Goal: Task Accomplishment & Management: Use online tool/utility

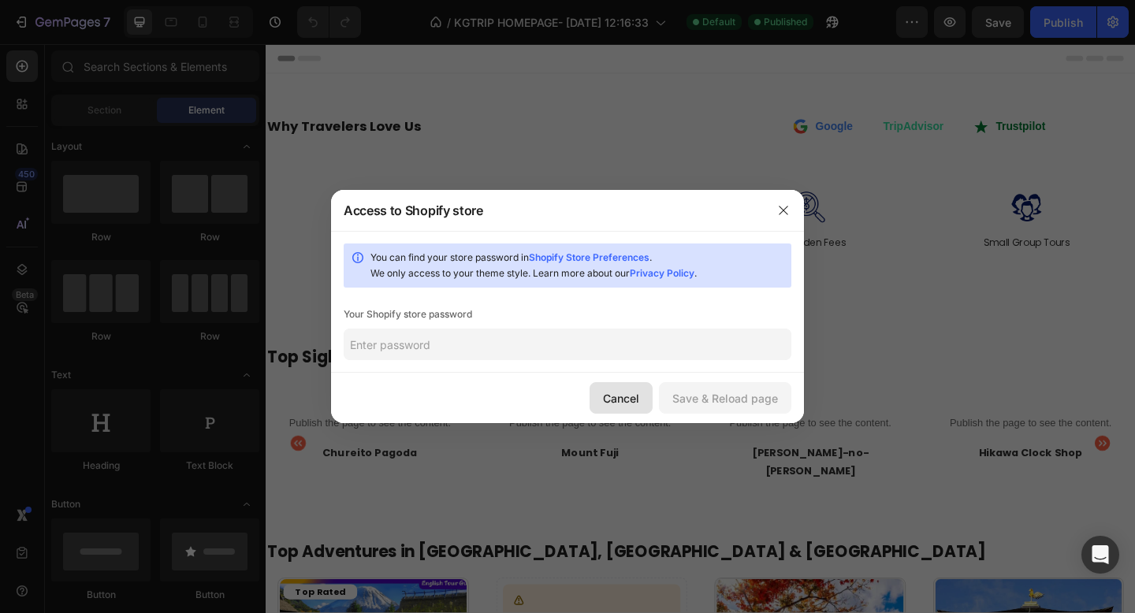
click at [639, 392] on div "Cancel" at bounding box center [621, 398] width 36 height 17
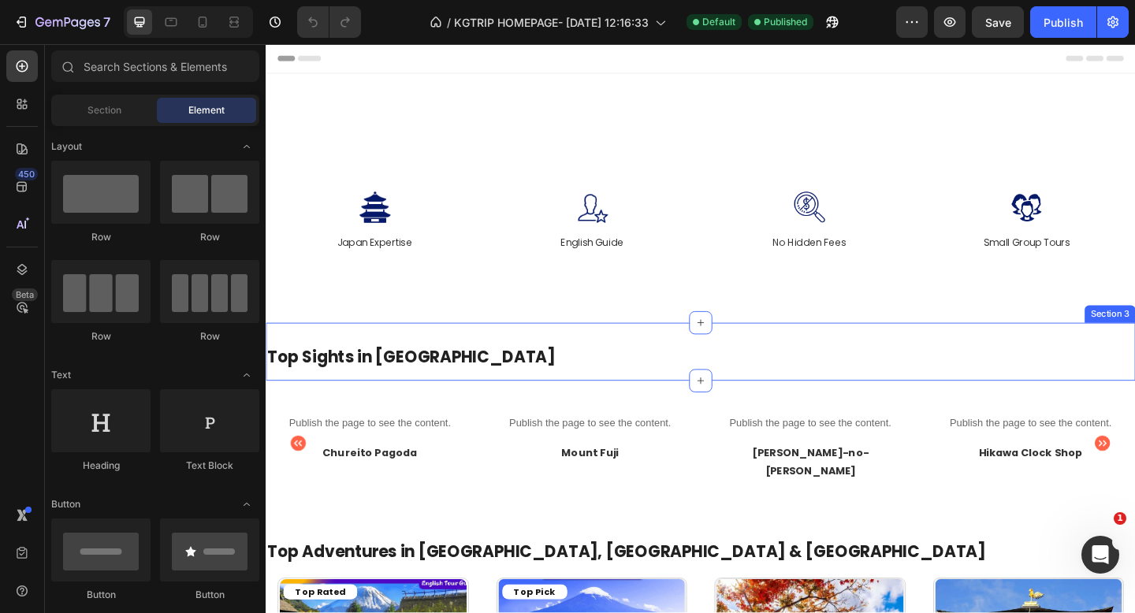
scroll to position [181, 0]
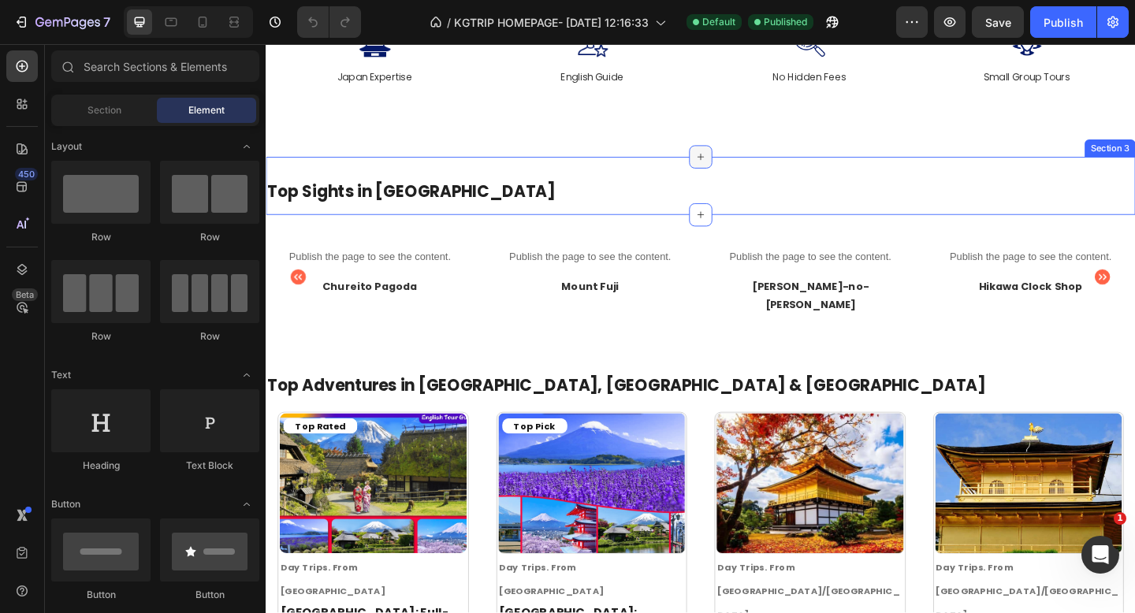
click at [732, 166] on icon at bounding box center [738, 167] width 13 height 13
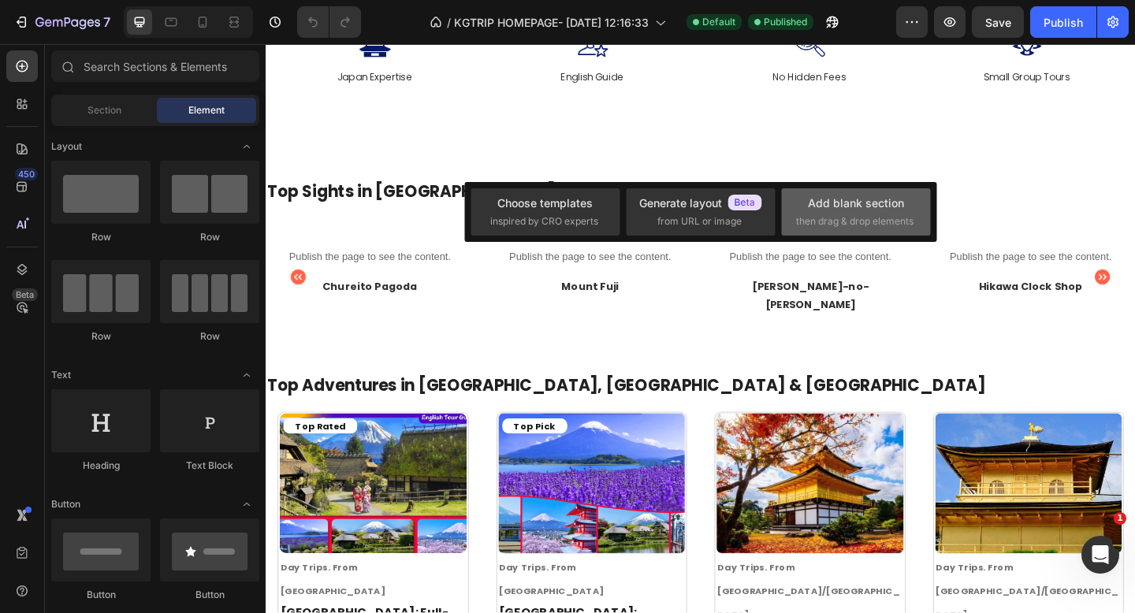
click at [803, 196] on div "Add blank section then drag & drop elements" at bounding box center [856, 212] width 120 height 34
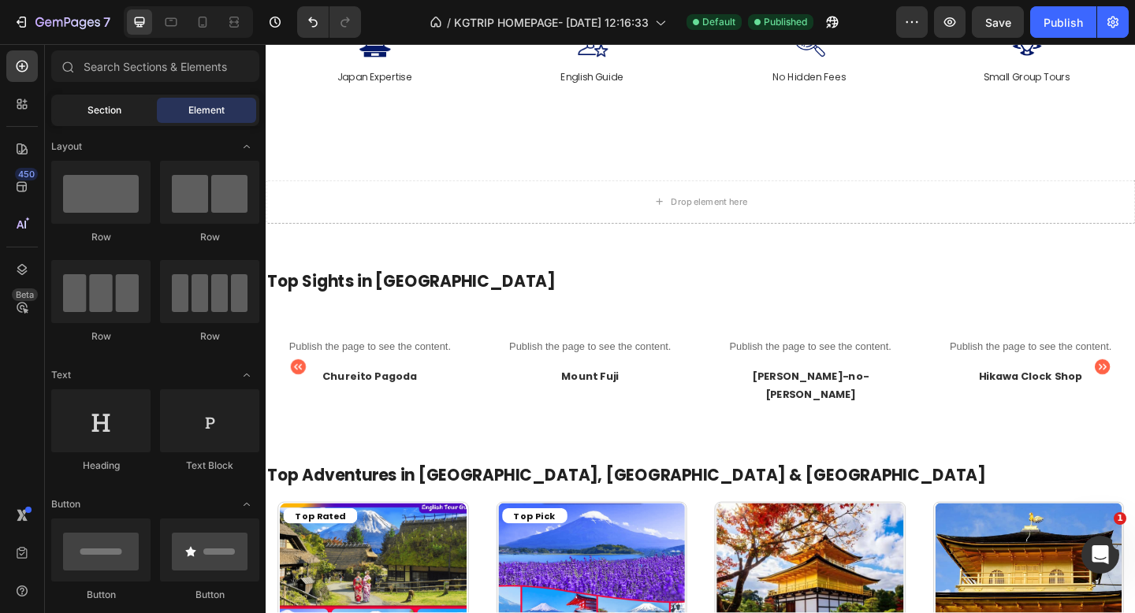
click at [107, 116] on span "Section" at bounding box center [105, 110] width 34 height 14
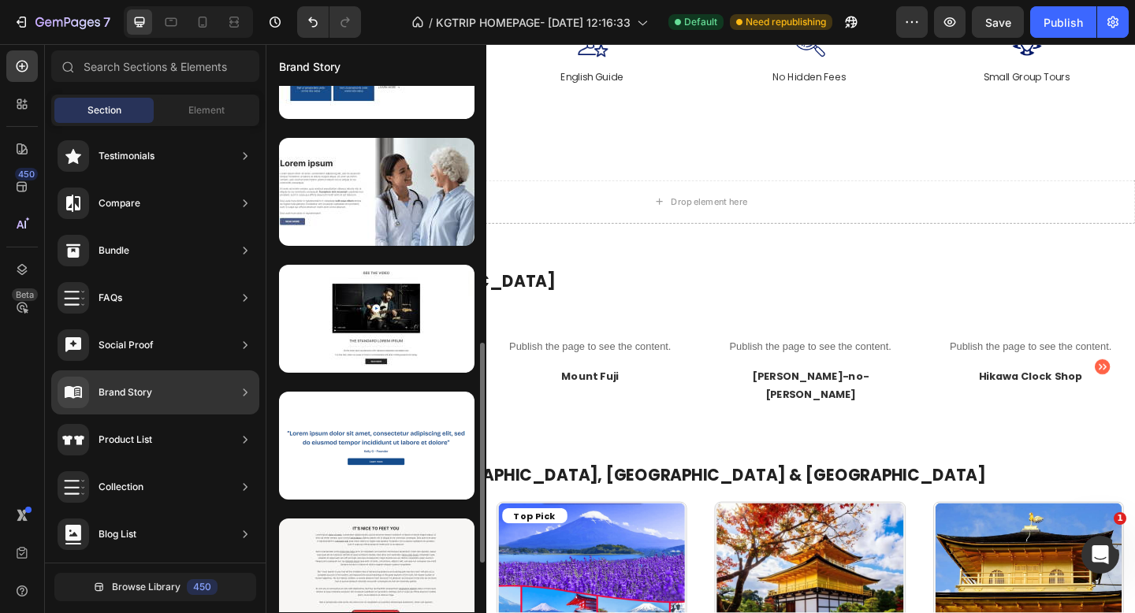
scroll to position [702, 0]
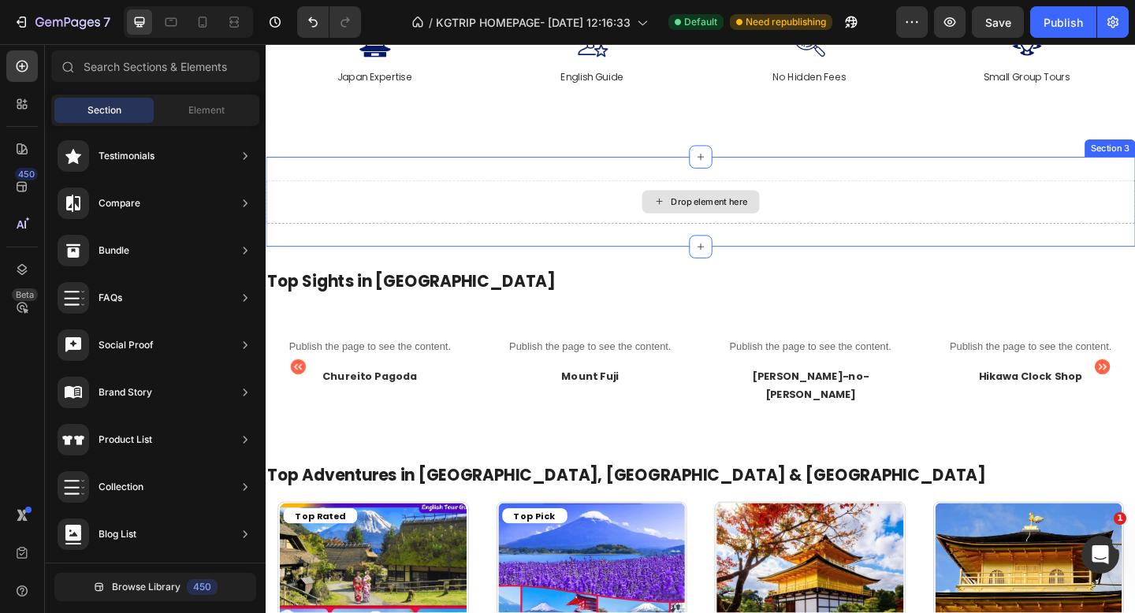
click at [620, 216] on div "Drop element here" at bounding box center [739, 215] width 946 height 47
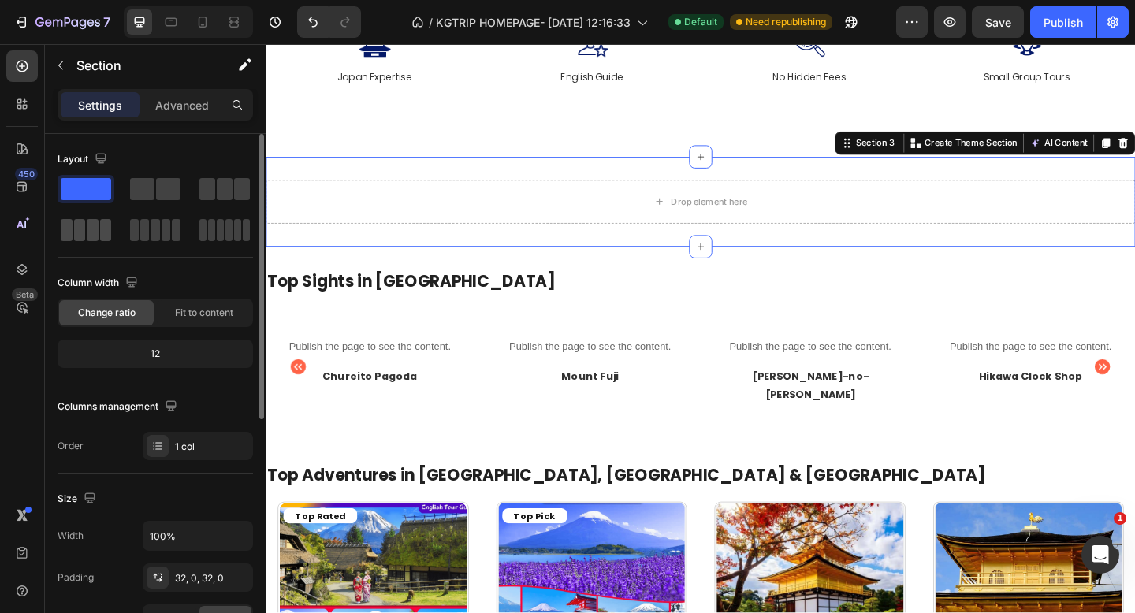
click at [100, 230] on span at bounding box center [106, 230] width 12 height 22
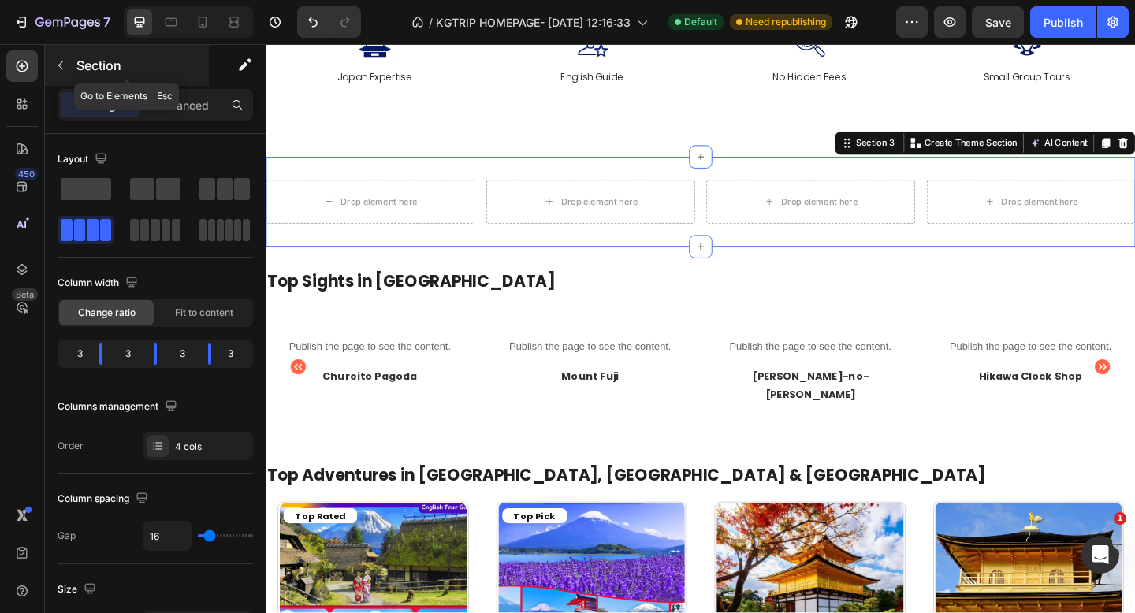
click at [62, 65] on icon "button" at bounding box center [60, 65] width 13 height 13
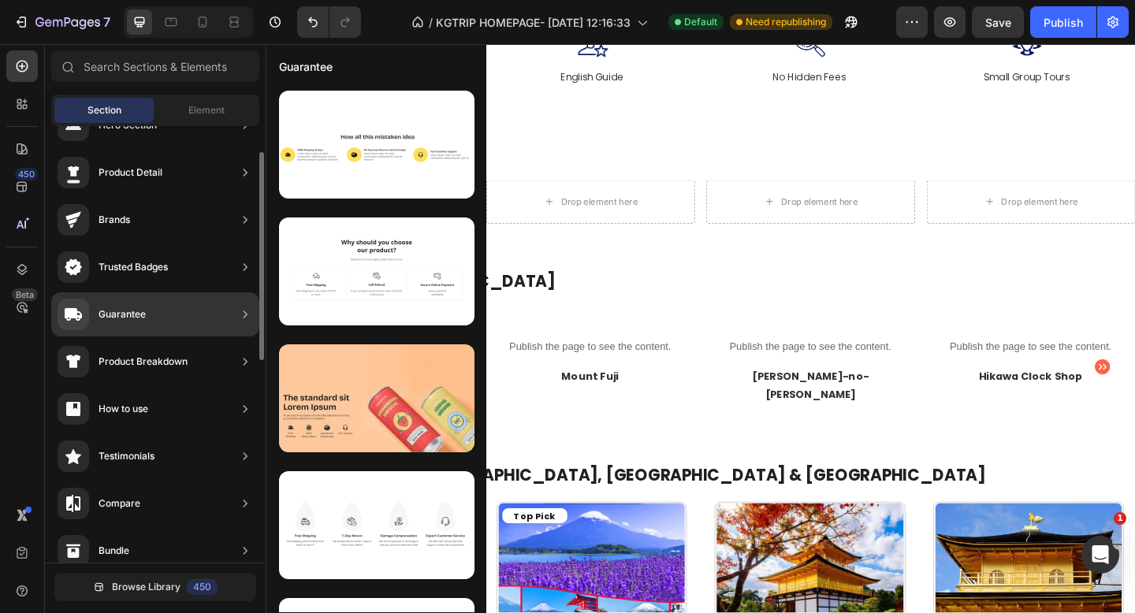
scroll to position [0, 0]
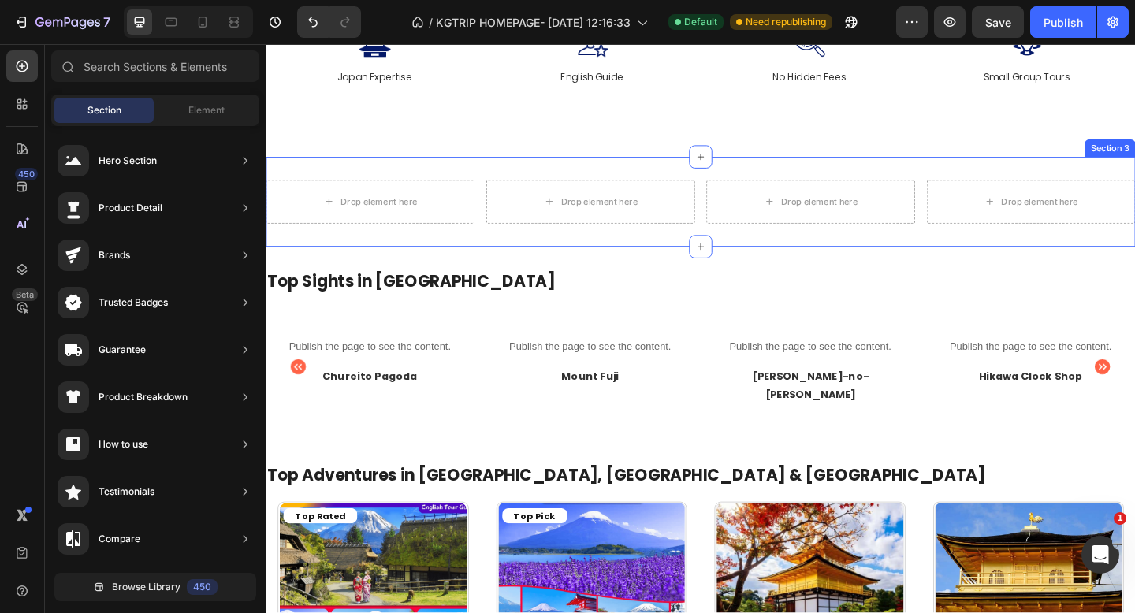
click at [709, 255] on div "Drop element here Drop element here Drop element here Drop element here Section…" at bounding box center [739, 216] width 946 height 98
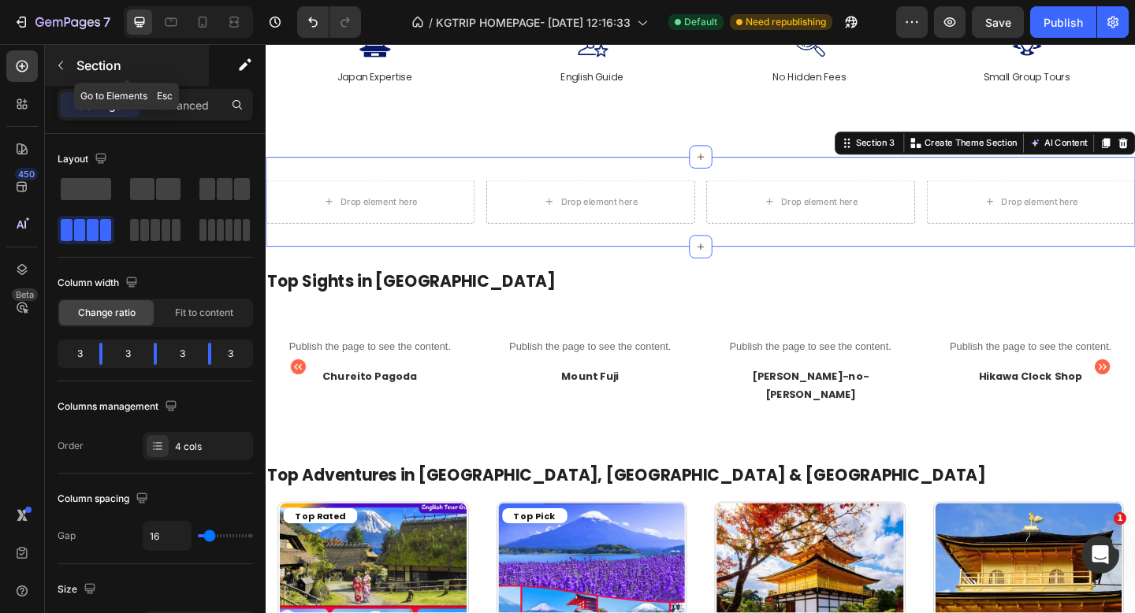
click at [60, 62] on icon "button" at bounding box center [60, 65] width 13 height 13
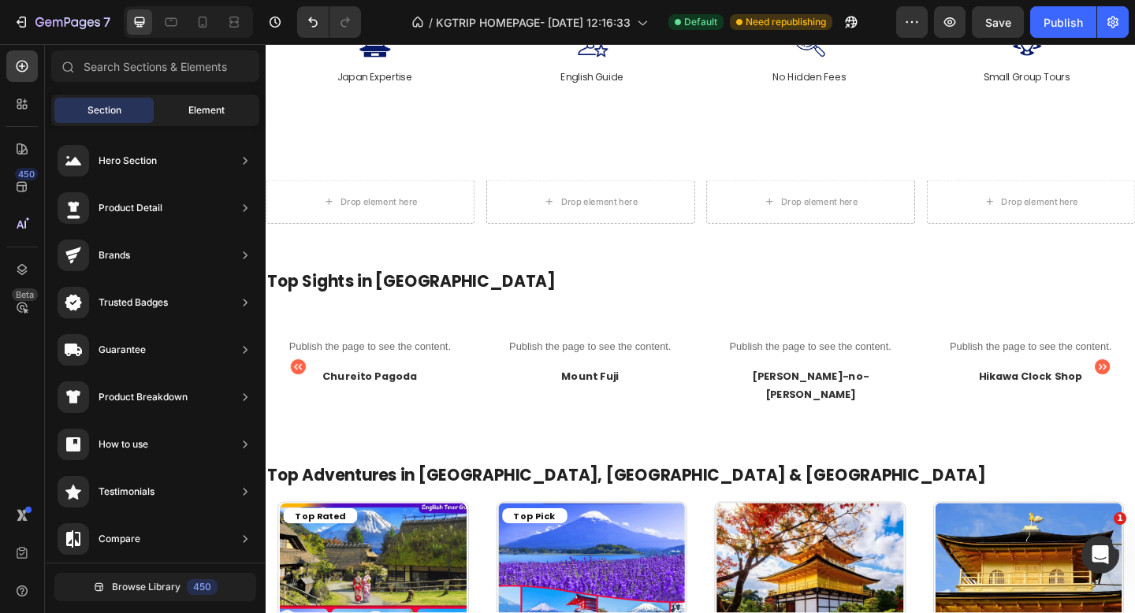
click at [194, 106] on span "Element" at bounding box center [206, 110] width 36 height 14
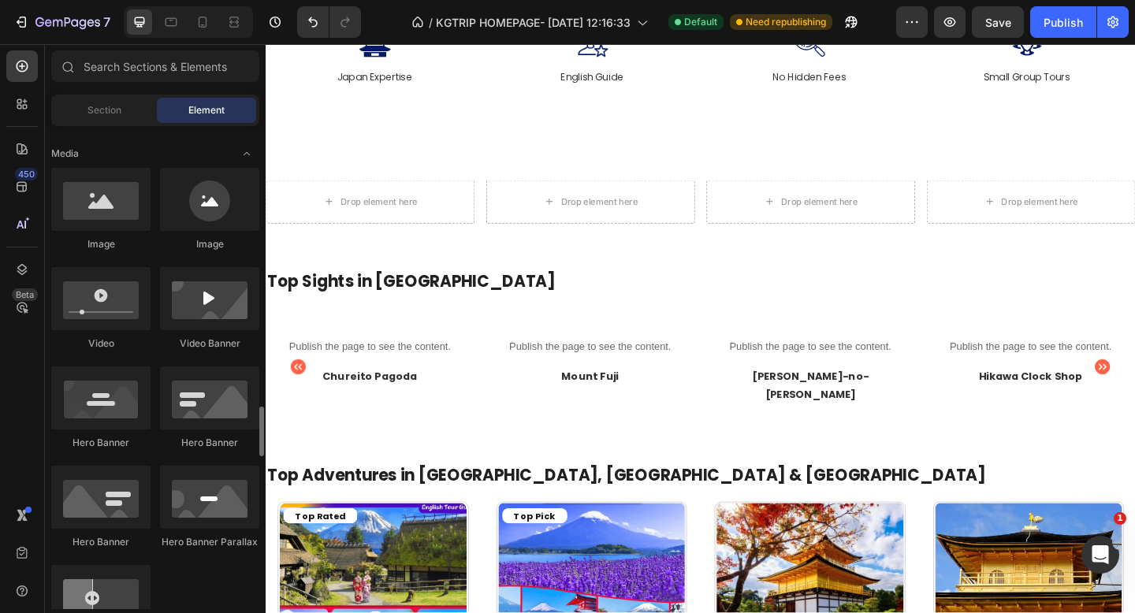
scroll to position [346, 0]
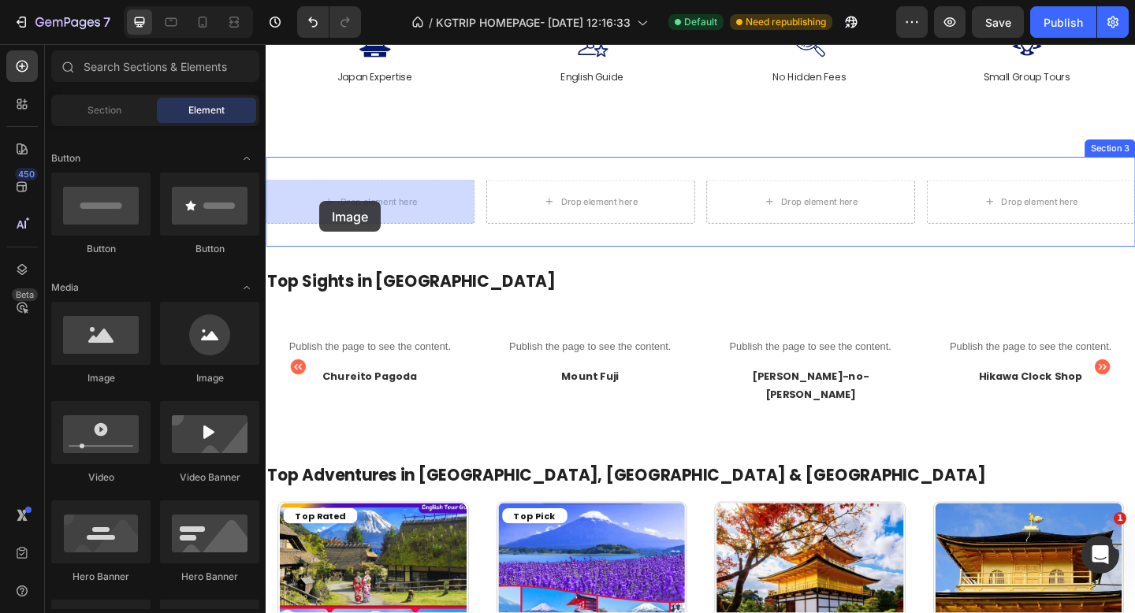
drag, startPoint x: 385, startPoint y: 378, endPoint x: 325, endPoint y: 215, distance: 173.9
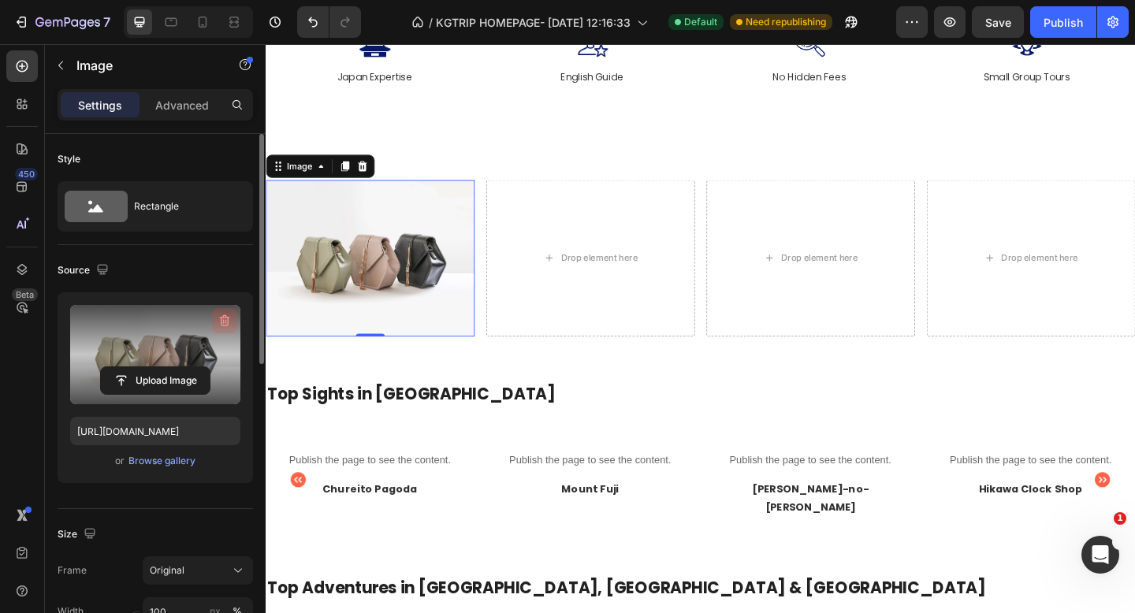
click at [226, 322] on icon "button" at bounding box center [225, 321] width 16 height 16
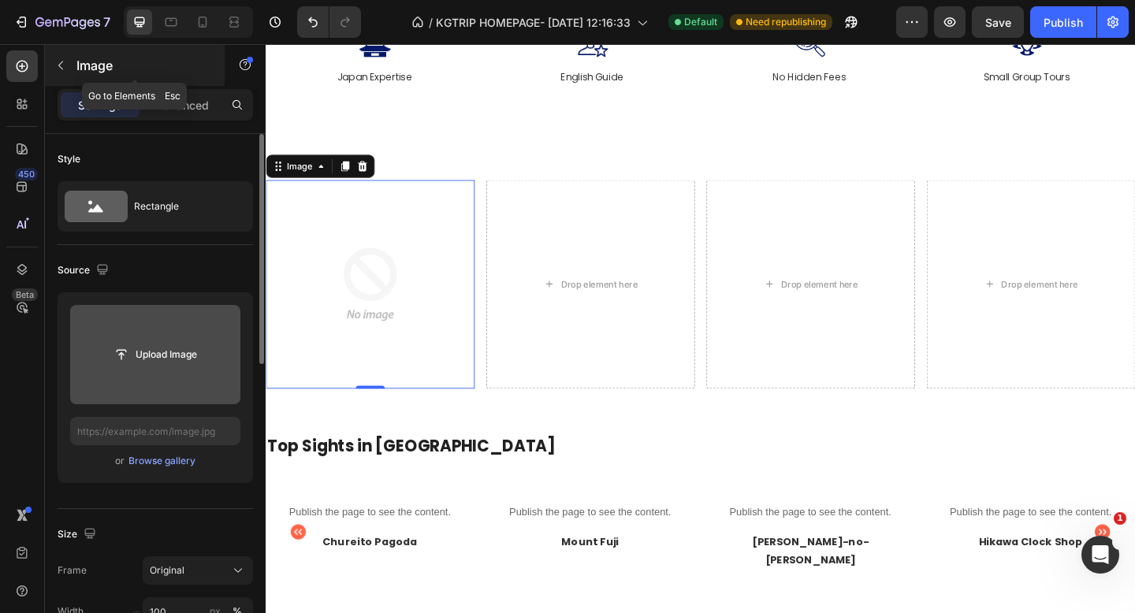
click at [62, 62] on icon "button" at bounding box center [60, 66] width 5 height 9
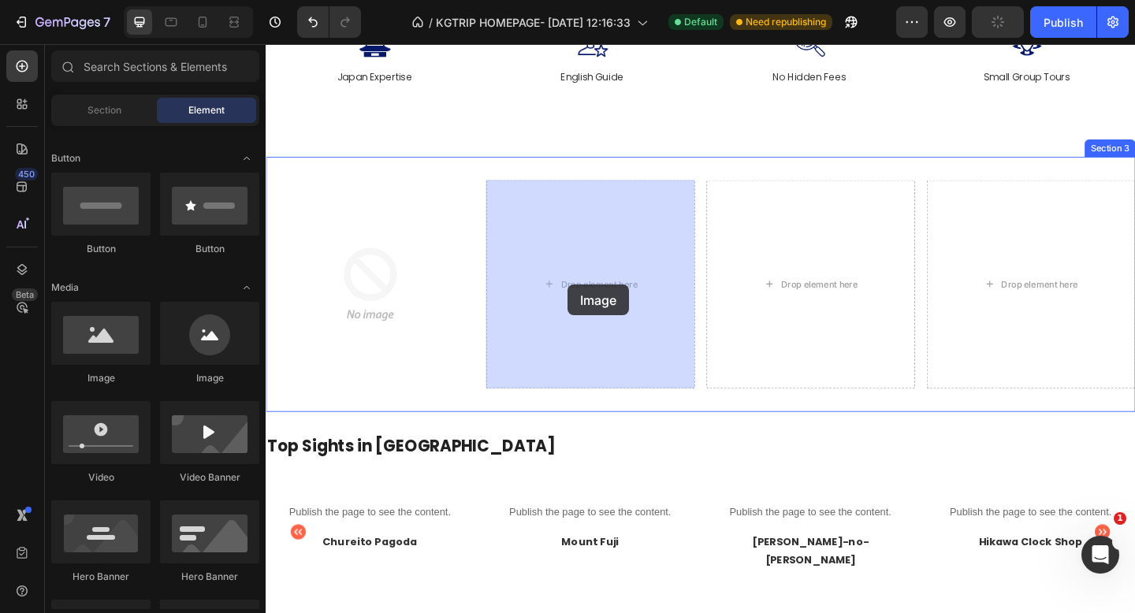
drag, startPoint x: 393, startPoint y: 377, endPoint x: 595, endPoint y: 306, distance: 213.2
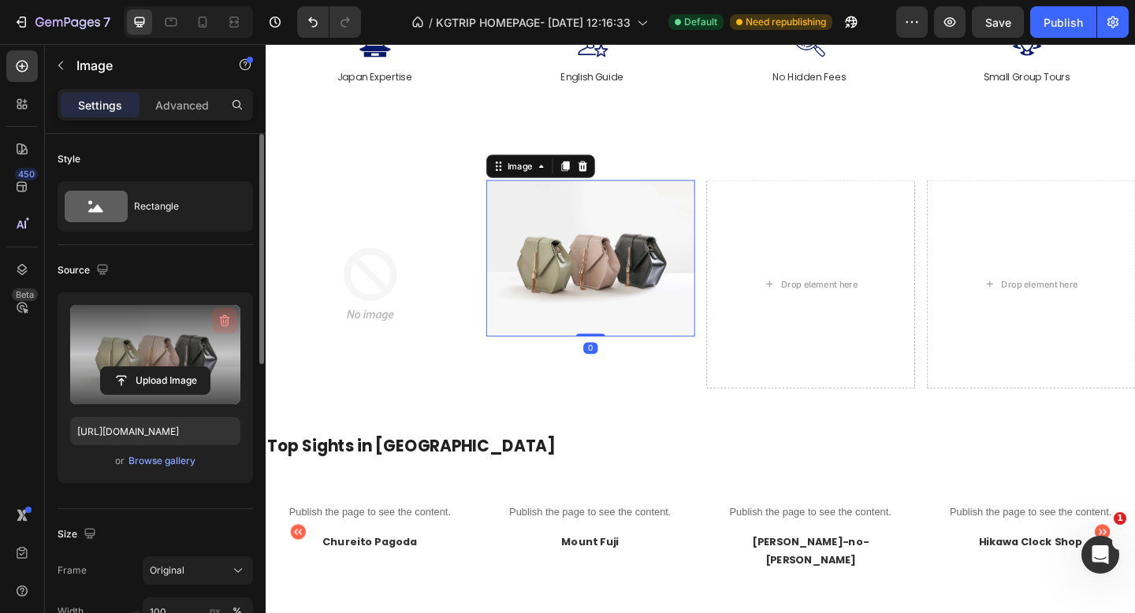
click at [224, 320] on icon "button" at bounding box center [225, 321] width 16 height 16
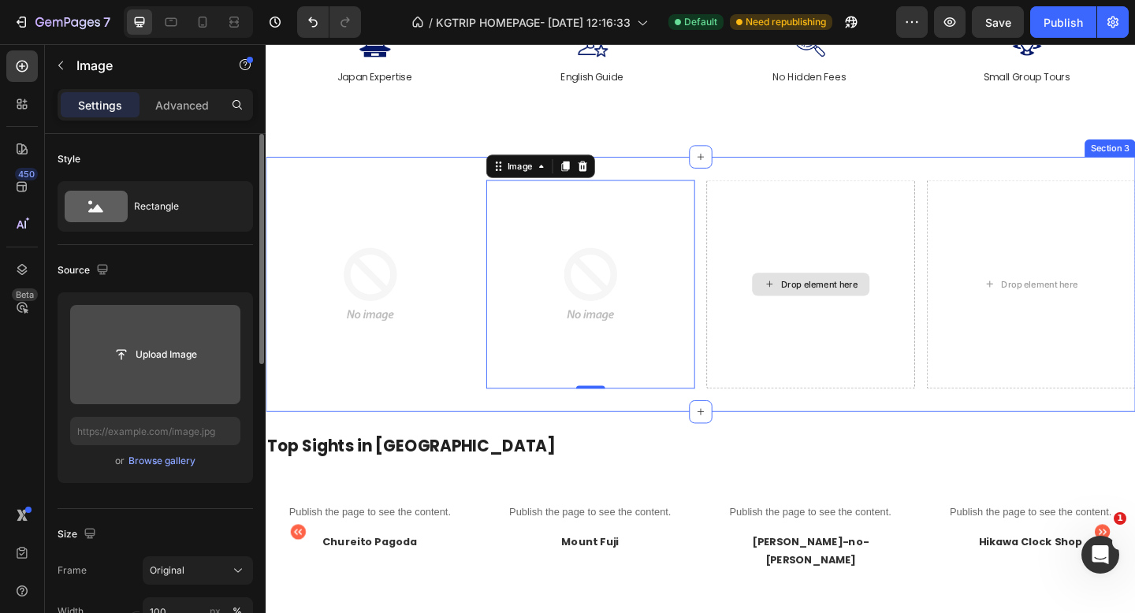
click at [796, 250] on div "Drop element here" at bounding box center [858, 305] width 227 height 227
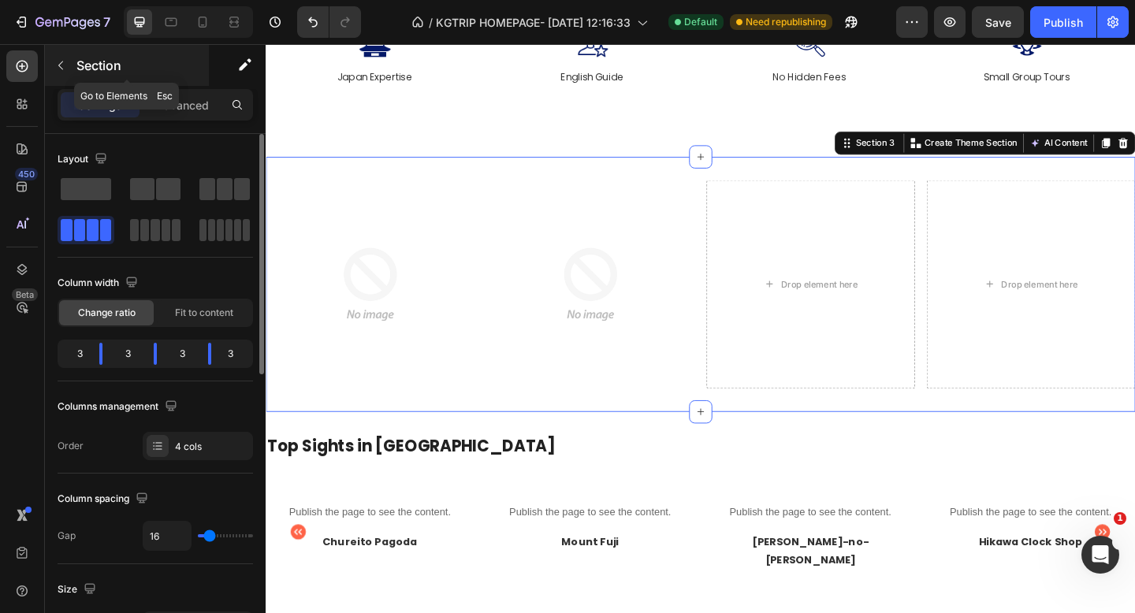
click at [67, 70] on button "button" at bounding box center [60, 65] width 25 height 25
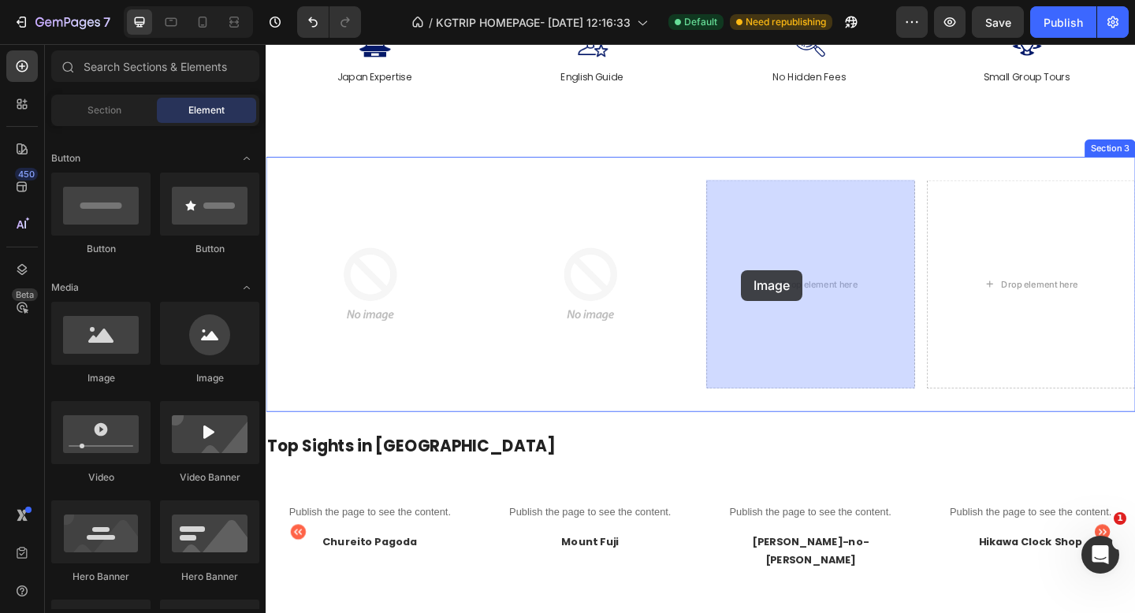
drag, startPoint x: 375, startPoint y: 390, endPoint x: 783, endPoint y: 290, distance: 420.3
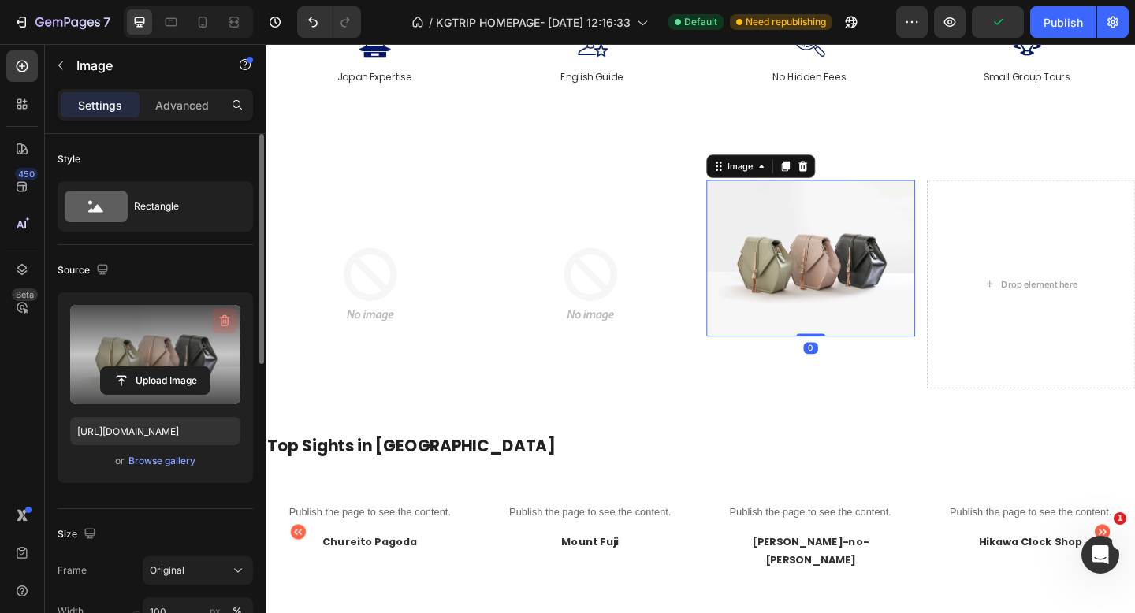
click at [230, 318] on icon "button" at bounding box center [225, 321] width 16 height 16
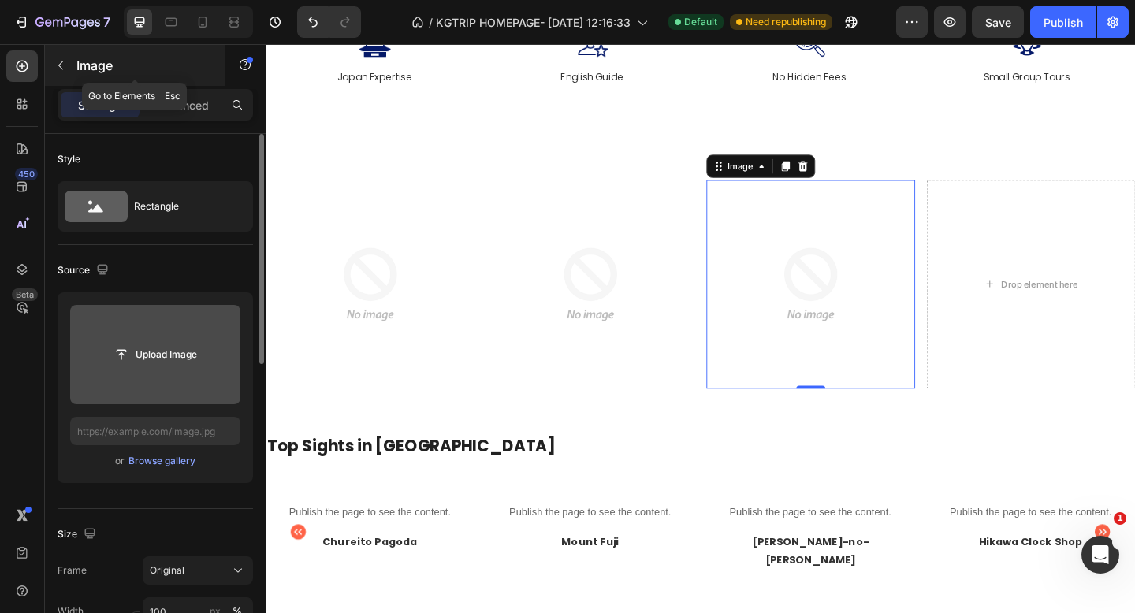
click at [61, 65] on icon "button" at bounding box center [60, 65] width 13 height 13
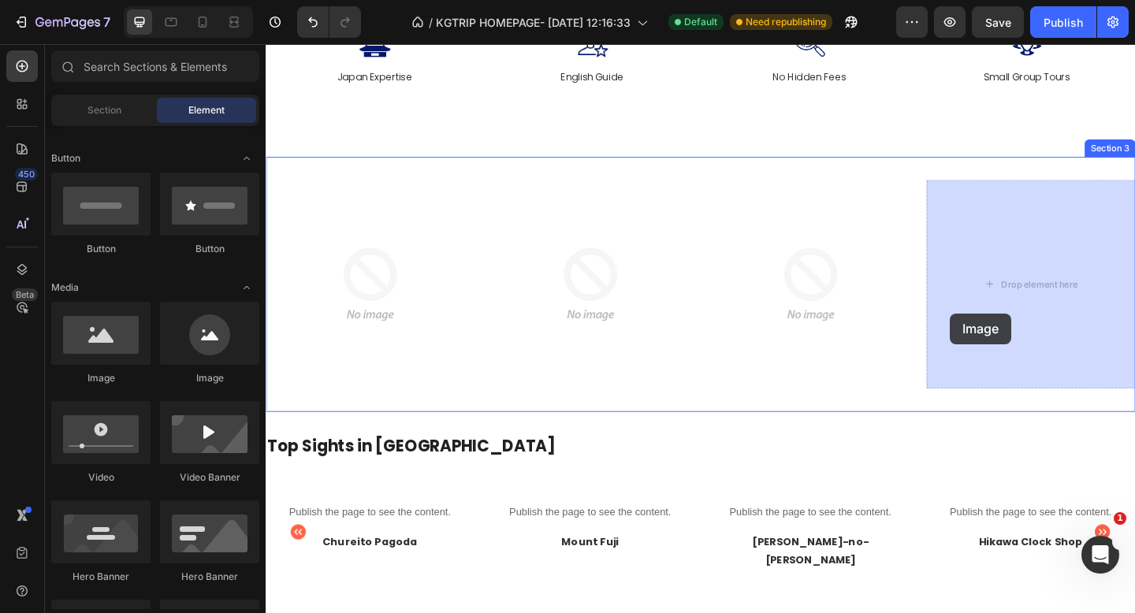
drag, startPoint x: 372, startPoint y: 394, endPoint x: 1010, endPoint y: 337, distance: 640.4
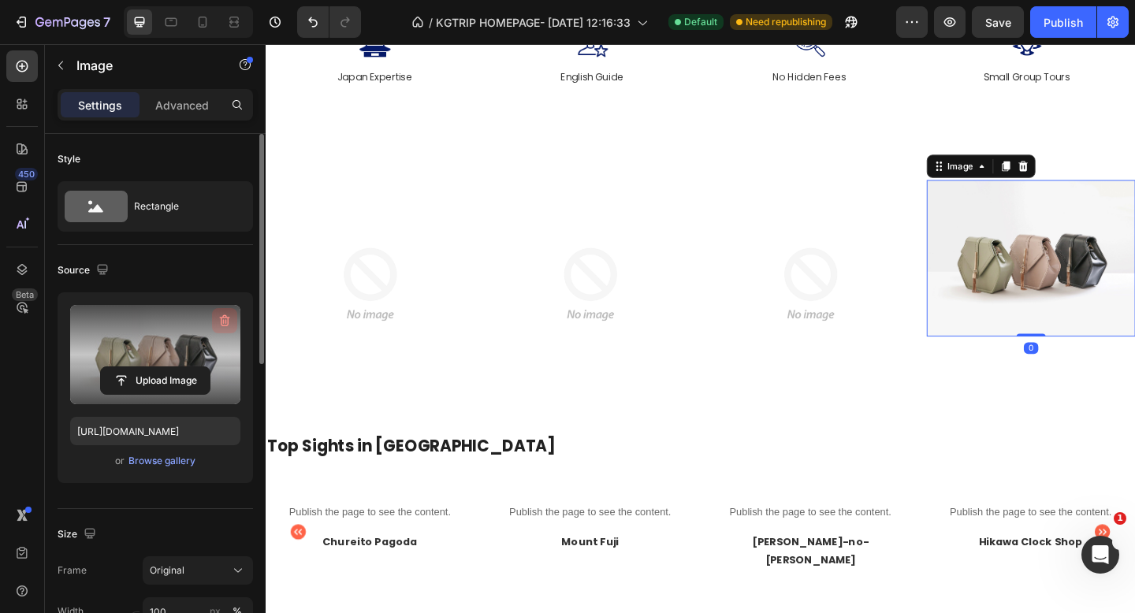
click at [226, 318] on icon "button" at bounding box center [225, 321] width 16 height 16
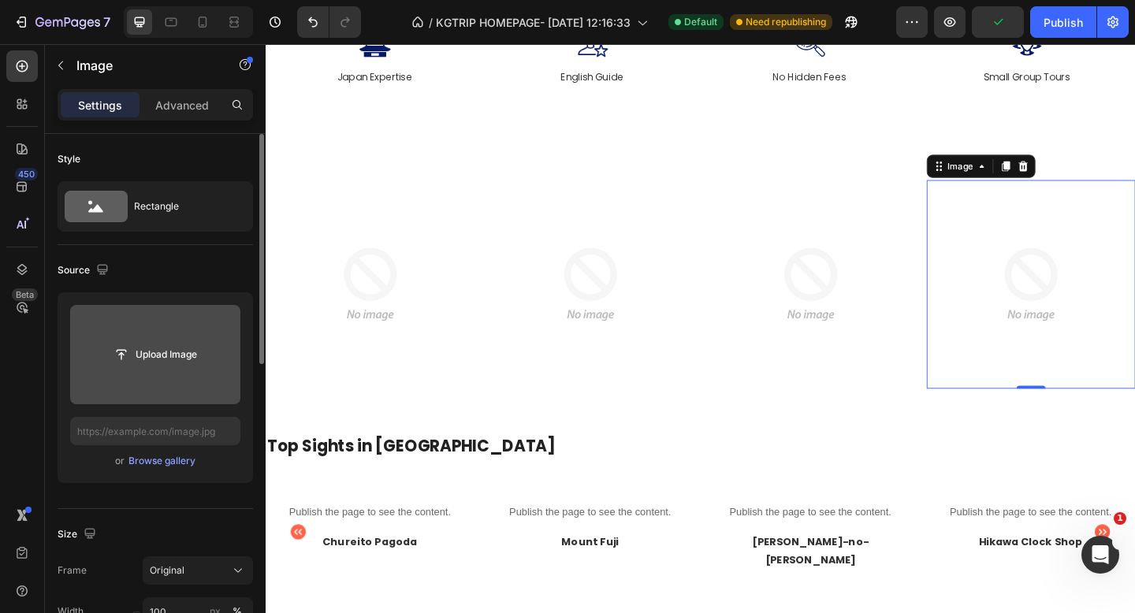
click at [1033, 263] on img at bounding box center [1098, 305] width 227 height 227
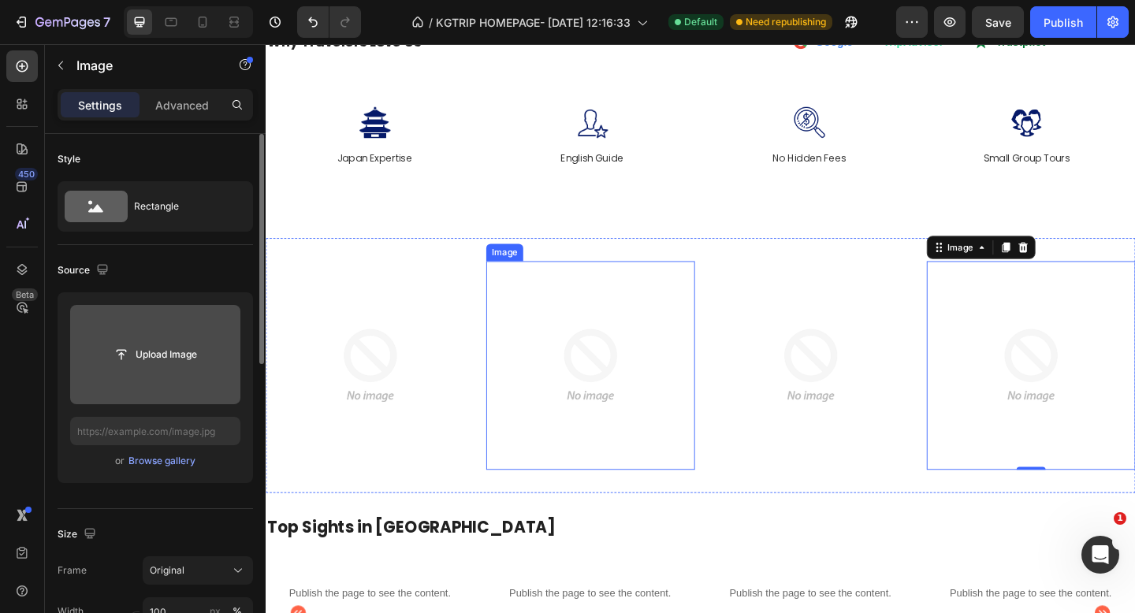
scroll to position [91, 0]
click at [583, 382] on img at bounding box center [618, 394] width 227 height 227
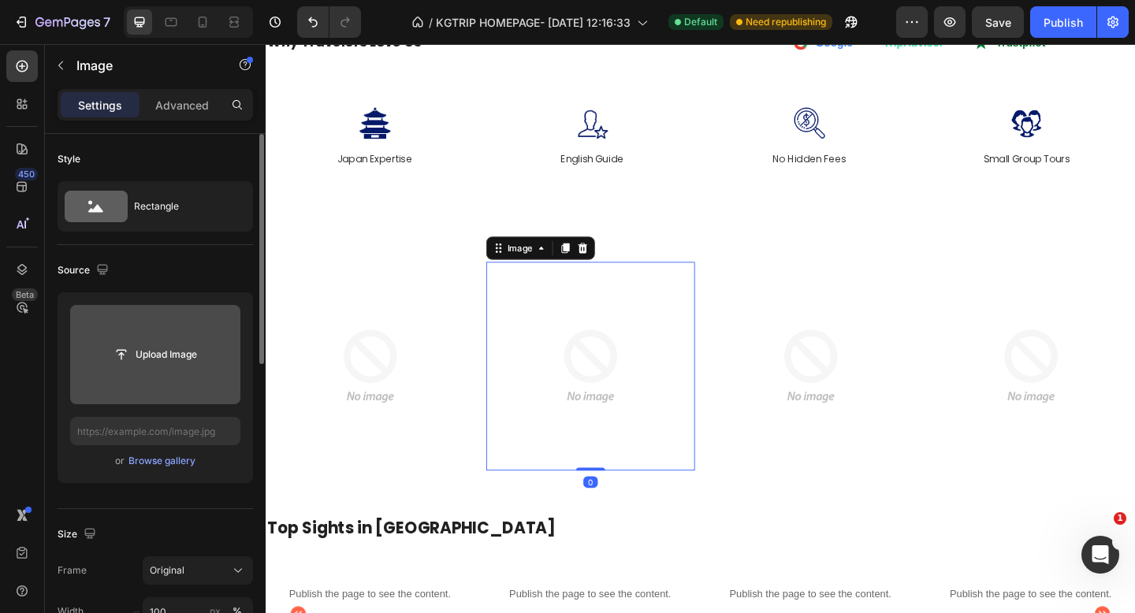
click at [175, 357] on input "file" at bounding box center [155, 354] width 109 height 27
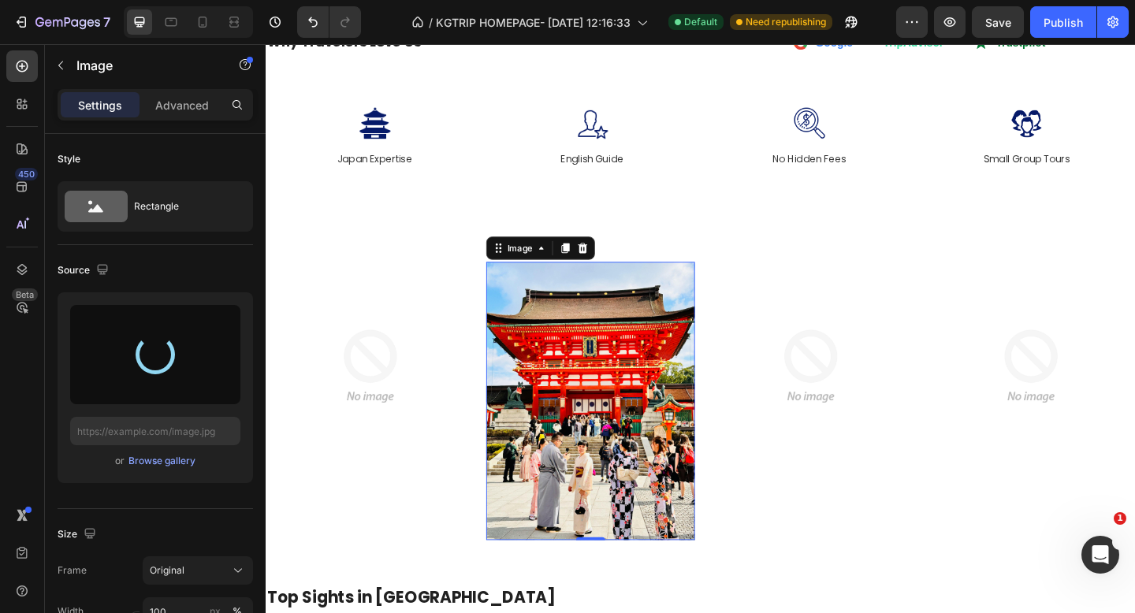
type input "[URL][DOMAIN_NAME]"
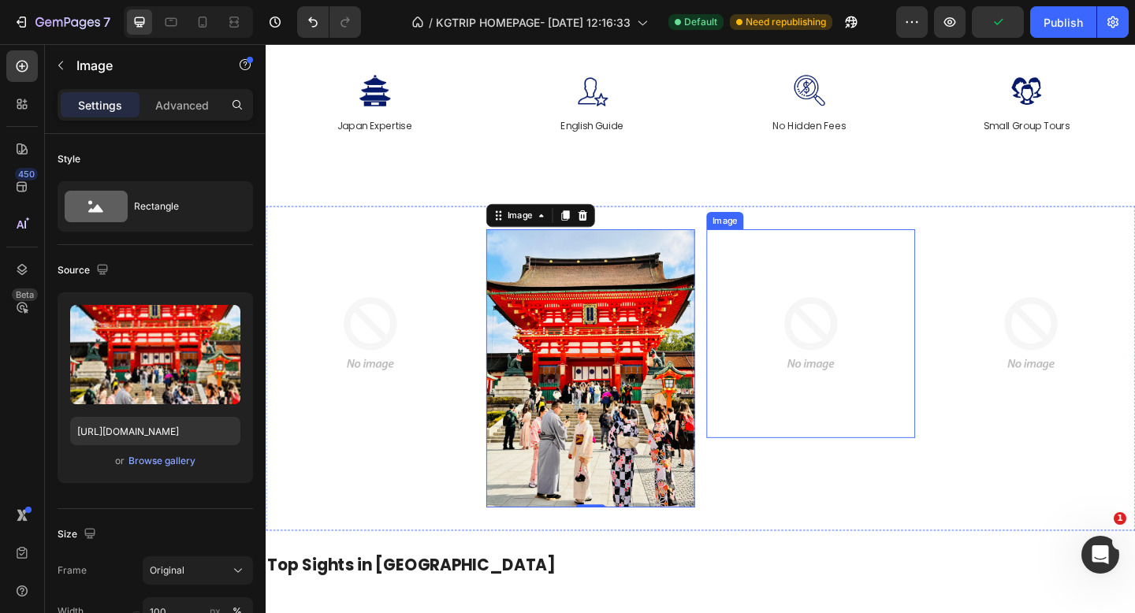
scroll to position [134, 0]
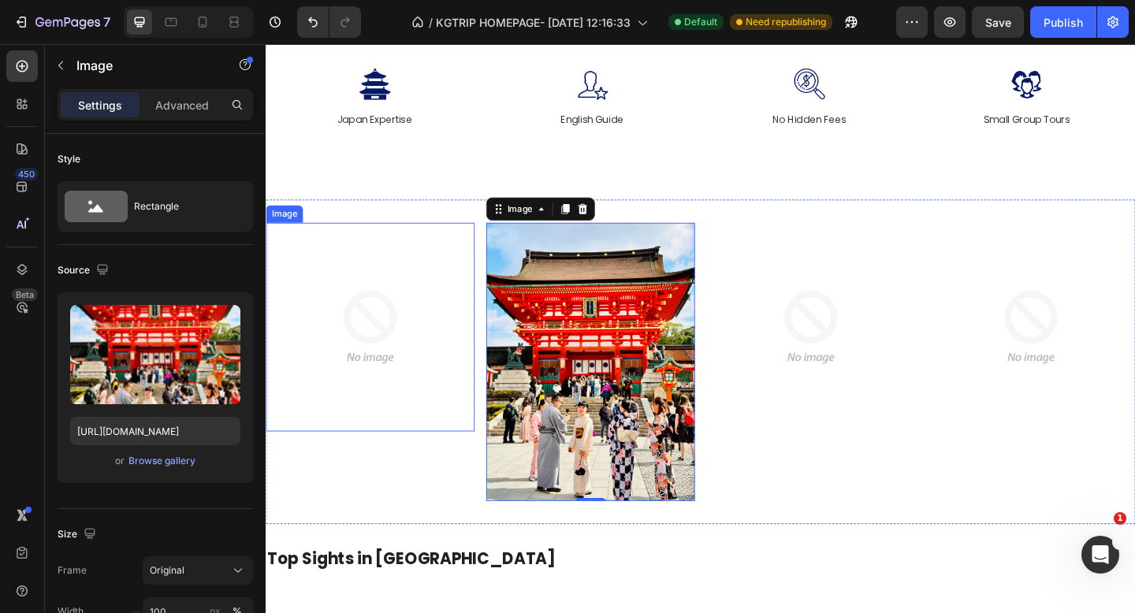
click at [383, 393] on img at bounding box center [379, 352] width 227 height 227
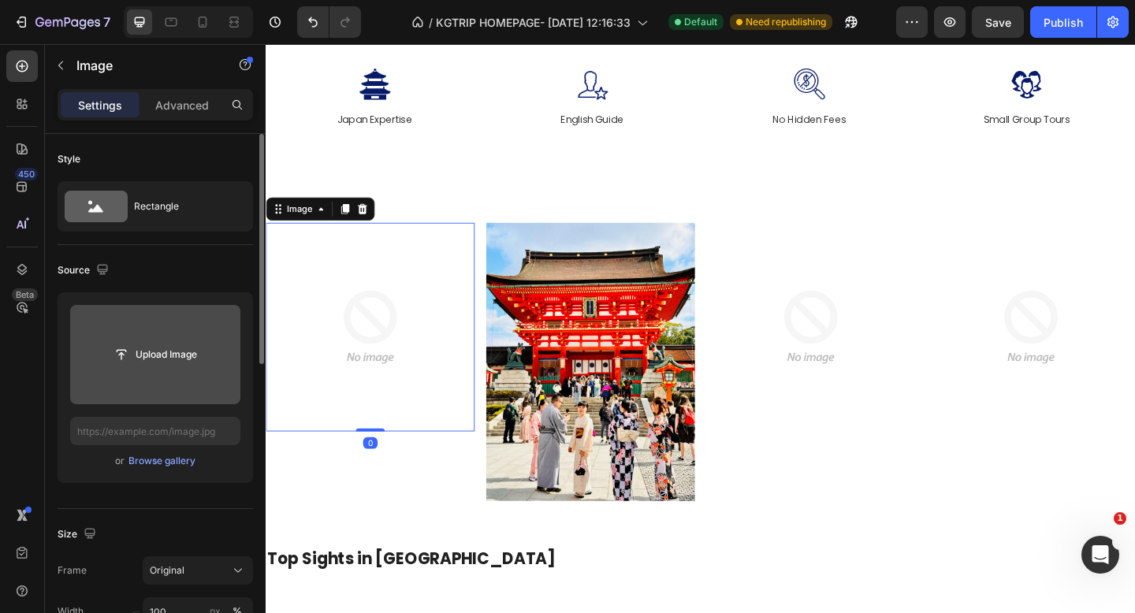
click at [155, 355] on input "file" at bounding box center [155, 354] width 109 height 27
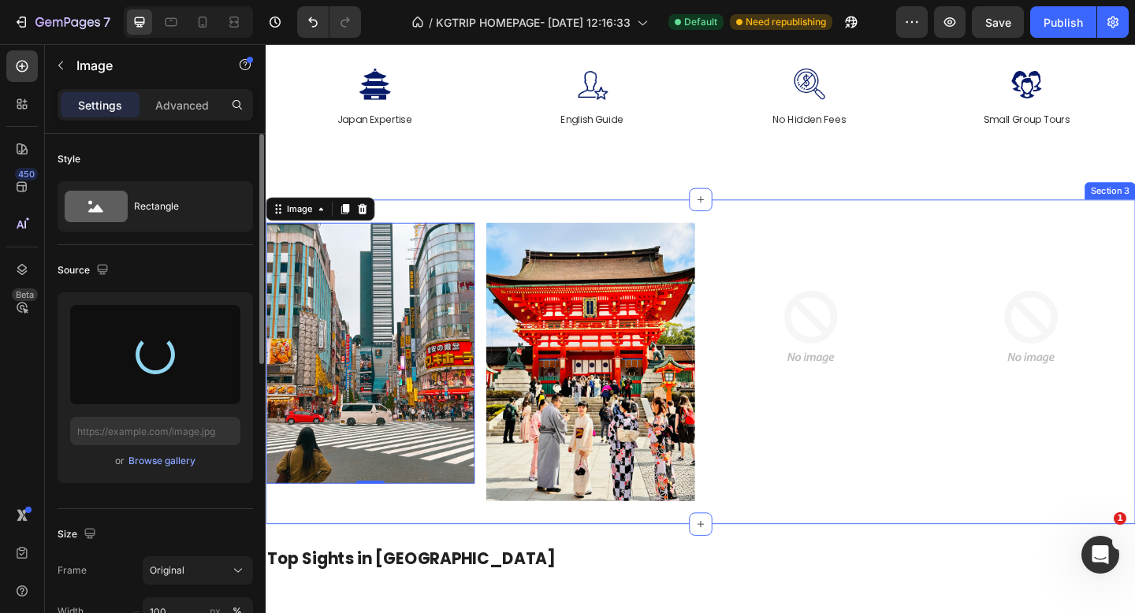
type input "[URL][DOMAIN_NAME]"
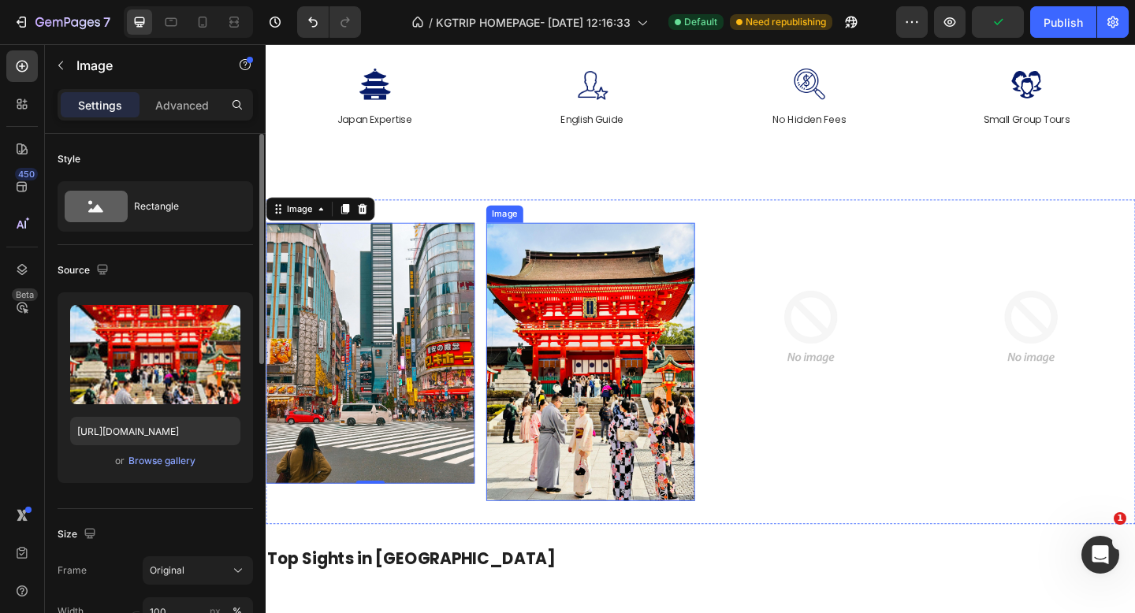
click at [581, 472] on img at bounding box center [618, 390] width 227 height 303
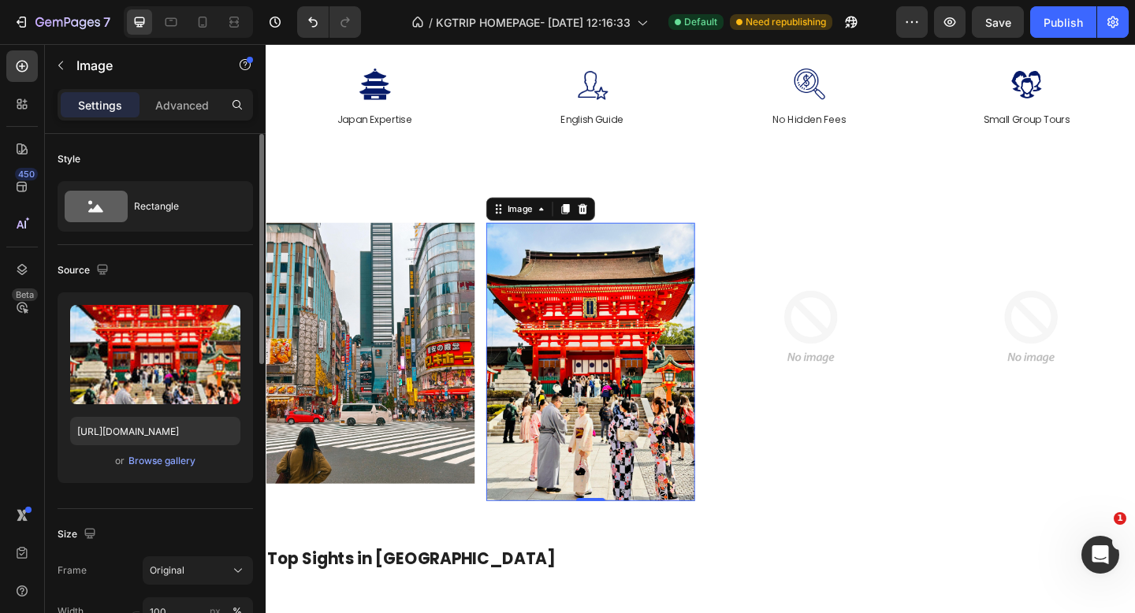
click at [715, 469] on img at bounding box center [618, 390] width 227 height 303
click at [637, 471] on img at bounding box center [618, 390] width 227 height 303
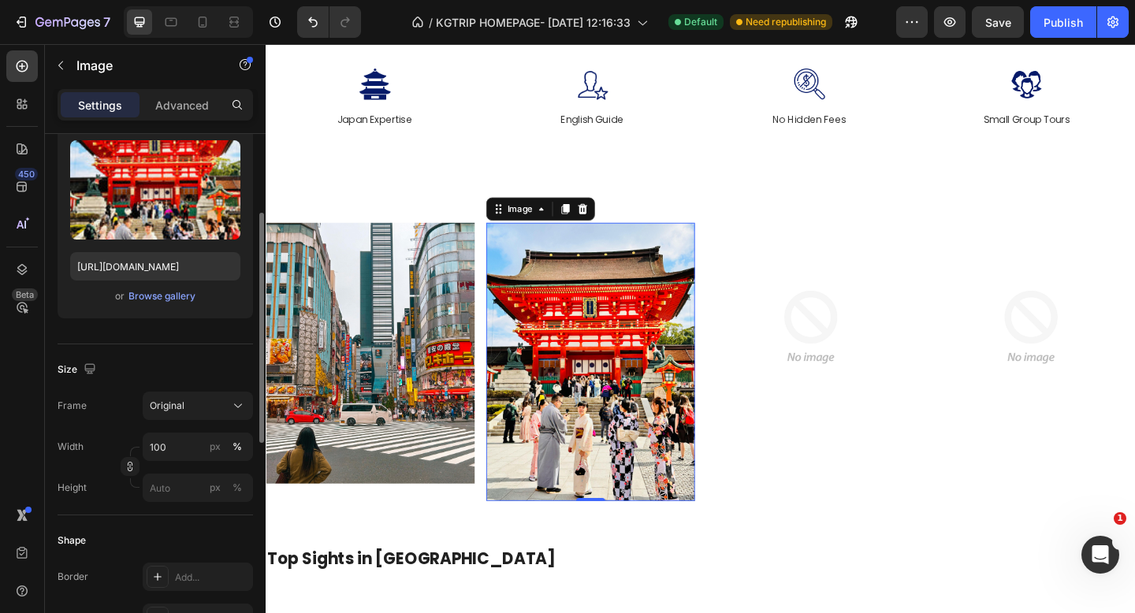
scroll to position [178, 0]
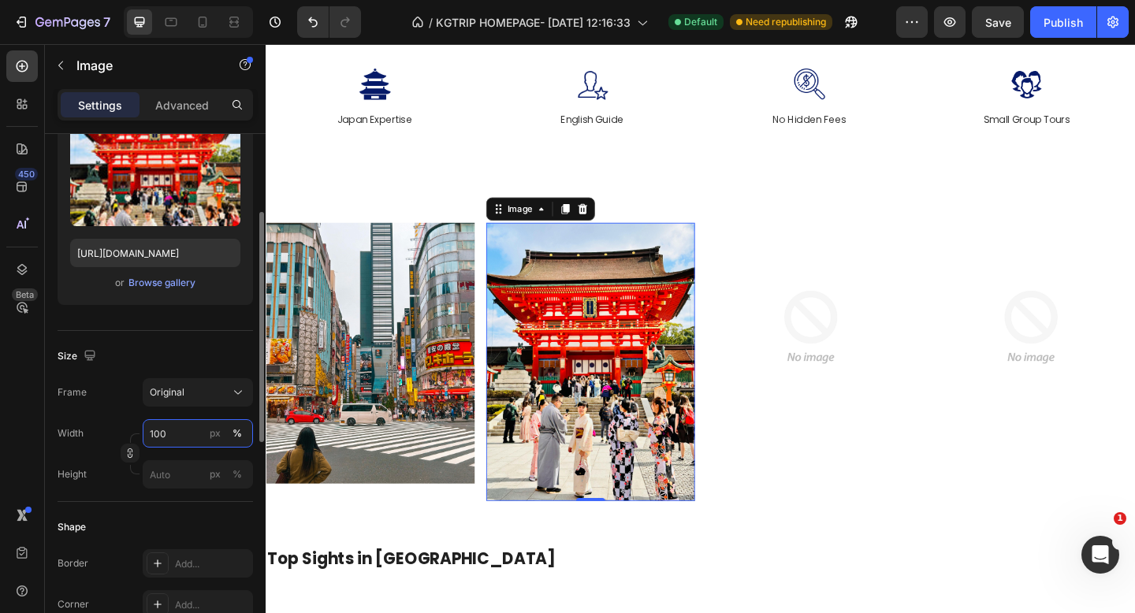
click at [180, 431] on input "100" at bounding box center [198, 433] width 110 height 28
click at [189, 389] on div "Original" at bounding box center [188, 393] width 77 height 14
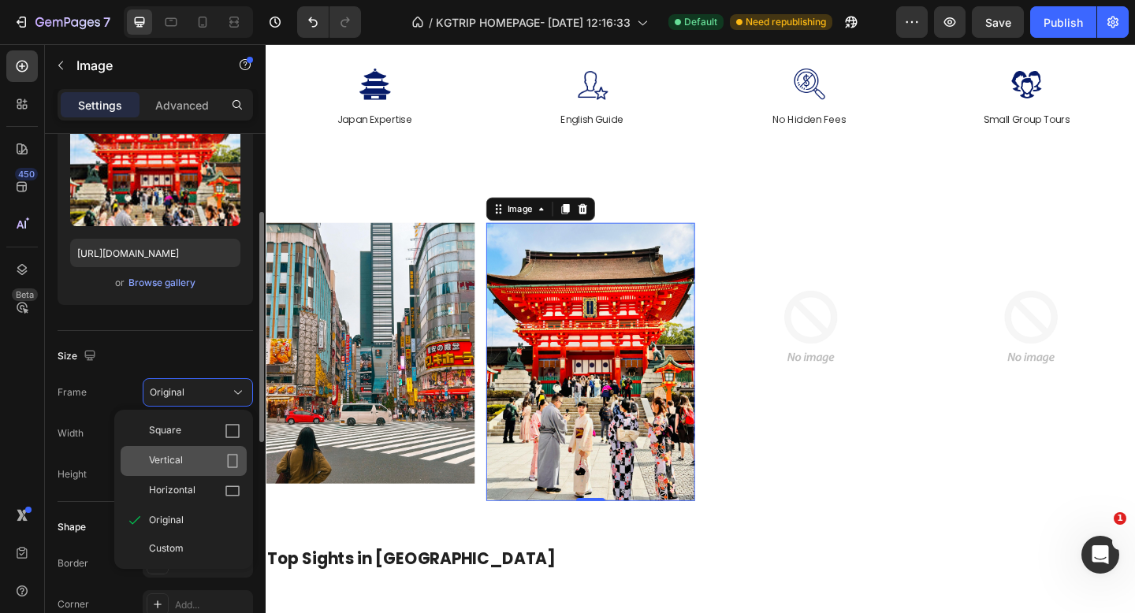
click at [173, 459] on span "Vertical" at bounding box center [166, 461] width 34 height 16
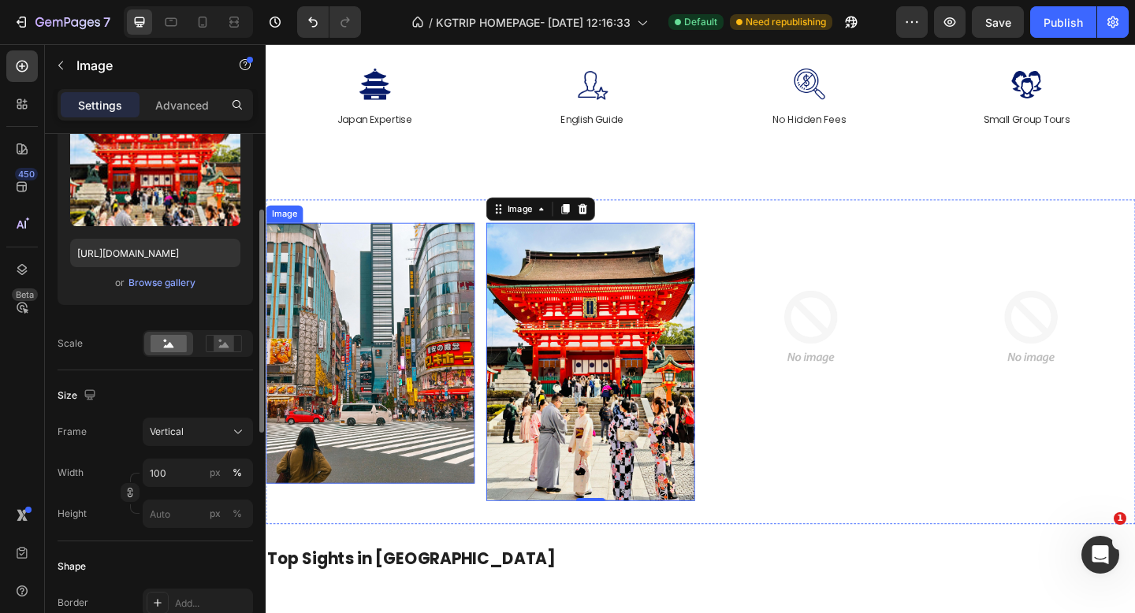
click at [397, 438] on img at bounding box center [379, 381] width 227 height 284
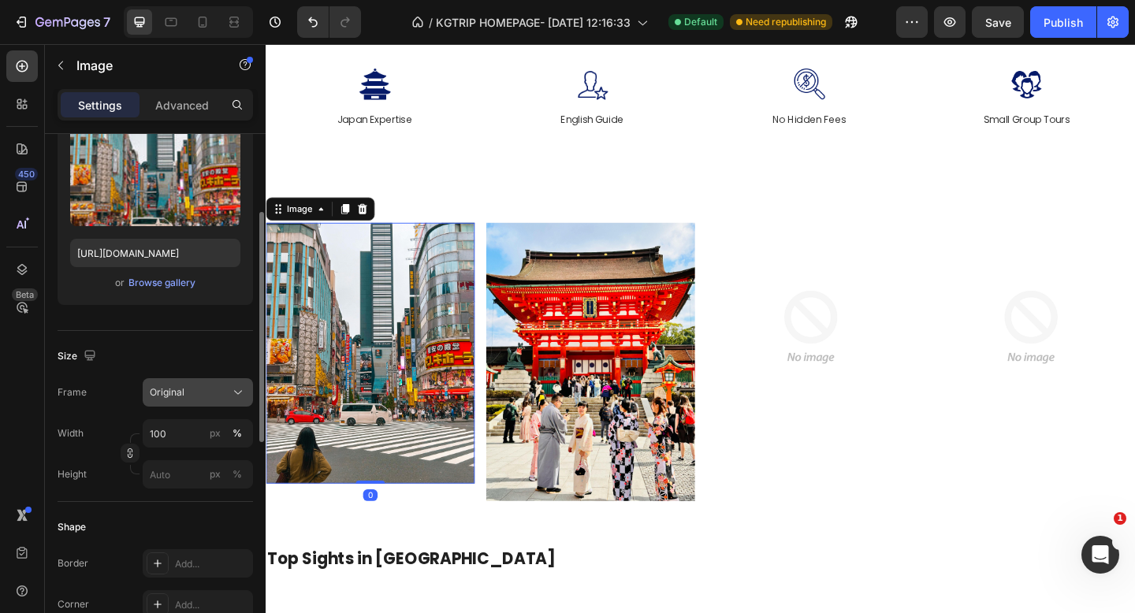
click at [185, 393] on div "Original" at bounding box center [188, 393] width 77 height 14
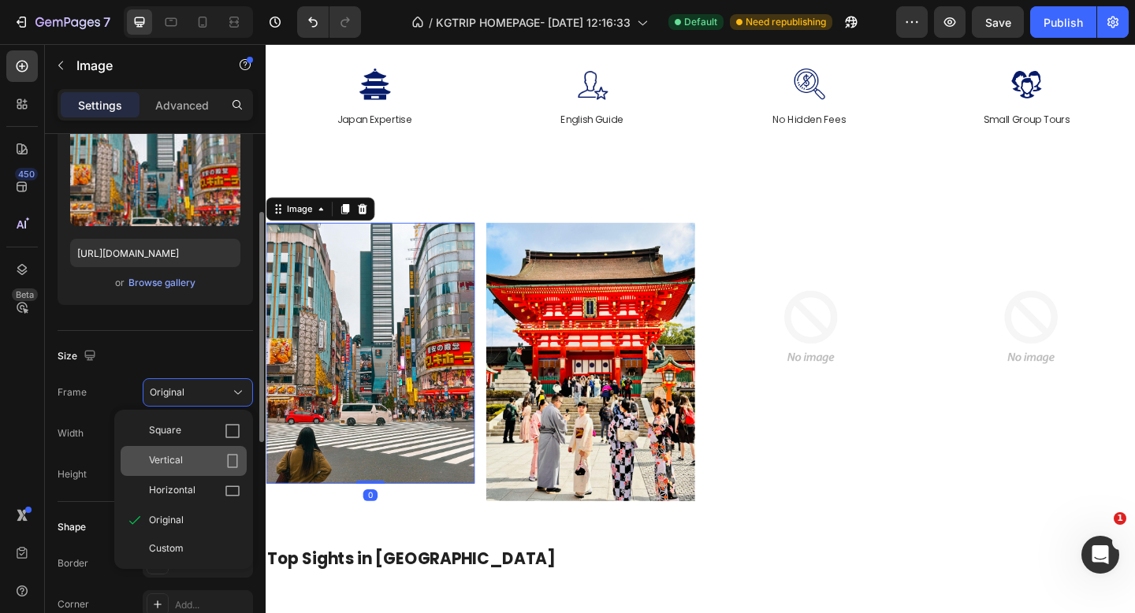
click at [181, 447] on div "Vertical" at bounding box center [184, 461] width 126 height 30
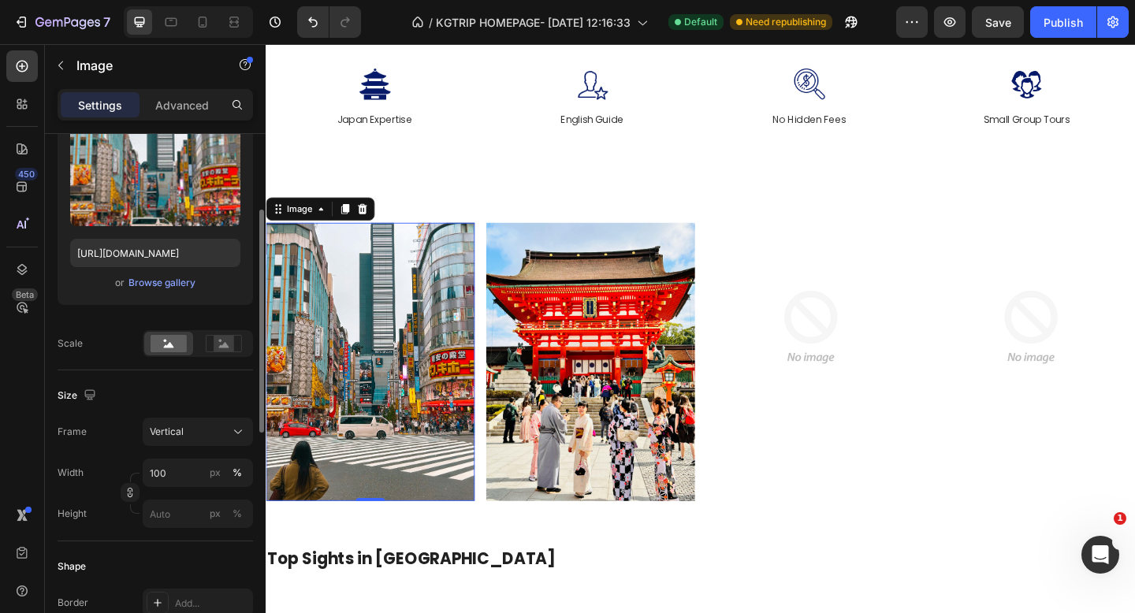
click at [413, 354] on img at bounding box center [379, 390] width 227 height 303
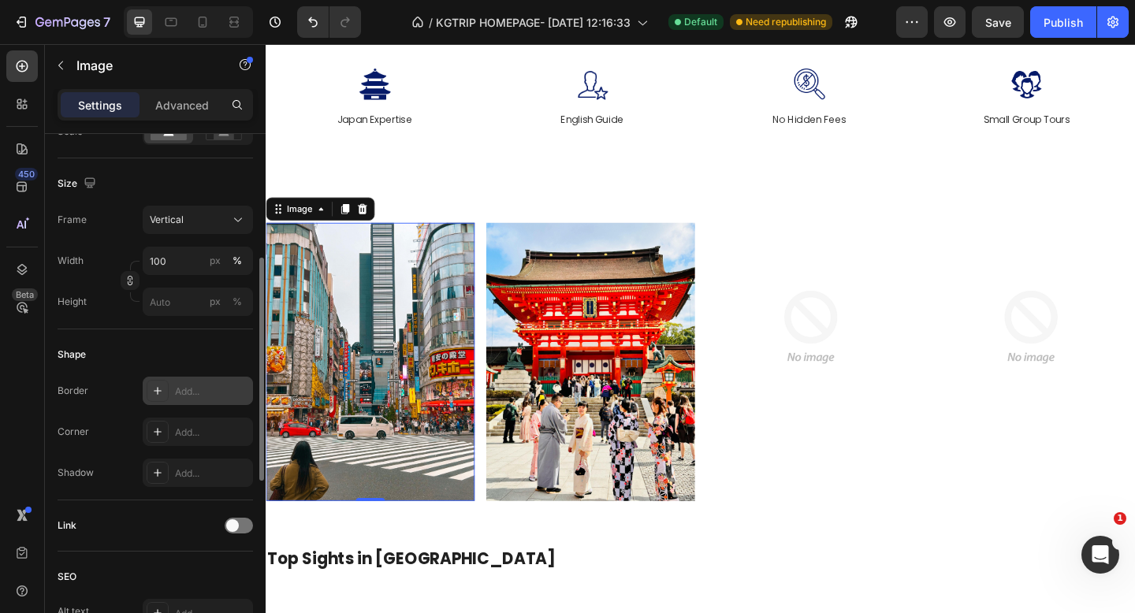
scroll to position [450, 0]
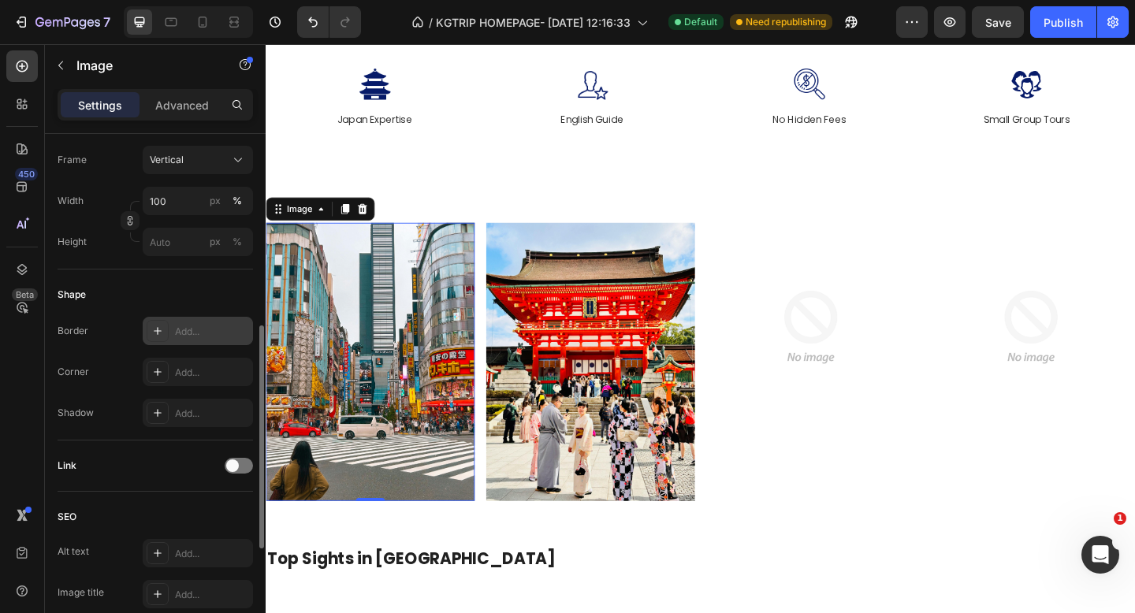
click at [158, 332] on icon at bounding box center [158, 331] width 8 height 8
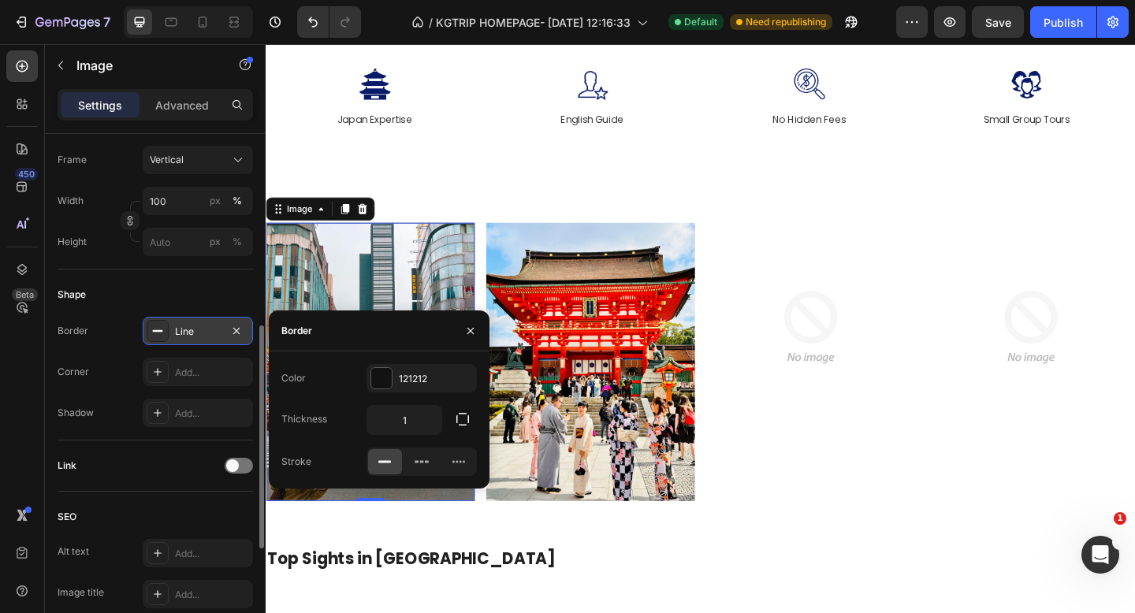
click at [61, 383] on div "Corner" at bounding box center [74, 372] width 32 height 25
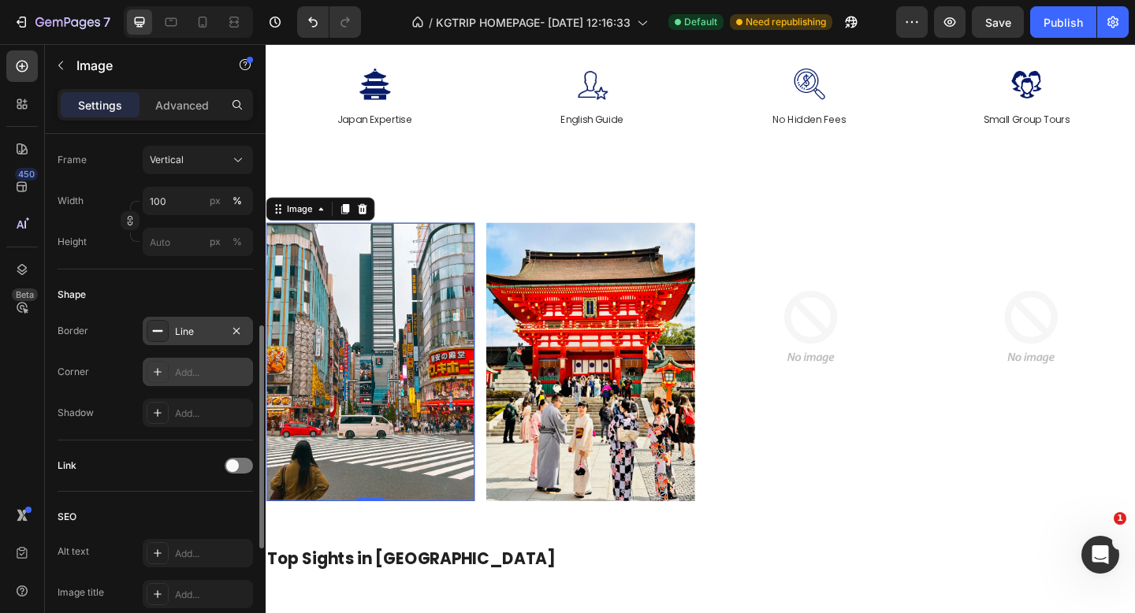
click at [173, 376] on div "Add..." at bounding box center [198, 372] width 110 height 28
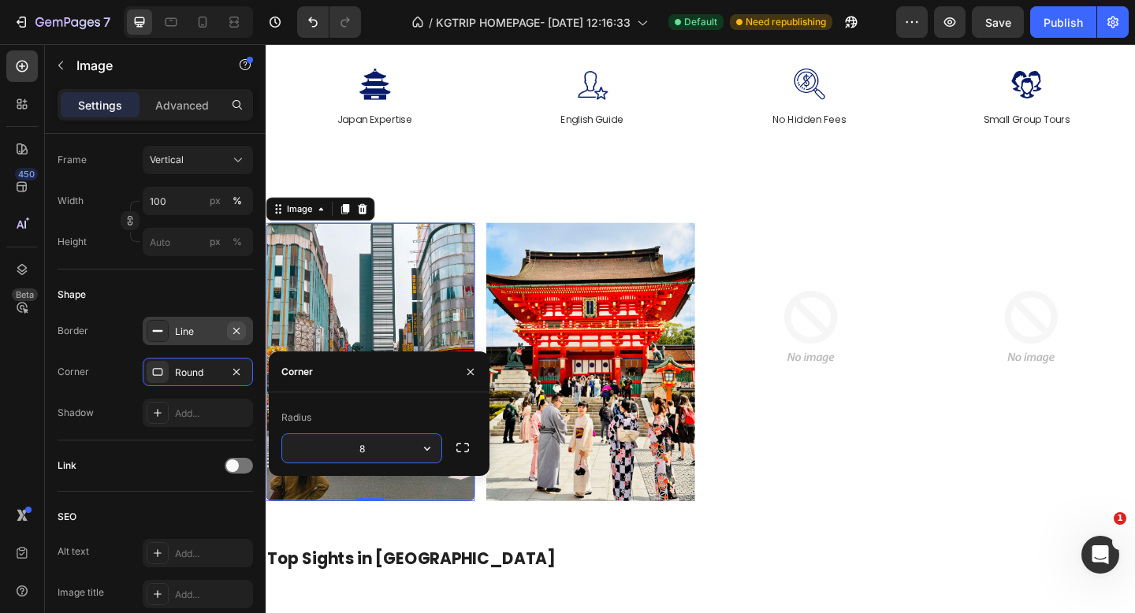
click at [233, 330] on icon "button" at bounding box center [236, 331] width 13 height 13
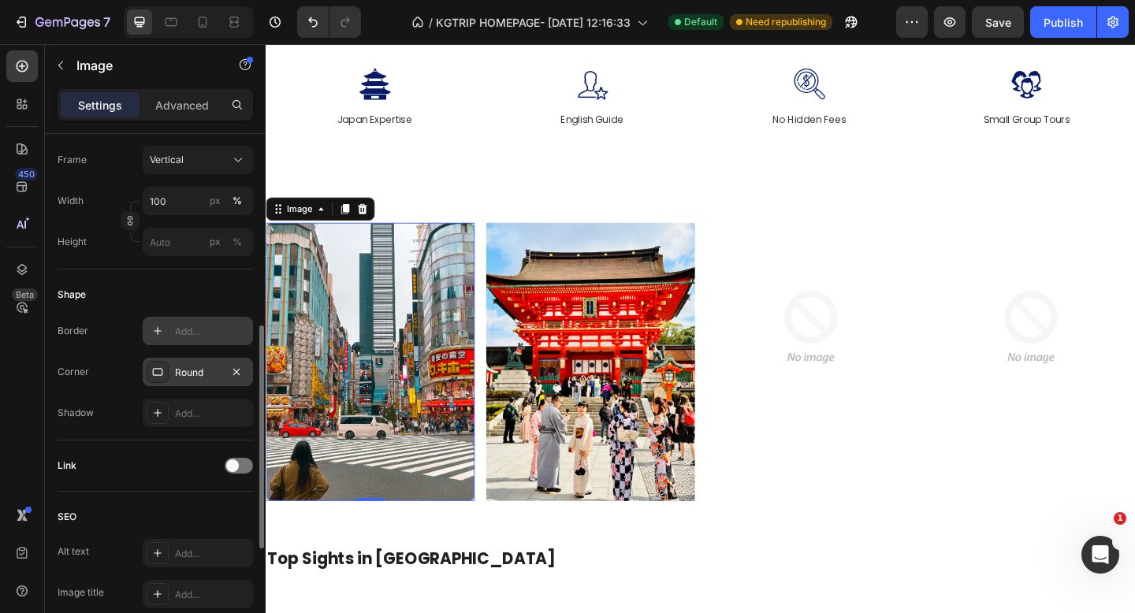
click at [200, 374] on div "Round" at bounding box center [198, 373] width 46 height 14
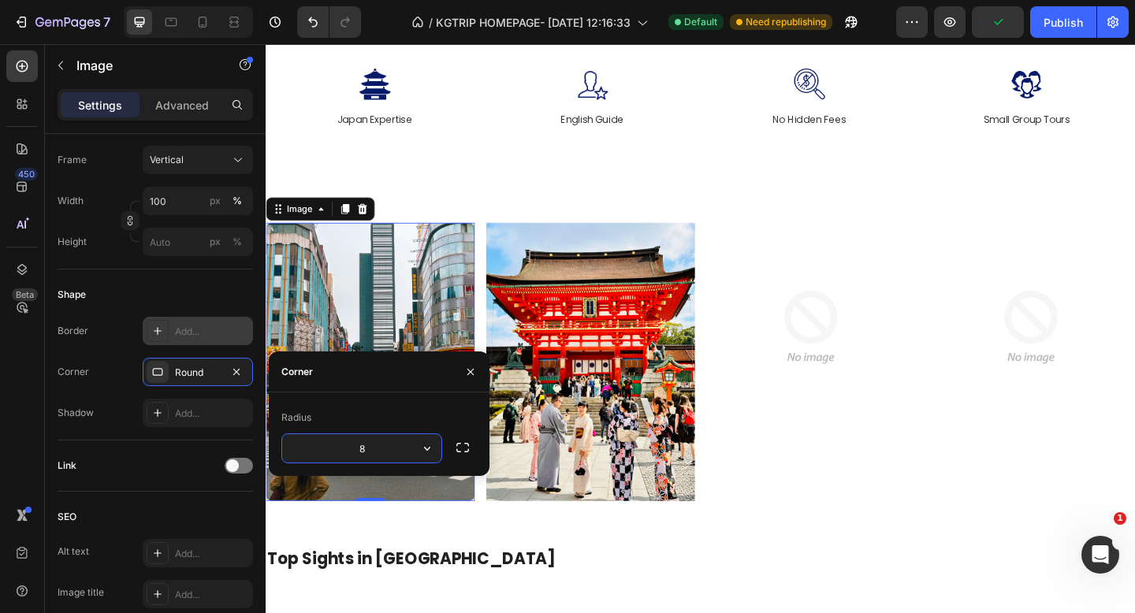
click at [378, 449] on input "8" at bounding box center [361, 448] width 159 height 28
type input "15"
click at [690, 419] on img at bounding box center [618, 390] width 227 height 303
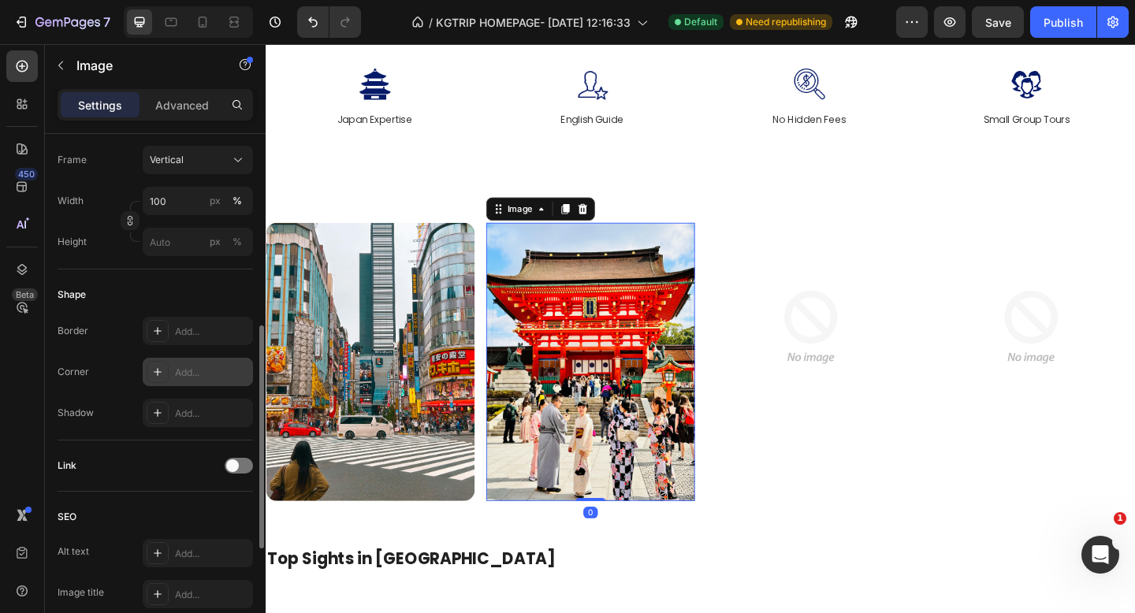
click at [189, 379] on div "Add..." at bounding box center [212, 373] width 74 height 14
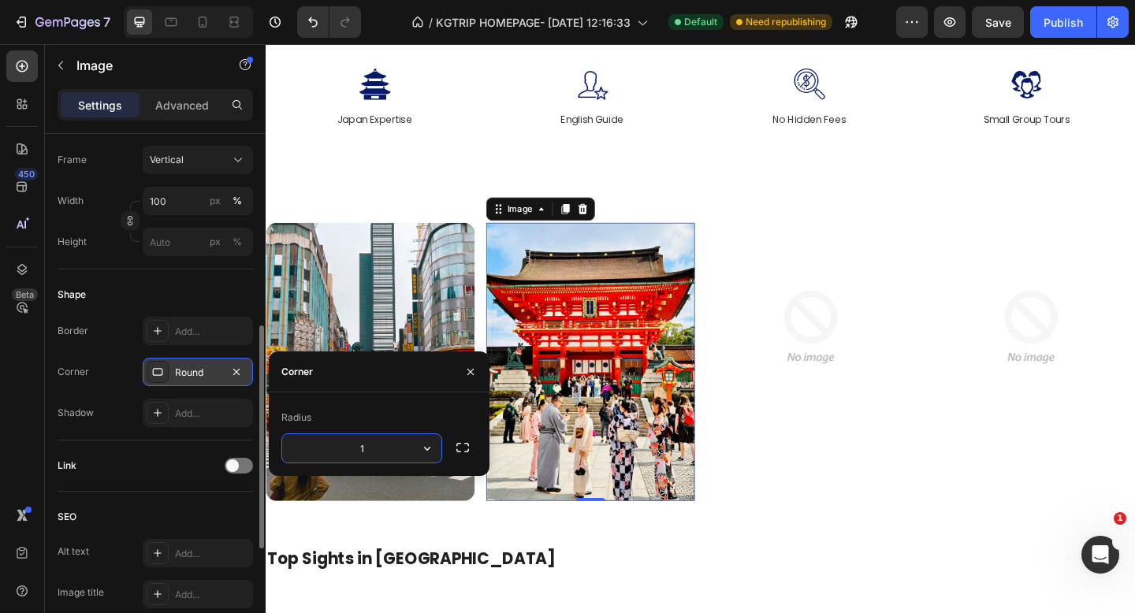
type input "15"
click at [991, 345] on img at bounding box center [1098, 352] width 227 height 227
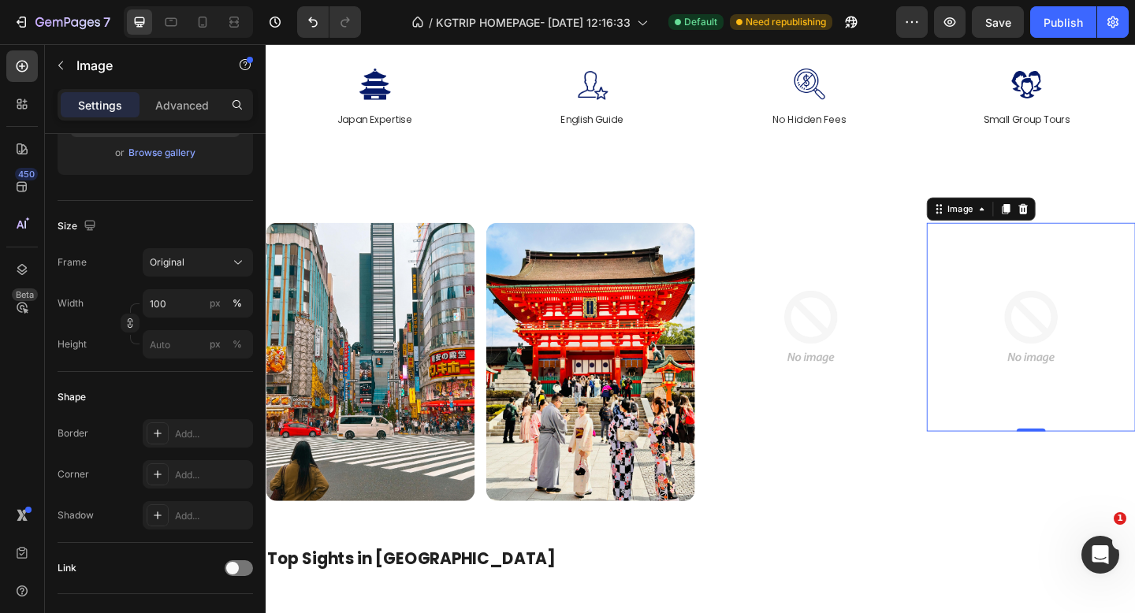
scroll to position [666, 0]
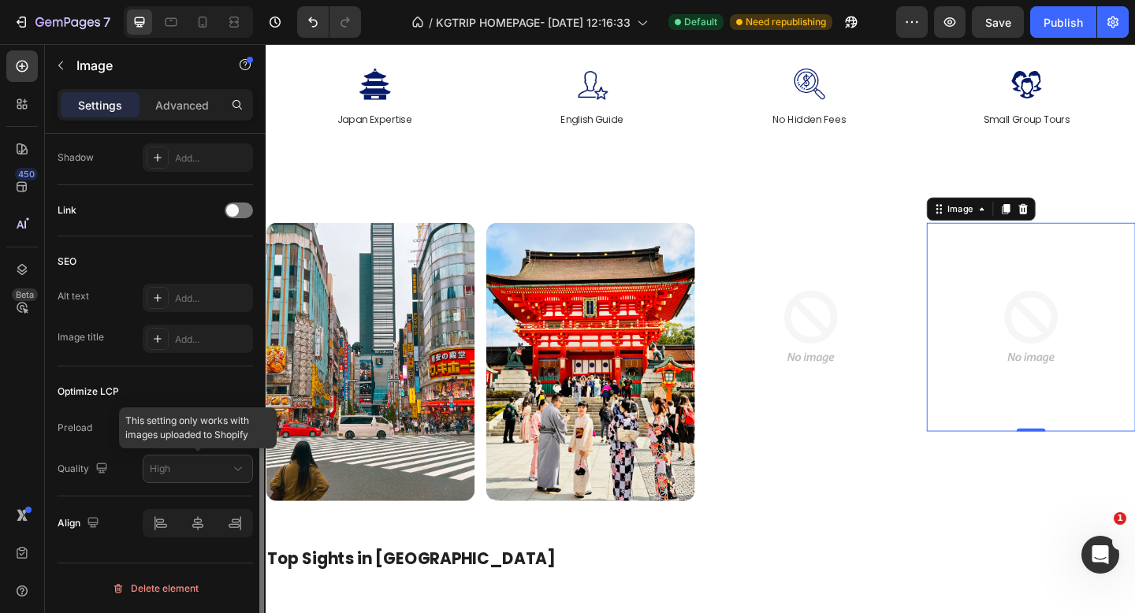
click at [180, 479] on div at bounding box center [198, 469] width 110 height 28
click at [174, 424] on span "Yes" at bounding box center [170, 428] width 16 height 14
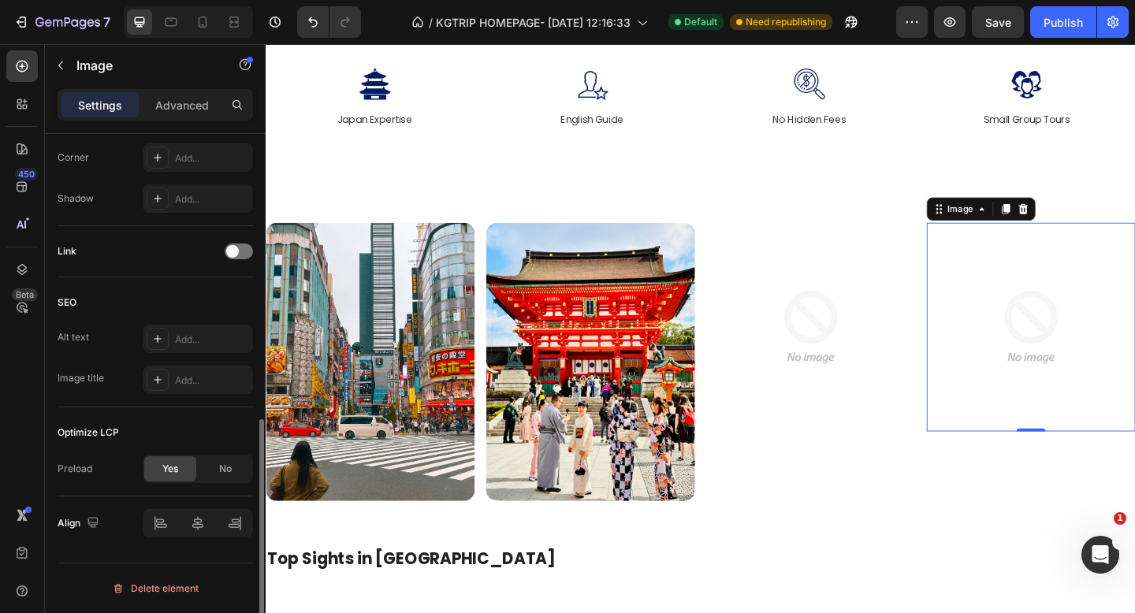
scroll to position [625, 0]
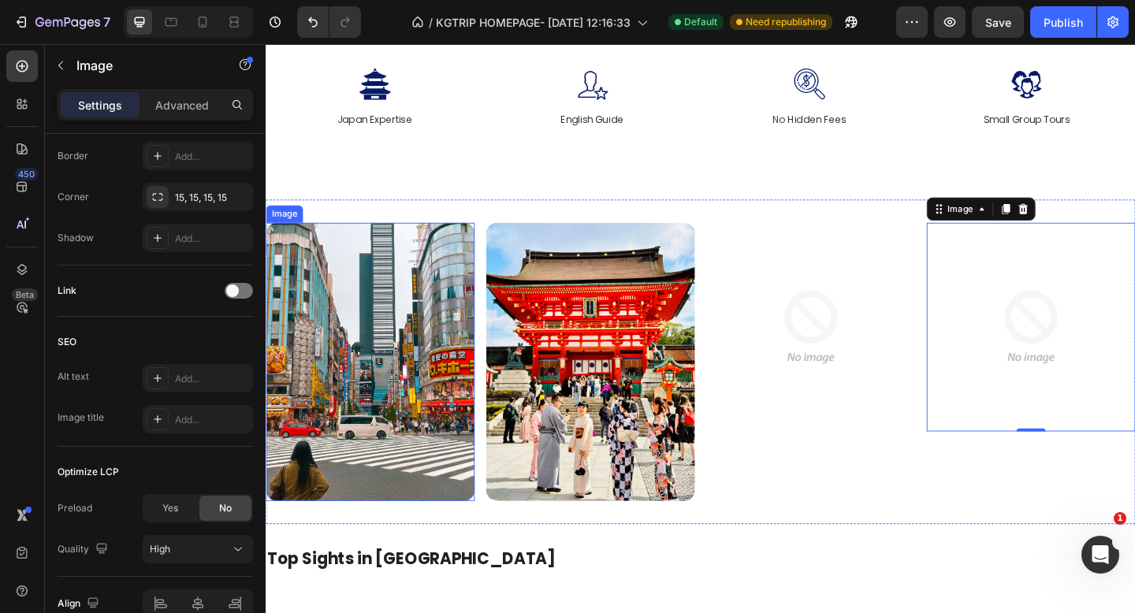
click at [316, 431] on img at bounding box center [379, 390] width 227 height 303
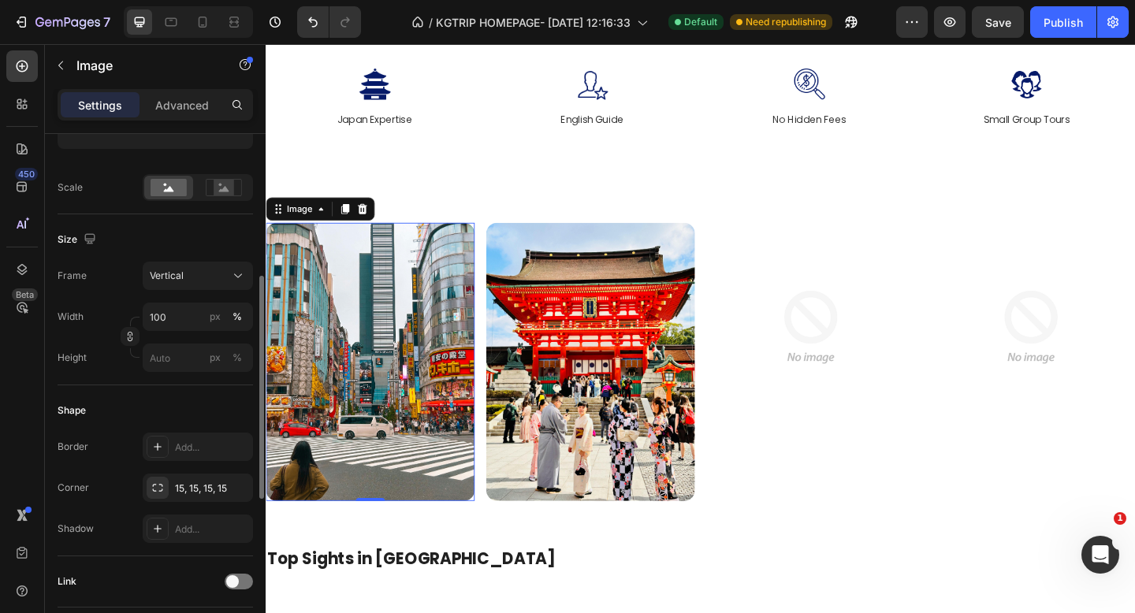
scroll to position [201, 0]
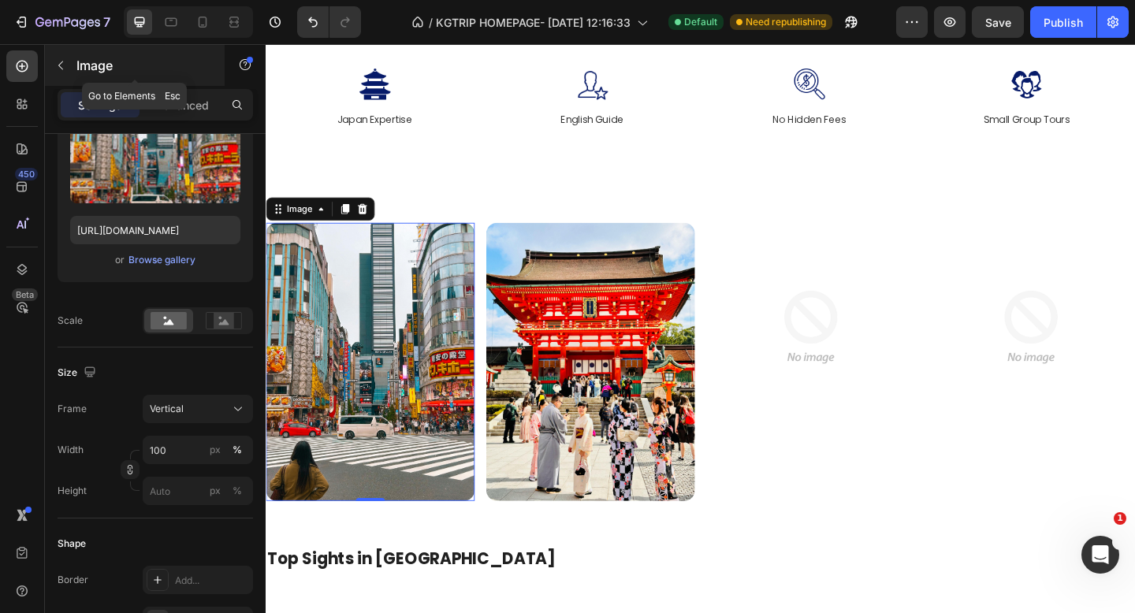
click at [61, 62] on icon "button" at bounding box center [60, 66] width 5 height 9
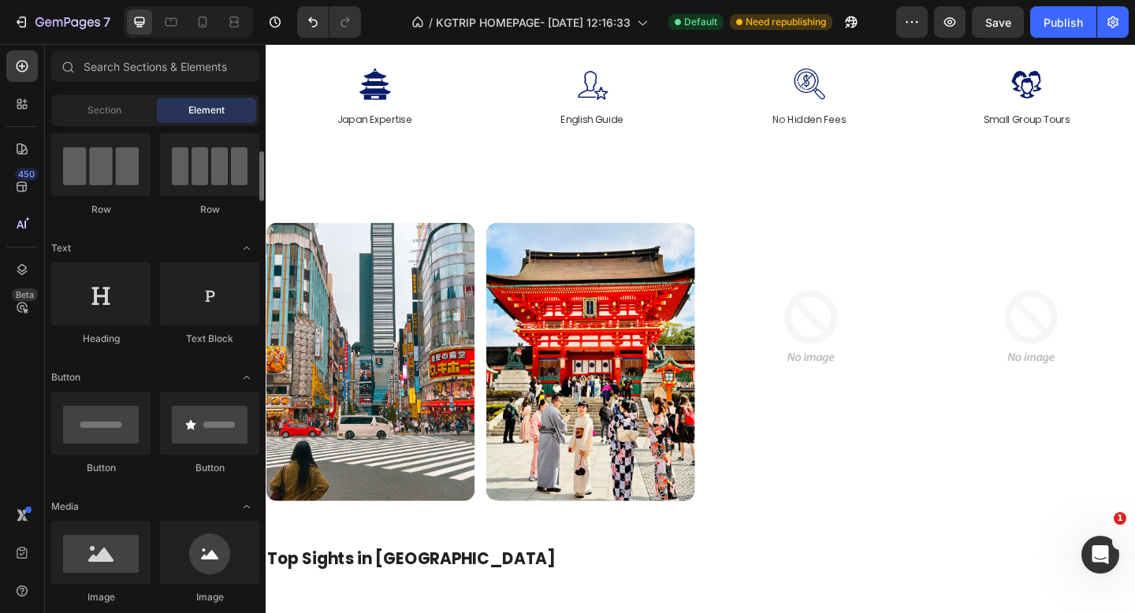
scroll to position [100, 0]
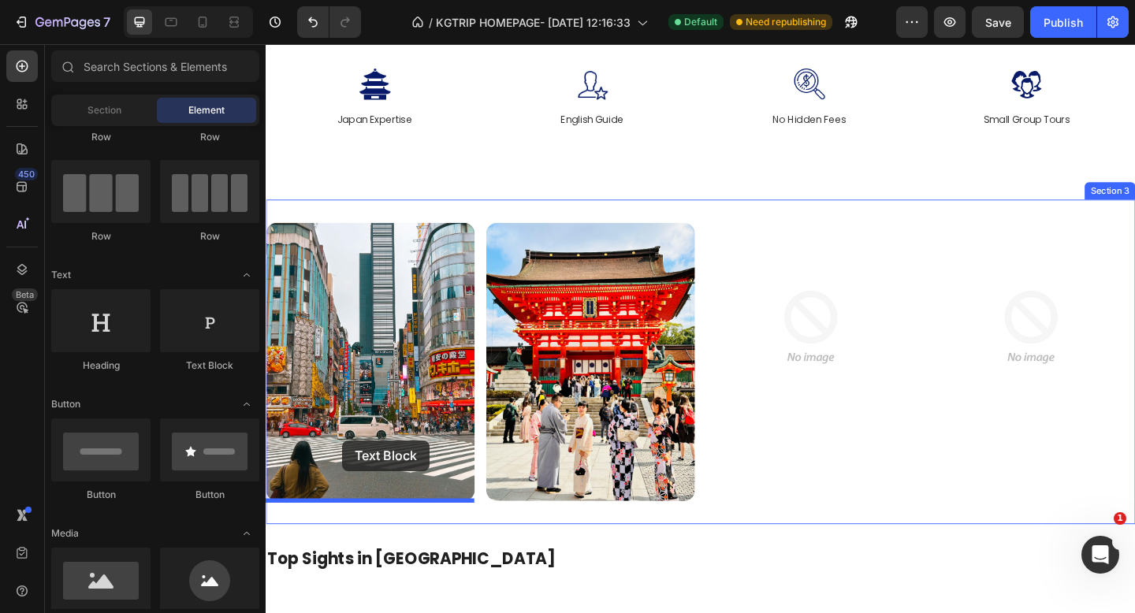
drag, startPoint x: 466, startPoint y: 378, endPoint x: 349, endPoint y: 475, distance: 151.7
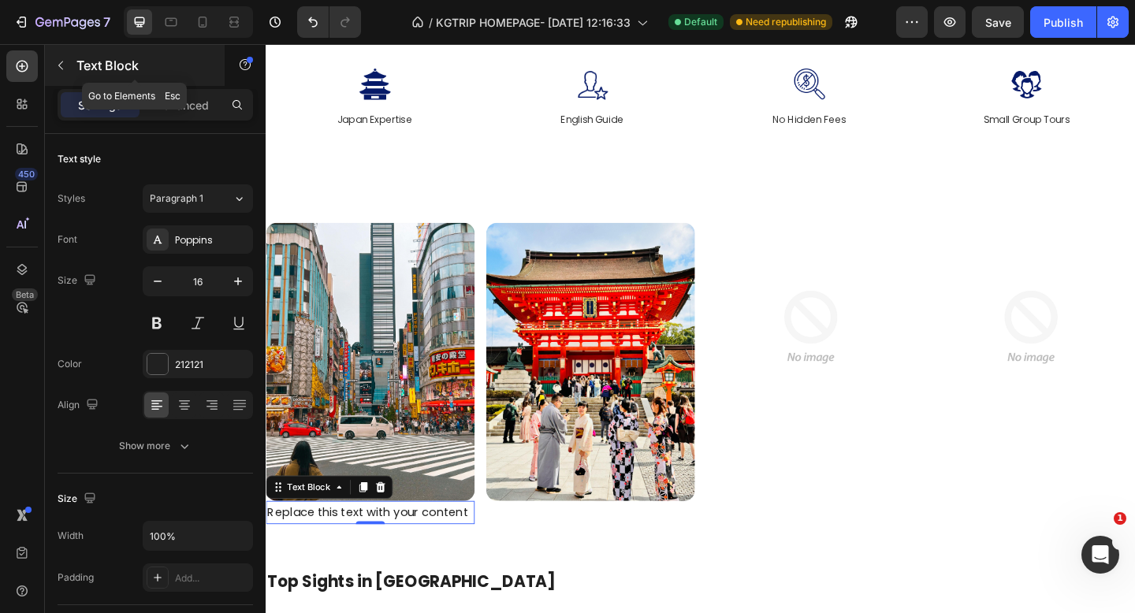
click at [61, 59] on icon "button" at bounding box center [60, 65] width 13 height 13
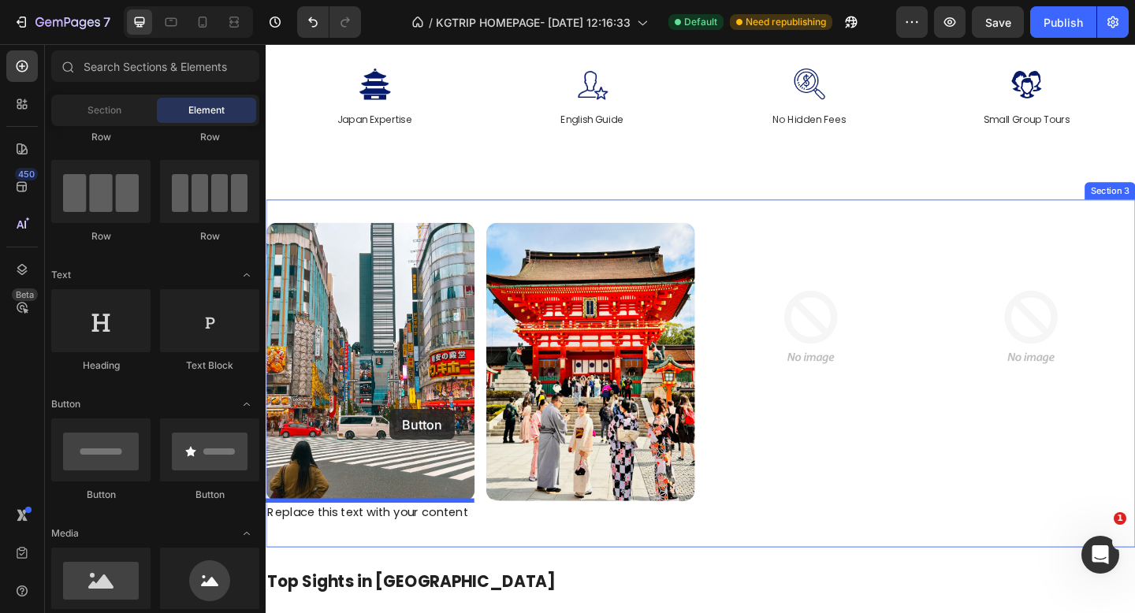
drag, startPoint x: 391, startPoint y: 493, endPoint x: 401, endPoint y: 442, distance: 52.1
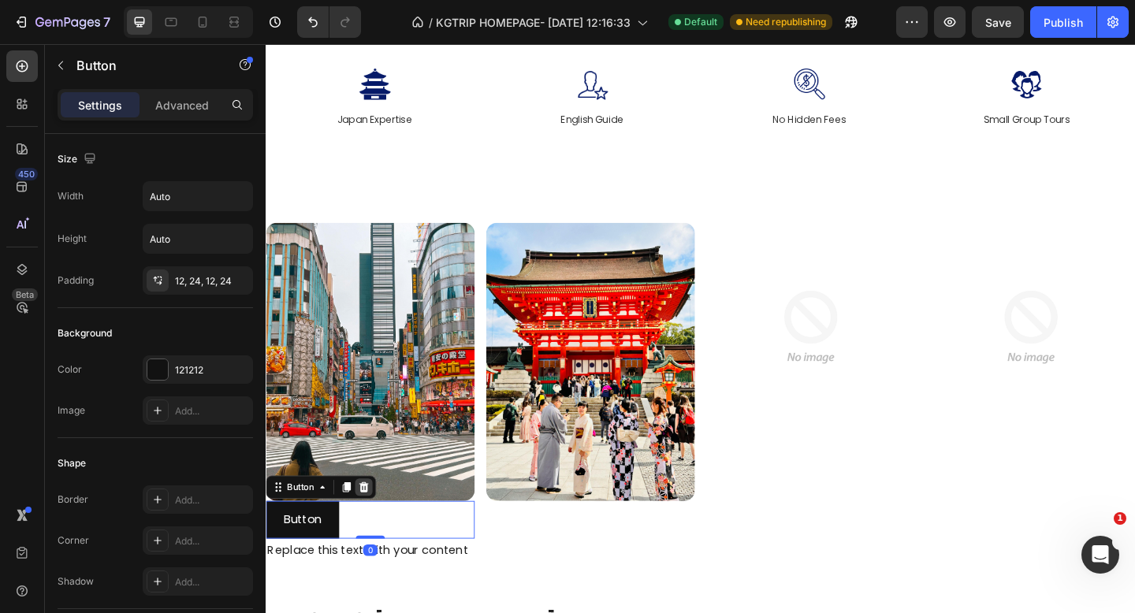
click at [372, 531] on icon at bounding box center [372, 525] width 10 height 11
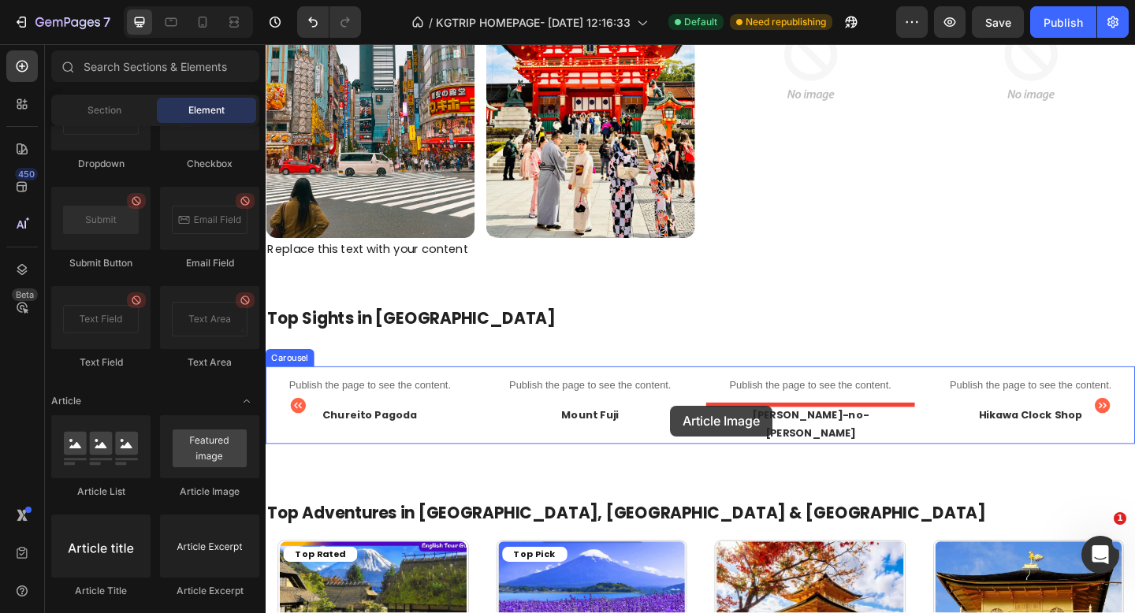
scroll to position [515, 0]
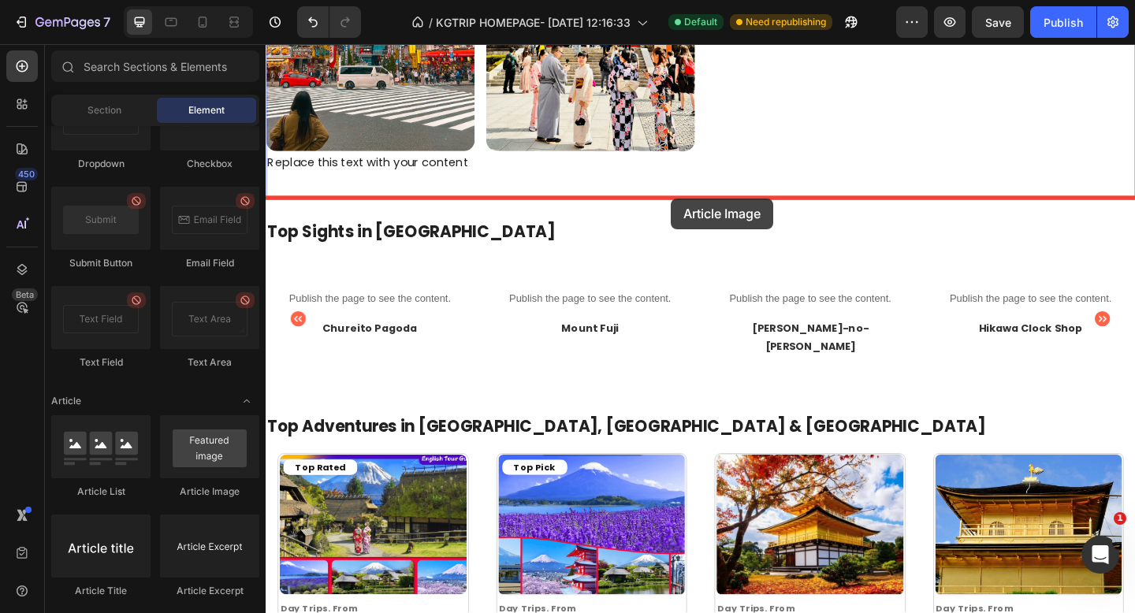
drag, startPoint x: 475, startPoint y: 502, endPoint x: 706, endPoint y: 212, distance: 370.9
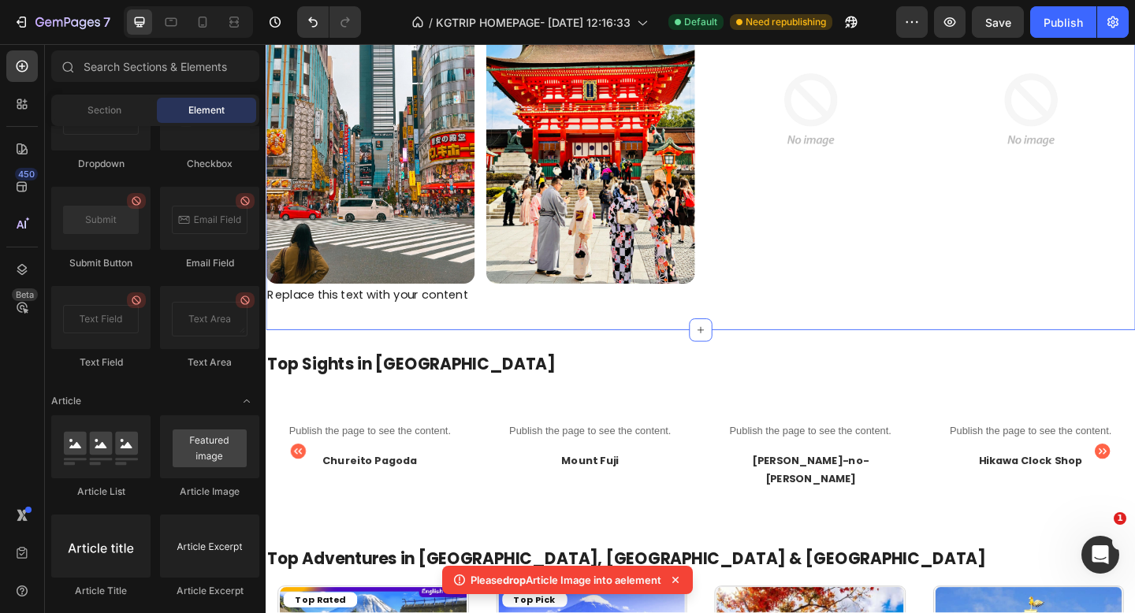
scroll to position [352, 0]
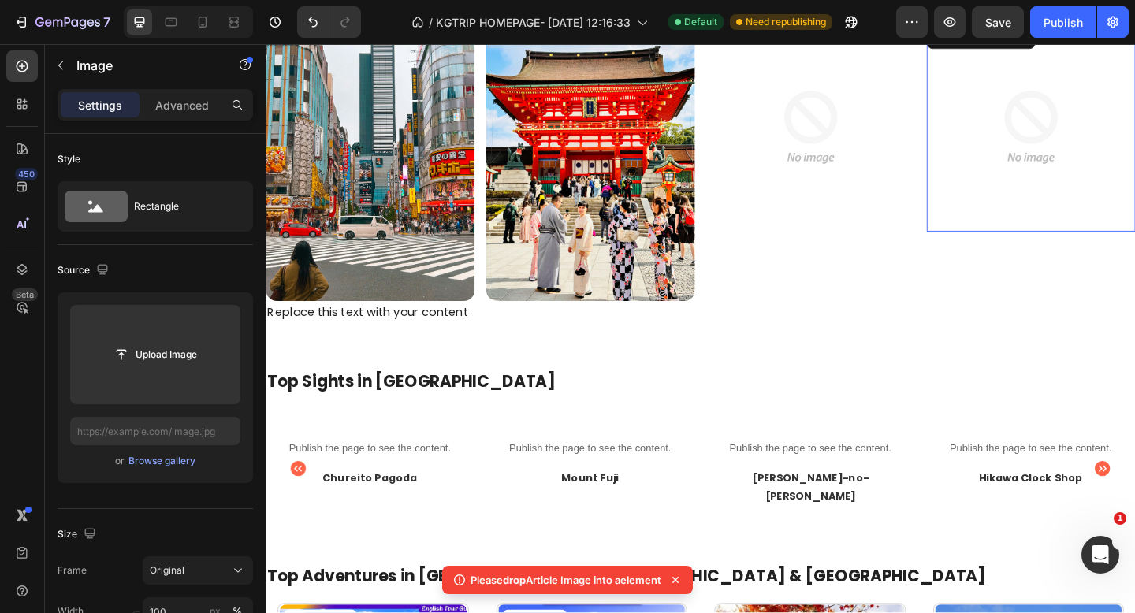
click at [1087, 184] on img at bounding box center [1098, 134] width 227 height 227
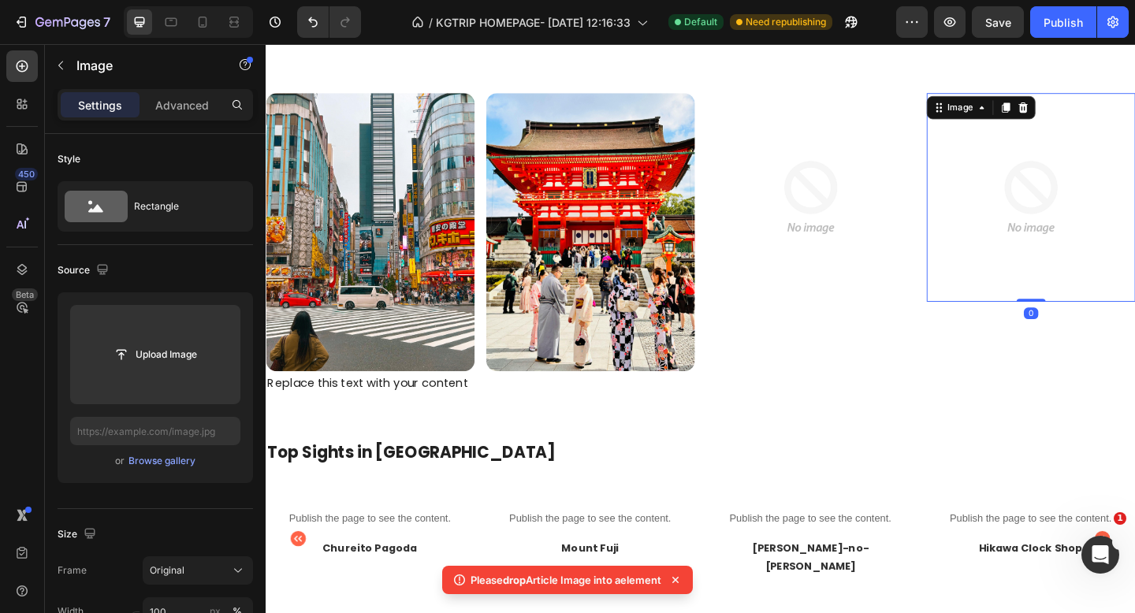
scroll to position [231, 0]
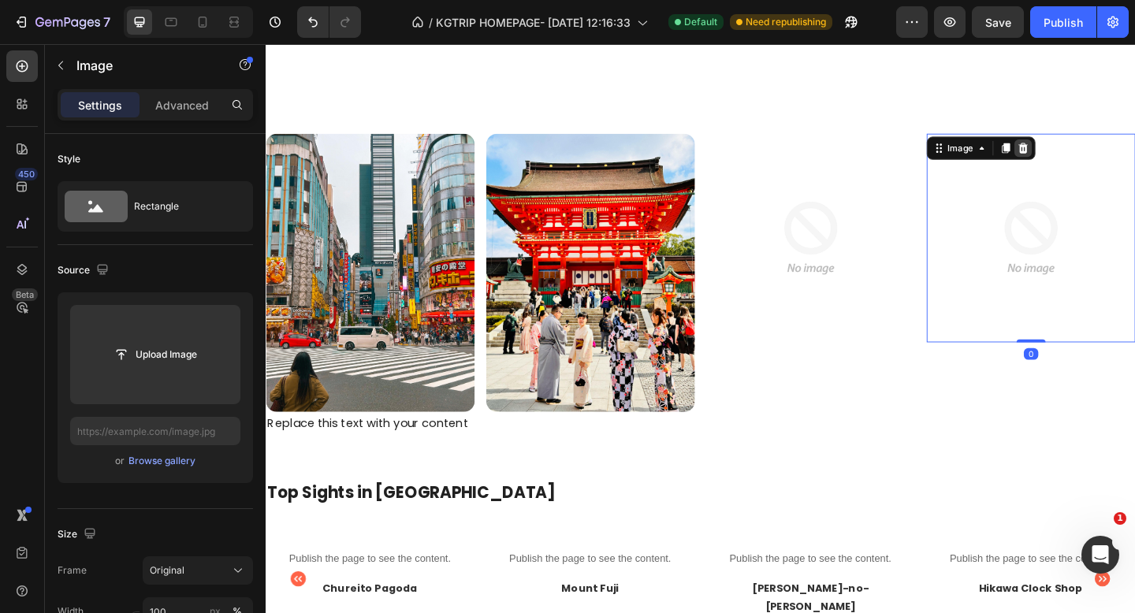
click at [1094, 156] on icon at bounding box center [1089, 157] width 13 height 13
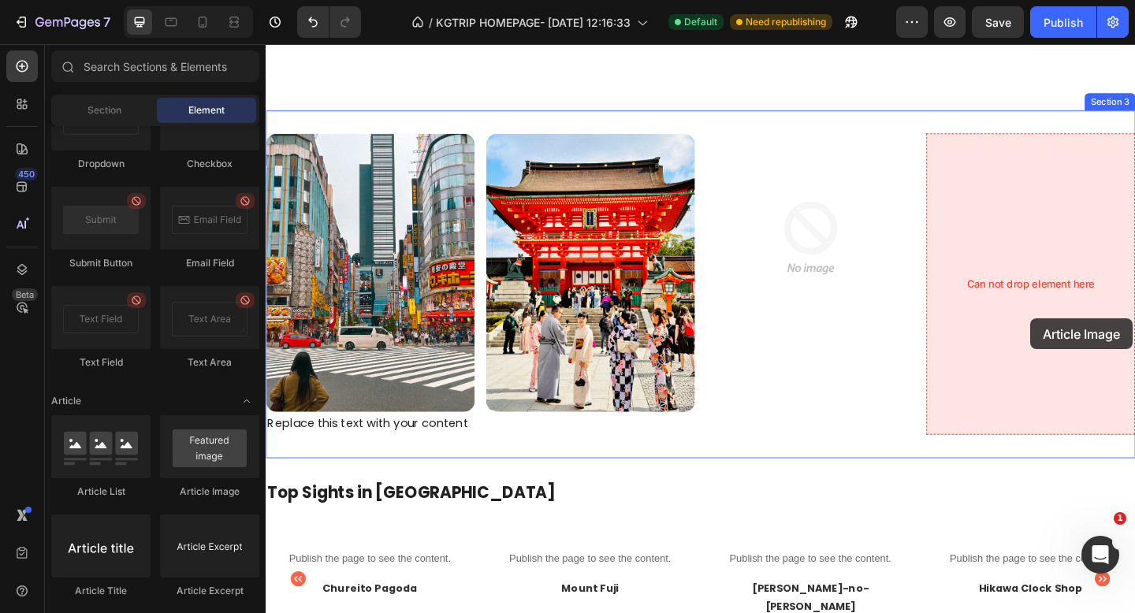
drag, startPoint x: 457, startPoint y: 503, endPoint x: 1098, endPoint y: 343, distance: 659.9
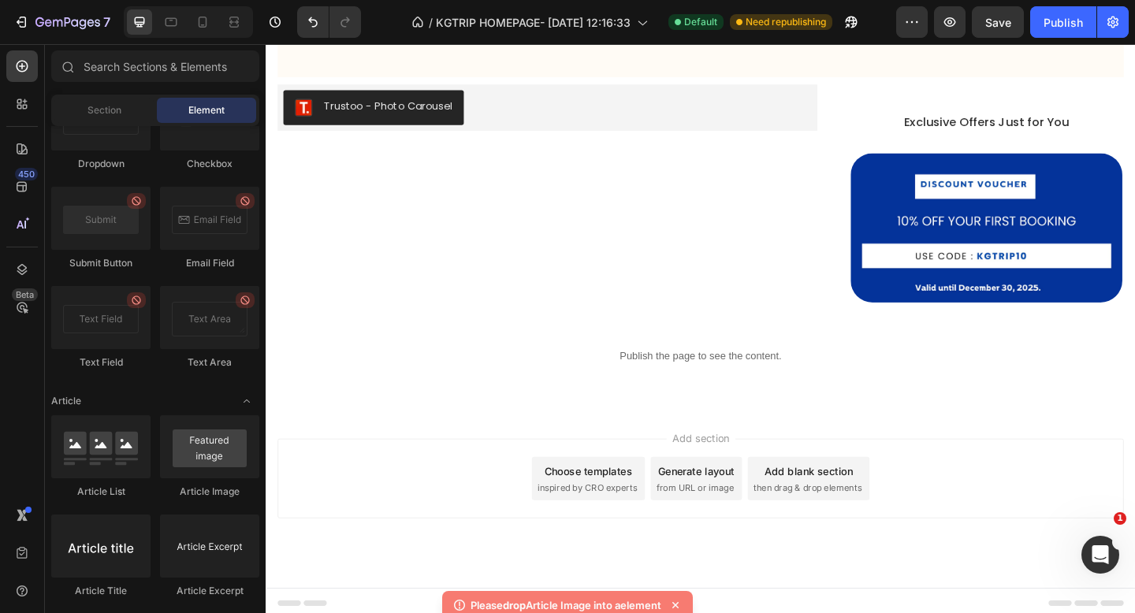
scroll to position [4178, 0]
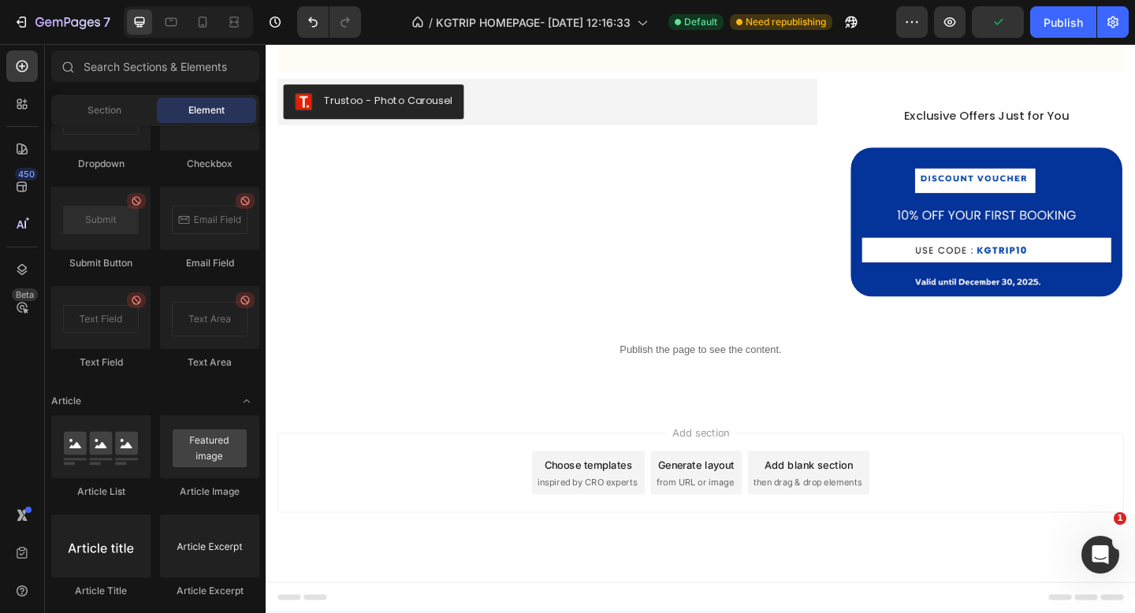
click at [829, 505] on div "Add blank section" at bounding box center [856, 502] width 96 height 17
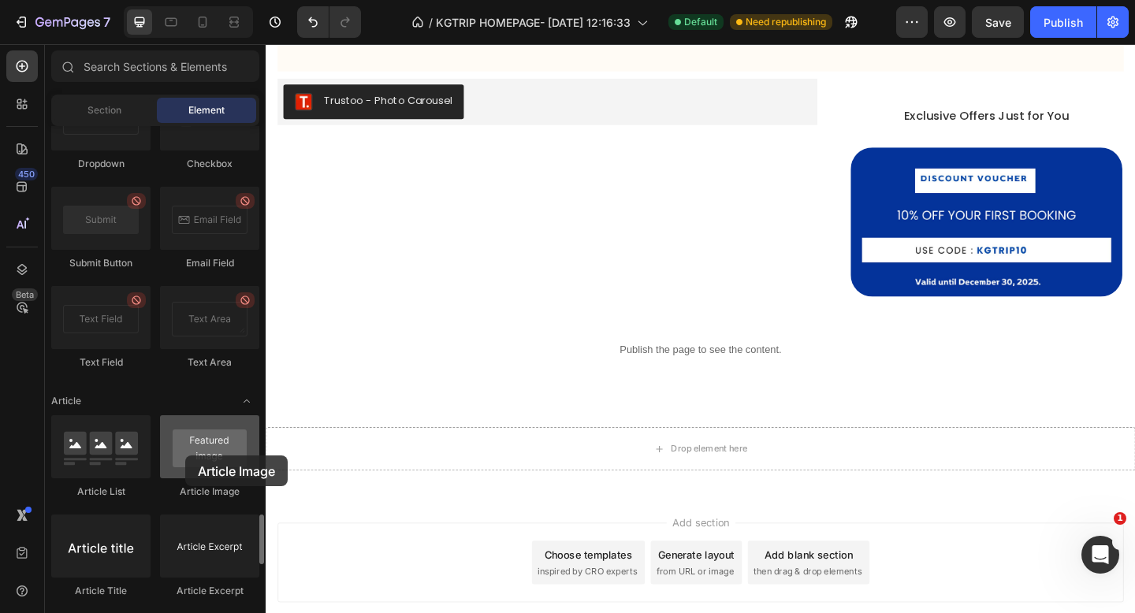
drag, startPoint x: 219, startPoint y: 453, endPoint x: 185, endPoint y: 456, distance: 34.0
click at [185, 456] on div at bounding box center [209, 447] width 99 height 63
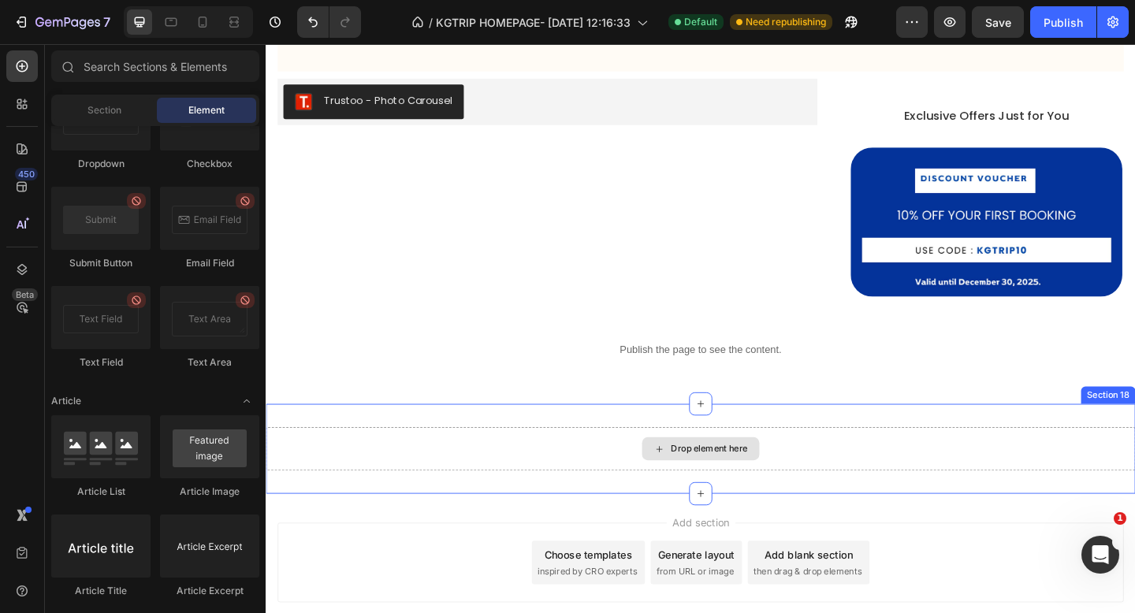
click at [645, 486] on div "Drop element here" at bounding box center [739, 484] width 946 height 47
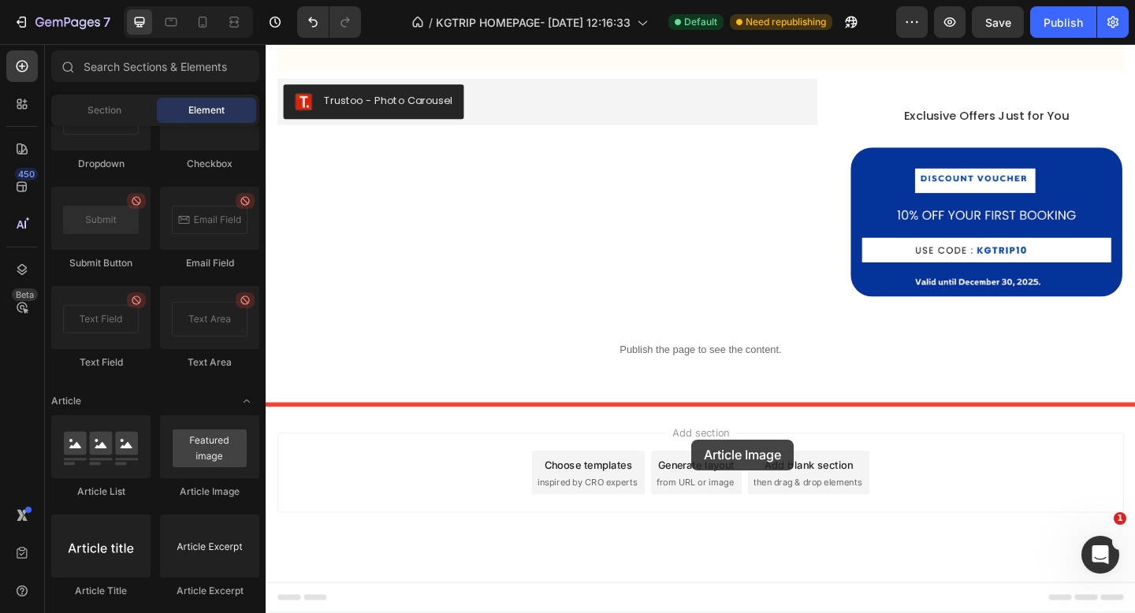
drag, startPoint x: 473, startPoint y: 505, endPoint x: 729, endPoint y: 475, distance: 258.0
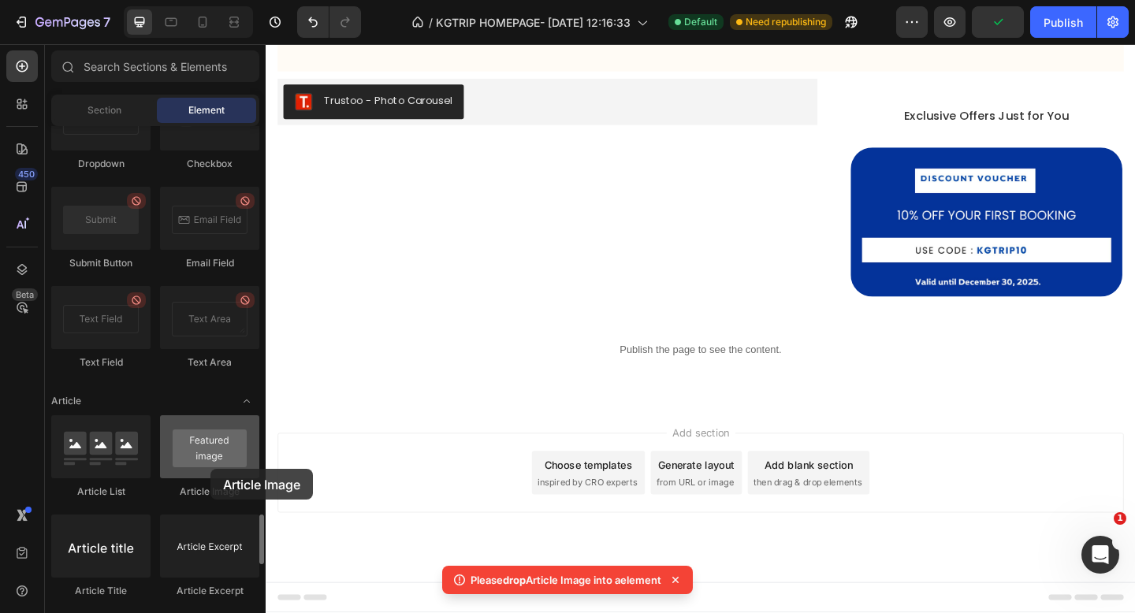
click at [211, 469] on div at bounding box center [209, 447] width 99 height 63
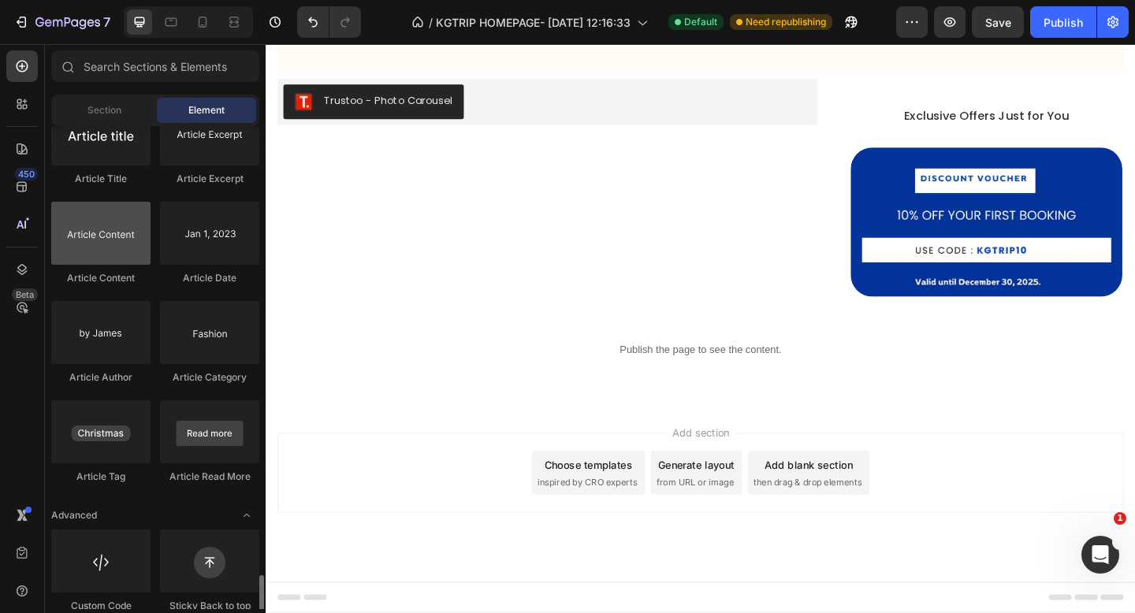
scroll to position [4188, 0]
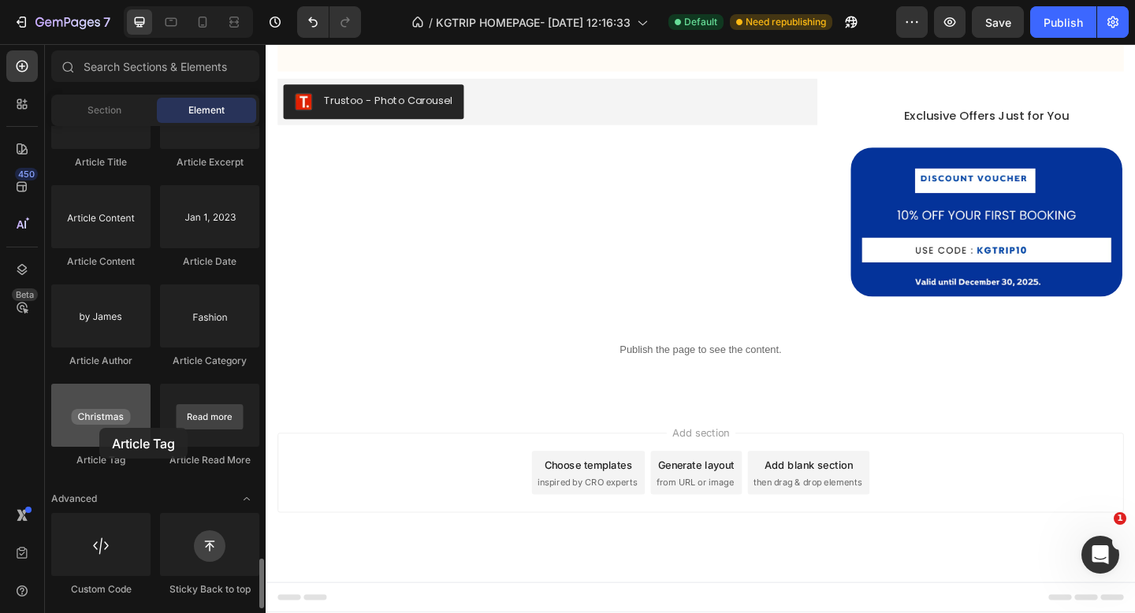
drag, startPoint x: 114, startPoint y: 467, endPoint x: 99, endPoint y: 423, distance: 46.1
click at [99, 423] on div "Article Tag" at bounding box center [100, 426] width 99 height 84
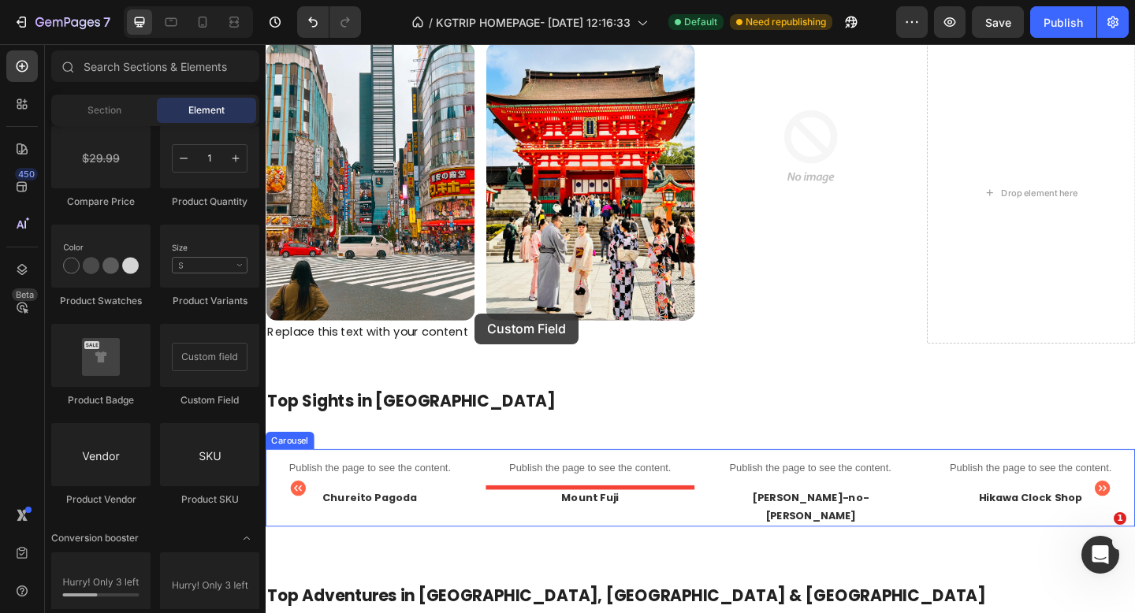
scroll to position [345, 0]
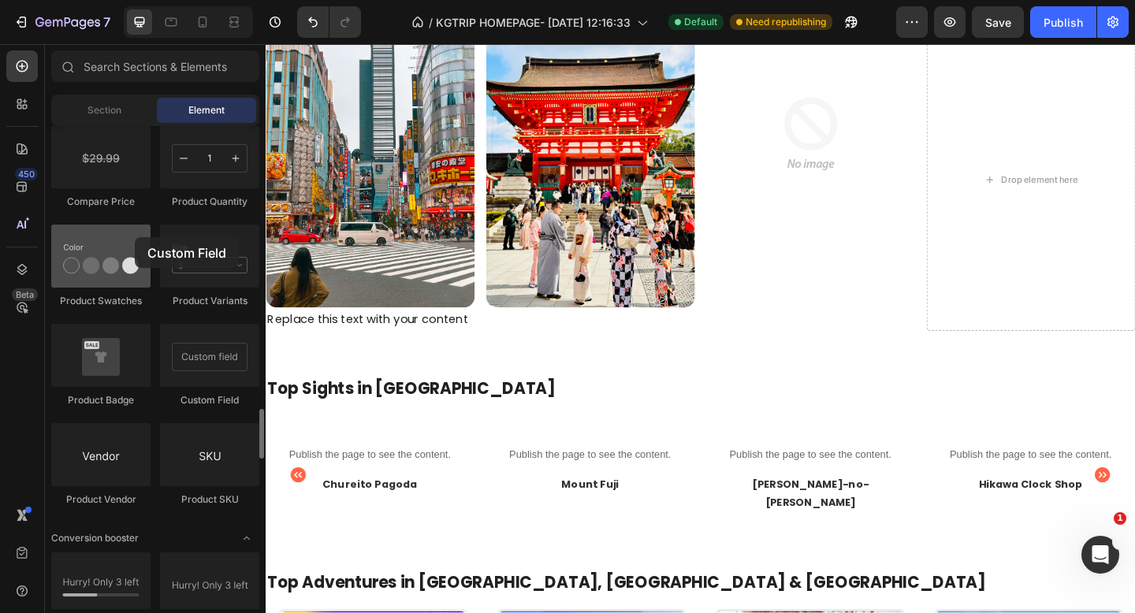
drag, startPoint x: 199, startPoint y: 384, endPoint x: 137, endPoint y: 248, distance: 148.9
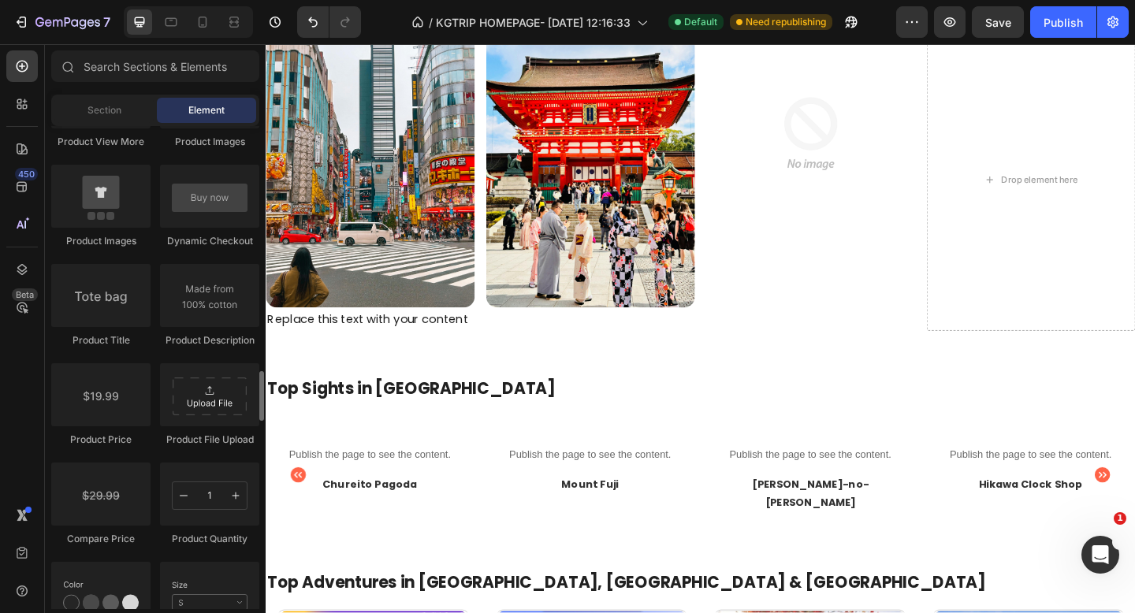
scroll to position [2397, 0]
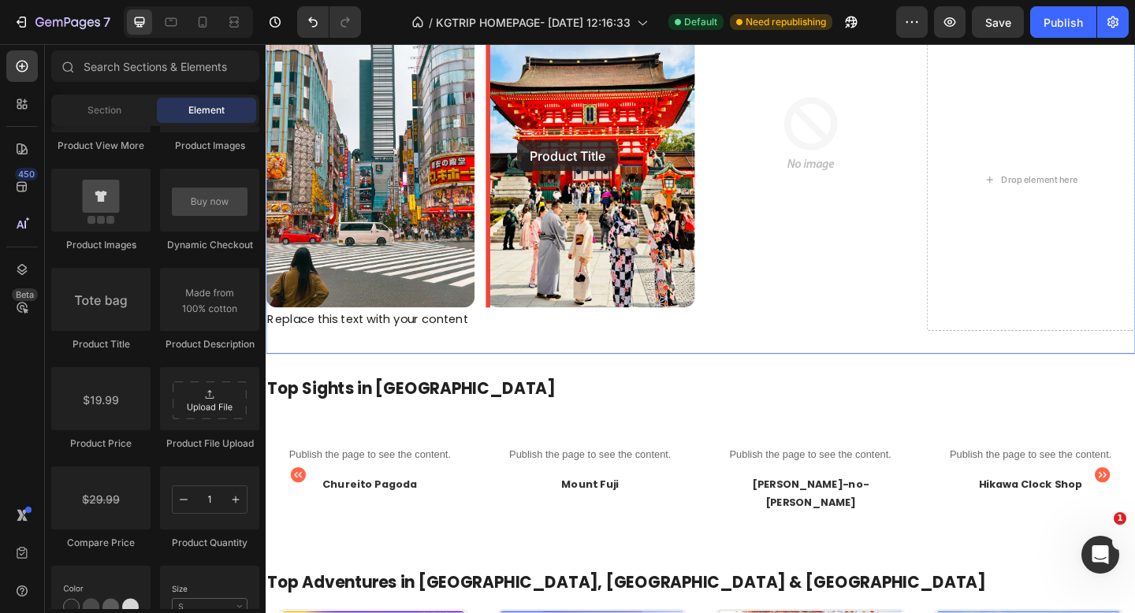
drag, startPoint x: 362, startPoint y: 356, endPoint x: 414, endPoint y: 170, distance: 194.0
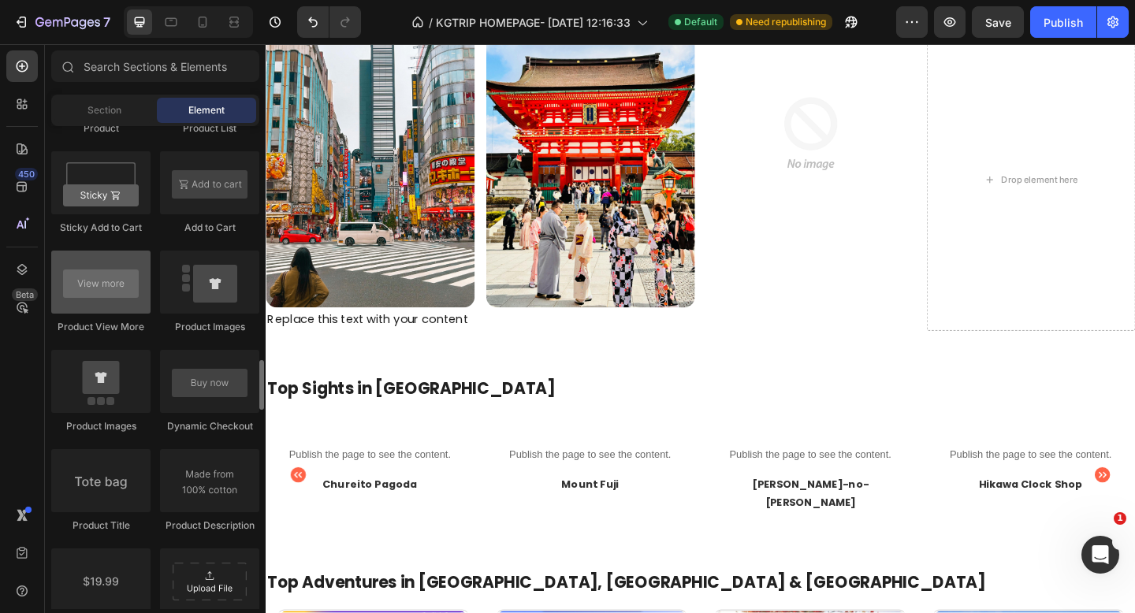
scroll to position [2215, 0]
drag, startPoint x: 97, startPoint y: 285, endPoint x: 76, endPoint y: 285, distance: 20.5
click at [76, 286] on div at bounding box center [100, 283] width 99 height 63
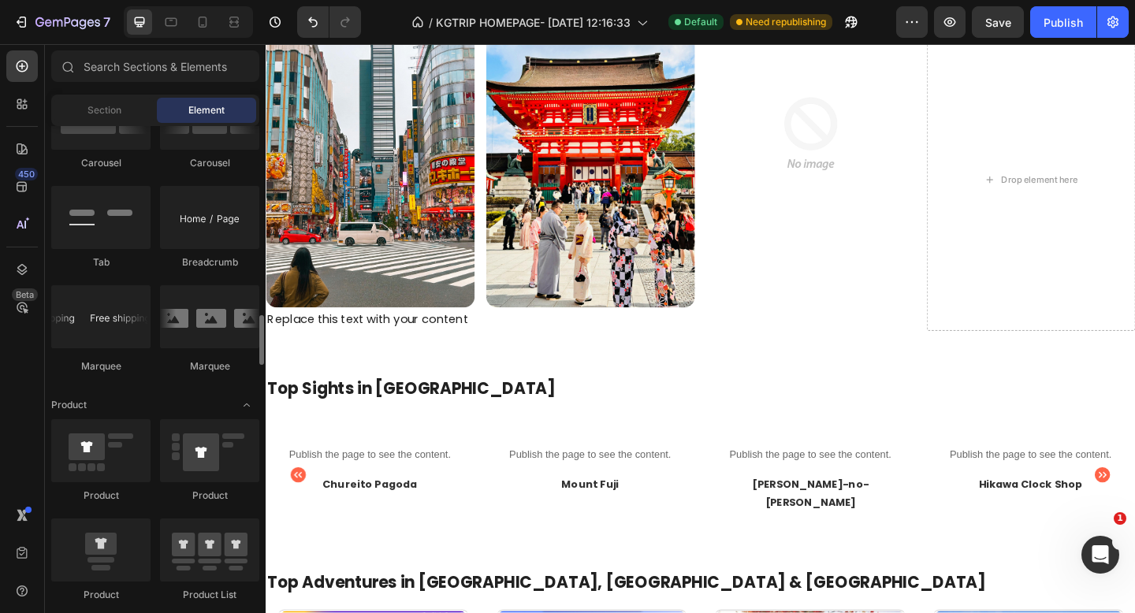
scroll to position [1726, 0]
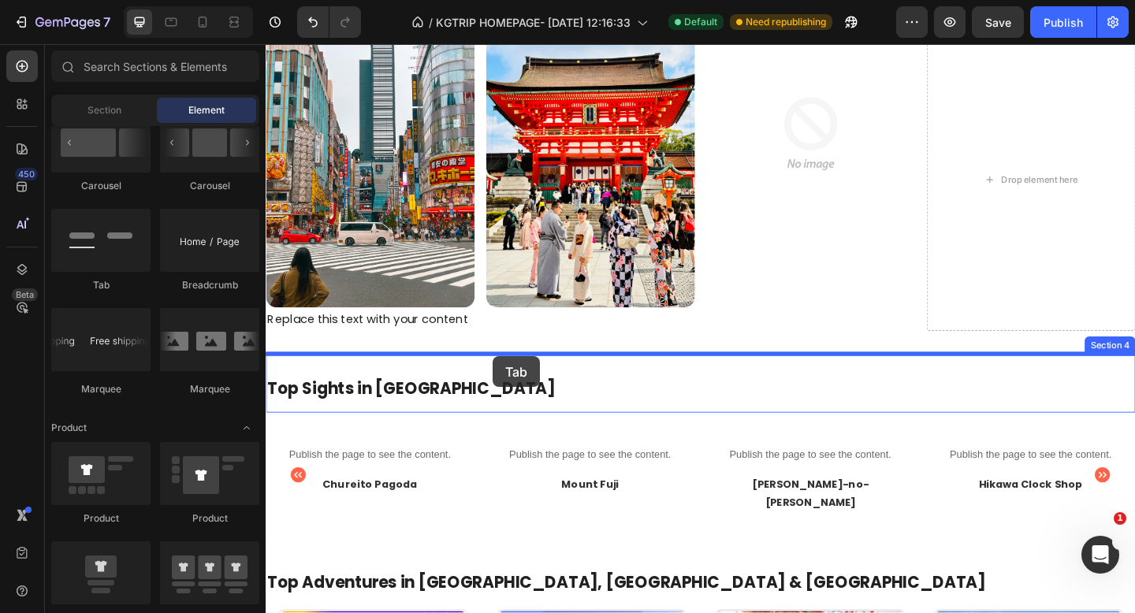
drag, startPoint x: 360, startPoint y: 296, endPoint x: 513, endPoint y: 384, distance: 175.9
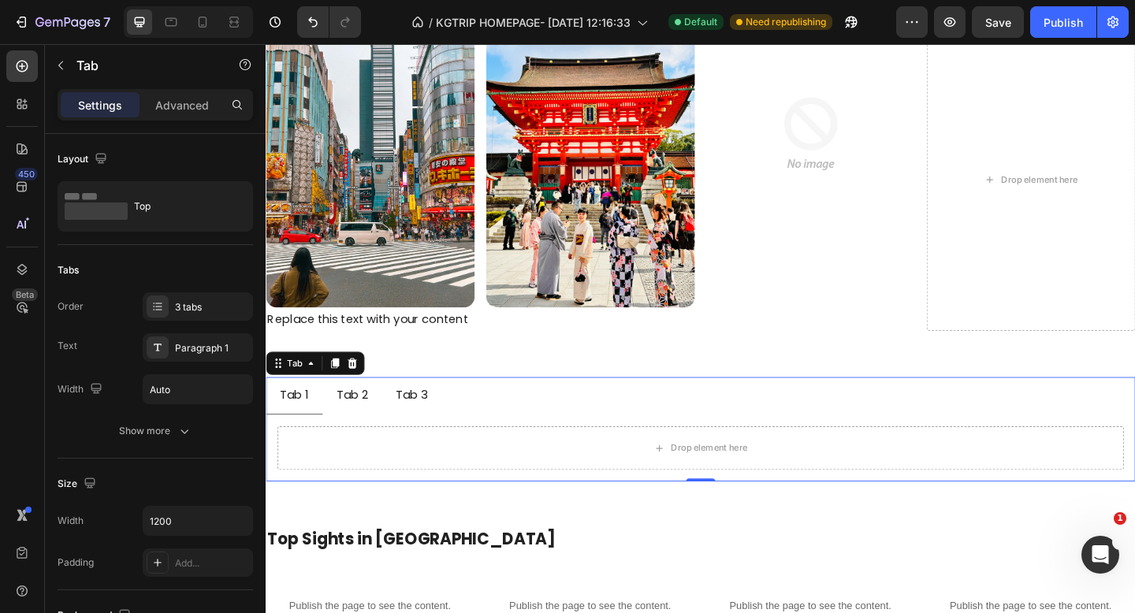
click at [352, 423] on div "Tab 2" at bounding box center [359, 427] width 39 height 28
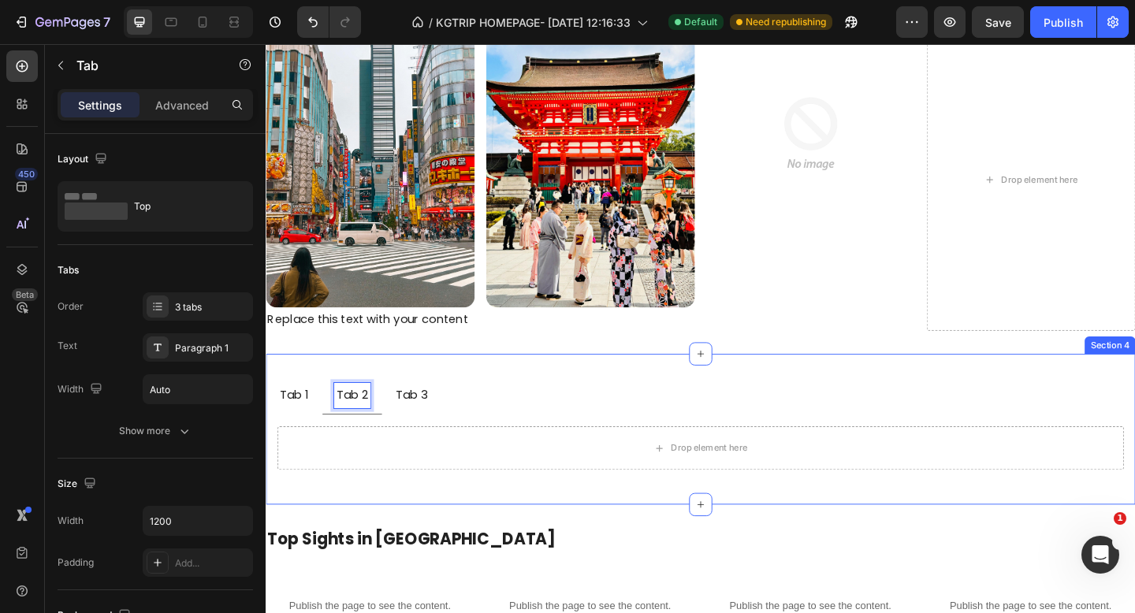
click at [474, 399] on div "Tab 1 Tab 2 Tab 3 Drop element here Tab 0 Section 4" at bounding box center [739, 464] width 946 height 164
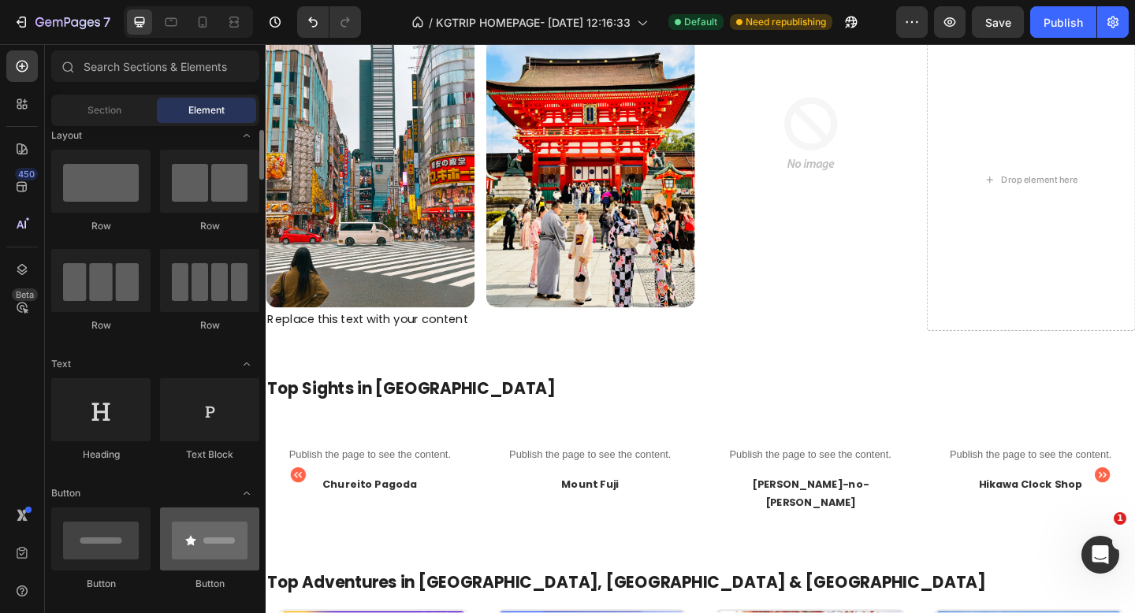
scroll to position [14, 0]
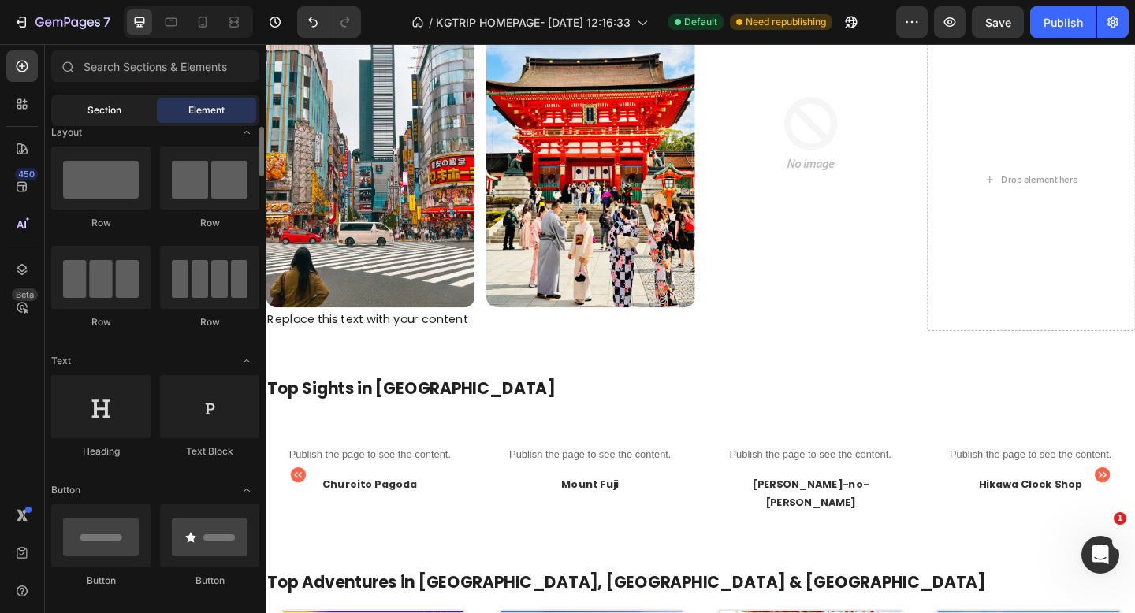
click at [110, 110] on span "Section" at bounding box center [105, 110] width 34 height 14
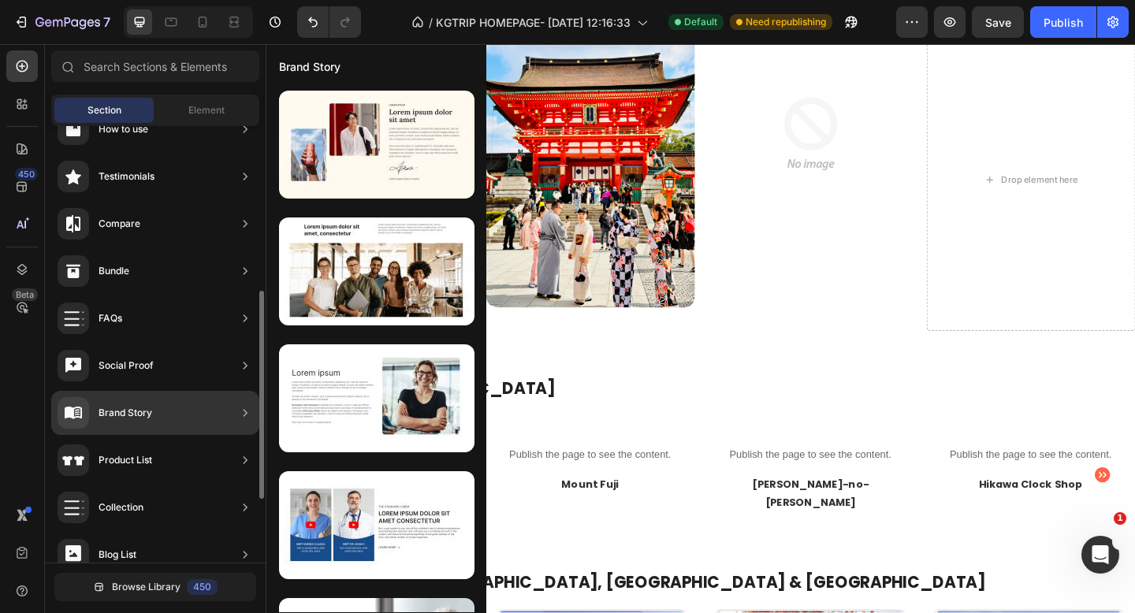
scroll to position [325, 0]
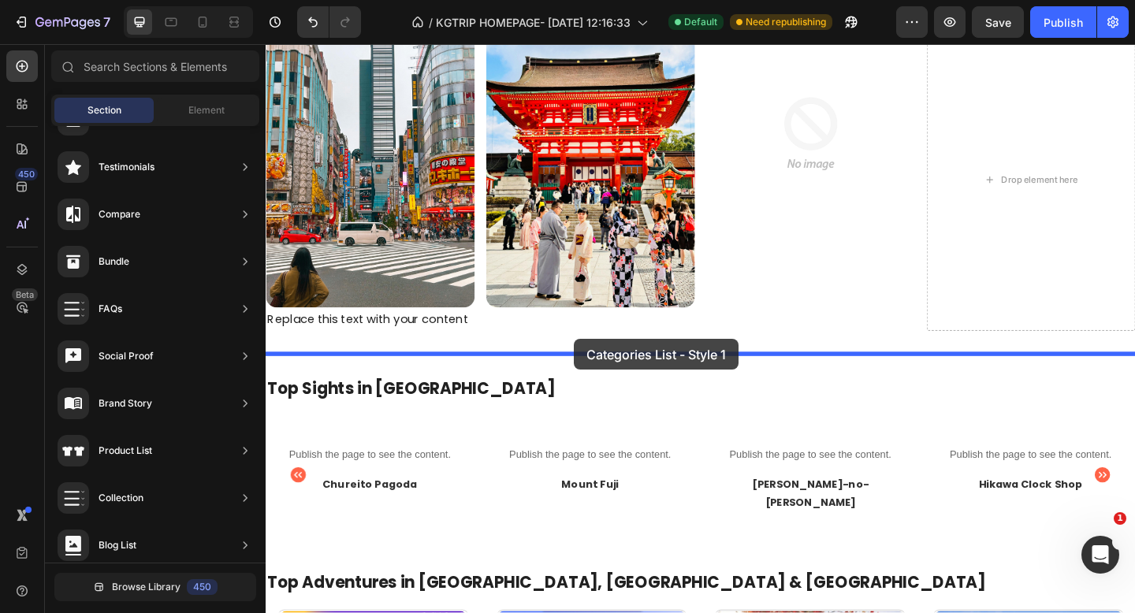
drag, startPoint x: 617, startPoint y: 341, endPoint x: 601, endPoint y: 365, distance: 28.9
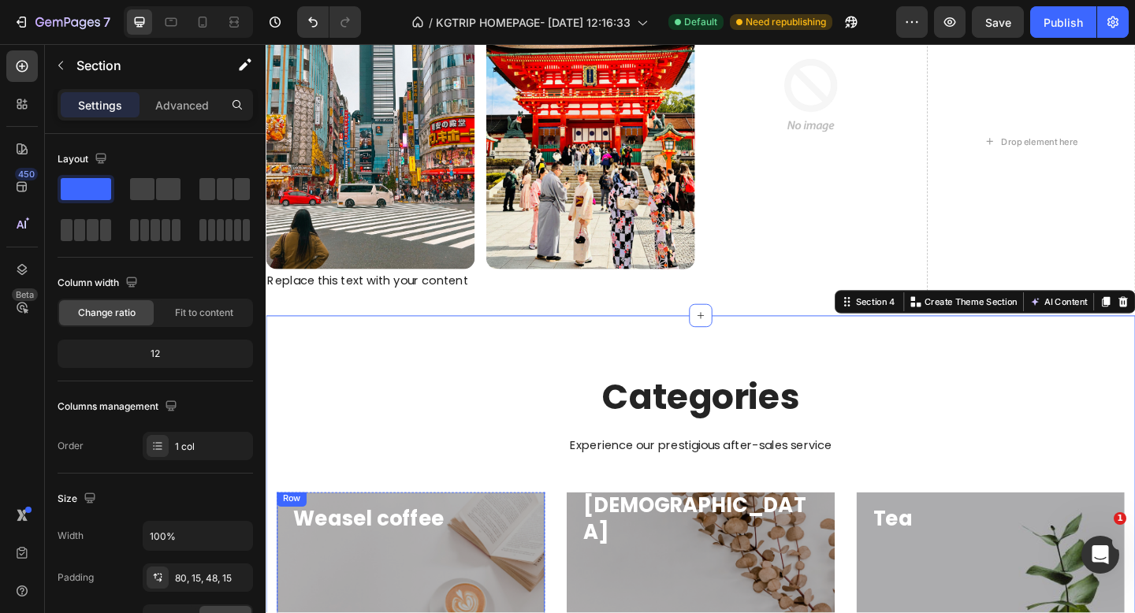
scroll to position [372, 0]
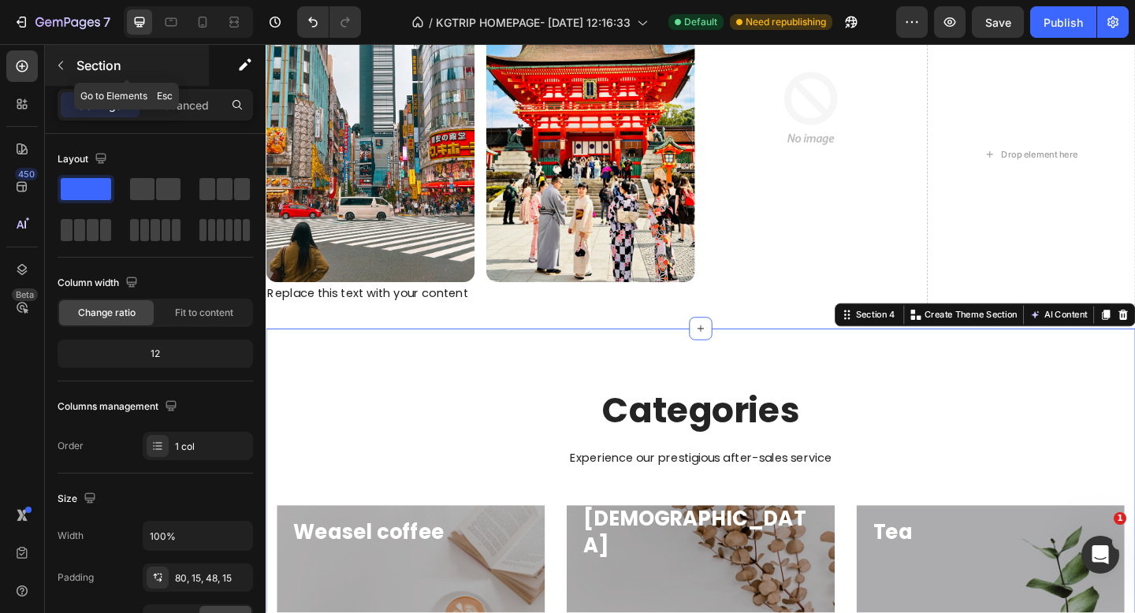
click at [62, 67] on icon "button" at bounding box center [60, 65] width 13 height 13
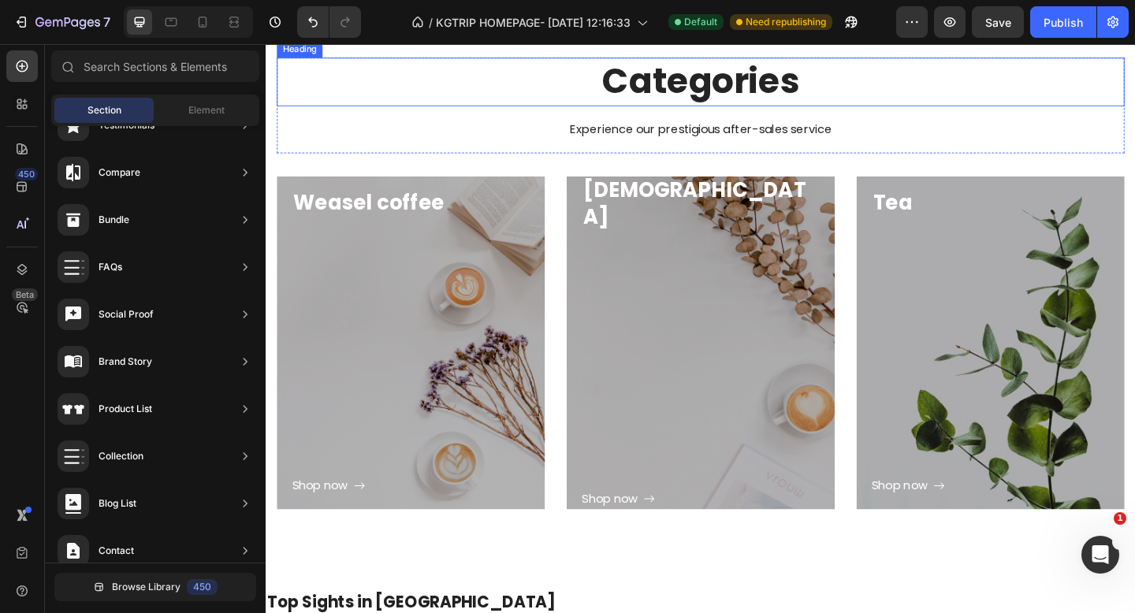
scroll to position [807, 0]
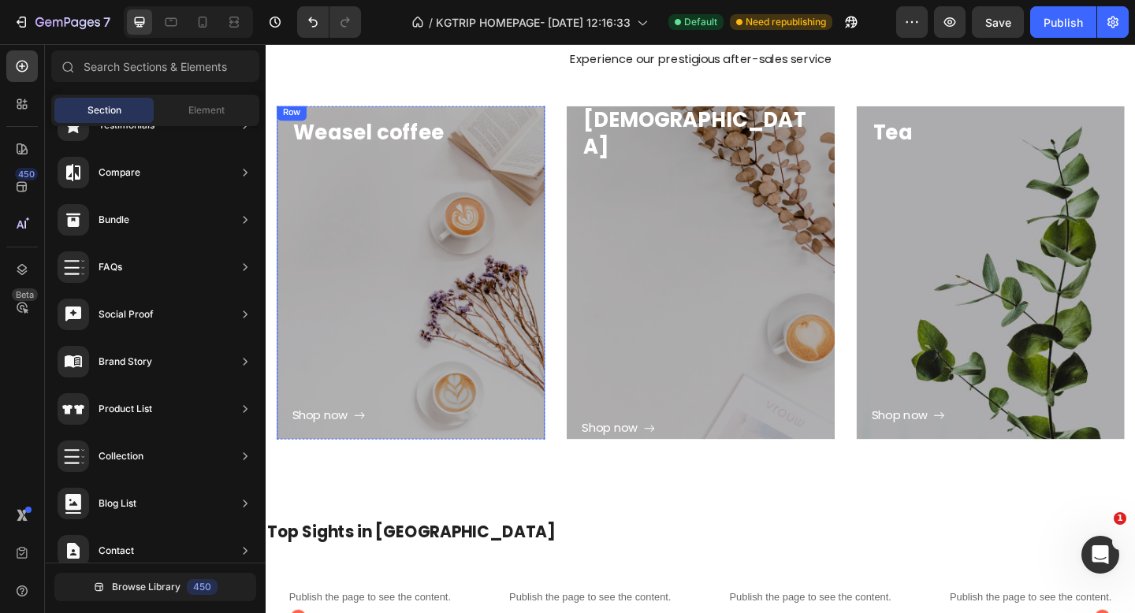
click at [421, 304] on div "Shop now Button" at bounding box center [423, 309] width 259 height 303
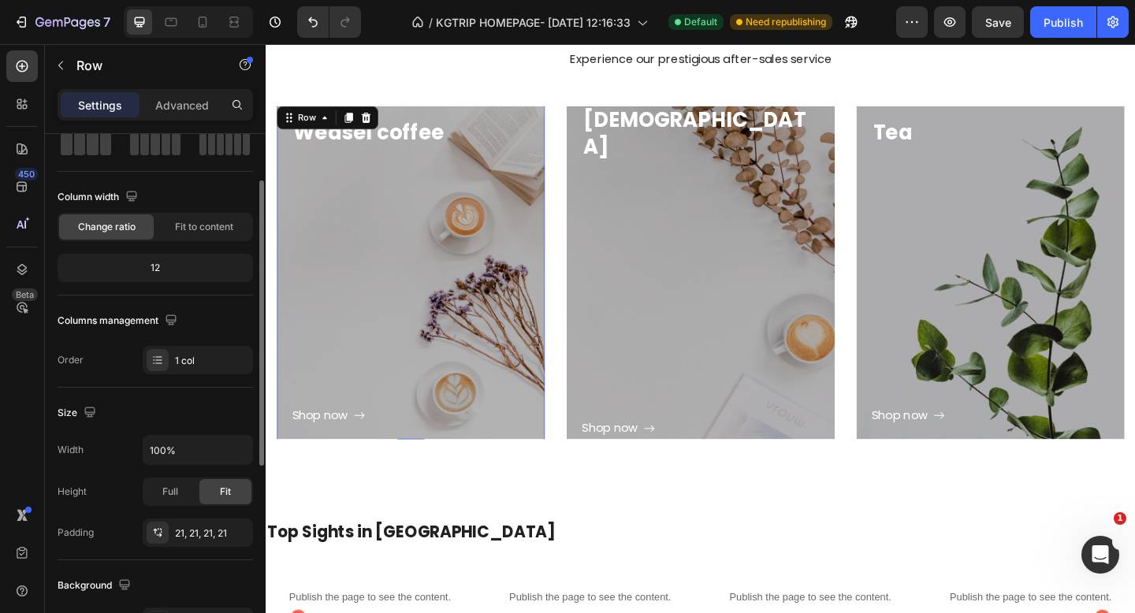
scroll to position [23, 0]
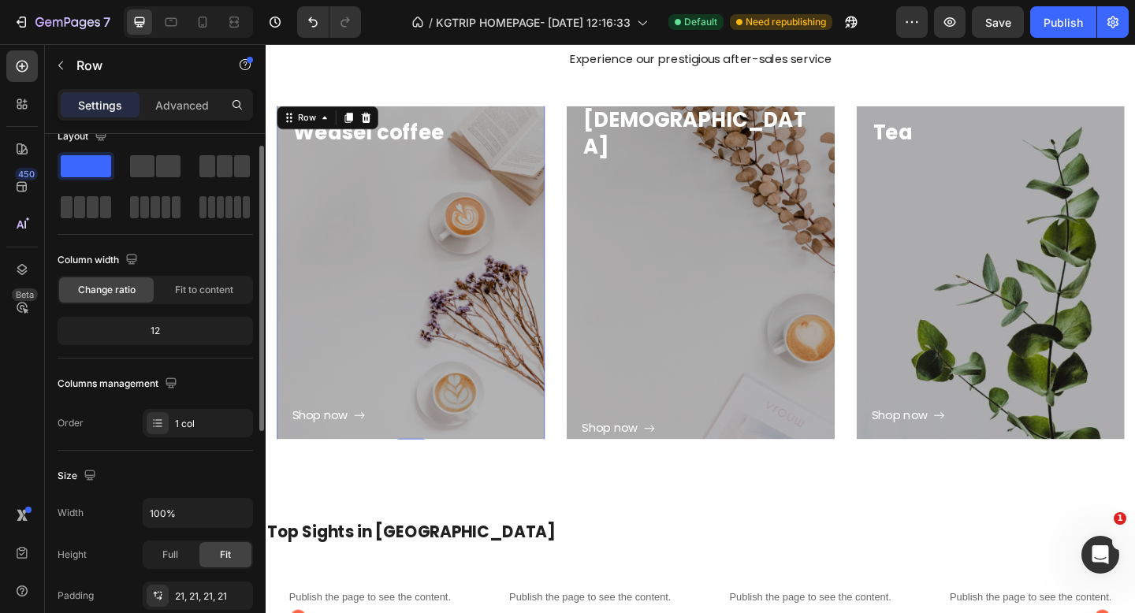
click at [424, 326] on div "Shop now Button" at bounding box center [423, 309] width 259 height 303
click at [378, 233] on div "Shop now Button" at bounding box center [423, 309] width 259 height 303
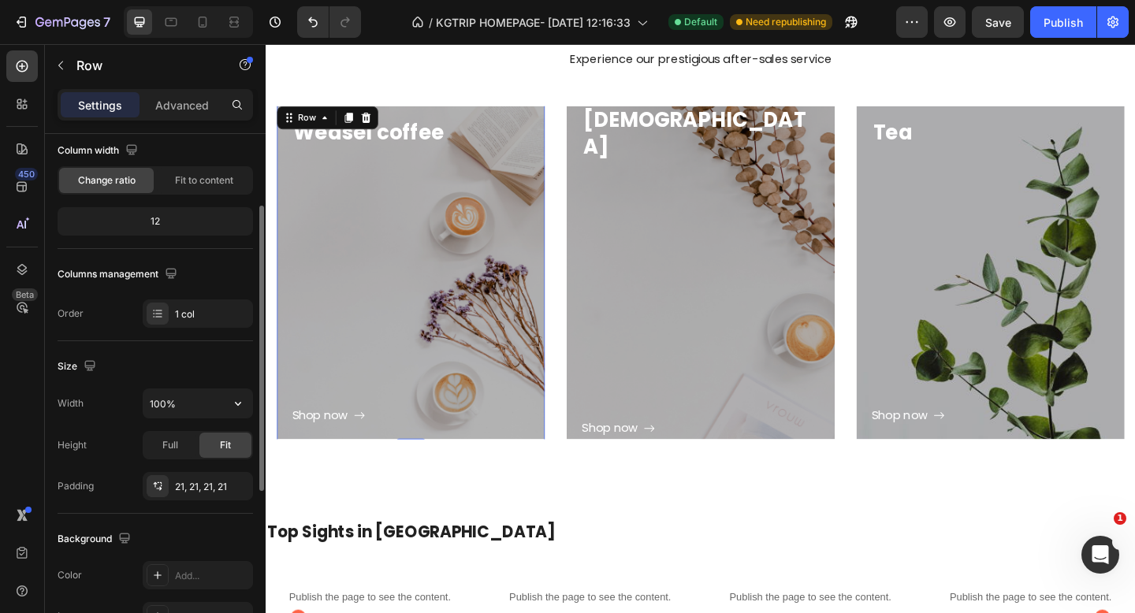
scroll to position [137, 0]
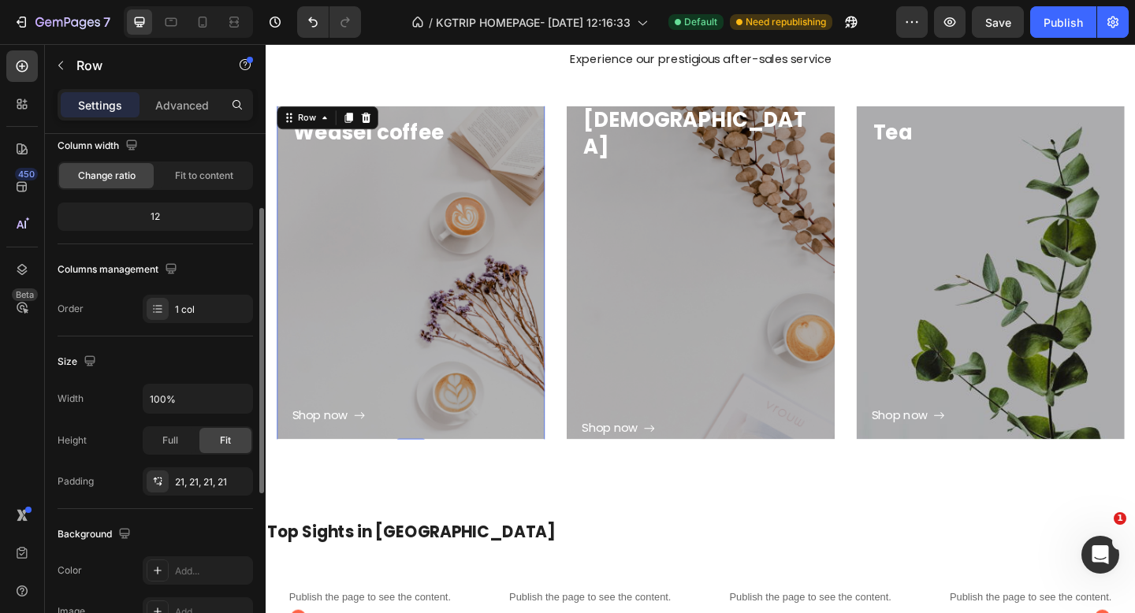
click at [402, 364] on div "Shop now Button" at bounding box center [423, 309] width 259 height 303
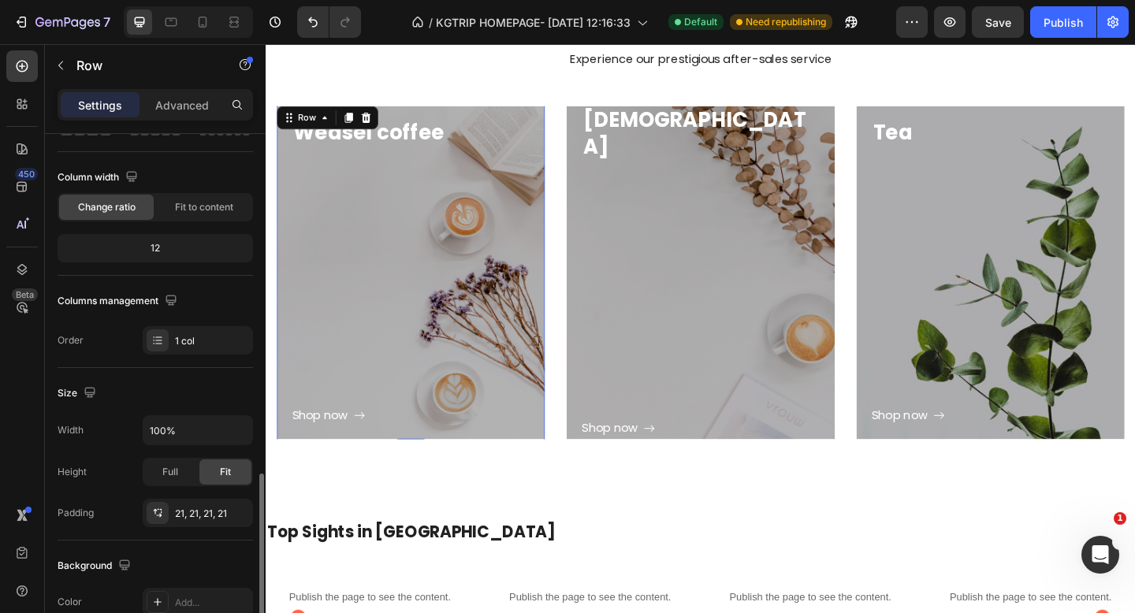
scroll to position [0, 0]
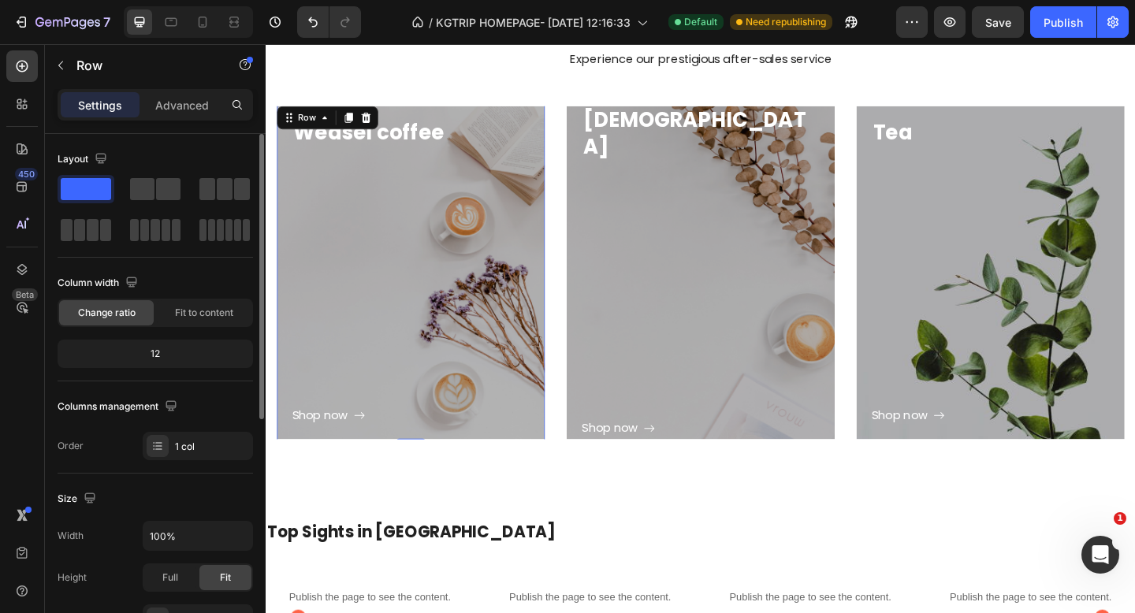
click at [387, 294] on div "Shop now Button" at bounding box center [423, 309] width 259 height 303
click at [167, 100] on p "Advanced" at bounding box center [182, 105] width 54 height 17
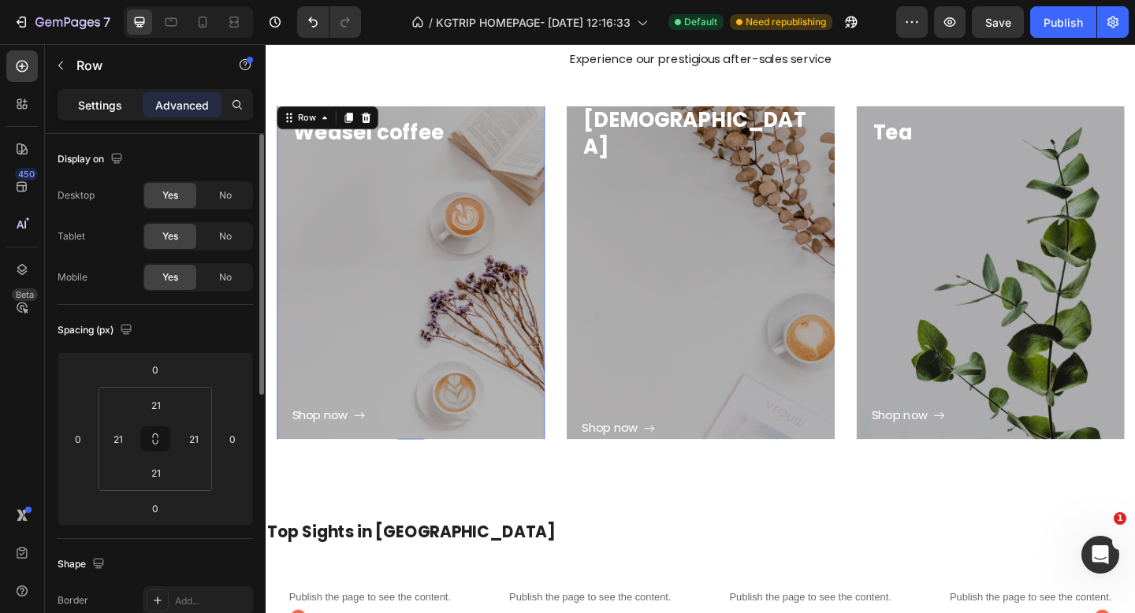
click at [102, 95] on div "Settings" at bounding box center [100, 104] width 79 height 25
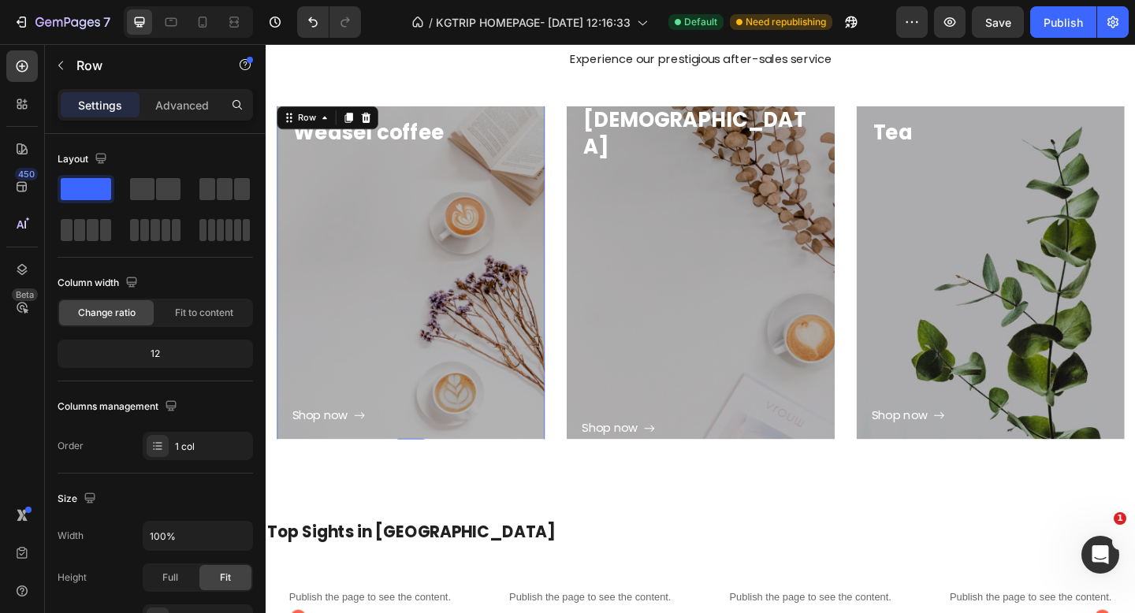
click at [372, 218] on div "Shop now Button" at bounding box center [423, 309] width 259 height 303
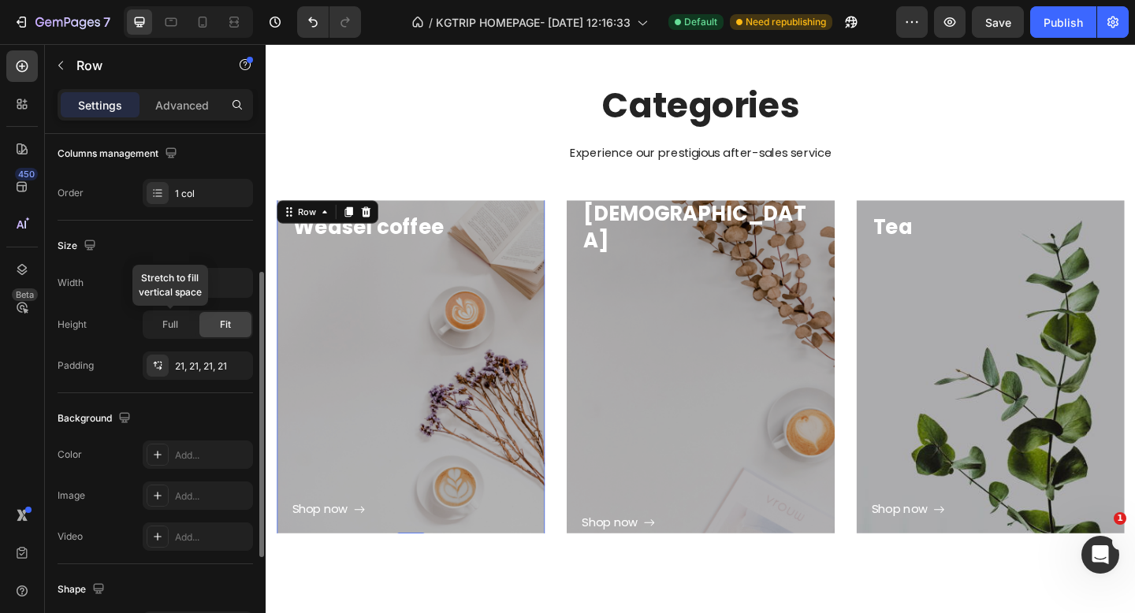
scroll to position [438, 0]
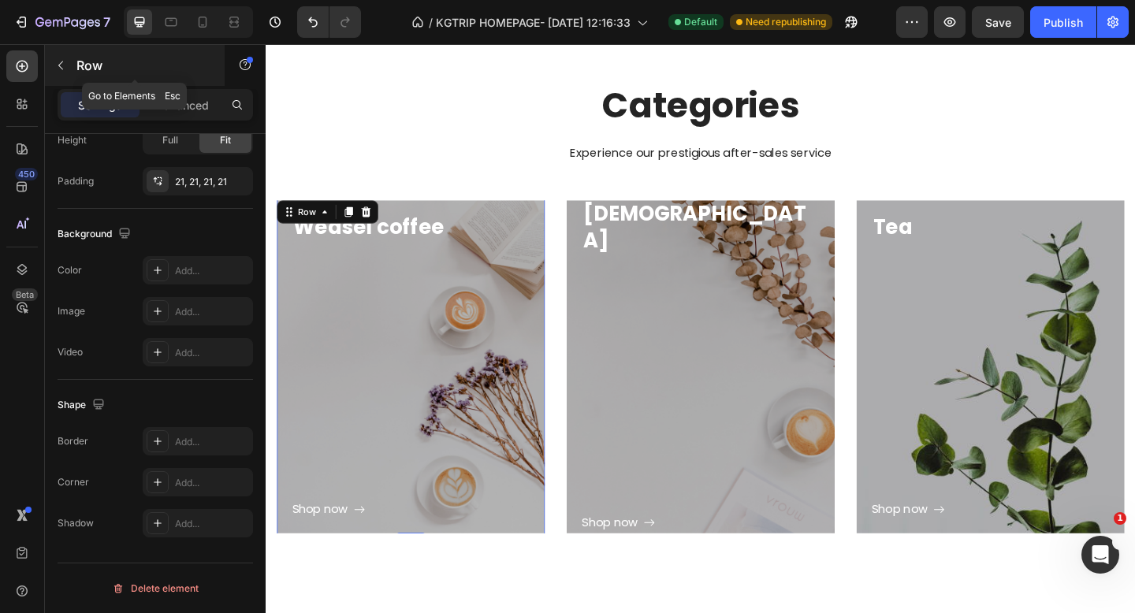
click at [59, 65] on icon "button" at bounding box center [60, 65] width 13 height 13
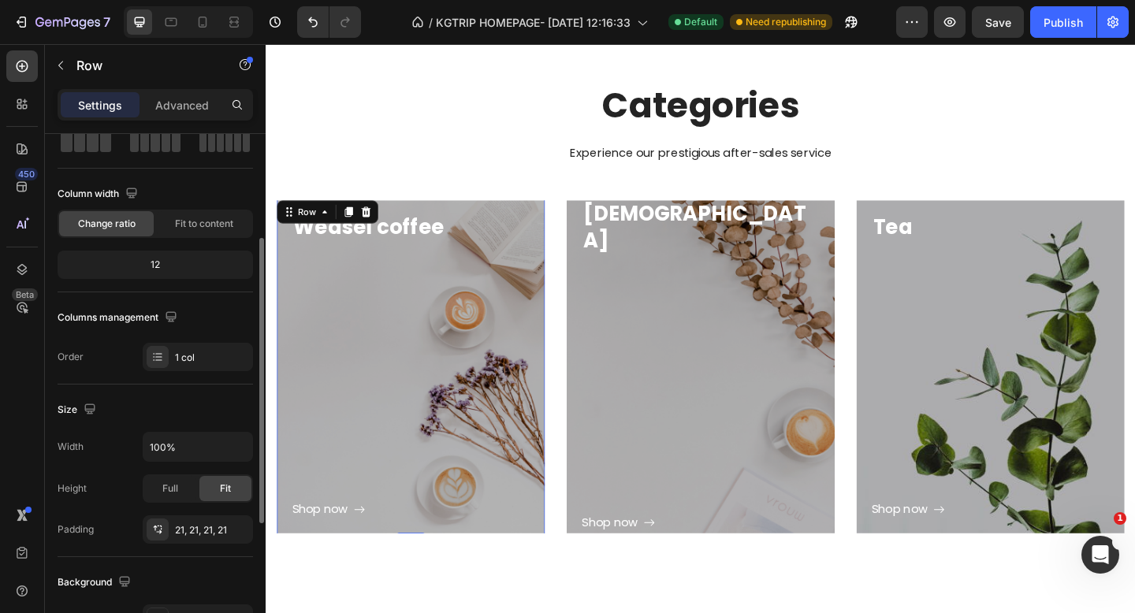
scroll to position [125, 0]
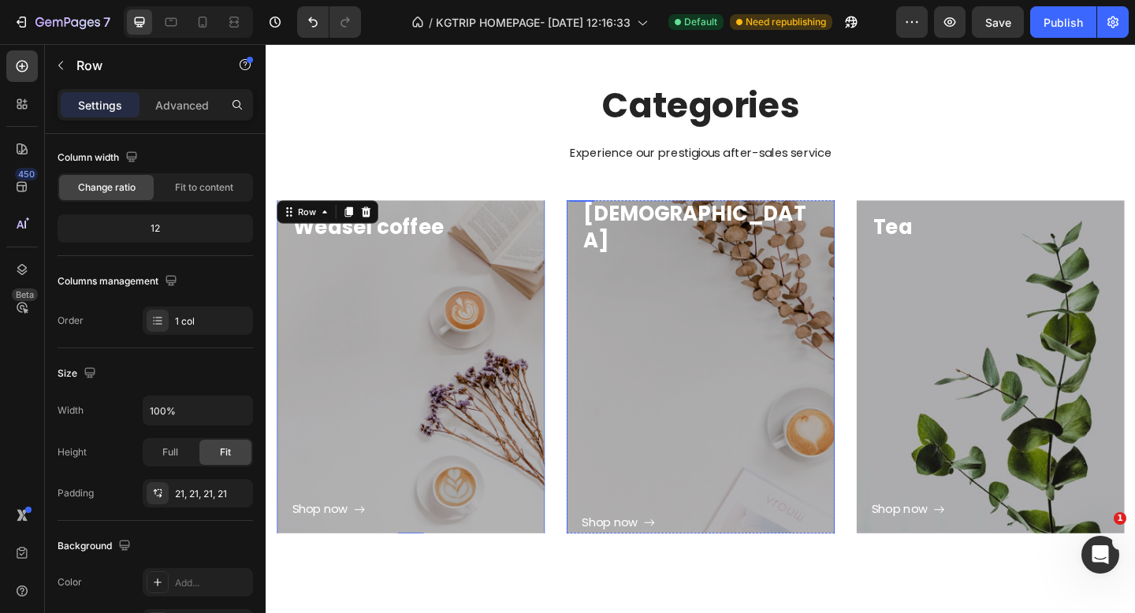
click at [629, 408] on div "Shop now Button" at bounding box center [738, 425] width 259 height 303
click at [389, 496] on div "Shop now Button" at bounding box center [423, 411] width 259 height 303
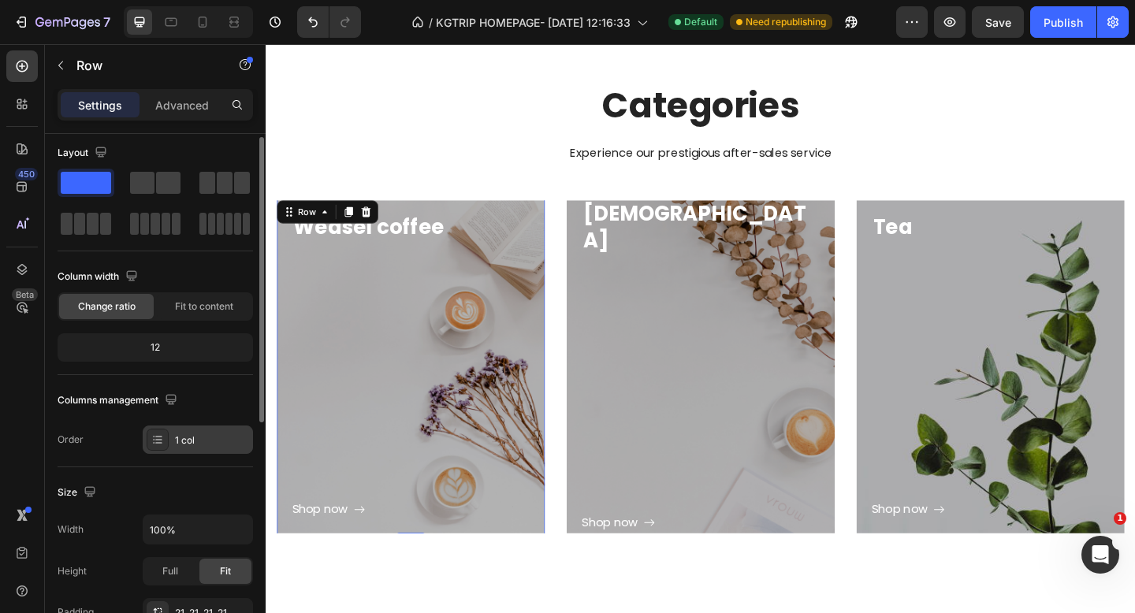
scroll to position [0, 0]
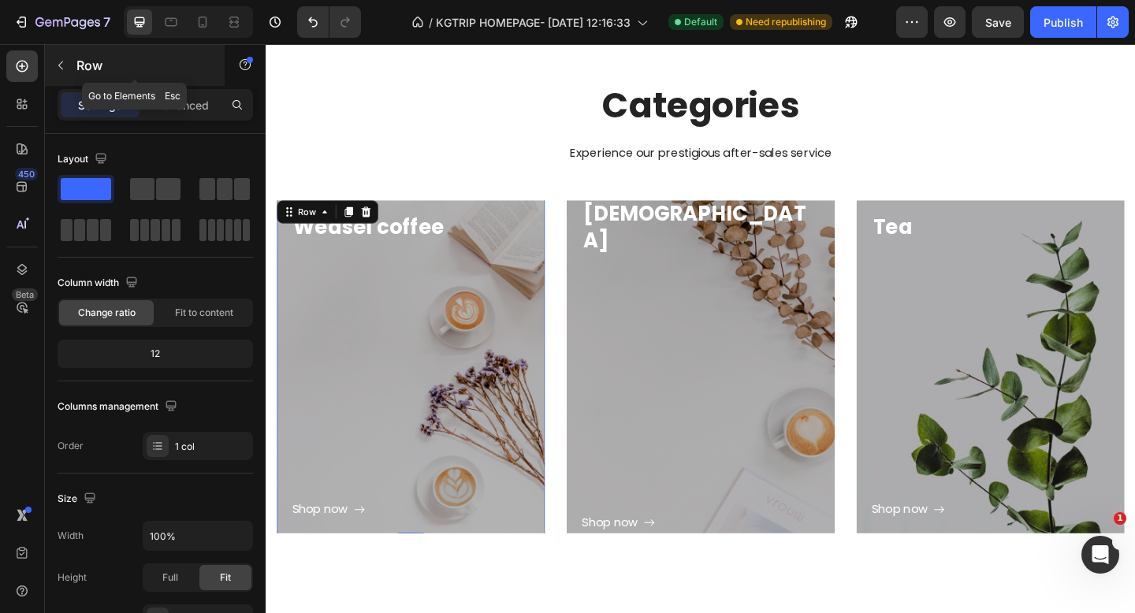
click at [58, 65] on icon "button" at bounding box center [60, 65] width 13 height 13
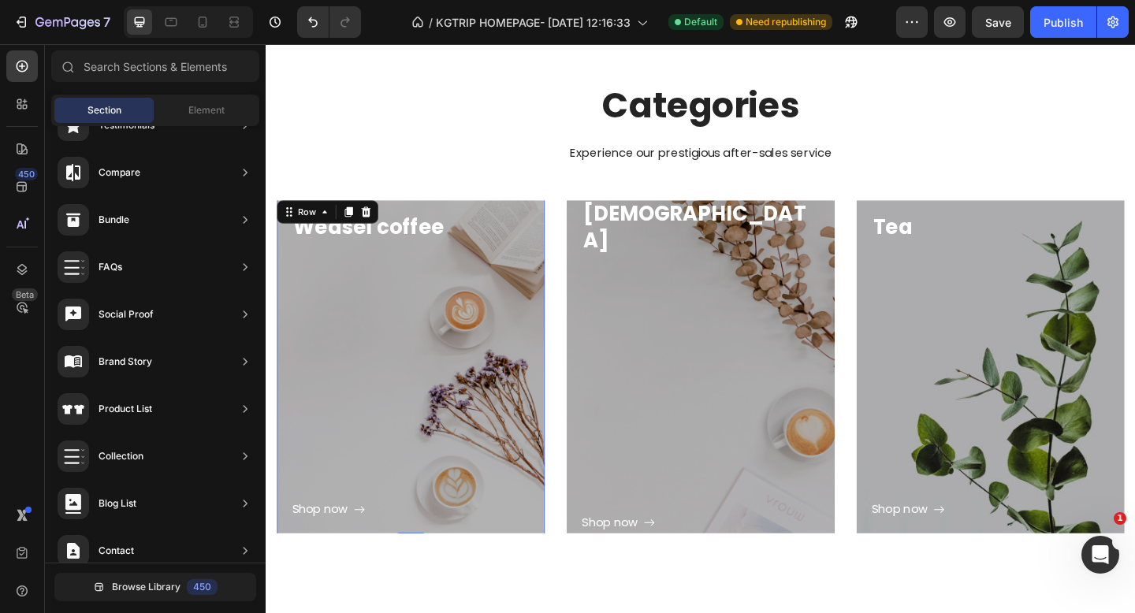
click at [483, 360] on div "Shop now Button" at bounding box center [423, 411] width 259 height 303
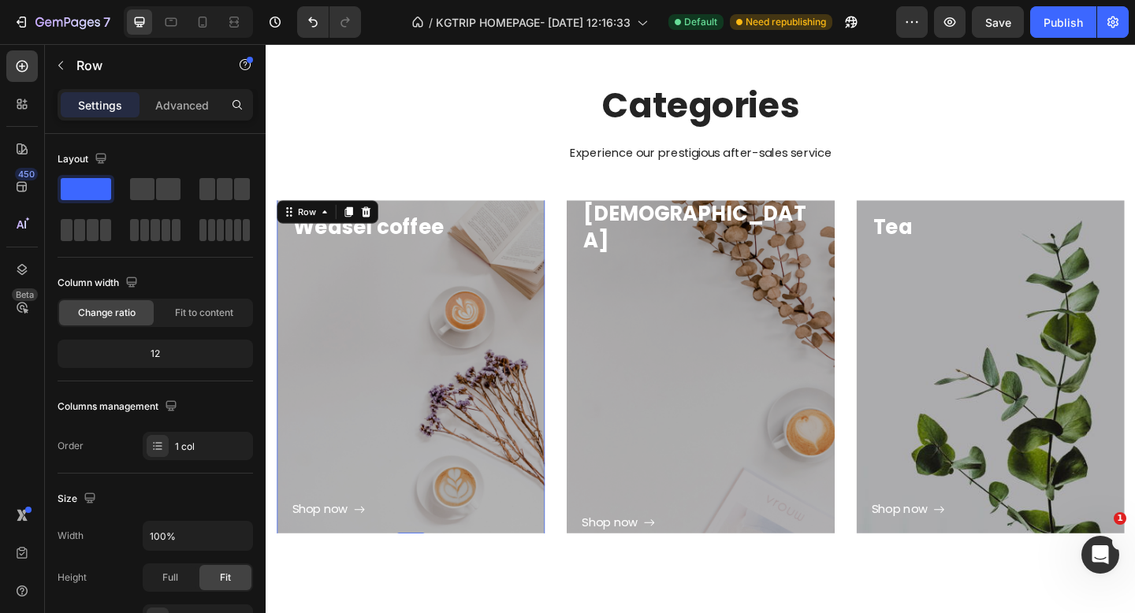
click at [361, 270] on div "Shop now Button" at bounding box center [423, 411] width 259 height 303
click at [496, 278] on div "Shop now Button" at bounding box center [423, 411] width 259 height 303
click at [690, 306] on div "Shop now Button" at bounding box center [738, 425] width 259 height 303
click at [395, 370] on div "Shop now Button" at bounding box center [423, 411] width 259 height 303
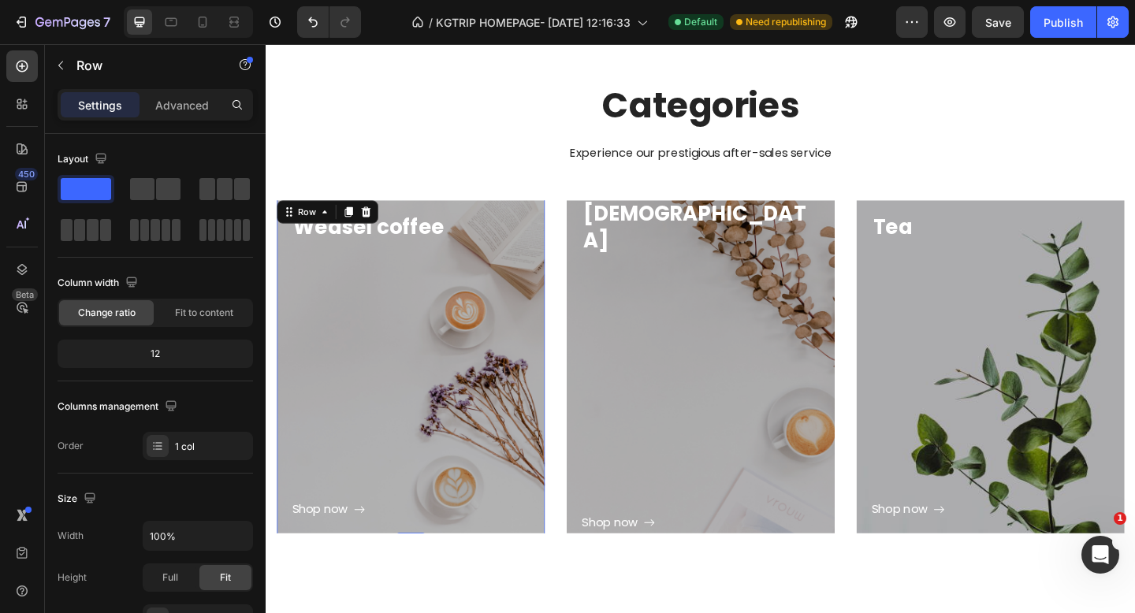
click at [395, 370] on div "Shop now Button" at bounding box center [423, 411] width 259 height 303
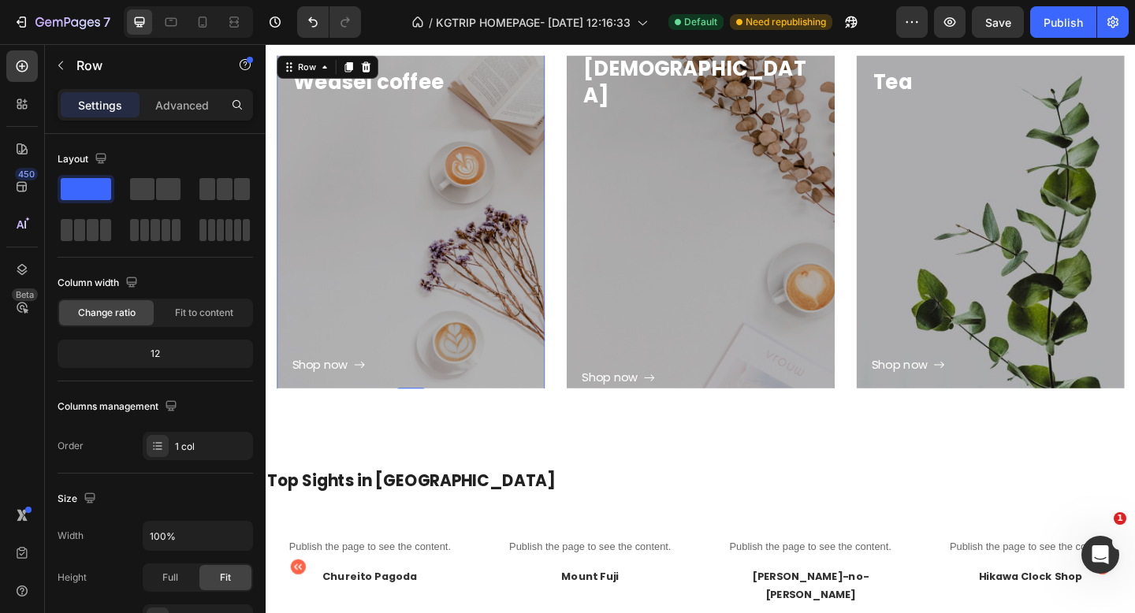
click at [459, 315] on div "Shop now Button" at bounding box center [423, 254] width 259 height 303
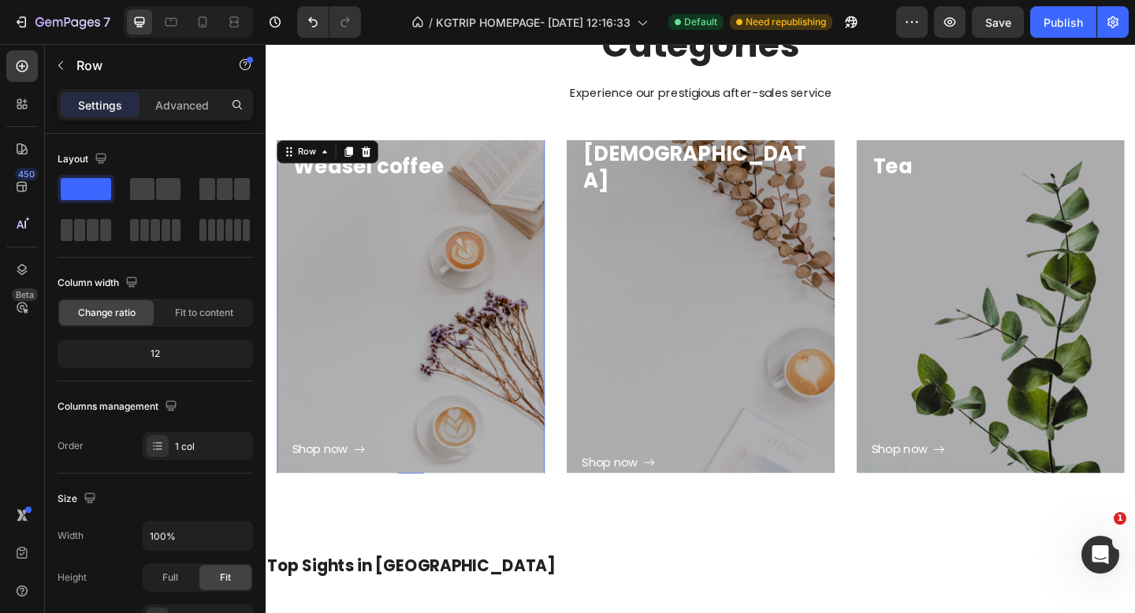
scroll to position [734, 0]
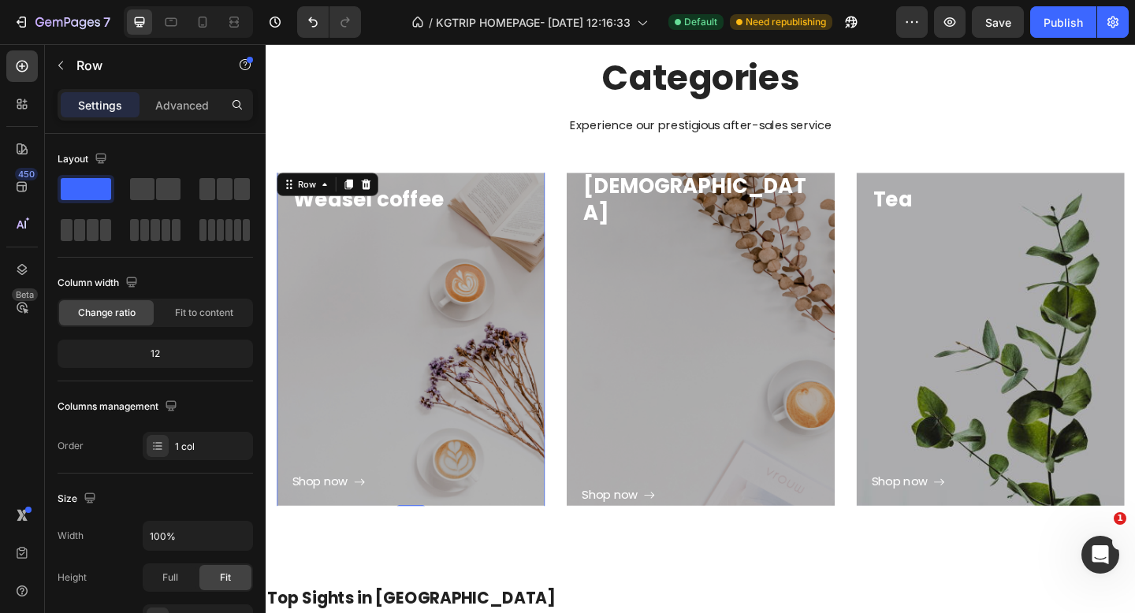
click at [420, 393] on div "Shop now Button" at bounding box center [423, 381] width 259 height 303
click at [401, 218] on p "Weasel coffee" at bounding box center [423, 213] width 255 height 28
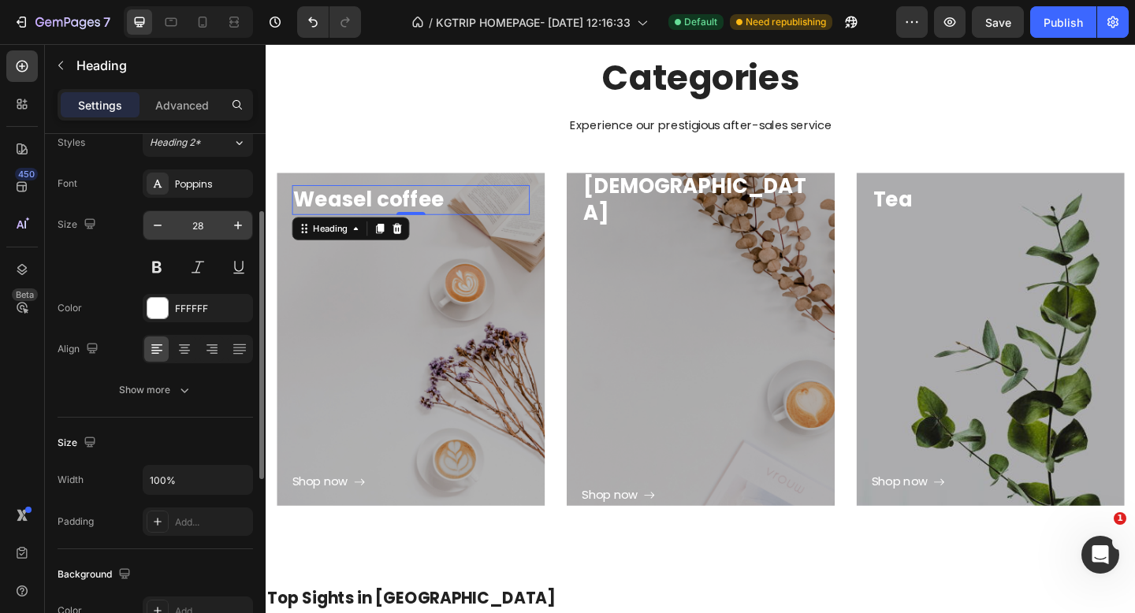
scroll to position [0, 0]
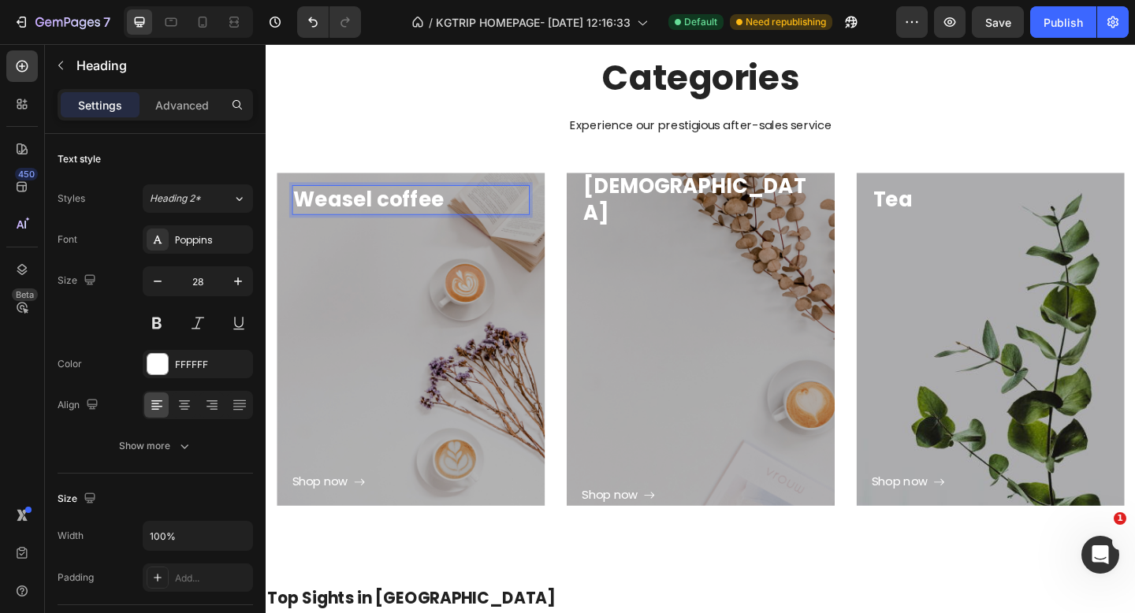
click at [445, 211] on p "Weasel coffee" at bounding box center [423, 213] width 255 height 28
click at [397, 317] on div "Shop now Button" at bounding box center [423, 381] width 259 height 303
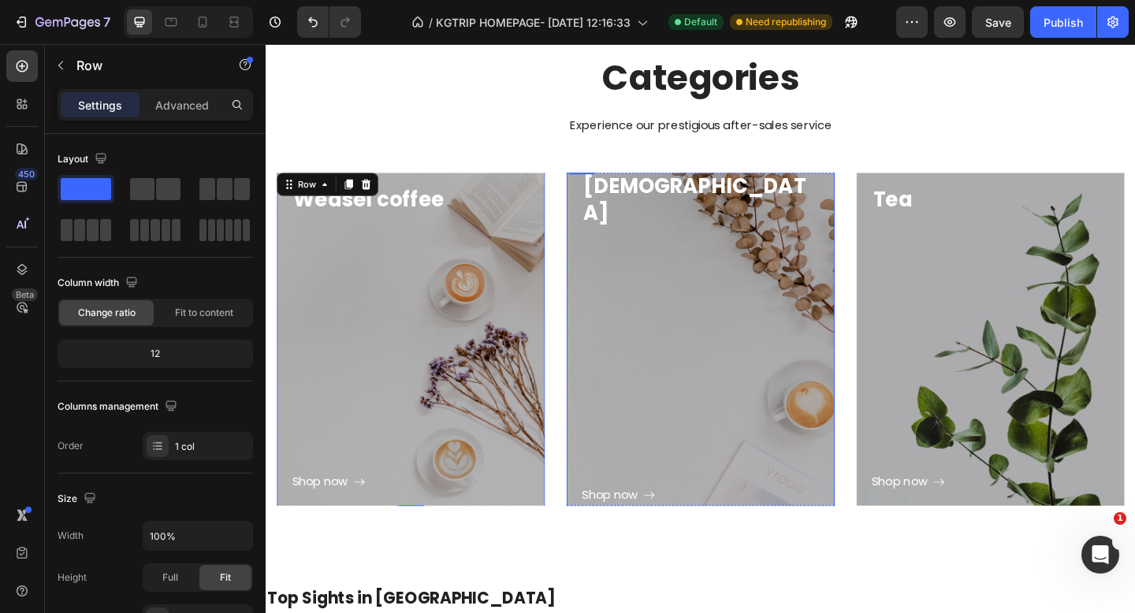
click at [799, 381] on div "Shop now Button" at bounding box center [738, 395] width 259 height 303
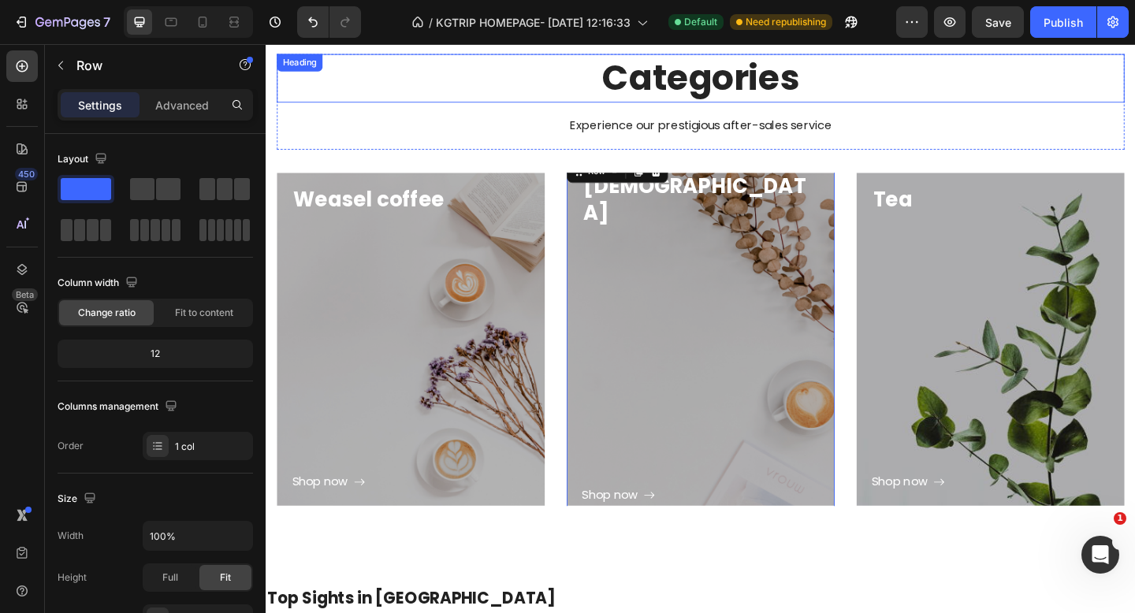
click at [759, 95] on p "Categories" at bounding box center [738, 81] width 919 height 49
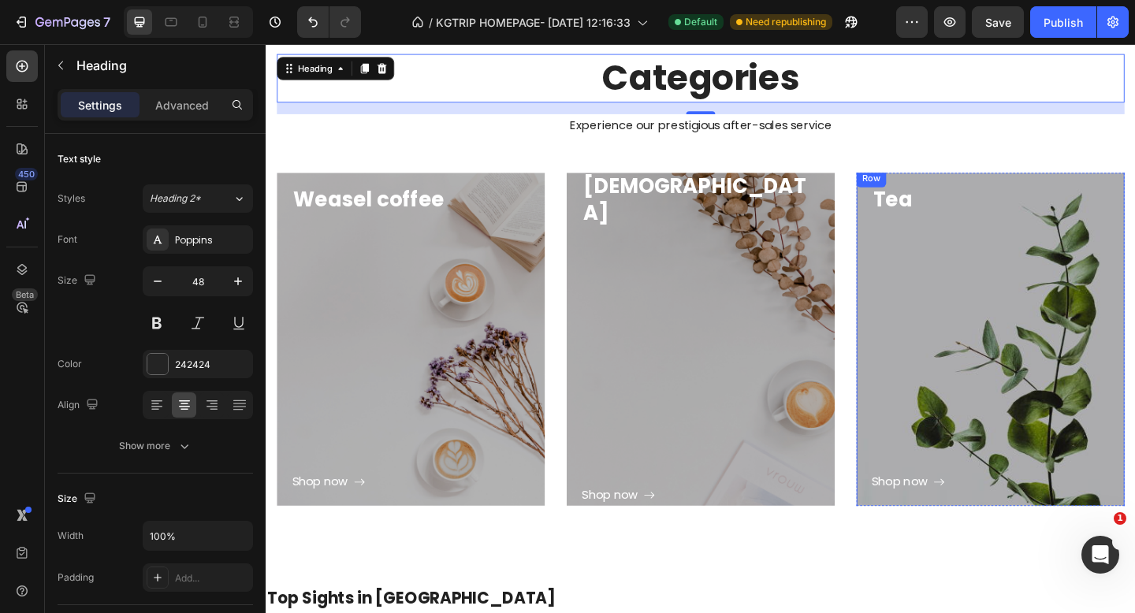
click at [972, 290] on div "Shop now Button" at bounding box center [1054, 381] width 259 height 303
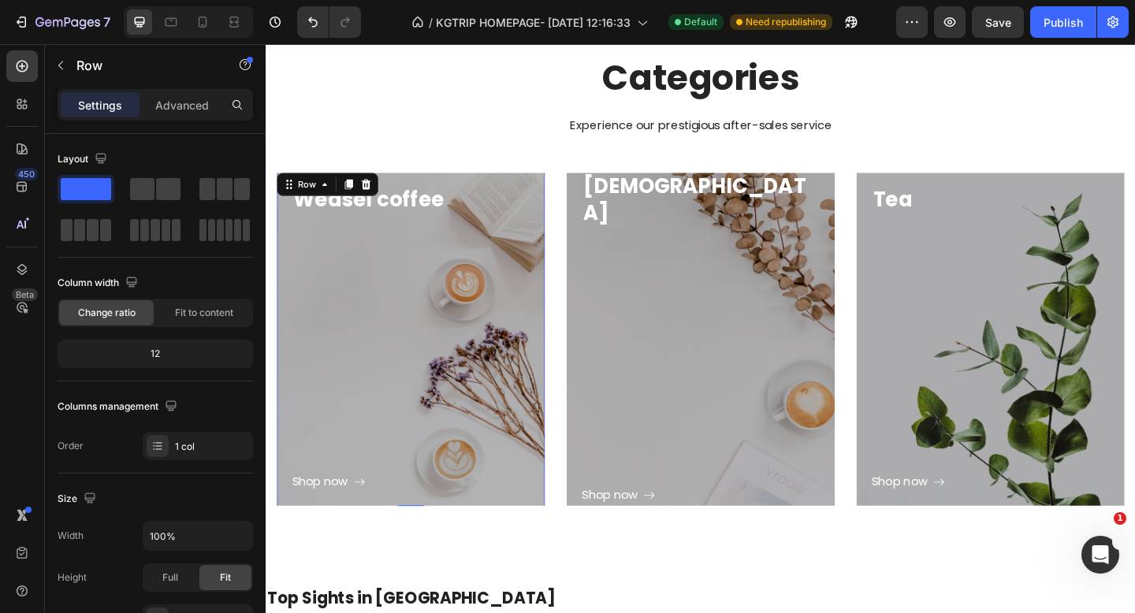
click at [374, 372] on div "Shop now Button" at bounding box center [423, 381] width 259 height 303
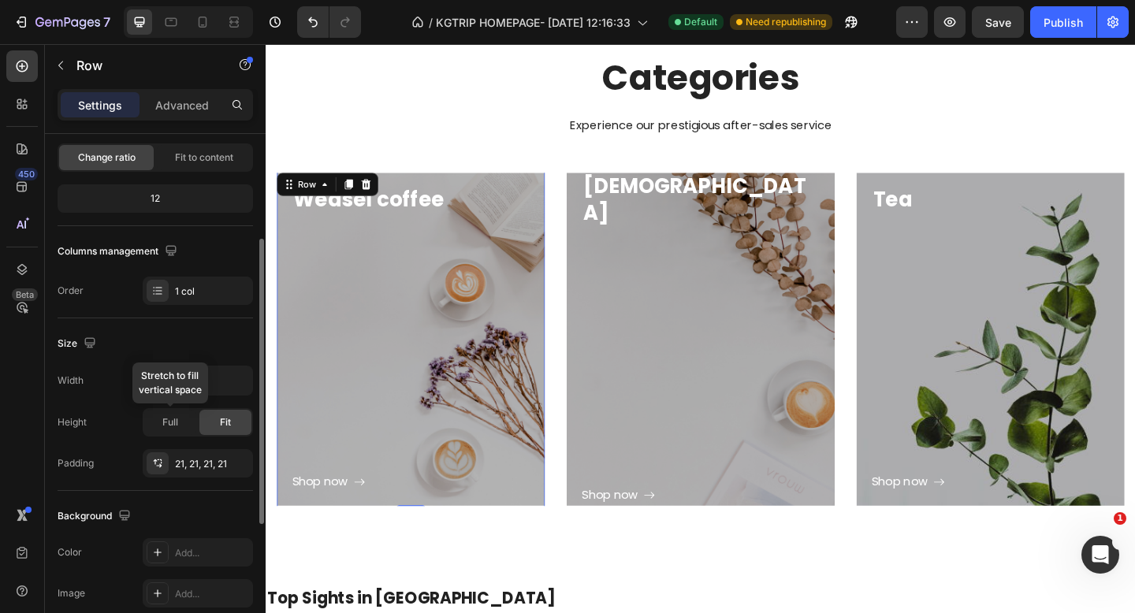
scroll to position [289, 0]
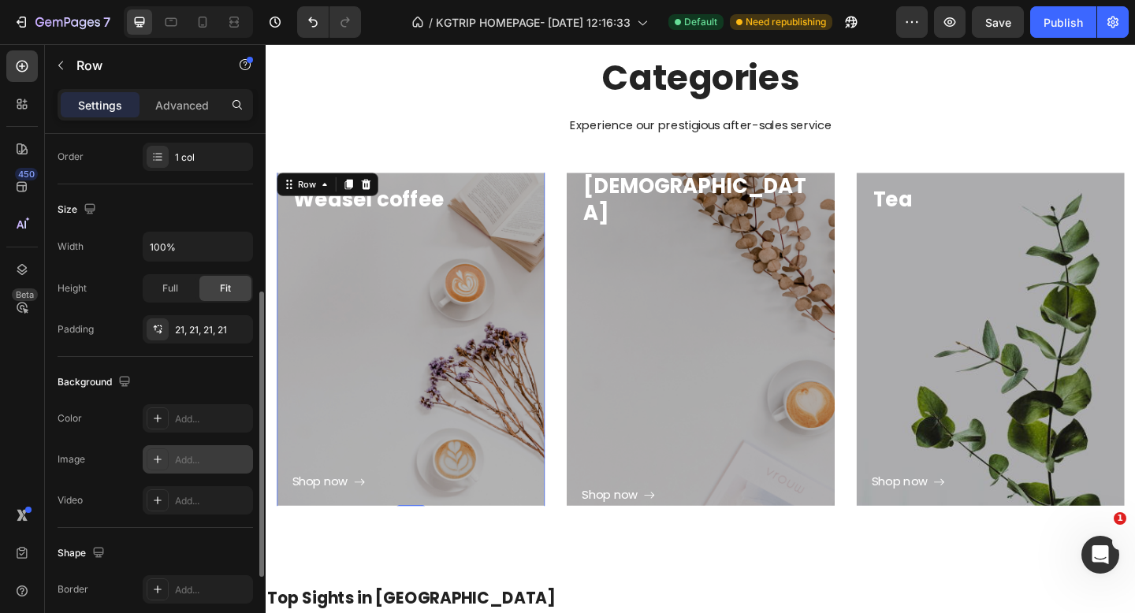
click at [170, 464] on div "Add..." at bounding box center [198, 459] width 110 height 28
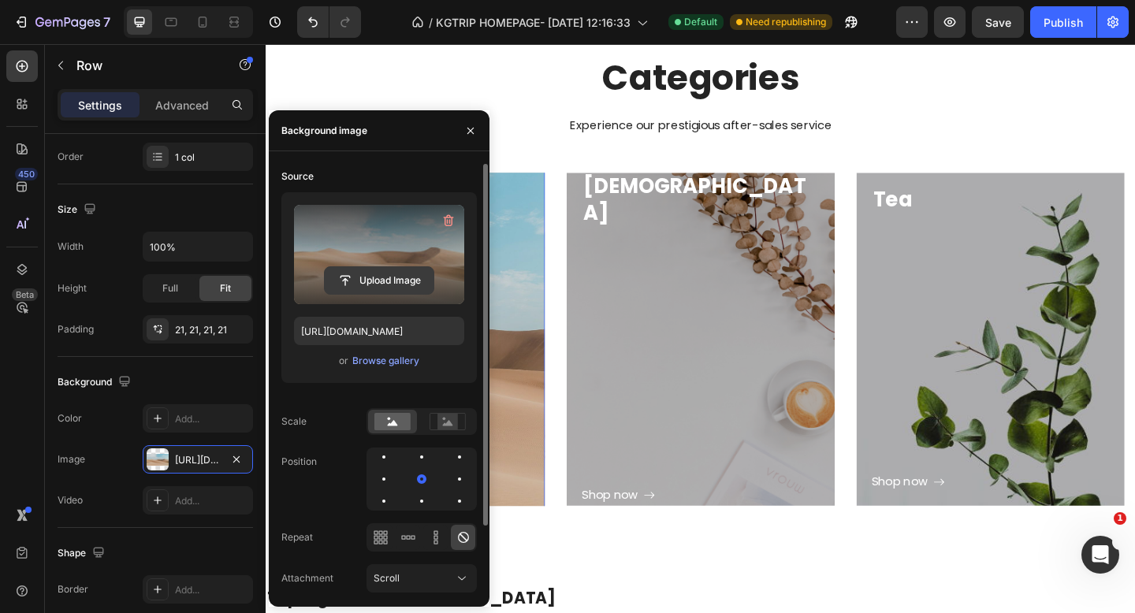
click at [341, 281] on input "file" at bounding box center [379, 280] width 109 height 27
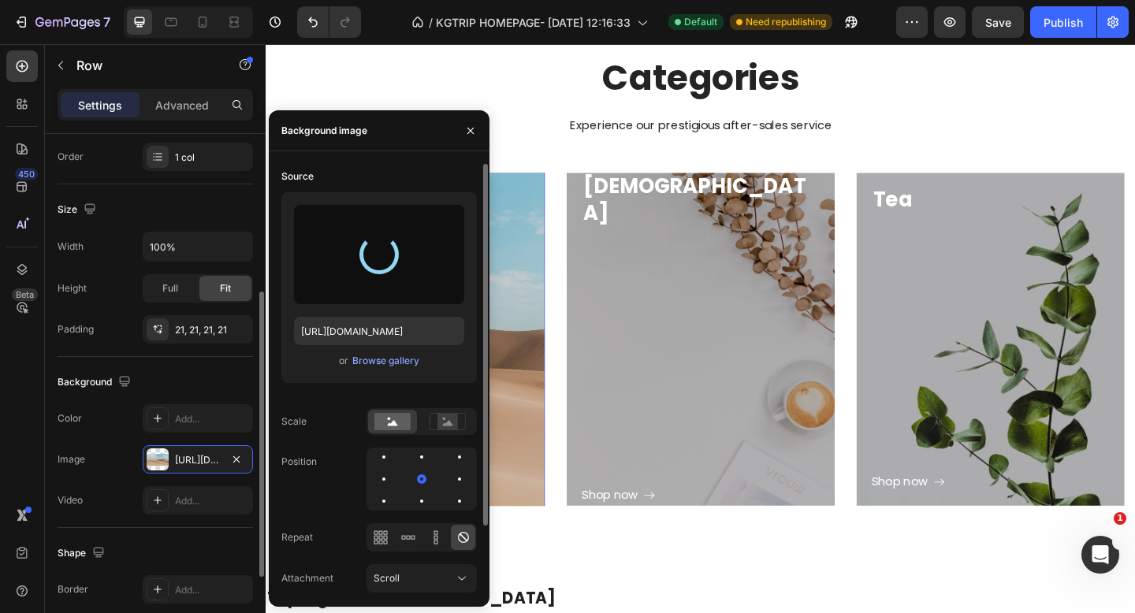
type input "[URL][DOMAIN_NAME]"
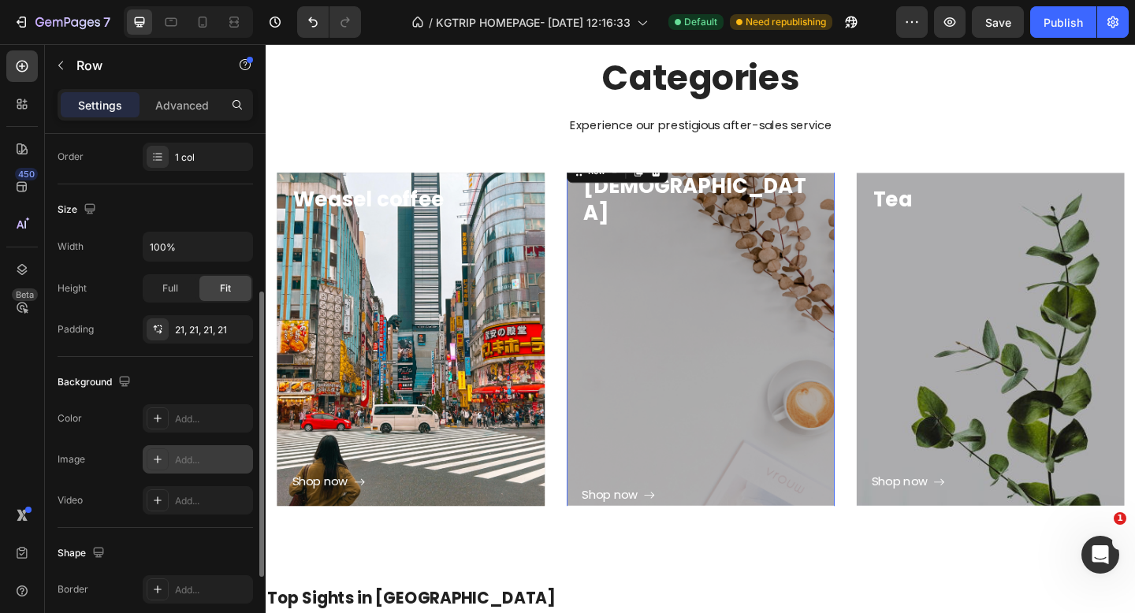
click at [173, 461] on div "Add..." at bounding box center [198, 459] width 110 height 28
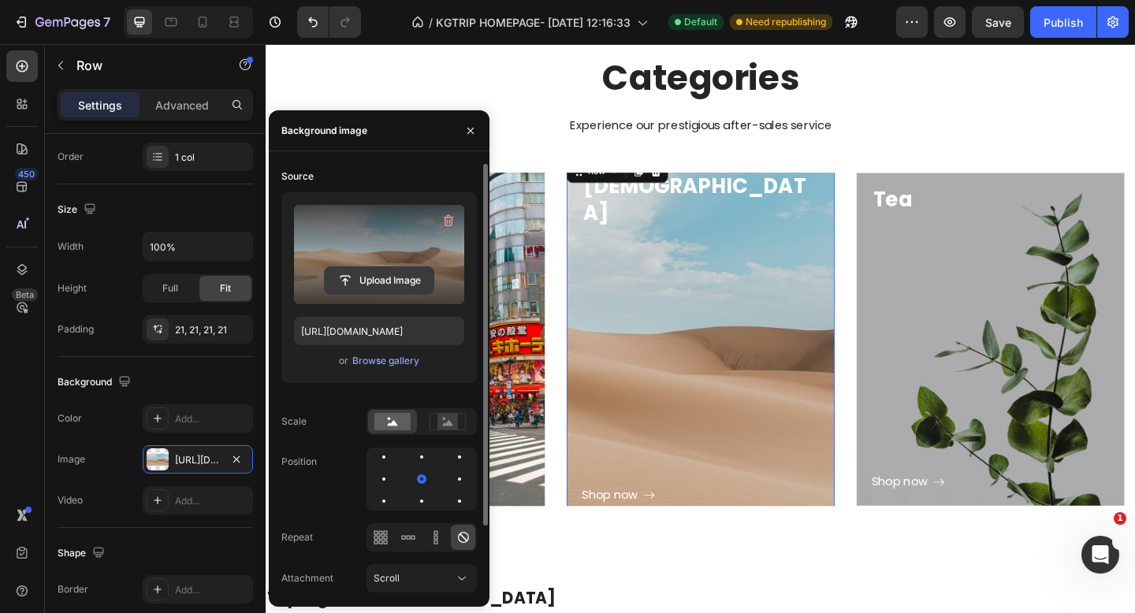
click at [346, 274] on input "file" at bounding box center [379, 280] width 109 height 27
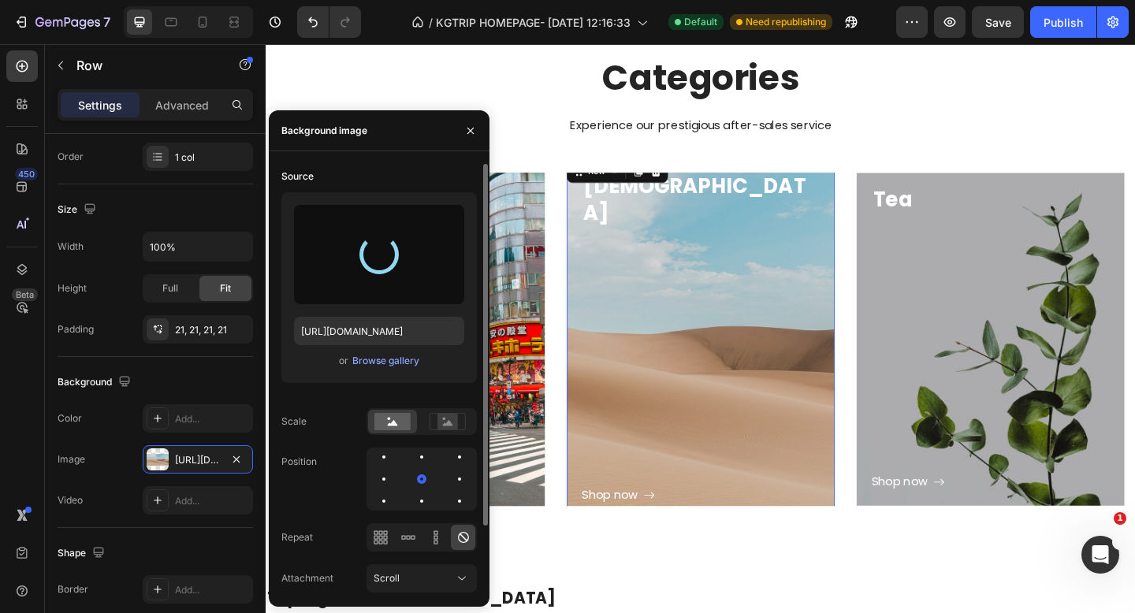
type input "[URL][DOMAIN_NAME]"
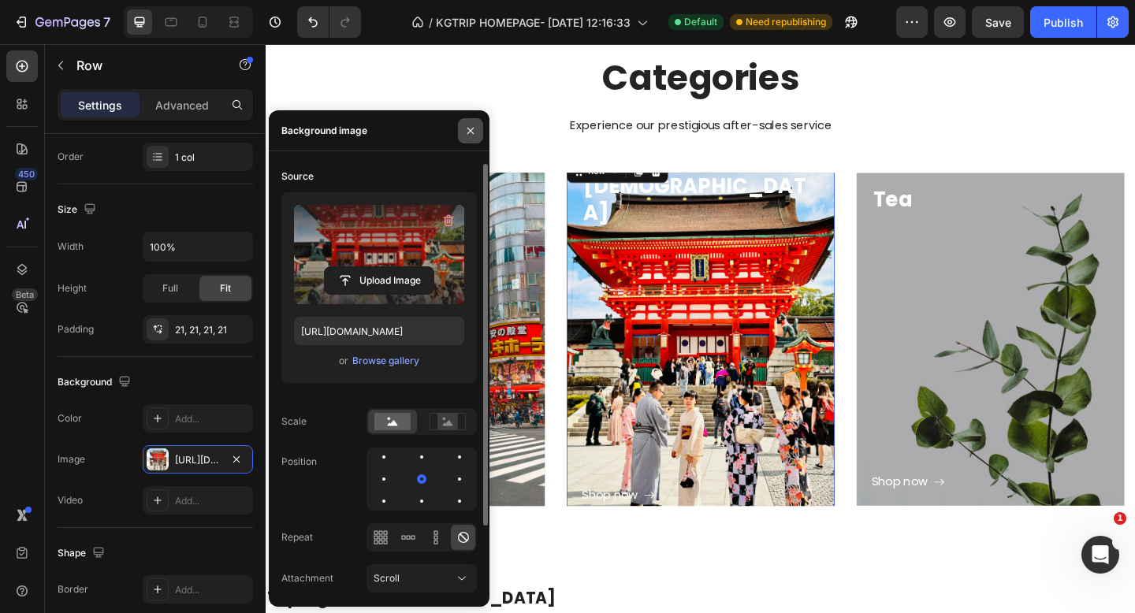
click at [477, 128] on button "button" at bounding box center [470, 130] width 25 height 25
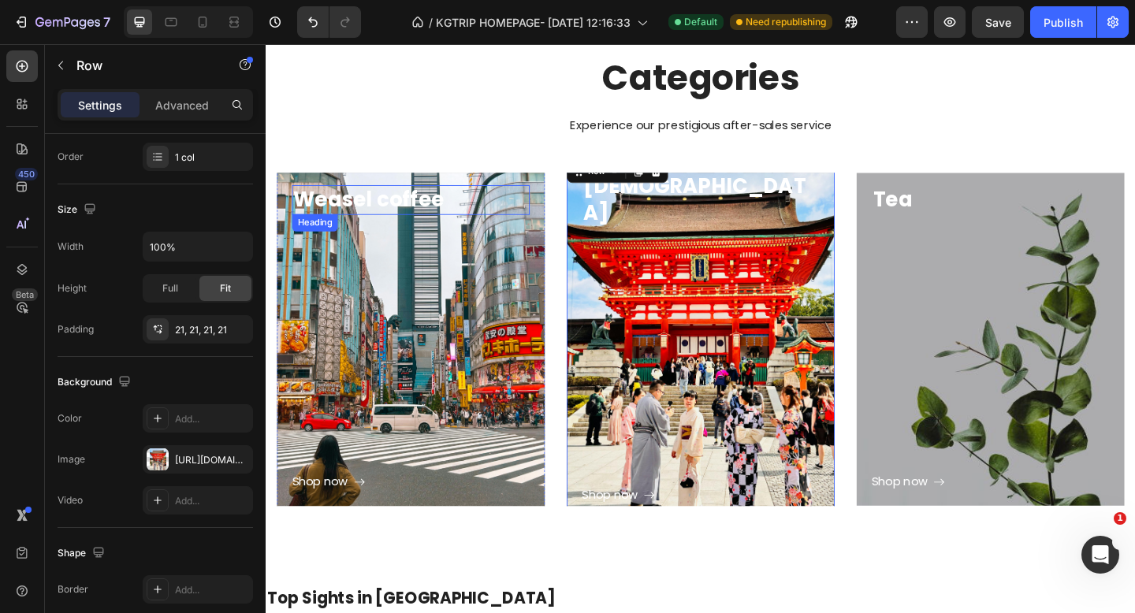
click at [417, 218] on p "Weasel coffee" at bounding box center [423, 213] width 255 height 28
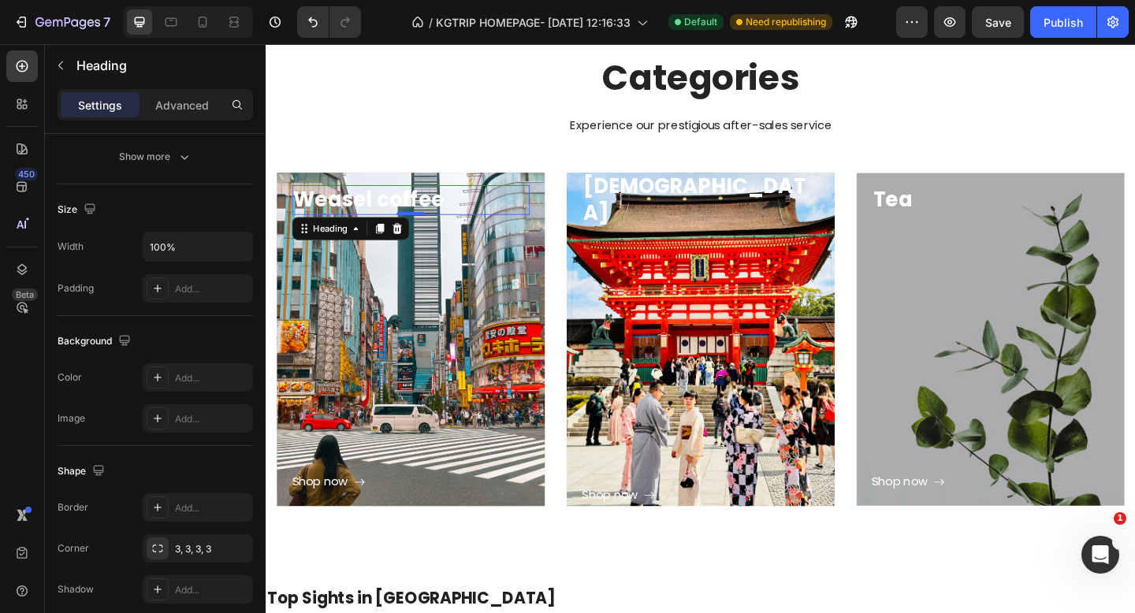
scroll to position [0, 0]
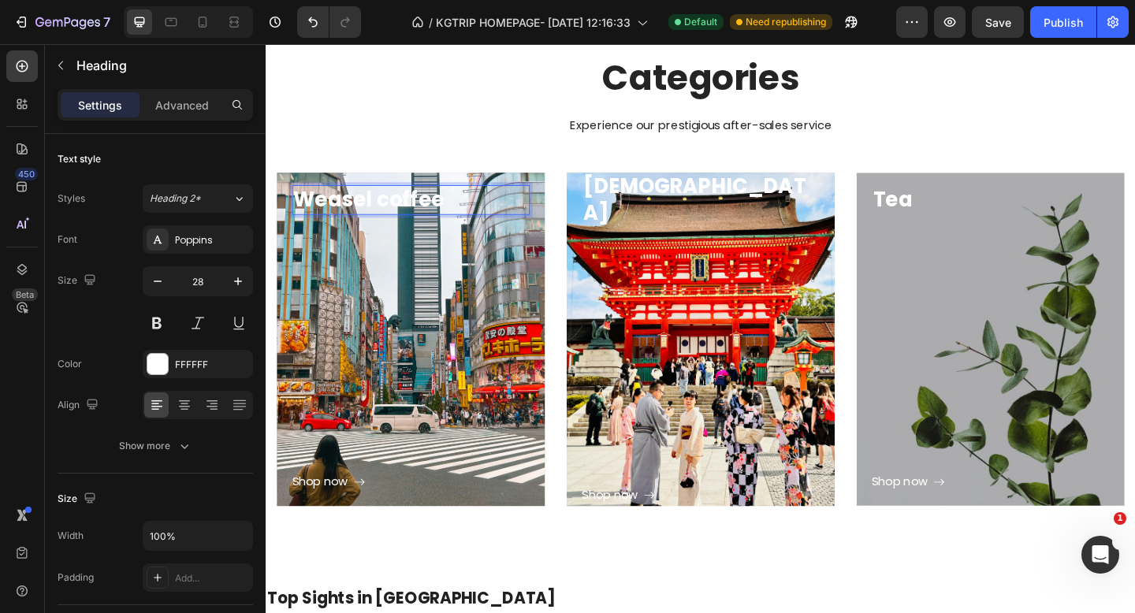
click at [458, 216] on p "Weasel coffee" at bounding box center [423, 213] width 255 height 28
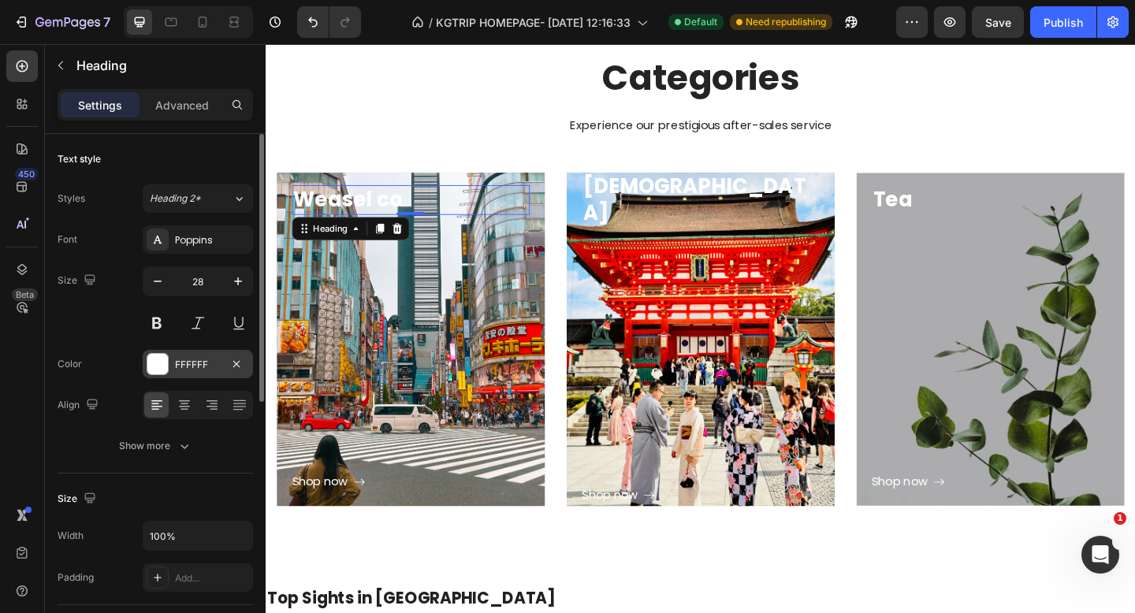
click at [166, 363] on div at bounding box center [157, 364] width 21 height 21
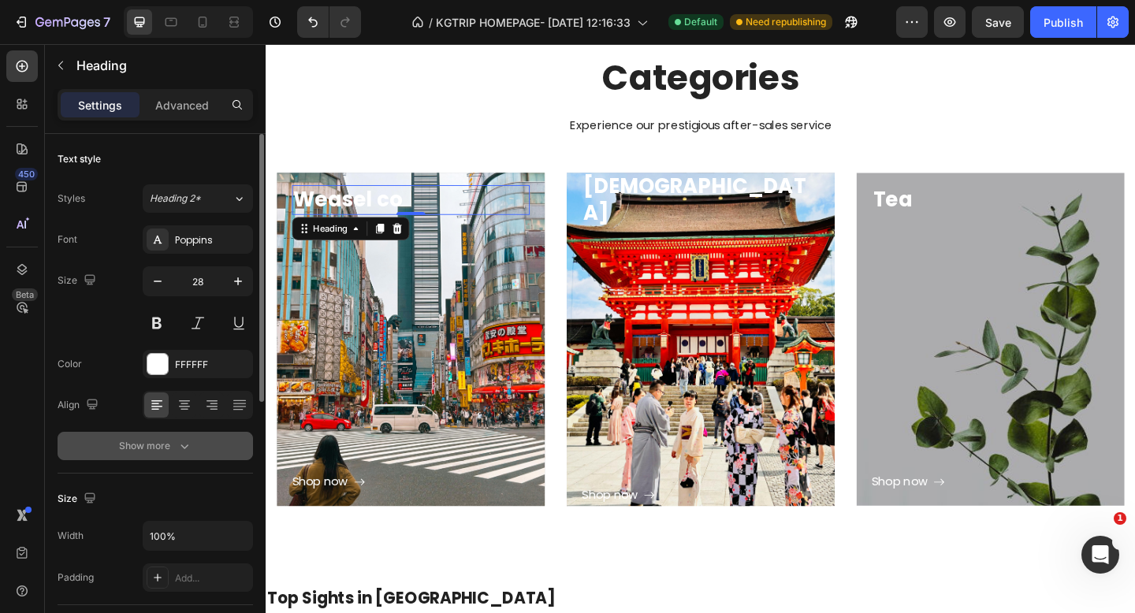
click at [135, 444] on div "Show more" at bounding box center [155, 446] width 73 height 16
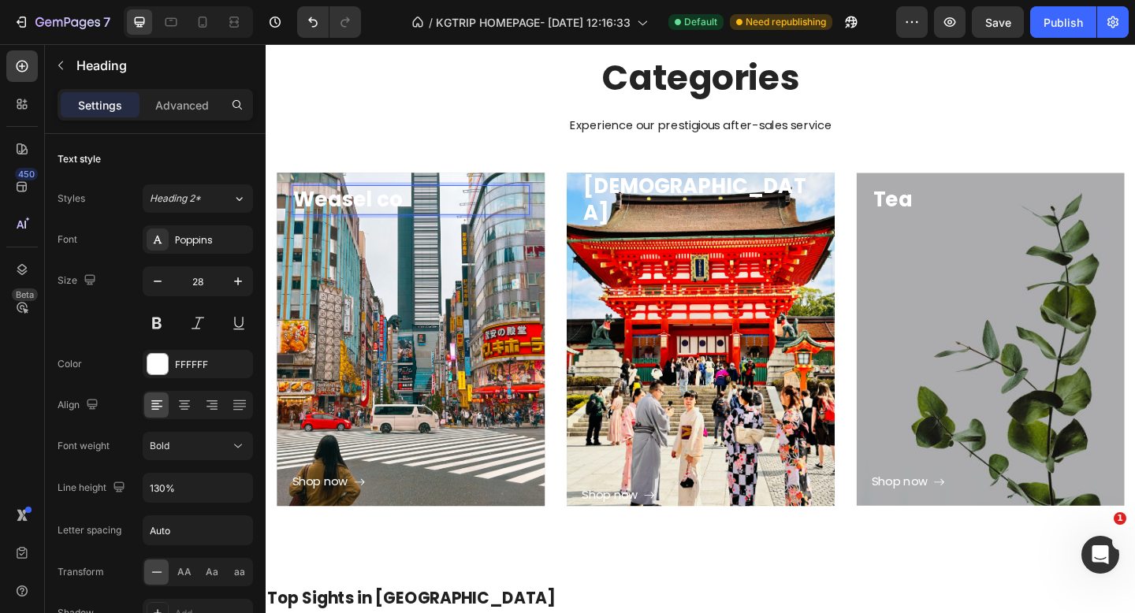
click at [384, 223] on p "Weasel co" at bounding box center [423, 213] width 255 height 28
click at [389, 217] on p "Weasel co" at bounding box center [423, 213] width 255 height 28
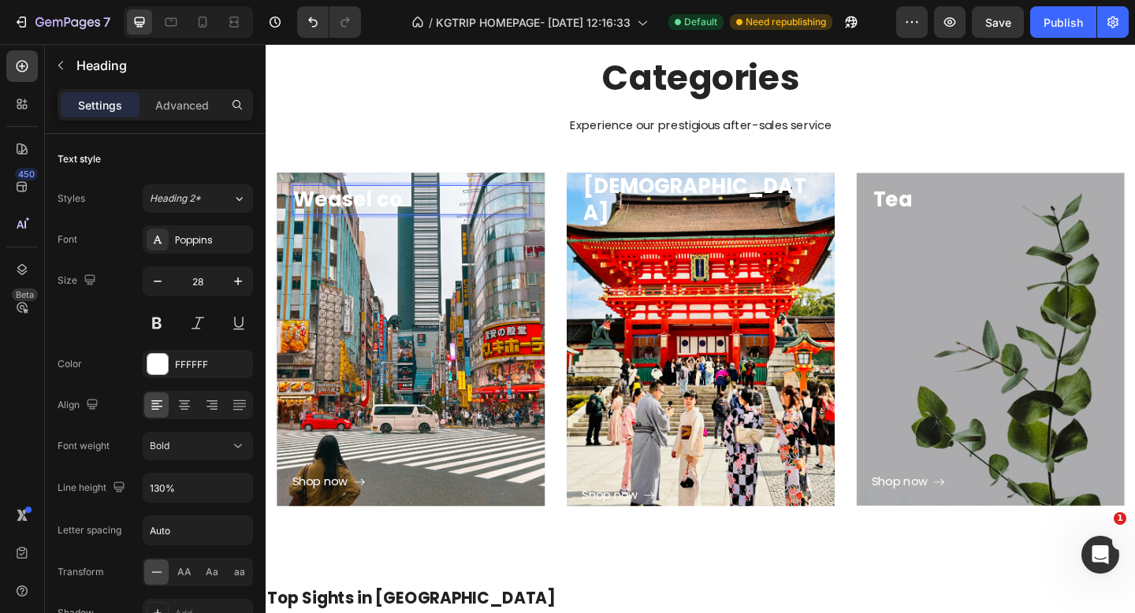
click at [360, 214] on p "Weasel co" at bounding box center [423, 213] width 255 height 28
click at [367, 214] on p "Weasel co" at bounding box center [423, 213] width 255 height 28
click at [384, 209] on p "Wl co" at bounding box center [423, 213] width 255 height 28
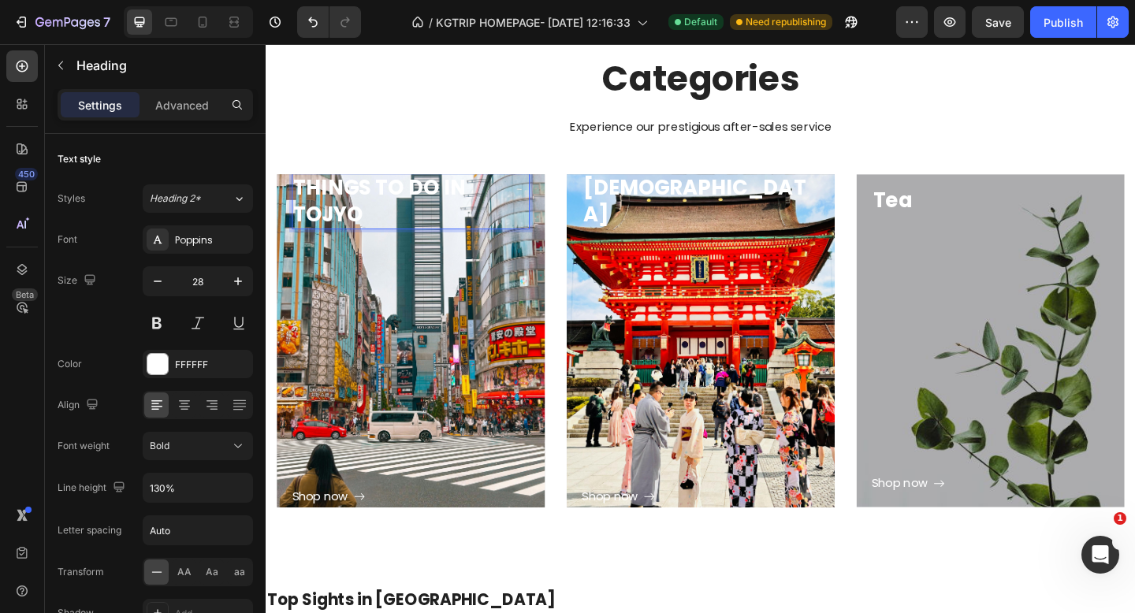
scroll to position [718, 0]
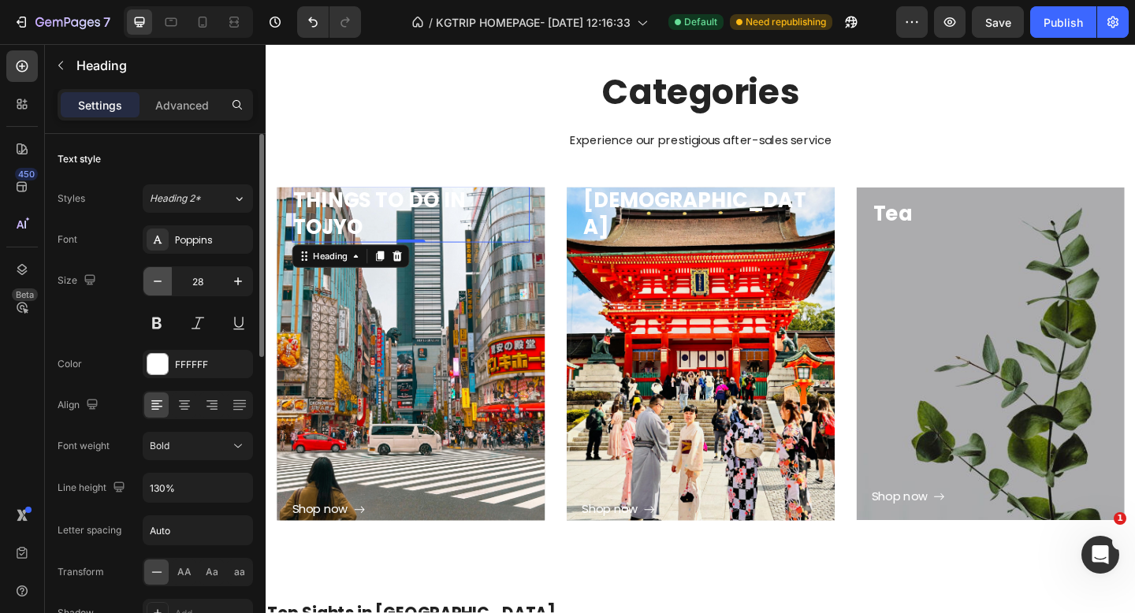
click at [150, 281] on icon "button" at bounding box center [158, 282] width 16 height 16
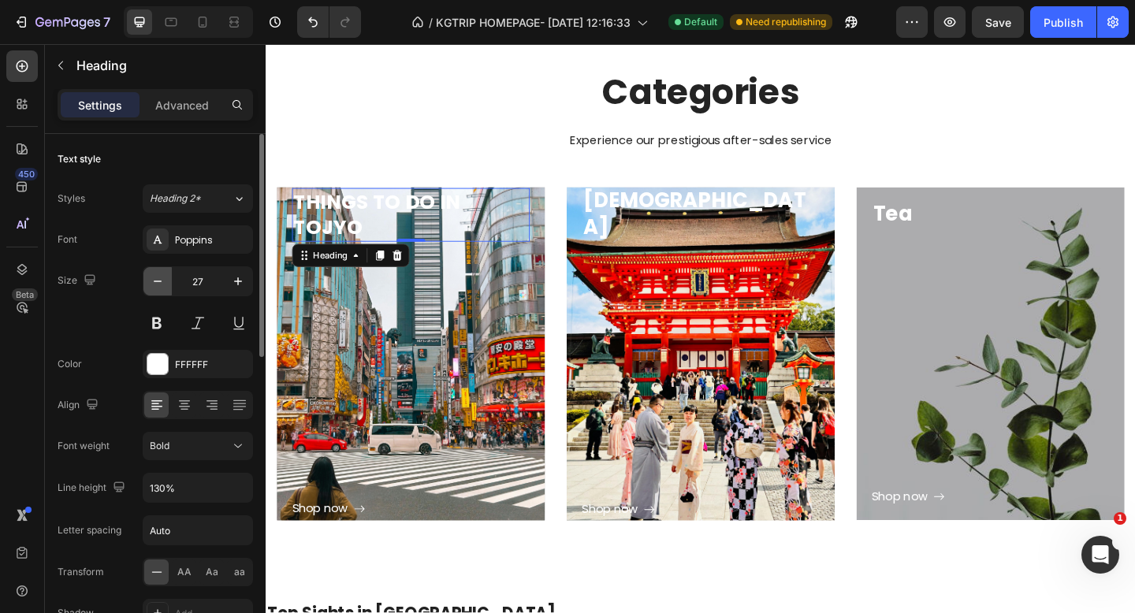
click at [150, 281] on icon "button" at bounding box center [158, 282] width 16 height 16
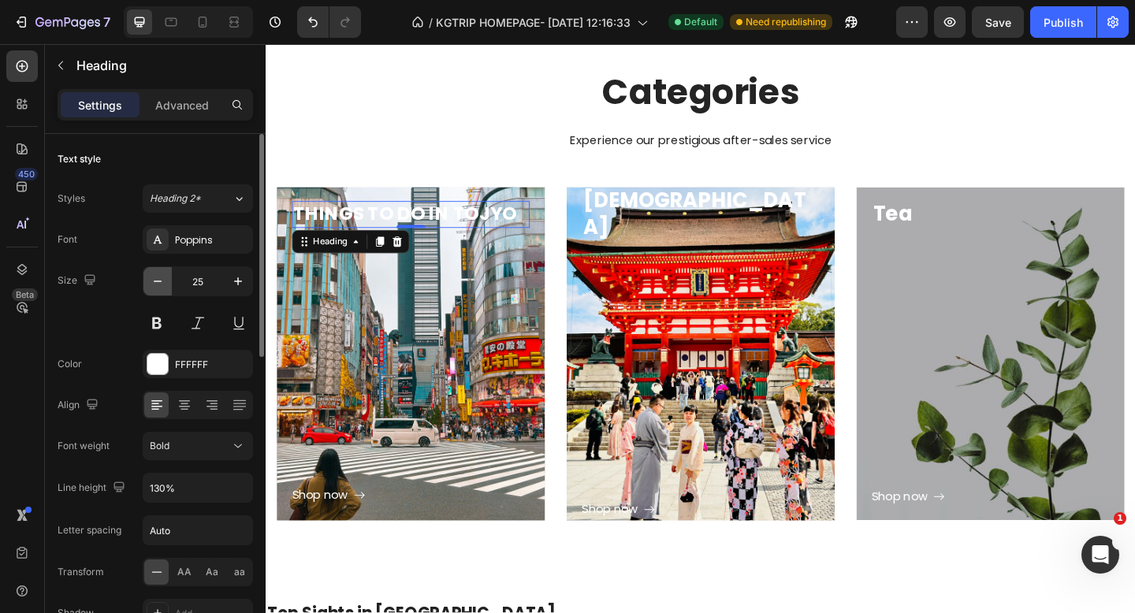
click at [153, 281] on icon "button" at bounding box center [158, 282] width 16 height 16
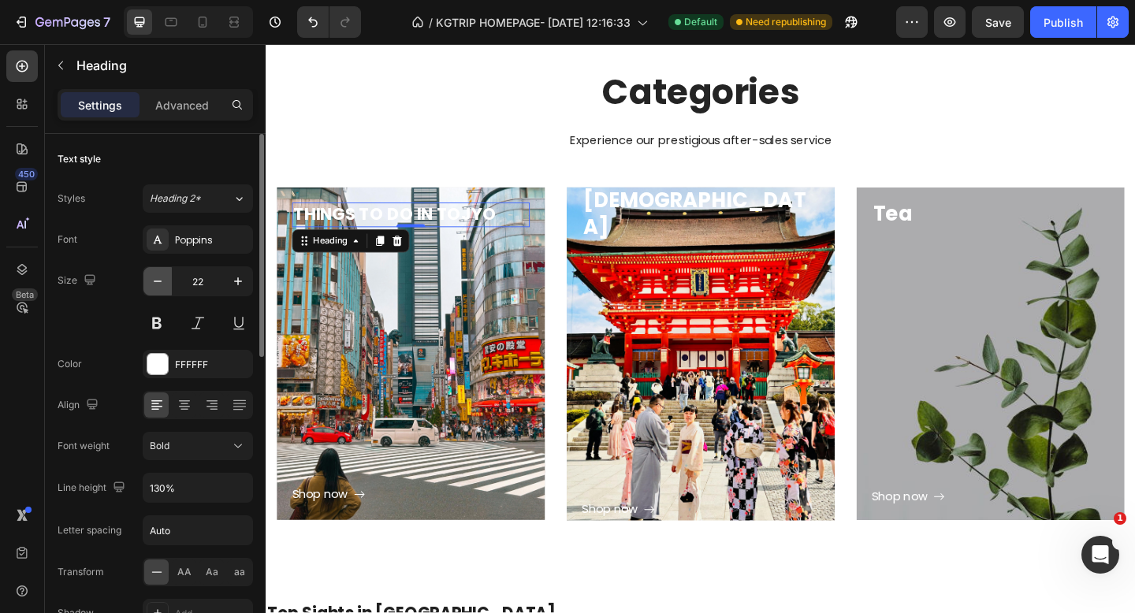
click at [153, 281] on icon "button" at bounding box center [158, 282] width 16 height 16
type input "19"
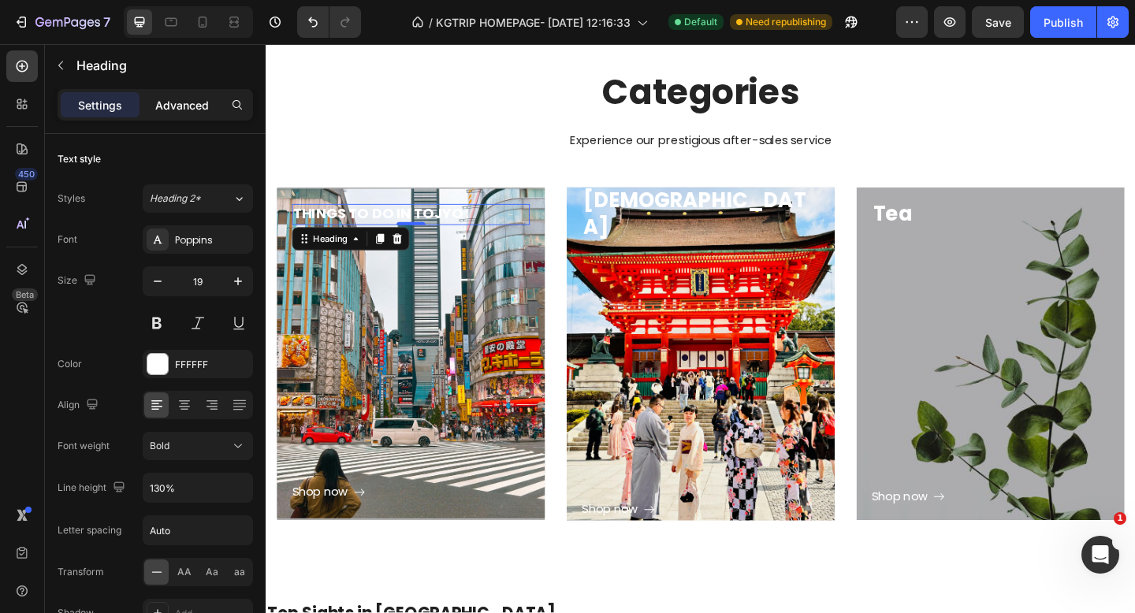
click at [161, 111] on p "Advanced" at bounding box center [182, 105] width 54 height 17
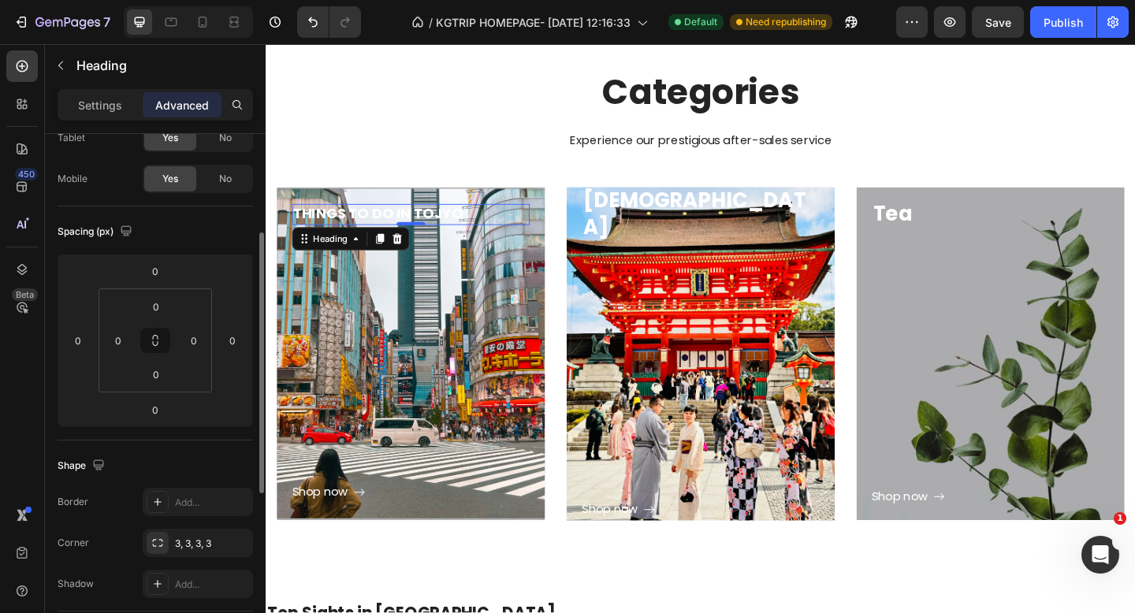
scroll to position [0, 0]
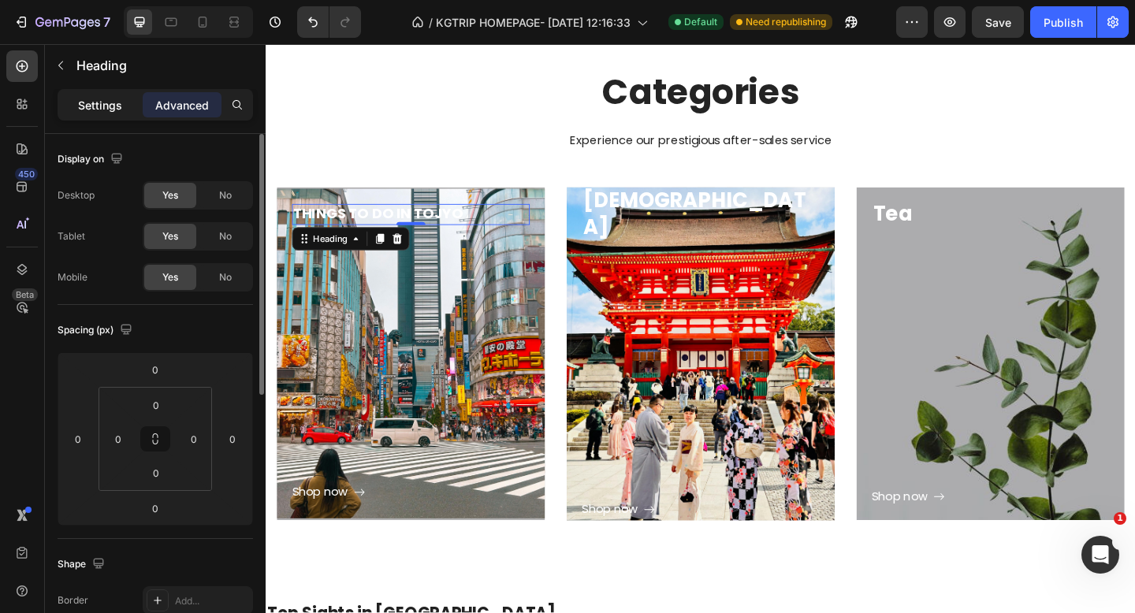
click at [105, 110] on p "Settings" at bounding box center [100, 105] width 44 height 17
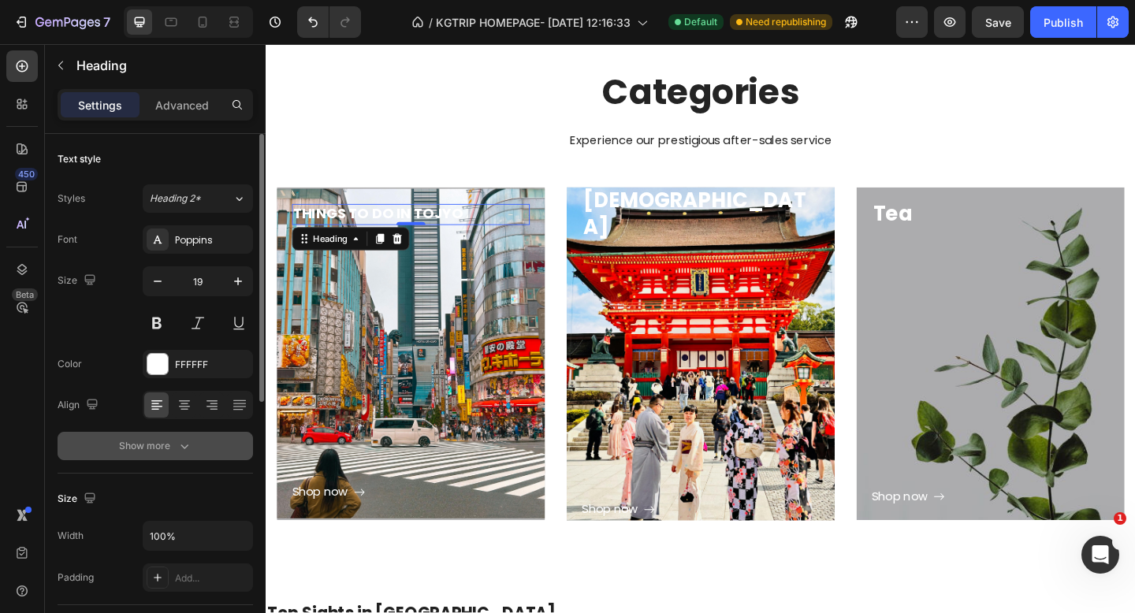
click at [131, 446] on div "Show more" at bounding box center [155, 446] width 73 height 16
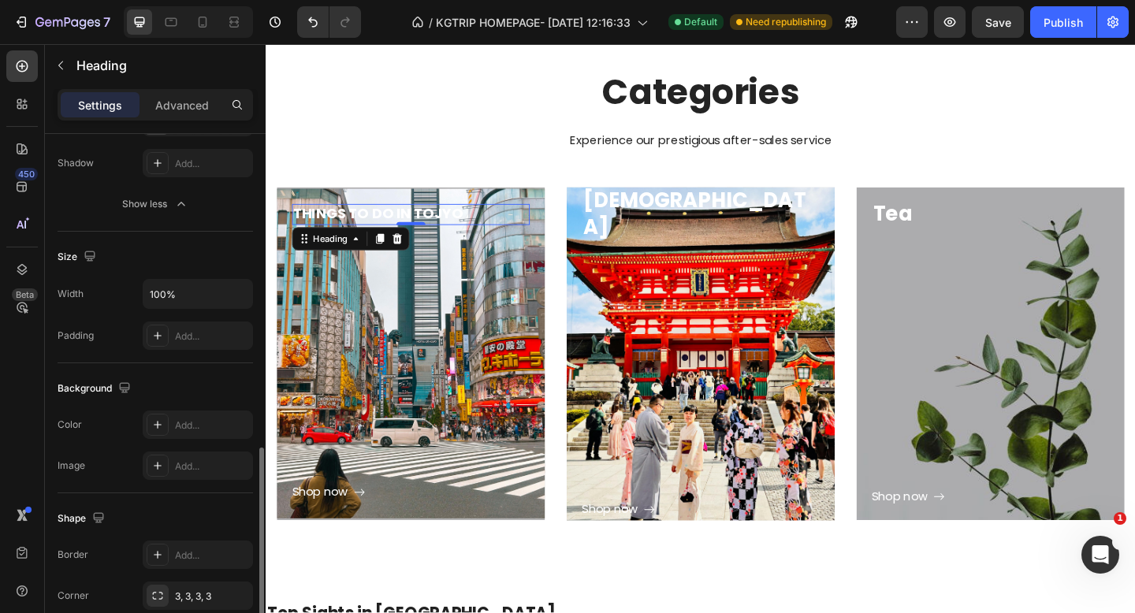
scroll to position [536, 0]
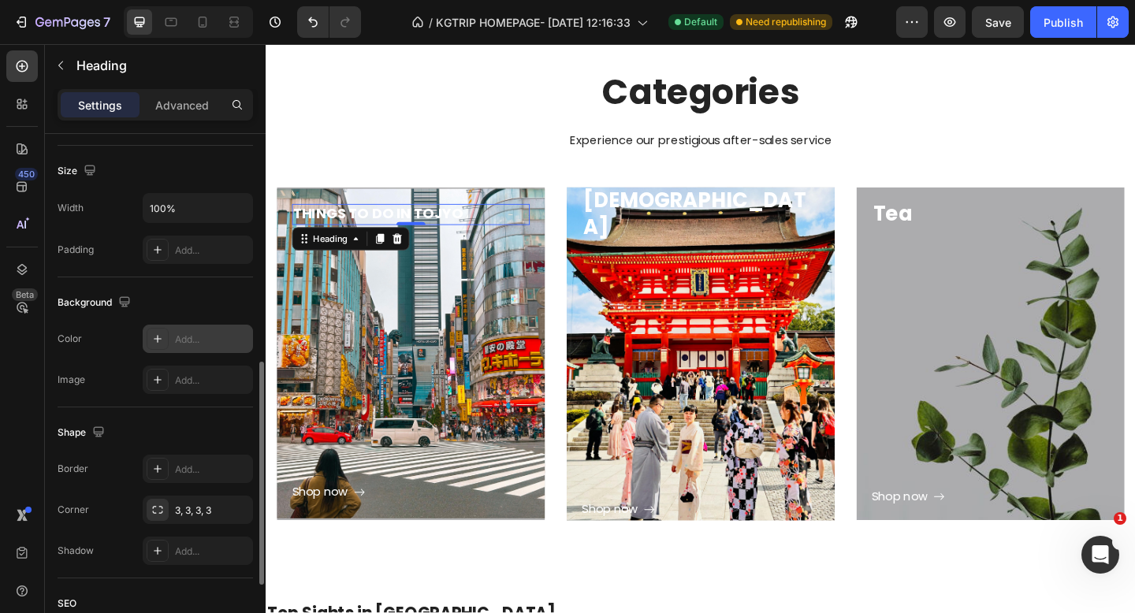
click at [170, 337] on div "Add..." at bounding box center [198, 339] width 110 height 28
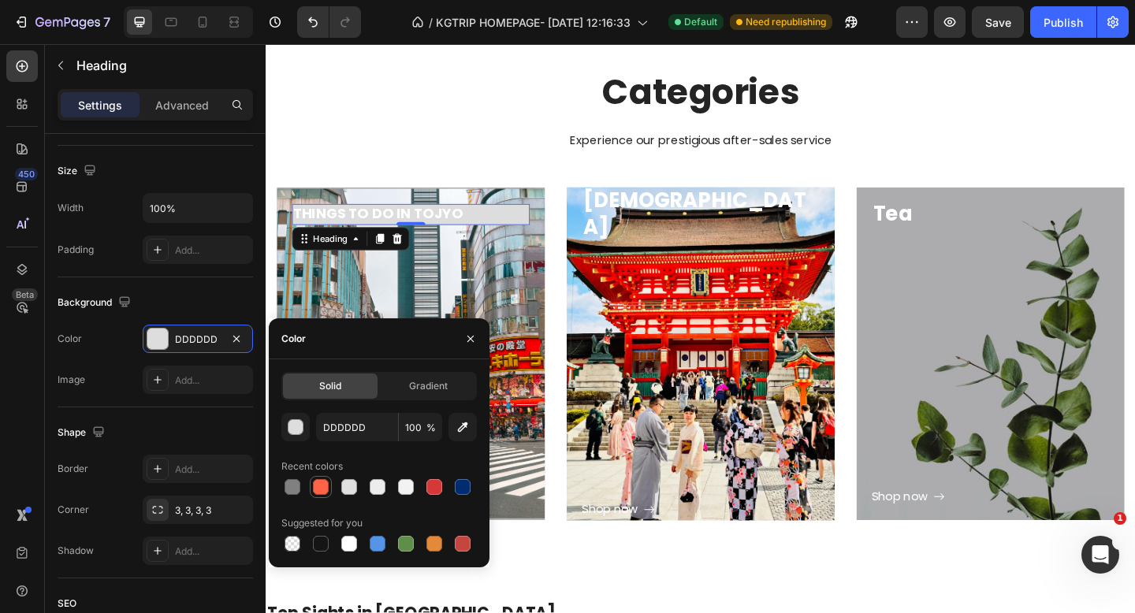
click at [328, 486] on div at bounding box center [321, 487] width 16 height 16
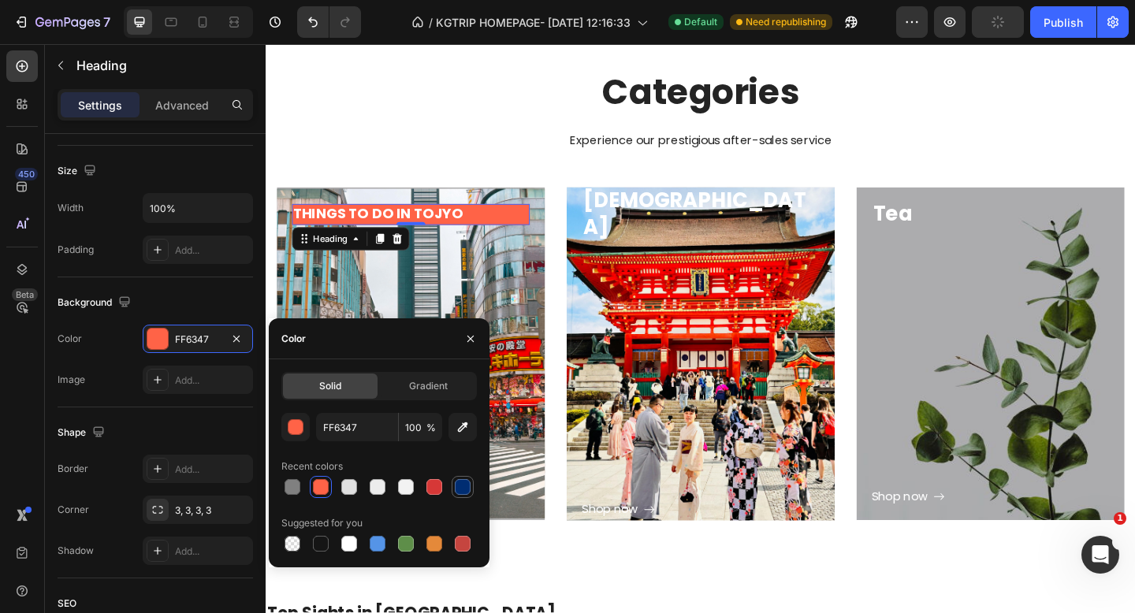
click at [466, 485] on div at bounding box center [463, 487] width 16 height 16
type input "002D72"
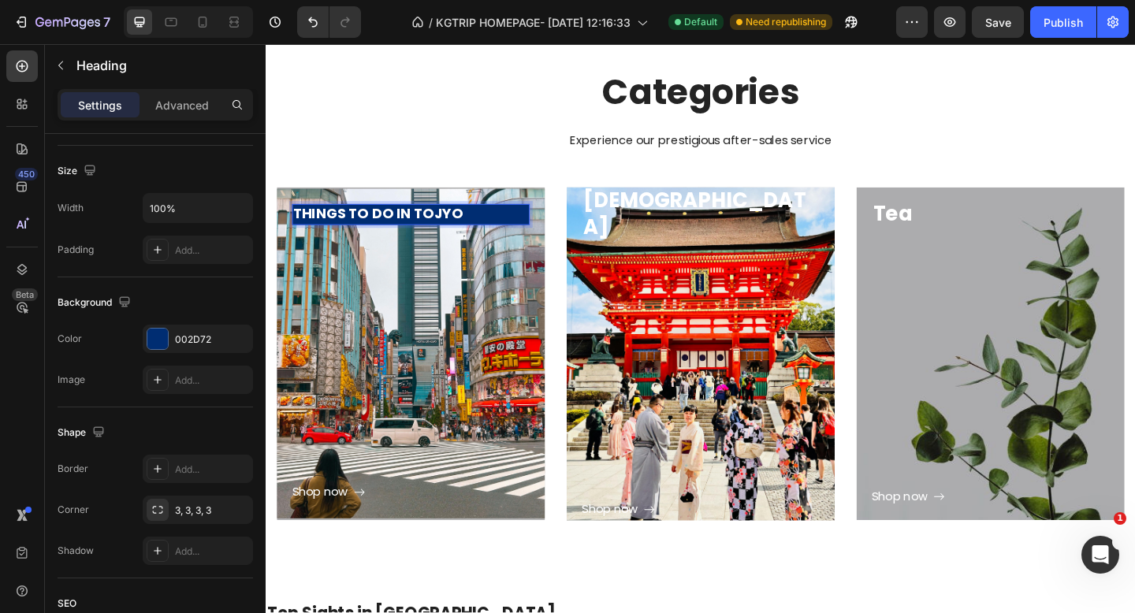
click at [481, 231] on p "THINGS TO DO IN TOJYO" at bounding box center [423, 230] width 255 height 20
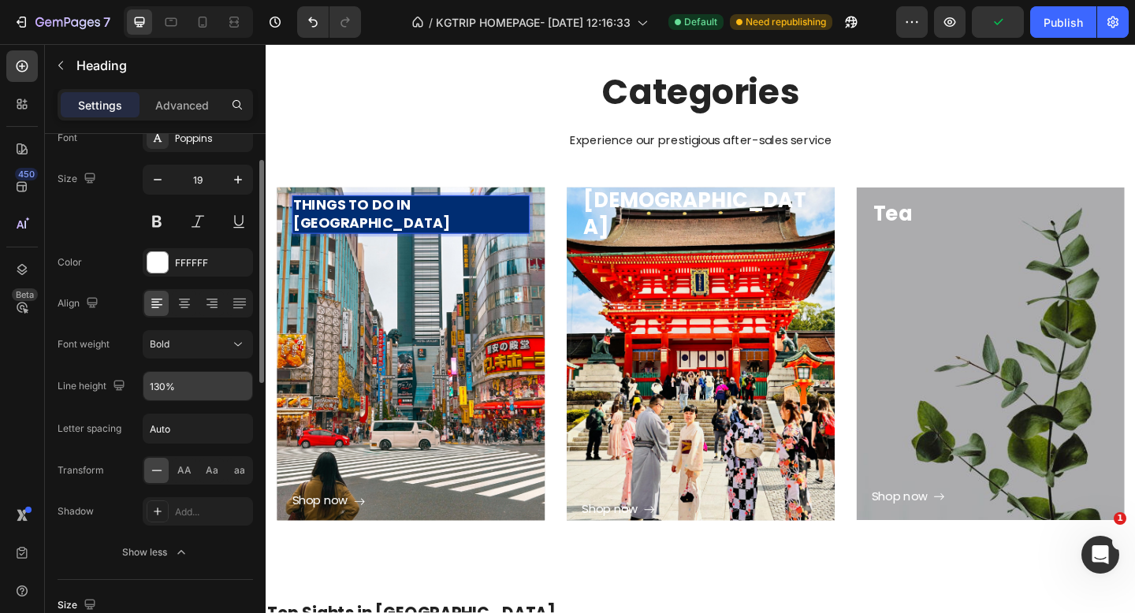
scroll to position [84, 0]
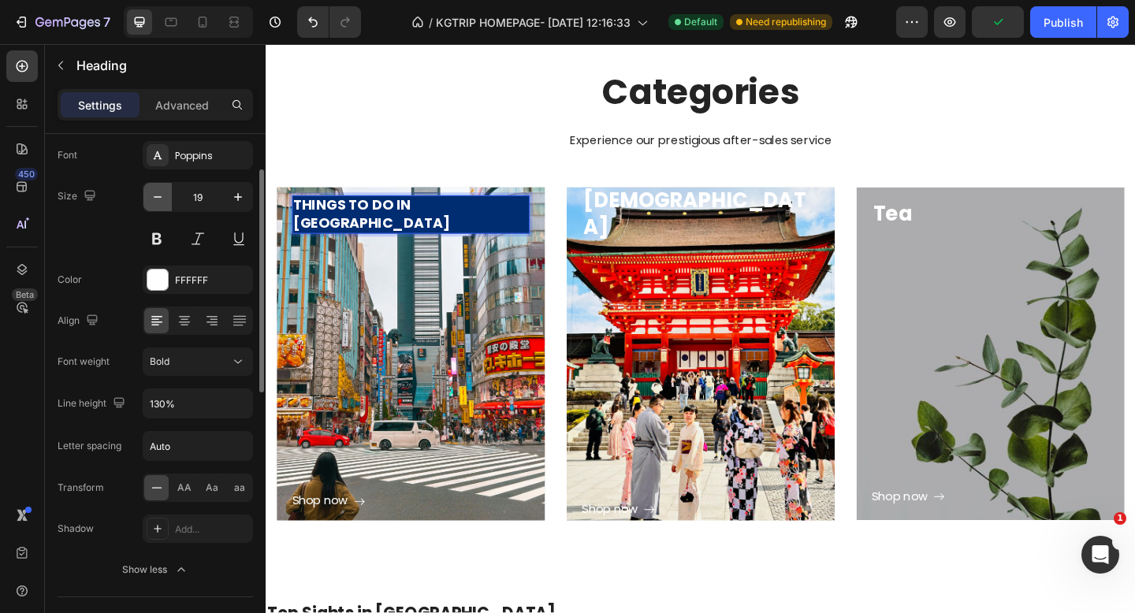
click at [150, 196] on icon "button" at bounding box center [158, 197] width 16 height 16
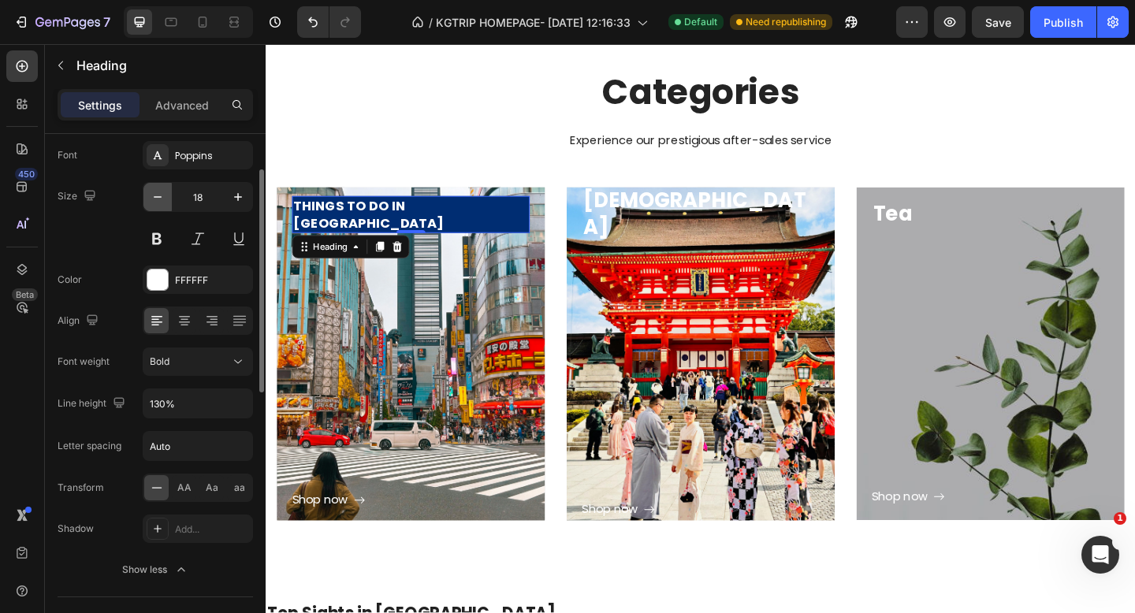
click at [150, 196] on icon "button" at bounding box center [158, 197] width 16 height 16
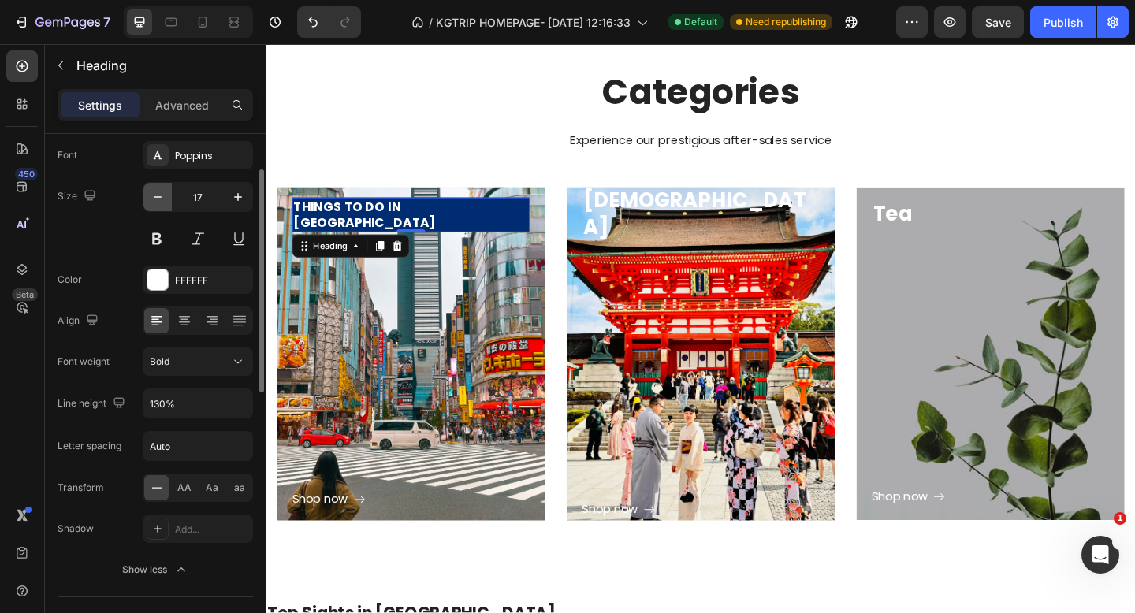
click at [150, 196] on icon "button" at bounding box center [158, 197] width 16 height 16
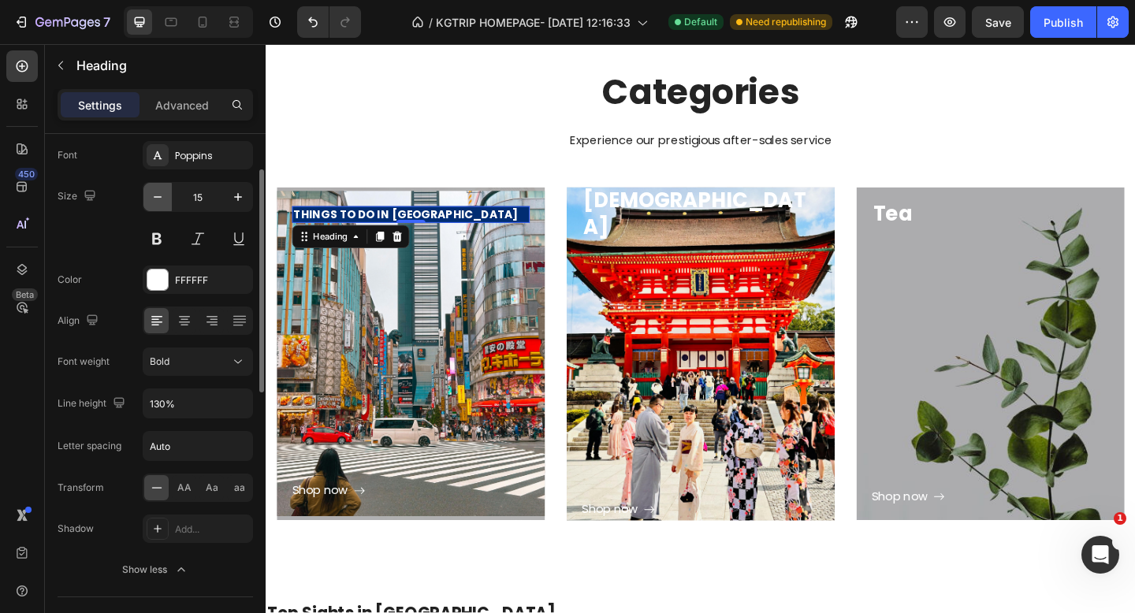
click at [151, 196] on icon "button" at bounding box center [158, 197] width 16 height 16
type input "14"
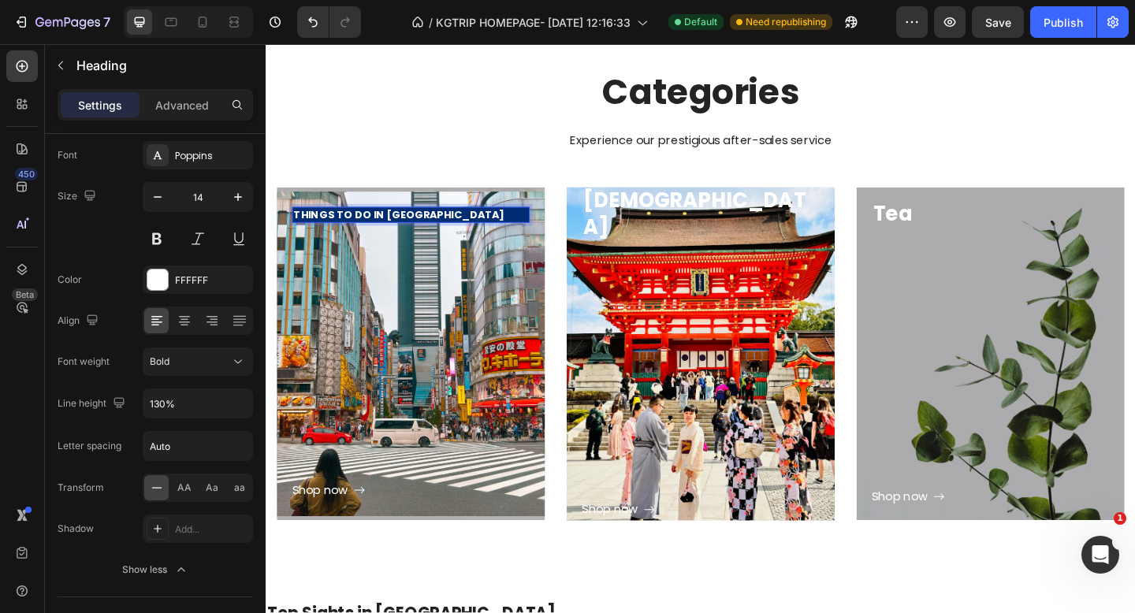
click at [450, 229] on p "THINGS TO DO IN [GEOGRAPHIC_DATA]" at bounding box center [423, 230] width 255 height 14
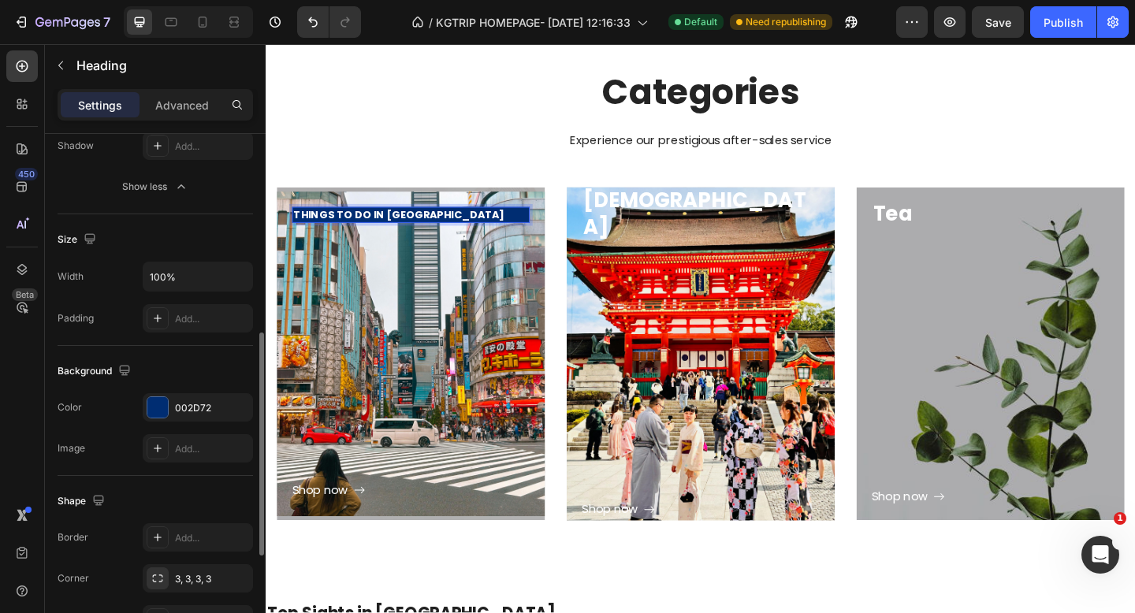
scroll to position [482, 0]
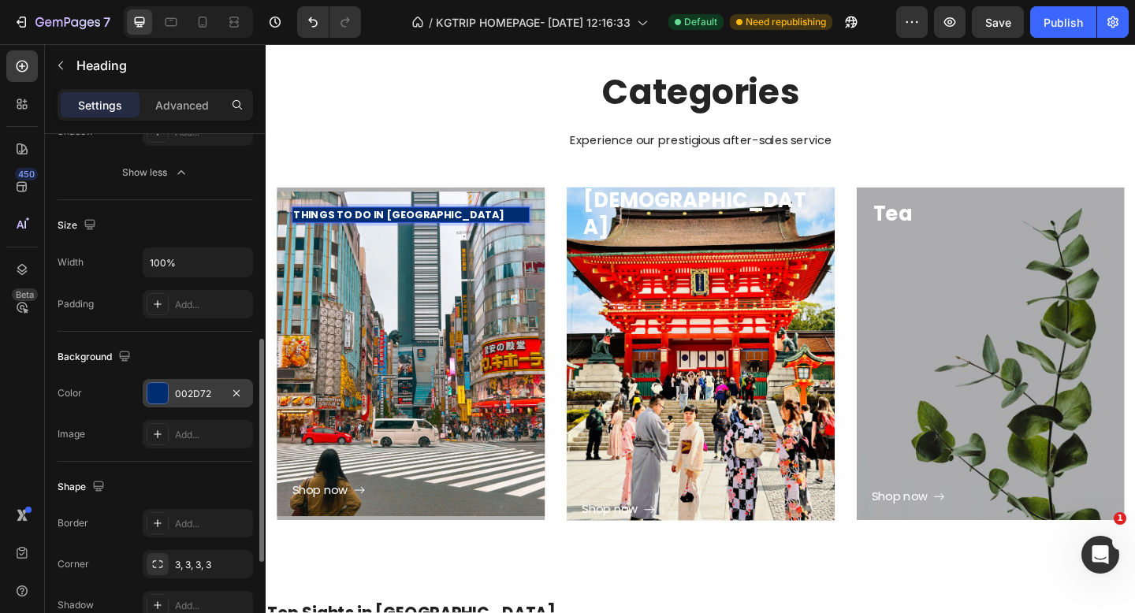
click at [193, 393] on div "002D72" at bounding box center [198, 394] width 46 height 14
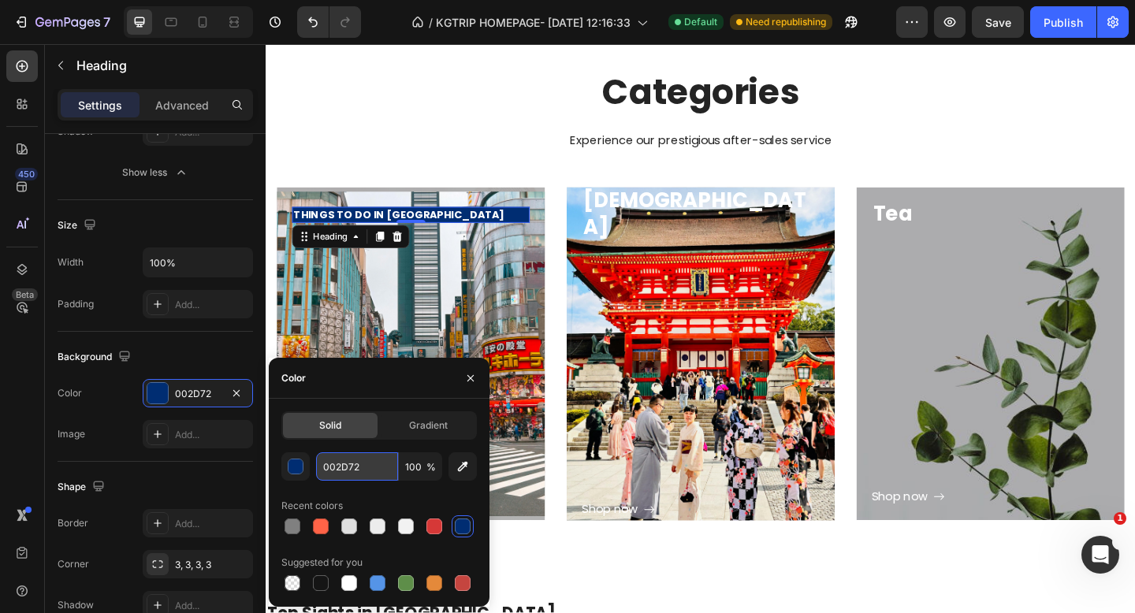
click at [355, 466] on input "002D72" at bounding box center [357, 467] width 82 height 28
click at [360, 467] on input "002D72" at bounding box center [357, 467] width 82 height 28
type input "0"
paste input "#000099"
type input "#000099"
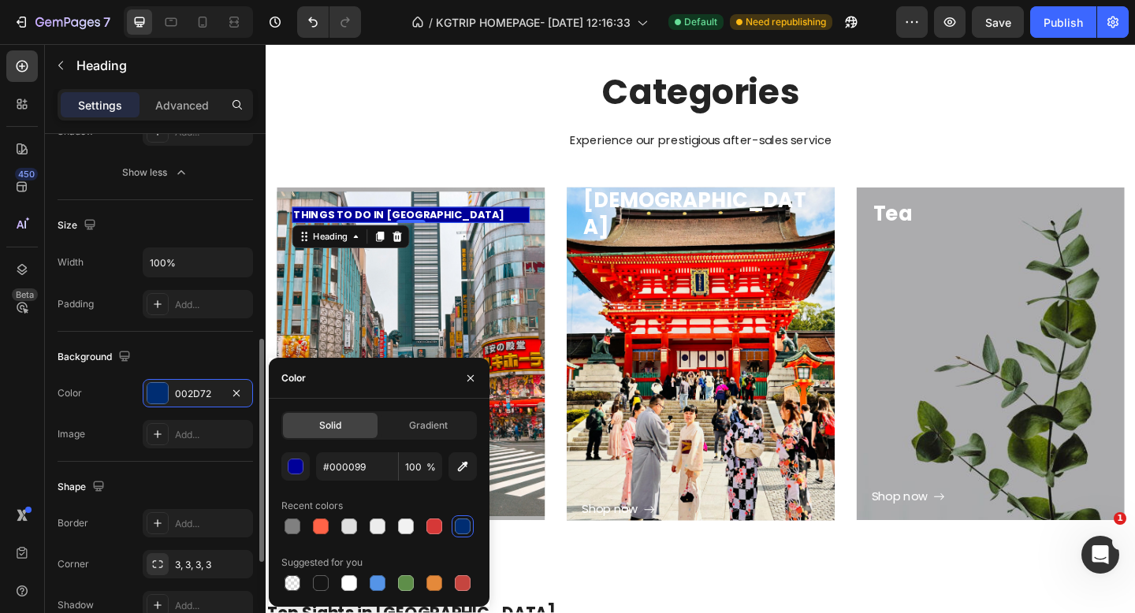
click at [233, 347] on div "Background" at bounding box center [156, 357] width 196 height 25
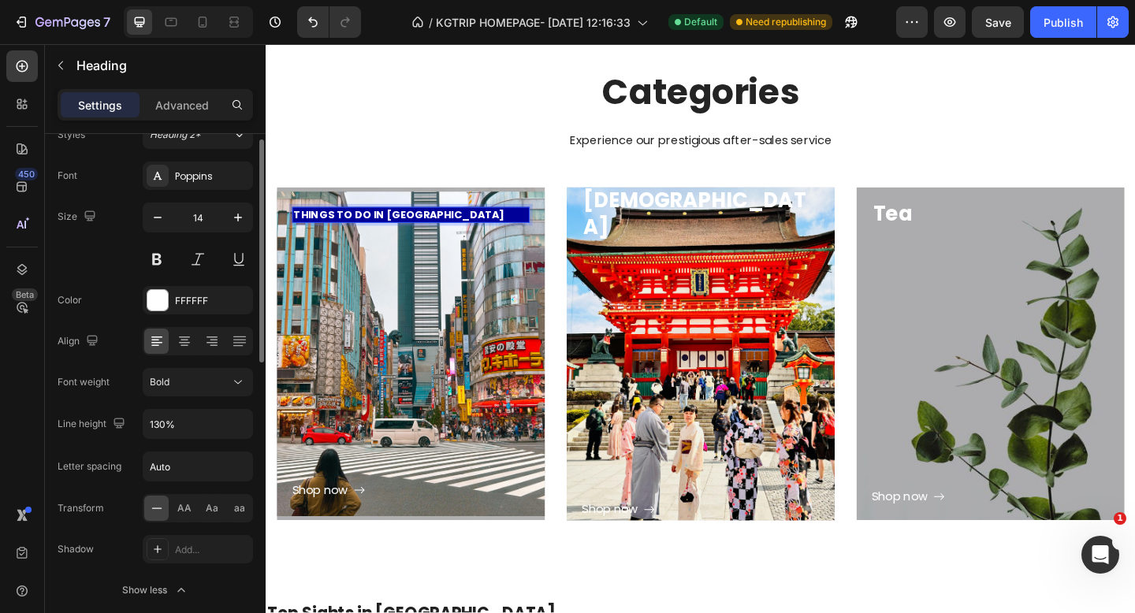
scroll to position [0, 0]
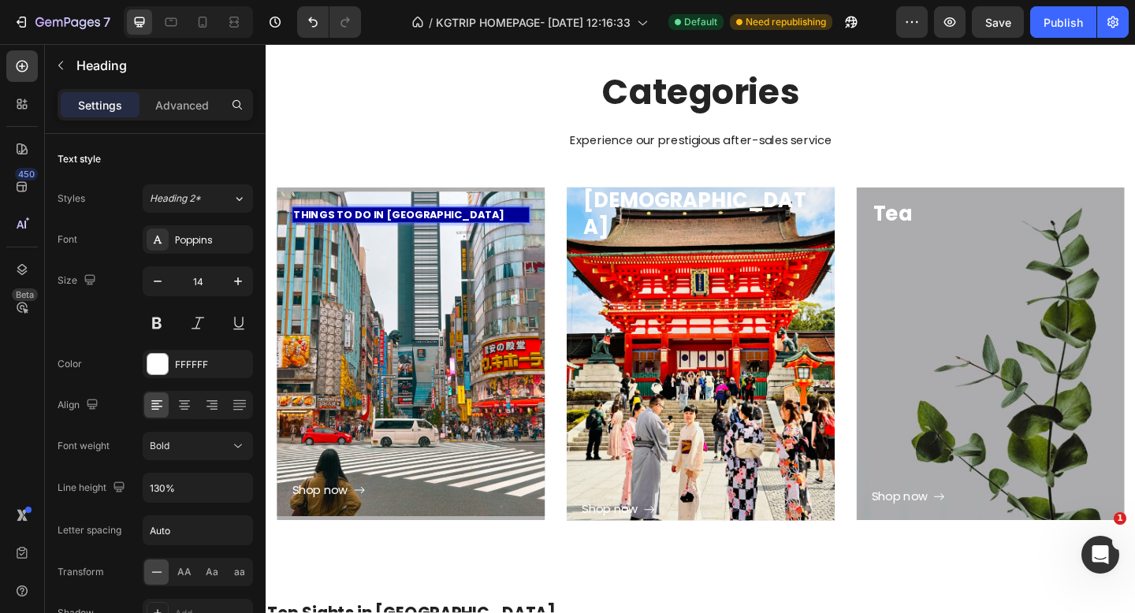
click at [477, 226] on p "THINGS TO DO IN [GEOGRAPHIC_DATA]" at bounding box center [423, 230] width 255 height 14
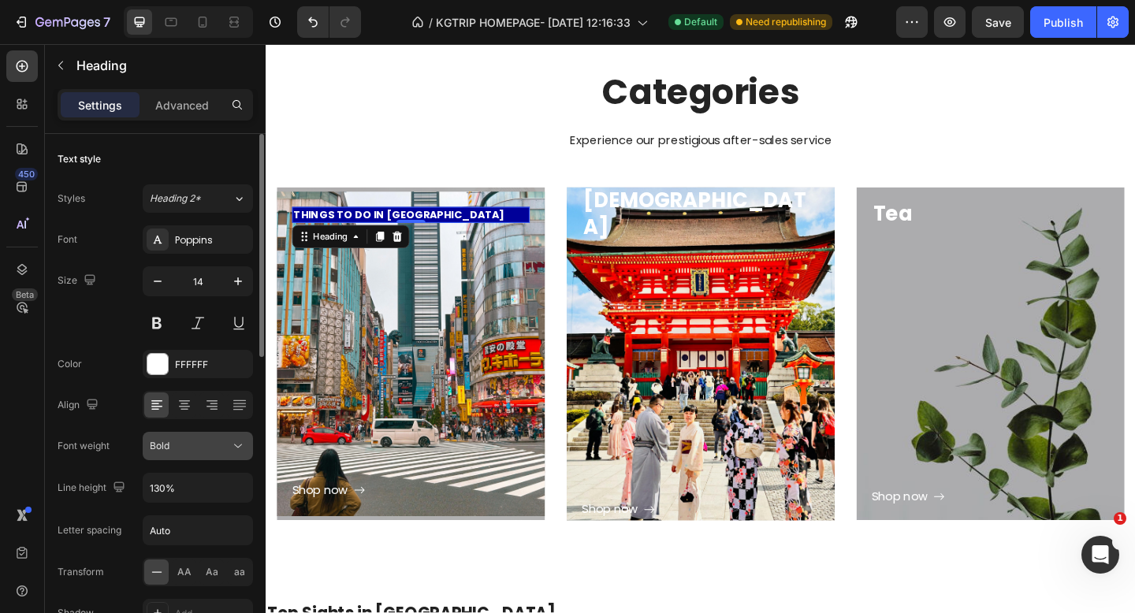
click at [186, 442] on div "Bold" at bounding box center [190, 446] width 80 height 14
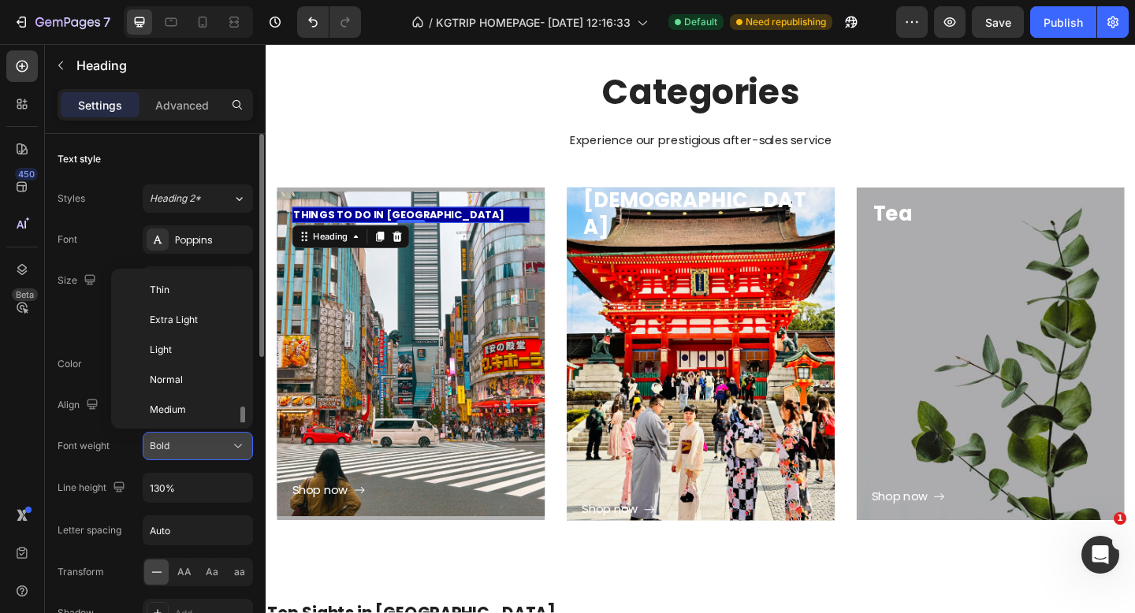
scroll to position [85, 0]
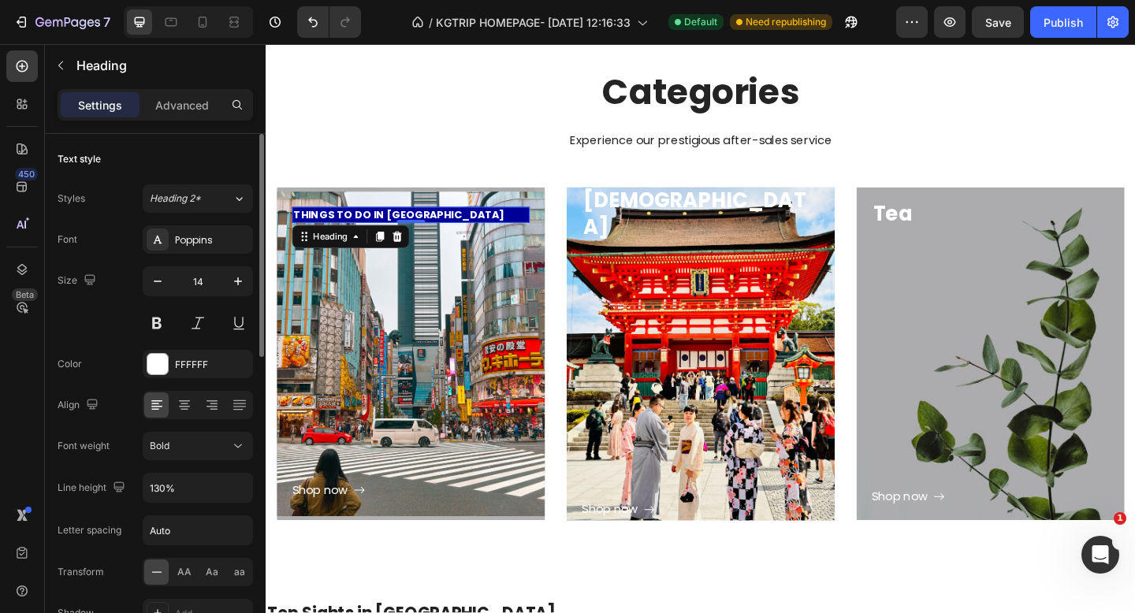
click at [86, 364] on div "Color FFFFFF" at bounding box center [156, 364] width 196 height 28
click at [192, 106] on p "Advanced" at bounding box center [182, 105] width 54 height 17
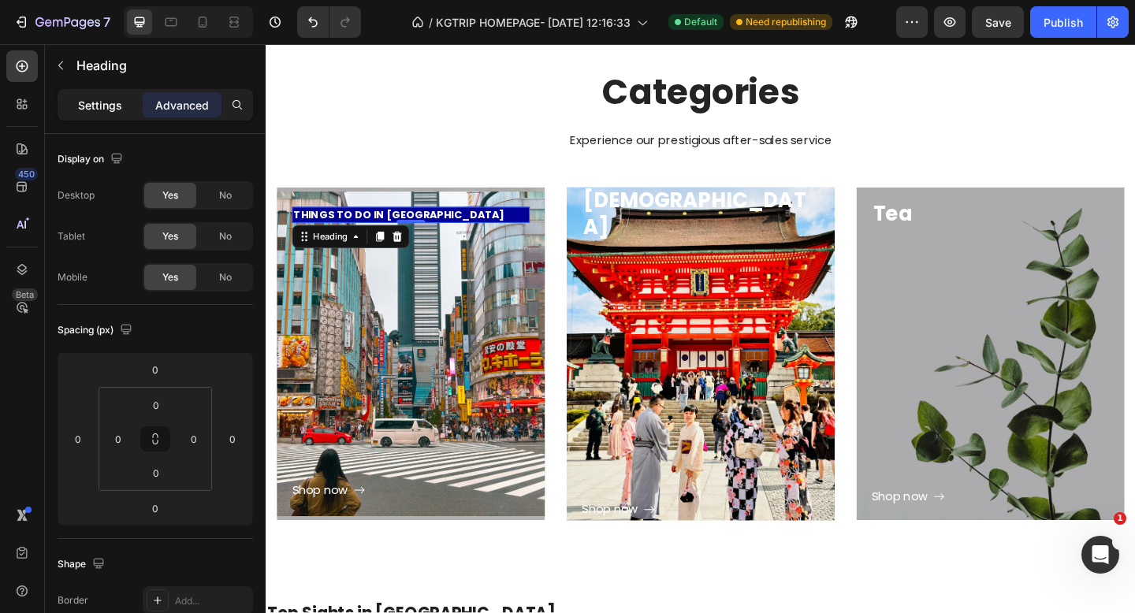
click at [129, 99] on div "Settings" at bounding box center [100, 104] width 79 height 25
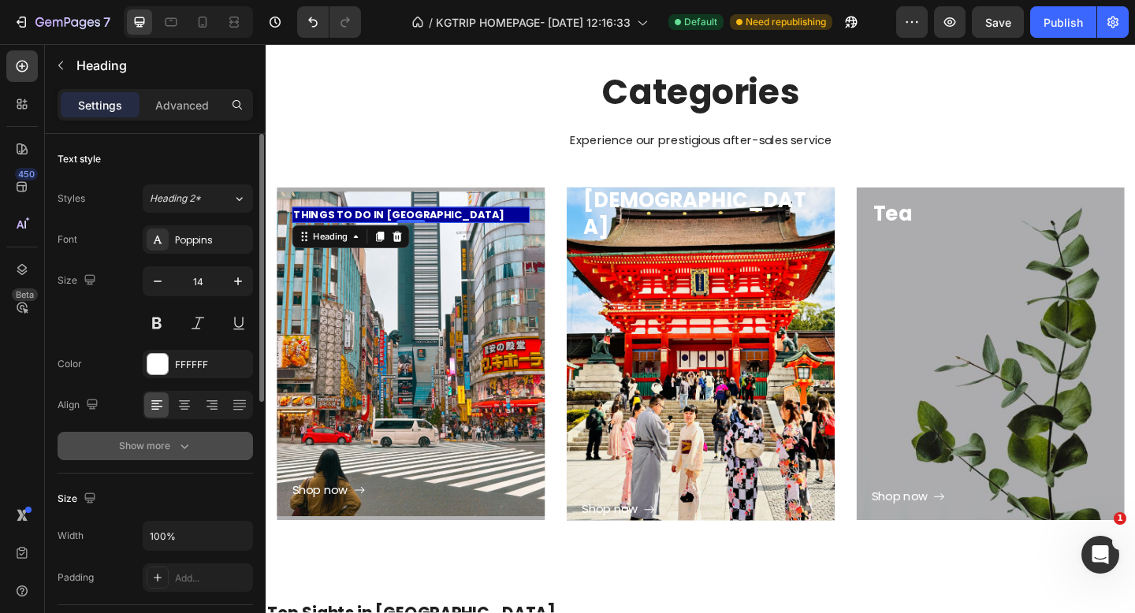
click at [121, 456] on button "Show more" at bounding box center [156, 446] width 196 height 28
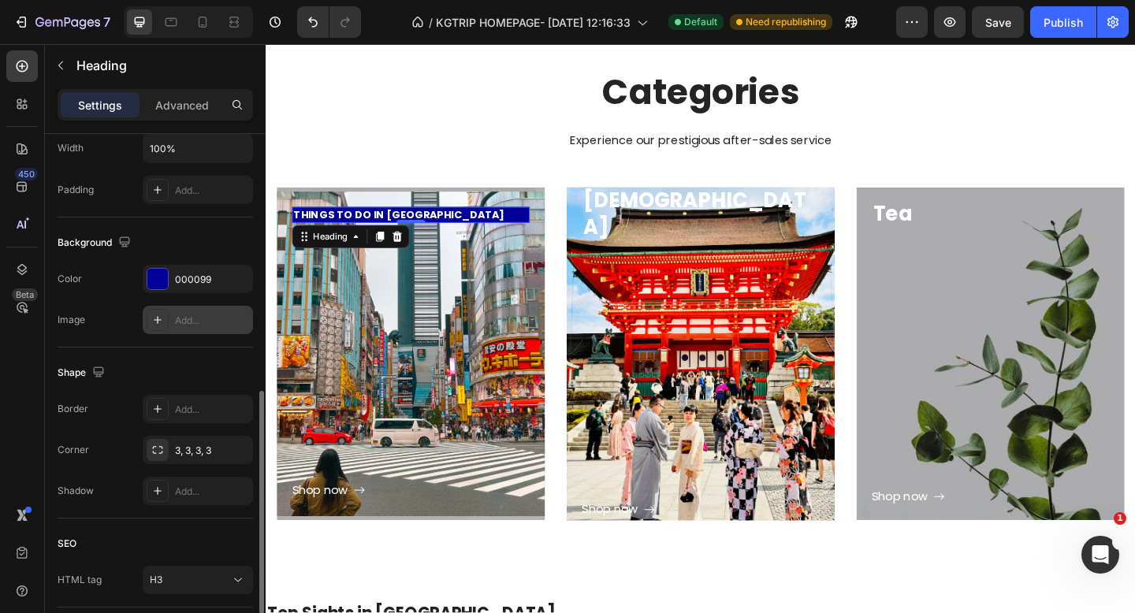
scroll to position [598, 0]
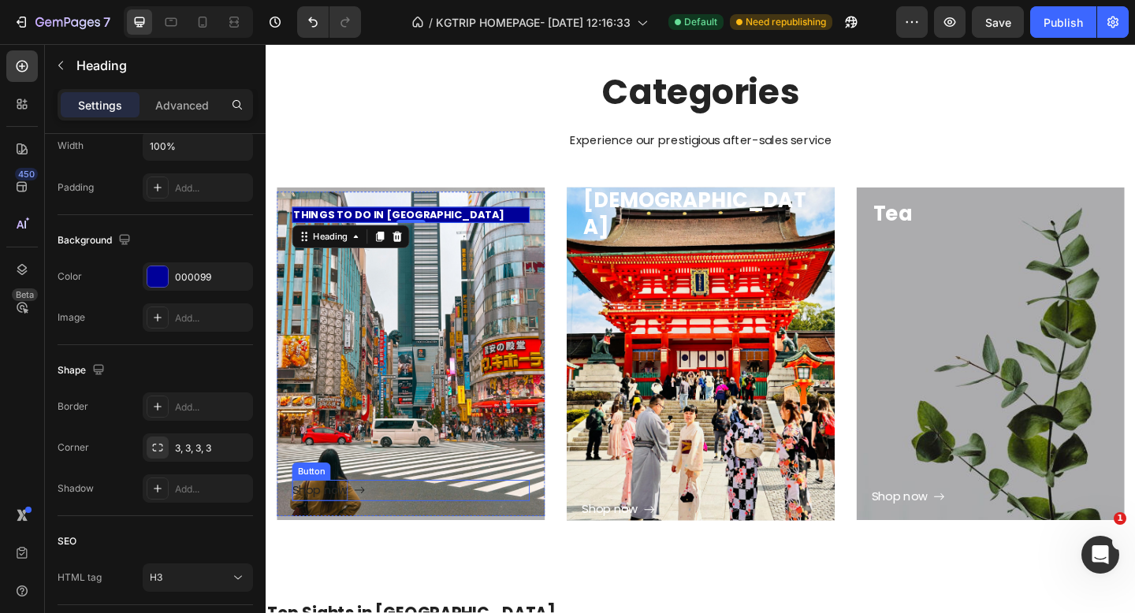
click at [349, 528] on div "Shop now" at bounding box center [324, 530] width 61 height 23
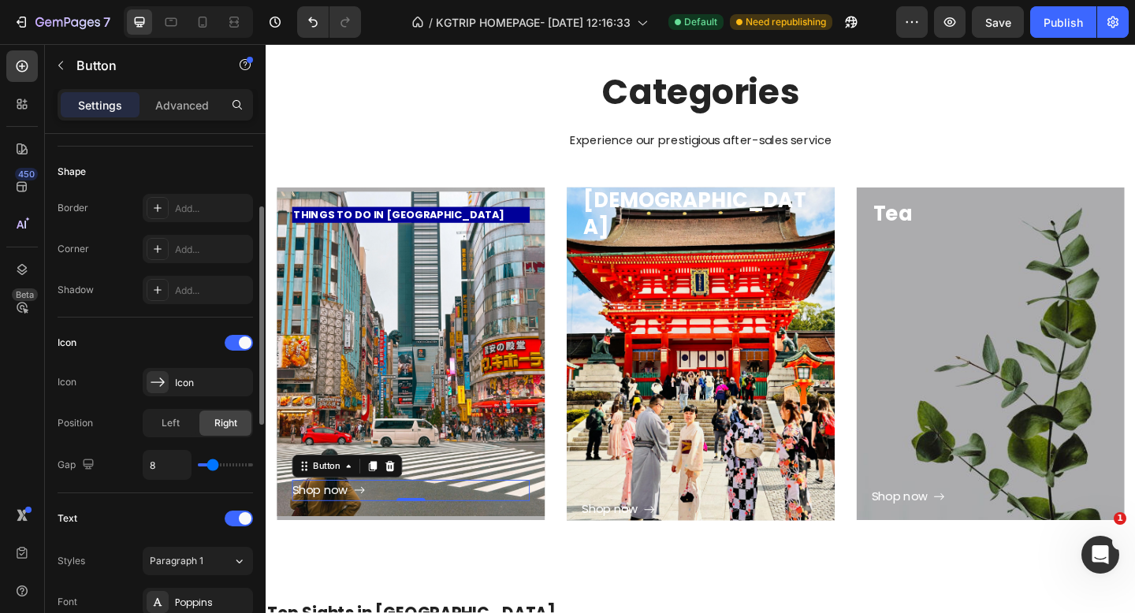
scroll to position [318, 0]
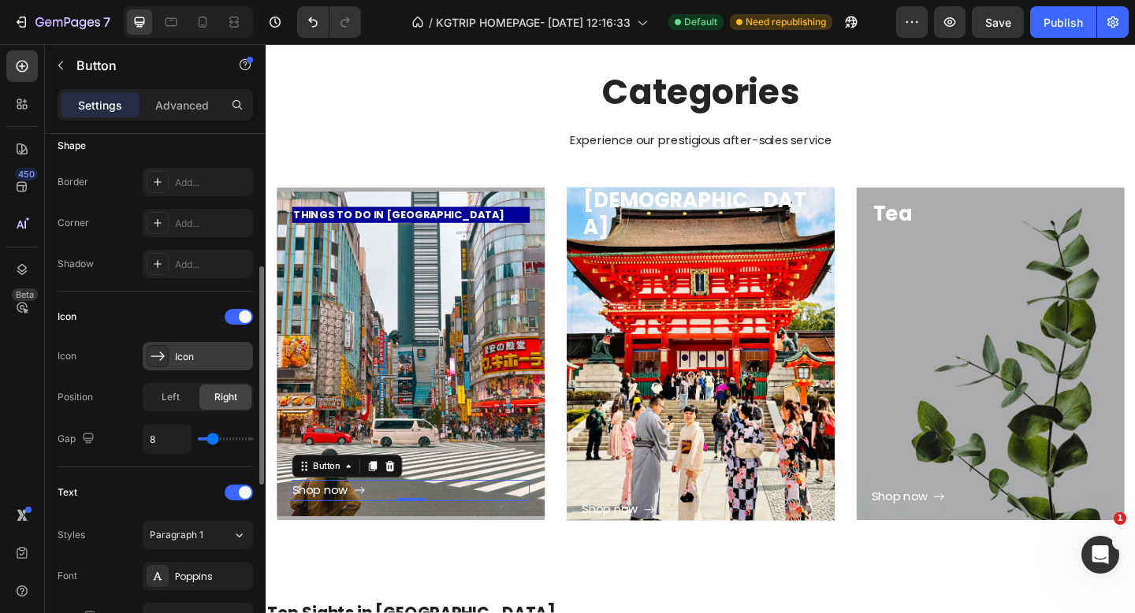
click at [196, 349] on div "Icon" at bounding box center [198, 356] width 110 height 28
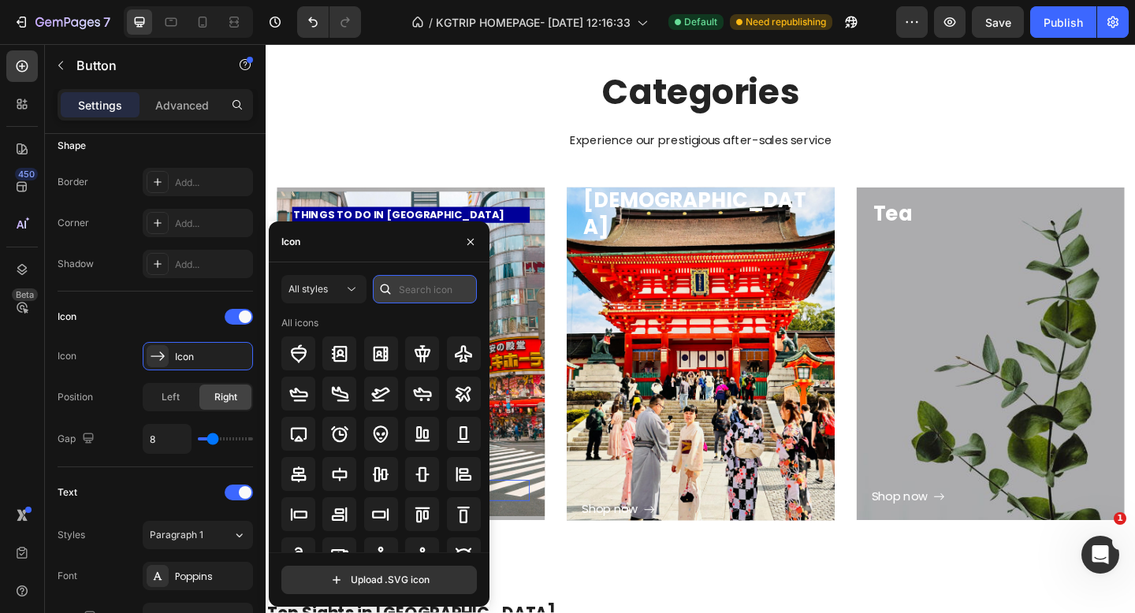
click at [410, 292] on input "text" at bounding box center [425, 289] width 104 height 28
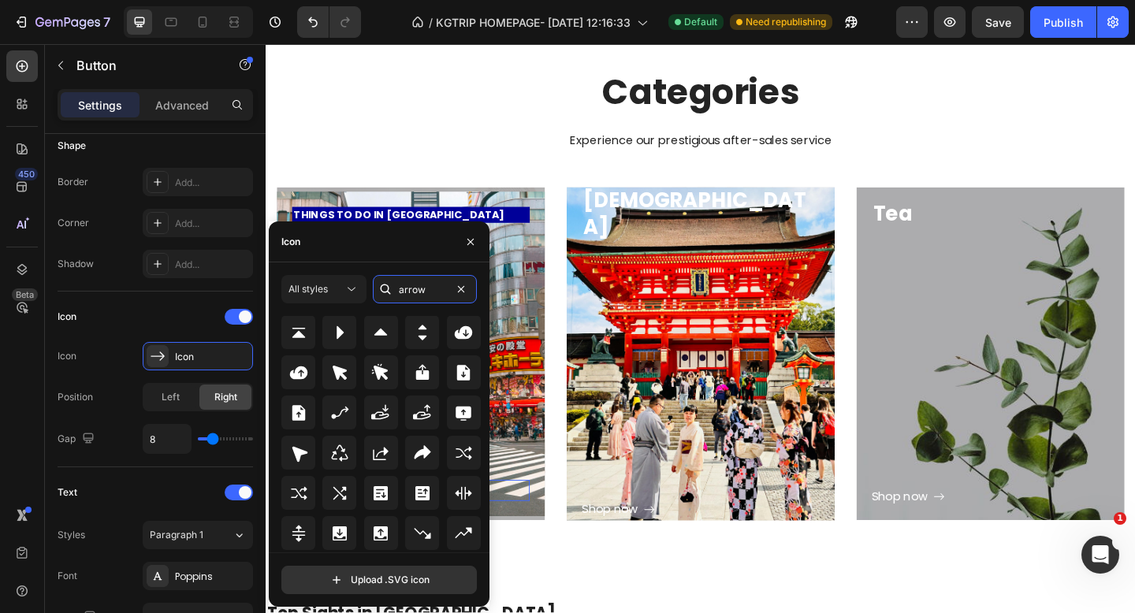
scroll to position [3679, 0]
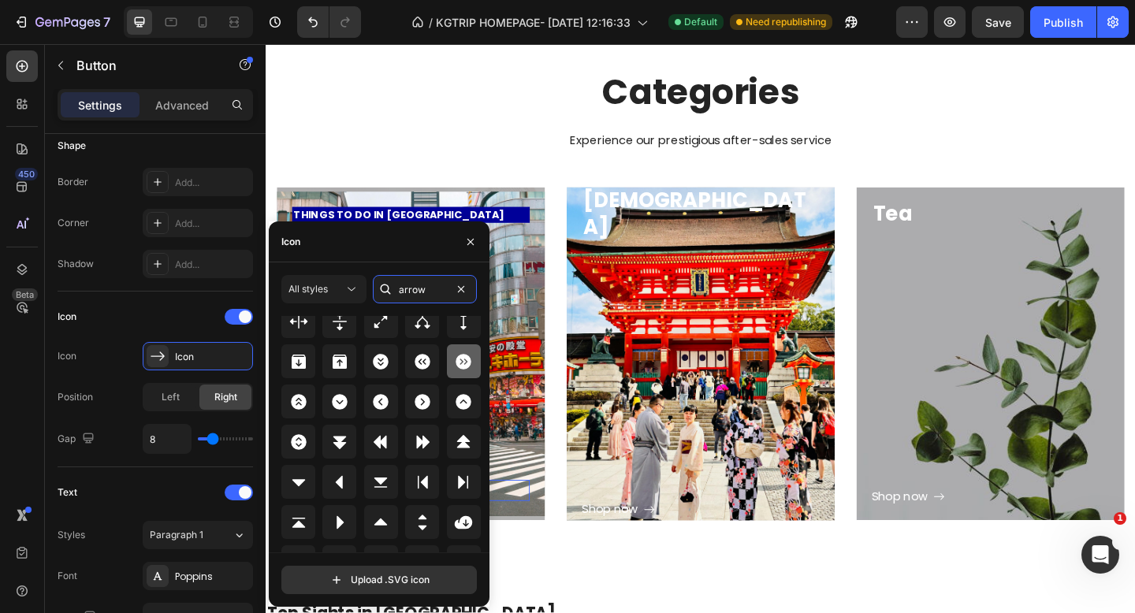
type input "arrow"
click at [456, 362] on icon at bounding box center [463, 362] width 15 height 16
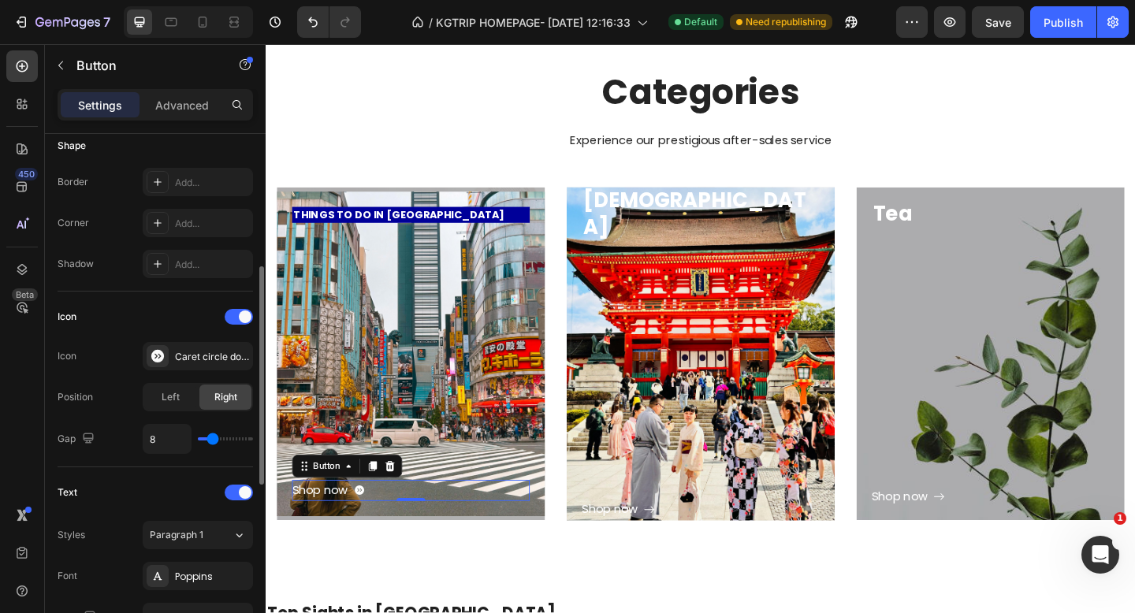
click at [118, 356] on div "Icon Caret circle double right filled" at bounding box center [156, 356] width 196 height 28
click at [354, 532] on div "Shop now" at bounding box center [324, 530] width 61 height 23
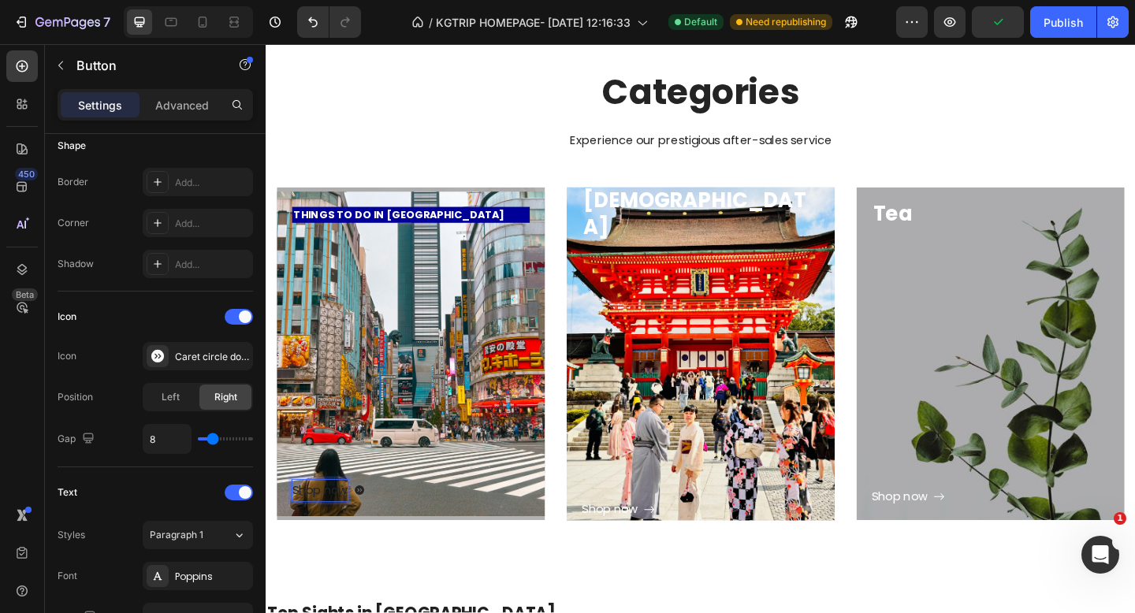
click at [354, 532] on p "Shop now" at bounding box center [324, 530] width 61 height 23
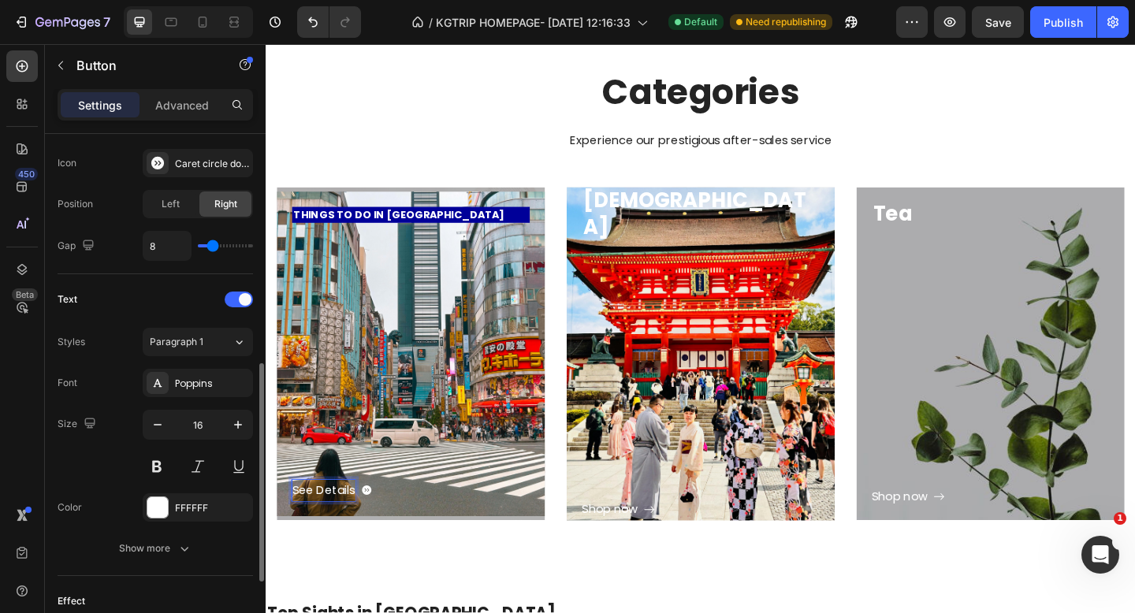
scroll to position [524, 0]
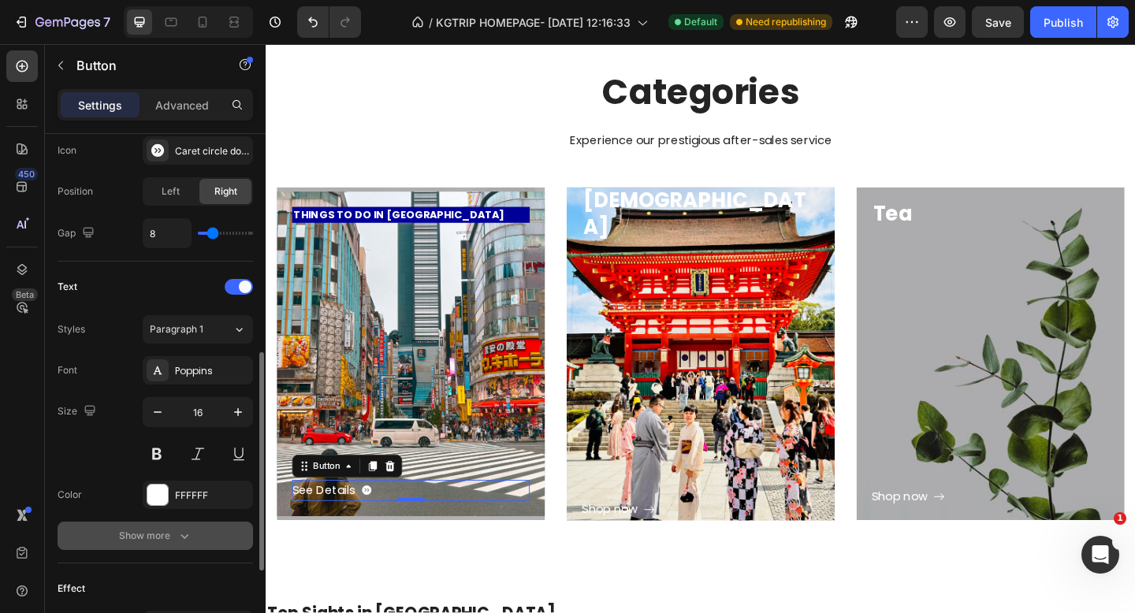
click at [142, 531] on div "Show more" at bounding box center [155, 536] width 73 height 16
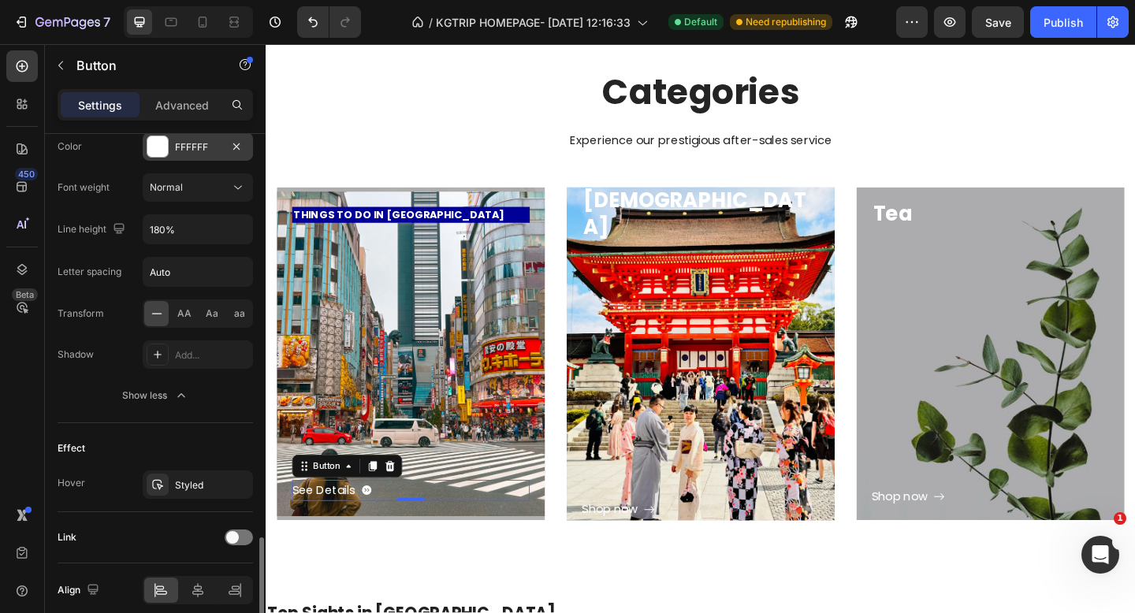
scroll to position [939, 0]
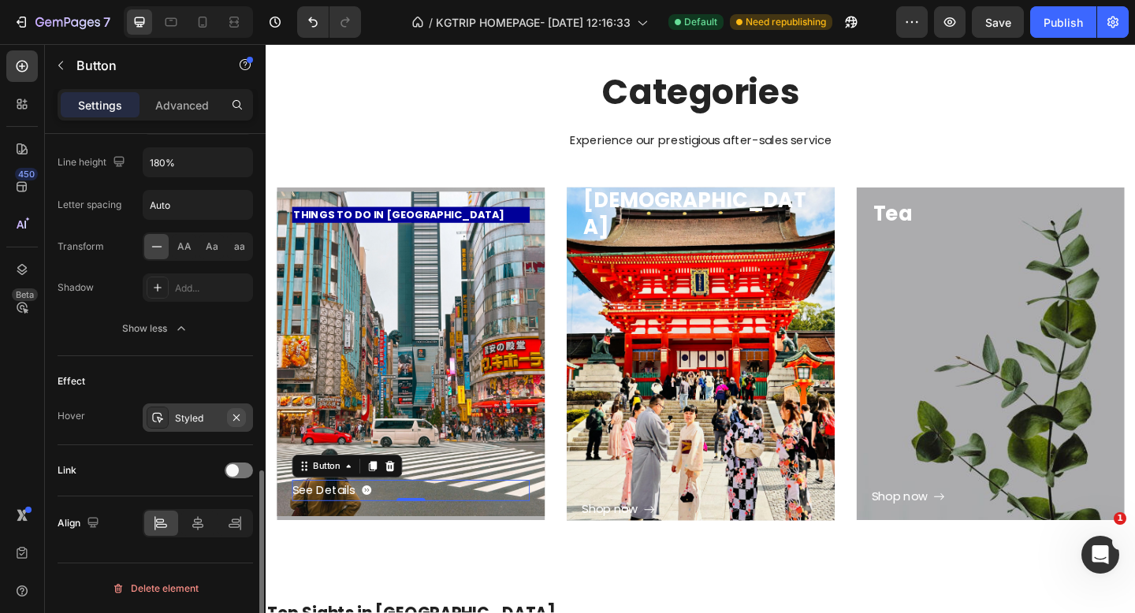
click at [234, 417] on icon "button" at bounding box center [236, 418] width 13 height 13
click at [199, 516] on icon at bounding box center [198, 524] width 16 height 16
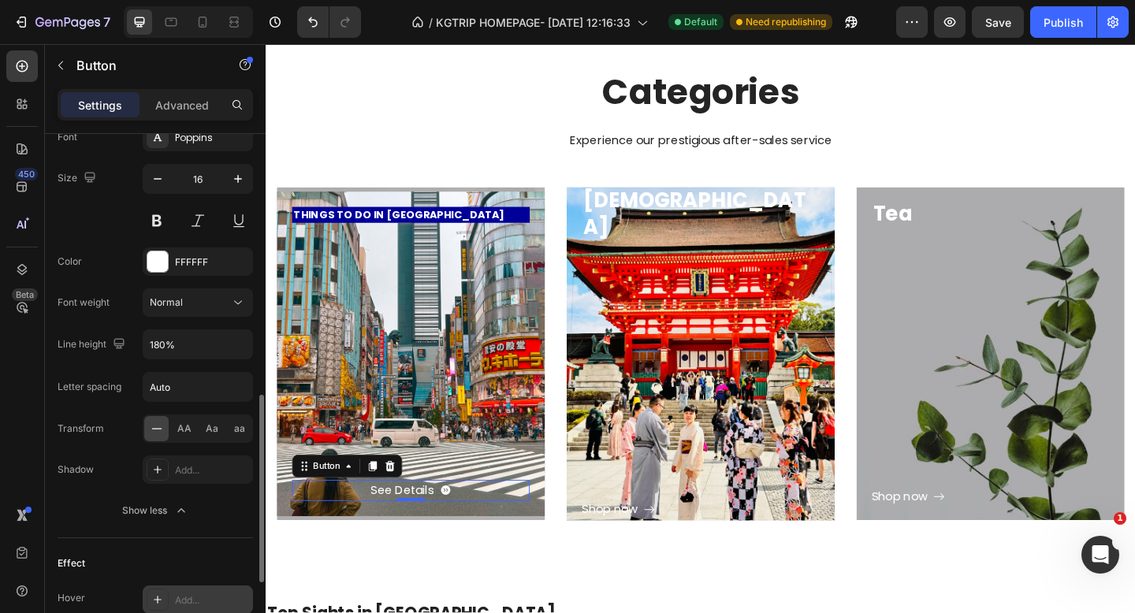
scroll to position [725, 0]
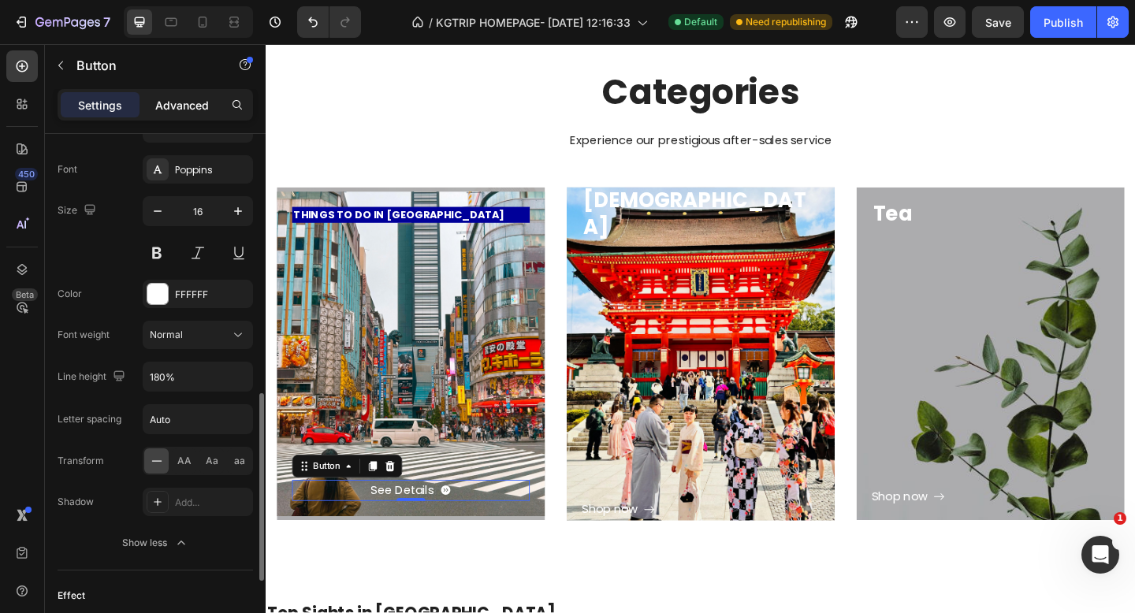
click at [187, 109] on p "Advanced" at bounding box center [182, 105] width 54 height 17
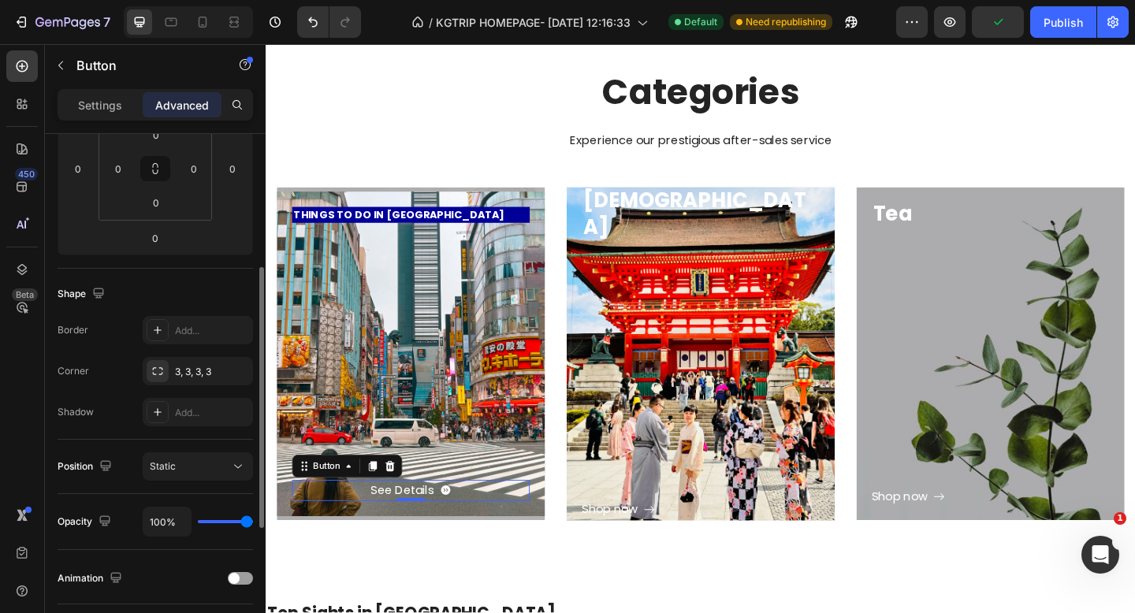
scroll to position [270, 0]
click at [127, 171] on input "0" at bounding box center [118, 170] width 24 height 24
type input "2"
type input "0"
click at [83, 171] on input "0" at bounding box center [78, 170] width 24 height 24
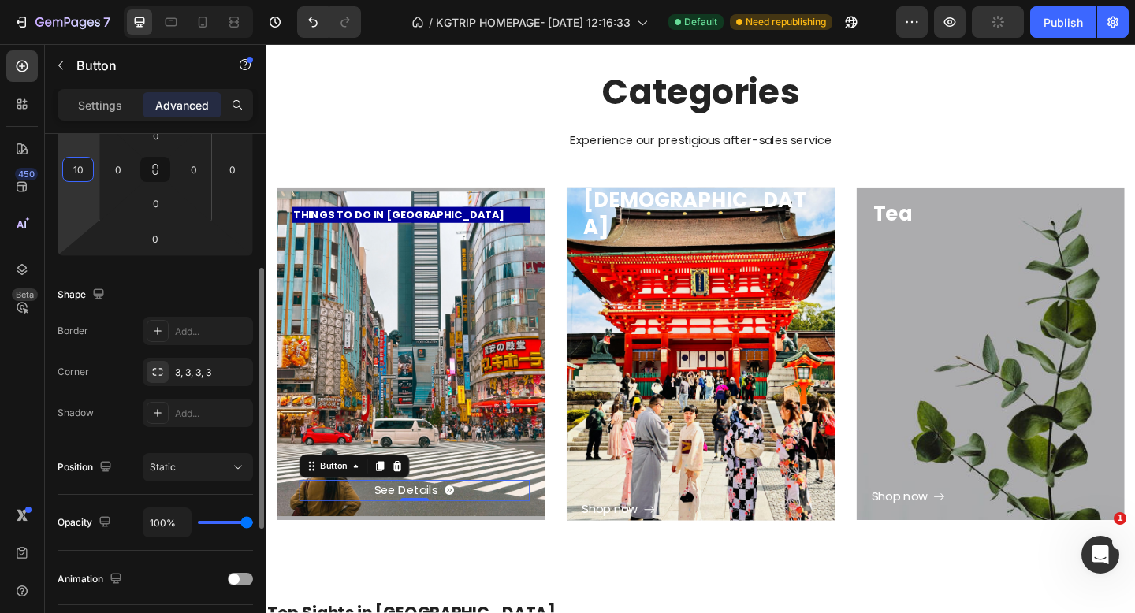
type input "1"
type input "20"
click at [244, 170] on input "0" at bounding box center [233, 170] width 24 height 24
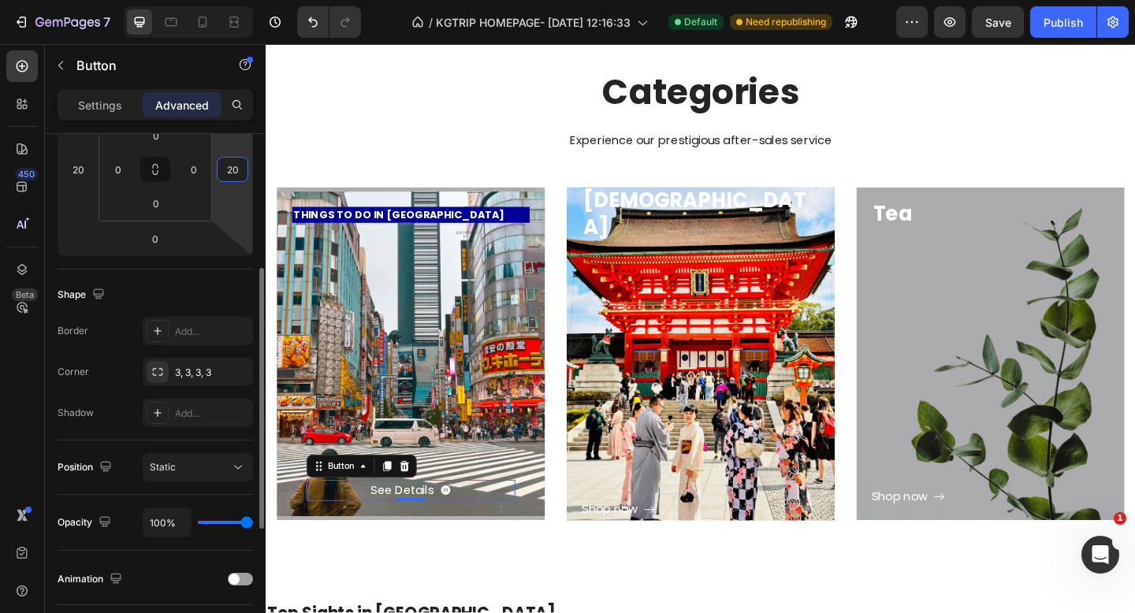
type input "2"
type input "0"
click at [82, 169] on input "20" at bounding box center [78, 170] width 24 height 24
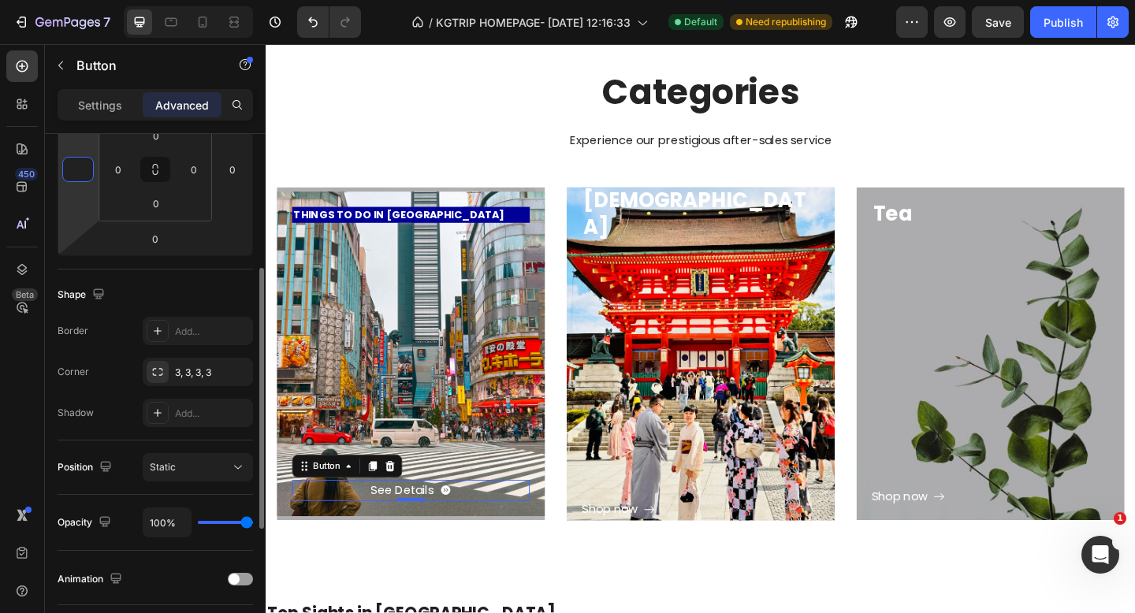
type input "0"
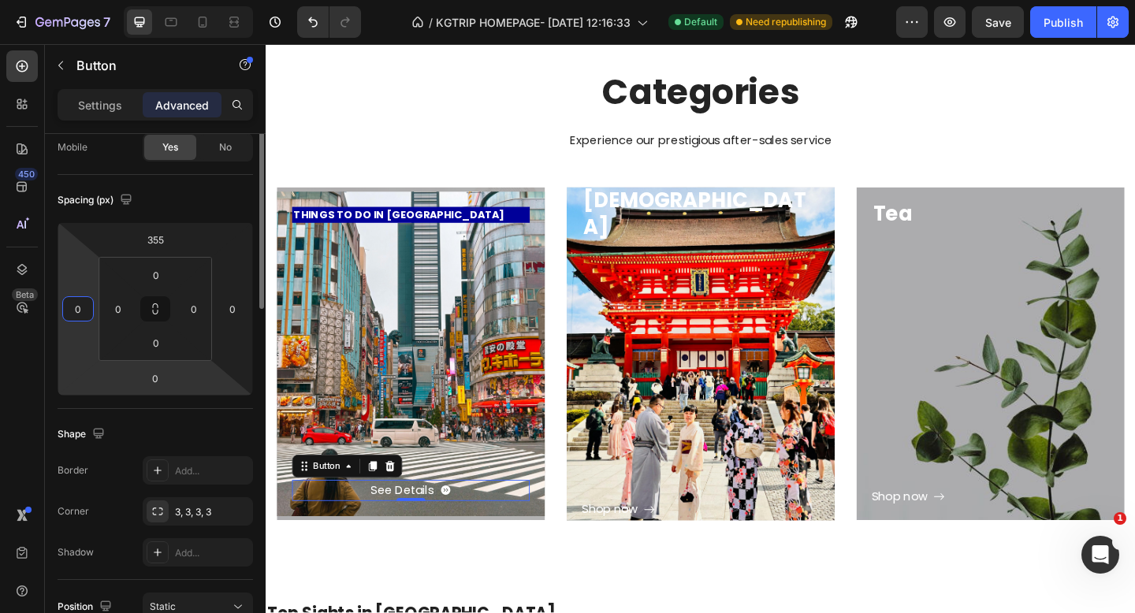
scroll to position [0, 0]
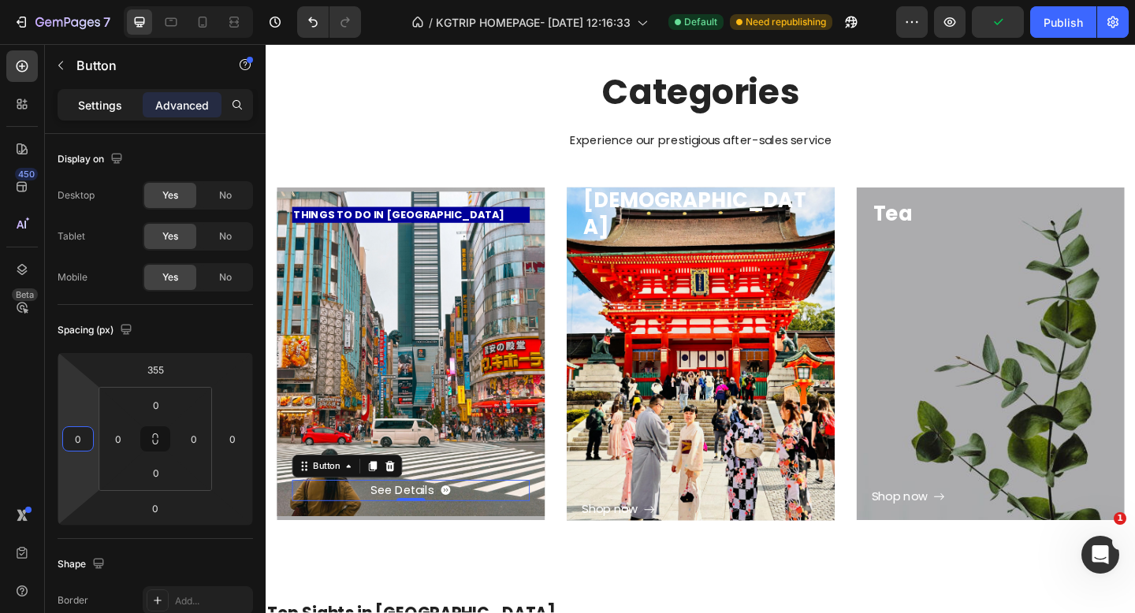
click at [99, 105] on p "Settings" at bounding box center [100, 105] width 44 height 17
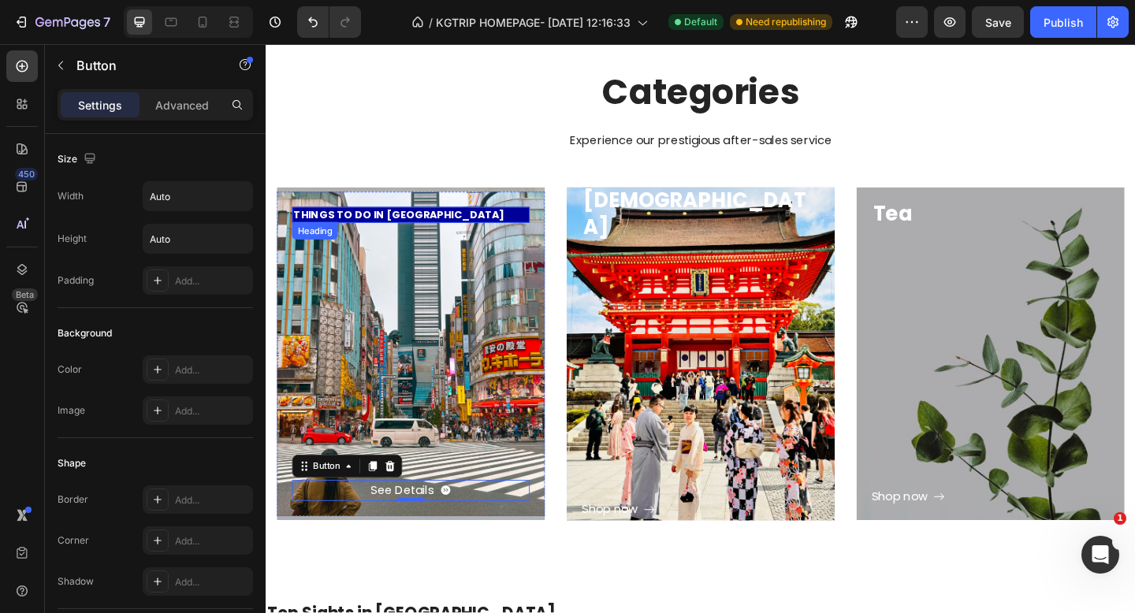
click at [425, 233] on div "THINGS TO DO IN TOKYO Heading" at bounding box center [423, 230] width 259 height 17
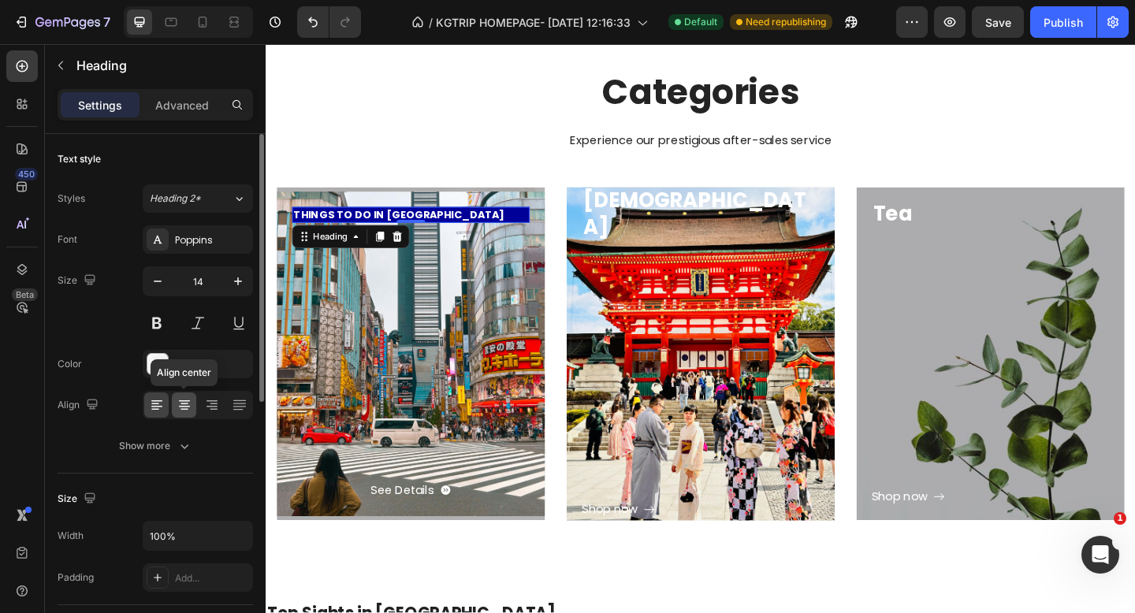
click at [181, 409] on icon at bounding box center [185, 410] width 8 height 2
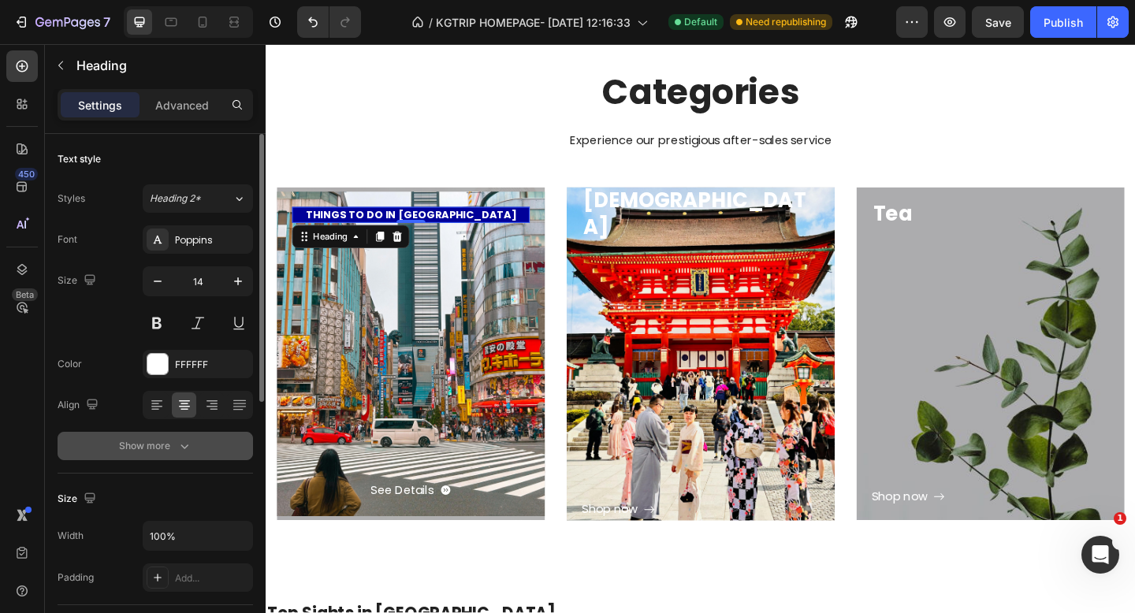
click at [147, 443] on div "Show more" at bounding box center [155, 446] width 73 height 16
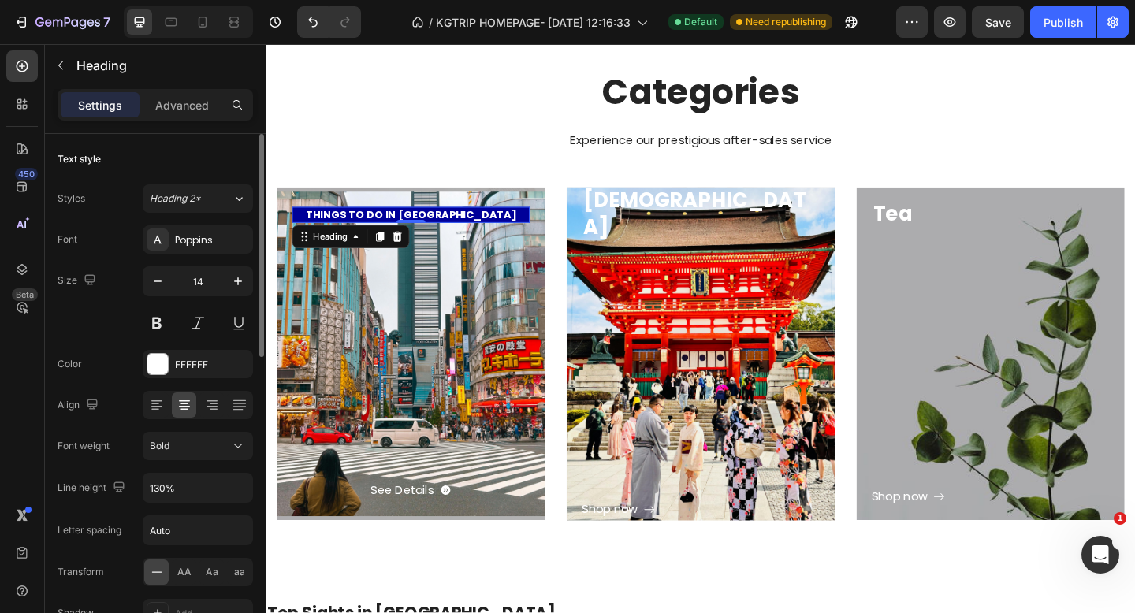
click at [101, 346] on div "Font Poppins Size 14 Color FFFFFF Align Font weight Bold Line height 130% Lette…" at bounding box center [156, 447] width 196 height 443
click at [218, 198] on div "Heading 2*" at bounding box center [191, 199] width 83 height 14
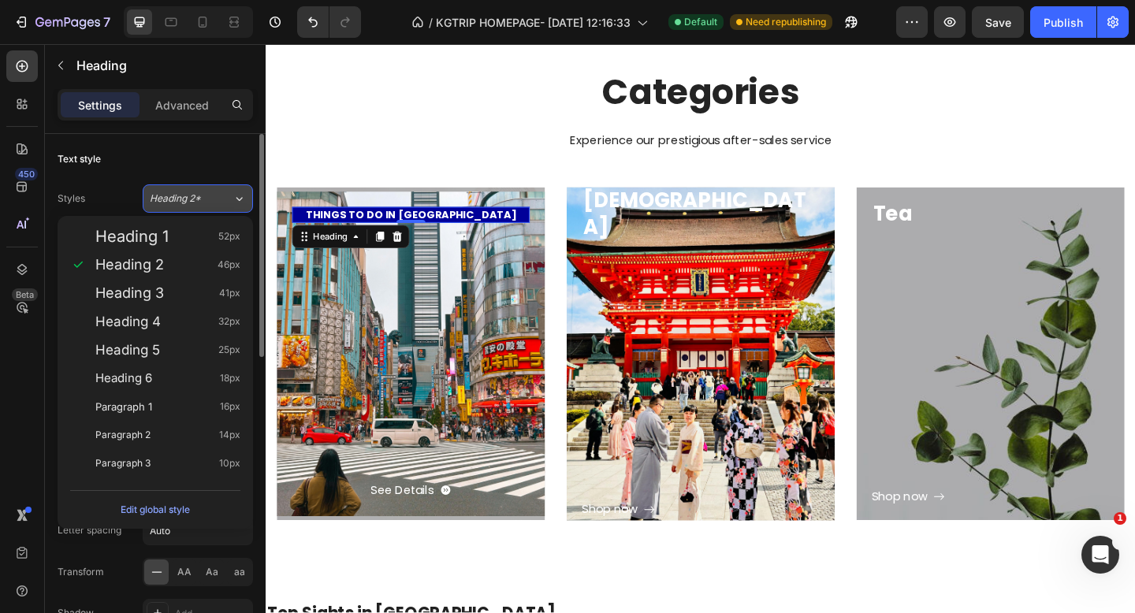
click at [218, 199] on div "Heading 2*" at bounding box center [191, 199] width 83 height 14
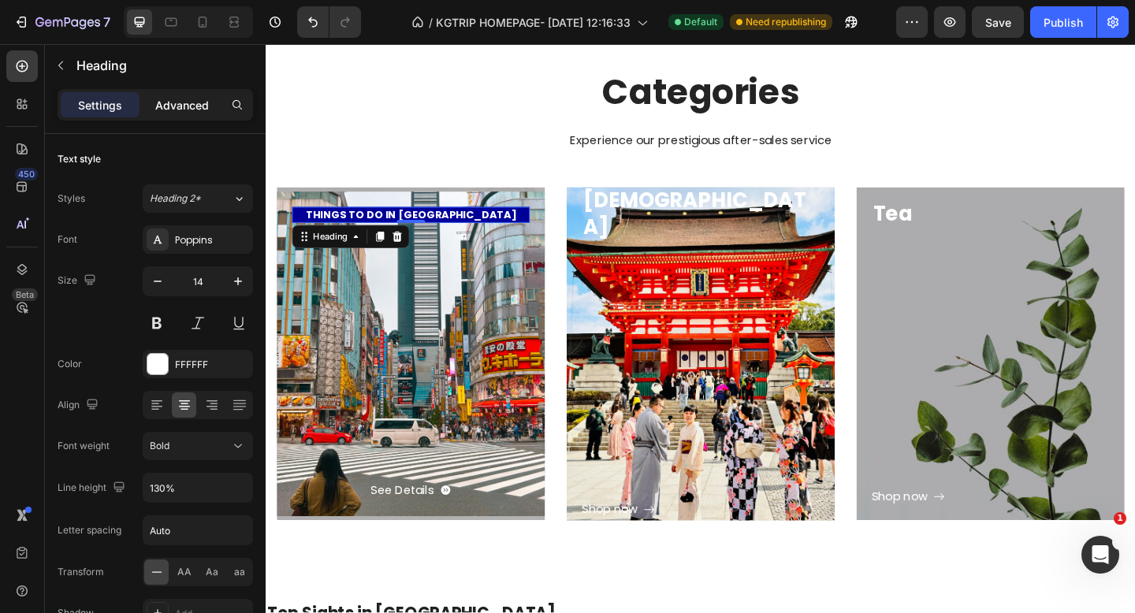
click at [190, 99] on p "Advanced" at bounding box center [182, 105] width 54 height 17
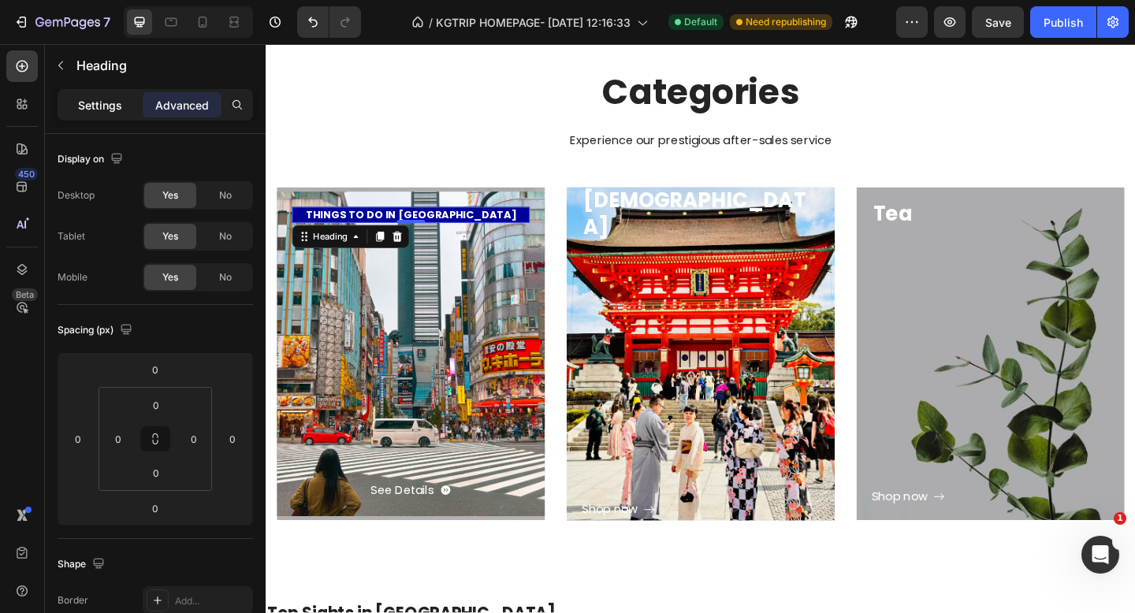
click at [96, 106] on p "Settings" at bounding box center [100, 105] width 44 height 17
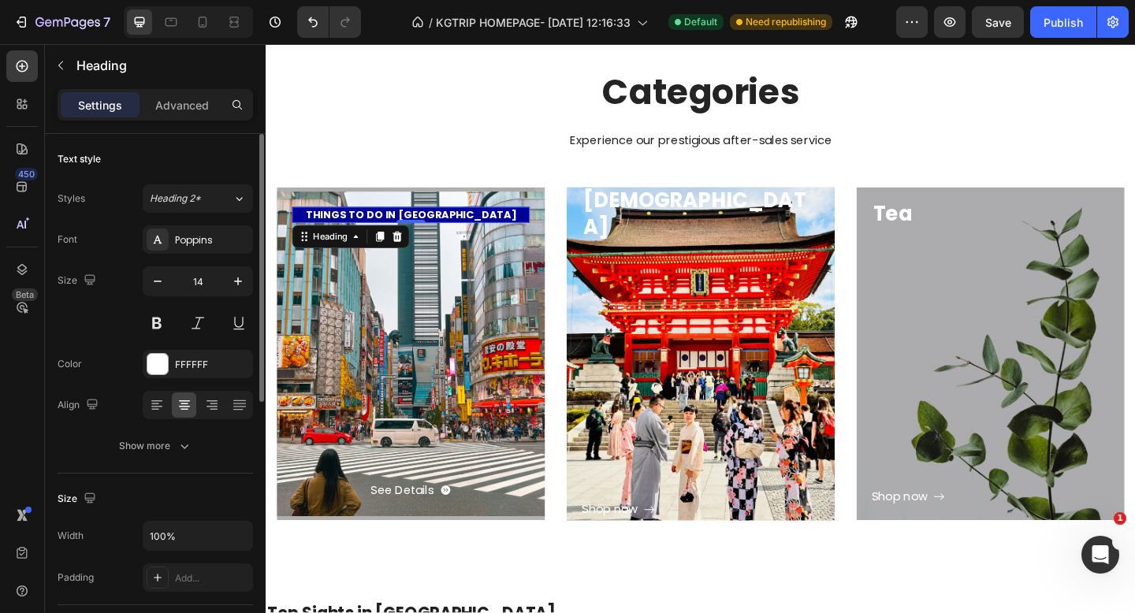
scroll to position [251, 0]
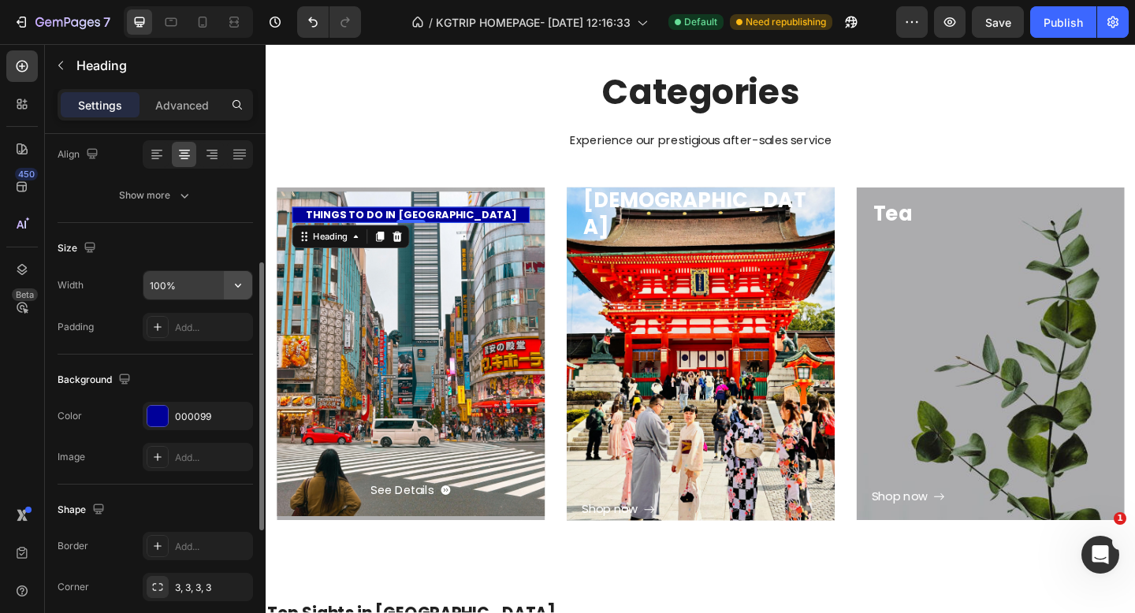
click at [232, 287] on icon "button" at bounding box center [238, 286] width 16 height 16
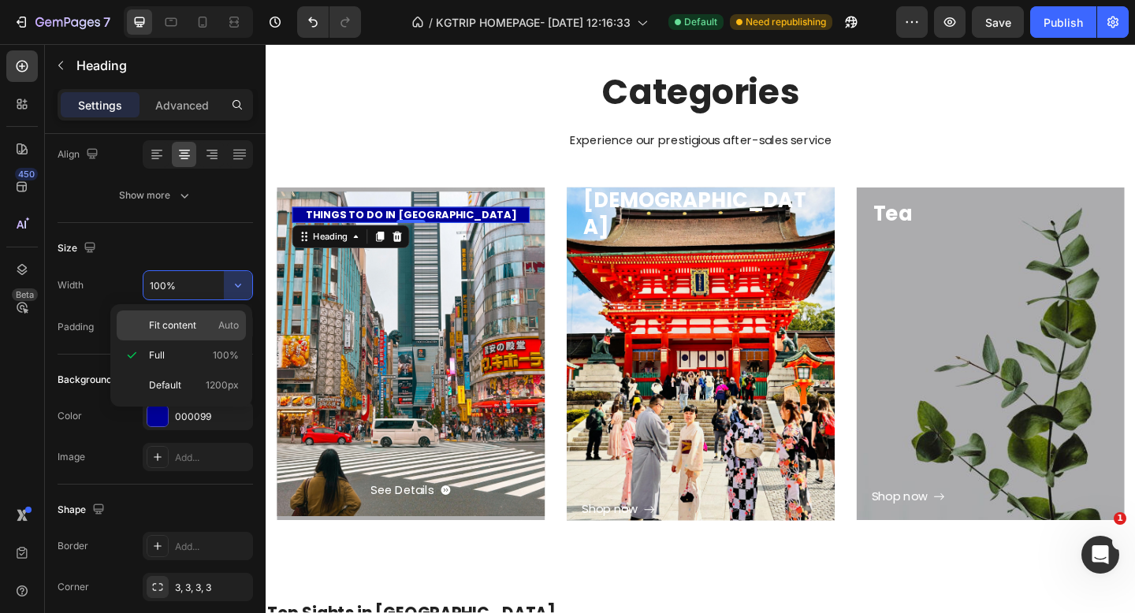
click at [197, 322] on p "Fit content Auto" at bounding box center [194, 326] width 90 height 14
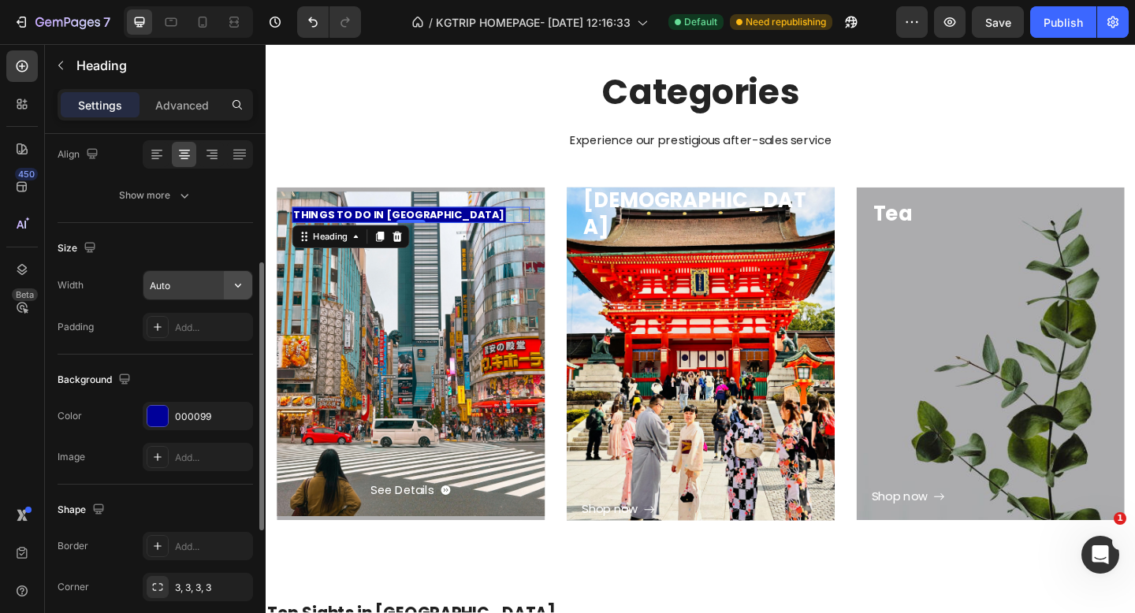
click at [239, 289] on icon "button" at bounding box center [238, 286] width 16 height 16
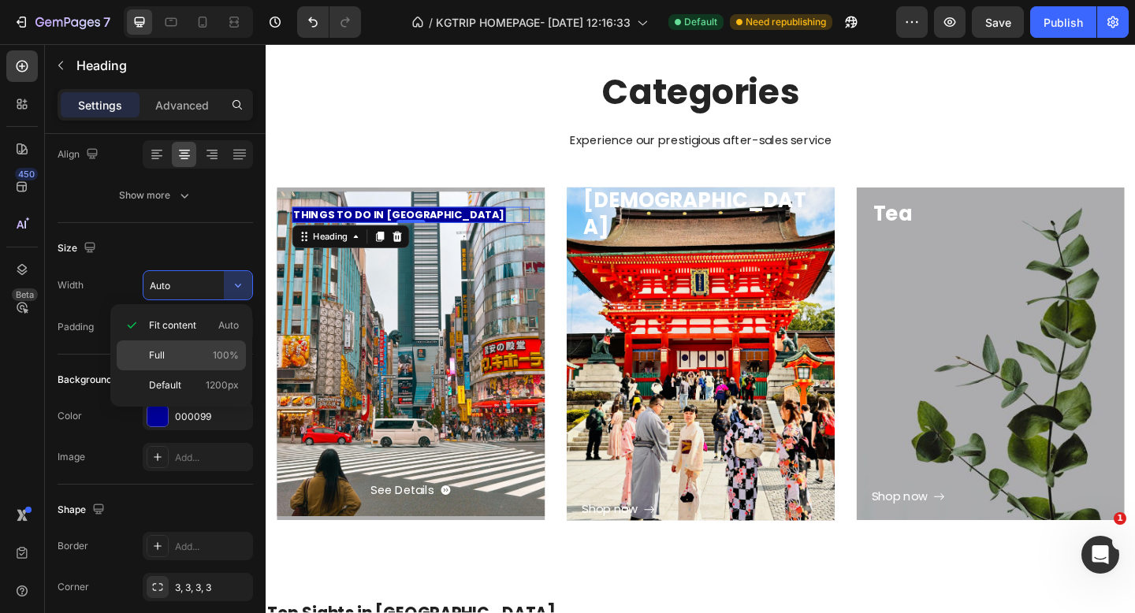
click at [212, 351] on p "Full 100%" at bounding box center [194, 356] width 90 height 14
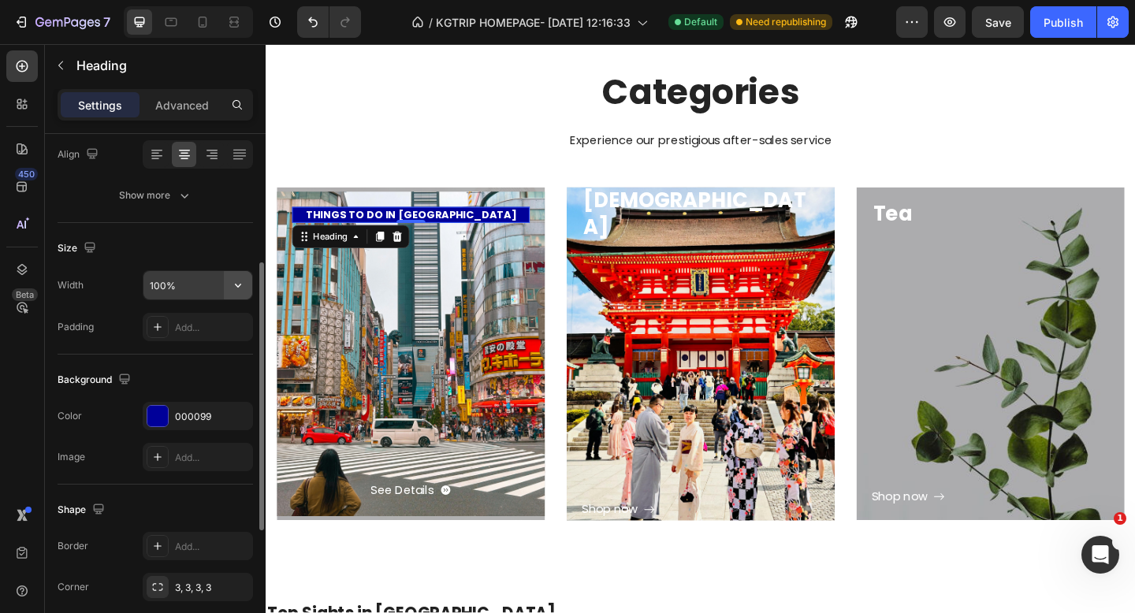
click at [237, 288] on icon "button" at bounding box center [238, 286] width 16 height 16
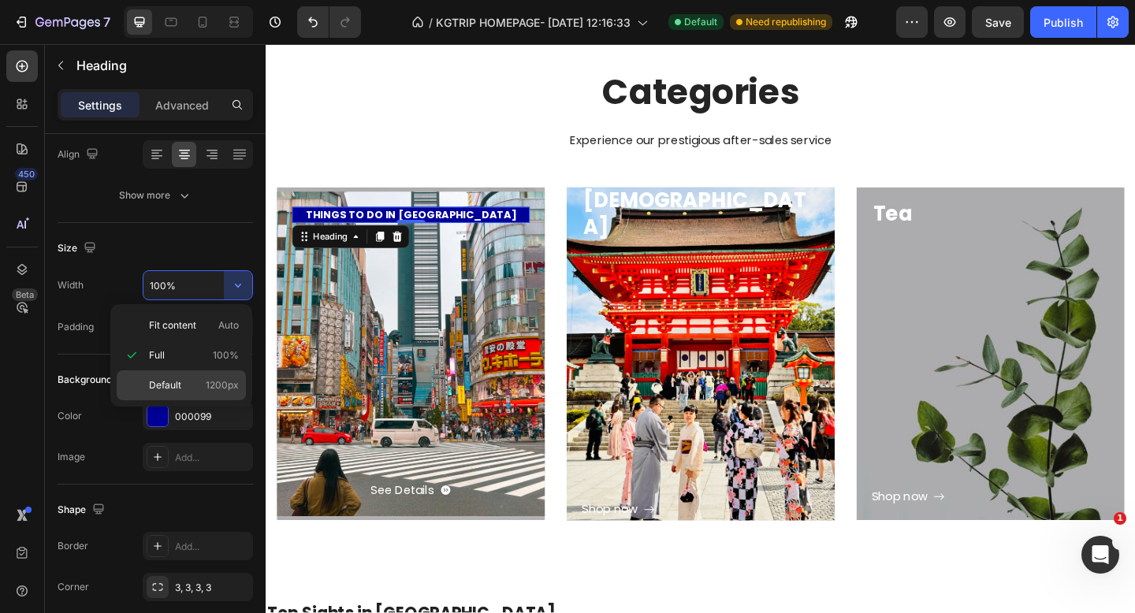
click at [204, 378] on p "Default 1200px" at bounding box center [194, 385] width 90 height 14
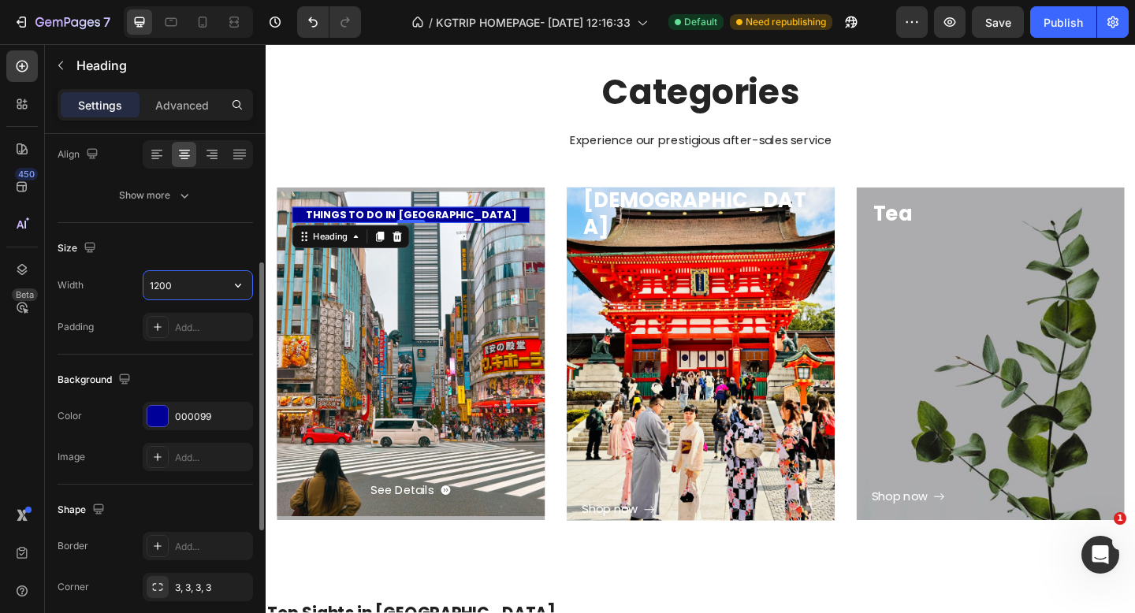
click at [184, 286] on input "1200" at bounding box center [198, 285] width 109 height 28
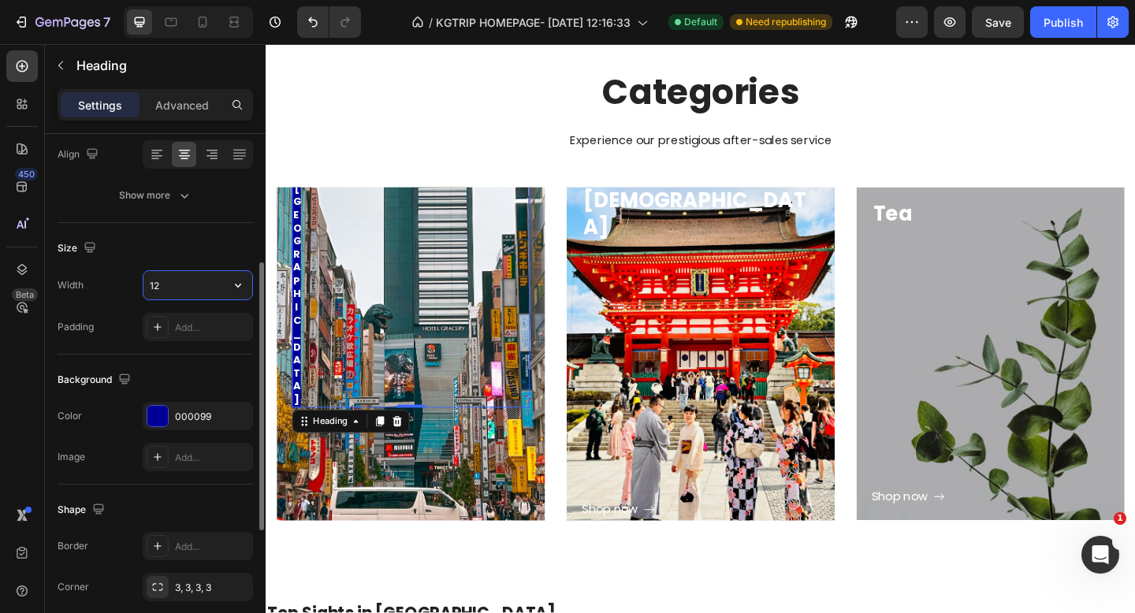
type input "1"
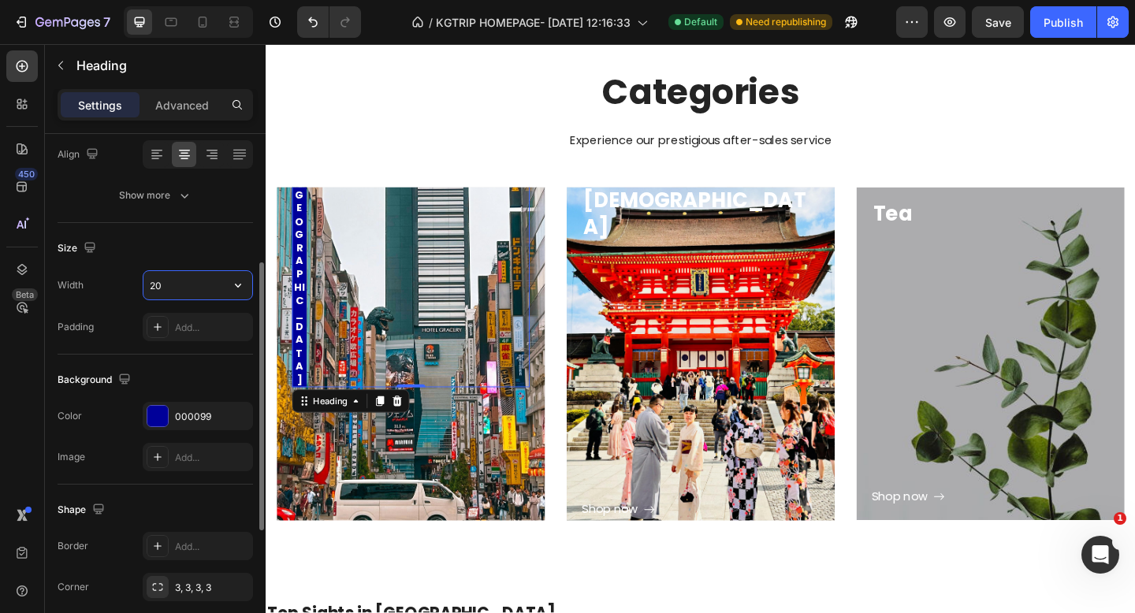
type input "2"
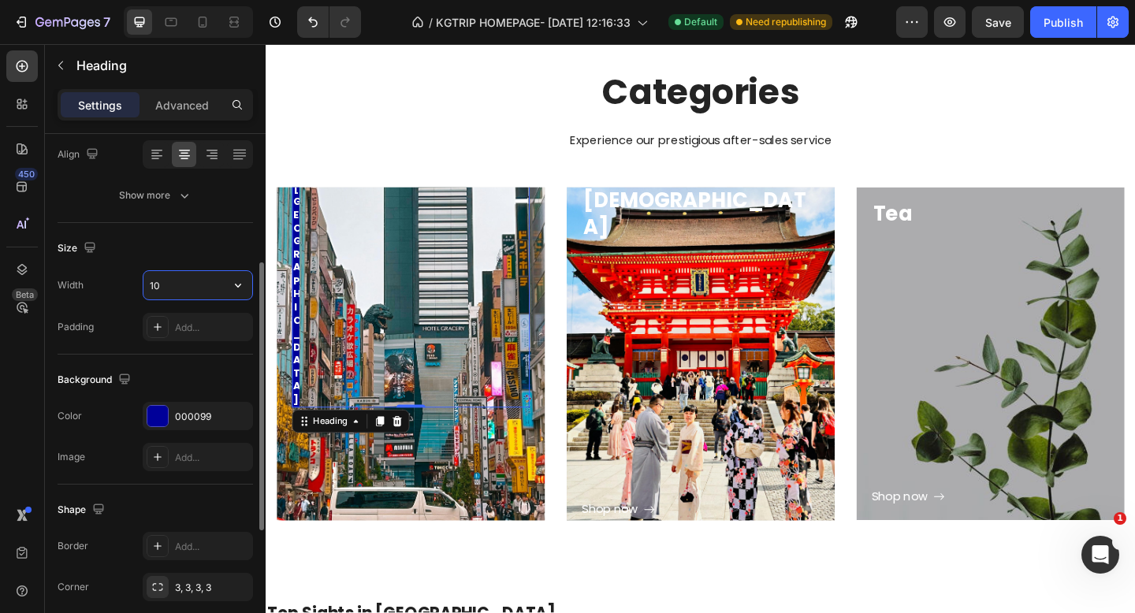
type input "1"
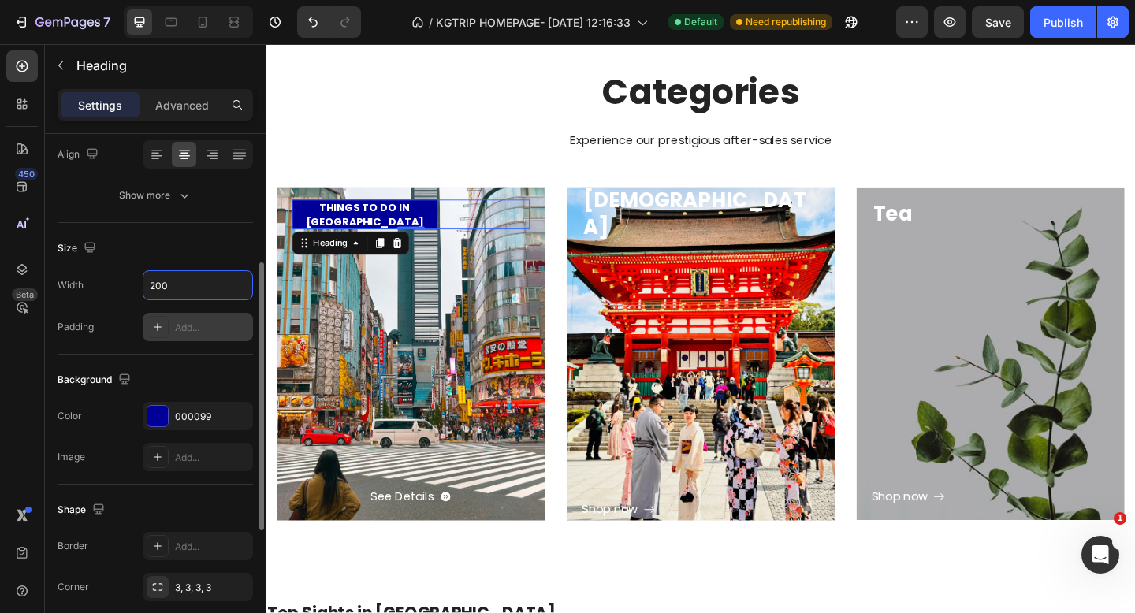
type input "200"
click at [181, 335] on div "Add..." at bounding box center [198, 327] width 110 height 28
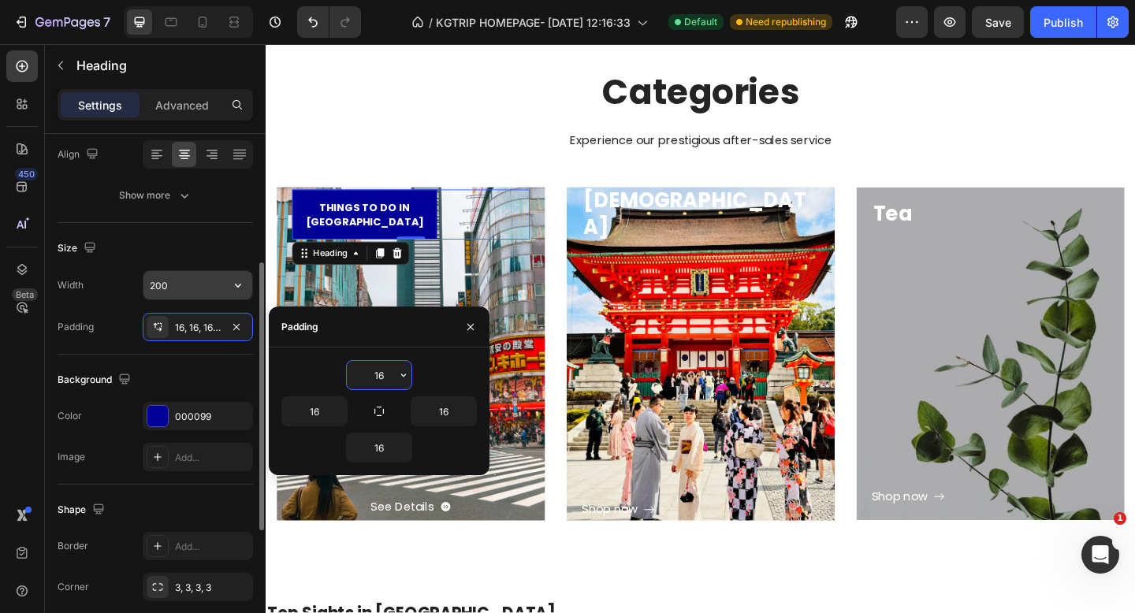
click at [205, 274] on input "200" at bounding box center [198, 285] width 109 height 28
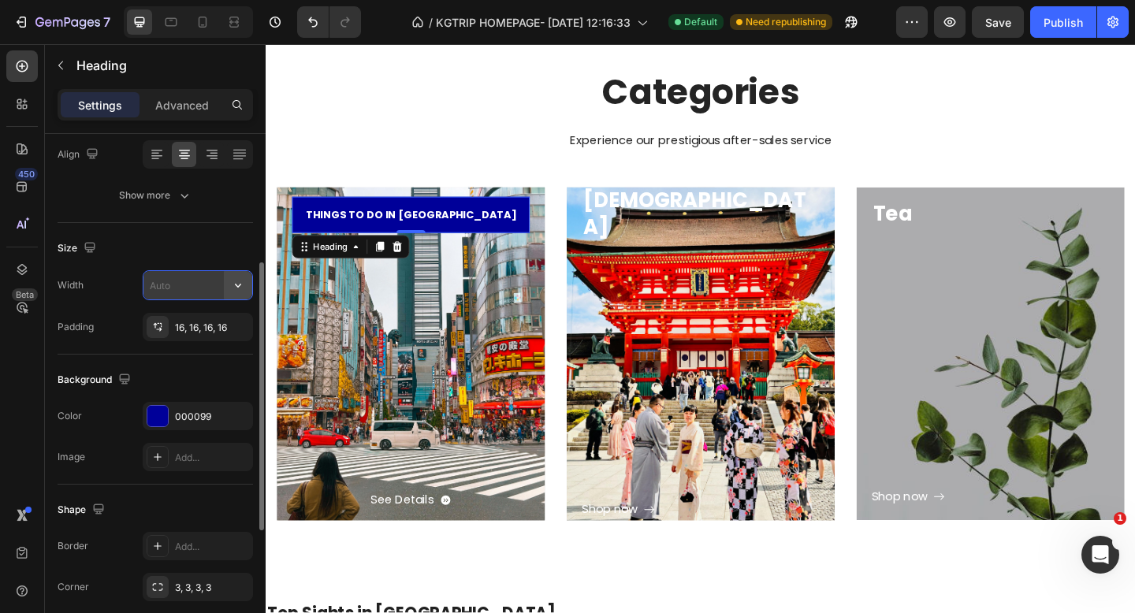
click at [234, 286] on icon "button" at bounding box center [238, 286] width 16 height 16
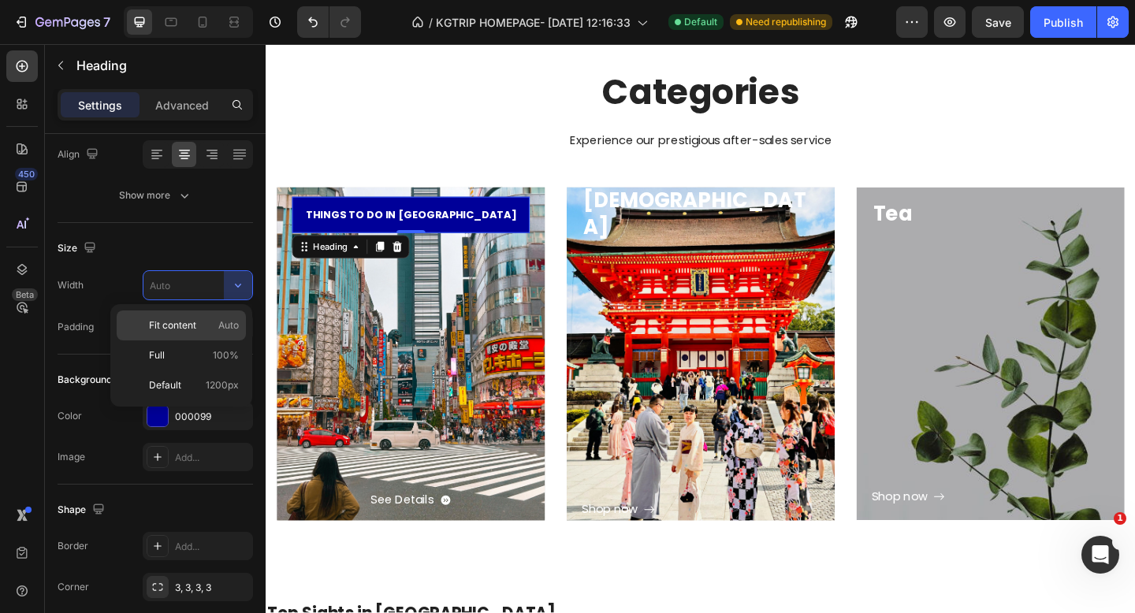
click at [211, 319] on p "Fit content Auto" at bounding box center [194, 326] width 90 height 14
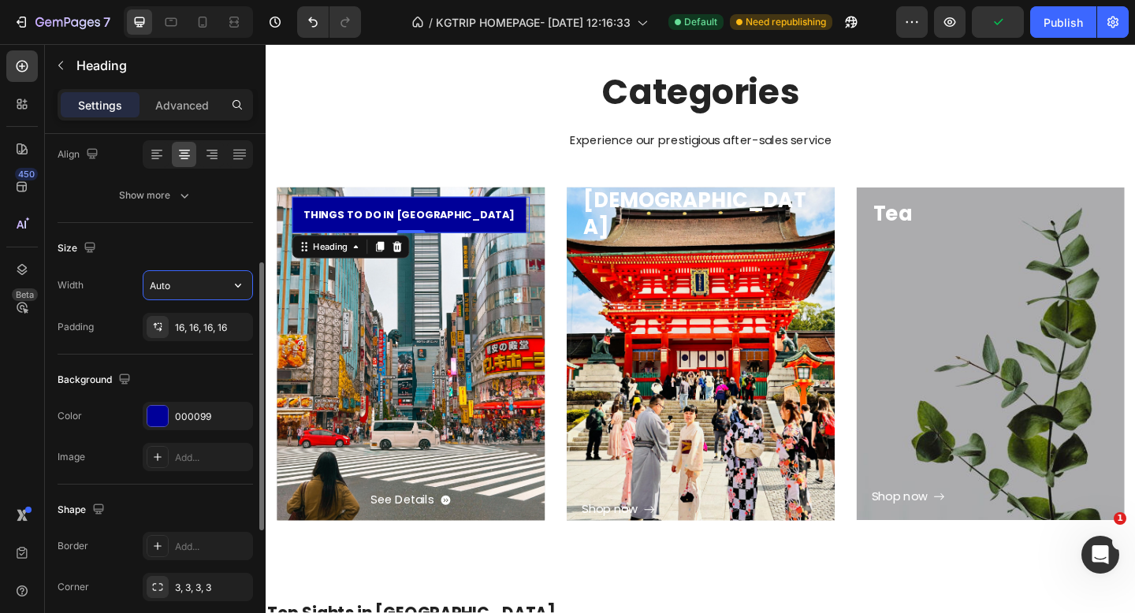
click at [169, 292] on input "Auto" at bounding box center [198, 285] width 109 height 28
click at [245, 285] on icon "button" at bounding box center [238, 286] width 16 height 16
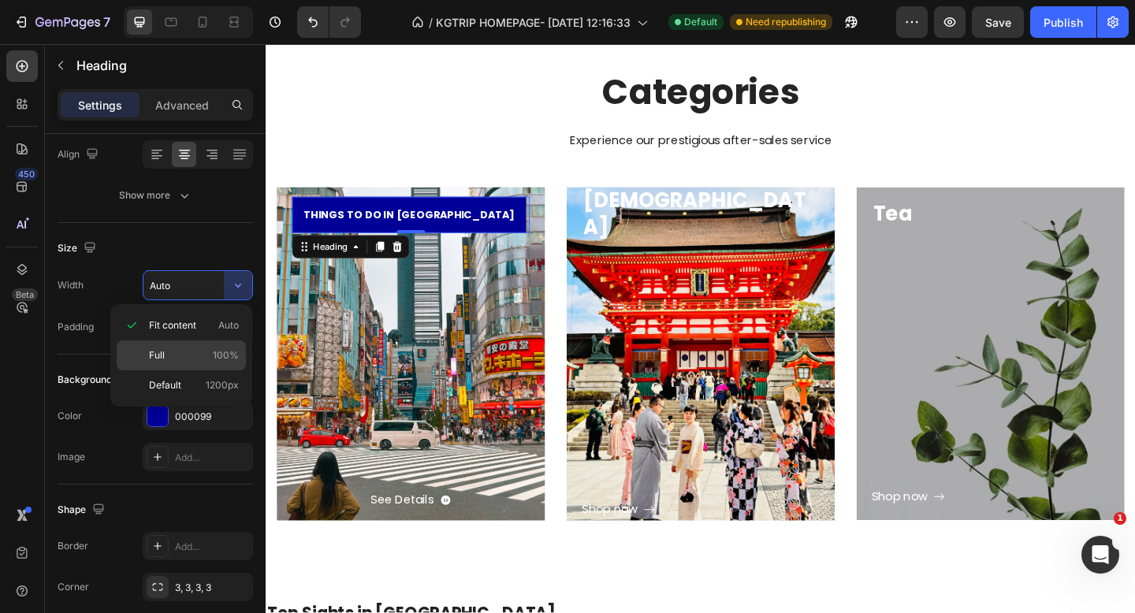
click at [183, 371] on div "Full 100%" at bounding box center [181, 386] width 129 height 30
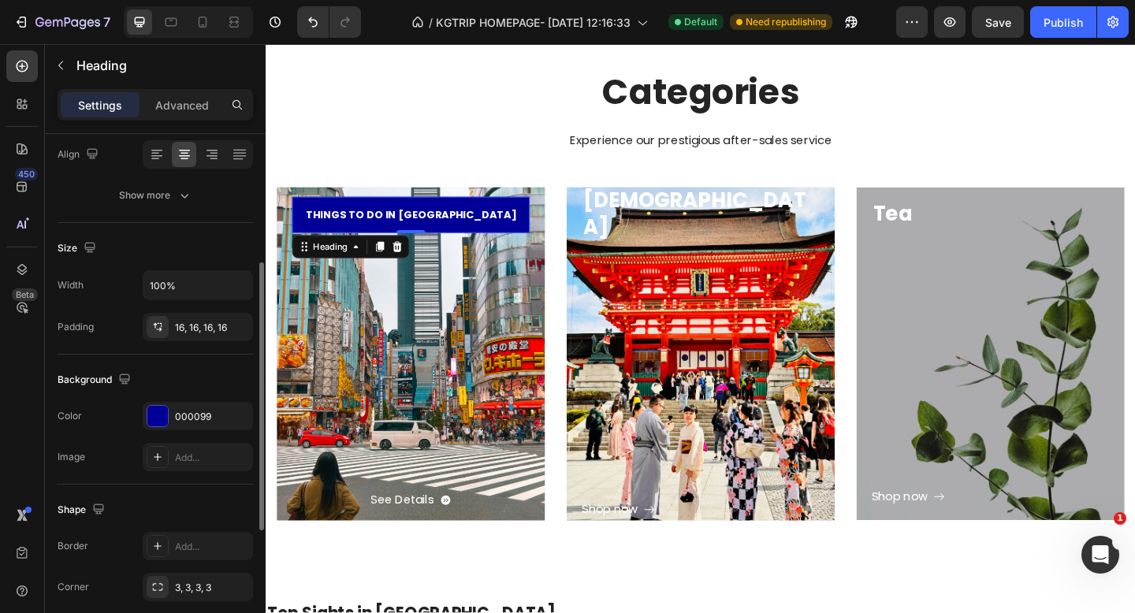
click at [87, 319] on div "Padding" at bounding box center [76, 327] width 36 height 25
click at [185, 332] on div "16, 16, 16, 16" at bounding box center [198, 328] width 46 height 14
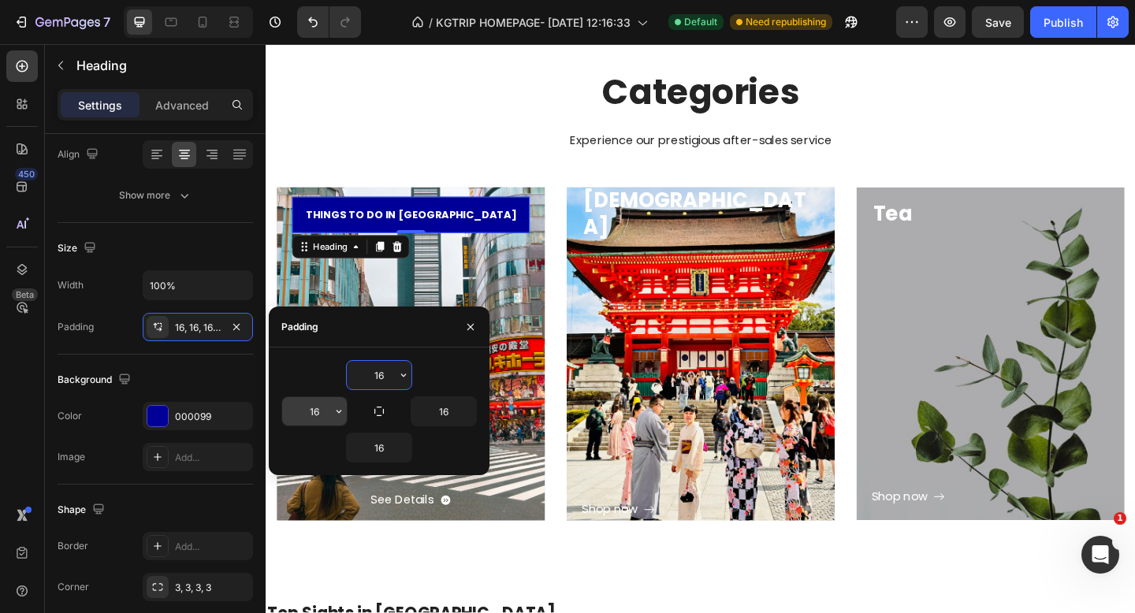
click at [317, 414] on input "16" at bounding box center [314, 411] width 65 height 28
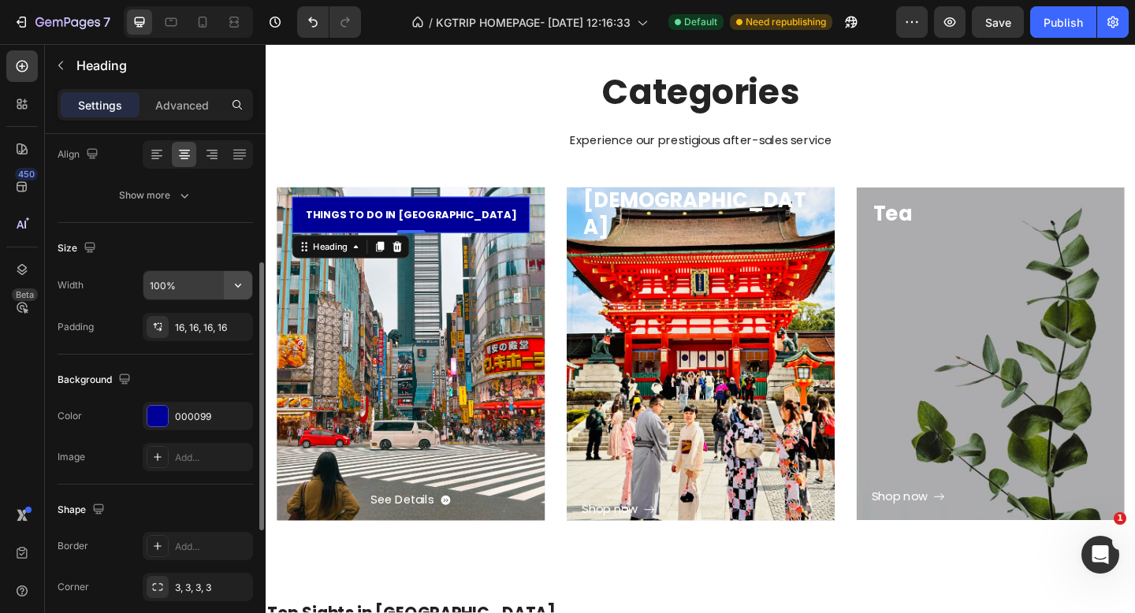
click at [240, 281] on icon "button" at bounding box center [238, 286] width 16 height 16
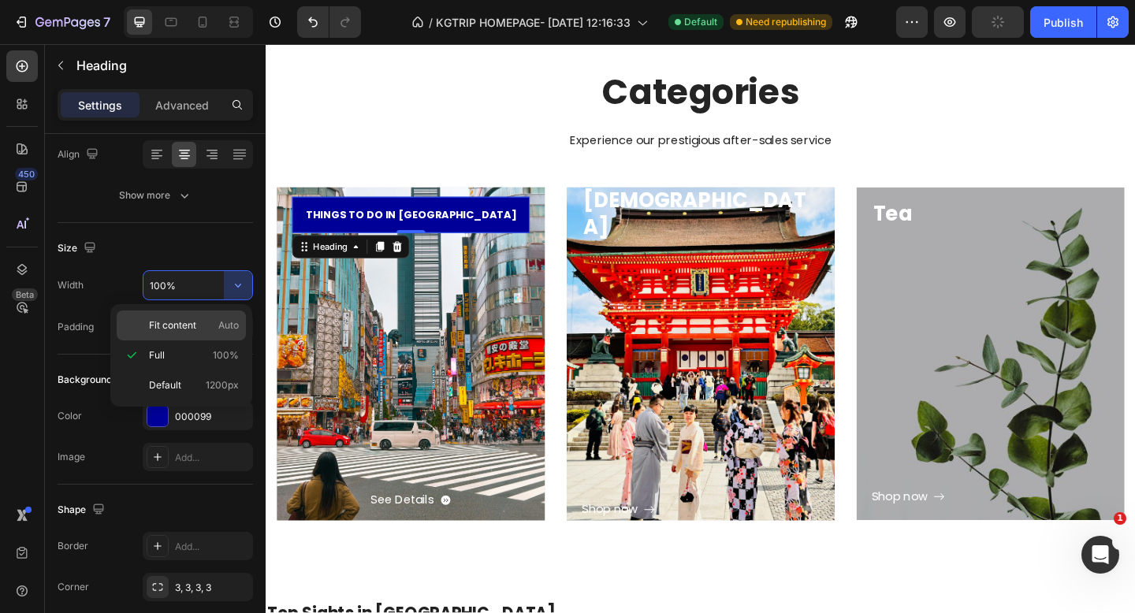
click at [192, 326] on span "Fit content" at bounding box center [172, 326] width 47 height 14
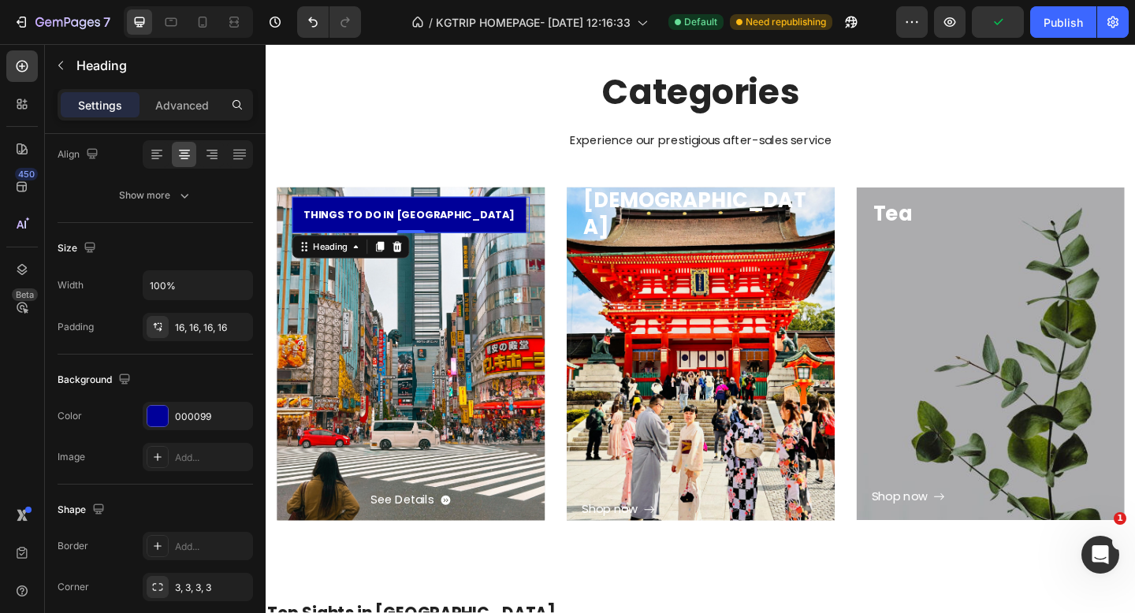
type input "Auto"
click at [189, 332] on div "16, 16, 16, 16" at bounding box center [198, 328] width 46 height 14
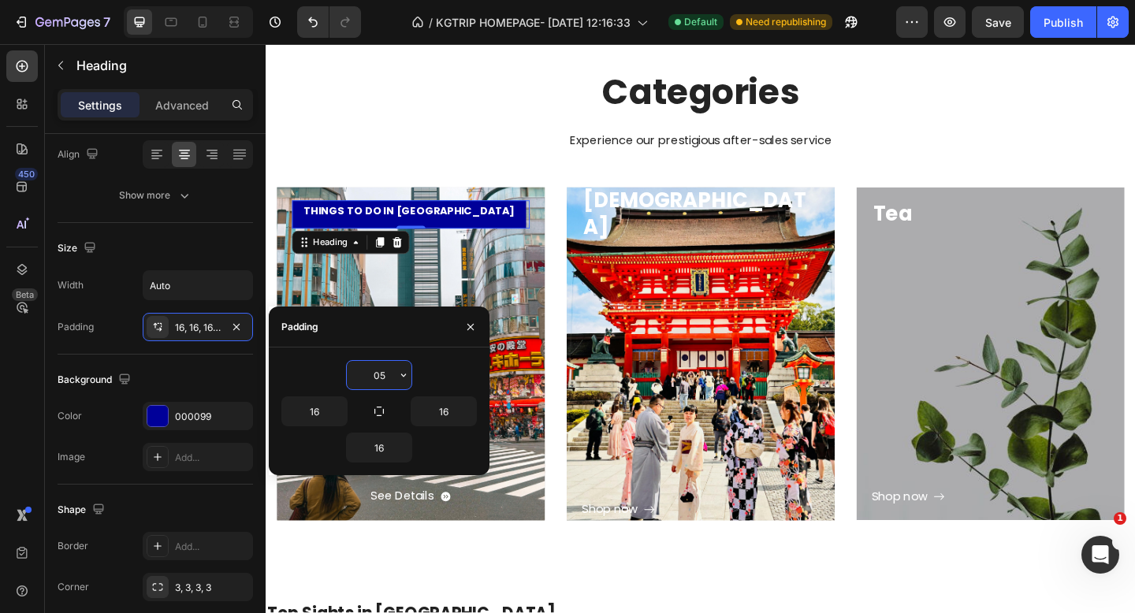
type input "0"
type input "5"
click at [382, 443] on input "16" at bounding box center [379, 448] width 65 height 28
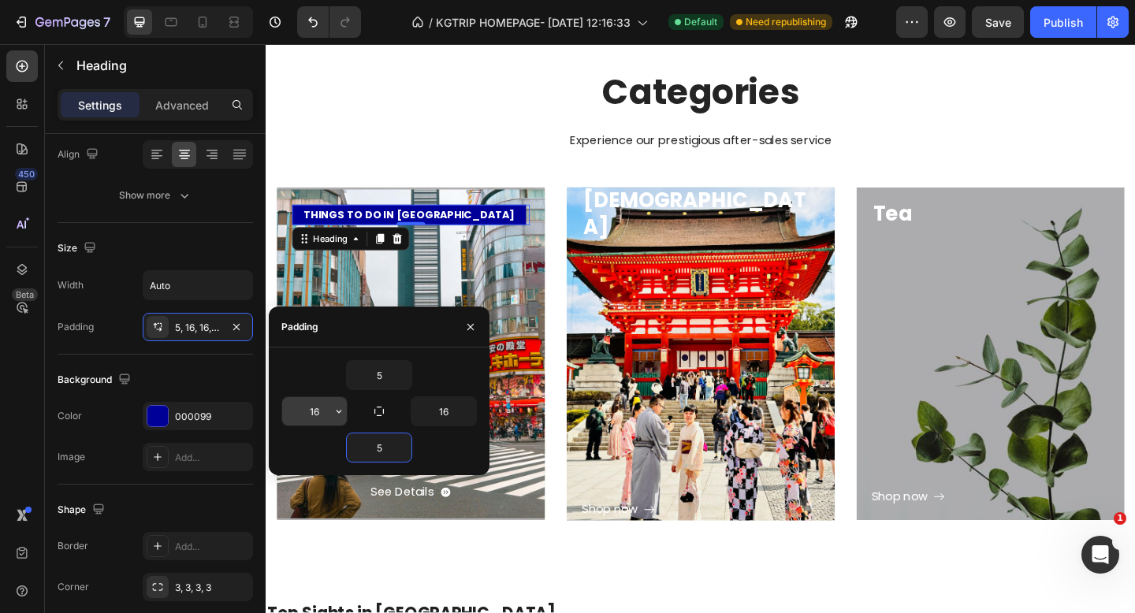
type input "5"
click at [314, 410] on input "16" at bounding box center [314, 411] width 65 height 28
click at [324, 412] on input "16" at bounding box center [314, 411] width 65 height 28
type input "1"
type input "0"
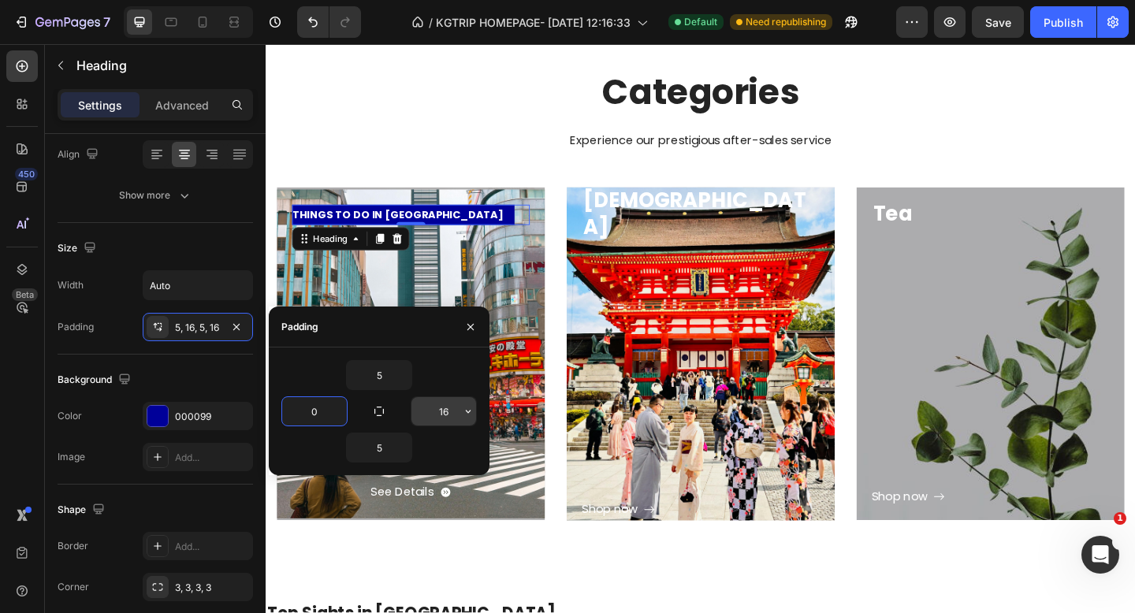
click at [455, 412] on input "16" at bounding box center [444, 411] width 65 height 28
type input "0"
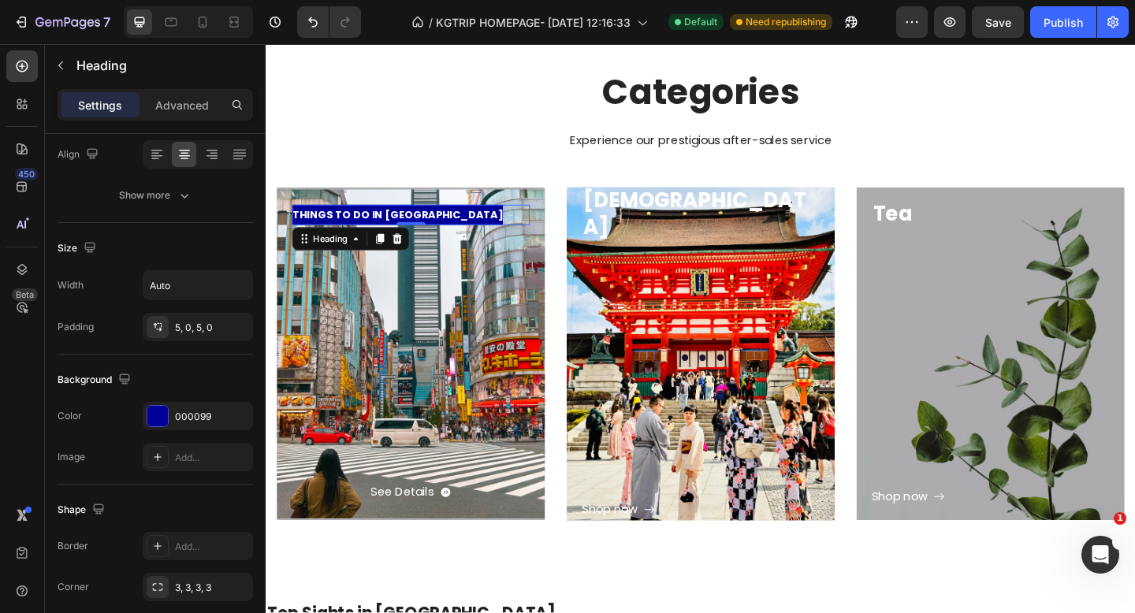
click at [484, 224] on div "THINGS TO DO IN [GEOGRAPHIC_DATA]" at bounding box center [423, 230] width 259 height 22
click at [184, 331] on div "5, 0, 5, 0" at bounding box center [198, 328] width 46 height 14
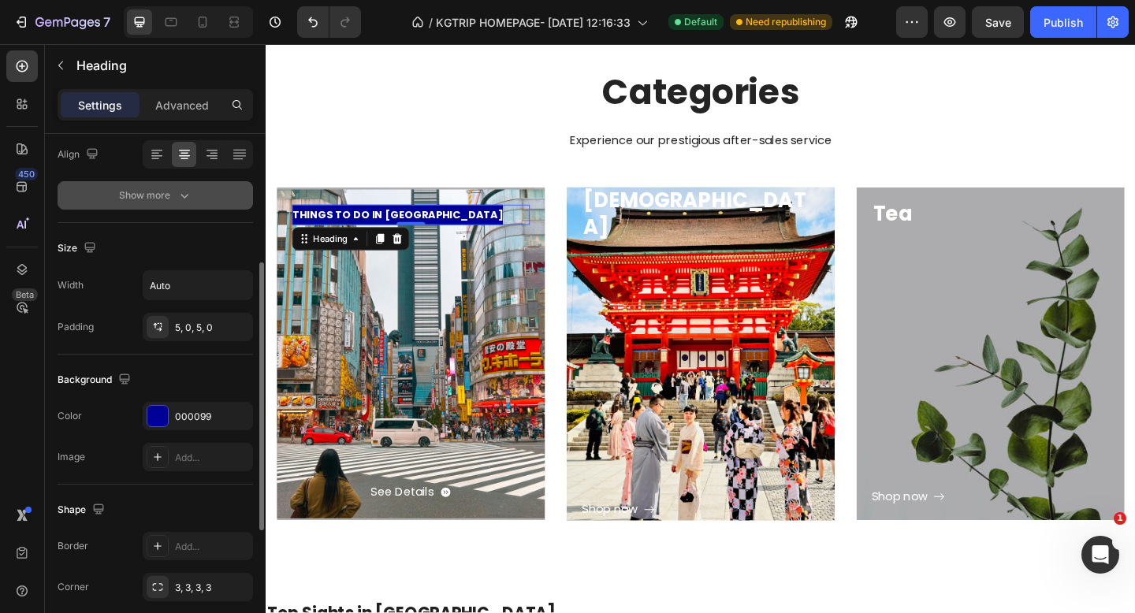
click at [170, 197] on div "Show more" at bounding box center [155, 196] width 73 height 16
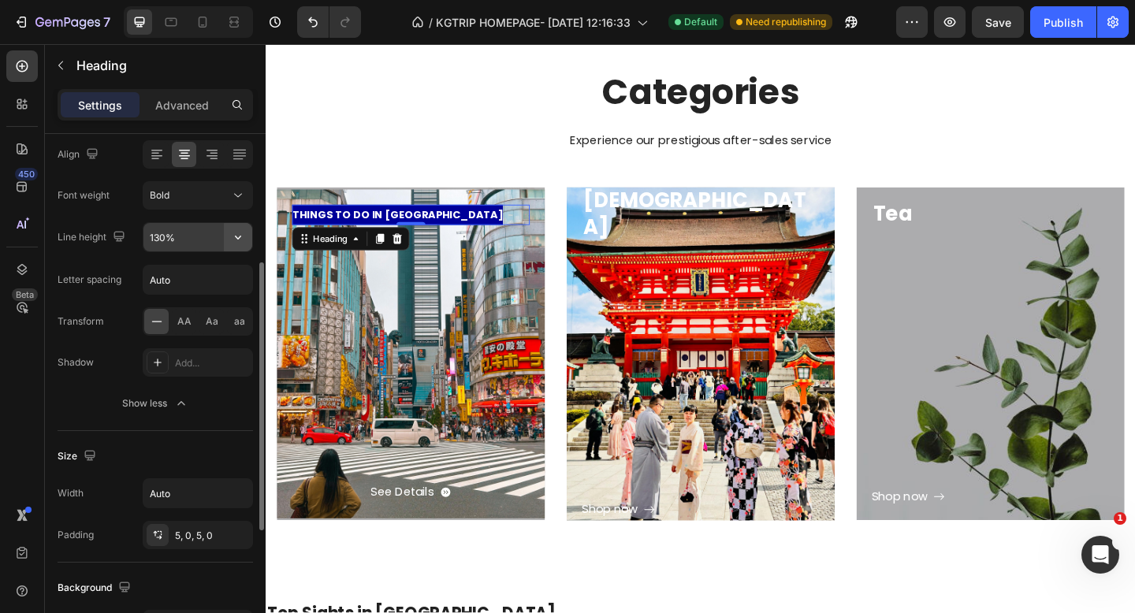
click at [236, 233] on icon "button" at bounding box center [238, 237] width 16 height 16
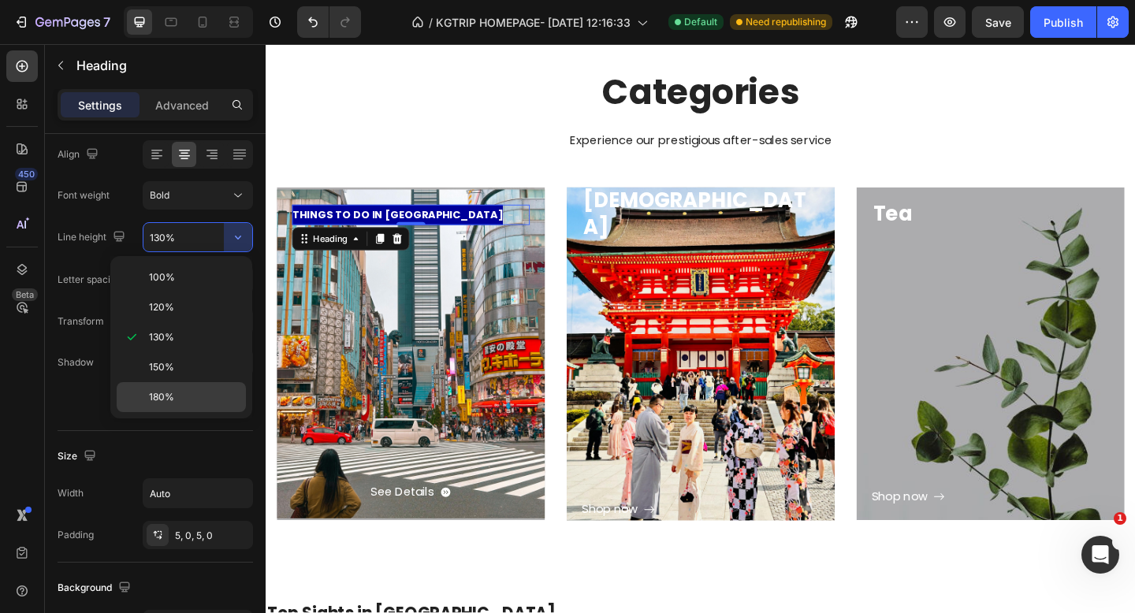
click at [181, 398] on p "180%" at bounding box center [194, 397] width 90 height 14
type input "180%"
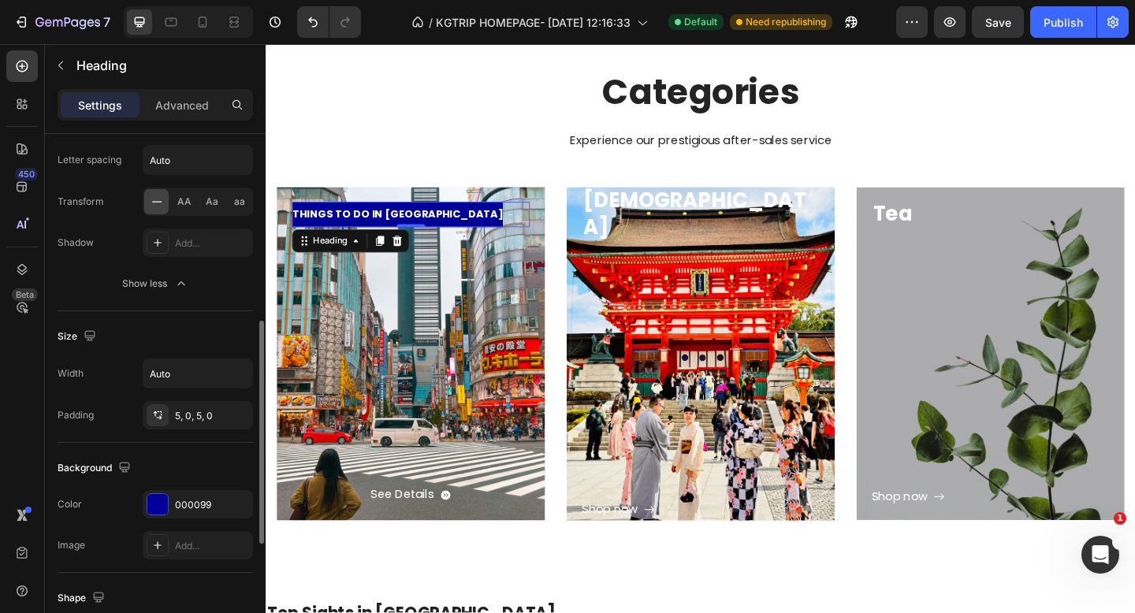
scroll to position [422, 0]
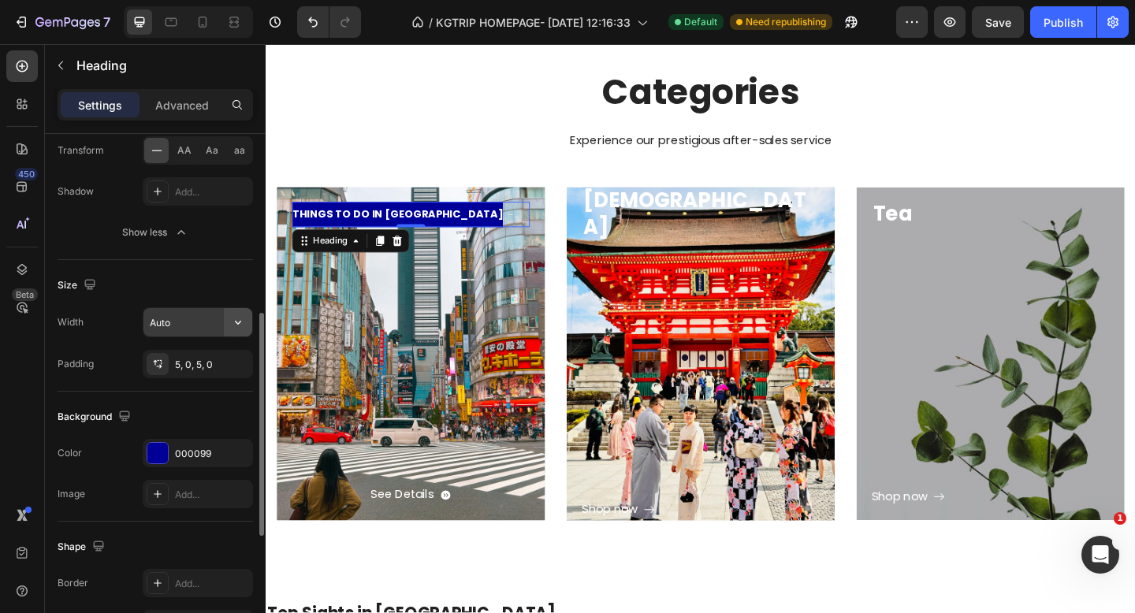
click at [234, 324] on icon "button" at bounding box center [238, 323] width 16 height 16
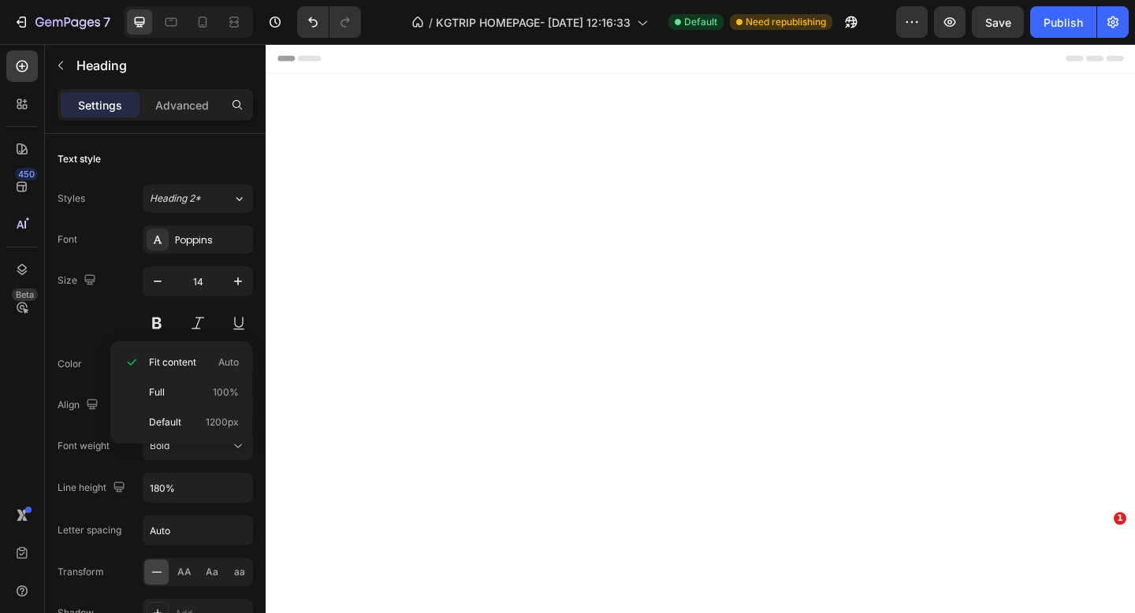
click at [197, 397] on p "Full 100%" at bounding box center [194, 393] width 90 height 14
type input "100%"
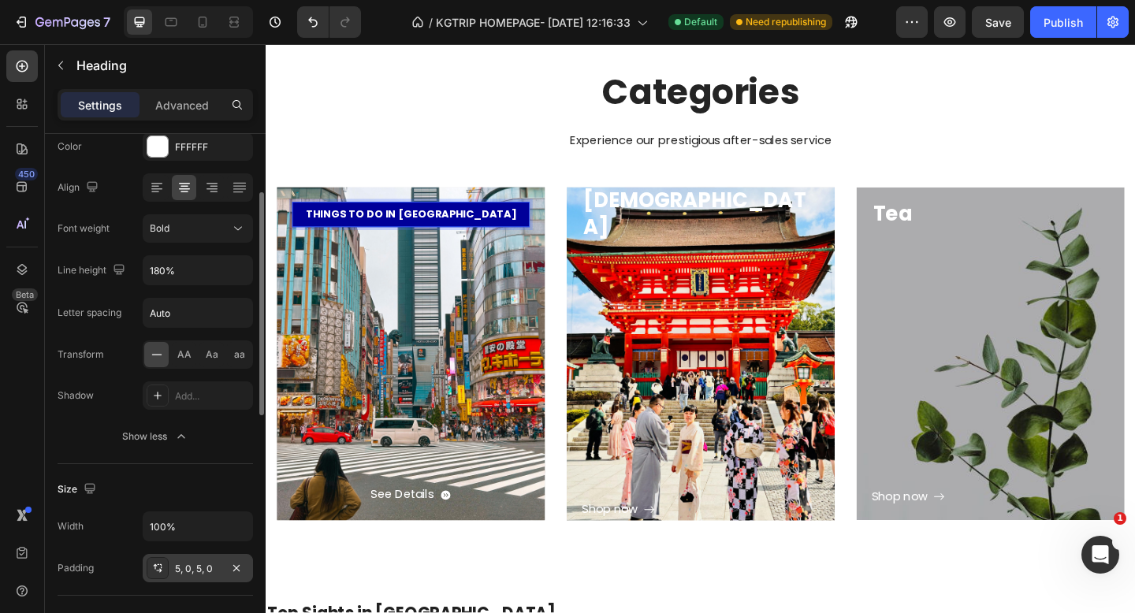
scroll to position [171, 0]
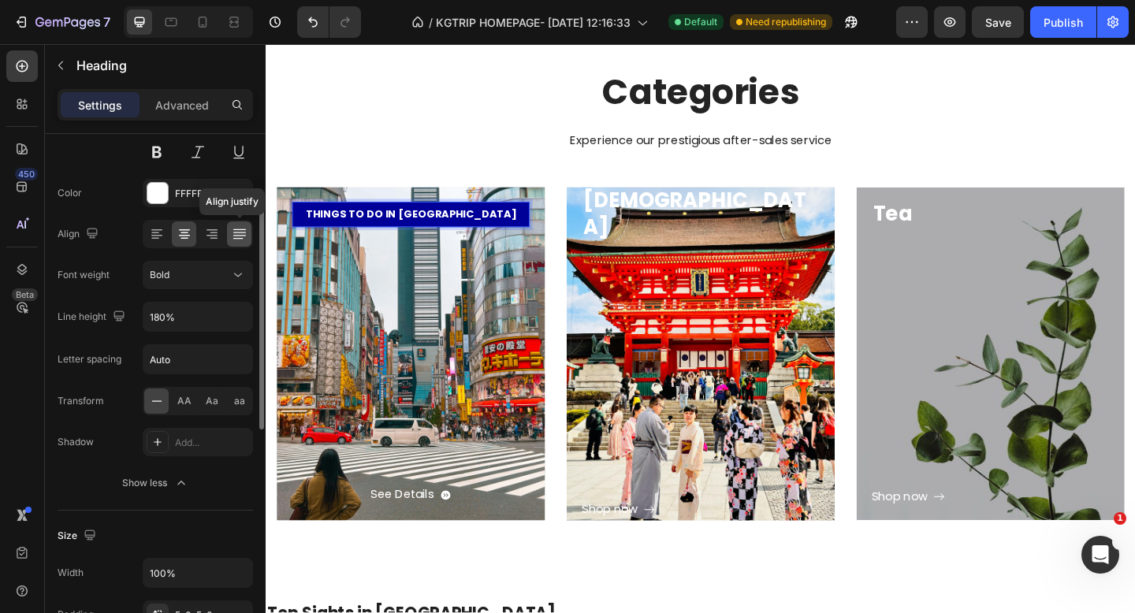
click at [237, 232] on icon at bounding box center [240, 234] width 16 height 16
click at [185, 232] on icon at bounding box center [185, 234] width 16 height 16
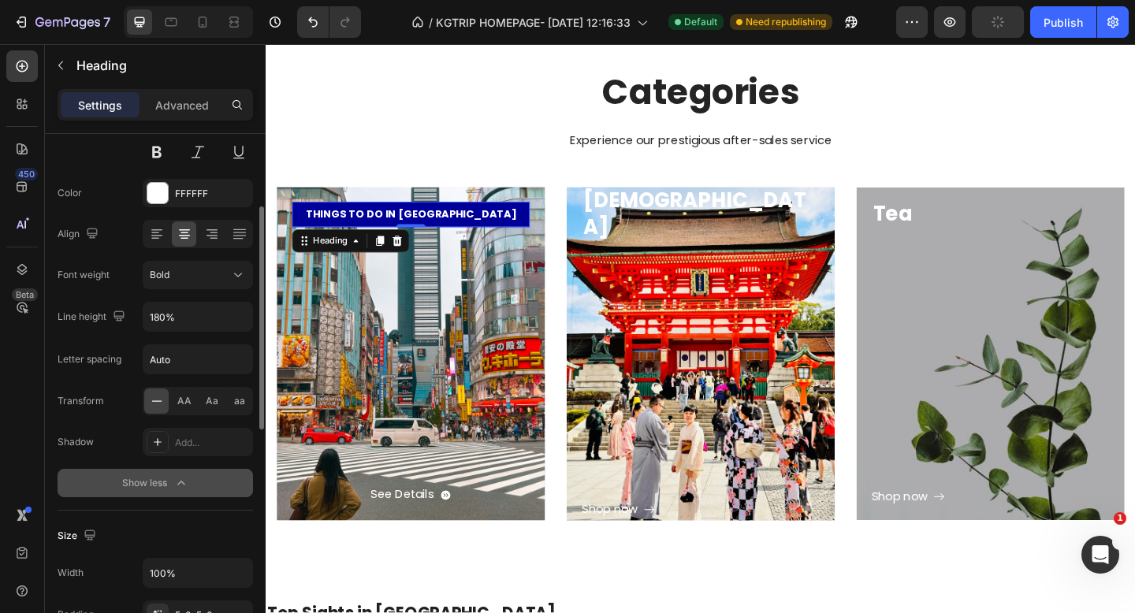
click at [158, 486] on div "Show less" at bounding box center [155, 483] width 67 height 16
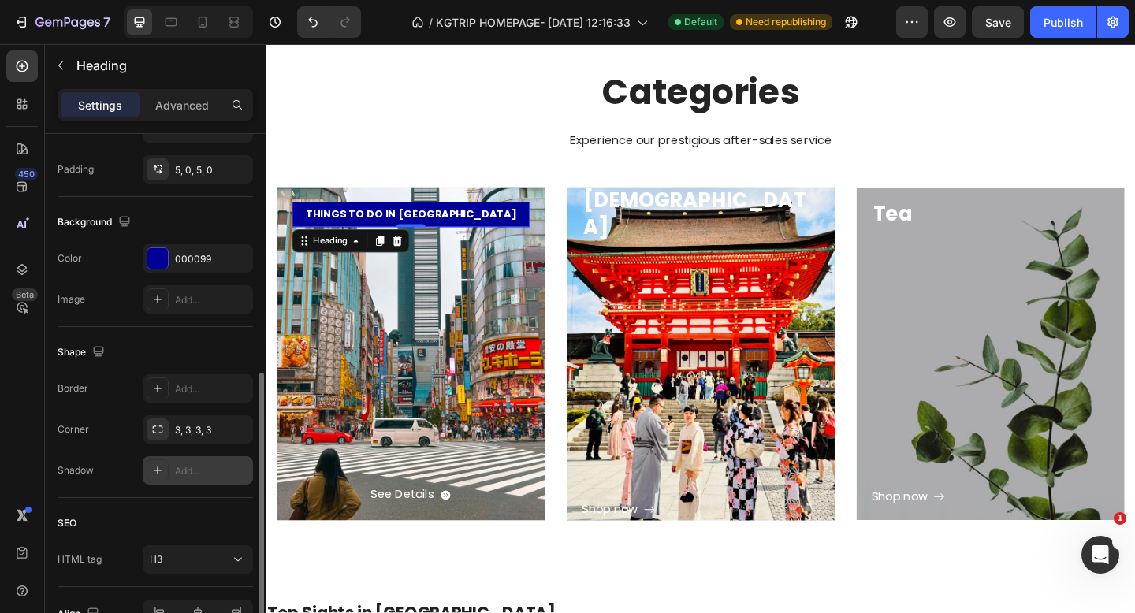
scroll to position [499, 0]
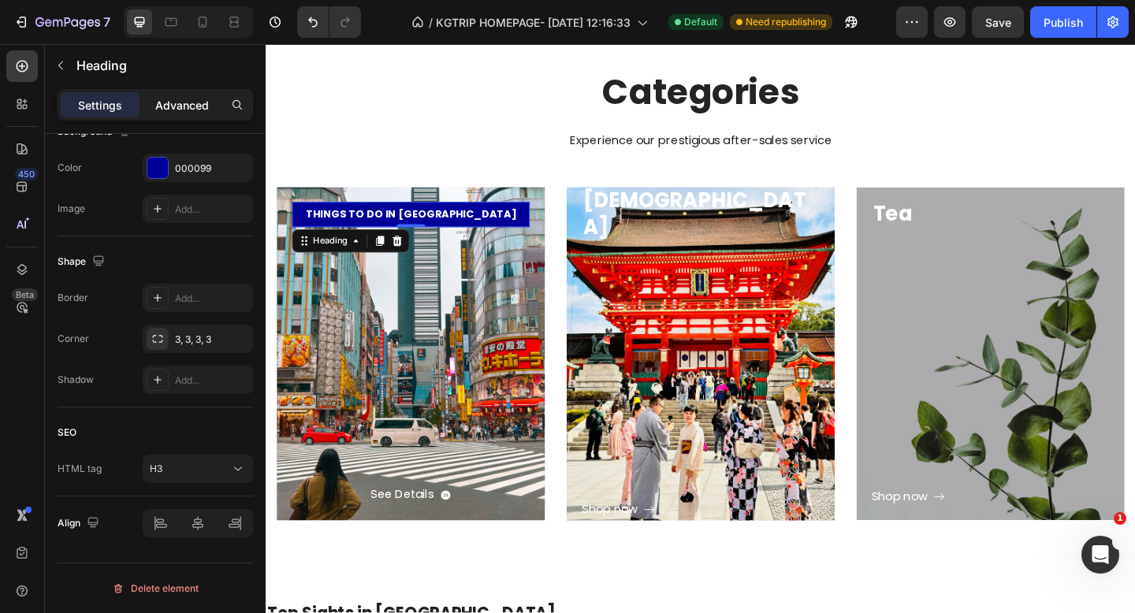
click at [188, 106] on p "Advanced" at bounding box center [182, 105] width 54 height 17
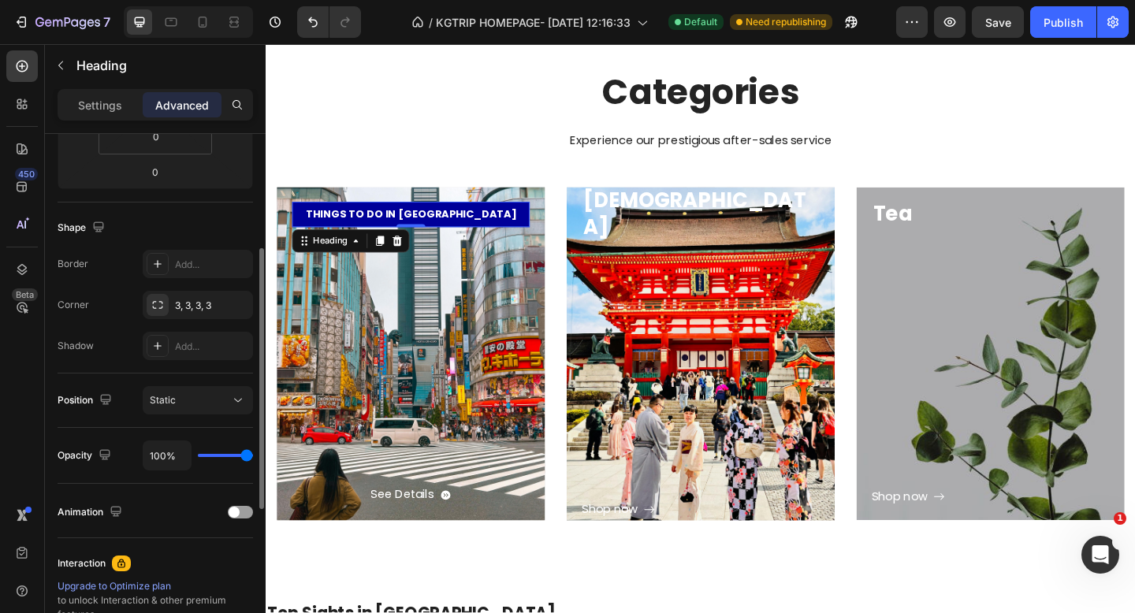
scroll to position [301, 0]
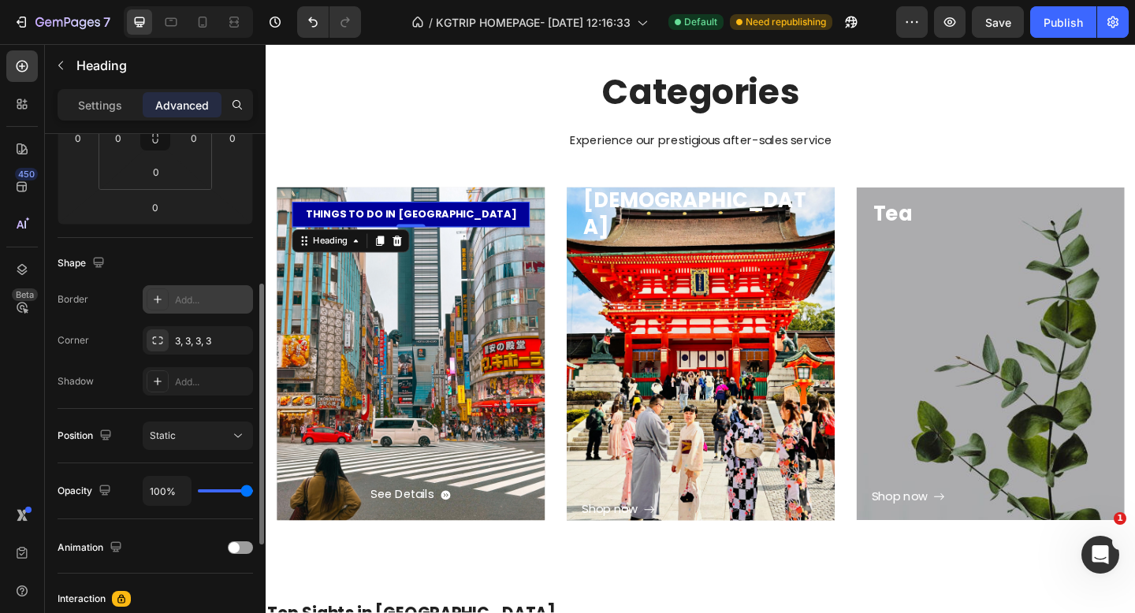
click at [185, 300] on div "Add..." at bounding box center [212, 300] width 74 height 14
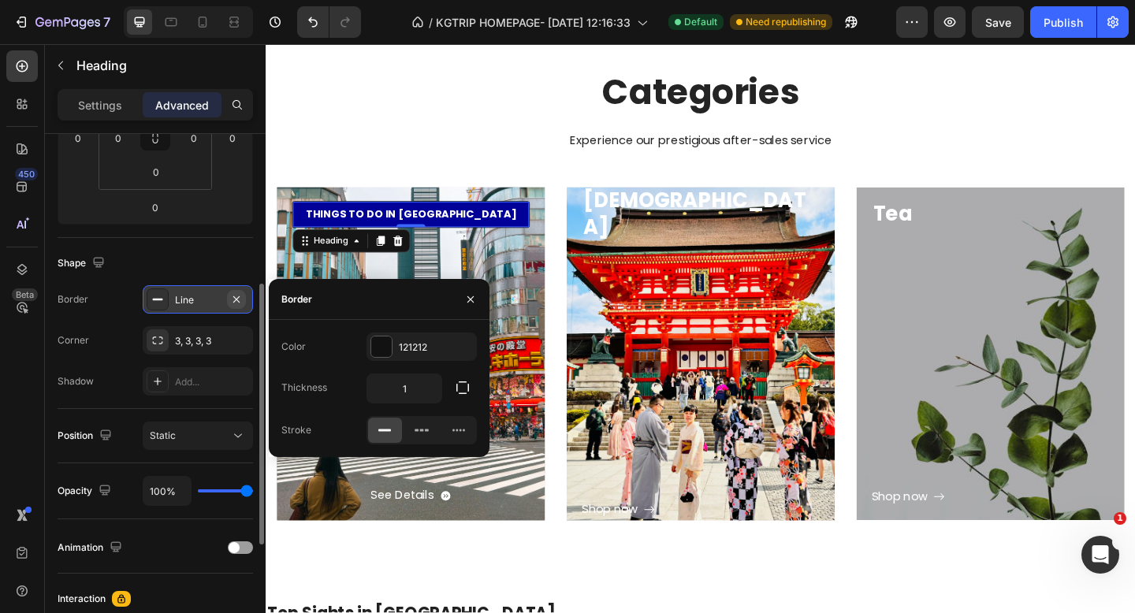
click at [236, 296] on icon "button" at bounding box center [236, 299] width 13 height 13
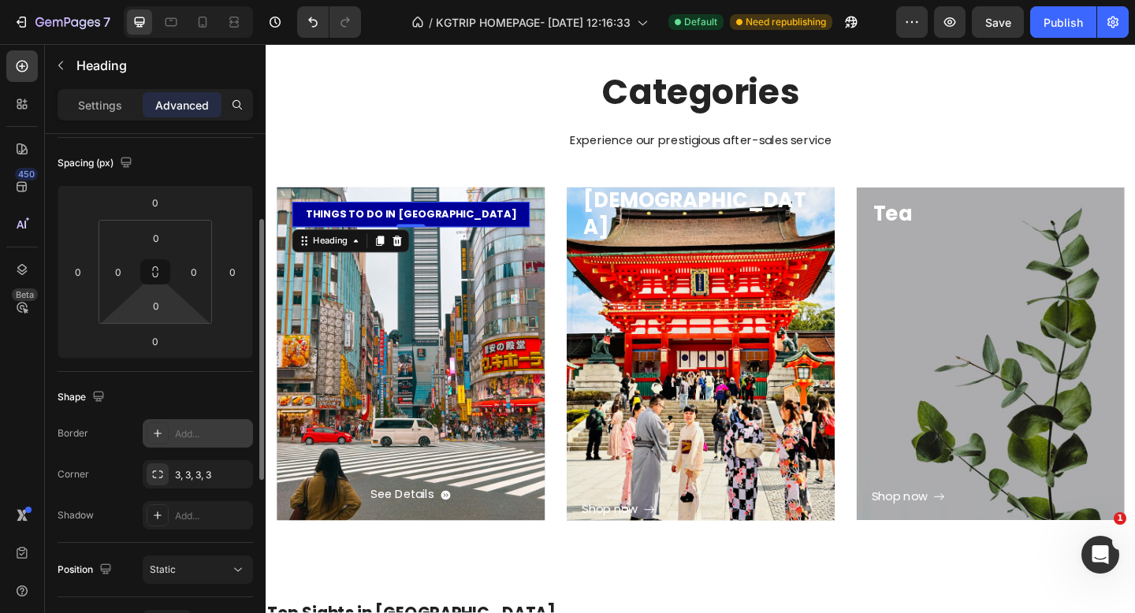
scroll to position [169, 0]
click at [85, 271] on input "0" at bounding box center [78, 271] width 24 height 24
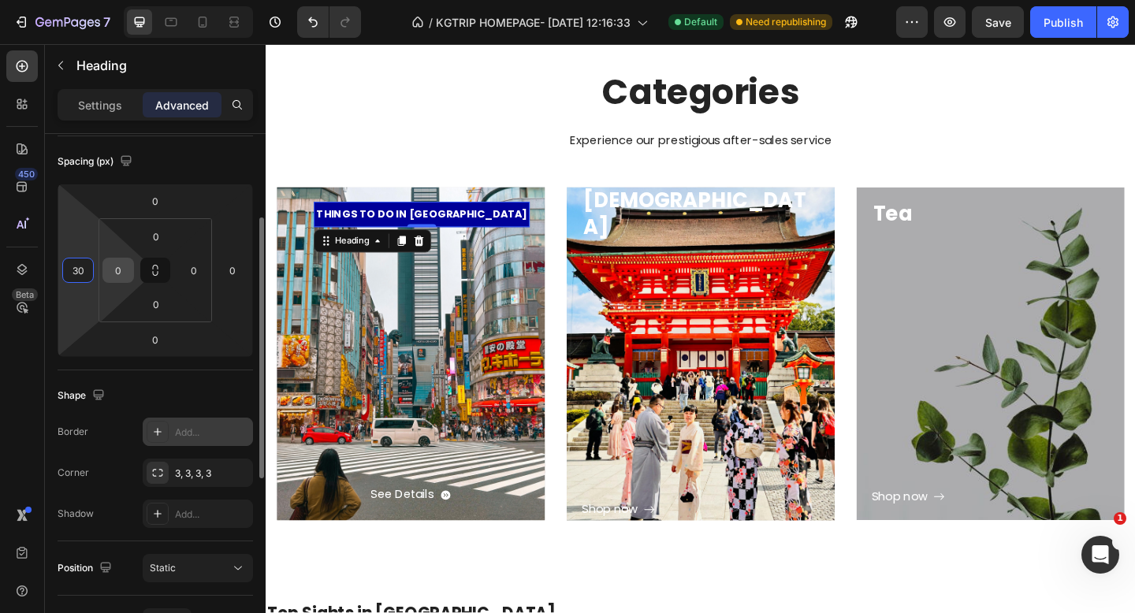
type input "30"
click at [121, 273] on input "0" at bounding box center [118, 271] width 24 height 24
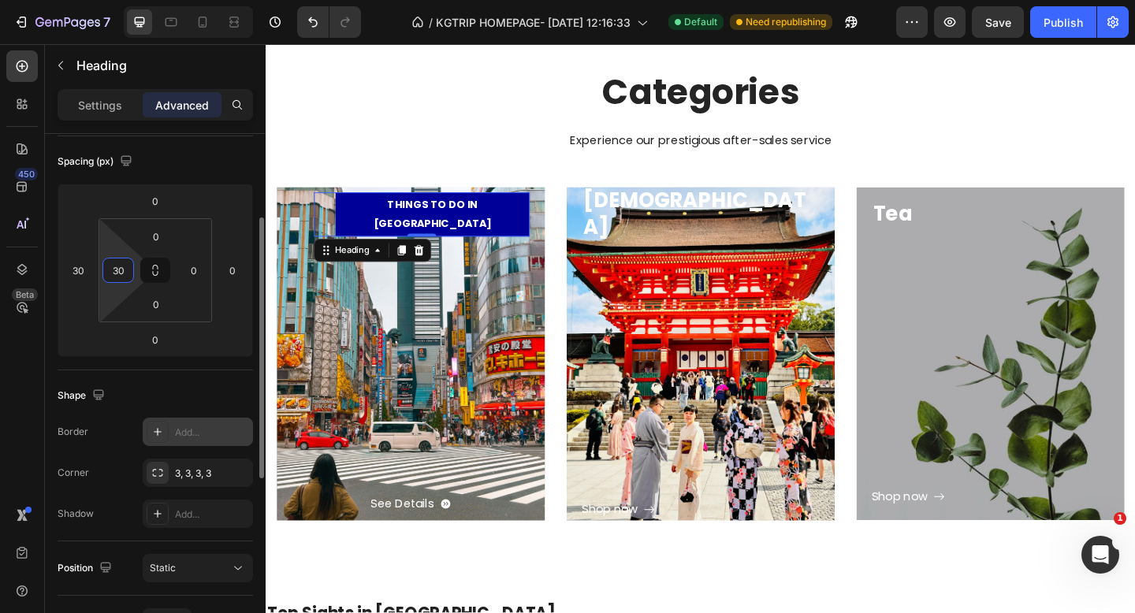
type input "3"
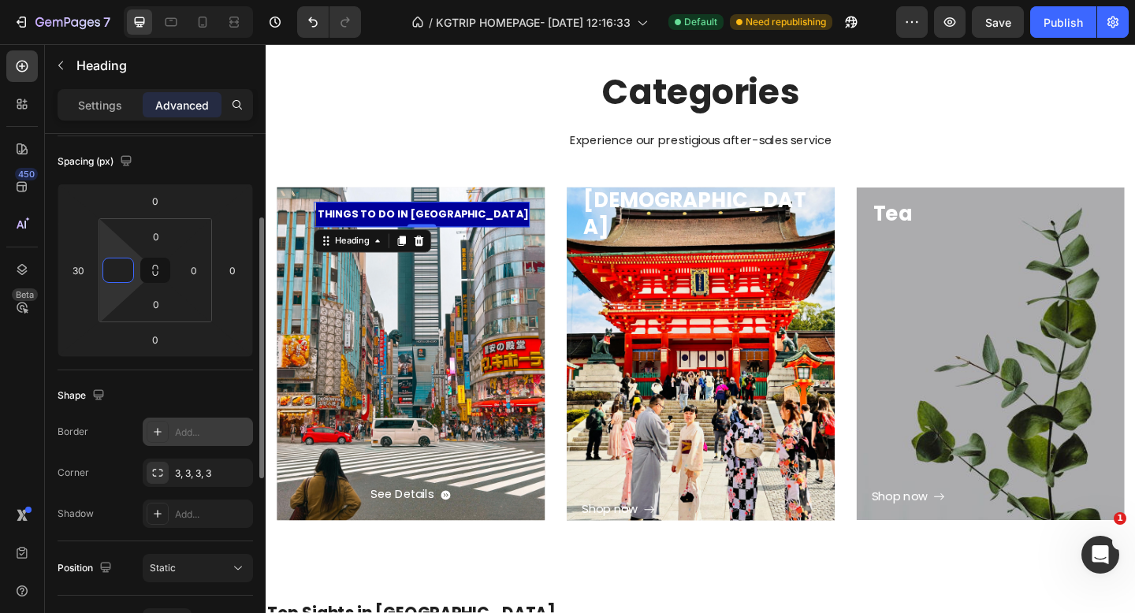
type input "0"
click at [83, 273] on input "30" at bounding box center [78, 271] width 24 height 24
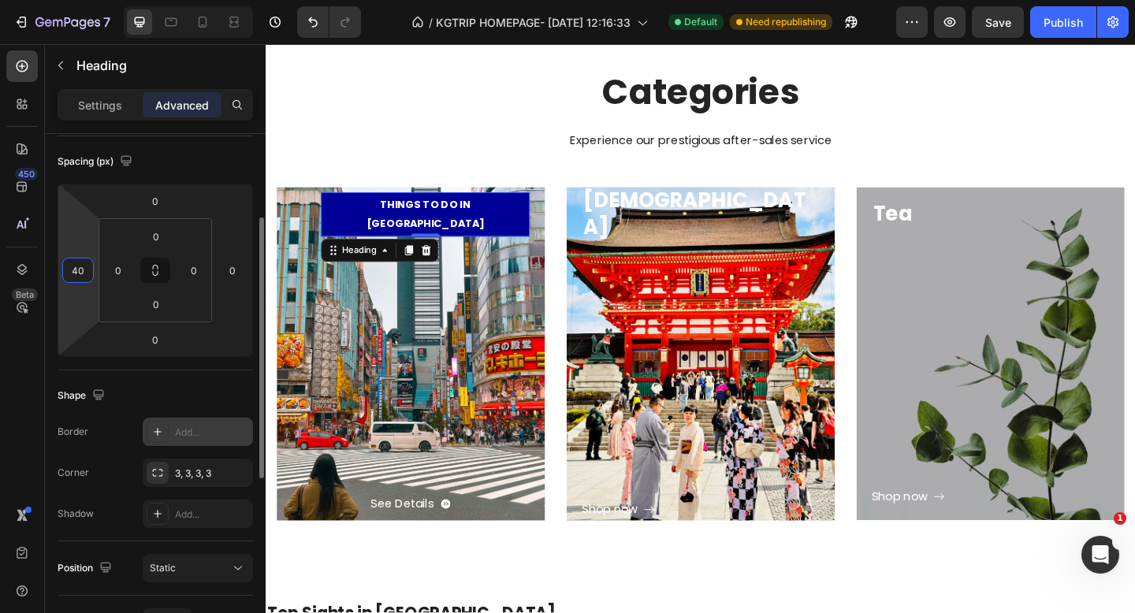
type input "4"
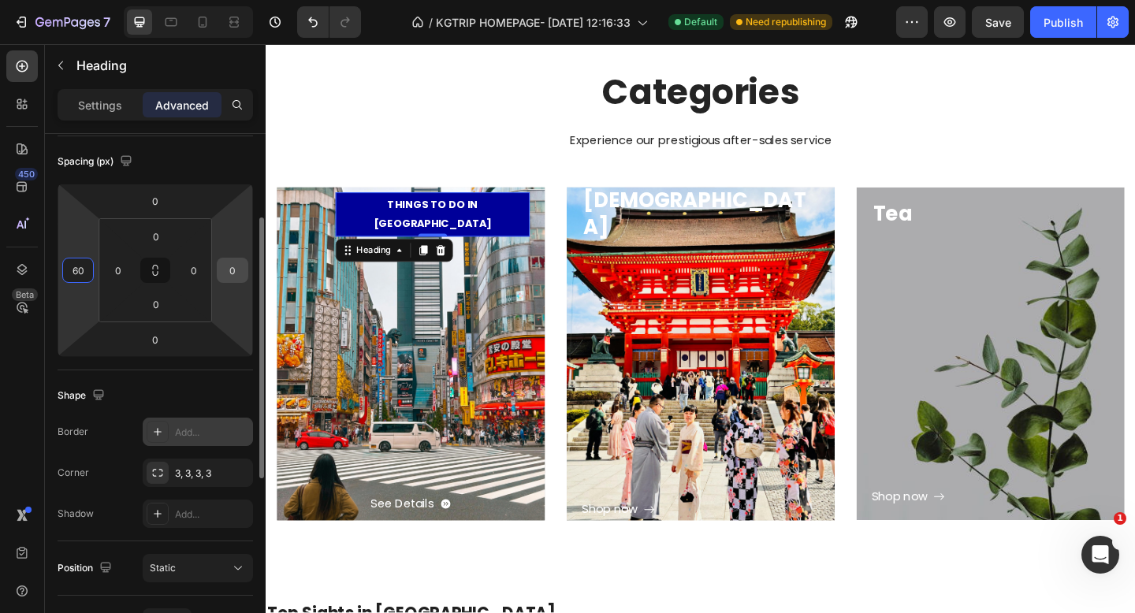
type input "60"
click at [238, 270] on input "0" at bounding box center [233, 271] width 24 height 24
type input "60"
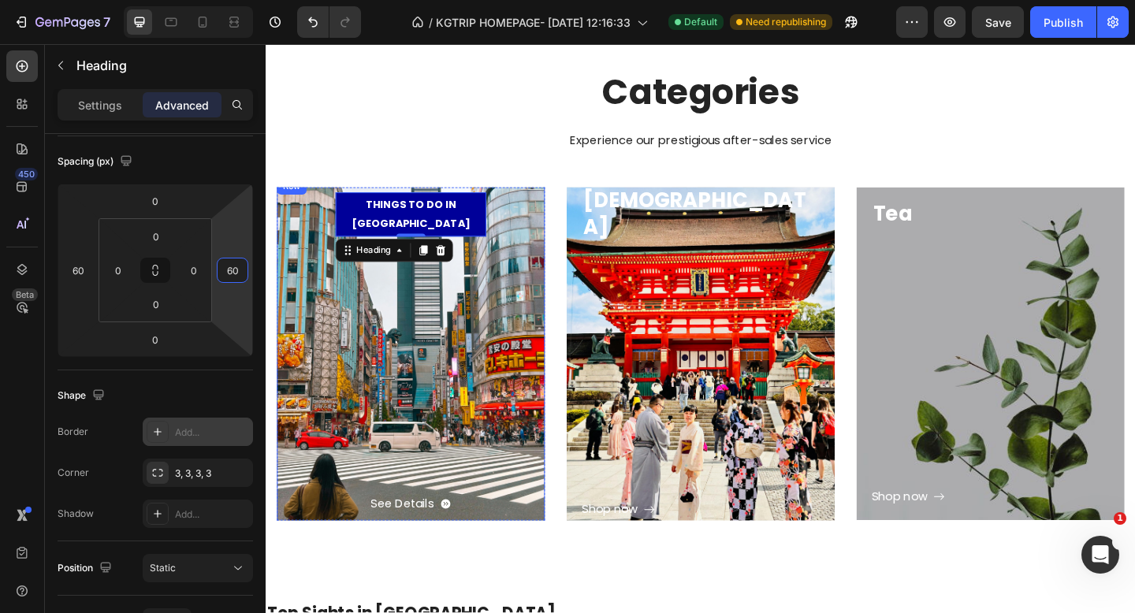
click at [490, 322] on div "See Details Button" at bounding box center [423, 405] width 259 height 303
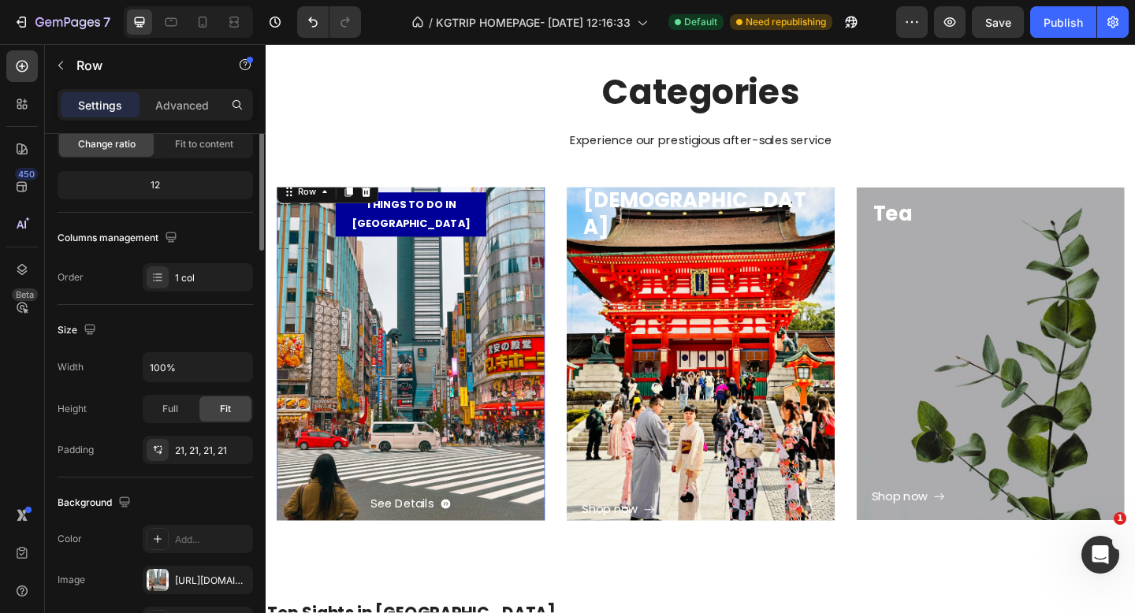
scroll to position [0, 0]
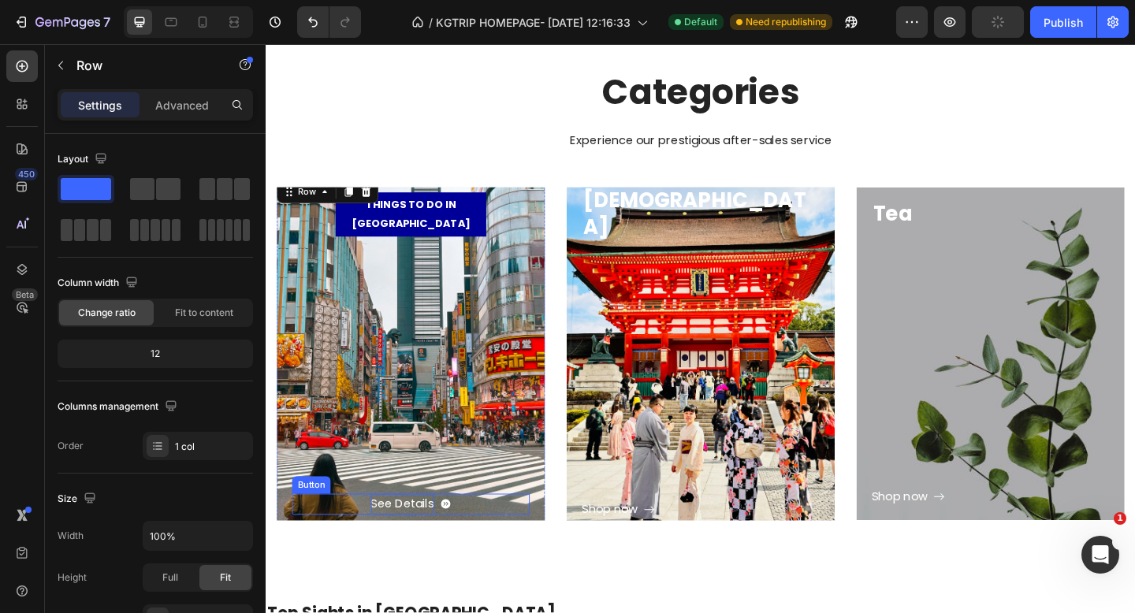
click at [432, 537] on p "See Details" at bounding box center [414, 545] width 69 height 23
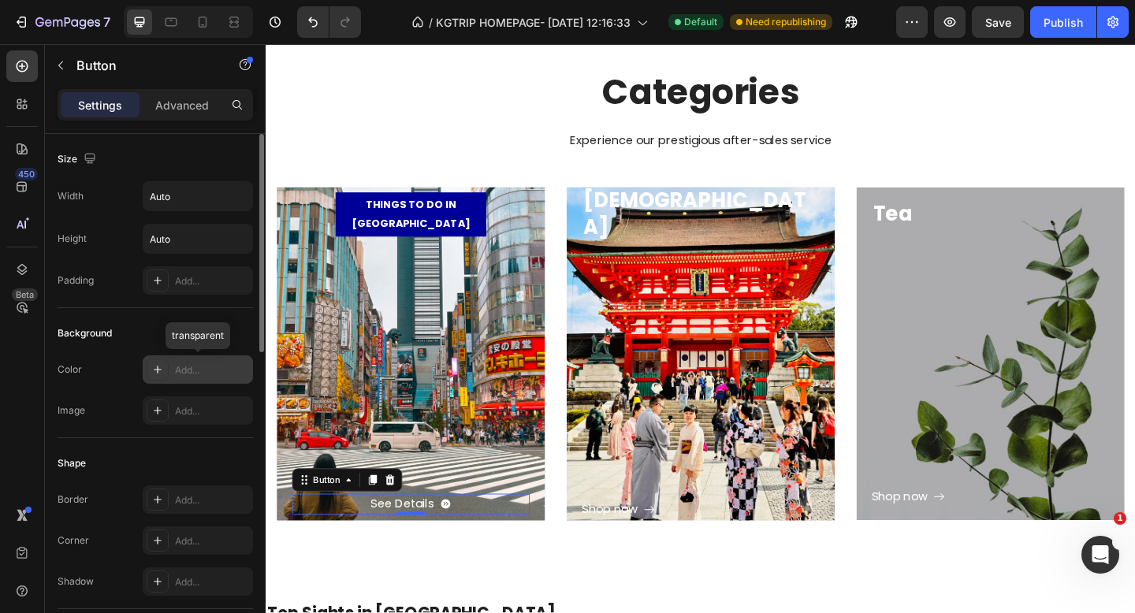
click at [172, 366] on div "Add..." at bounding box center [198, 370] width 110 height 28
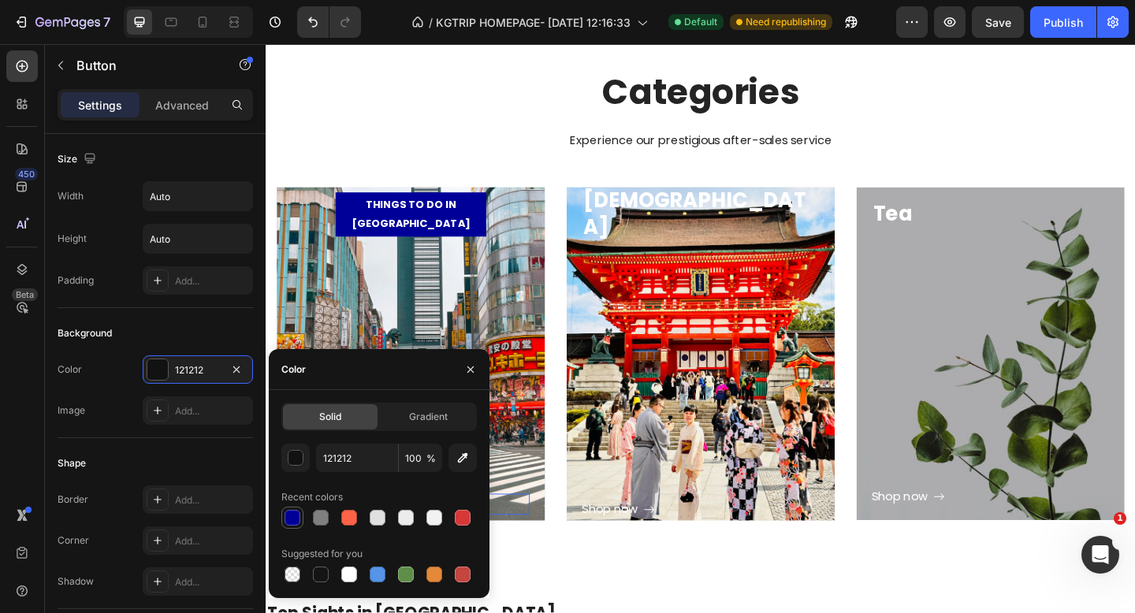
click at [289, 514] on div at bounding box center [293, 518] width 16 height 16
type input "000099"
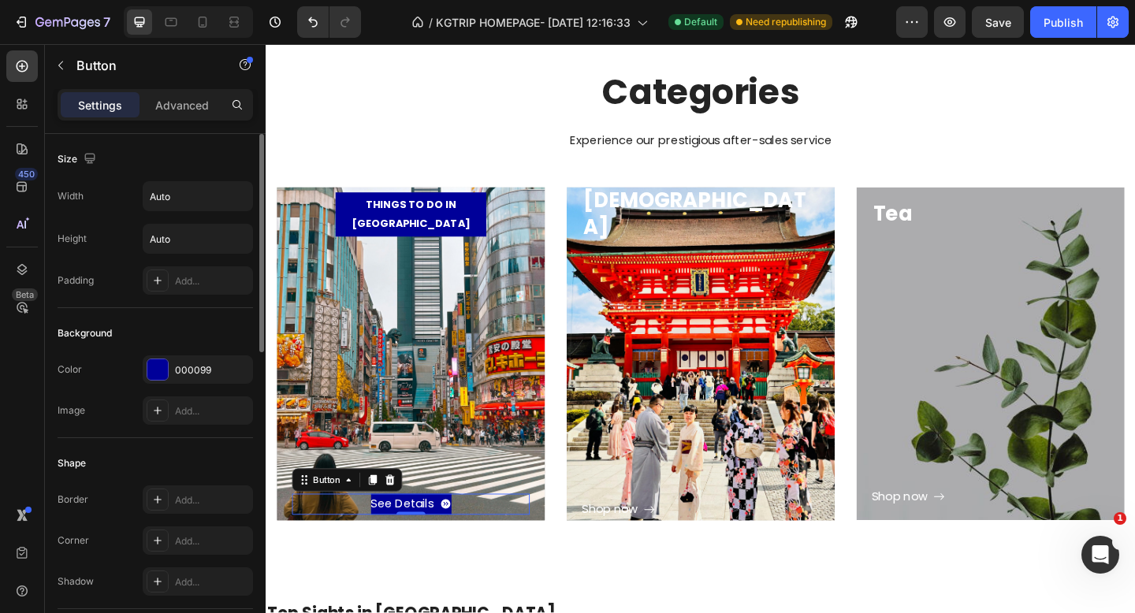
click at [106, 407] on div "Image Add..." at bounding box center [156, 411] width 196 height 28
click at [393, 226] on p "THINGS TO DO IN [GEOGRAPHIC_DATA]" at bounding box center [423, 229] width 164 height 39
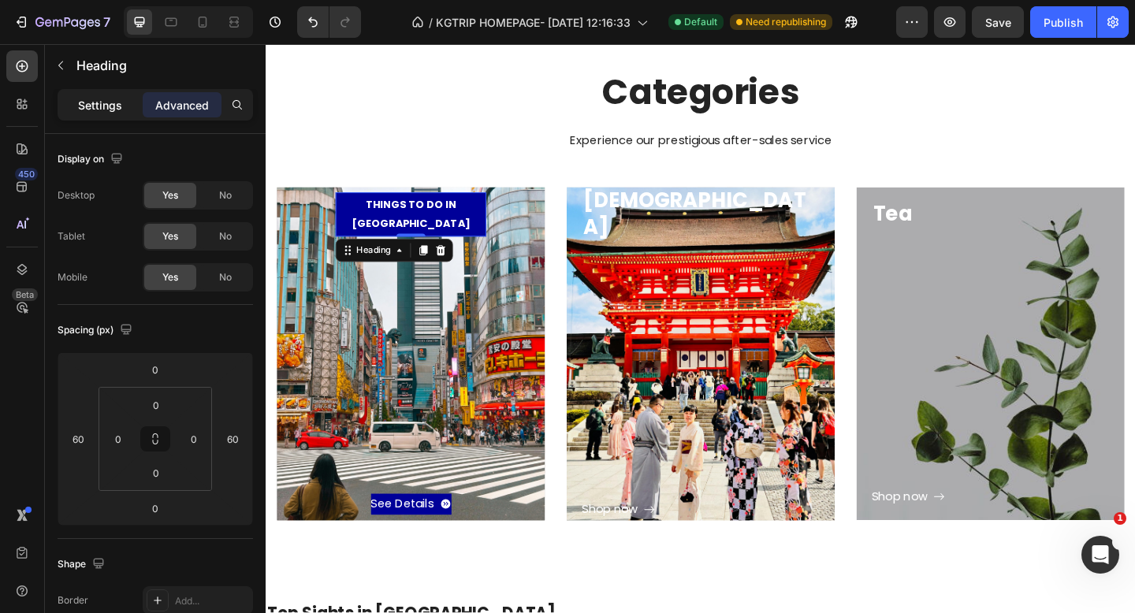
click at [85, 110] on p "Settings" at bounding box center [100, 105] width 44 height 17
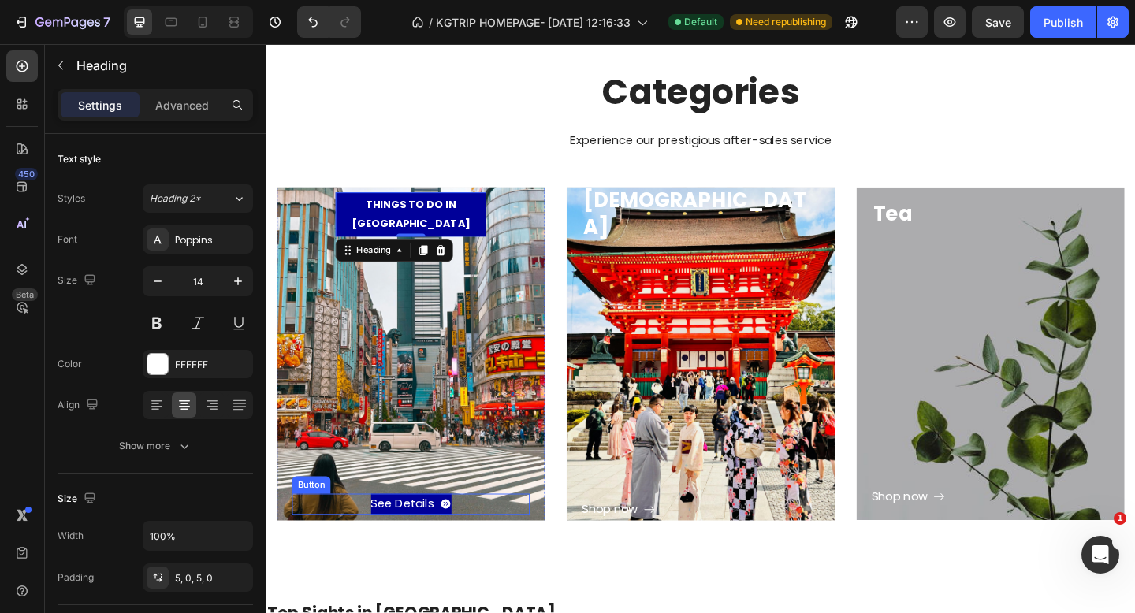
click at [489, 535] on div "See Details Button" at bounding box center [423, 545] width 259 height 23
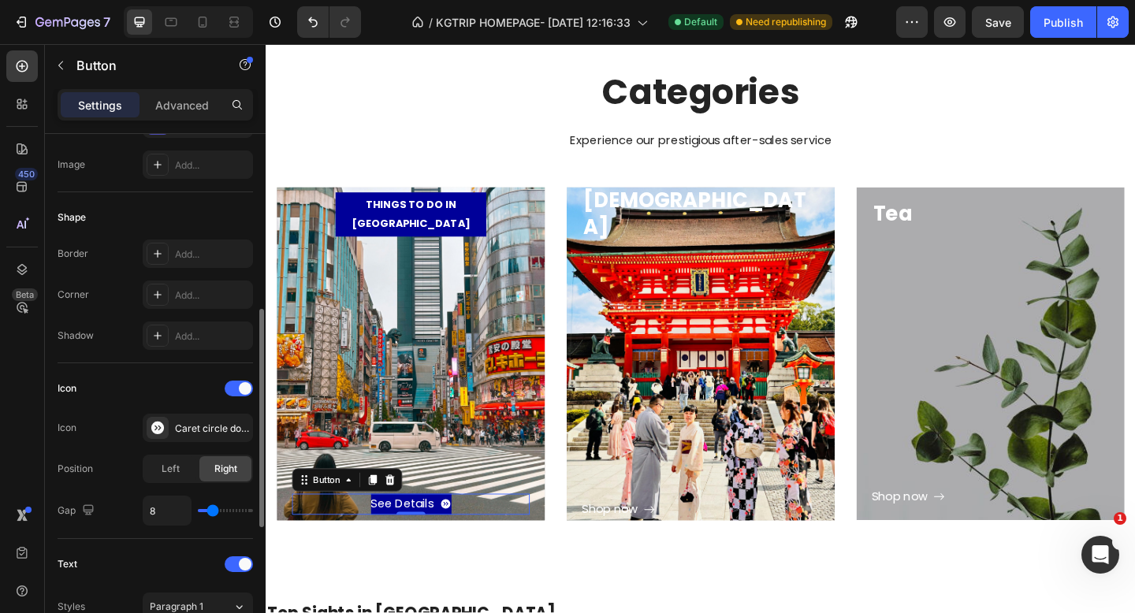
scroll to position [297, 0]
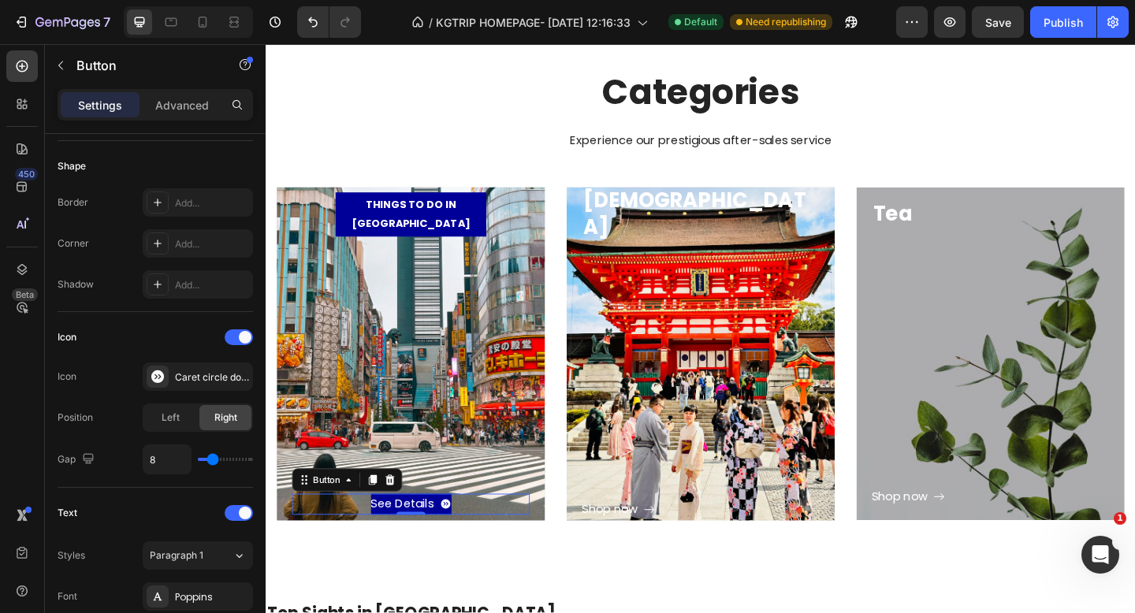
click at [345, 534] on div "See Details Button 0" at bounding box center [423, 545] width 259 height 23
click at [193, 99] on p "Advanced" at bounding box center [182, 105] width 54 height 17
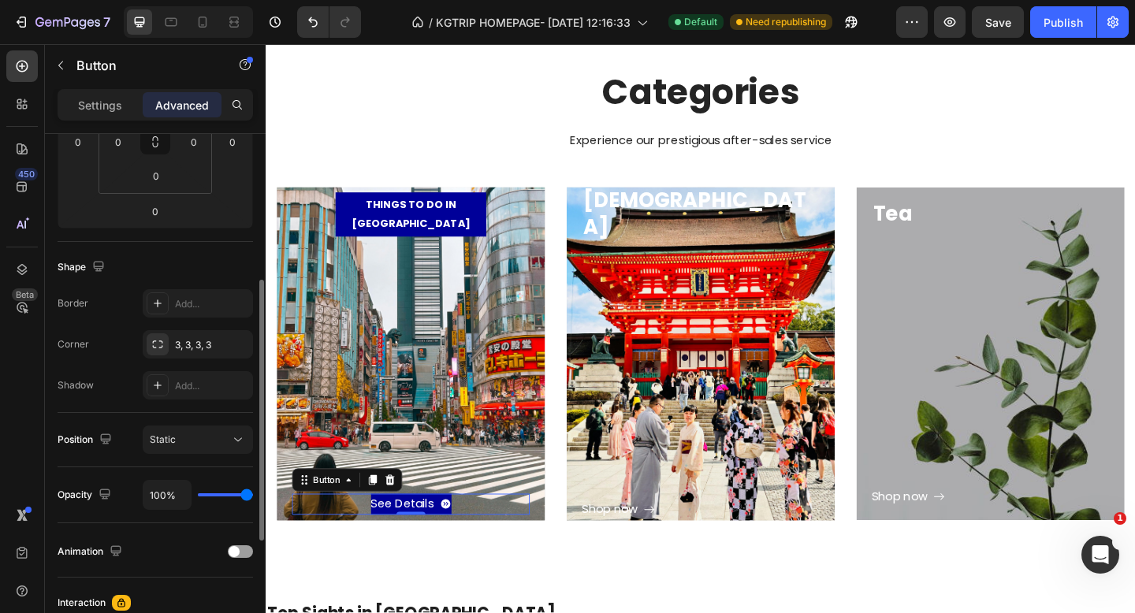
scroll to position [246, 0]
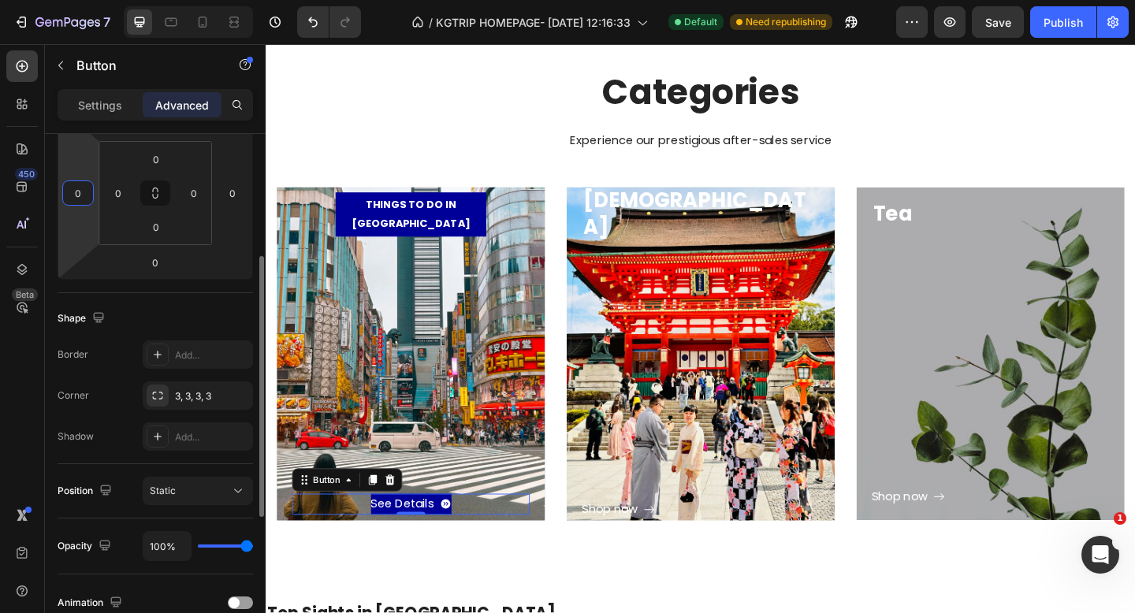
click at [84, 193] on input "0" at bounding box center [78, 193] width 24 height 24
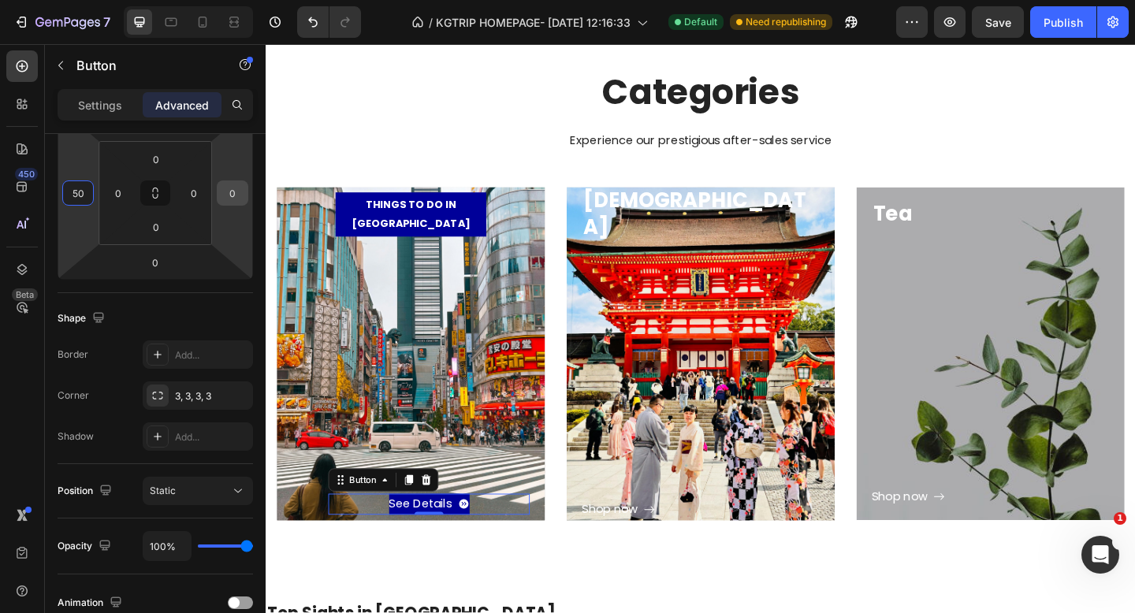
type input "50"
click at [242, 195] on input "0" at bounding box center [233, 193] width 24 height 24
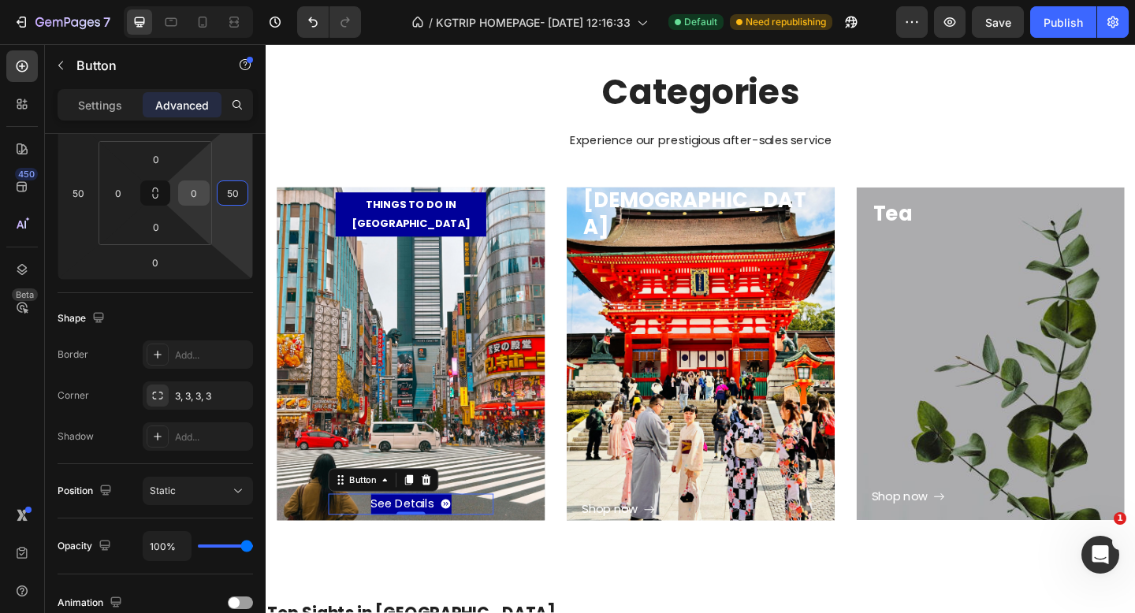
type input "50"
click at [199, 192] on input "0" at bounding box center [194, 193] width 24 height 24
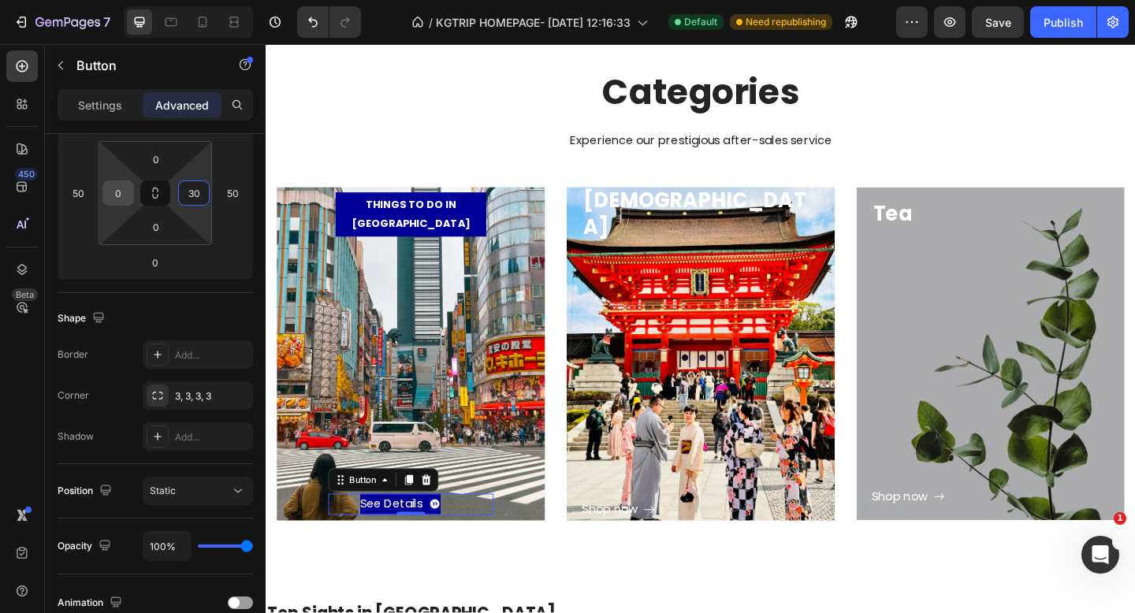
type input "30"
click at [119, 192] on input "0" at bounding box center [118, 193] width 24 height 24
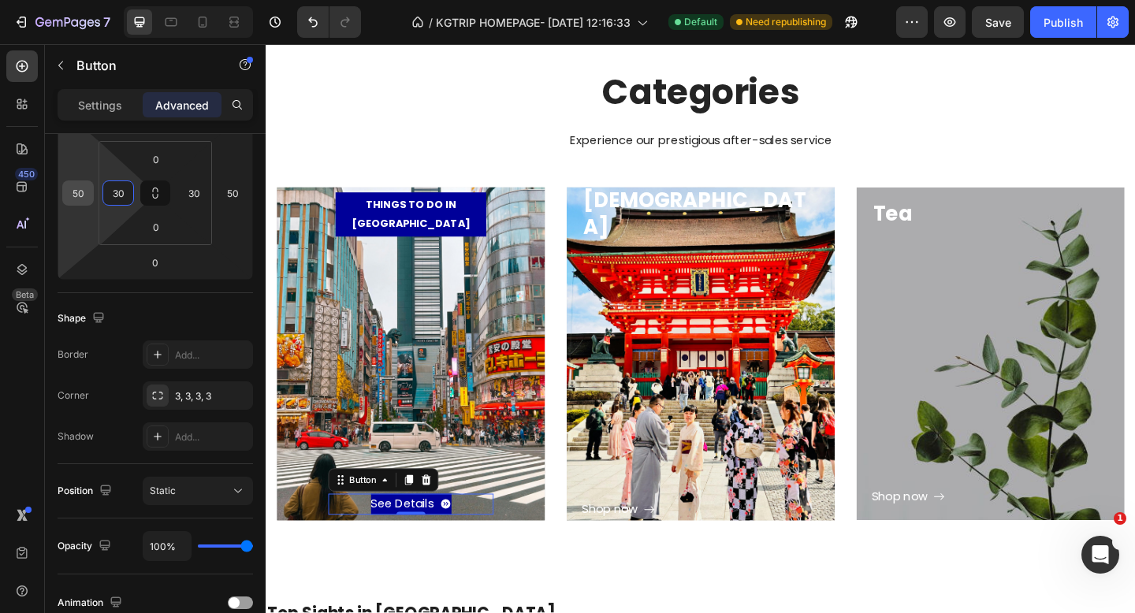
type input "30"
click at [82, 195] on input "50" at bounding box center [78, 193] width 24 height 24
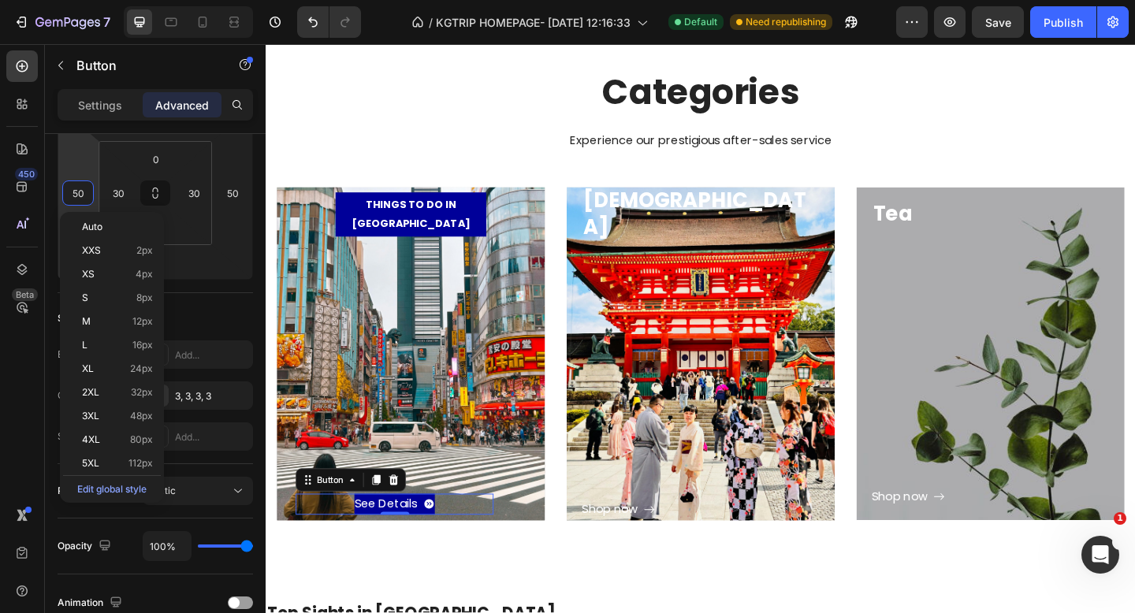
type input "5"
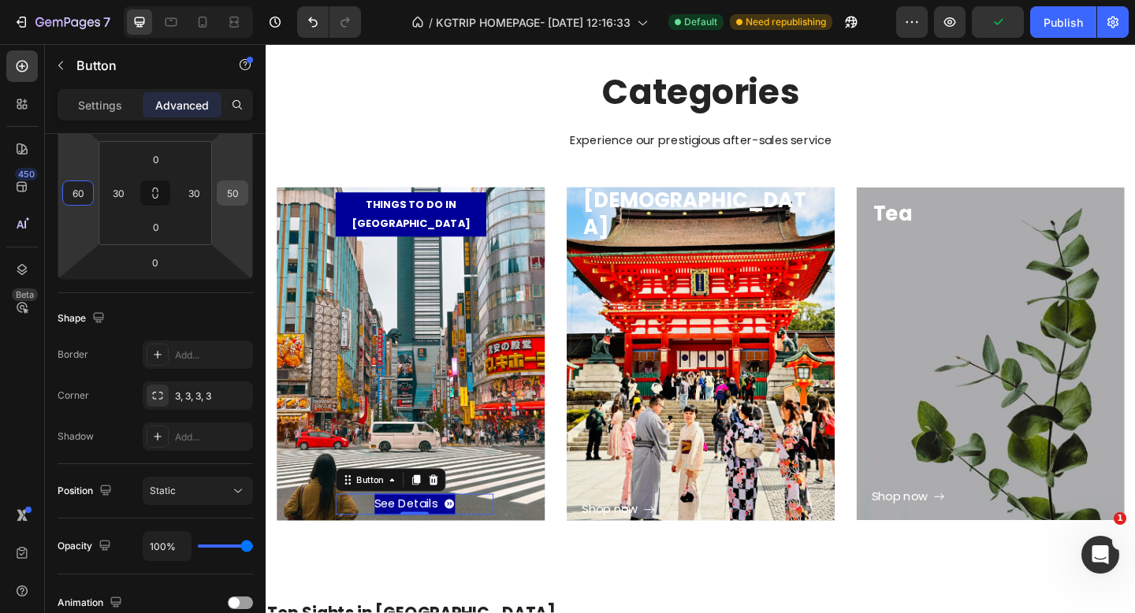
type input "60"
click at [239, 199] on input "50" at bounding box center [233, 193] width 24 height 24
type input "6"
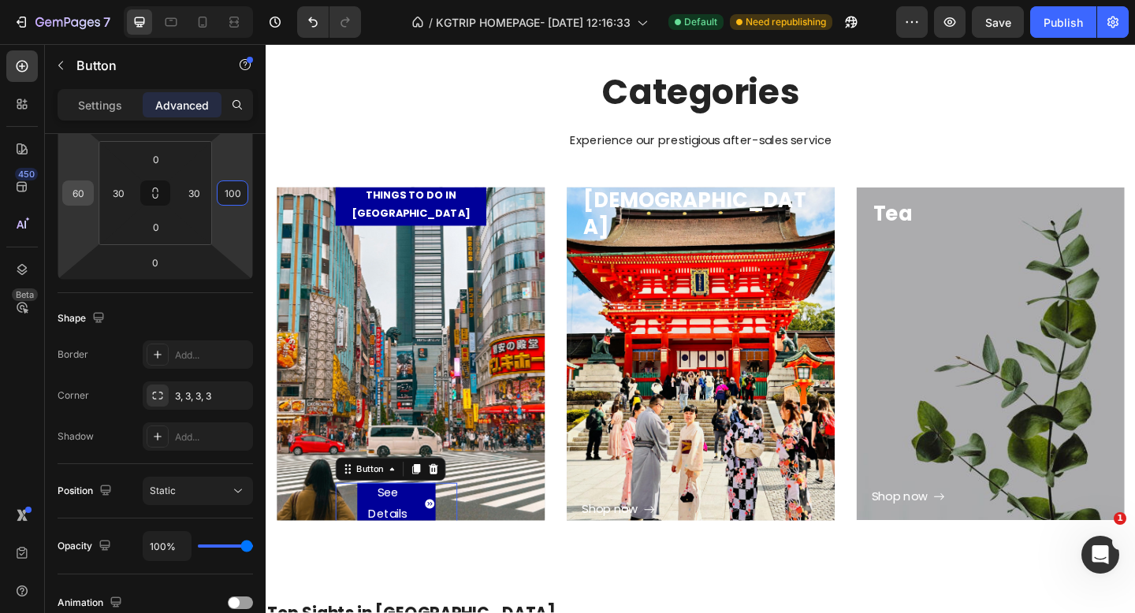
type input "100"
click at [83, 196] on input "60" at bounding box center [78, 193] width 24 height 24
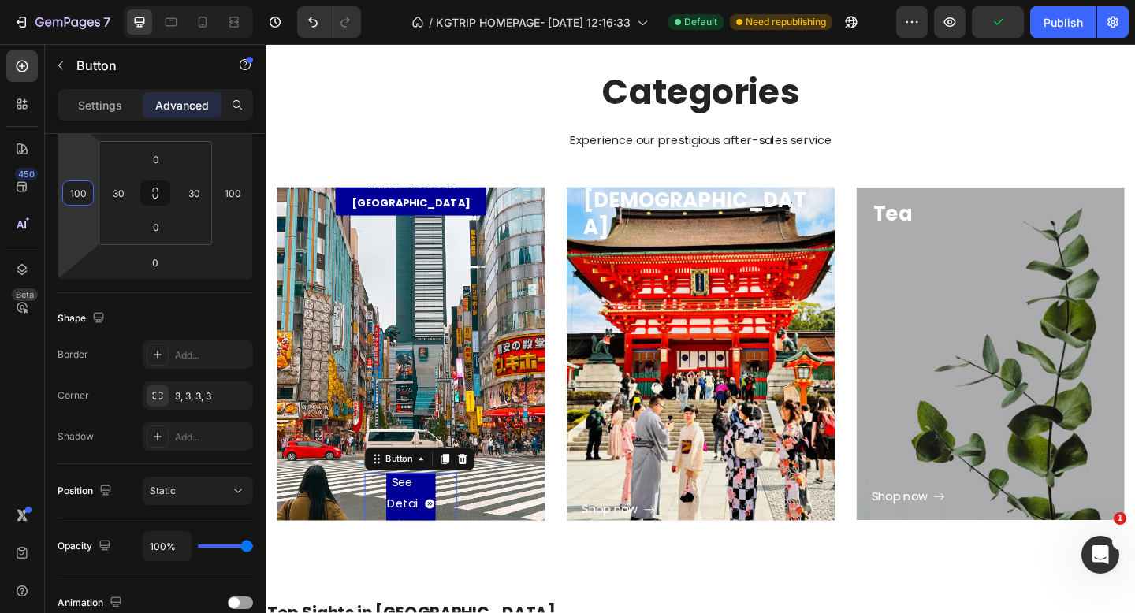
click at [84, 195] on input "100" at bounding box center [78, 193] width 24 height 24
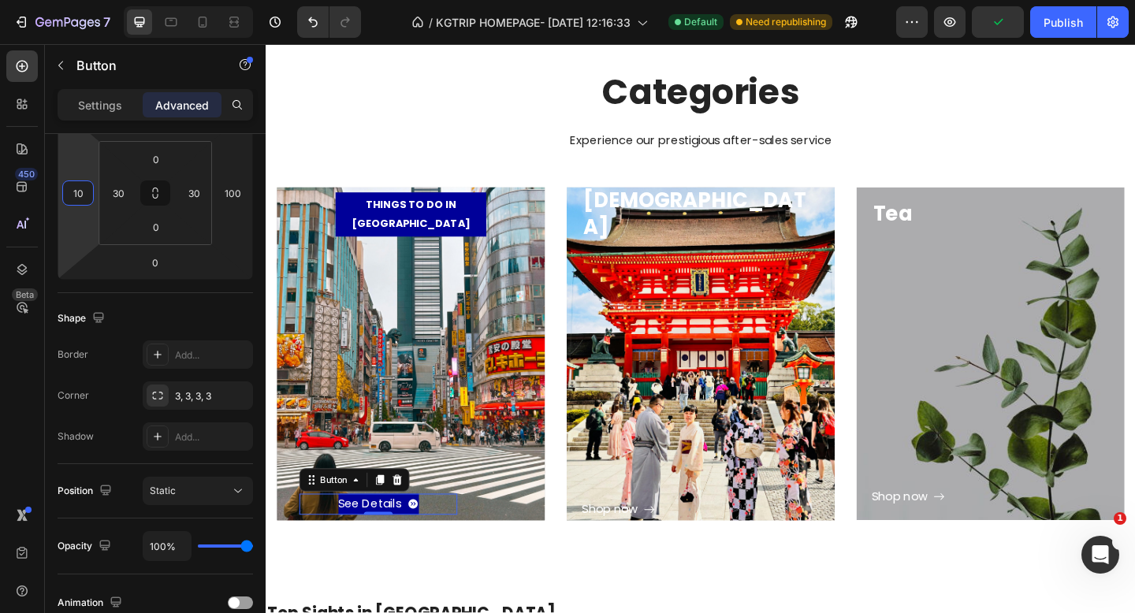
type input "1"
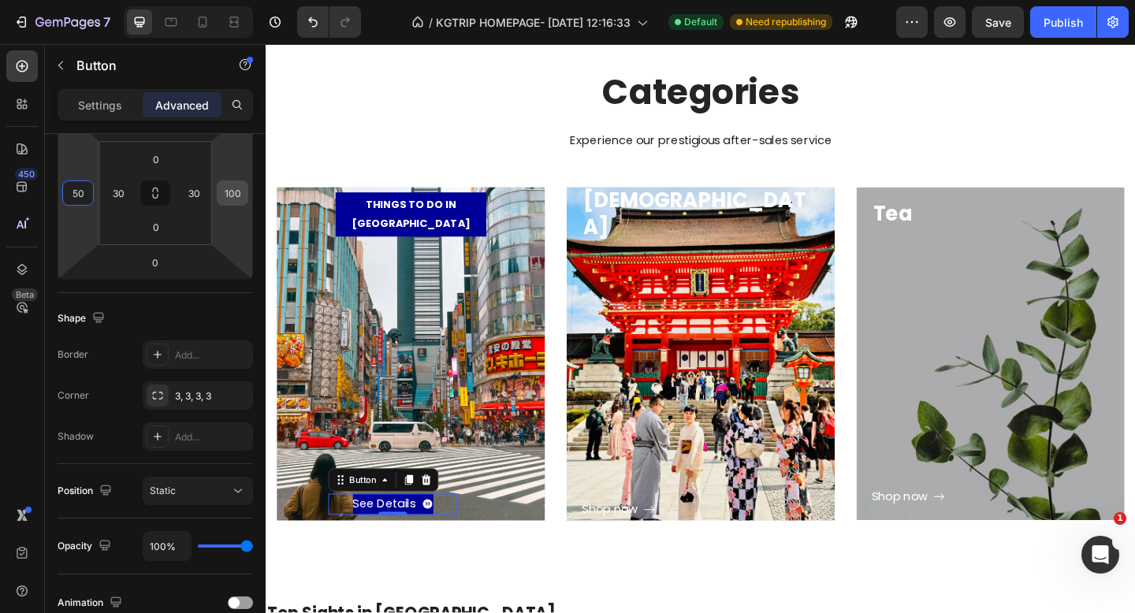
type input "50"
click at [244, 195] on input "100" at bounding box center [233, 193] width 24 height 24
type input "10"
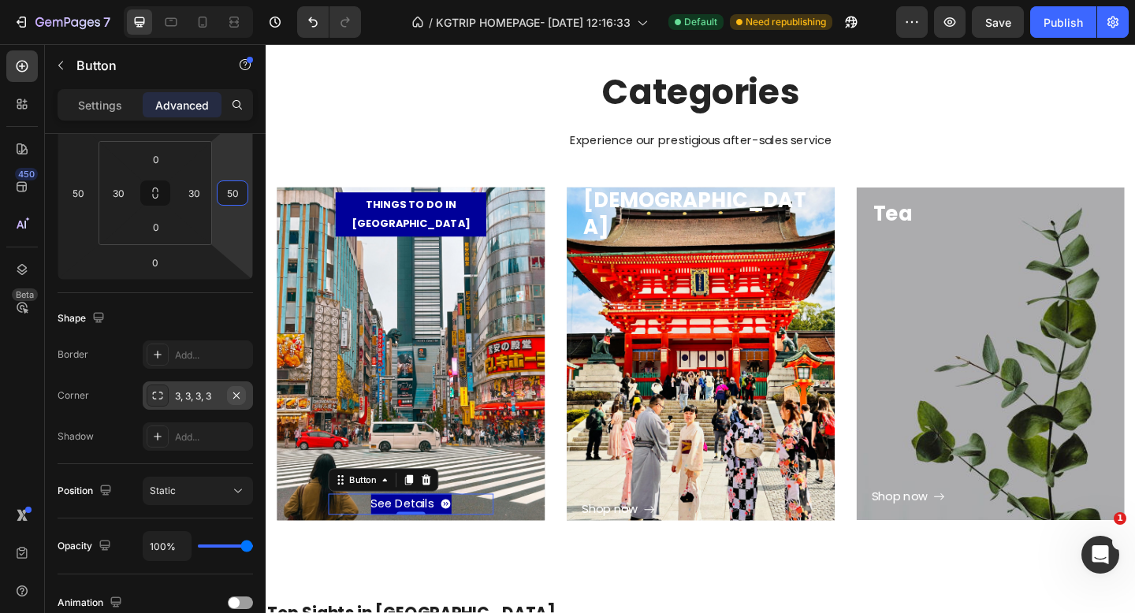
type input "50"
click at [233, 394] on icon "button" at bounding box center [236, 396] width 13 height 13
click at [77, 100] on div "Settings" at bounding box center [100, 104] width 79 height 25
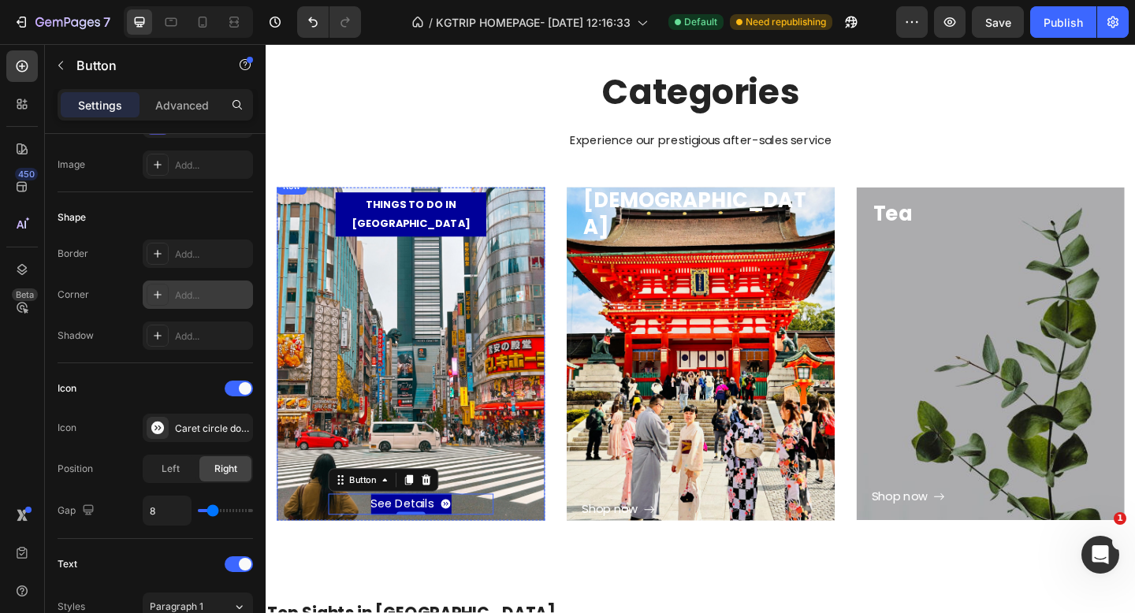
click at [362, 341] on div "See Details Button 0" at bounding box center [423, 405] width 259 height 303
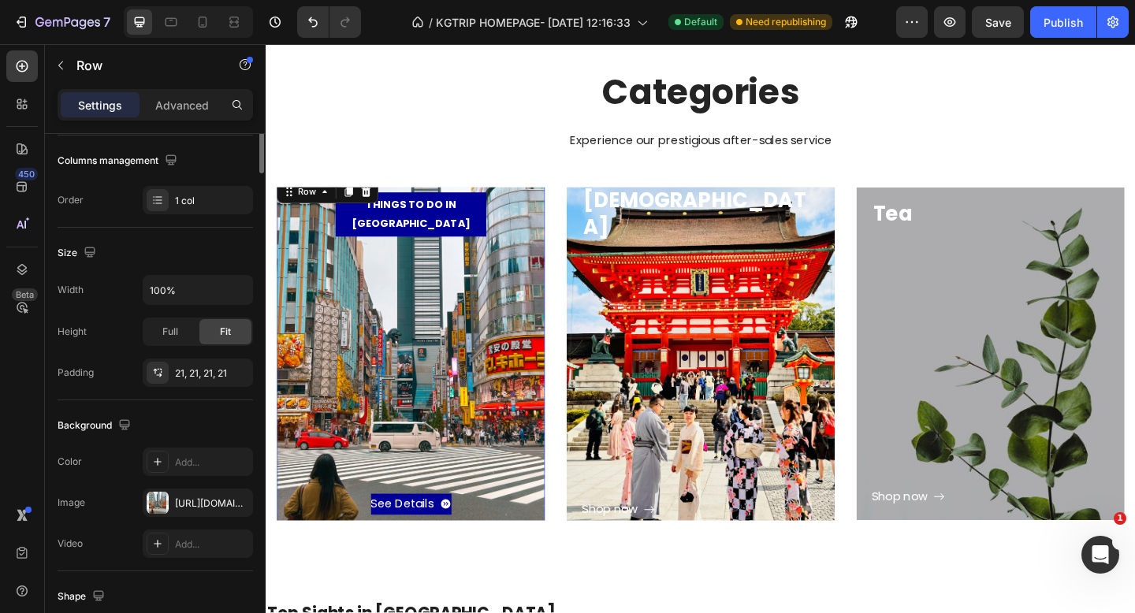
scroll to position [0, 0]
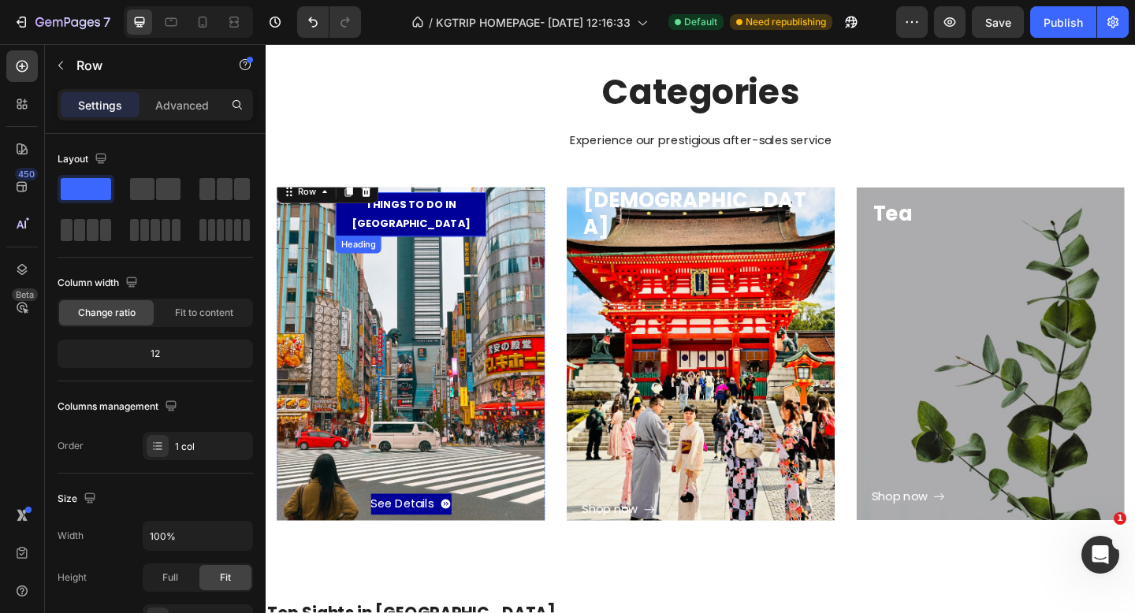
click at [457, 233] on p "THINGS TO DO IN [GEOGRAPHIC_DATA]" at bounding box center [423, 229] width 164 height 39
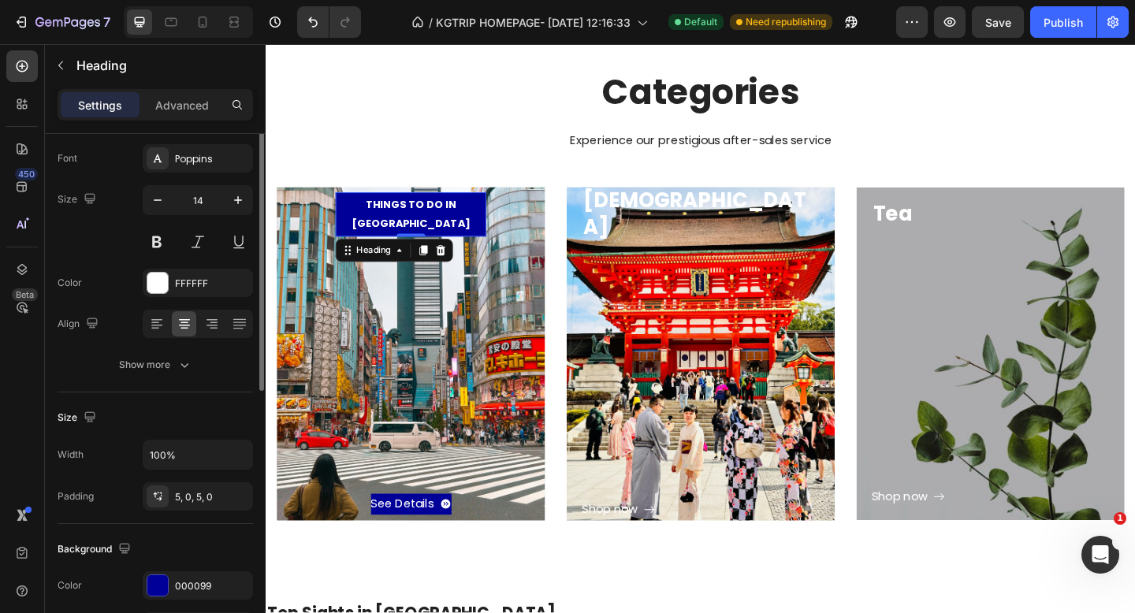
scroll to position [129, 0]
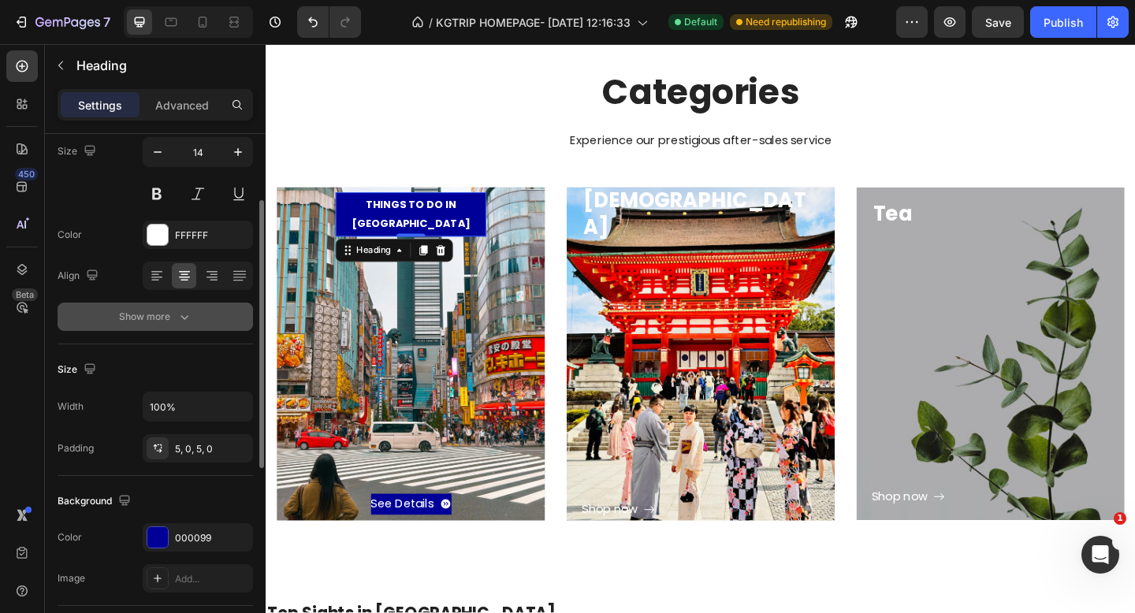
click at [148, 317] on div "Show more" at bounding box center [155, 317] width 73 height 16
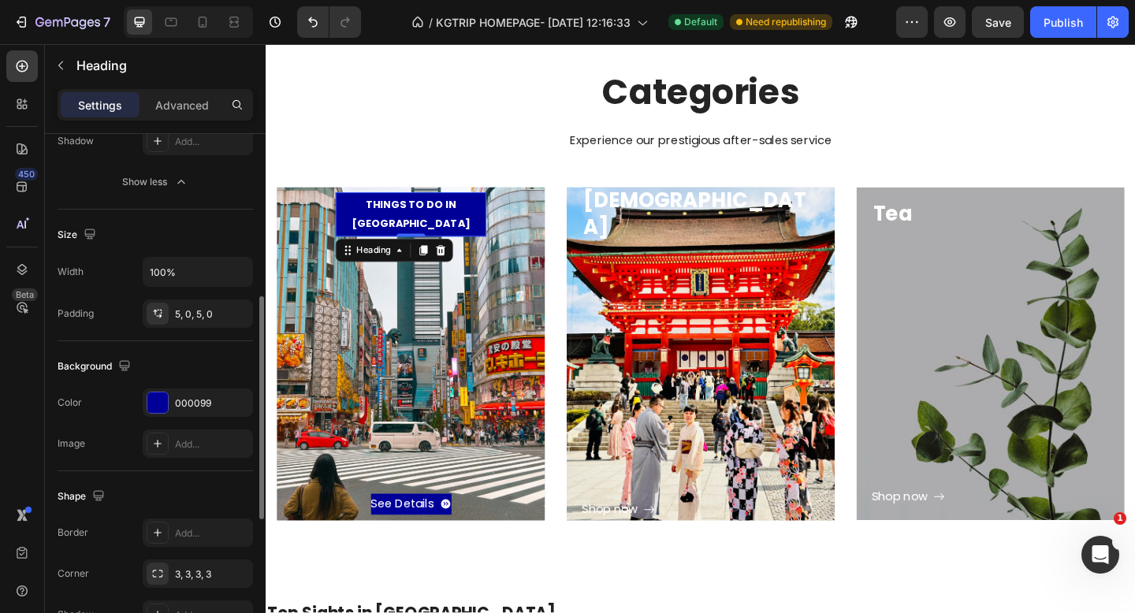
scroll to position [486, 0]
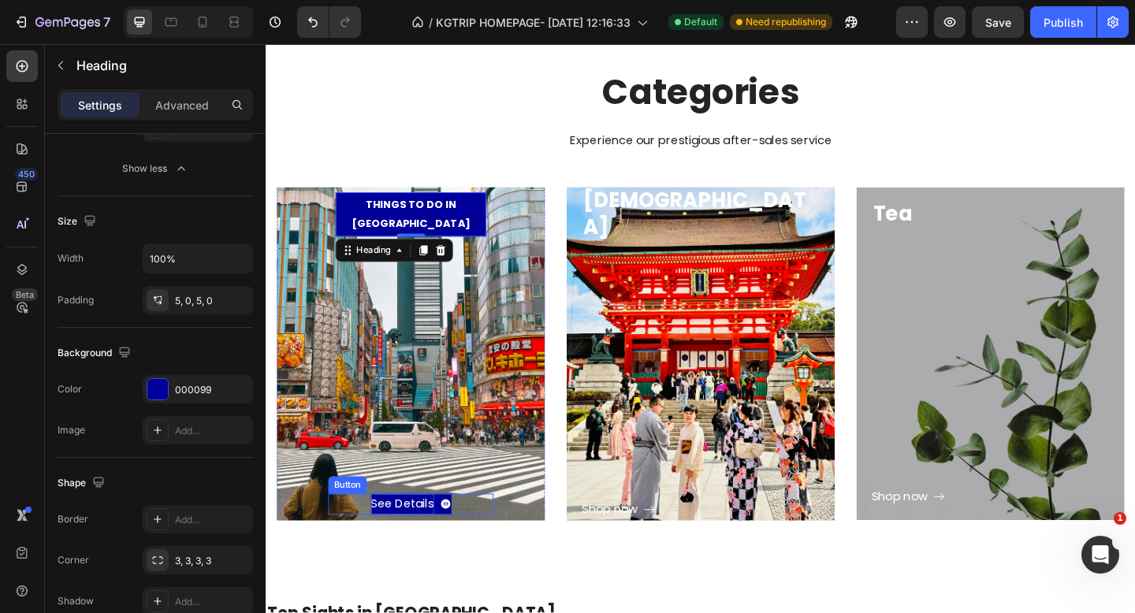
click at [428, 540] on div "See Details Button" at bounding box center [424, 545] width 180 height 23
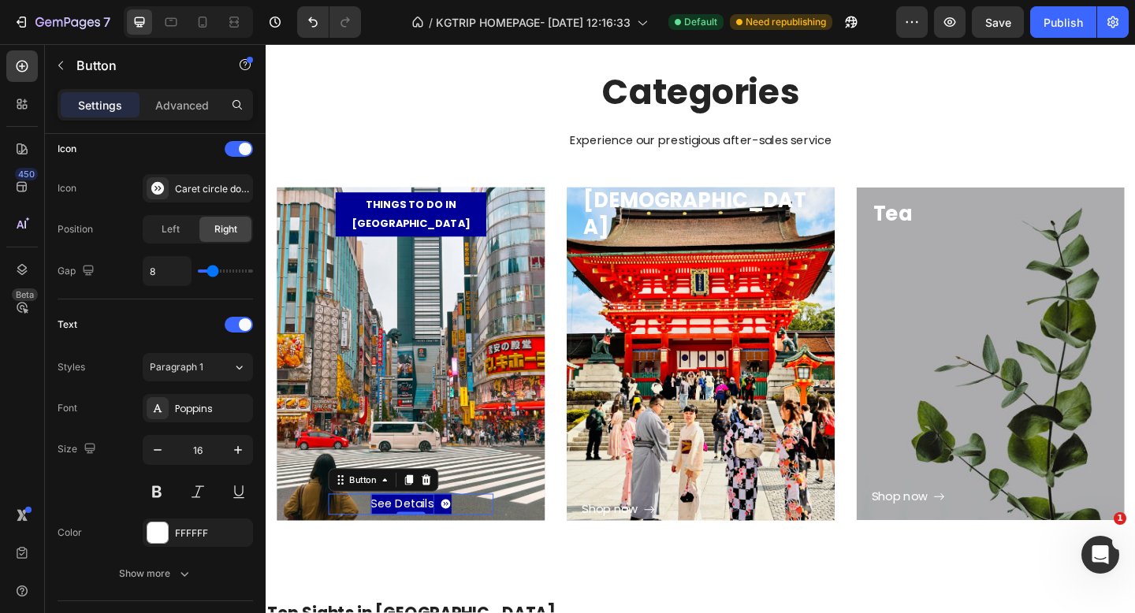
scroll to position [0, 0]
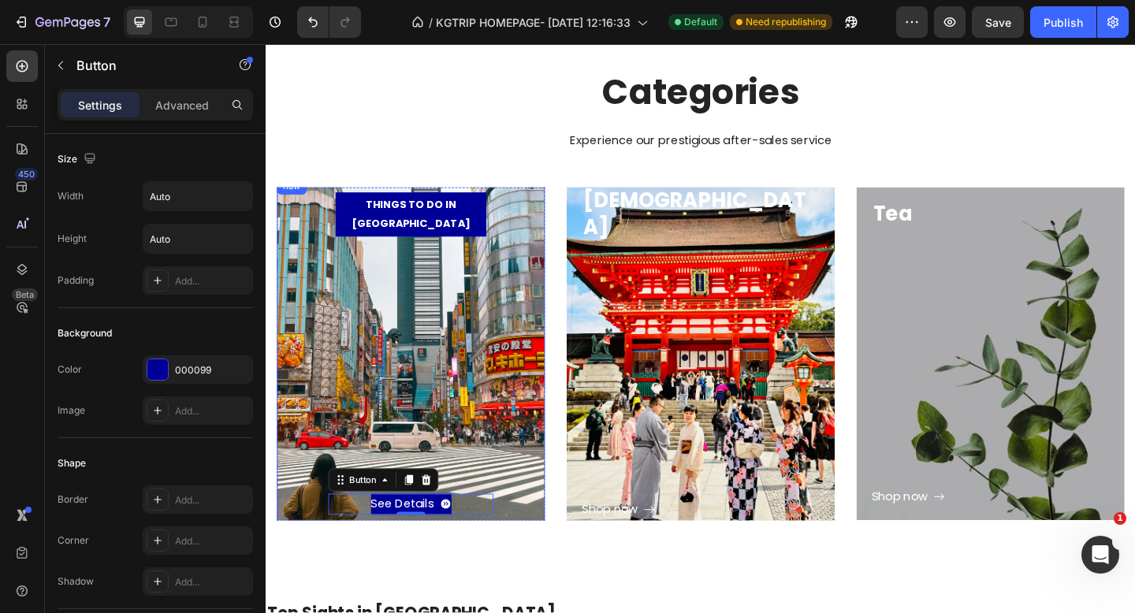
click at [520, 496] on div "See Details Button 0" at bounding box center [423, 405] width 259 height 303
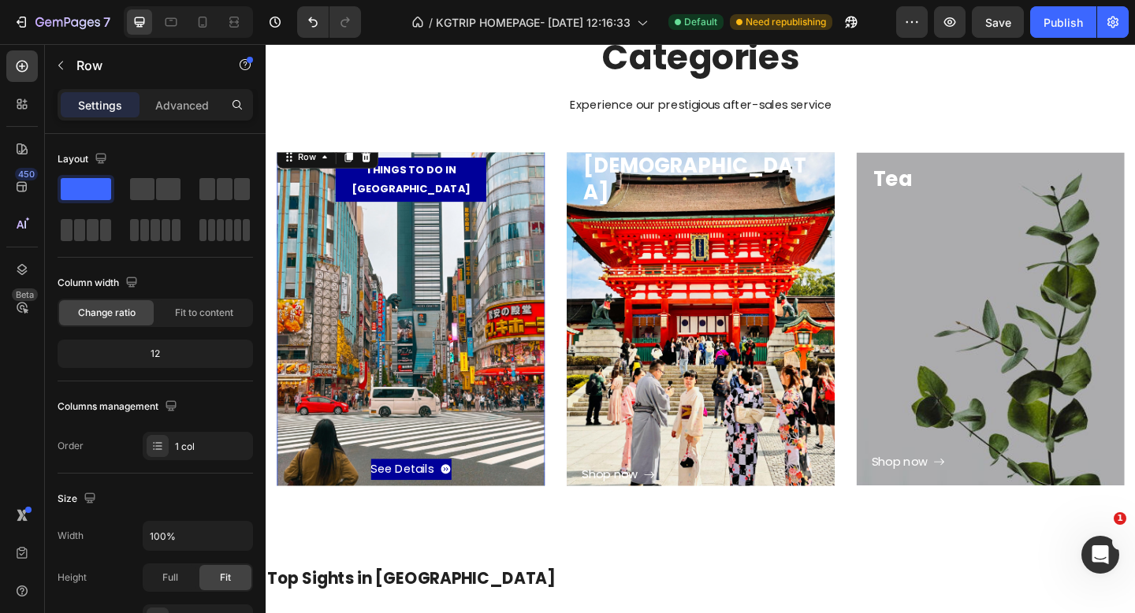
scroll to position [800, 0]
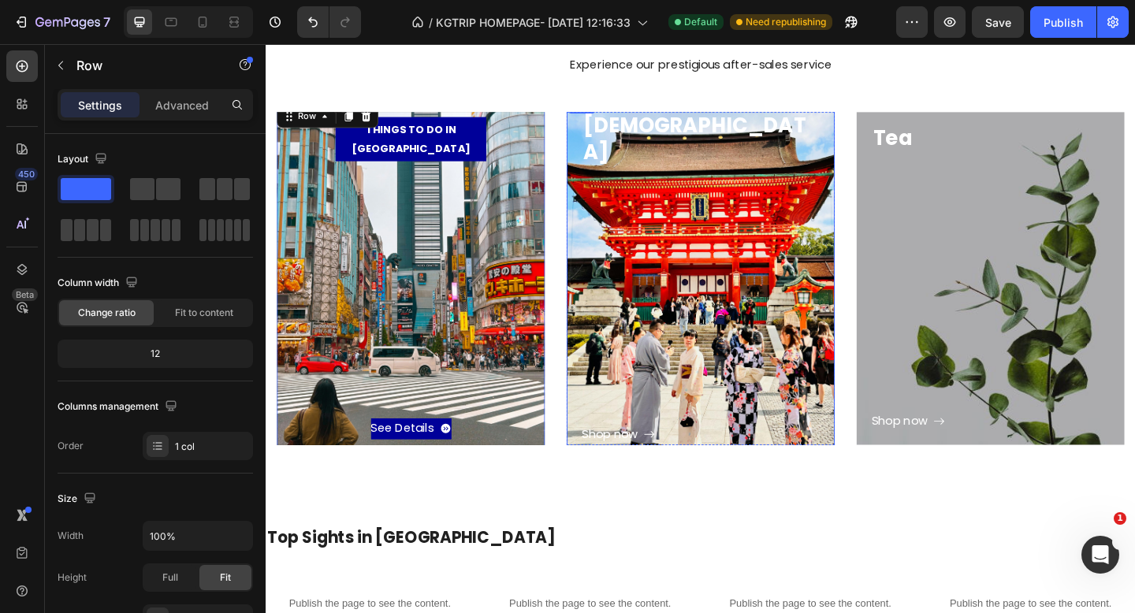
click at [707, 329] on div "Shop now Button" at bounding box center [738, 329] width 259 height 303
click at [234, 24] on icon at bounding box center [231, 22] width 5 height 4
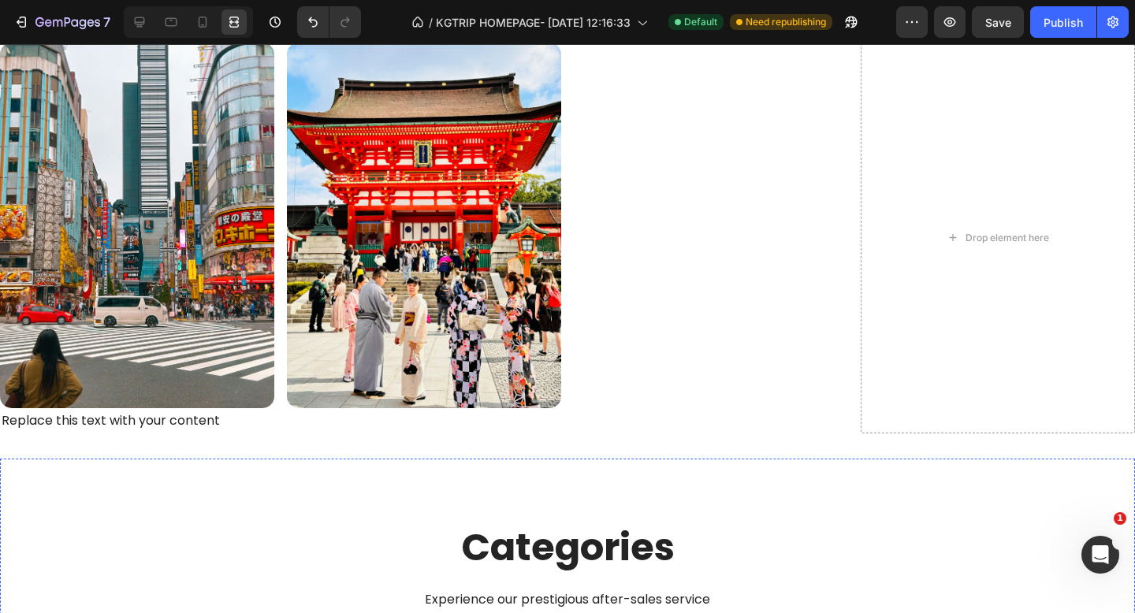
scroll to position [311, 0]
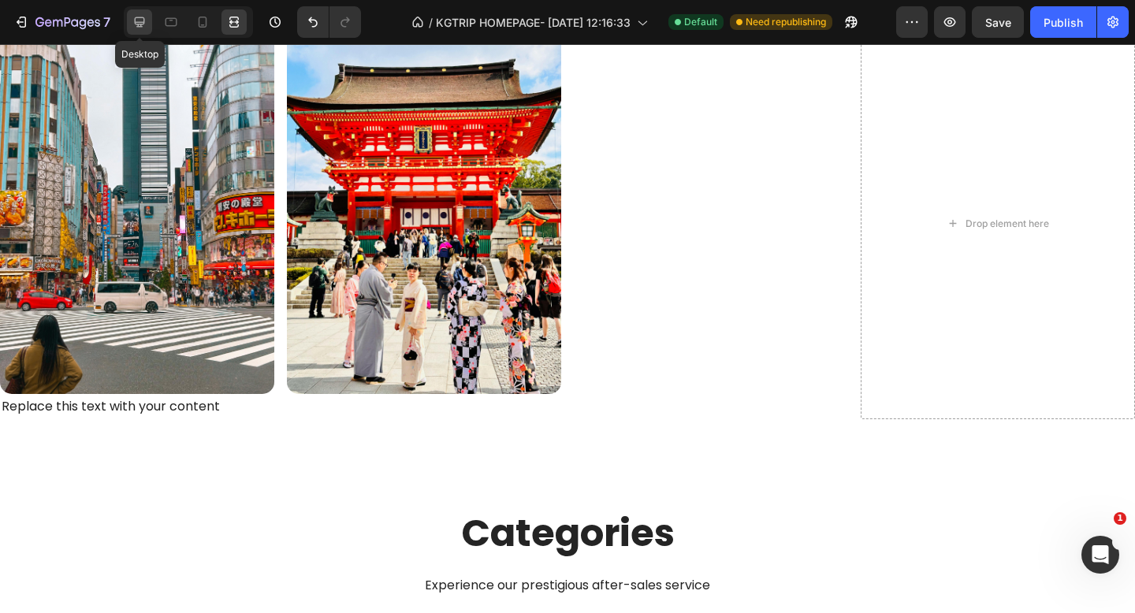
click at [136, 23] on icon at bounding box center [140, 22] width 10 height 10
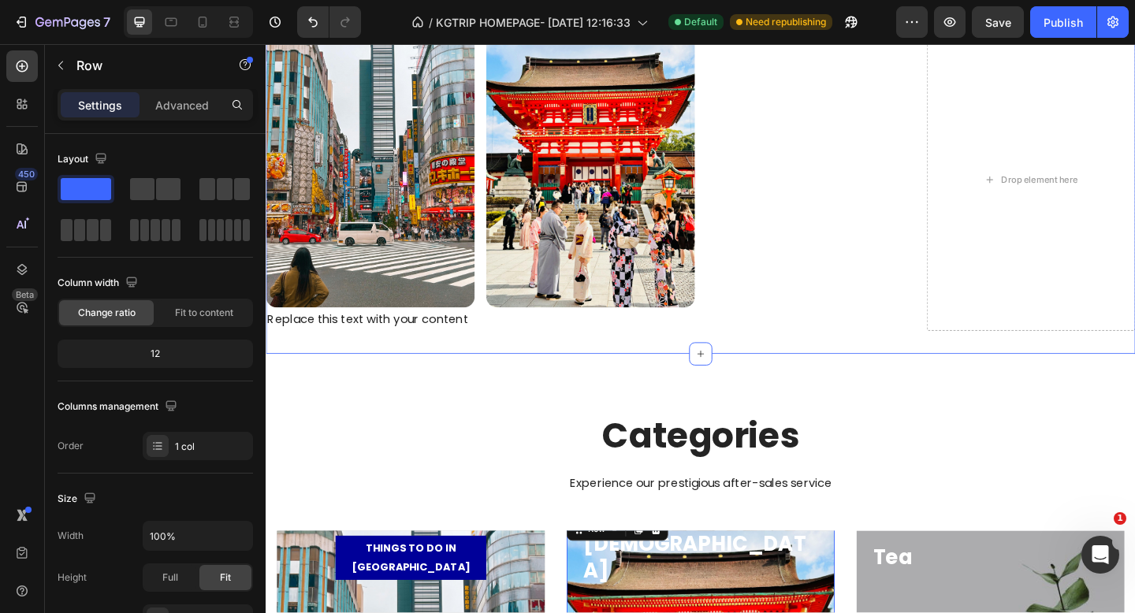
click at [800, 329] on div "Image" at bounding box center [858, 192] width 227 height 329
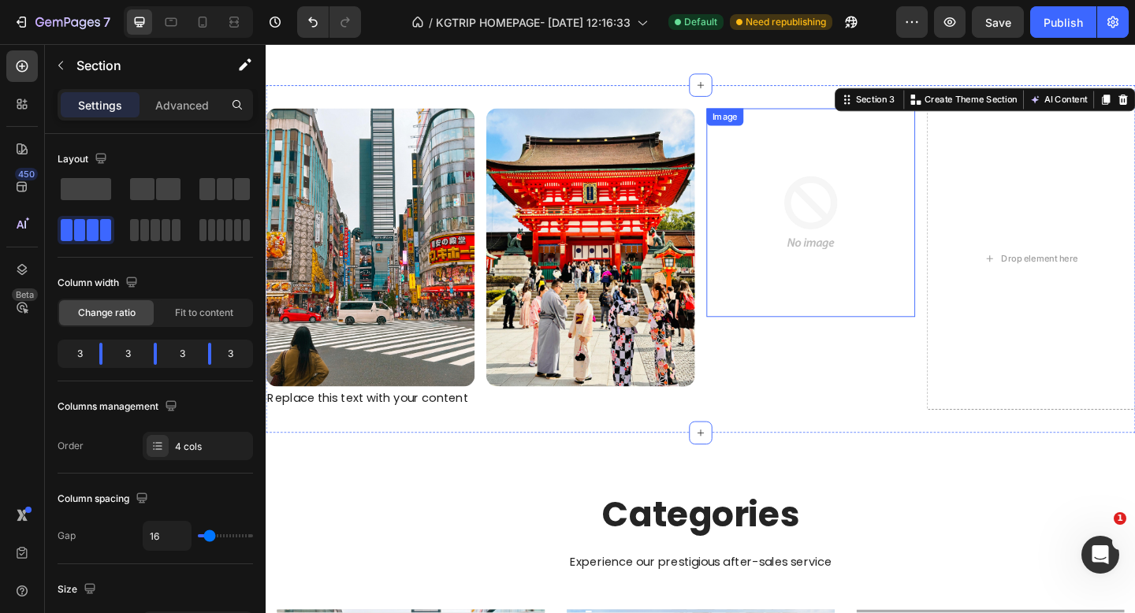
scroll to position [75, 0]
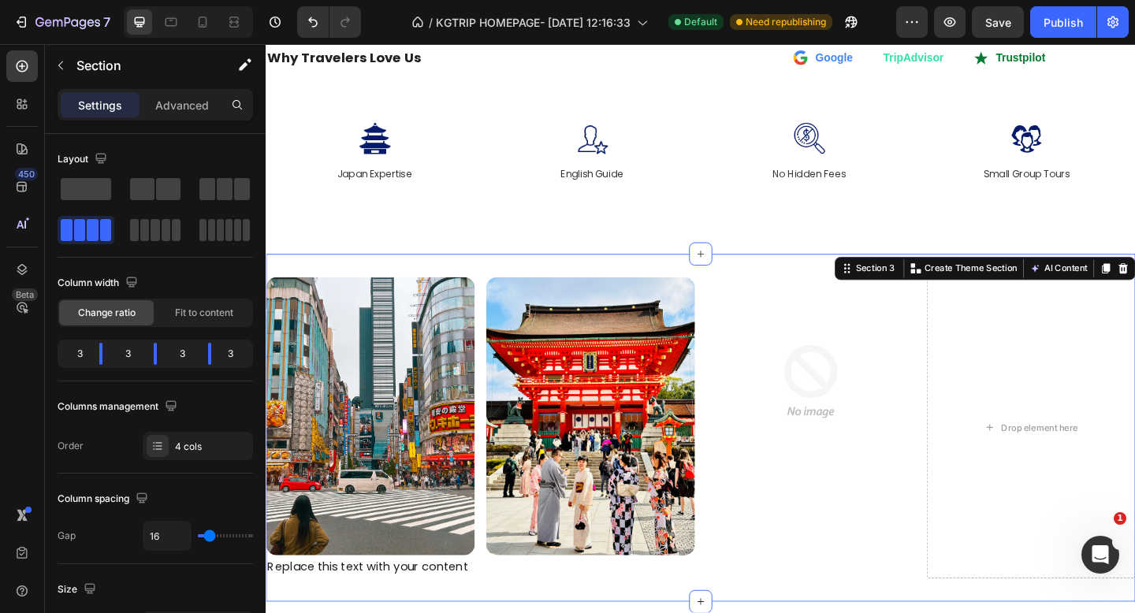
click at [677, 284] on div "Image Replace this text with your content Text Block Image Image Drop element h…" at bounding box center [739, 462] width 946 height 379
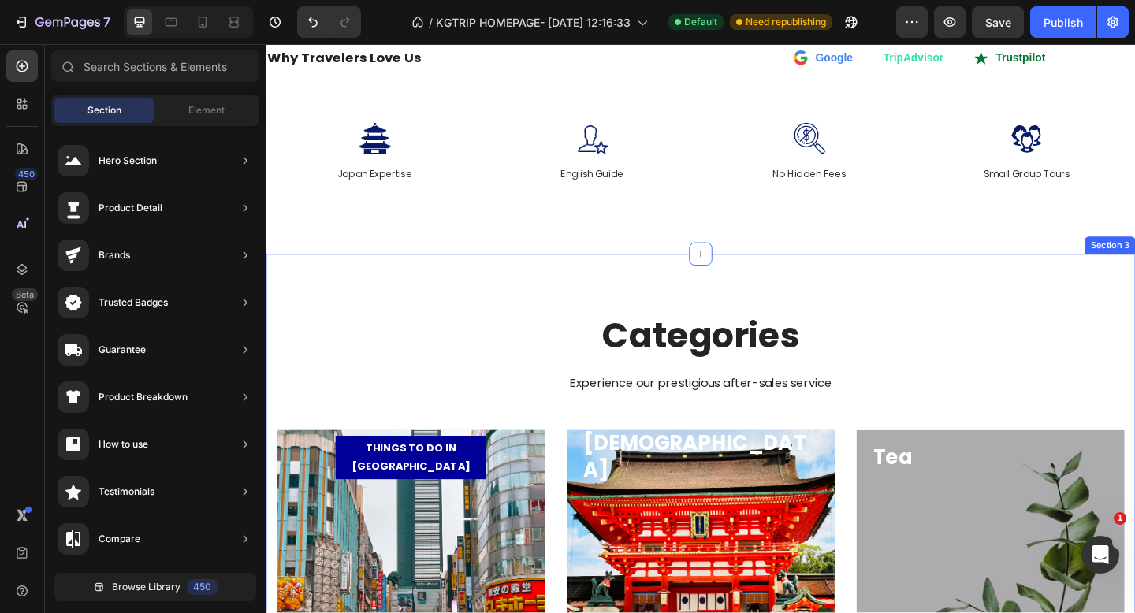
click at [825, 297] on div "Categories Heading Experience our prestigious after-sales service Text block Ro…" at bounding box center [739, 581] width 946 height 617
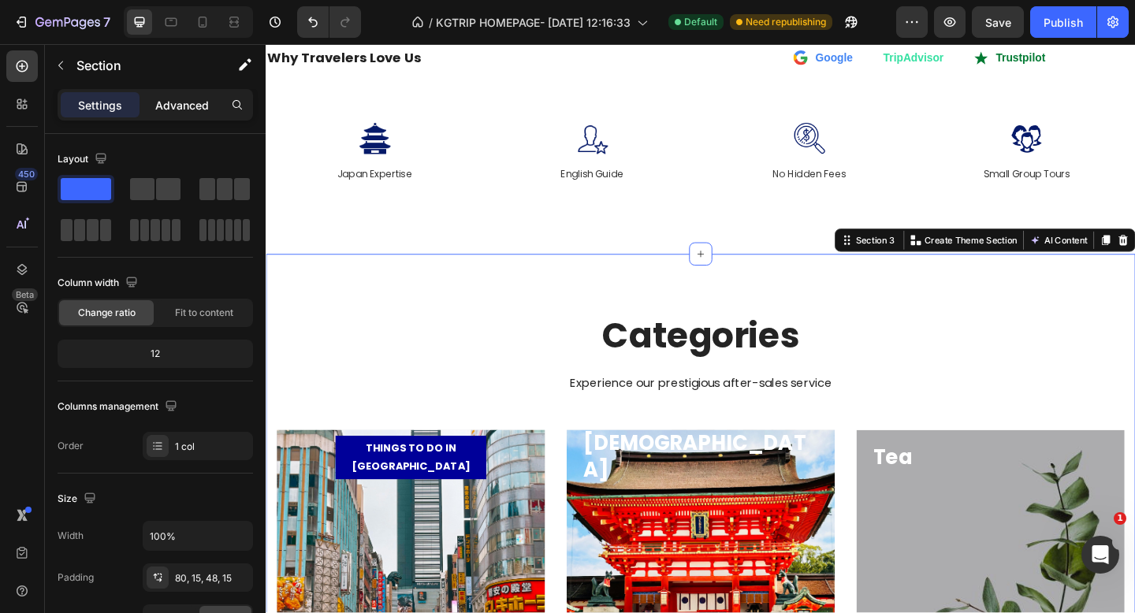
click at [192, 103] on p "Advanced" at bounding box center [182, 105] width 54 height 17
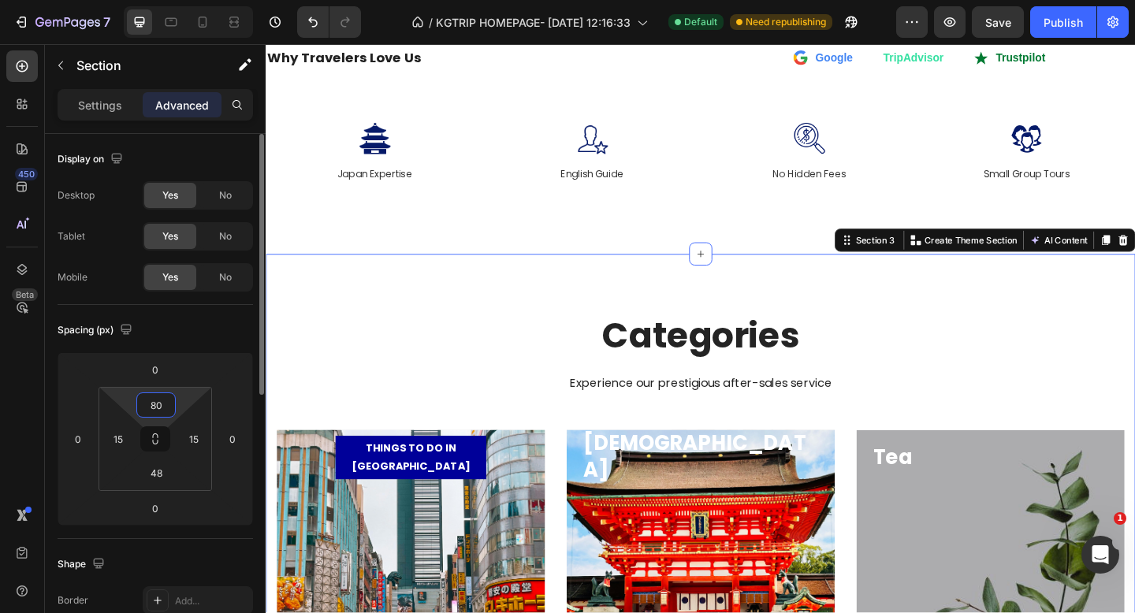
click at [162, 401] on input "80" at bounding box center [156, 405] width 32 height 24
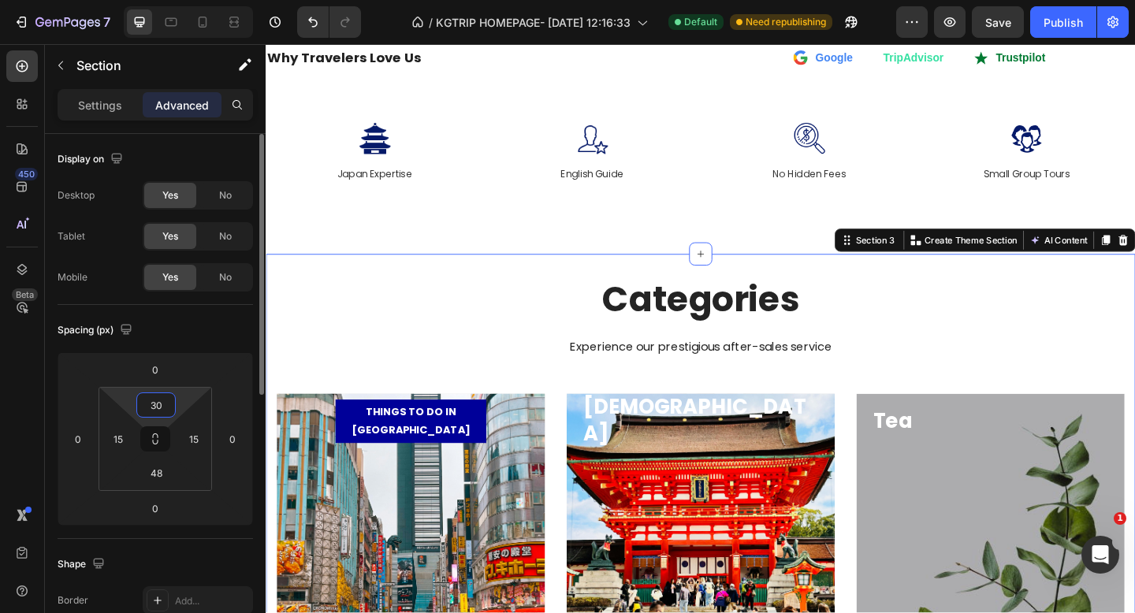
type input "3"
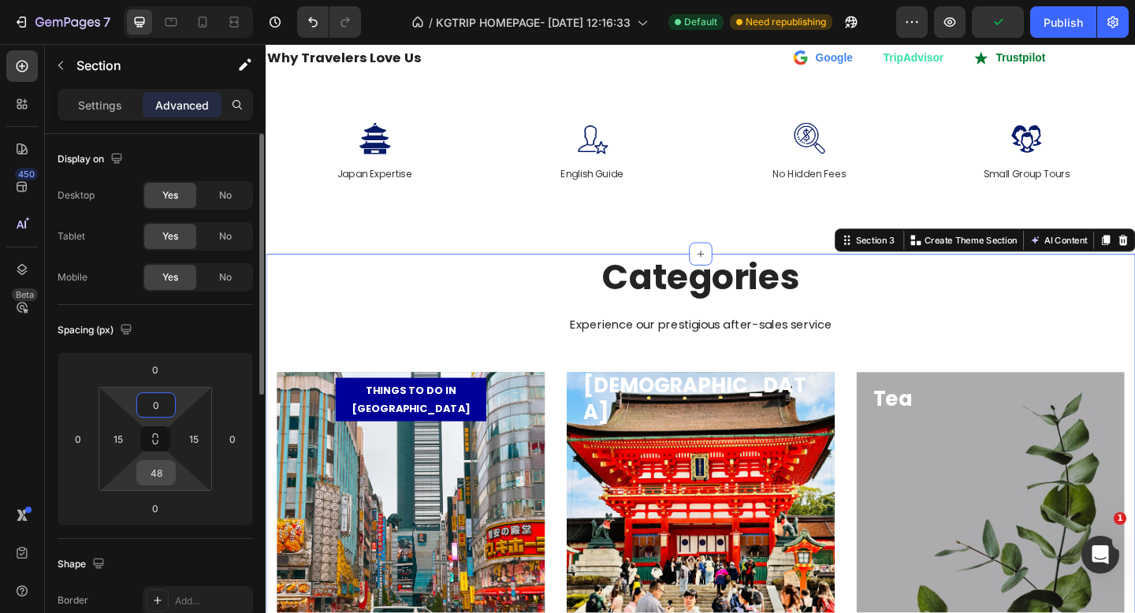
type input "0"
click at [166, 472] on input "48" at bounding box center [156, 473] width 32 height 24
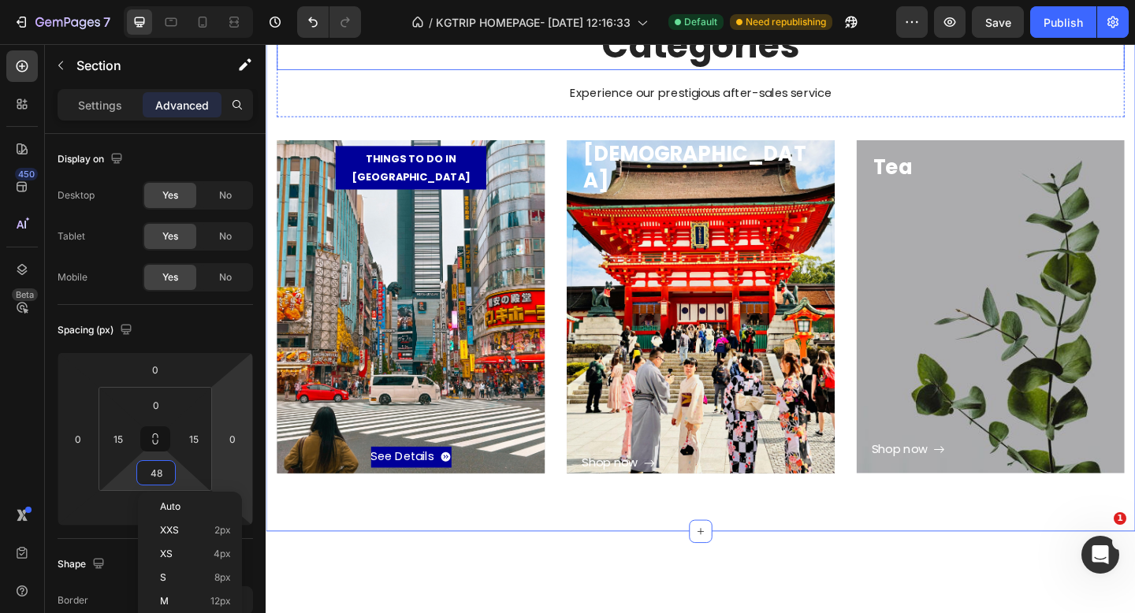
scroll to position [165, 0]
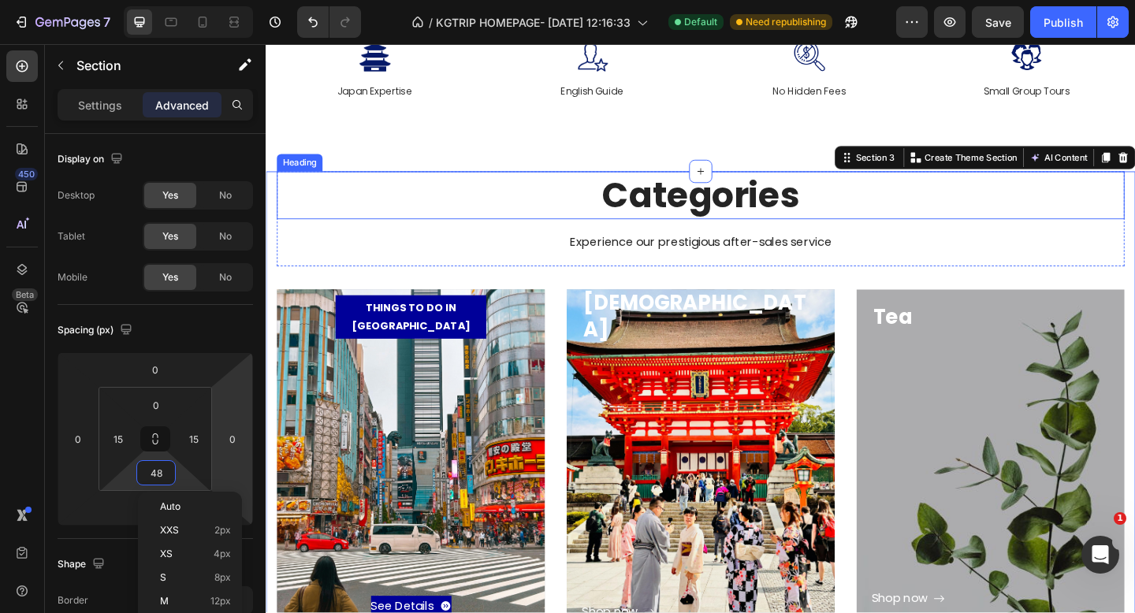
click at [628, 214] on p "Categories" at bounding box center [738, 209] width 919 height 49
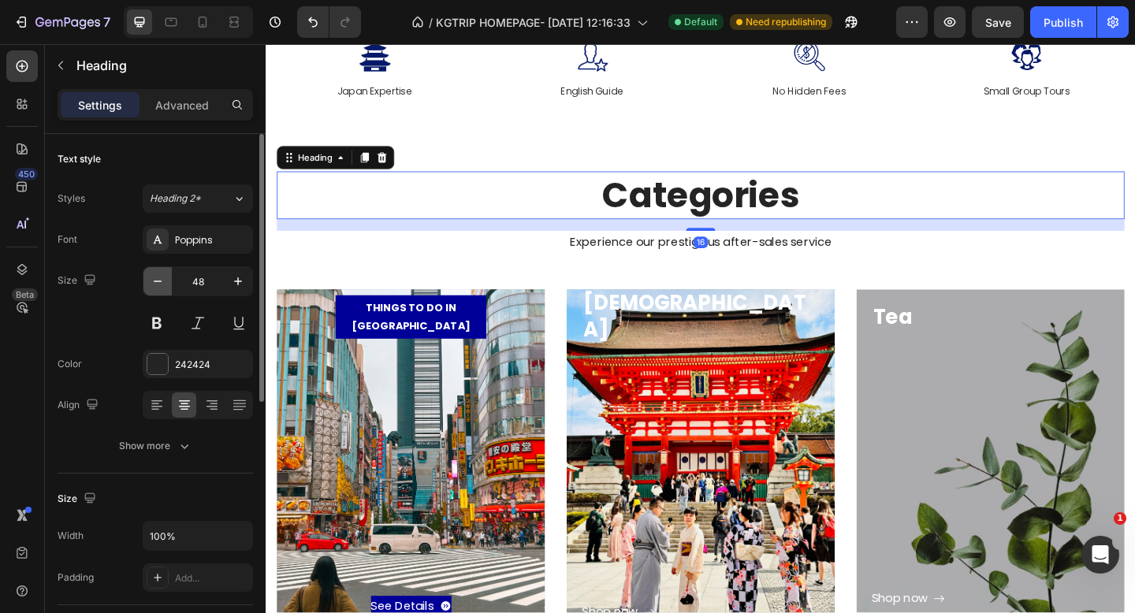
click at [158, 281] on icon "button" at bounding box center [158, 282] width 8 height 2
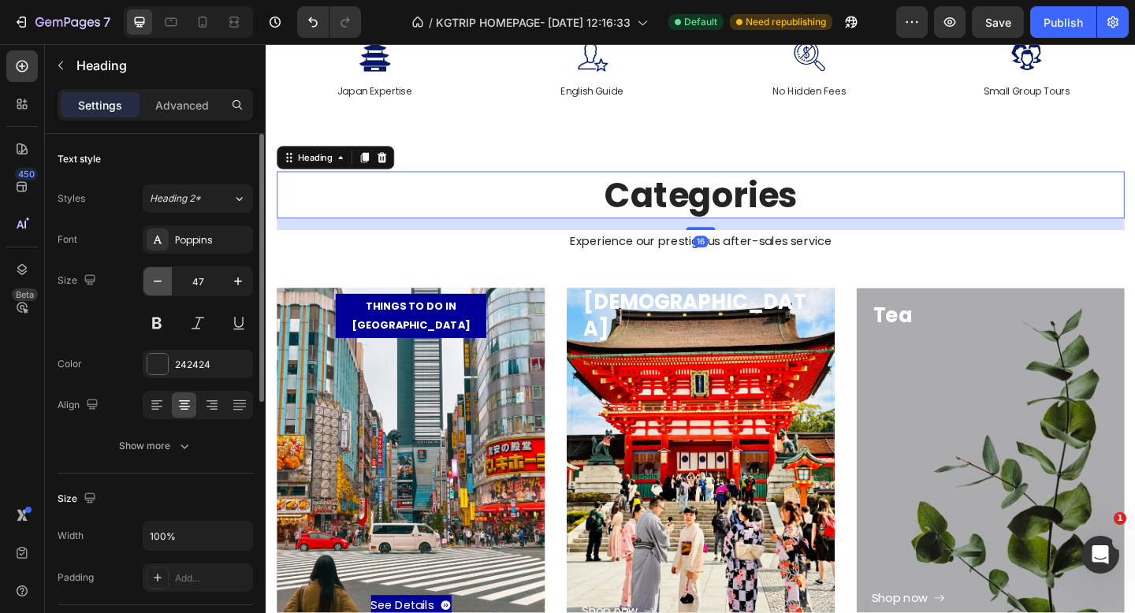
click at [158, 281] on icon "button" at bounding box center [158, 282] width 8 height 2
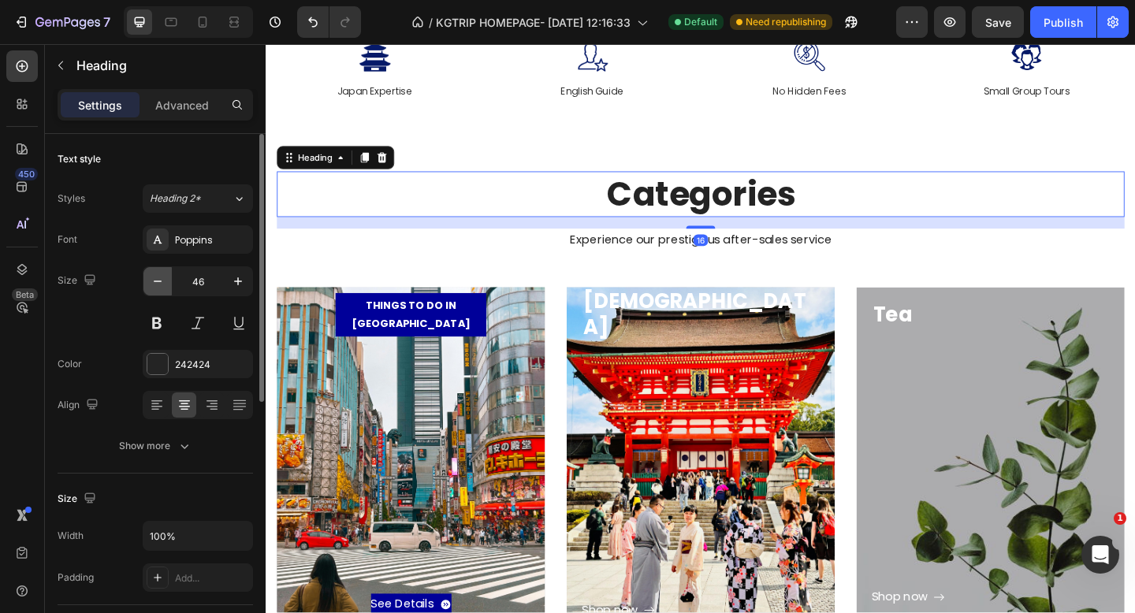
click at [158, 281] on icon "button" at bounding box center [158, 282] width 8 height 2
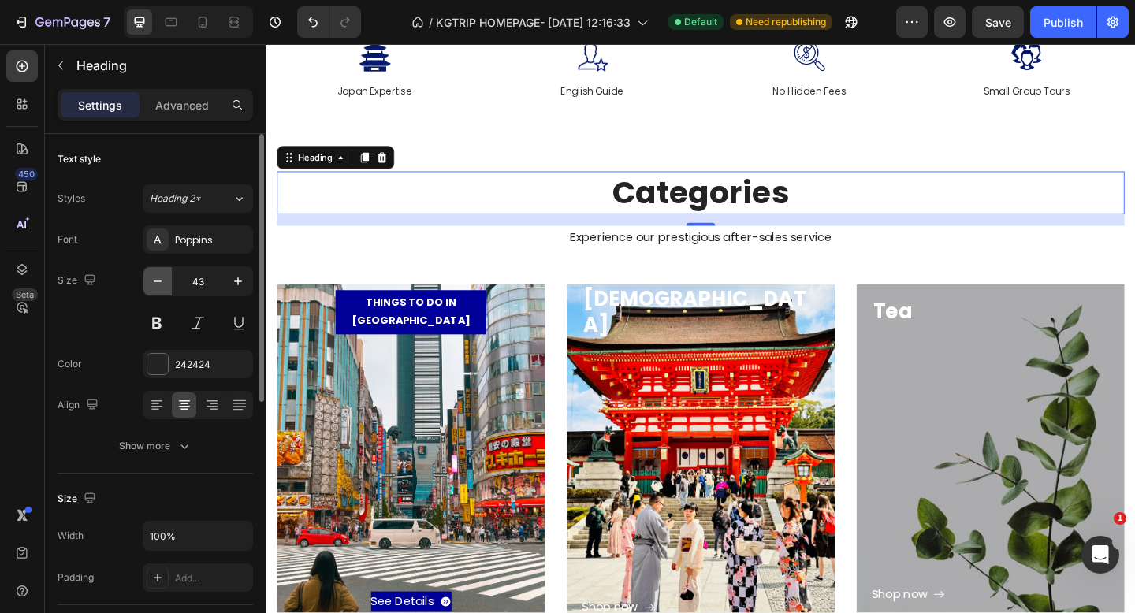
click at [158, 281] on icon "button" at bounding box center [158, 282] width 8 height 2
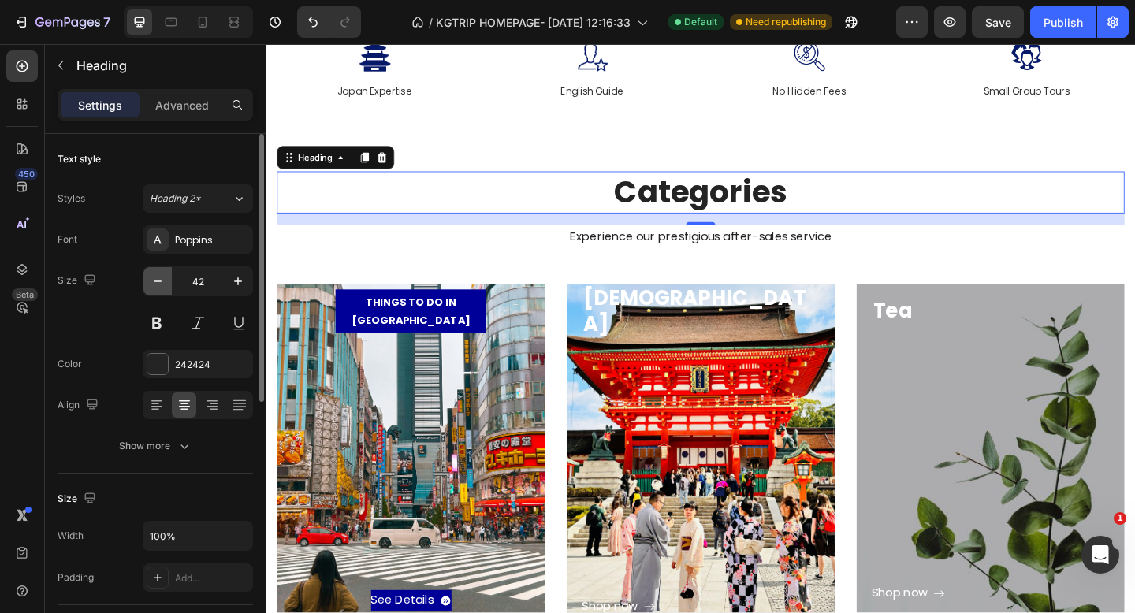
click at [158, 281] on icon "button" at bounding box center [158, 282] width 8 height 2
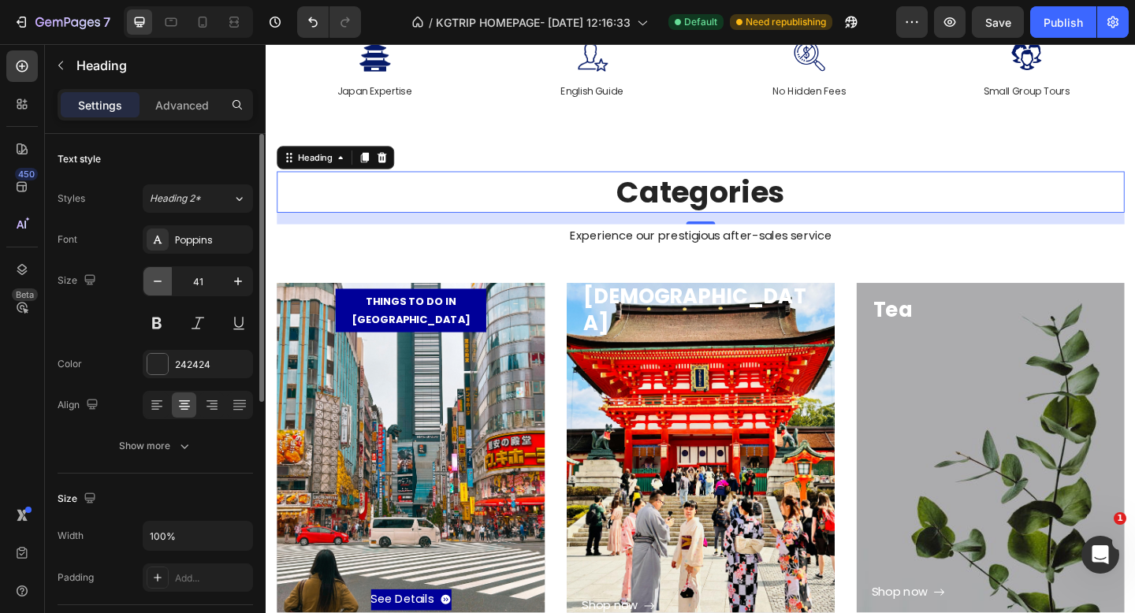
click at [158, 281] on icon "button" at bounding box center [158, 282] width 8 height 2
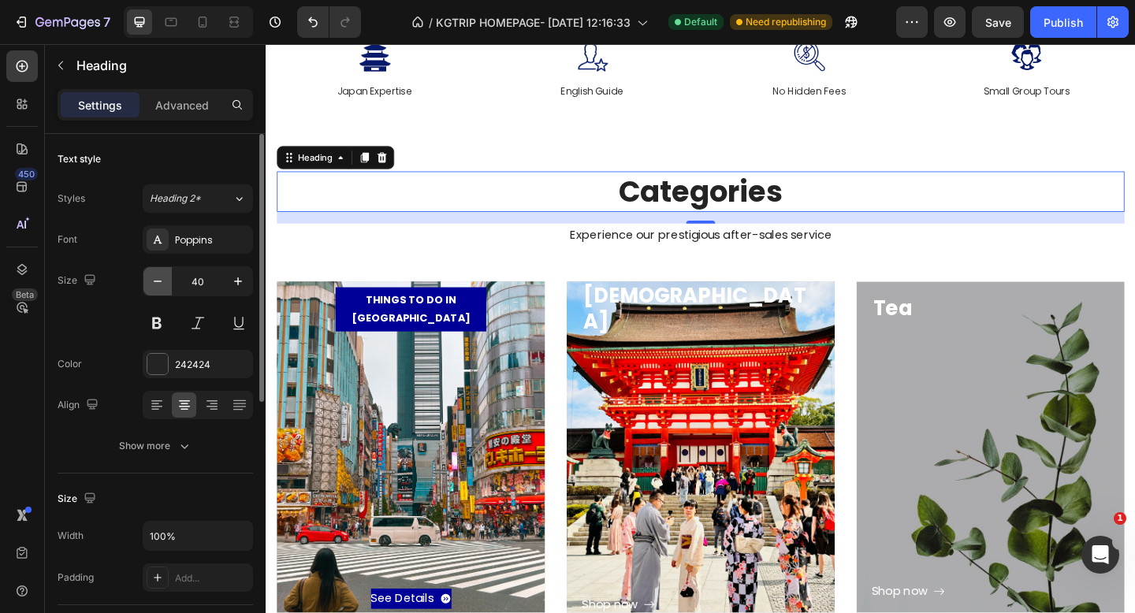
click at [158, 281] on icon "button" at bounding box center [158, 282] width 8 height 2
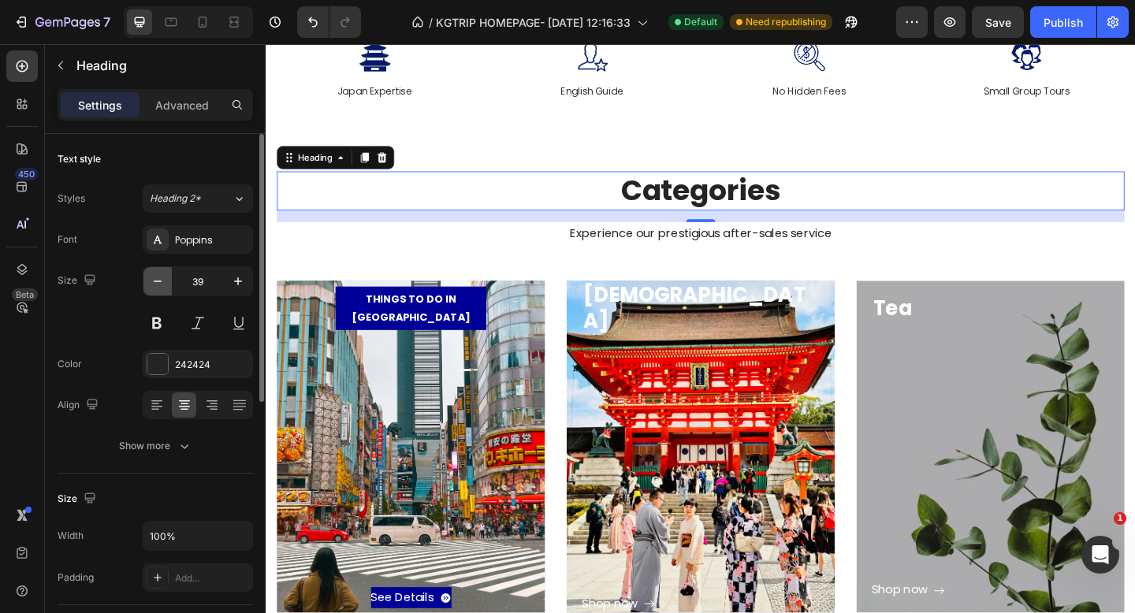
click at [158, 281] on icon "button" at bounding box center [158, 282] width 8 height 2
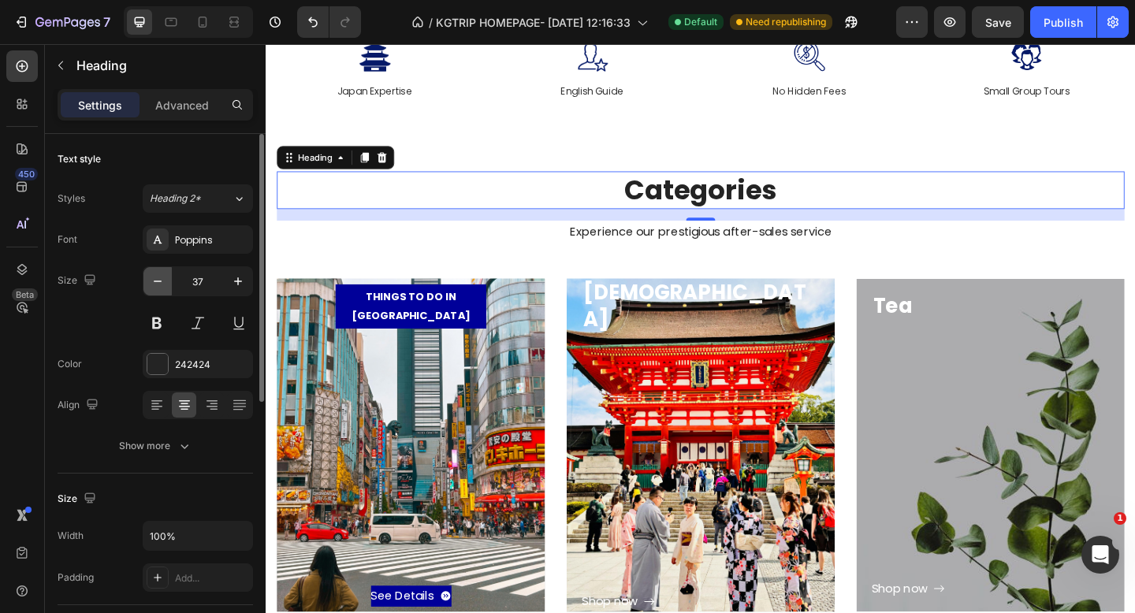
click at [158, 281] on icon "button" at bounding box center [158, 282] width 8 height 2
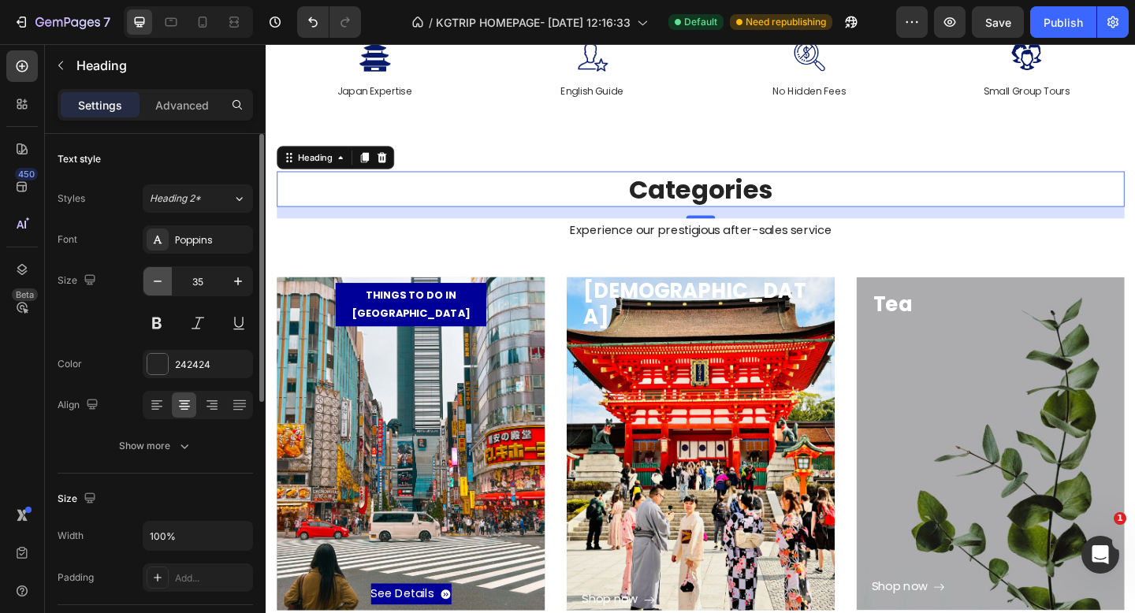
click at [158, 281] on icon "button" at bounding box center [158, 282] width 8 height 2
type input "34"
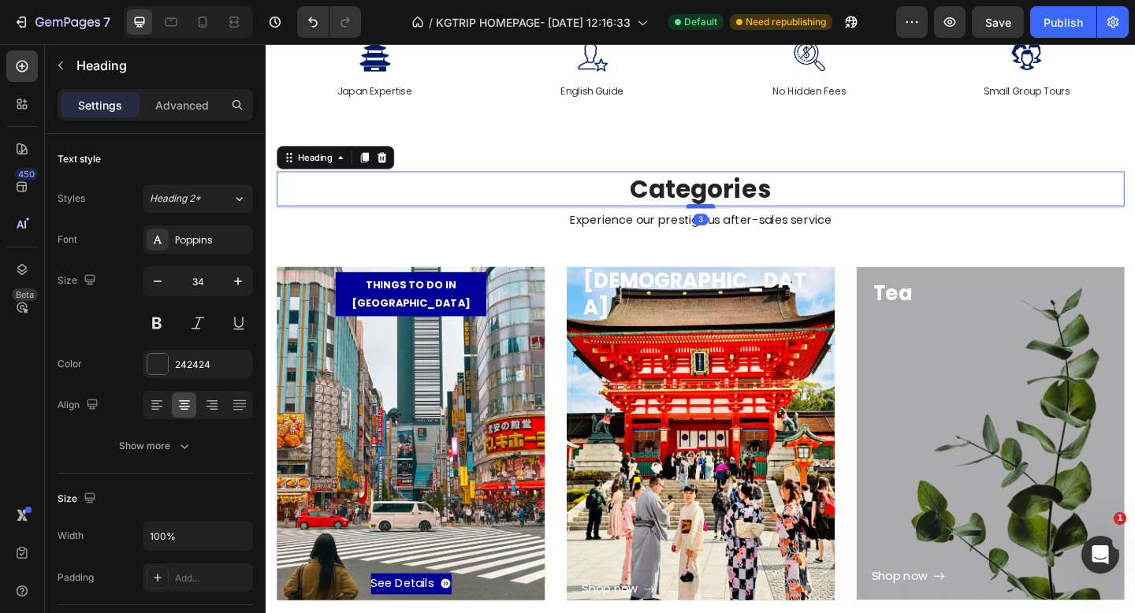
drag, startPoint x: 735, startPoint y: 230, endPoint x: 736, endPoint y: 220, distance: 10.3
click at [736, 220] on div at bounding box center [739, 220] width 32 height 5
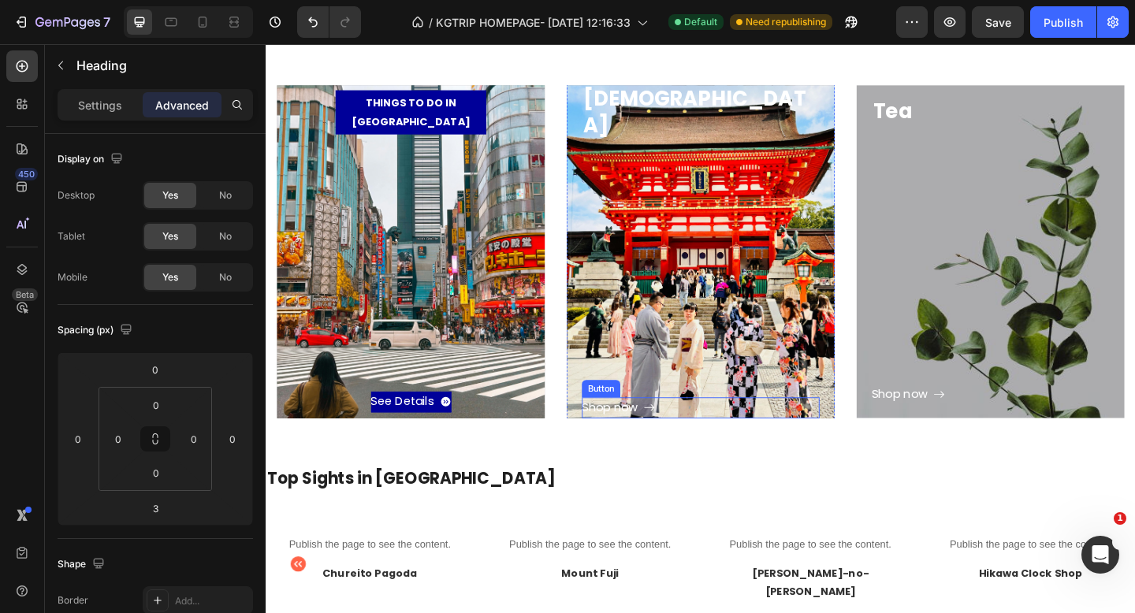
scroll to position [352, 0]
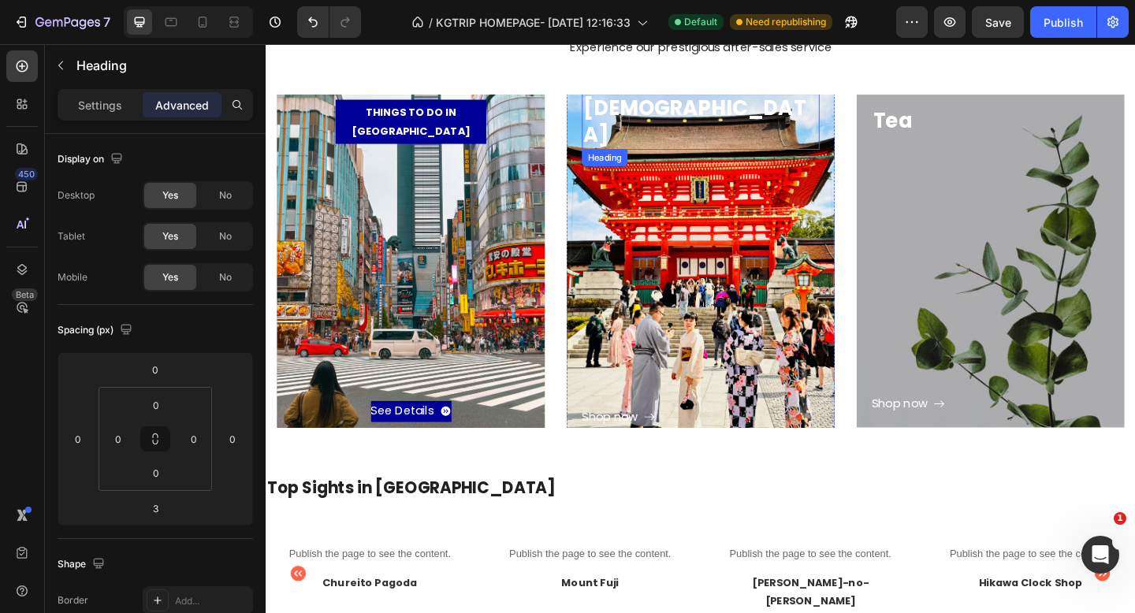
click at [696, 128] on p "[DEMOGRAPHIC_DATA]" at bounding box center [738, 129] width 255 height 58
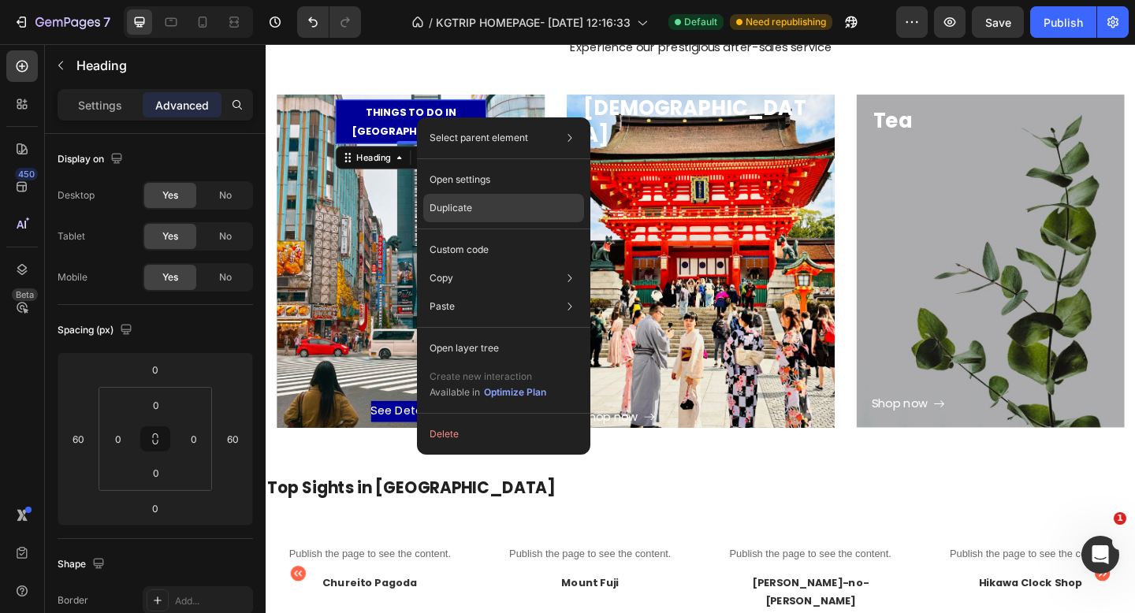
click at [468, 211] on p "Duplicate" at bounding box center [451, 208] width 43 height 14
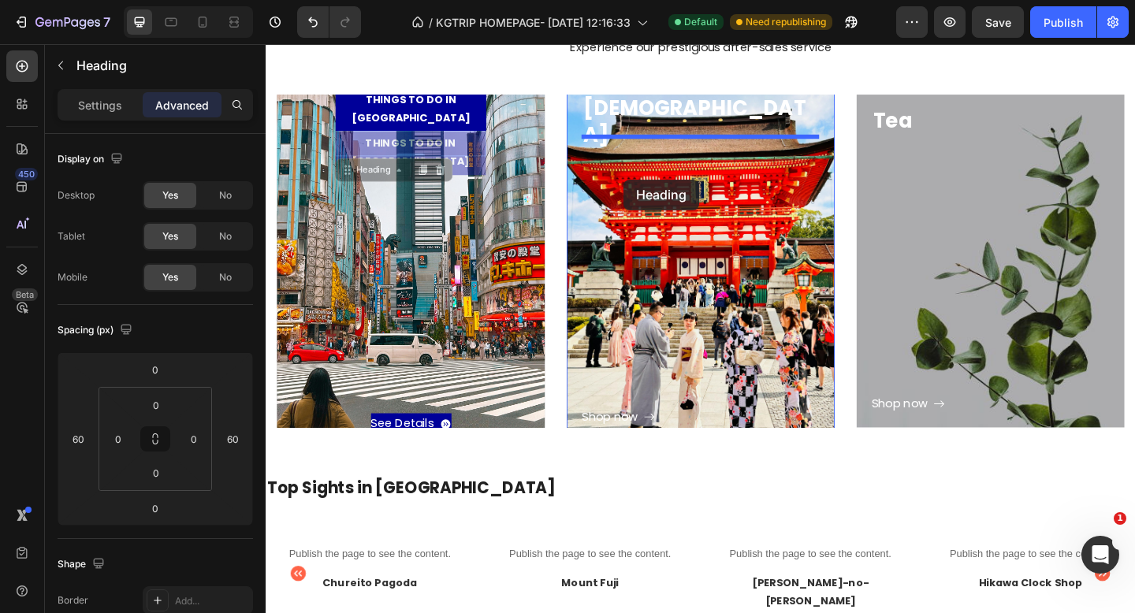
drag, startPoint x: 355, startPoint y: 170, endPoint x: 655, endPoint y: 192, distance: 301.2
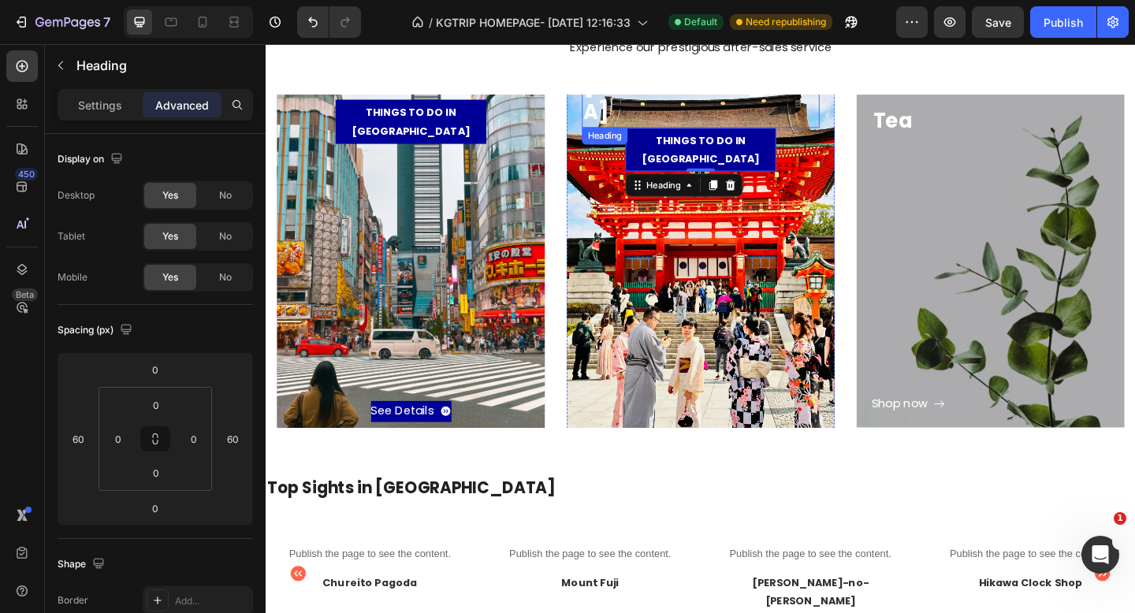
click at [655, 110] on p "[DEMOGRAPHIC_DATA]" at bounding box center [738, 105] width 255 height 58
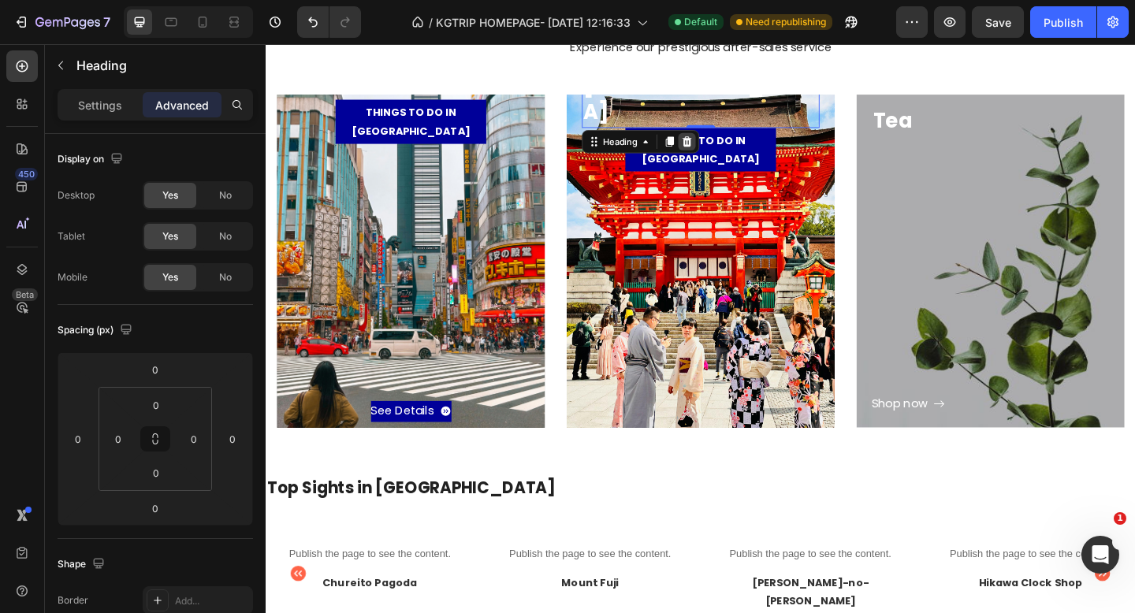
click at [730, 145] on icon at bounding box center [724, 150] width 13 height 13
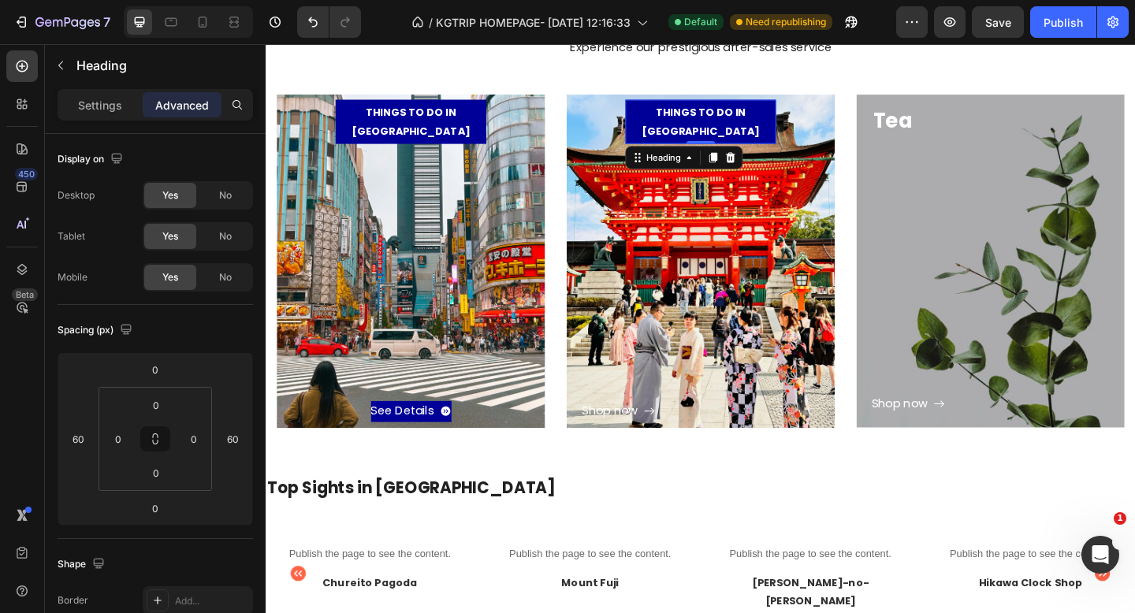
click at [802, 128] on h3 "THINGS TO DO IN [GEOGRAPHIC_DATA]" at bounding box center [739, 128] width 164 height 47
click at [802, 128] on p "THINGS TO DO IN [GEOGRAPHIC_DATA]" at bounding box center [739, 128] width 164 height 39
click at [643, 440] on div "Shop now" at bounding box center [639, 444] width 61 height 23
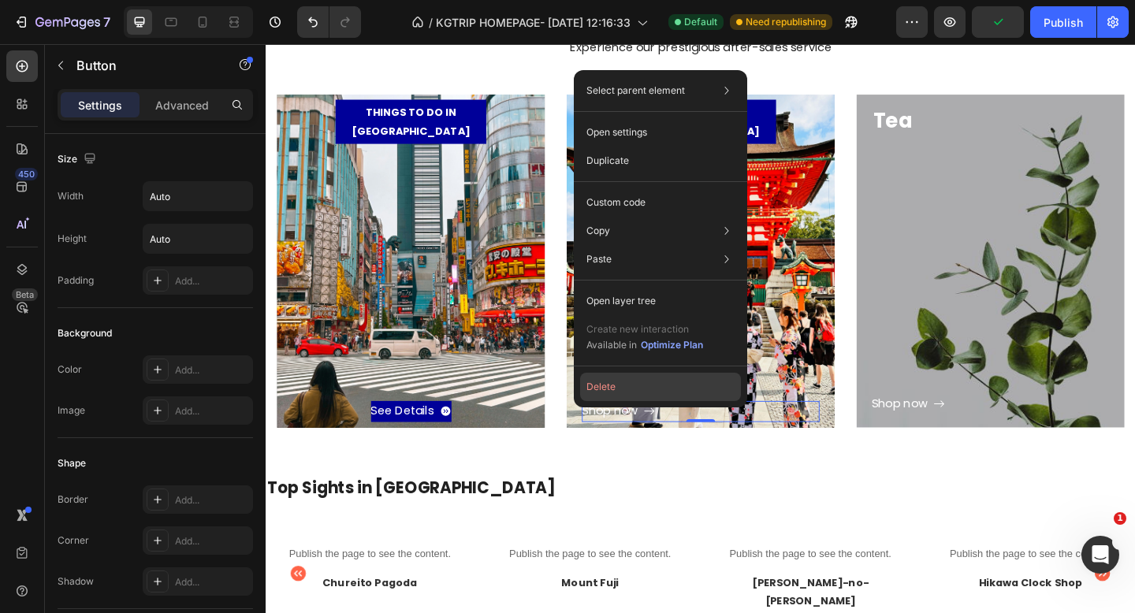
click at [617, 386] on button "Delete" at bounding box center [660, 387] width 161 height 28
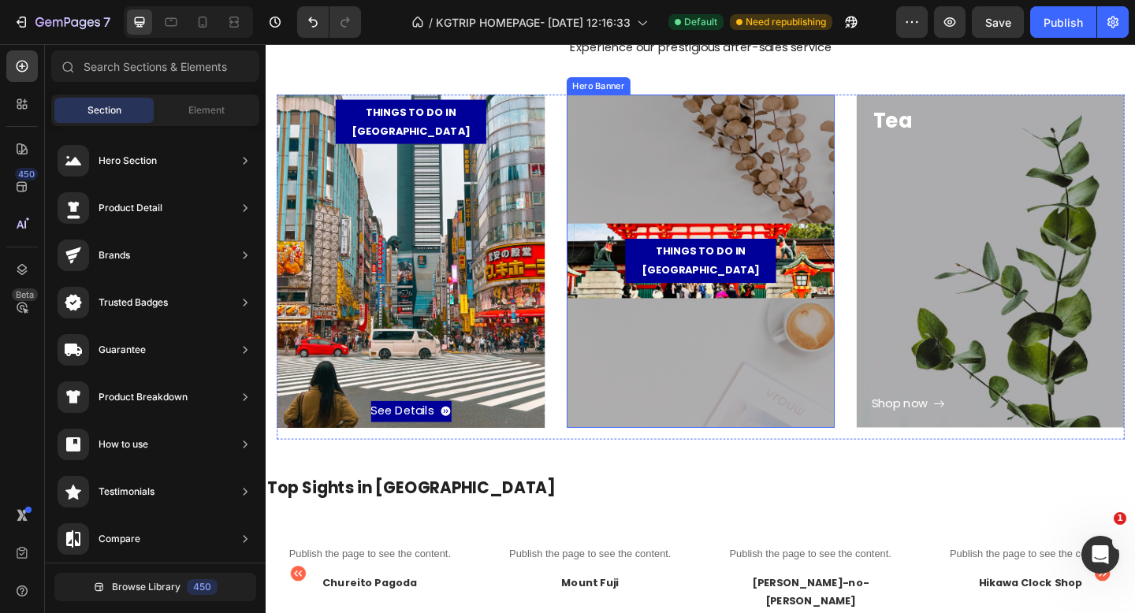
click at [634, 158] on div "Overlay" at bounding box center [739, 280] width 292 height 363
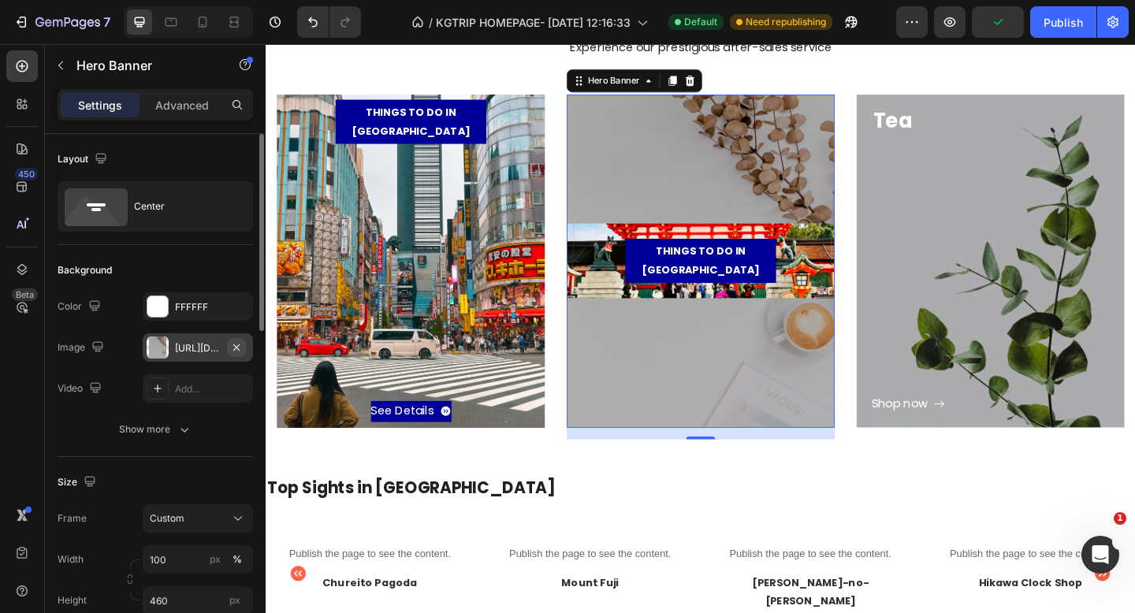
click at [239, 349] on icon "button" at bounding box center [236, 347] width 13 height 13
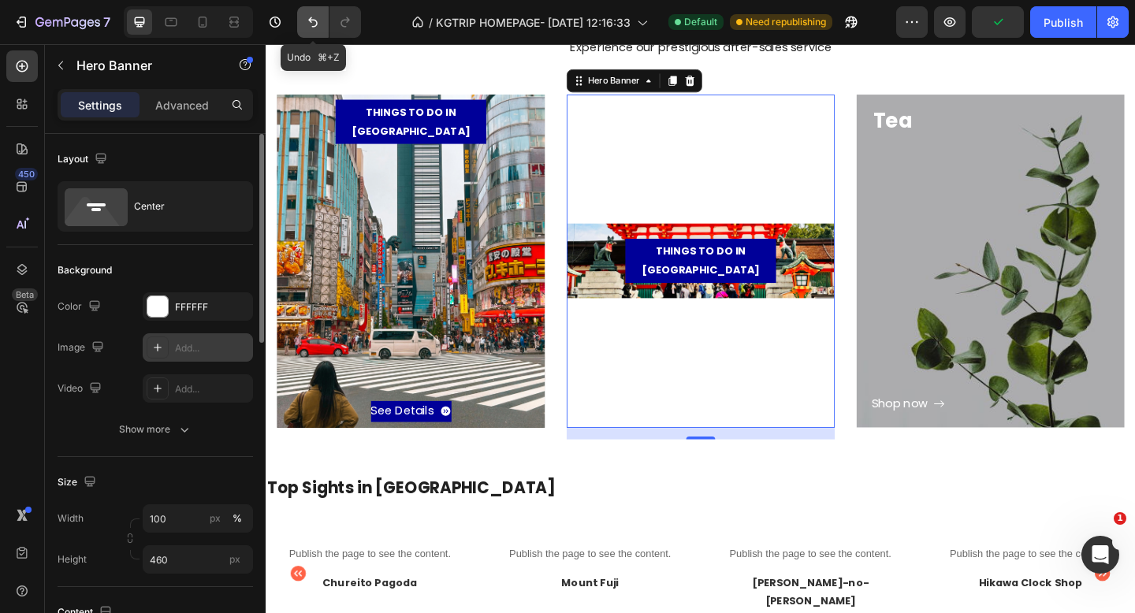
click at [313, 19] on icon "Undo/Redo" at bounding box center [313, 22] width 16 height 16
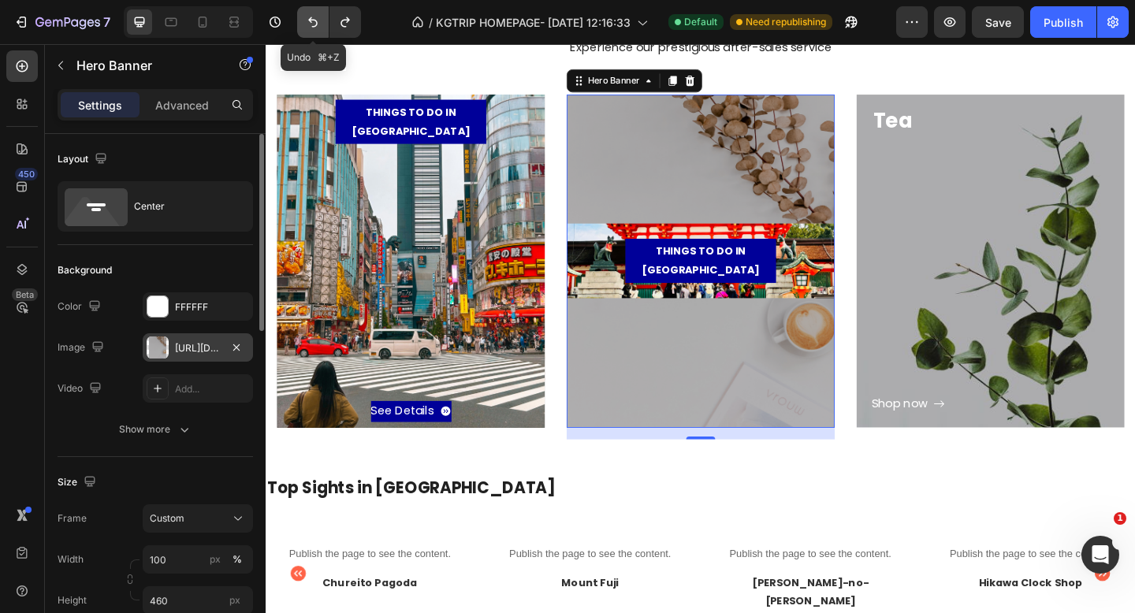
click at [313, 19] on icon "Undo/Redo" at bounding box center [313, 22] width 16 height 16
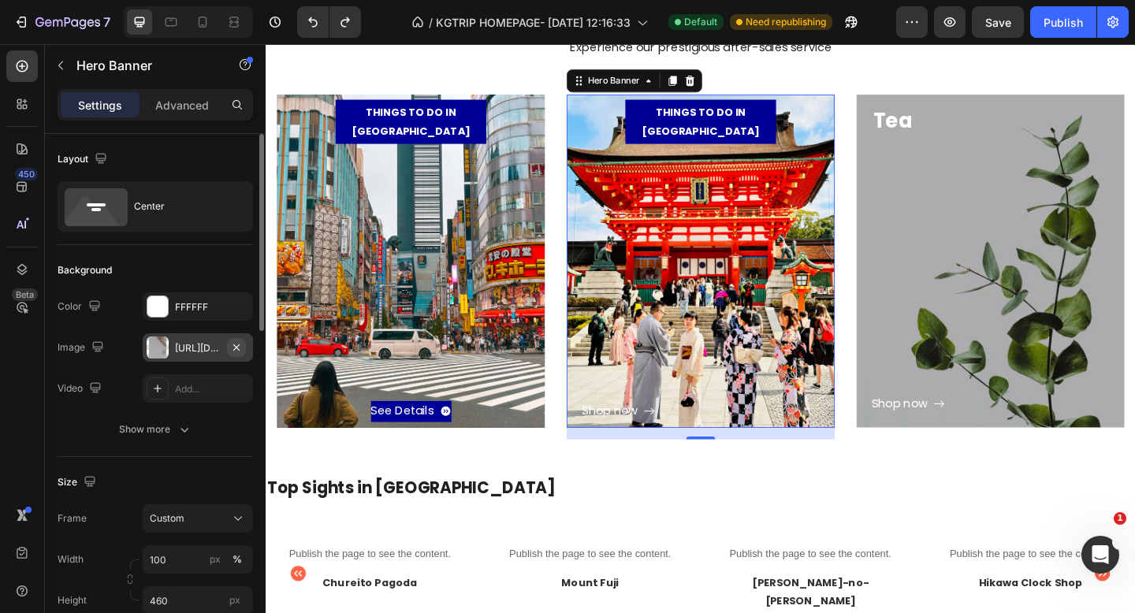
click at [235, 347] on icon "button" at bounding box center [236, 347] width 13 height 13
click at [505, 402] on div "See Details Button" at bounding box center [423, 304] width 259 height 303
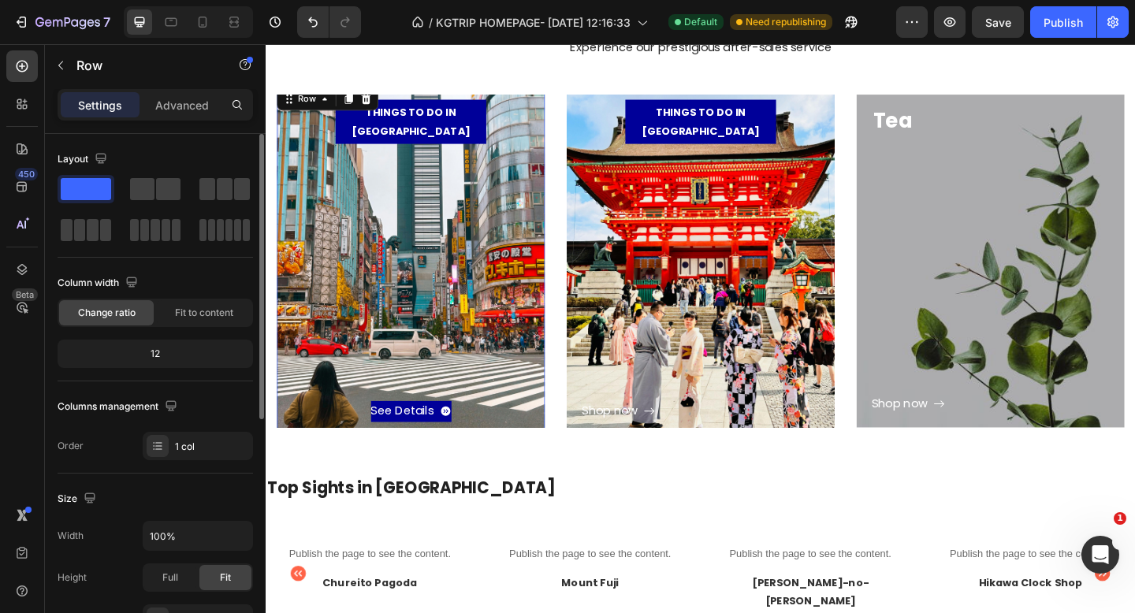
click at [380, 265] on div "See Details Button" at bounding box center [423, 304] width 259 height 303
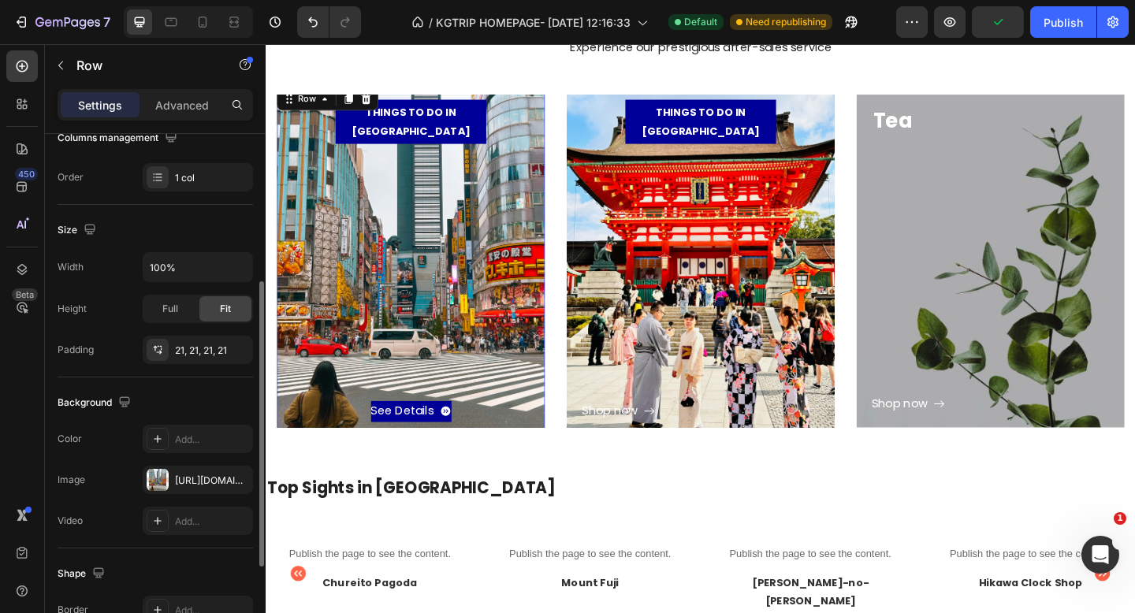
scroll to position [267, 0]
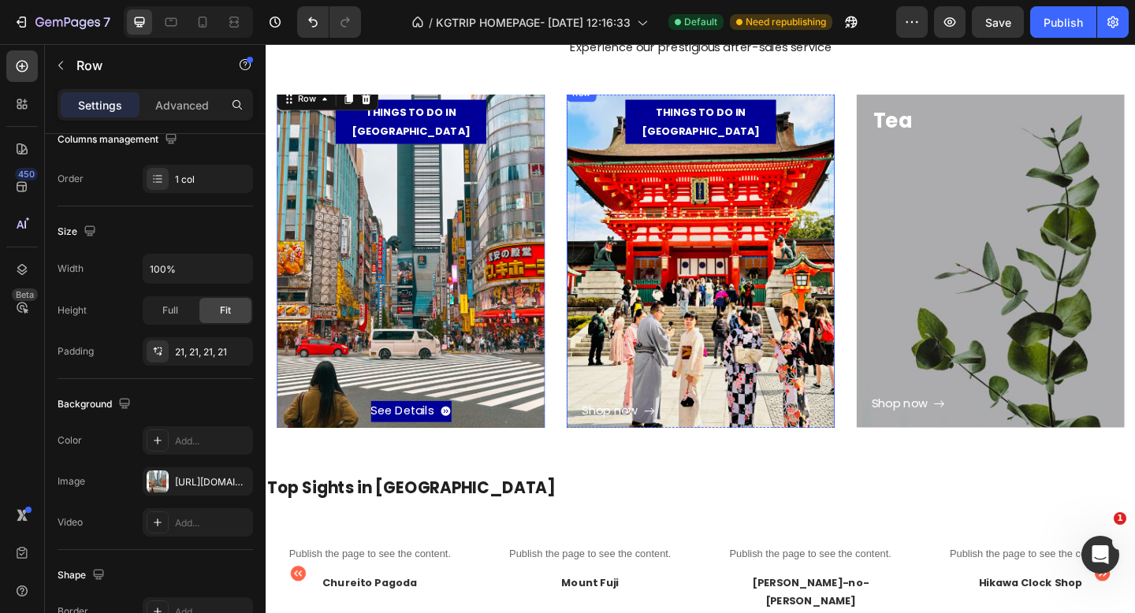
click at [765, 320] on div "Shop now Button" at bounding box center [738, 304] width 259 height 303
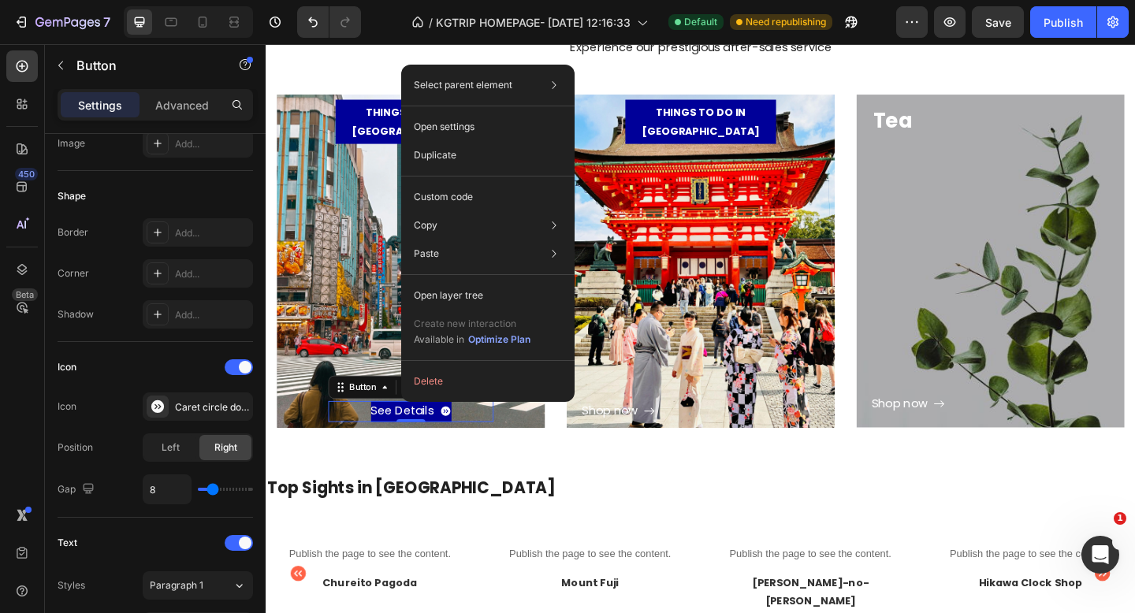
scroll to position [0, 0]
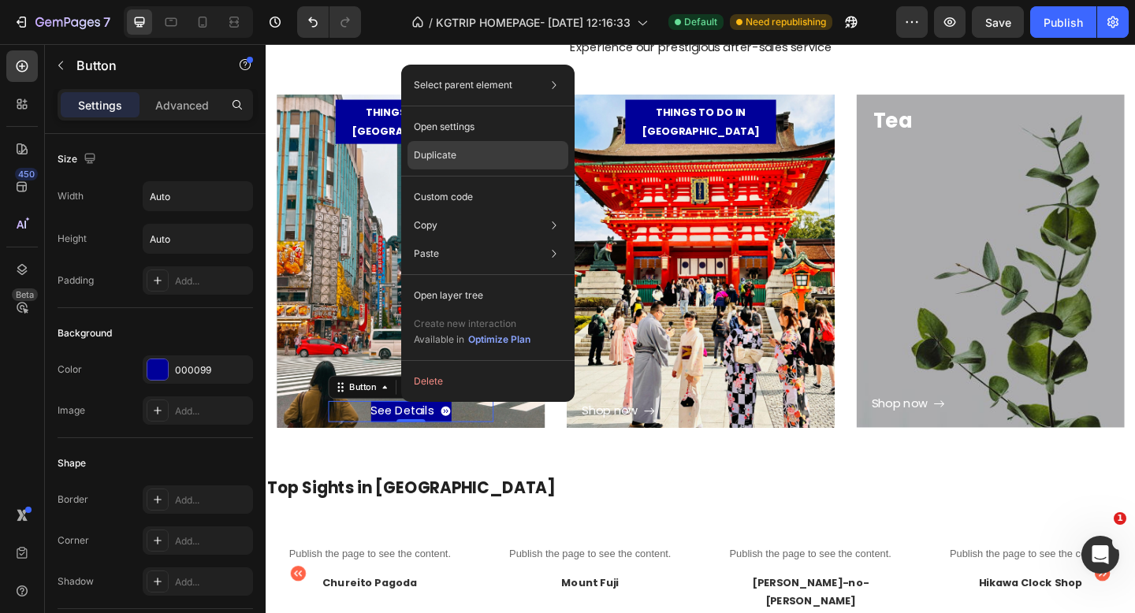
click at [456, 183] on div "Duplicate" at bounding box center [488, 197] width 161 height 28
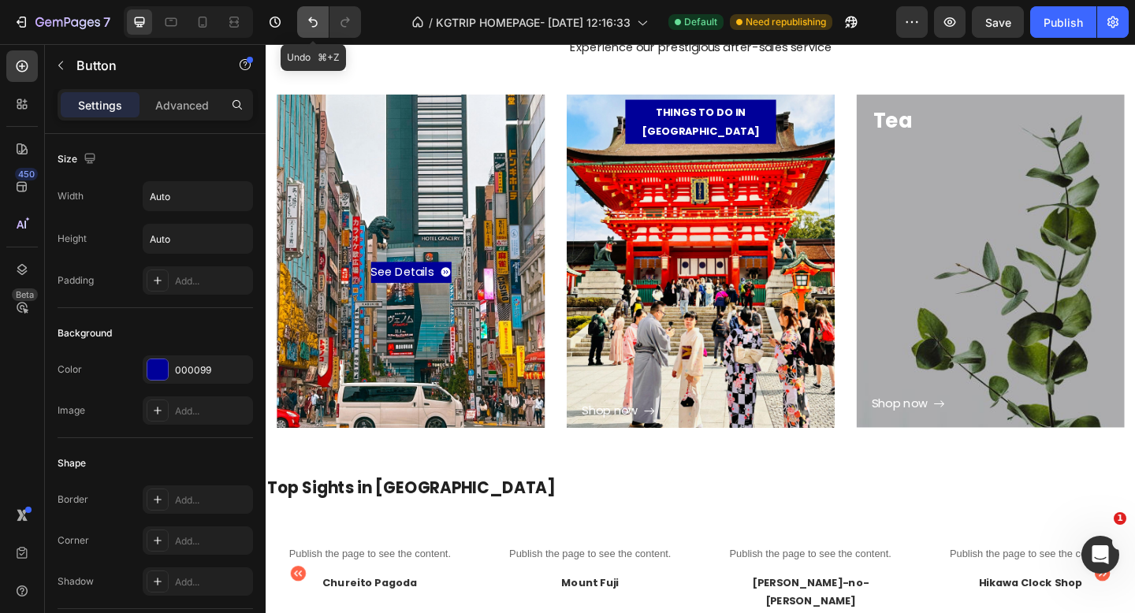
click at [318, 19] on icon "Undo/Redo" at bounding box center [313, 22] width 16 height 16
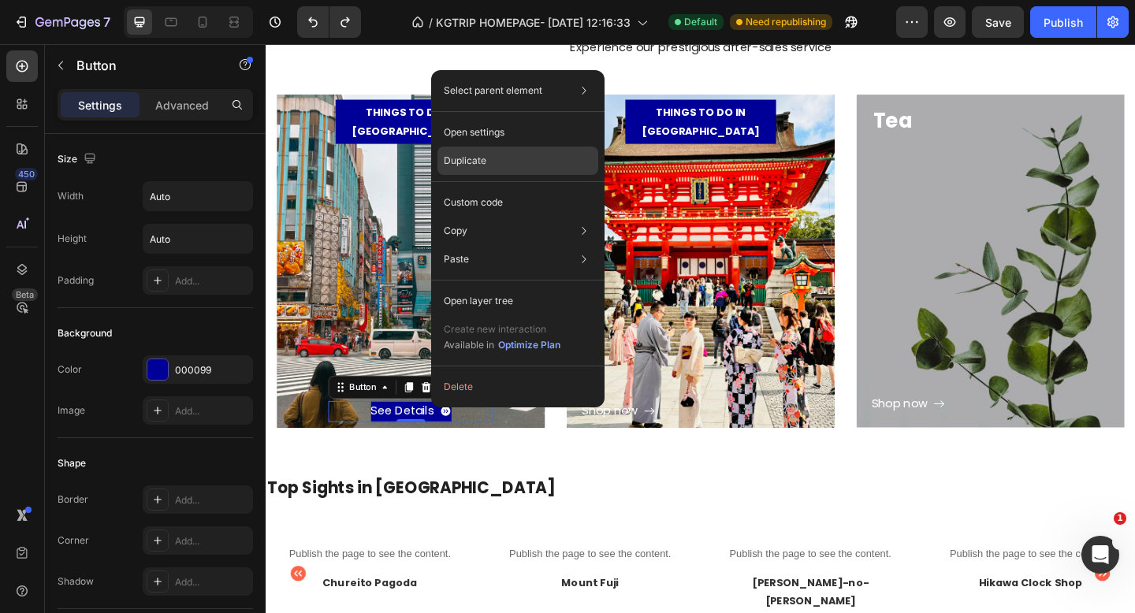
click at [479, 161] on p "Duplicate" at bounding box center [465, 161] width 43 height 14
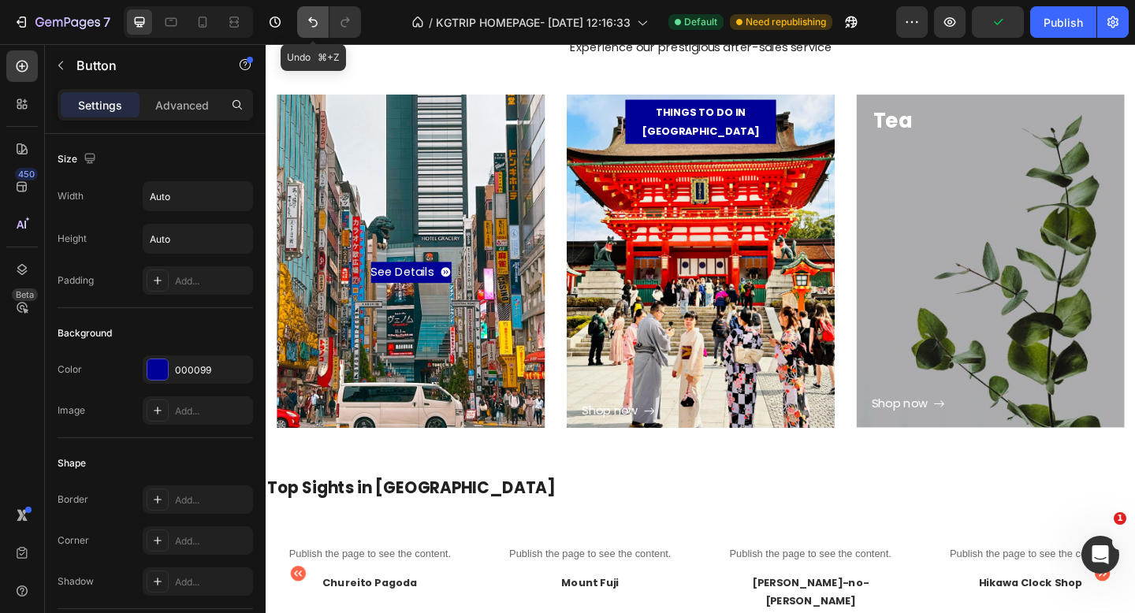
click at [312, 26] on icon "Undo/Redo" at bounding box center [312, 22] width 9 height 10
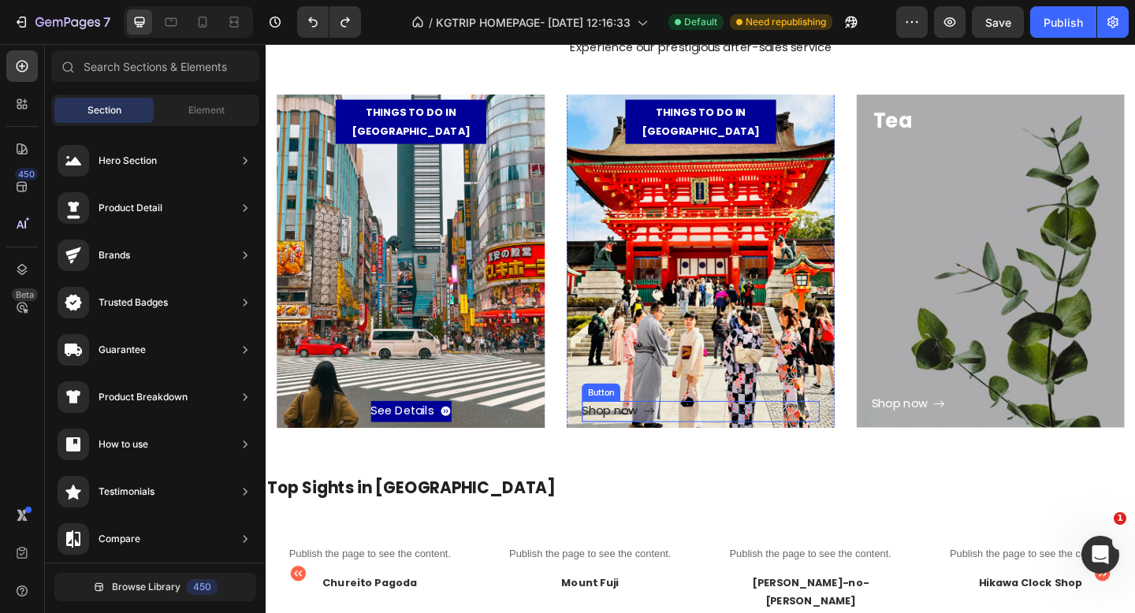
click at [658, 433] on div "Shop now" at bounding box center [639, 444] width 61 height 23
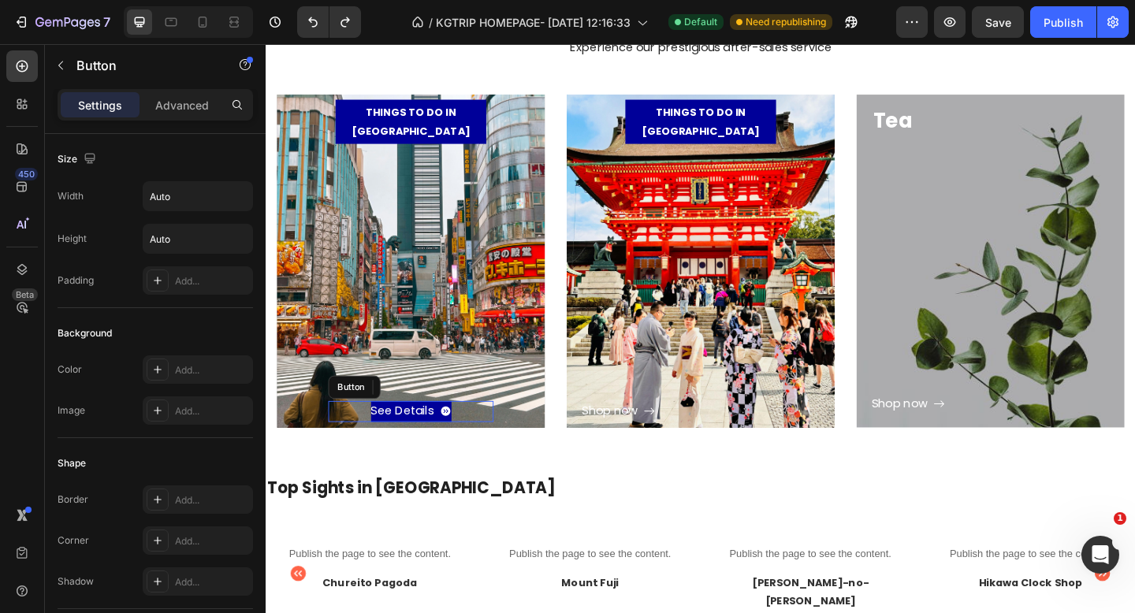
click at [487, 433] on div "See Details Button" at bounding box center [424, 444] width 180 height 23
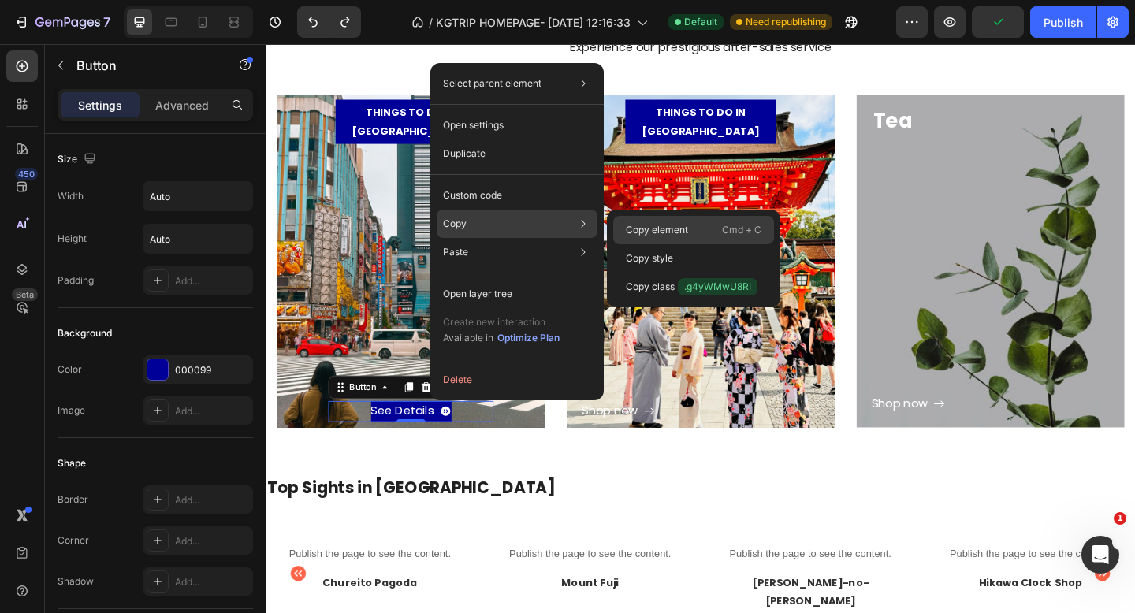
click at [668, 227] on p "Copy element" at bounding box center [657, 230] width 62 height 14
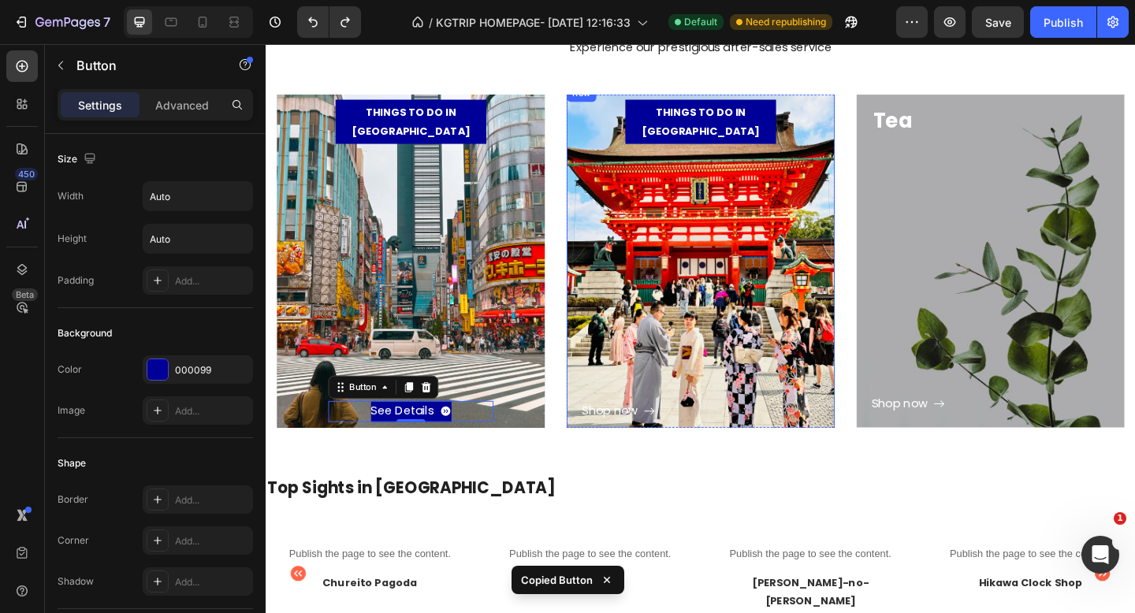
click at [750, 319] on div "Shop now Button" at bounding box center [738, 304] width 259 height 303
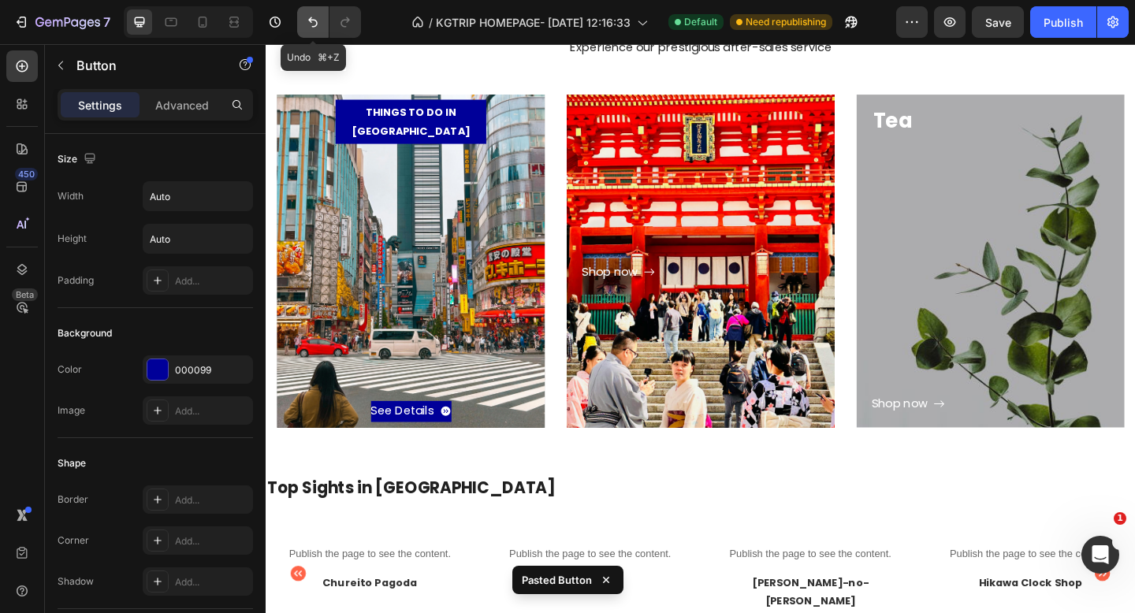
click at [308, 22] on icon "Undo/Redo" at bounding box center [313, 22] width 16 height 16
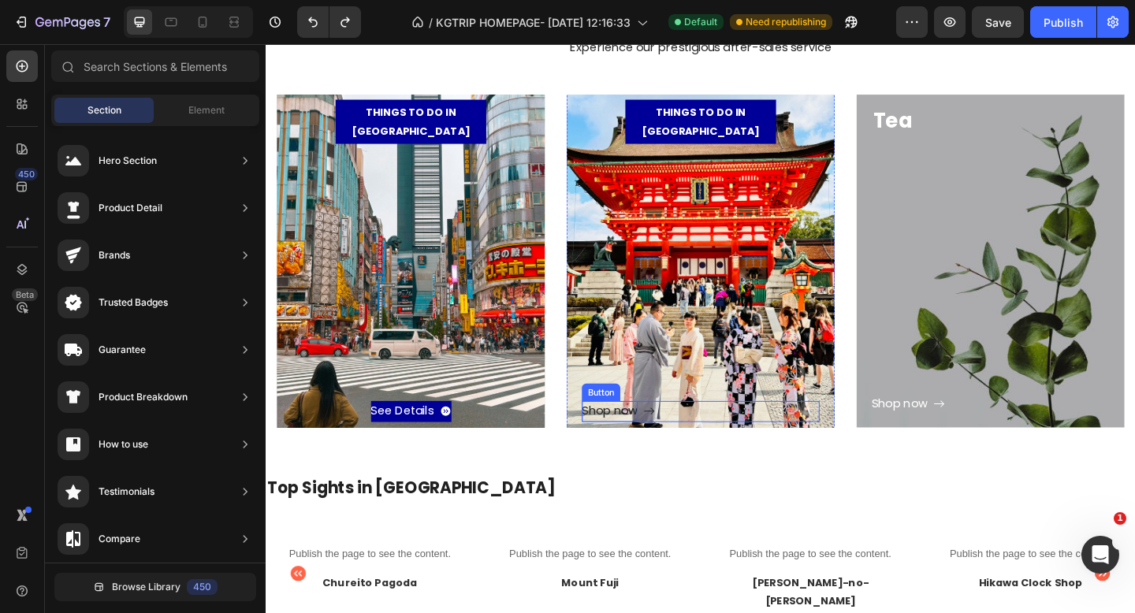
click at [666, 434] on div "Shop now" at bounding box center [639, 444] width 61 height 23
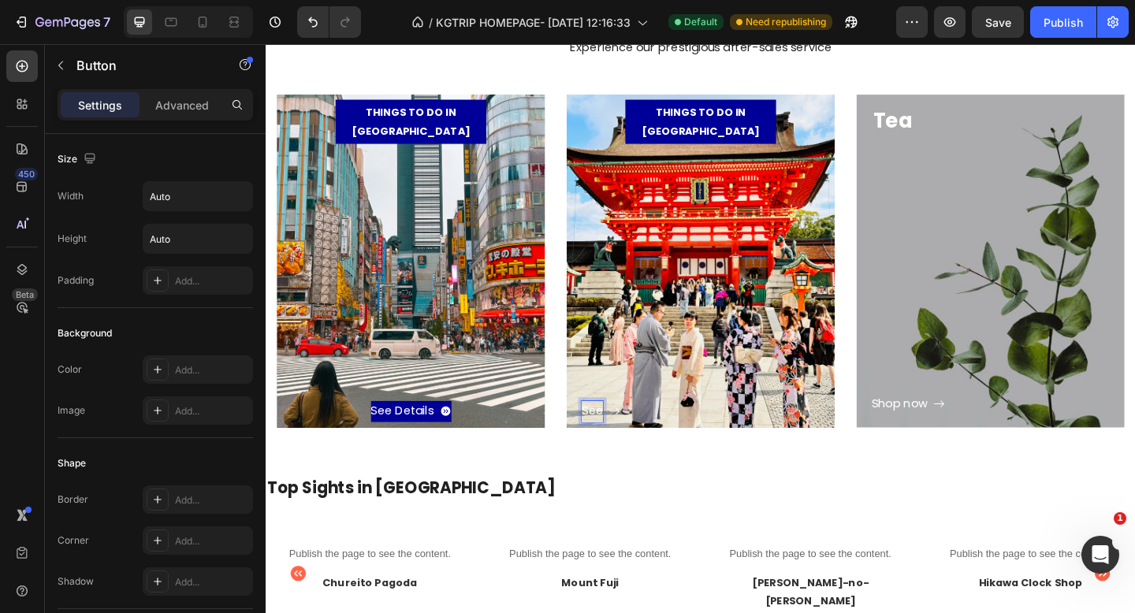
click at [609, 433] on button "See" at bounding box center [630, 444] width 42 height 23
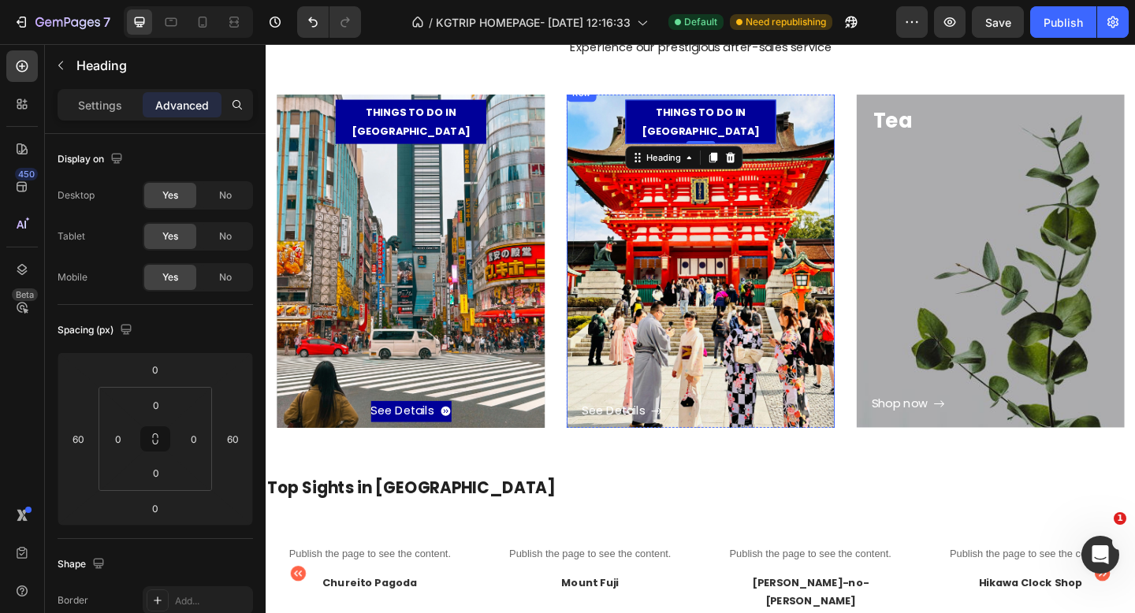
click at [705, 303] on div "See Details Button" at bounding box center [738, 304] width 259 height 303
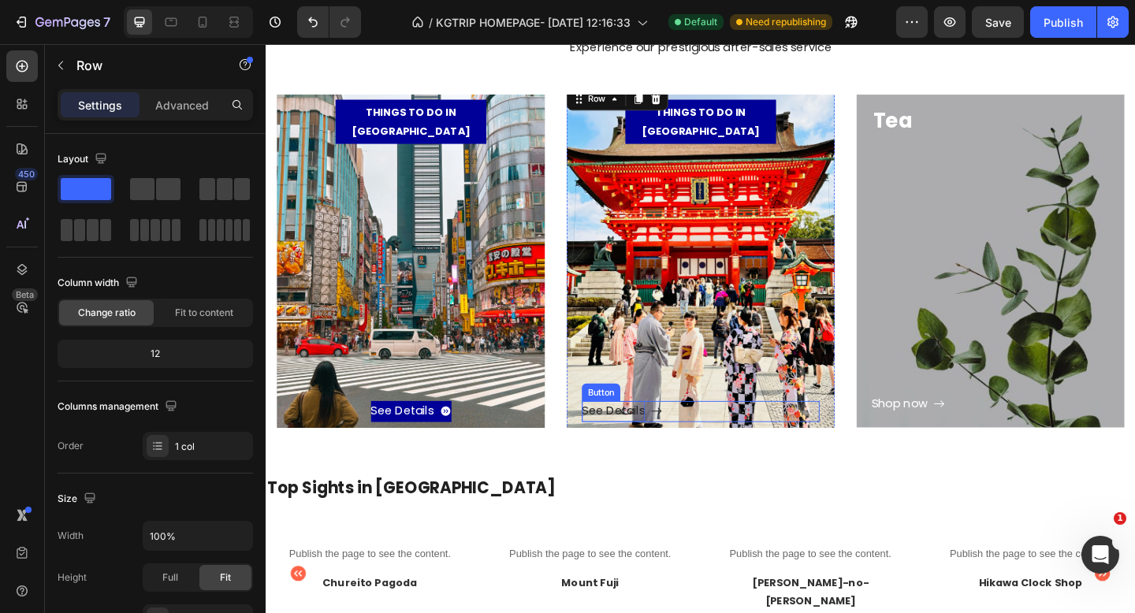
click at [662, 442] on p "See Details" at bounding box center [643, 444] width 69 height 23
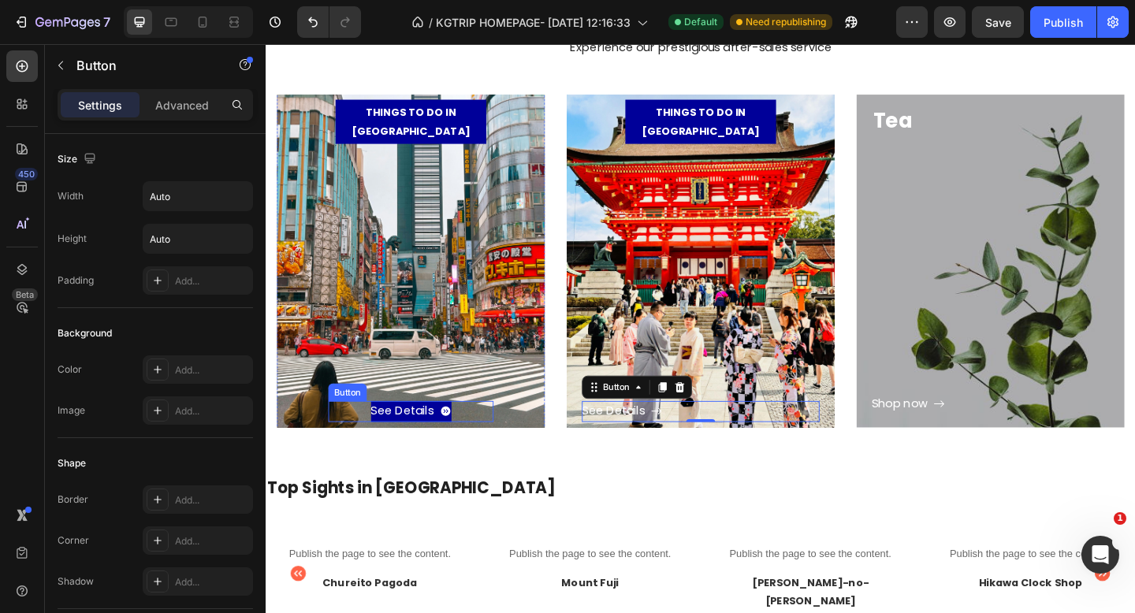
click at [475, 441] on div "See Details Button" at bounding box center [424, 444] width 180 height 23
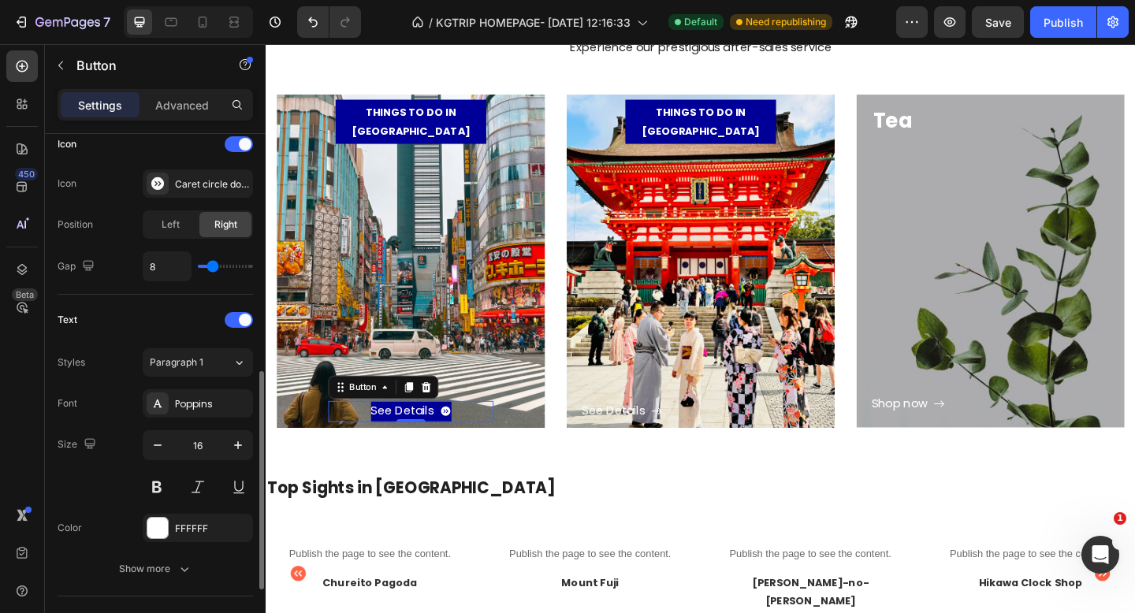
scroll to position [561, 0]
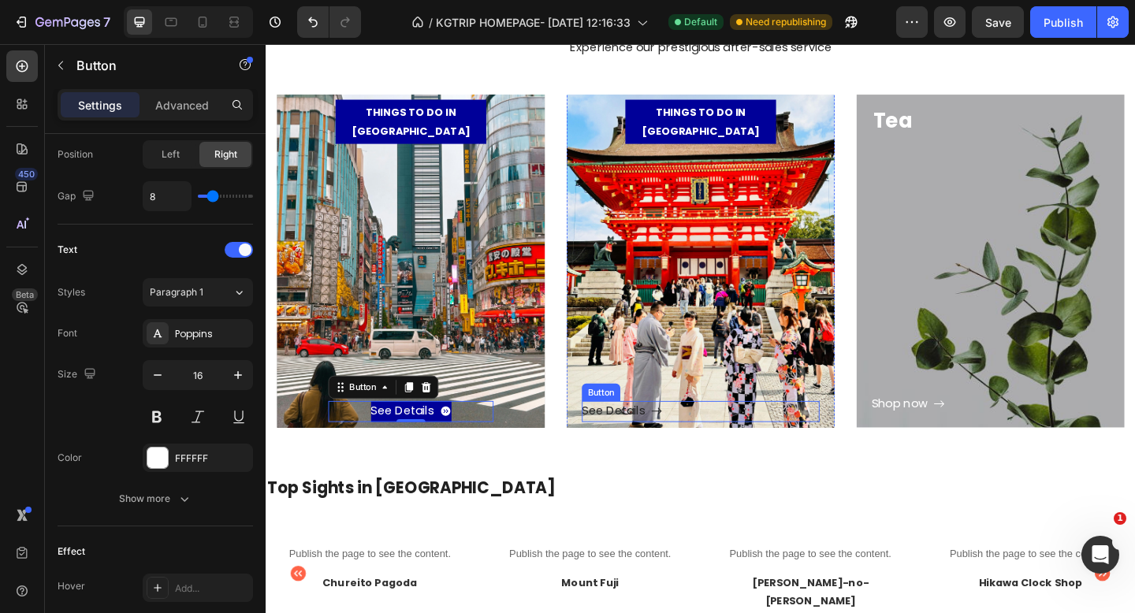
click at [683, 433] on div "See Details" at bounding box center [653, 444] width 88 height 23
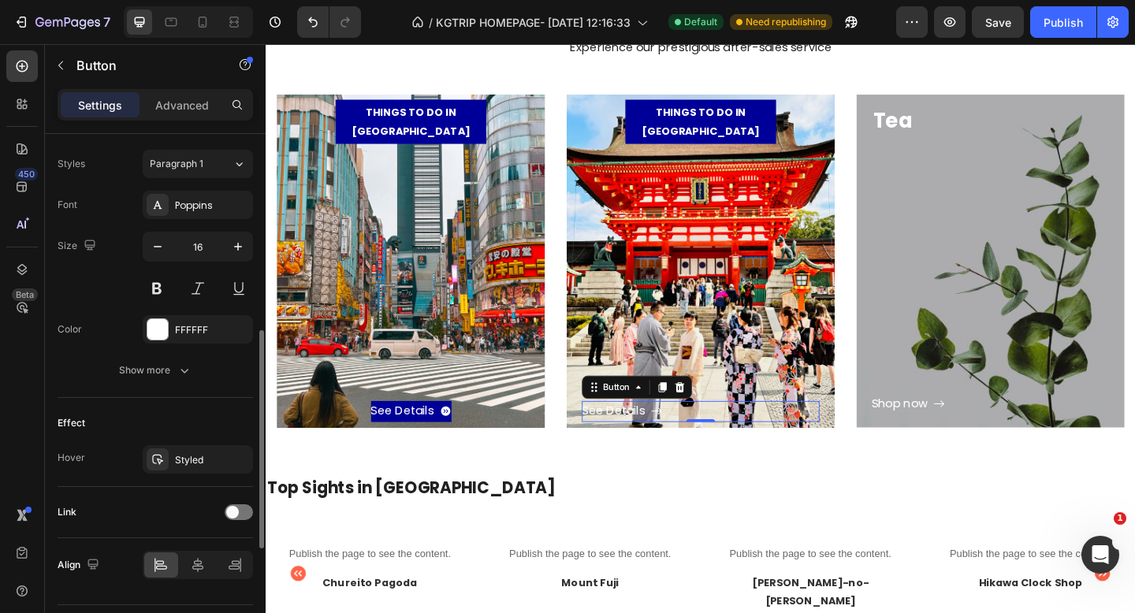
scroll to position [731, 0]
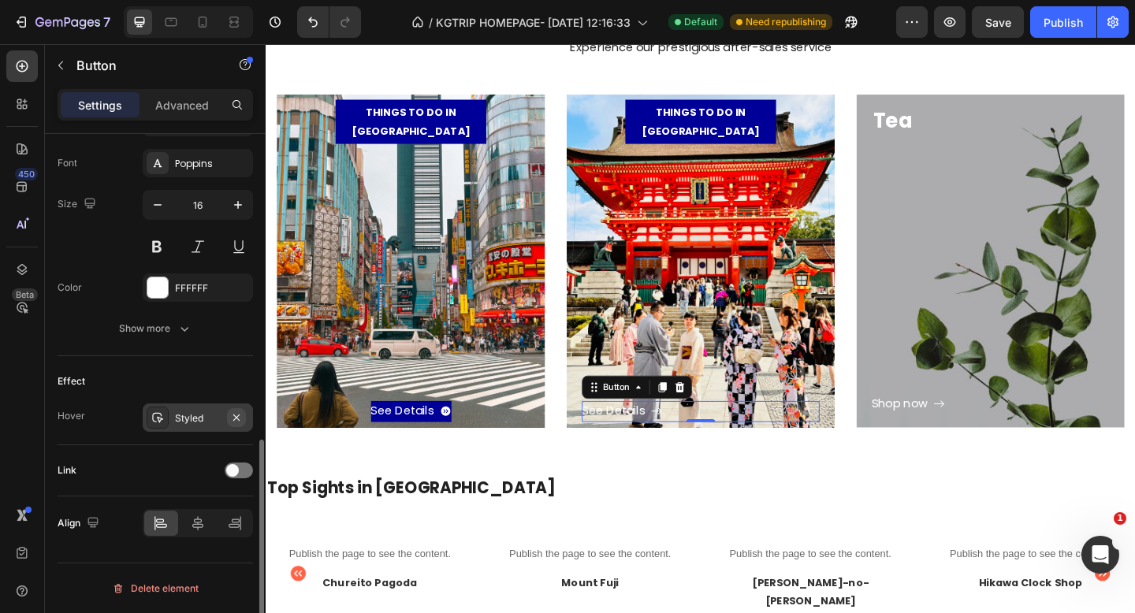
click at [234, 414] on icon "button" at bounding box center [236, 418] width 13 height 13
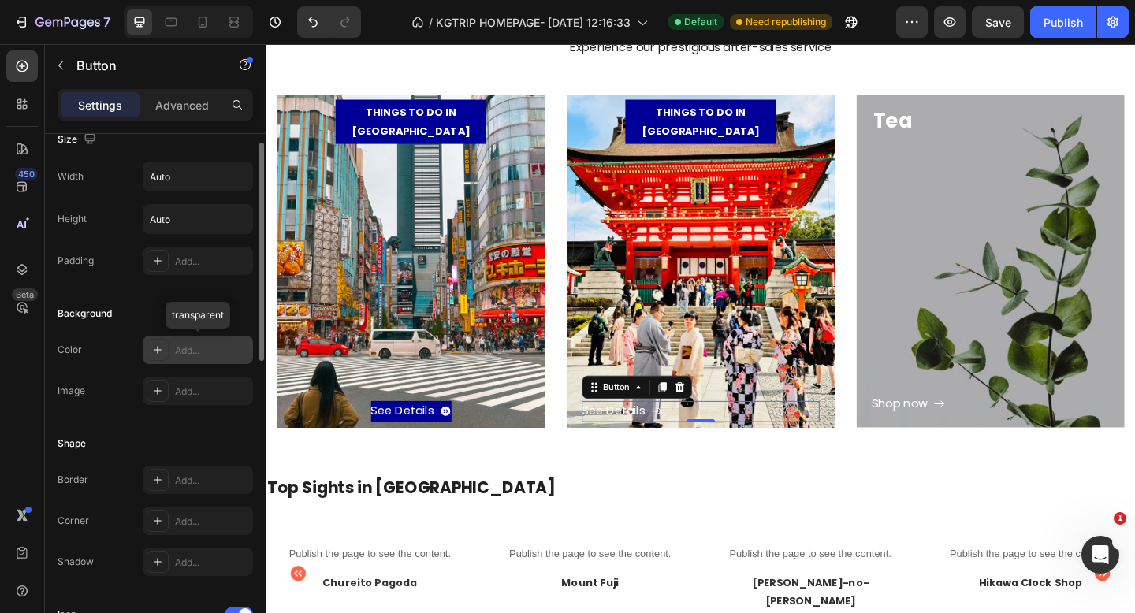
scroll to position [21, 0]
click at [166, 349] on div at bounding box center [158, 349] width 22 height 22
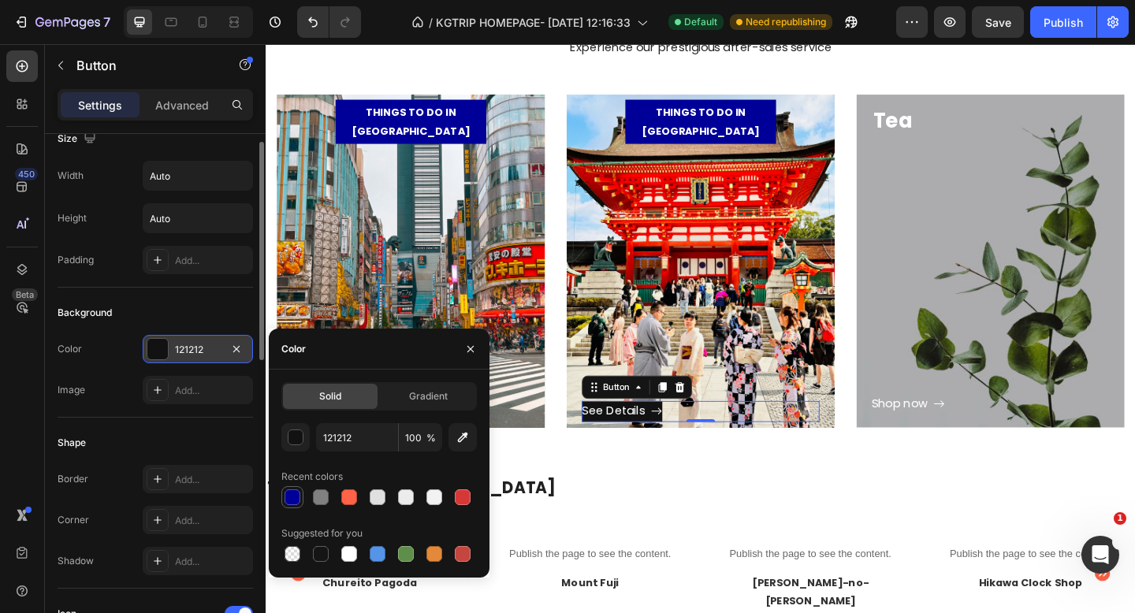
click at [289, 502] on div at bounding box center [293, 498] width 16 height 16
type input "000099"
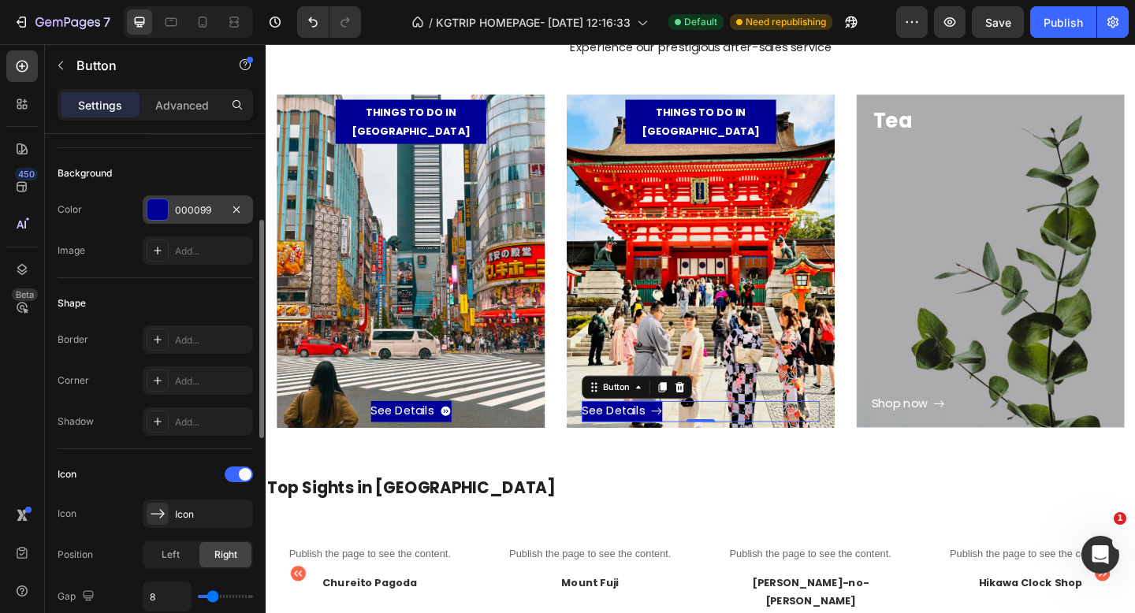
scroll to position [173, 0]
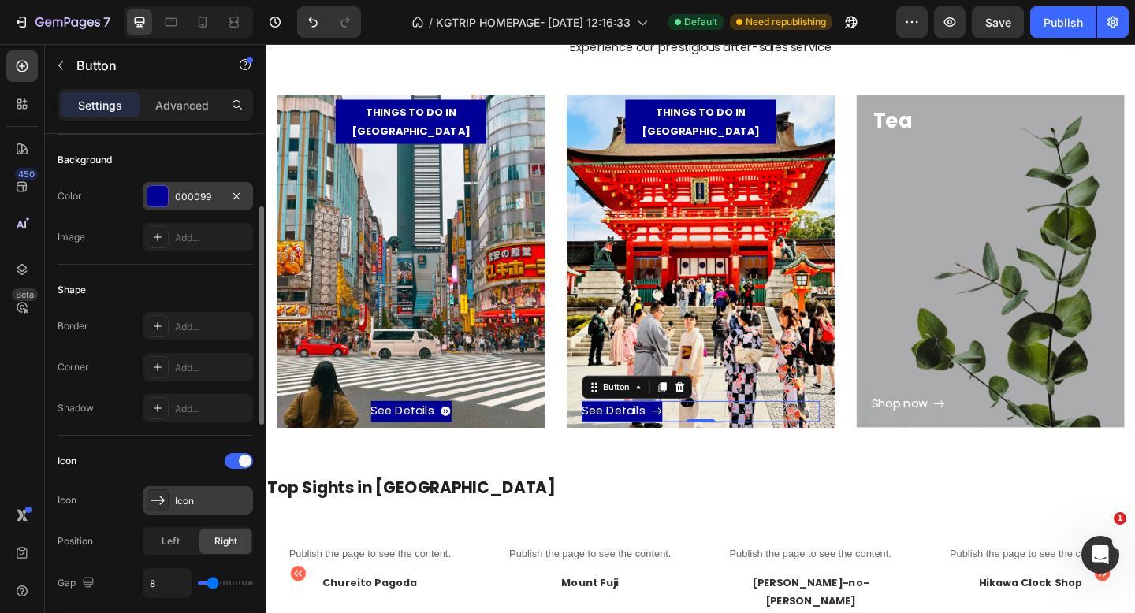
click at [179, 500] on div "Icon" at bounding box center [212, 501] width 74 height 14
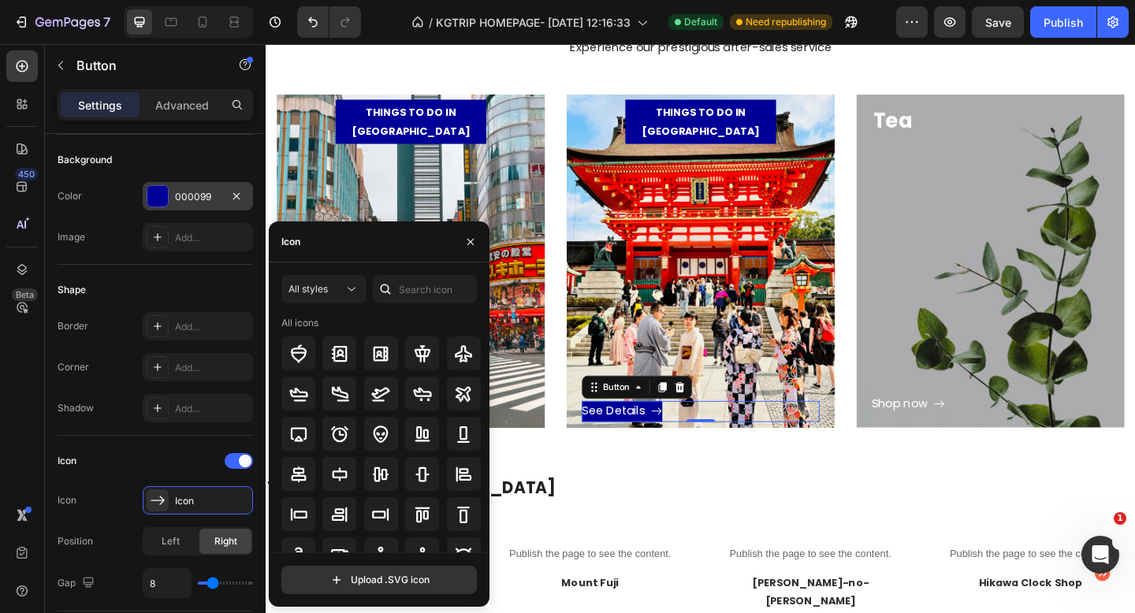
click at [397, 283] on div at bounding box center [385, 289] width 25 height 28
click at [423, 291] on input "text" at bounding box center [425, 289] width 104 height 28
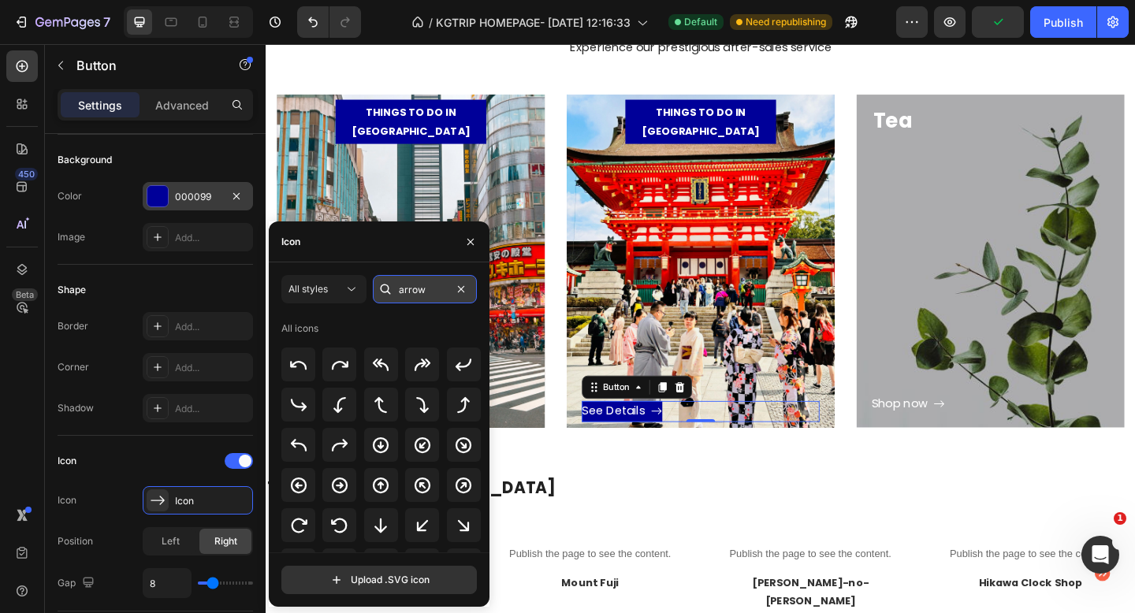
type input "arrow"
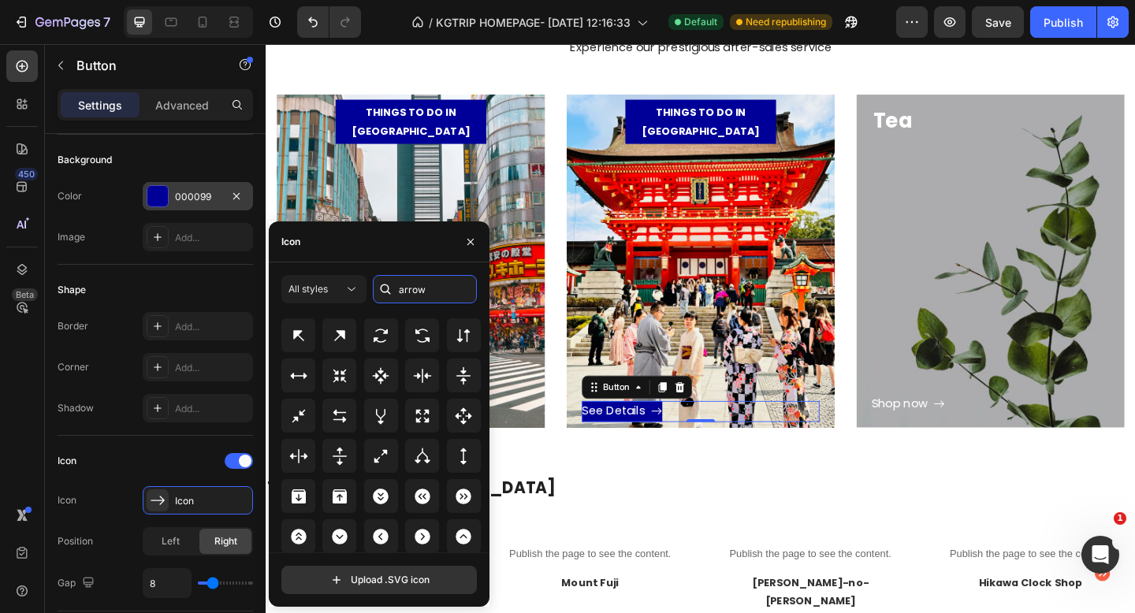
scroll to position [3557, 0]
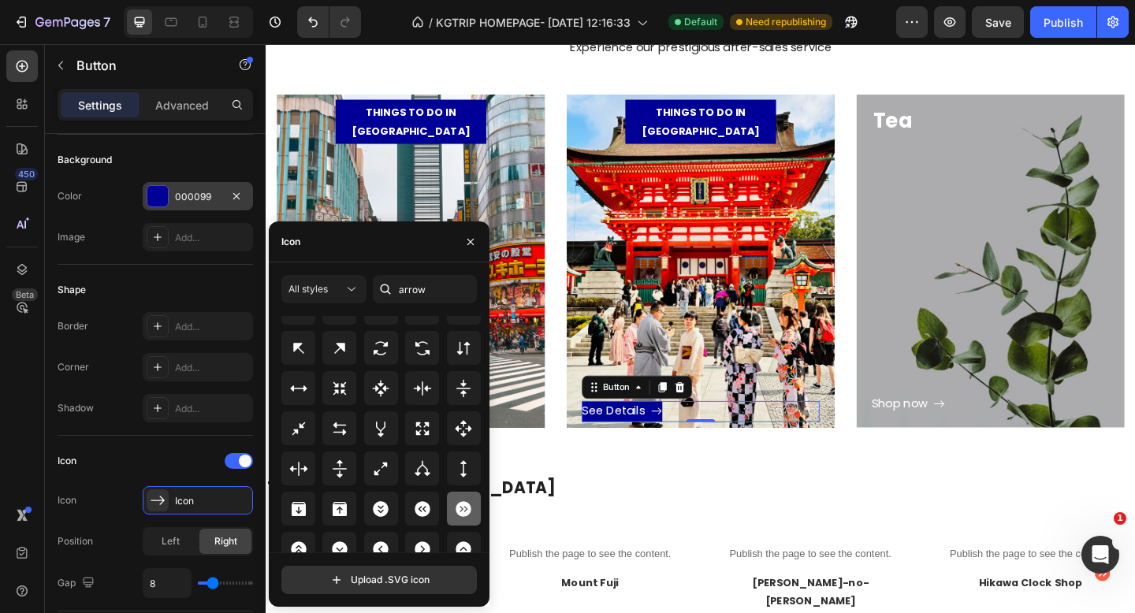
click at [460, 512] on icon at bounding box center [463, 509] width 15 height 16
click at [92, 457] on div "Icon" at bounding box center [156, 461] width 196 height 25
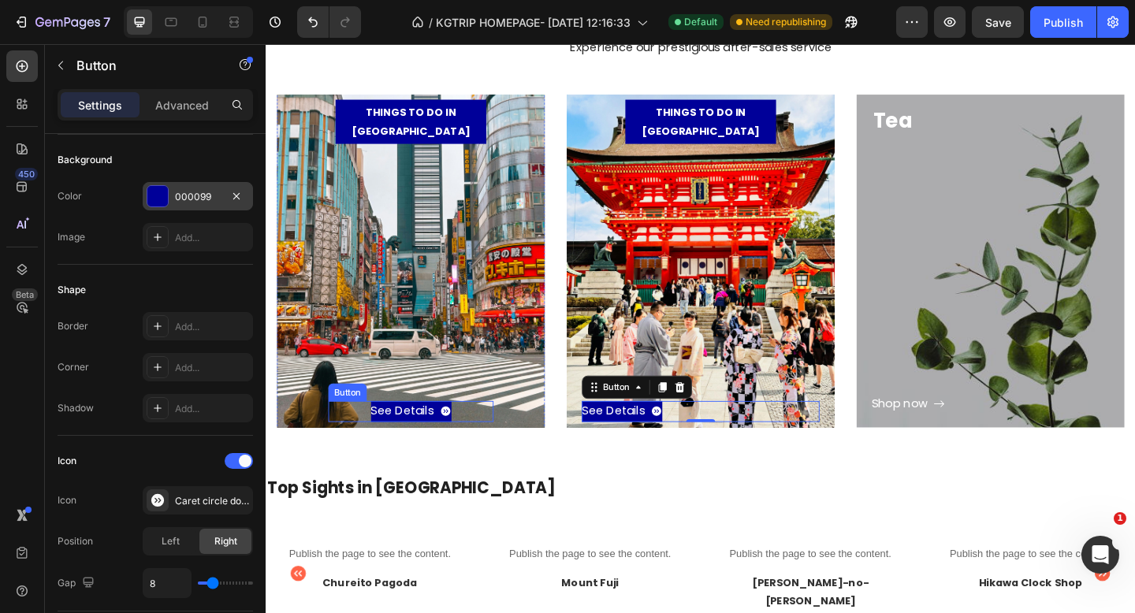
click at [484, 433] on div "See Details Button" at bounding box center [424, 444] width 180 height 23
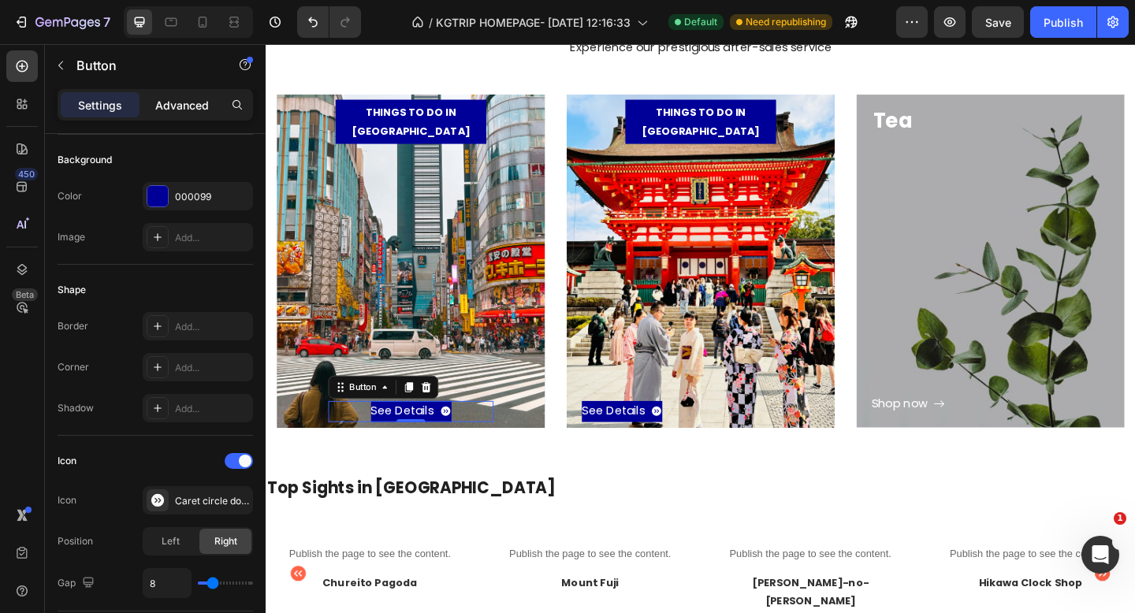
click at [181, 108] on p "Advanced" at bounding box center [182, 105] width 54 height 17
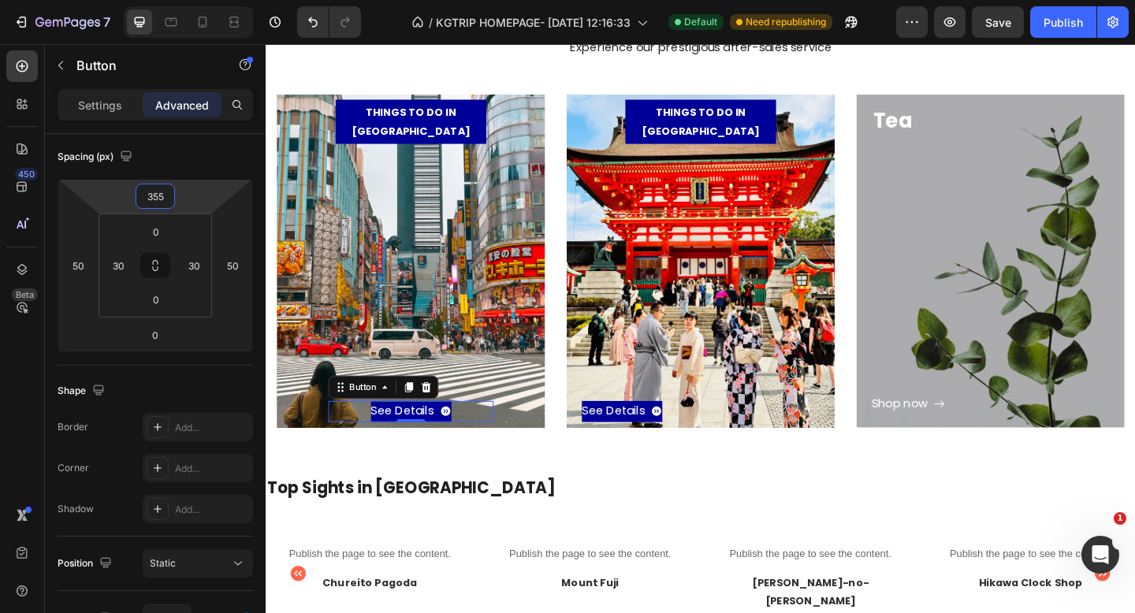
click at [164, 198] on input "355" at bounding box center [156, 197] width 32 height 24
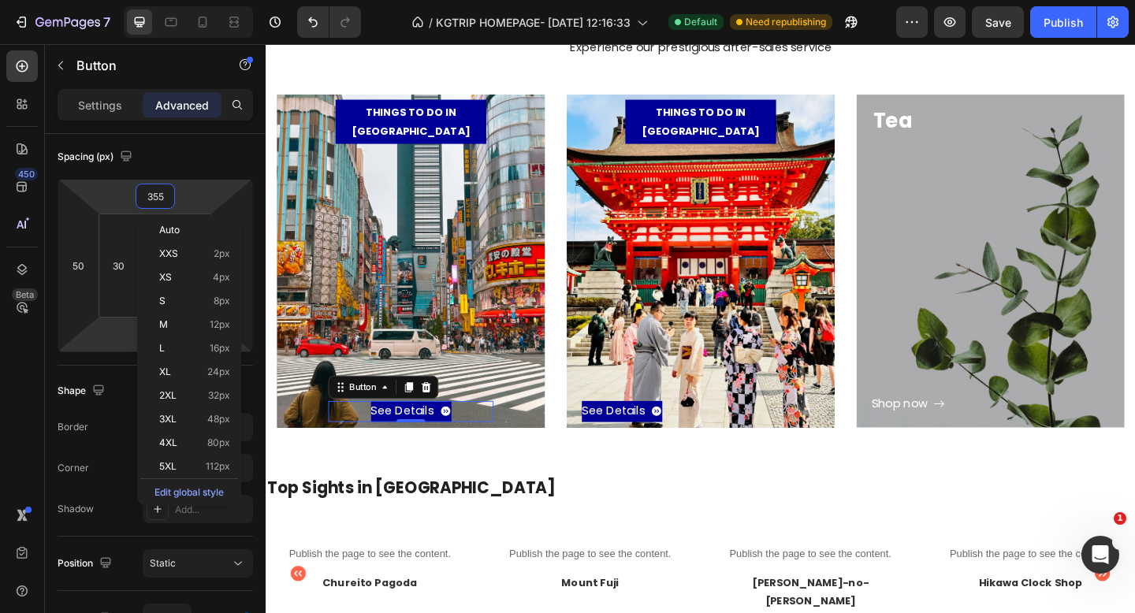
click at [88, 0] on html "7 Version history / KGTRIP HOMEPAGE- [DATE] 12:16:33 Default Need republishing …" at bounding box center [567, 0] width 1135 height 0
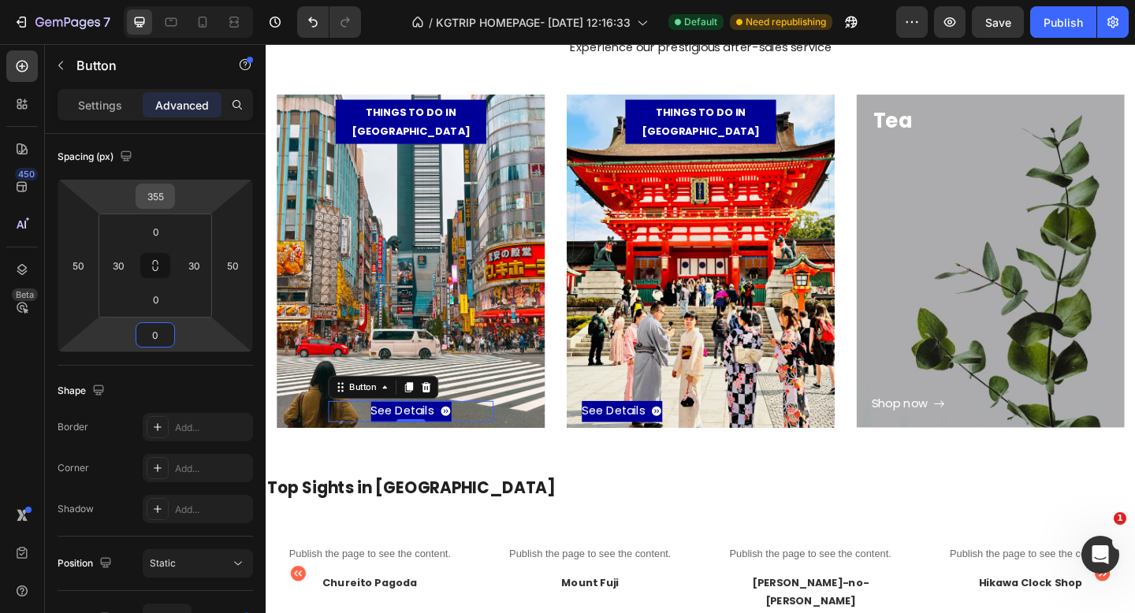
click at [164, 199] on input "355" at bounding box center [156, 197] width 32 height 24
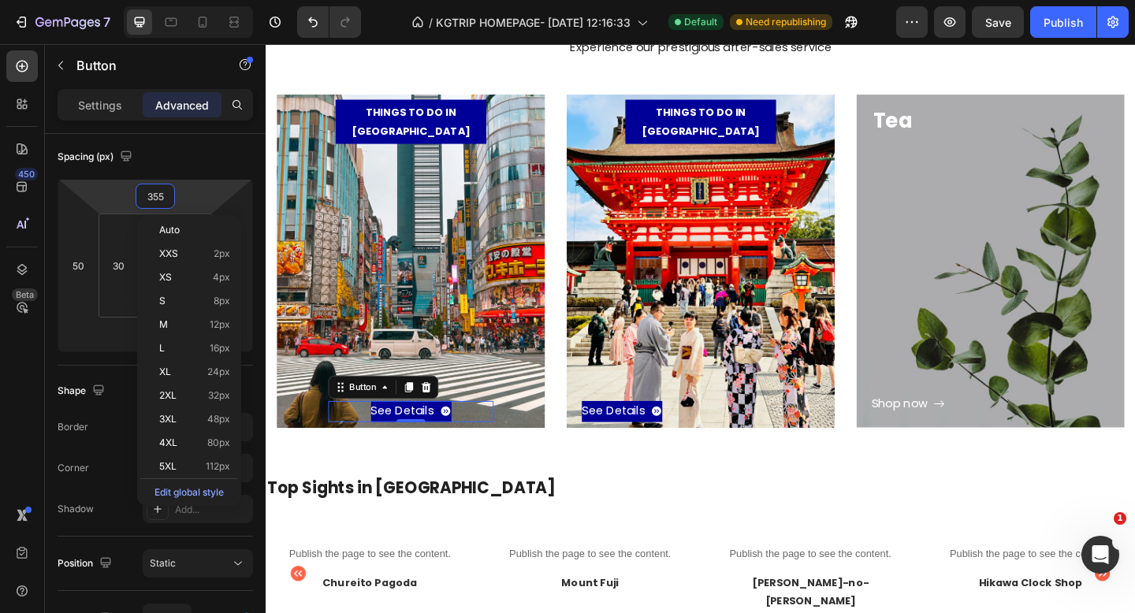
type input "0"
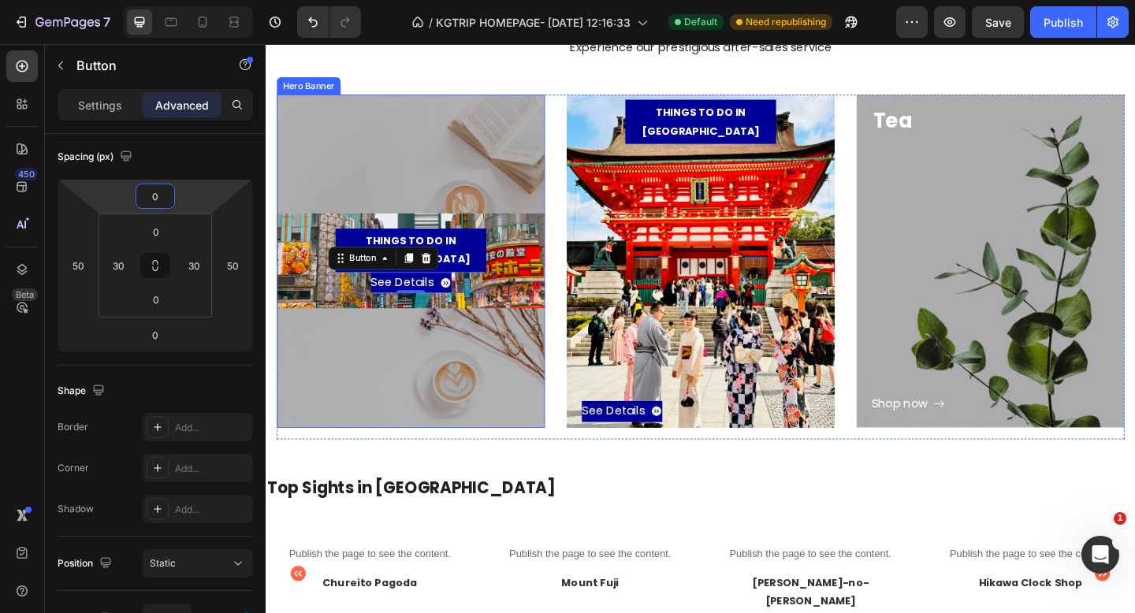
click at [349, 125] on div "Overlay" at bounding box center [424, 280] width 292 height 363
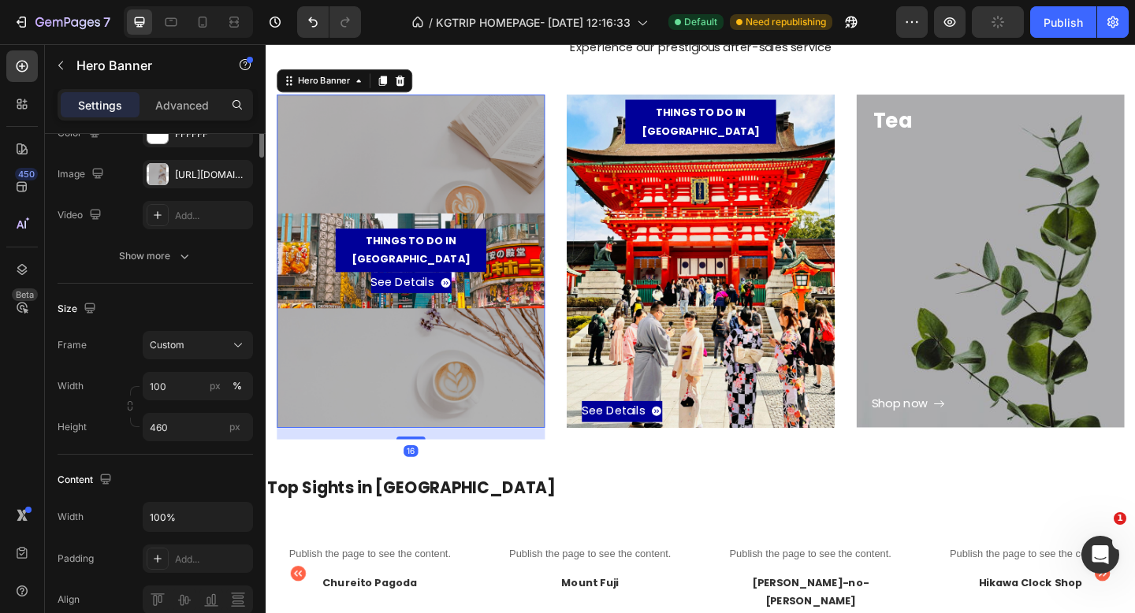
scroll to position [0, 0]
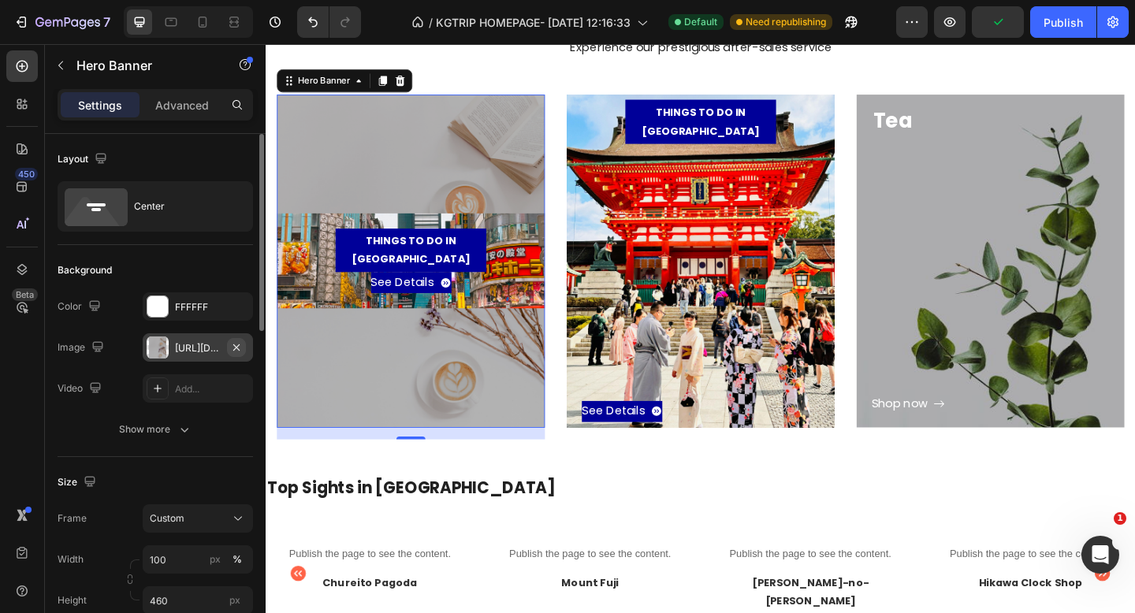
click at [239, 346] on icon "button" at bounding box center [236, 347] width 13 height 13
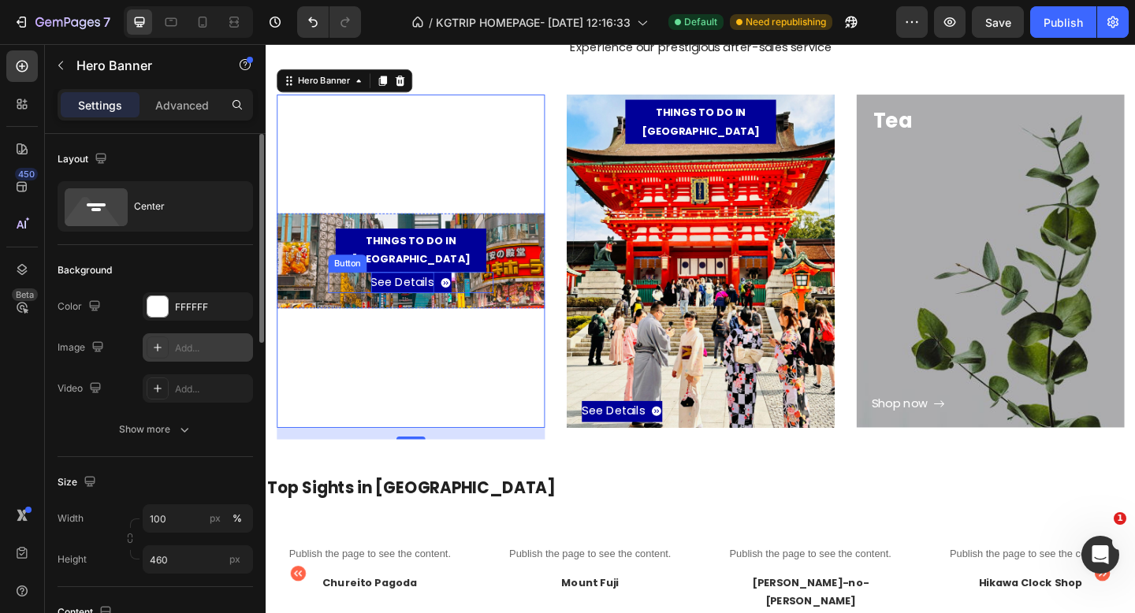
click at [390, 300] on p "See Details" at bounding box center [414, 304] width 69 height 23
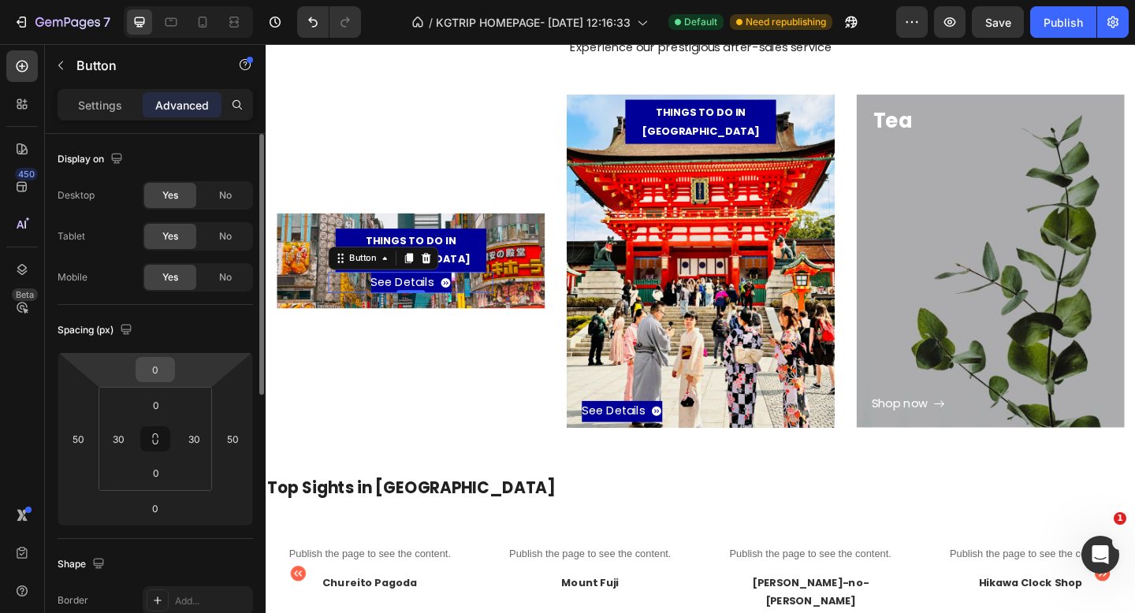
click at [164, 373] on input "0" at bounding box center [156, 370] width 32 height 24
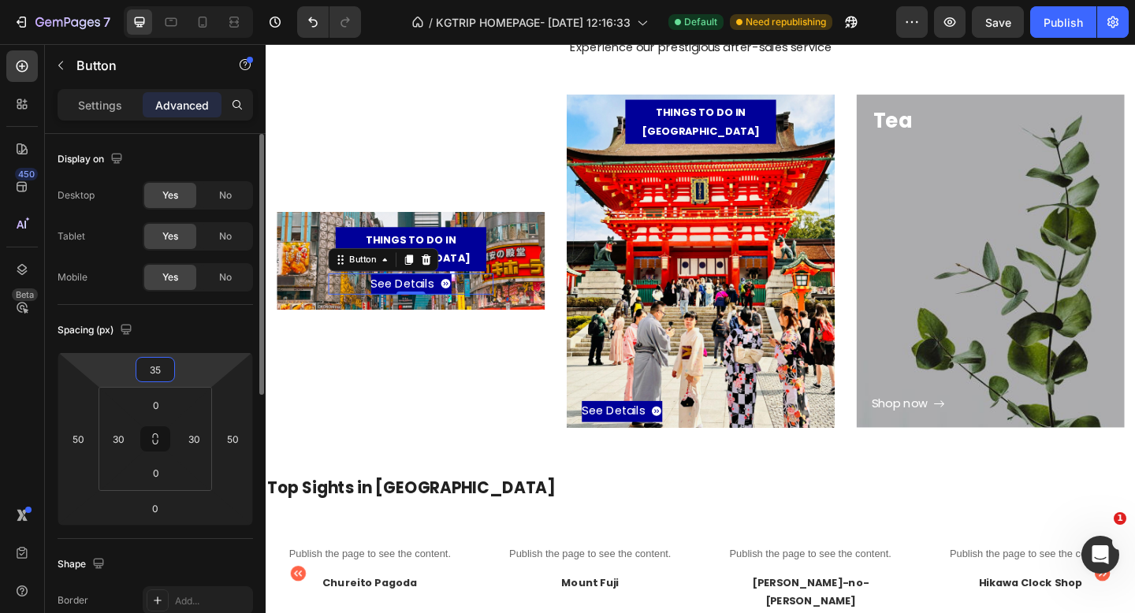
type input "355"
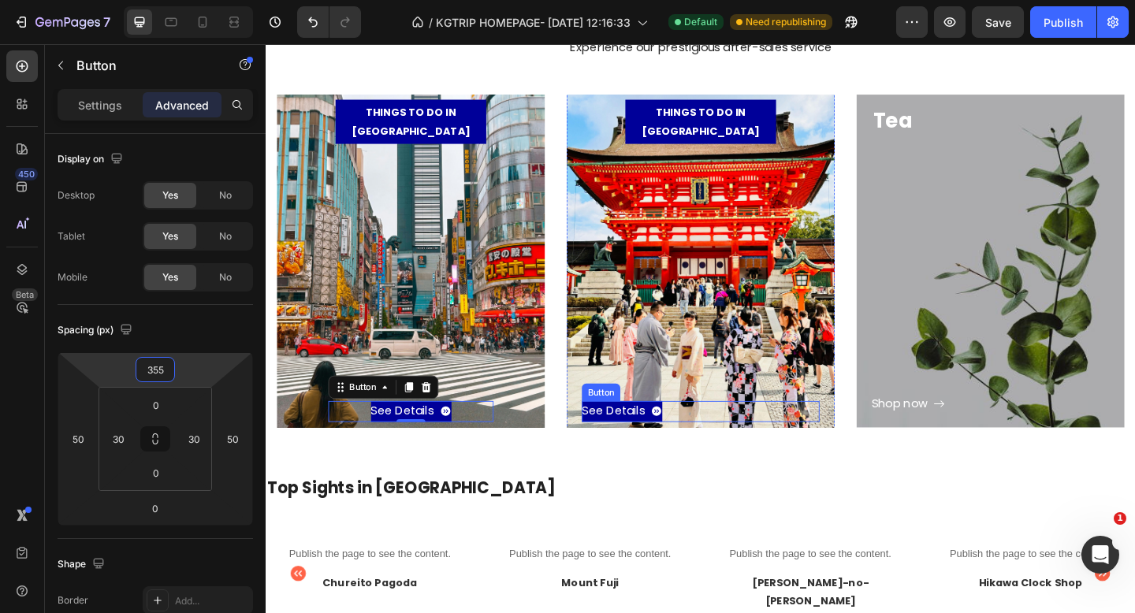
click at [736, 440] on div "See Details Button" at bounding box center [738, 444] width 259 height 23
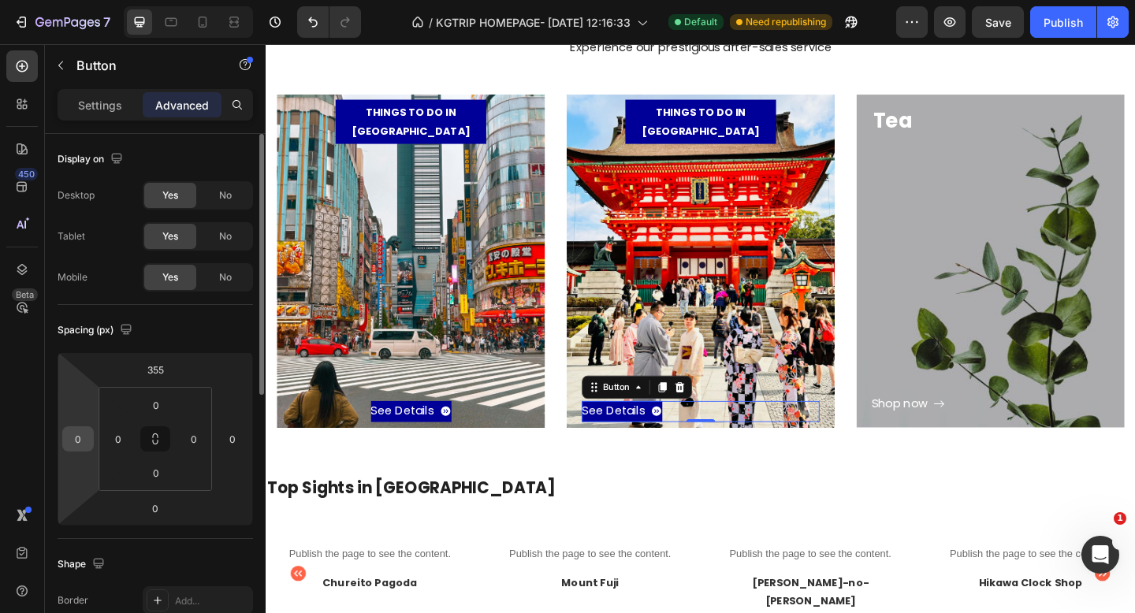
click at [85, 441] on input "0" at bounding box center [78, 439] width 24 height 24
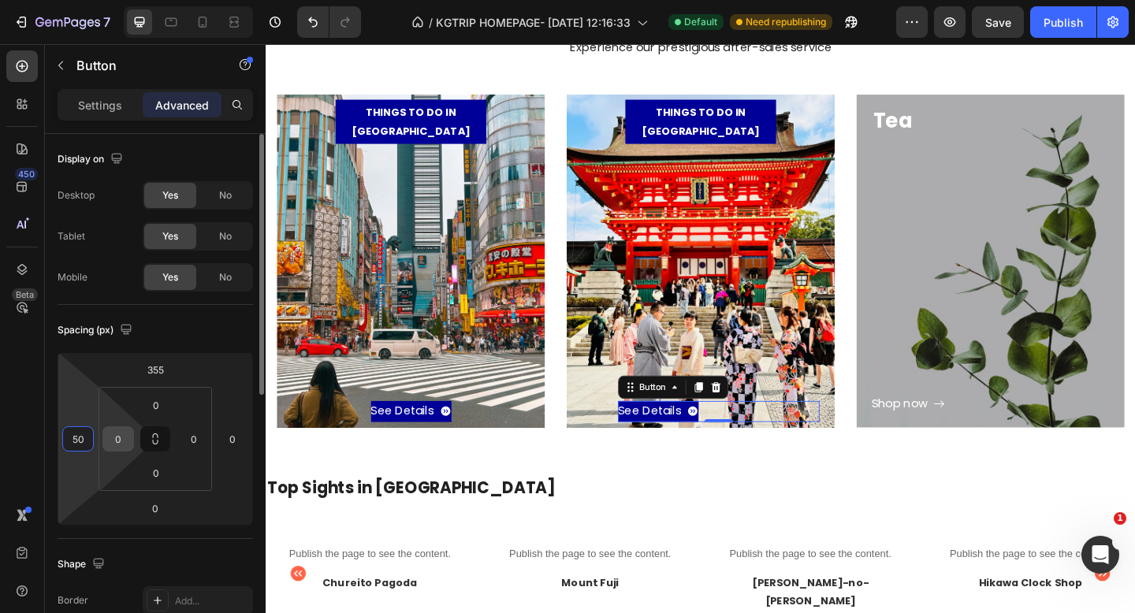
type input "50"
click at [124, 437] on input "0" at bounding box center [118, 439] width 24 height 24
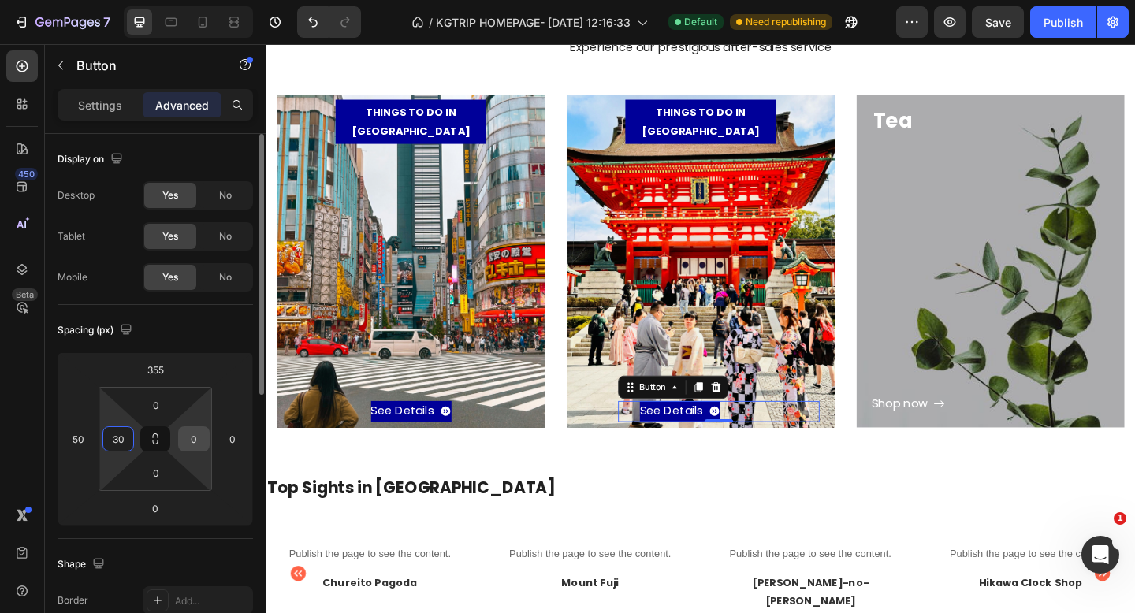
type input "30"
click at [196, 436] on input "0" at bounding box center [194, 439] width 24 height 24
type input "30"
click at [234, 440] on input "0" at bounding box center [233, 439] width 24 height 24
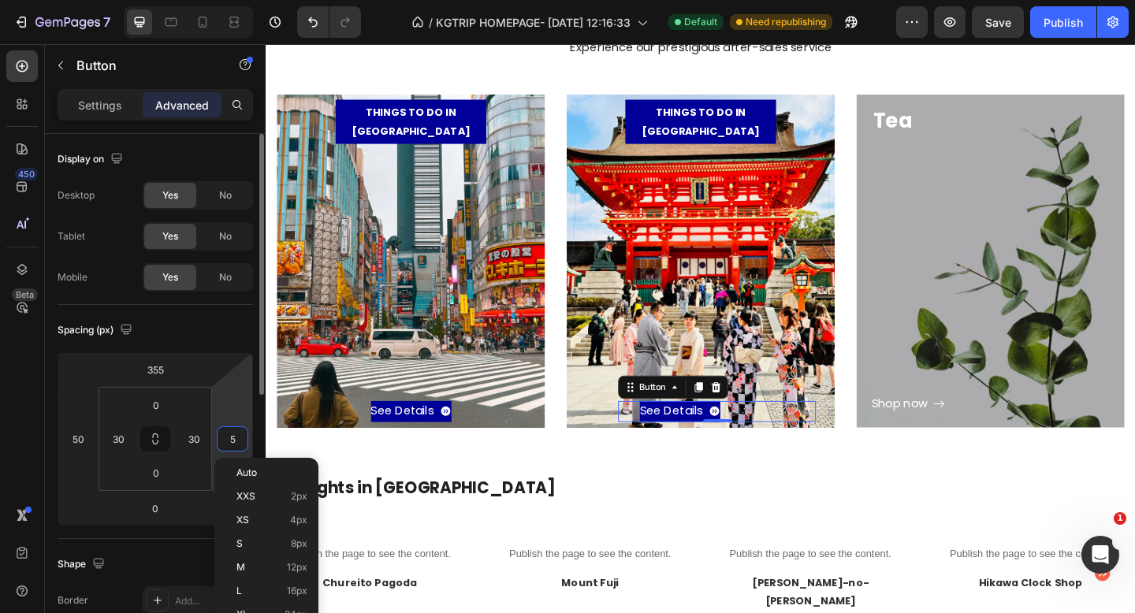
type input "50"
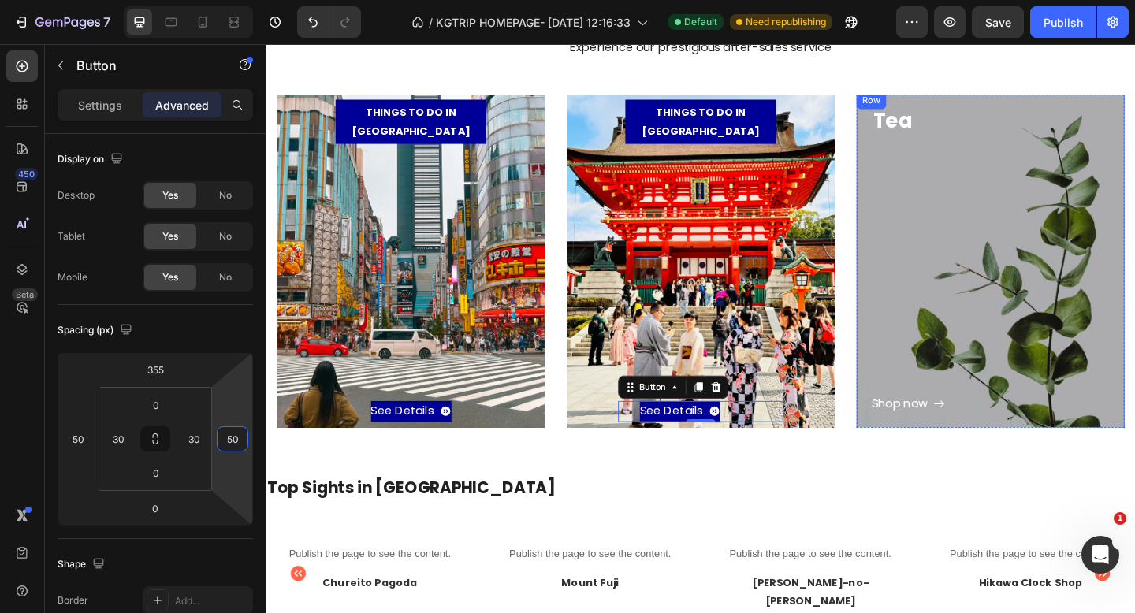
click at [1004, 327] on div "Shop now Button" at bounding box center [1054, 296] width 259 height 303
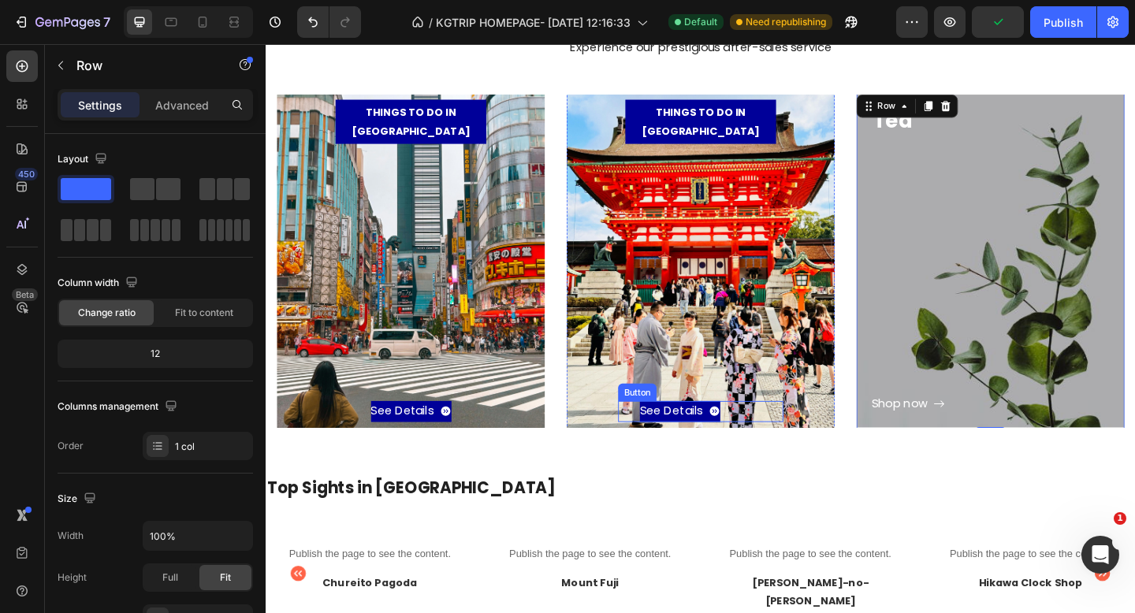
click at [769, 439] on div "See Details Button" at bounding box center [739, 444] width 180 height 23
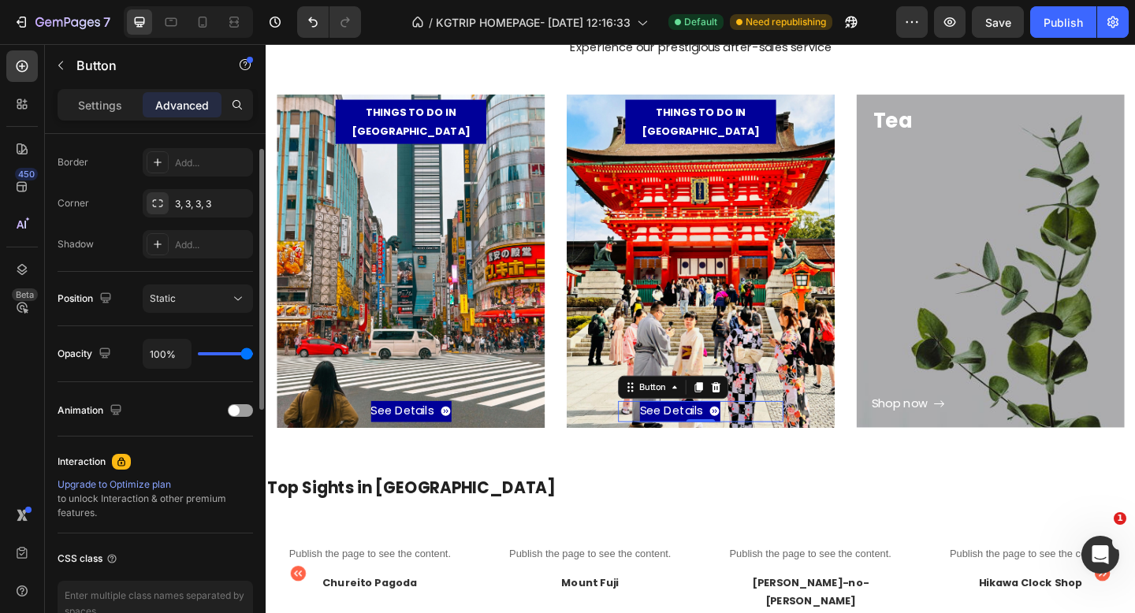
scroll to position [527, 0]
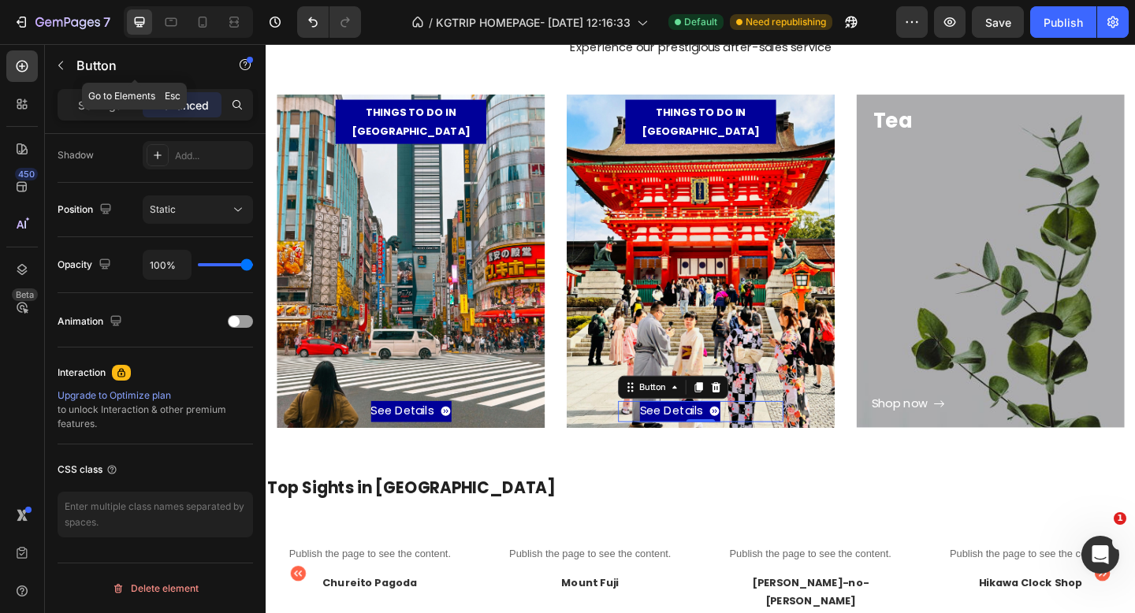
click at [99, 86] on div "Button" at bounding box center [135, 66] width 180 height 45
click at [75, 99] on div "Settings" at bounding box center [100, 104] width 79 height 25
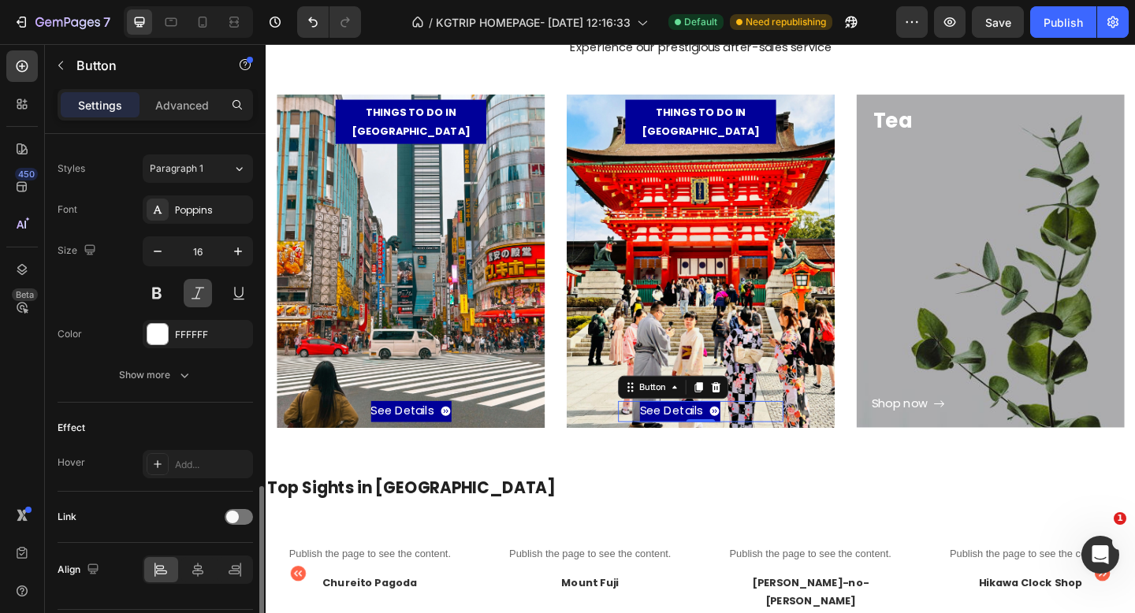
scroll to position [731, 0]
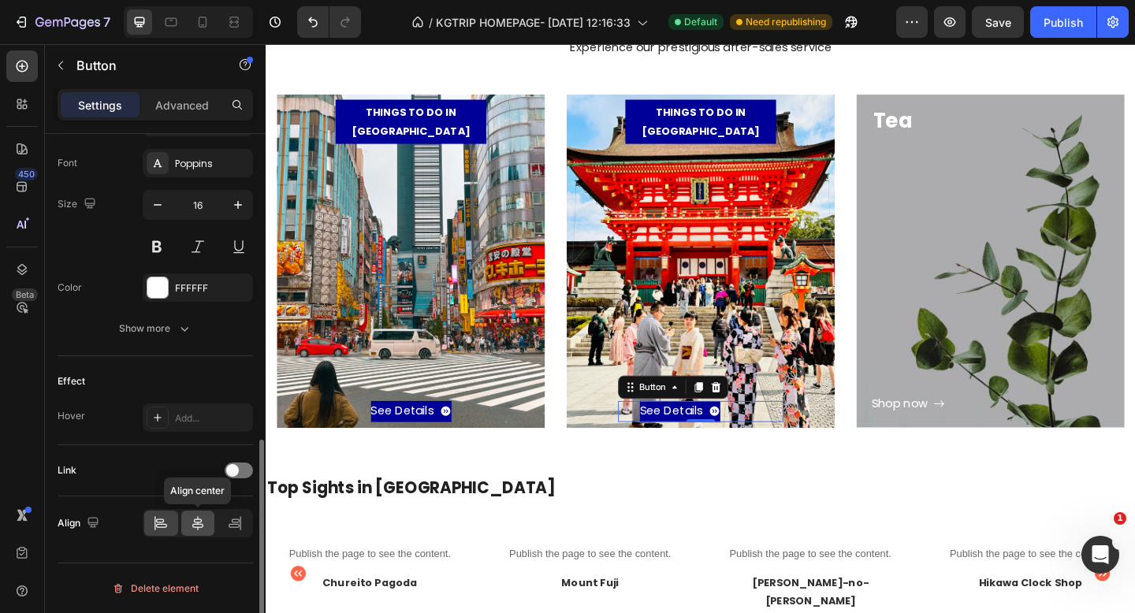
click at [202, 525] on icon at bounding box center [198, 524] width 16 height 16
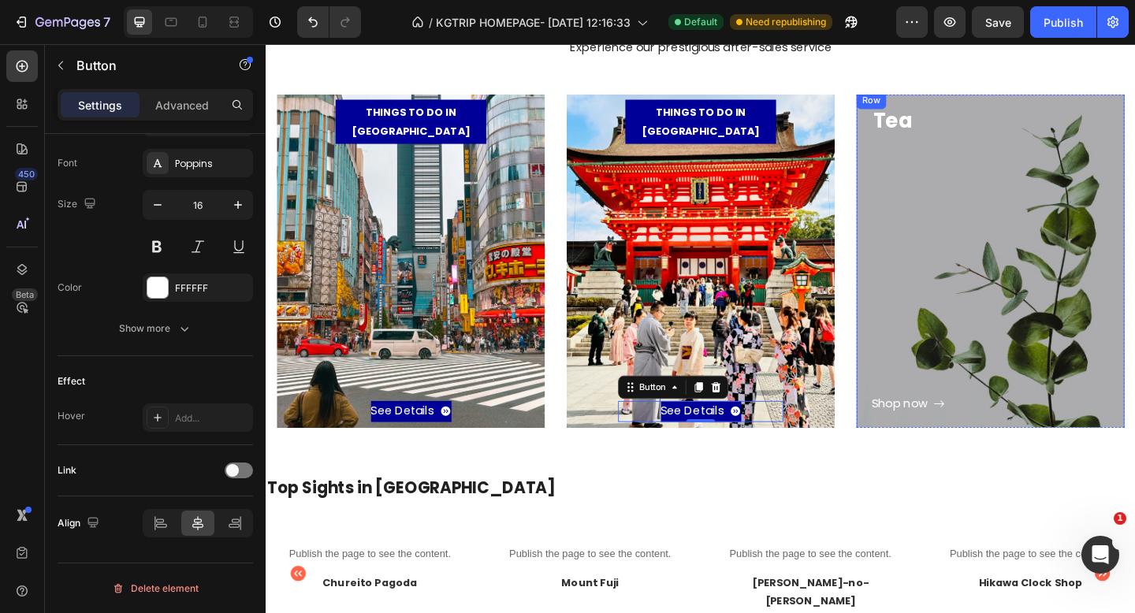
click at [986, 361] on div "Shop now Button" at bounding box center [1054, 296] width 259 height 303
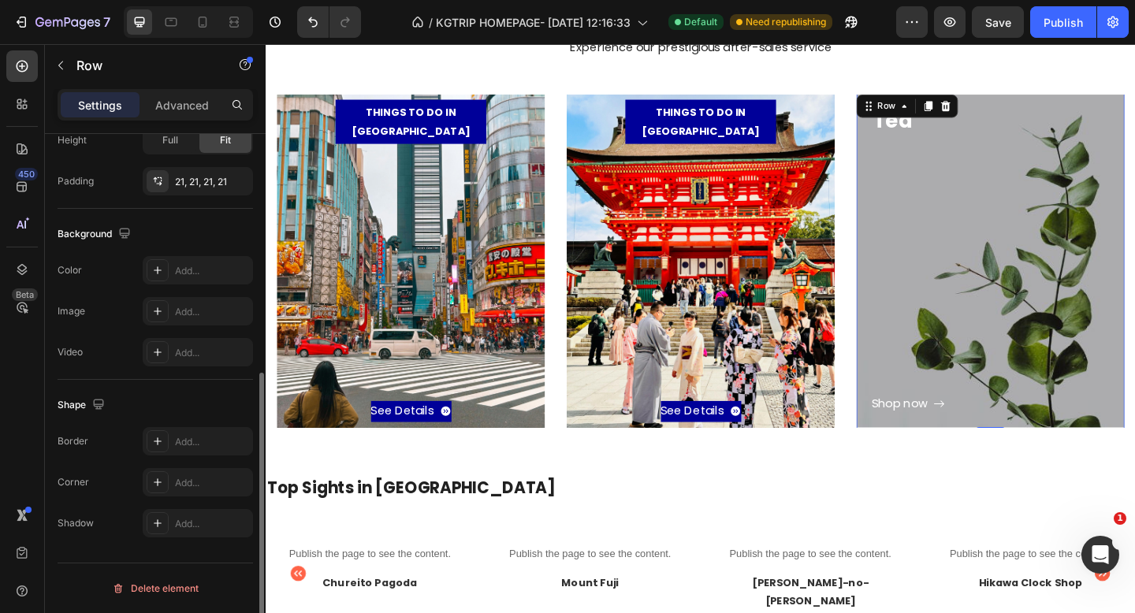
scroll to position [0, 0]
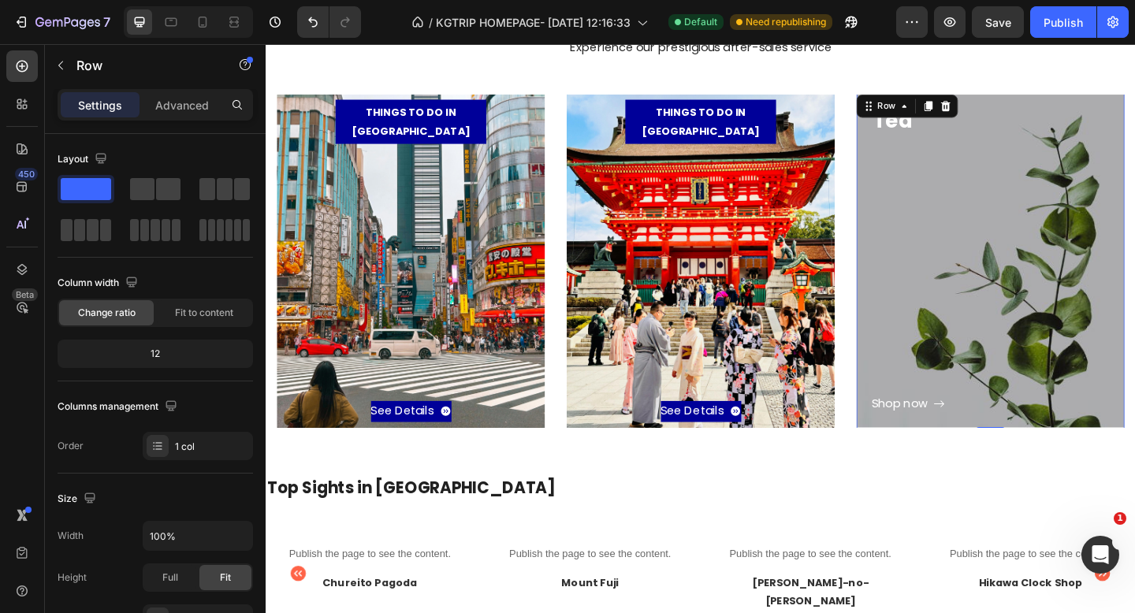
click at [1092, 293] on div "Shop now Button" at bounding box center [1054, 296] width 259 height 303
click at [1006, 308] on div "Shop now Button" at bounding box center [1054, 296] width 259 height 303
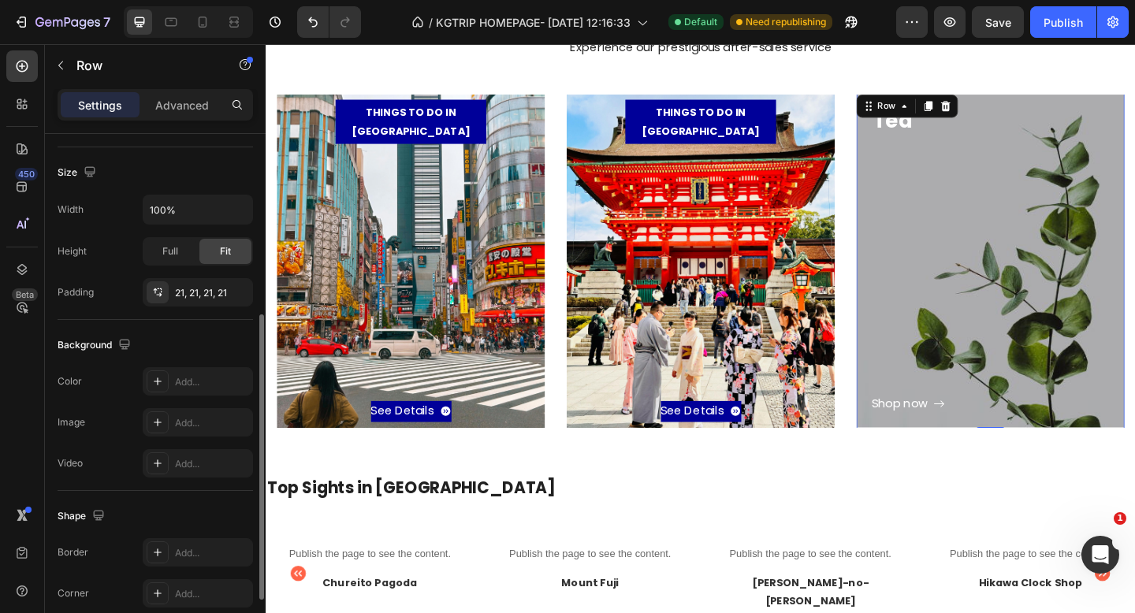
scroll to position [328, 0]
click at [178, 422] on div "Add..." at bounding box center [212, 422] width 74 height 14
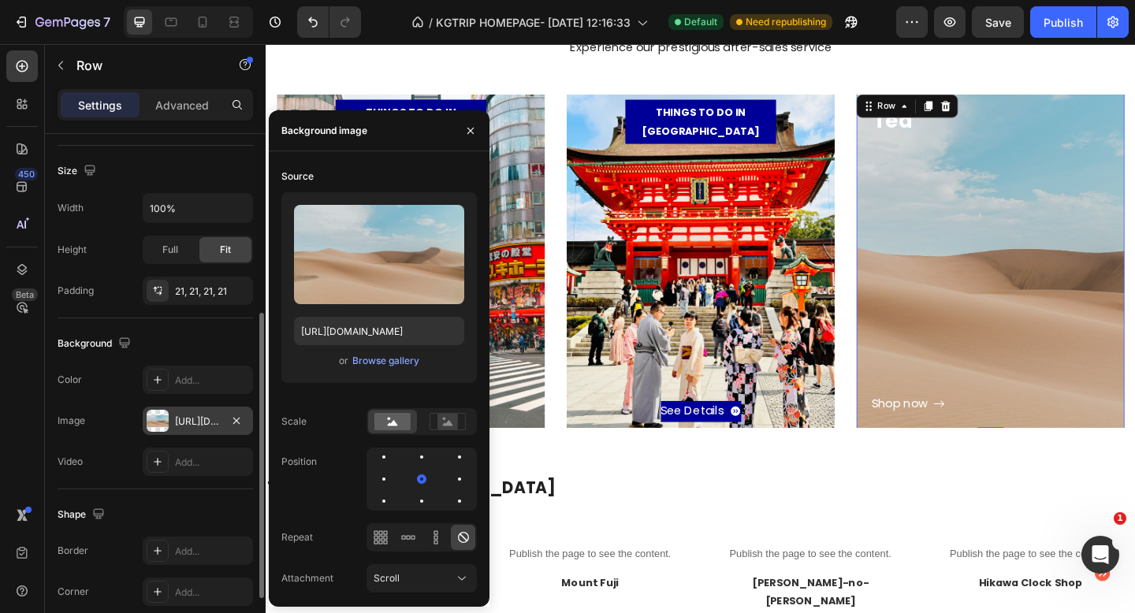
click at [1008, 393] on div "Shop now Button" at bounding box center [1054, 296] width 259 height 303
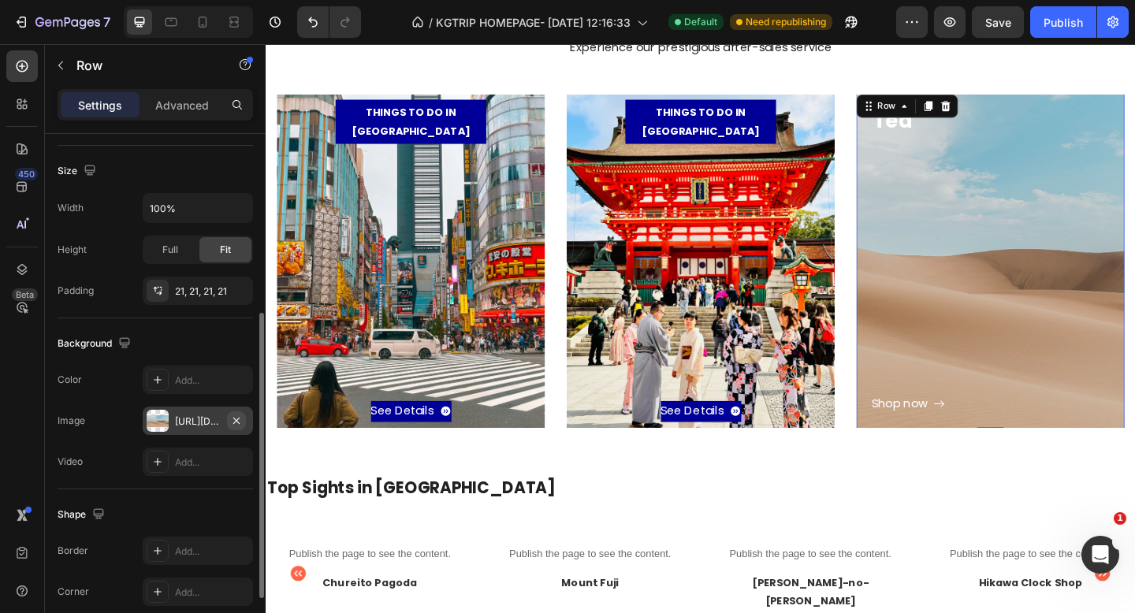
click at [243, 416] on button "button" at bounding box center [236, 421] width 19 height 19
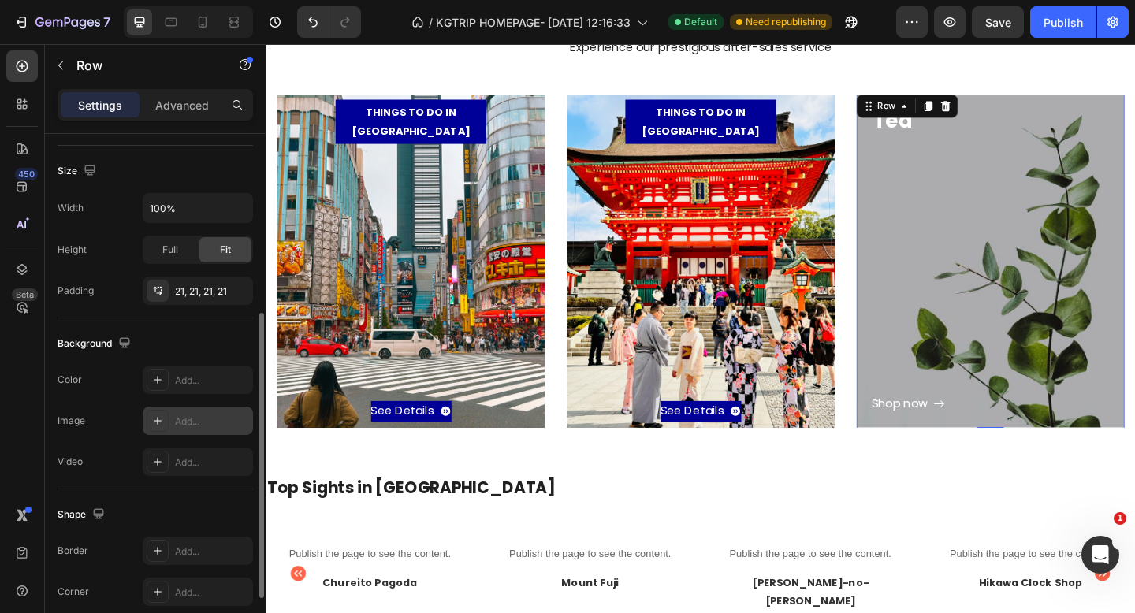
click at [217, 424] on div "Add..." at bounding box center [212, 422] width 74 height 14
type input "[URL][DOMAIN_NAME]"
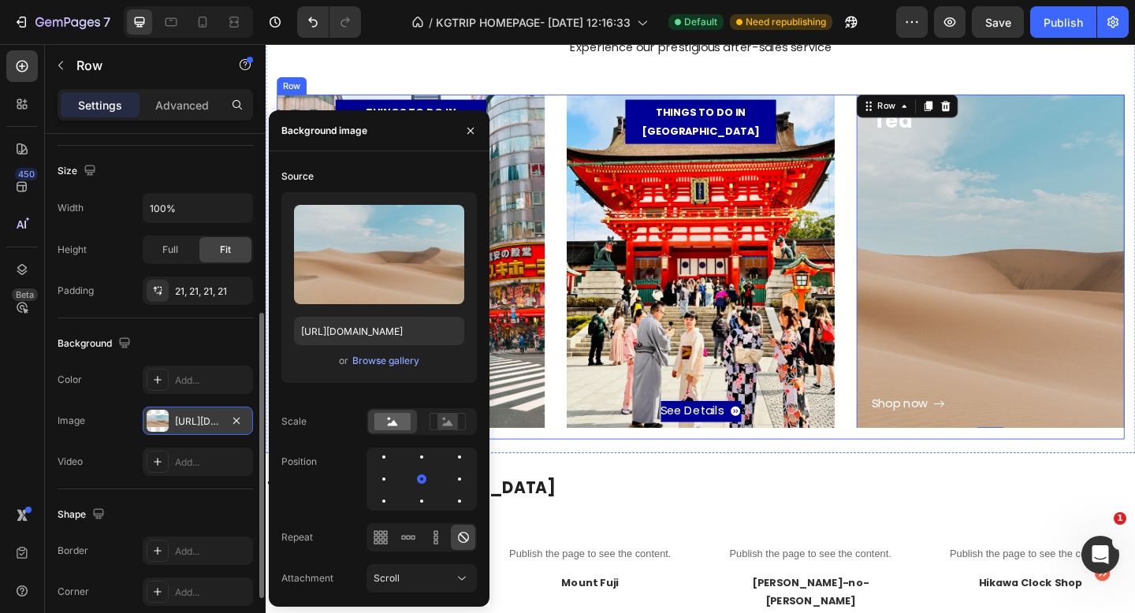
click at [901, 472] on div "THINGS TO DO IN [GEOGRAPHIC_DATA] Heading See Details Button Row Hero Banner TH…" at bounding box center [739, 286] width 923 height 375
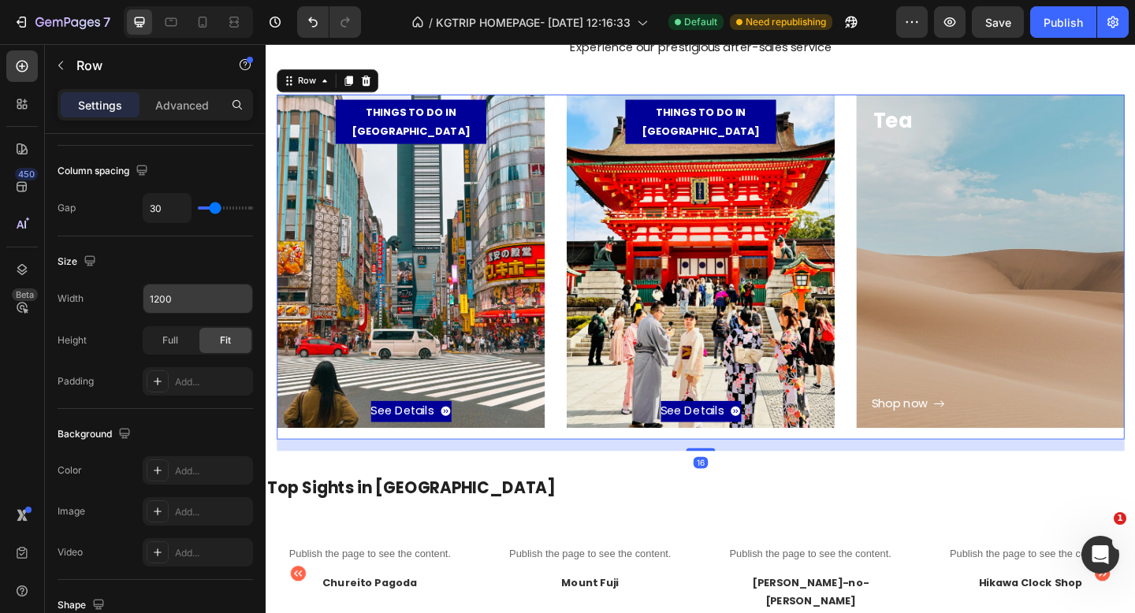
scroll to position [0, 0]
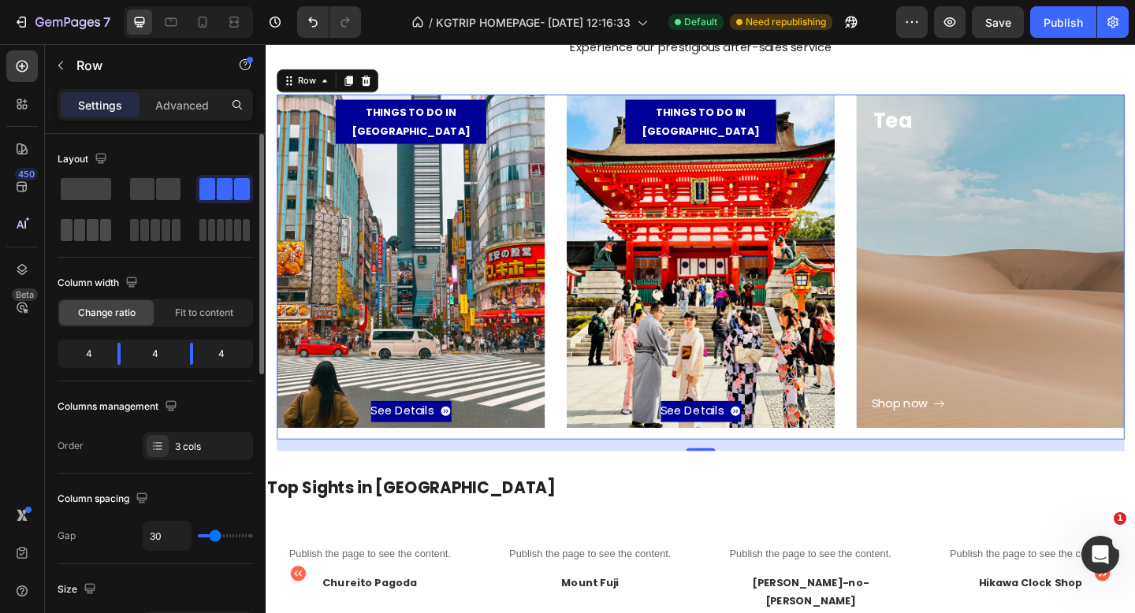
click at [74, 230] on span at bounding box center [80, 230] width 12 height 22
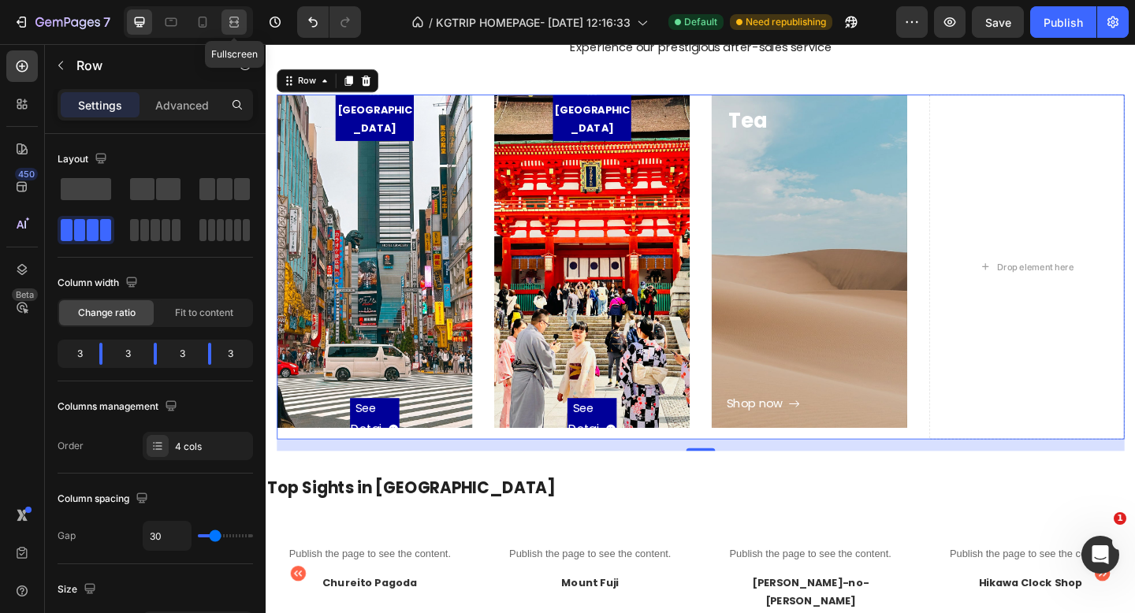
click at [234, 22] on icon at bounding box center [236, 22] width 5 height 4
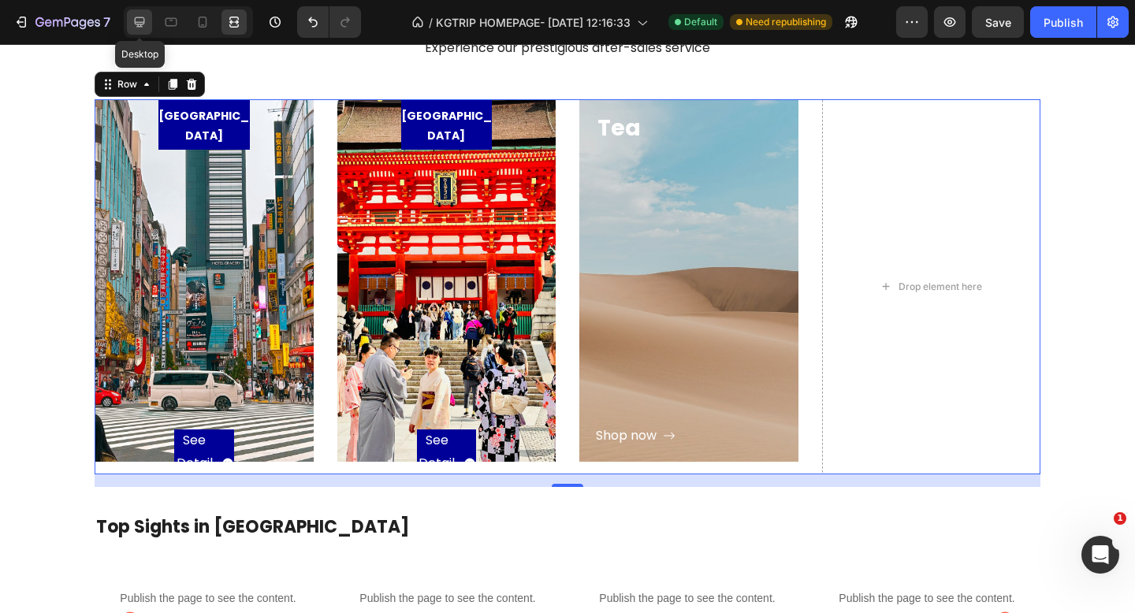
click at [149, 26] on div at bounding box center [139, 21] width 25 height 25
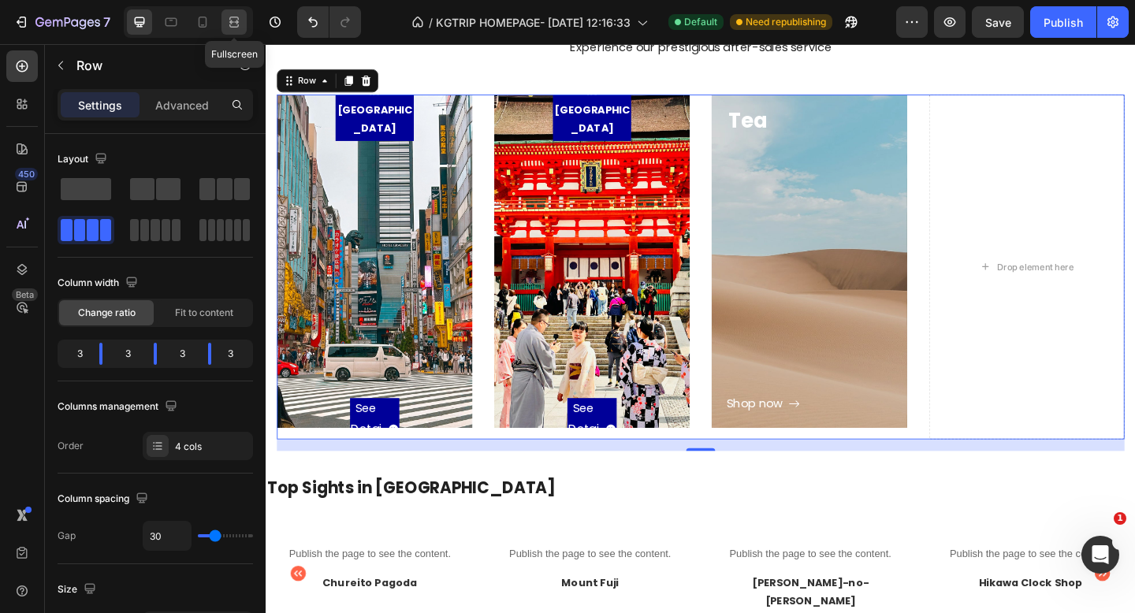
click at [229, 24] on icon at bounding box center [234, 22] width 16 height 16
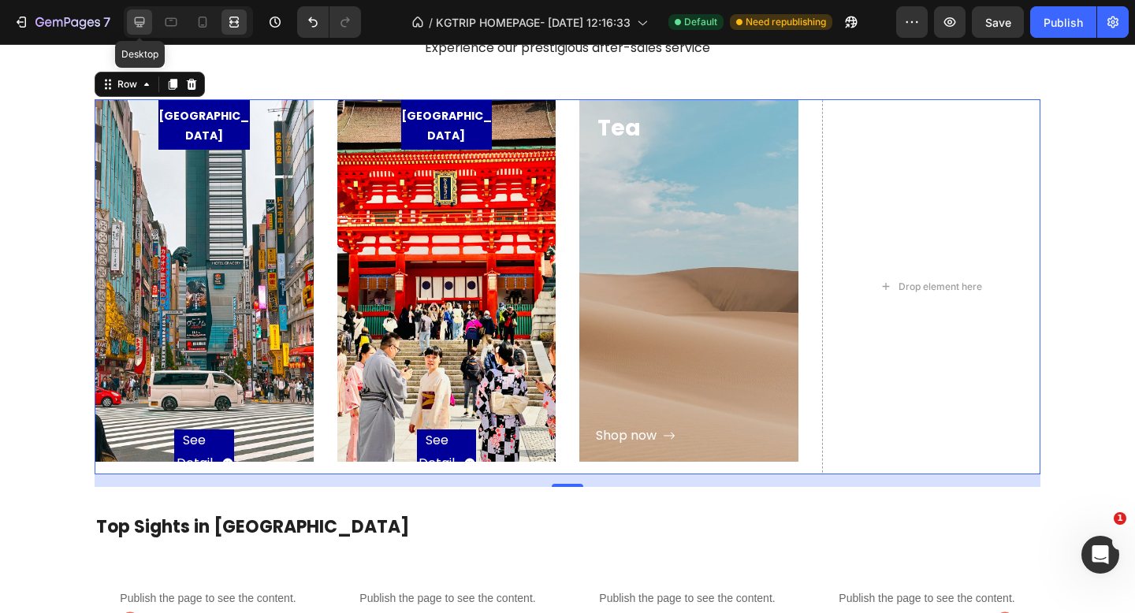
click at [140, 20] on icon at bounding box center [140, 22] width 16 height 16
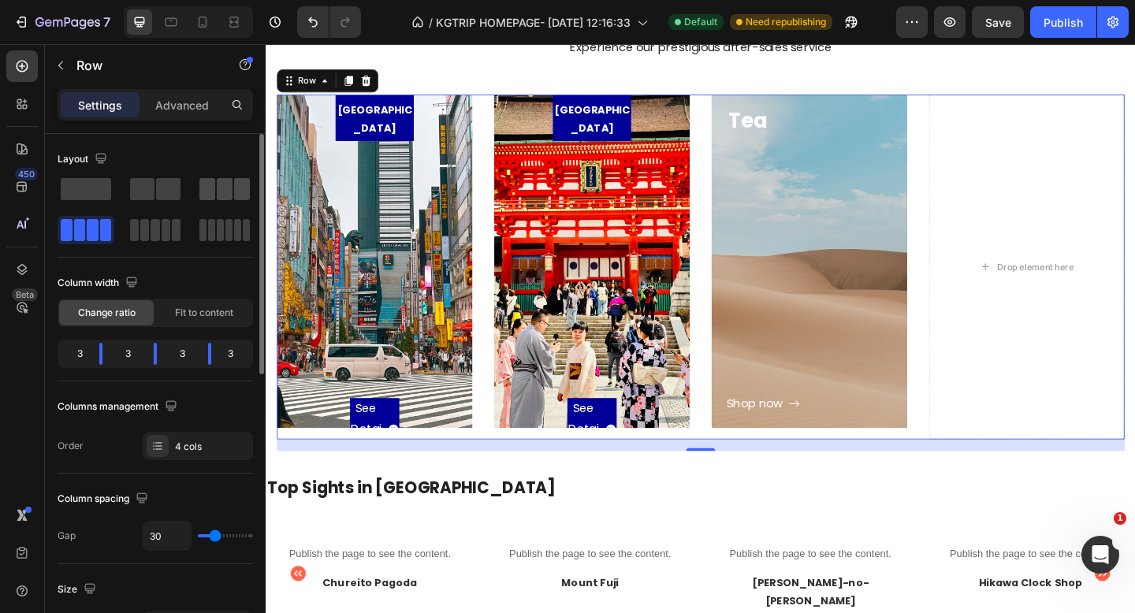
click at [214, 190] on span at bounding box center [207, 189] width 16 height 22
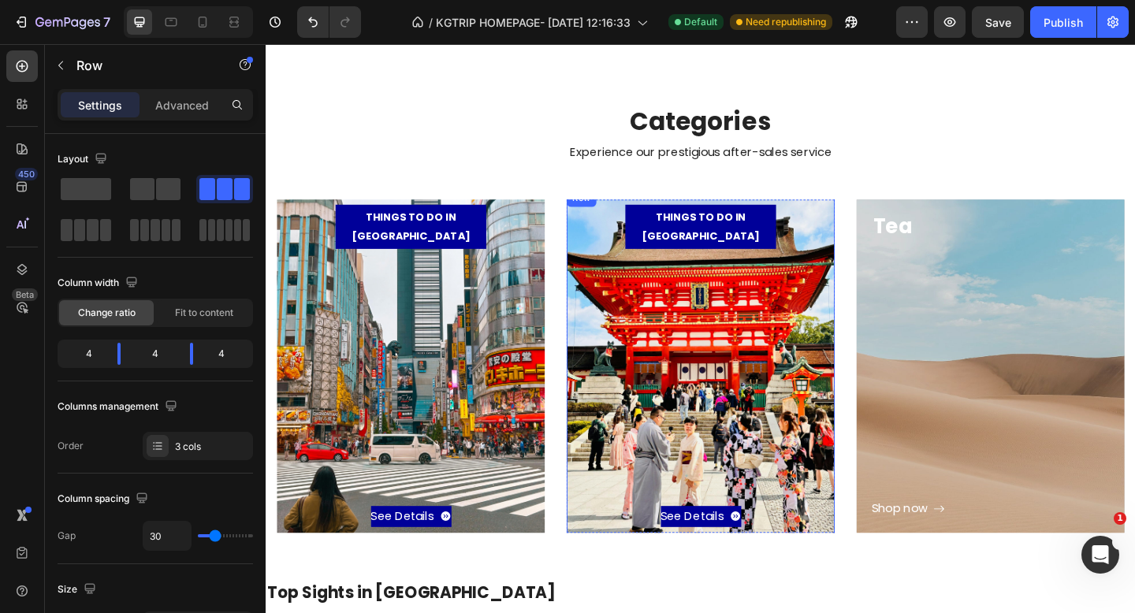
scroll to position [285, 0]
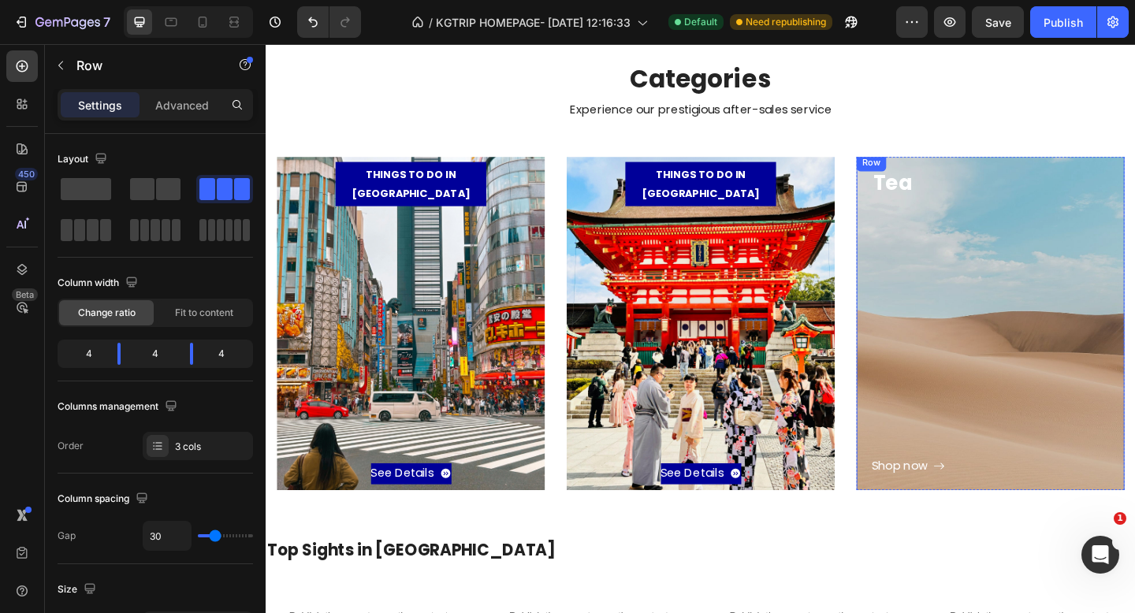
click at [1001, 242] on div "Shop now Button" at bounding box center [1054, 364] width 259 height 303
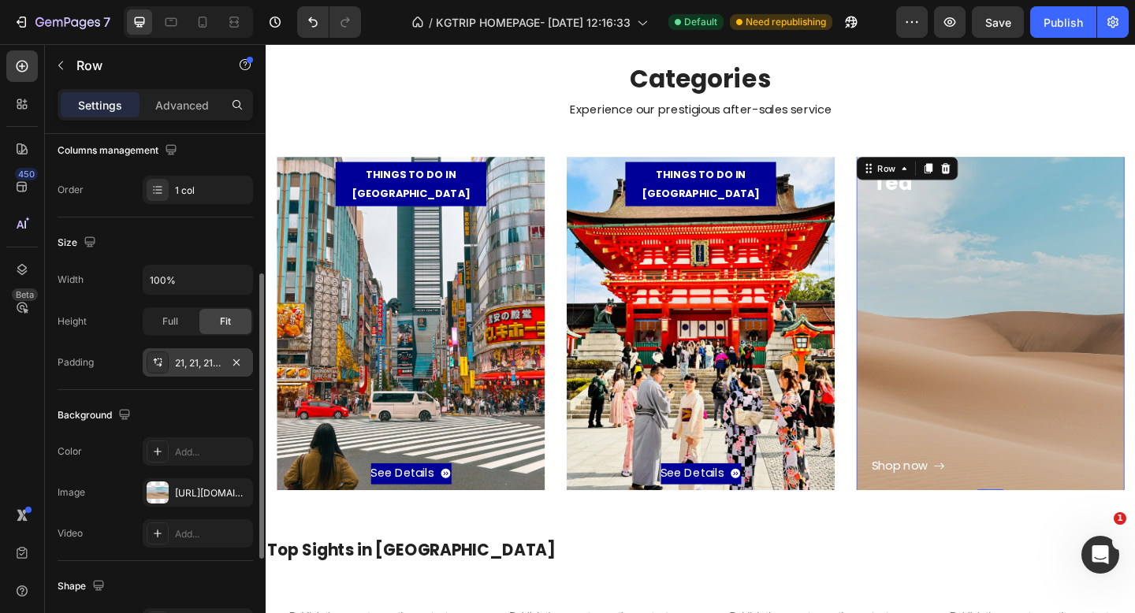
scroll to position [264, 0]
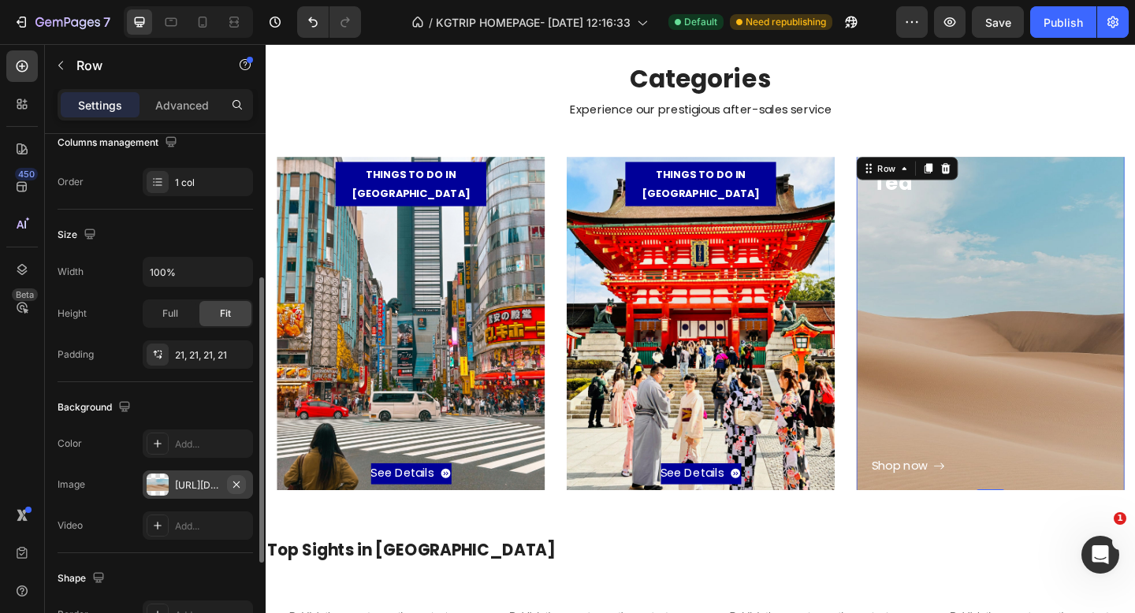
click at [233, 485] on icon "button" at bounding box center [236, 485] width 13 height 13
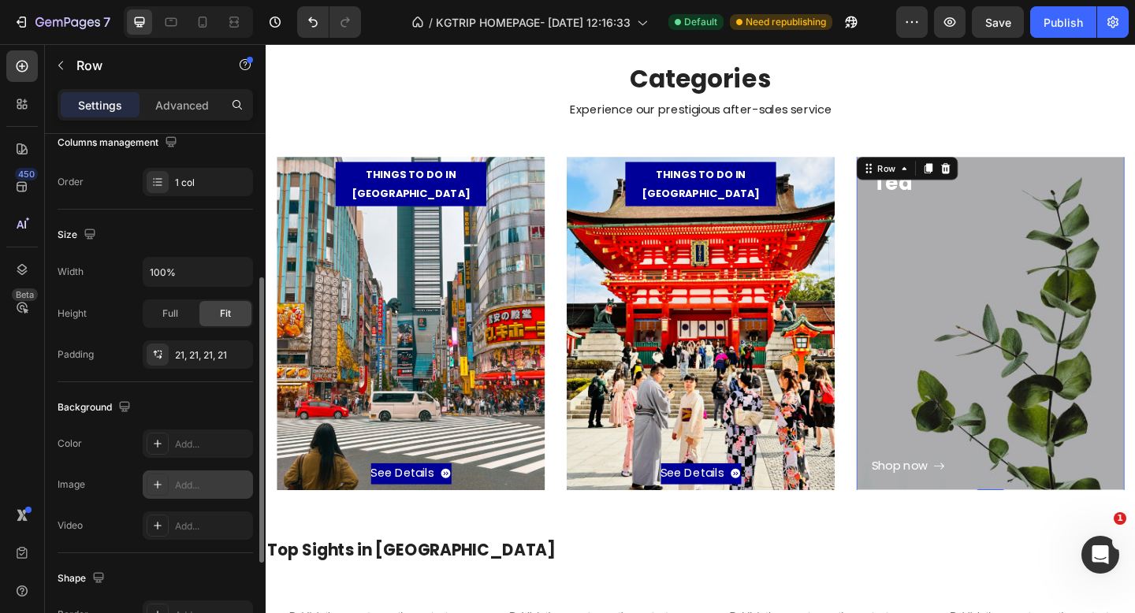
click at [198, 483] on div "Add..." at bounding box center [212, 486] width 74 height 14
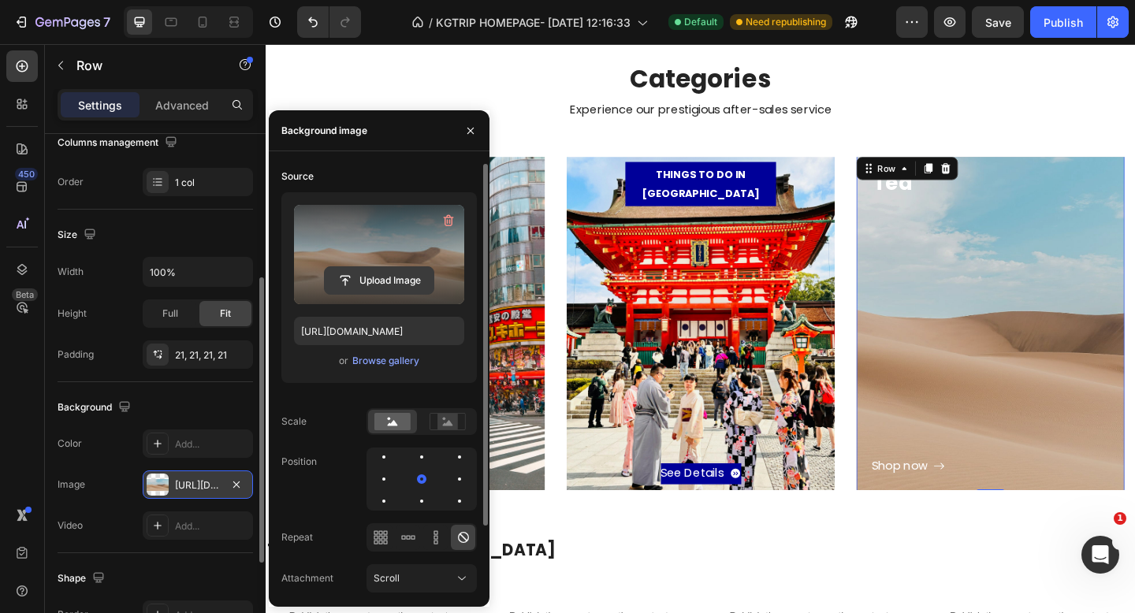
click at [362, 274] on input "file" at bounding box center [379, 280] width 109 height 27
click at [385, 277] on input "file" at bounding box center [379, 280] width 109 height 27
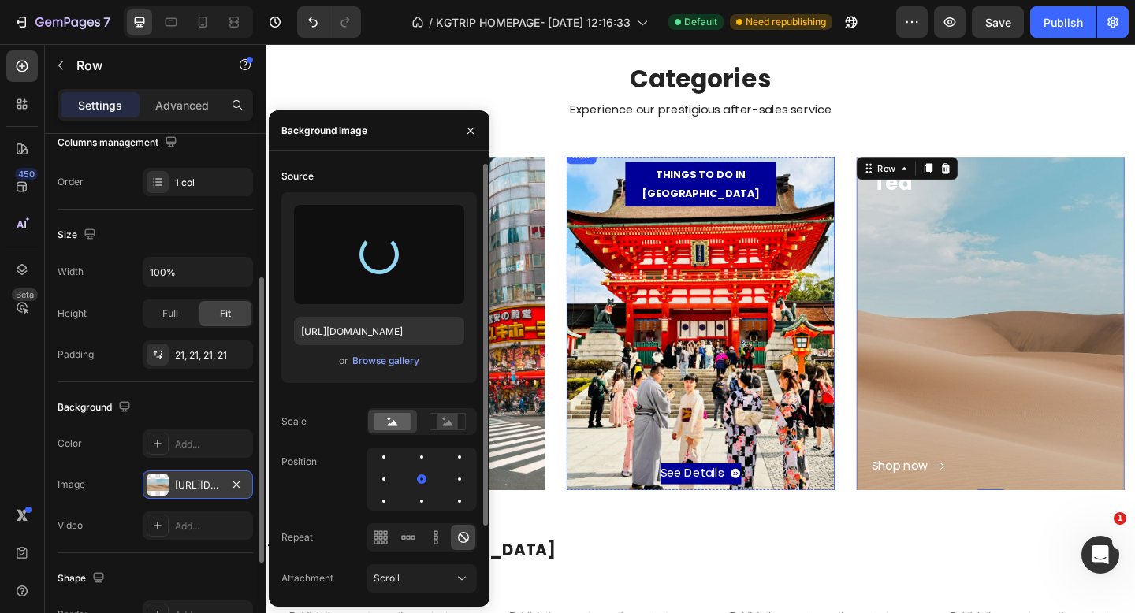
type input "[URL][DOMAIN_NAME]"
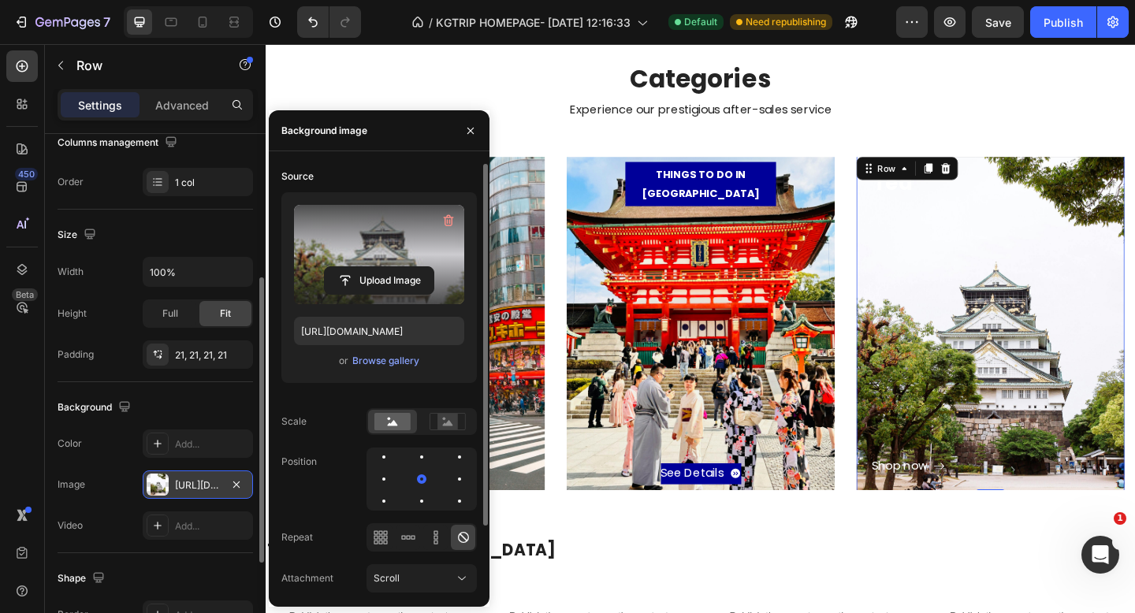
click at [962, 349] on div "Shop now Button" at bounding box center [1054, 364] width 259 height 303
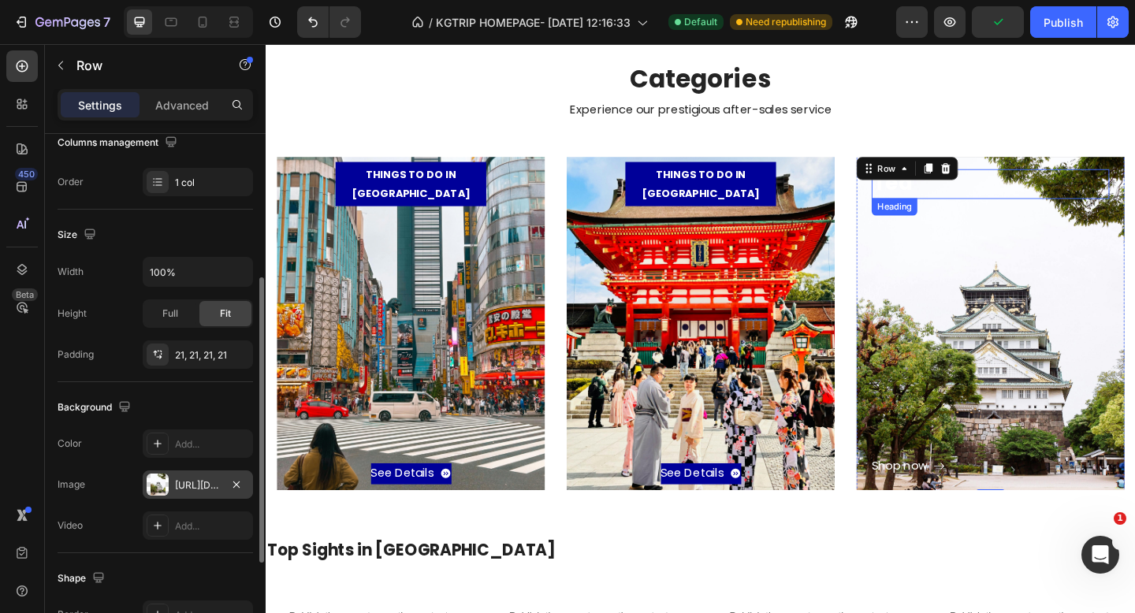
click at [1046, 185] on p "Tea" at bounding box center [1053, 196] width 255 height 28
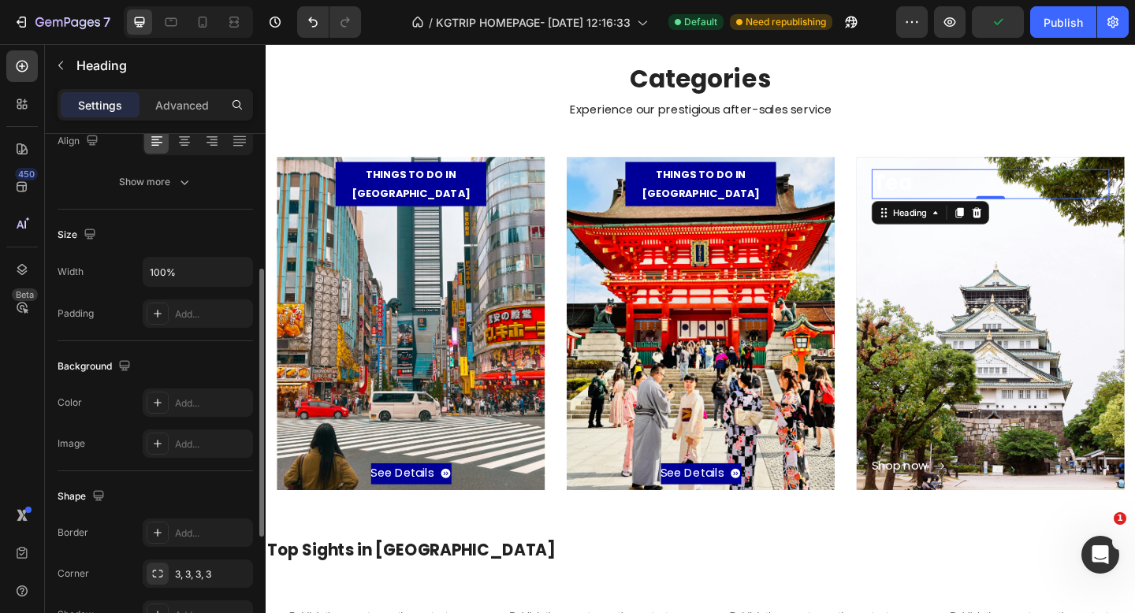
scroll to position [0, 0]
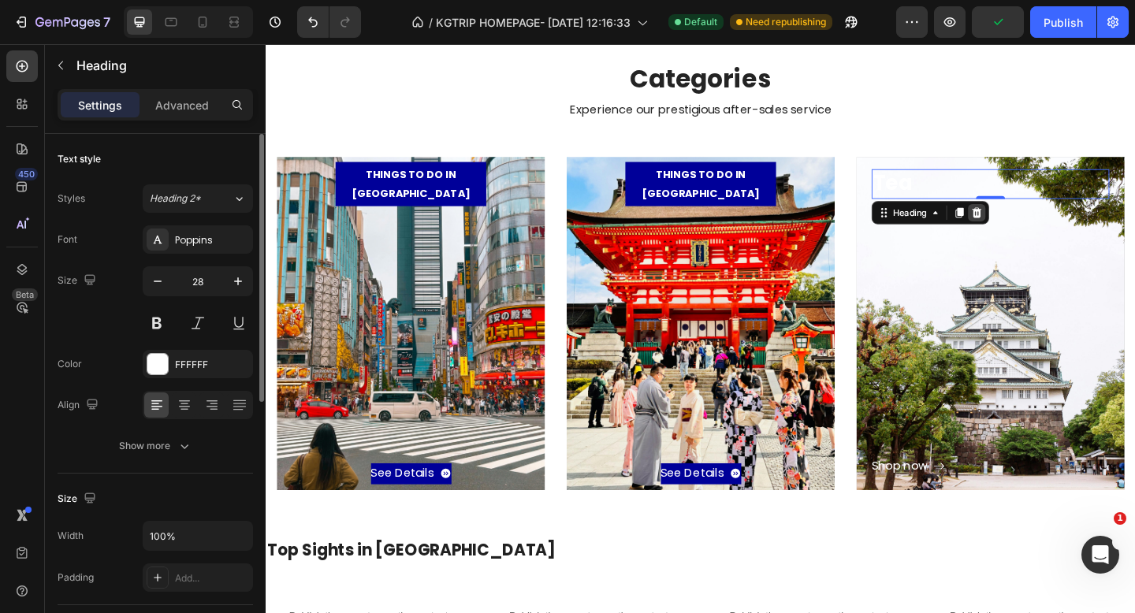
click at [1040, 228] on icon at bounding box center [1039, 227] width 10 height 11
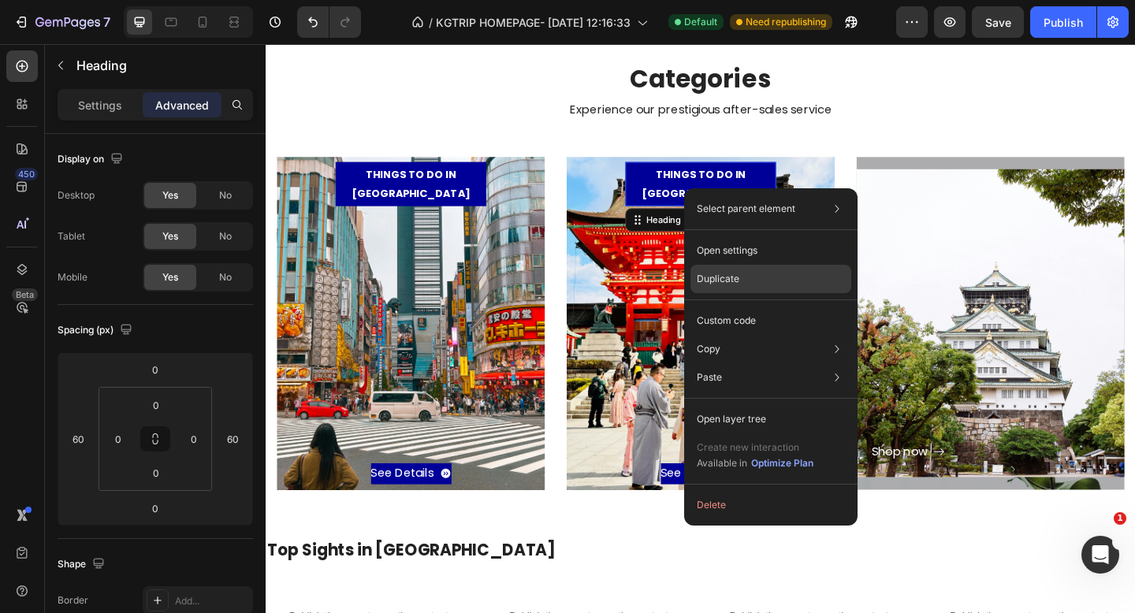
drag, startPoint x: 733, startPoint y: 281, endPoint x: 476, endPoint y: 229, distance: 262.3
click at [733, 281] on p "Duplicate" at bounding box center [718, 279] width 43 height 14
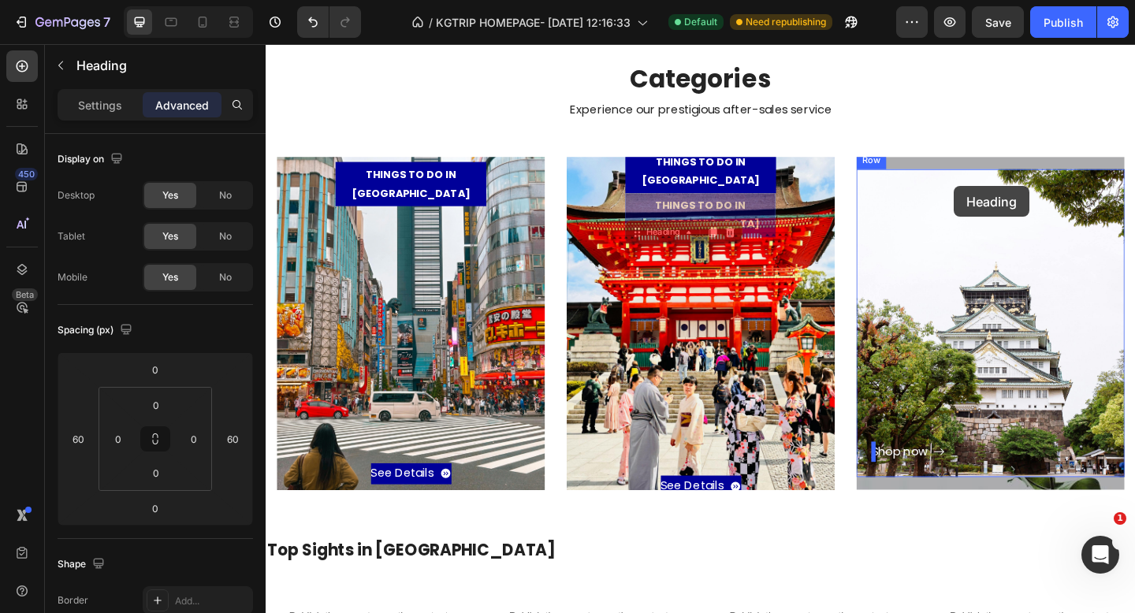
drag, startPoint x: 674, startPoint y: 243, endPoint x: 1015, endPoint y: 199, distance: 343.5
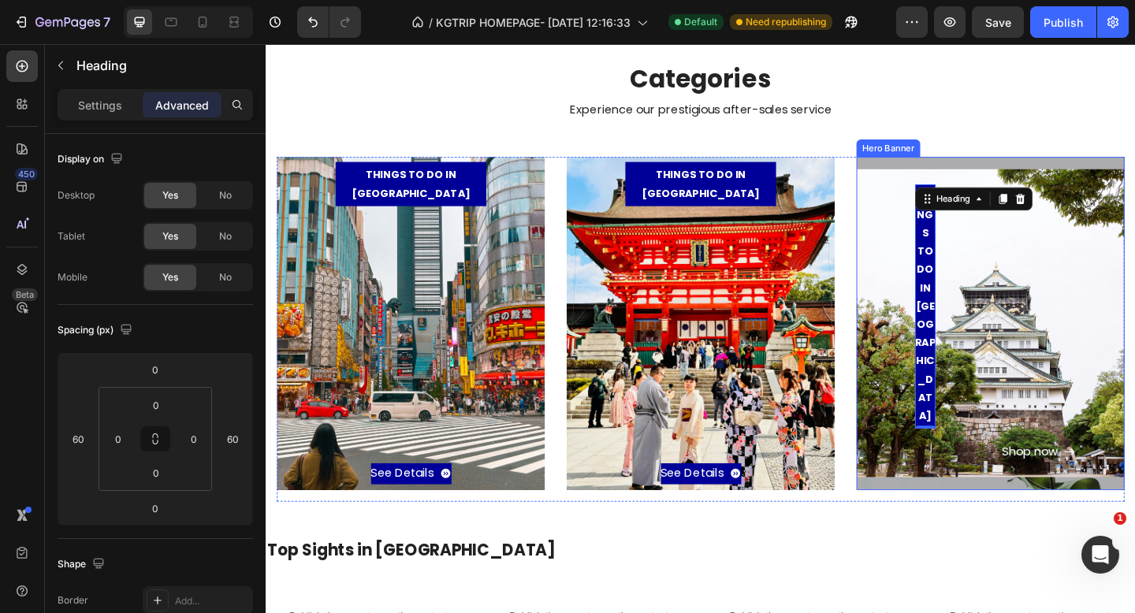
click at [1027, 173] on div "Overlay" at bounding box center [1054, 348] width 292 height 363
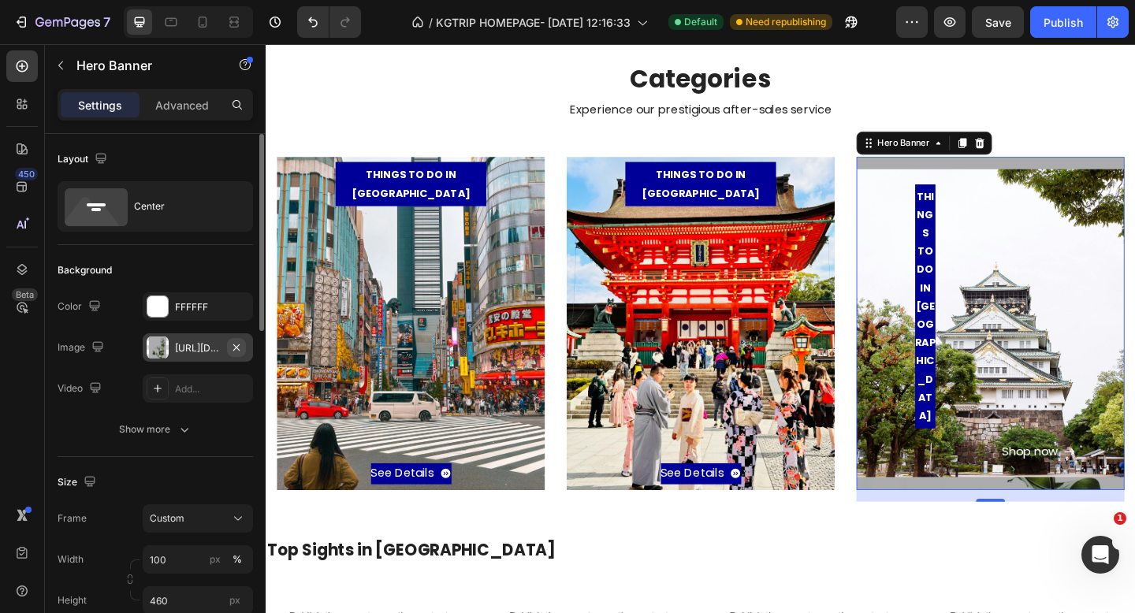
click at [240, 348] on icon "button" at bounding box center [236, 347] width 13 height 13
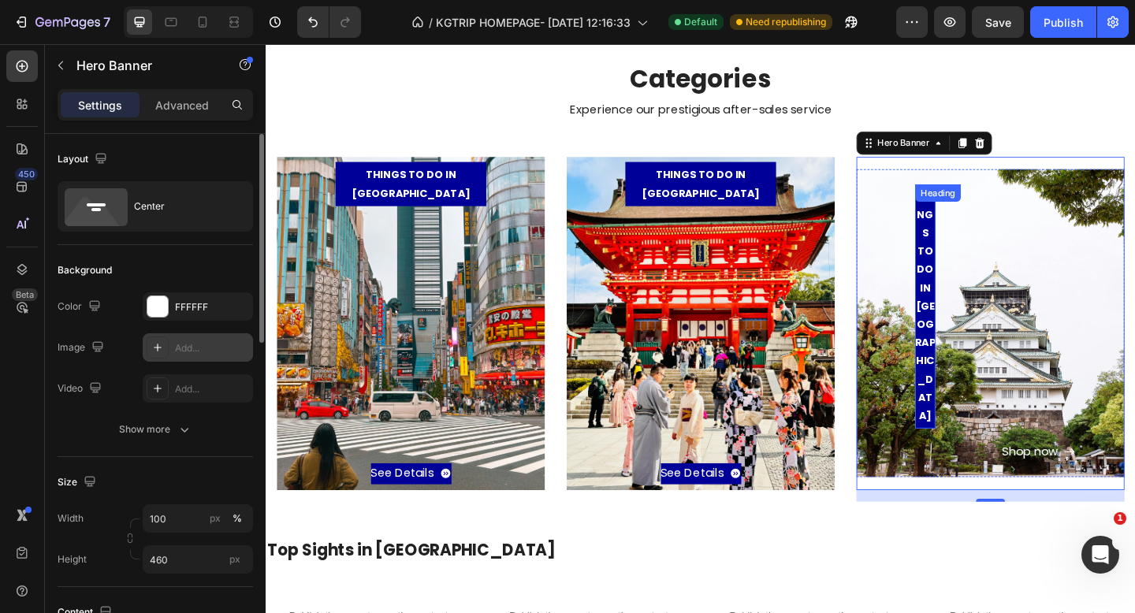
click at [990, 361] on h3 "THINGS TO DO IN [GEOGRAPHIC_DATA]" at bounding box center [983, 330] width 22 height 267
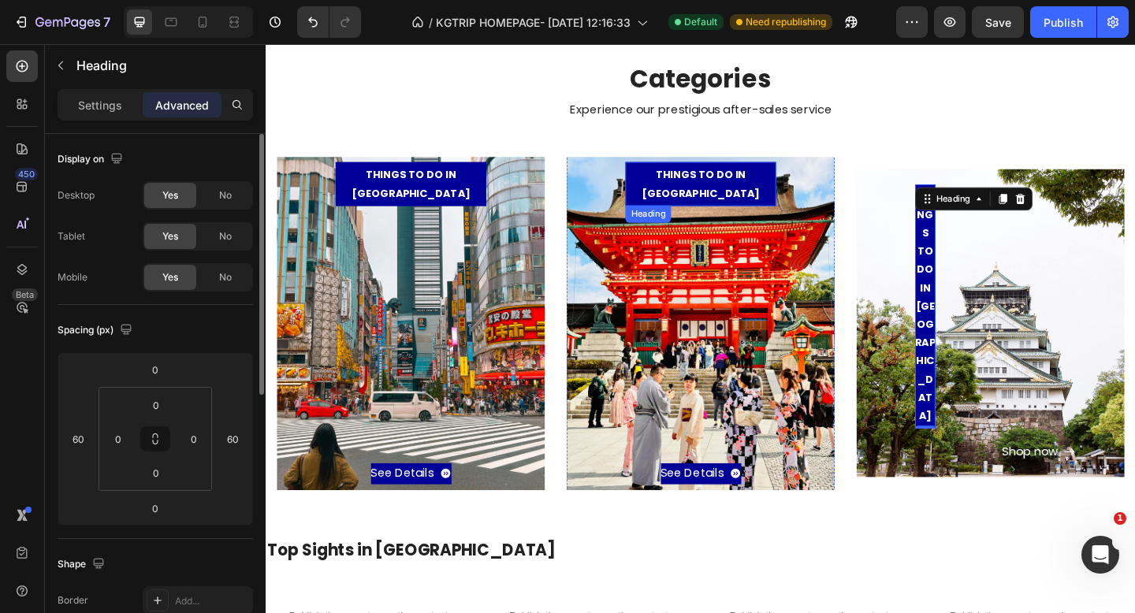
click at [659, 202] on h3 "THINGS TO DO IN [GEOGRAPHIC_DATA]" at bounding box center [739, 196] width 164 height 47
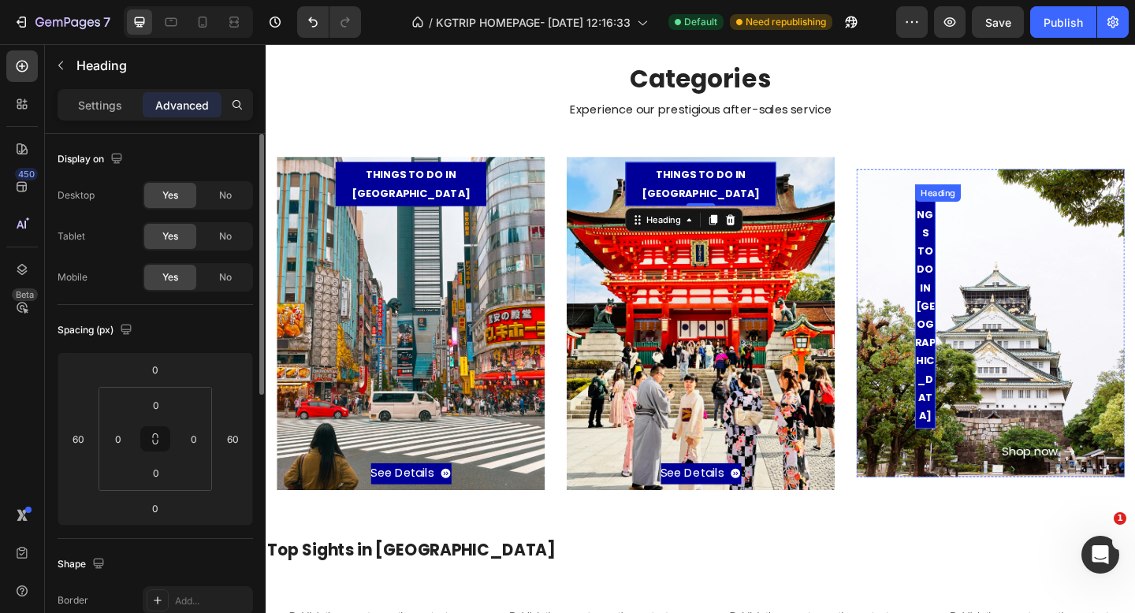
click at [982, 295] on h3 "THINGS TO DO IN [GEOGRAPHIC_DATA]" at bounding box center [983, 330] width 22 height 267
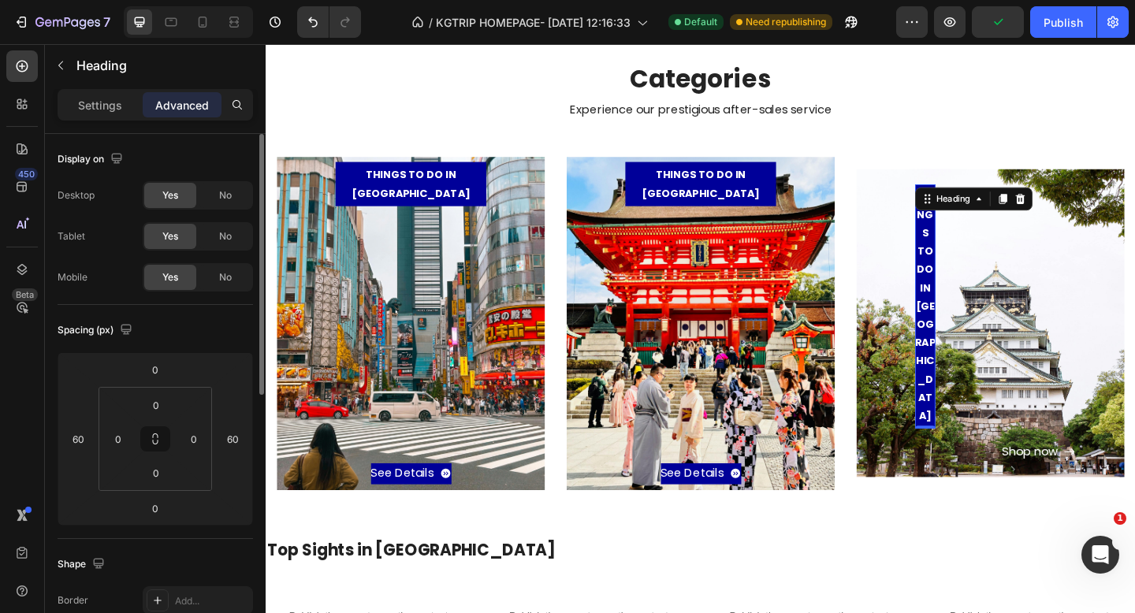
click at [1086, 212] on icon at bounding box center [1086, 213] width 13 height 13
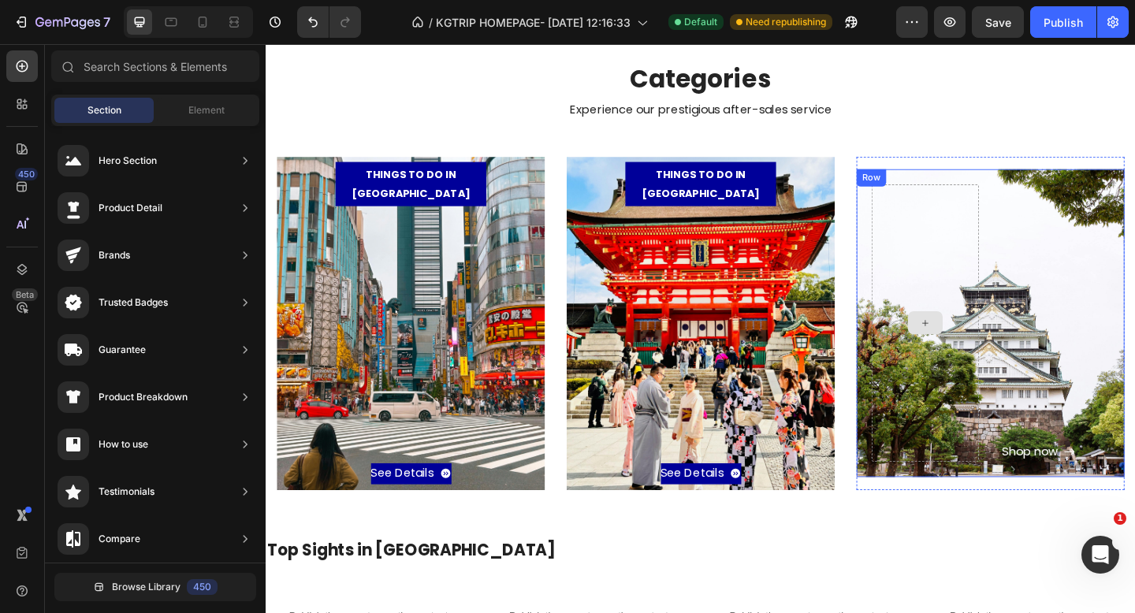
click at [1012, 295] on div at bounding box center [983, 348] width 117 height 303
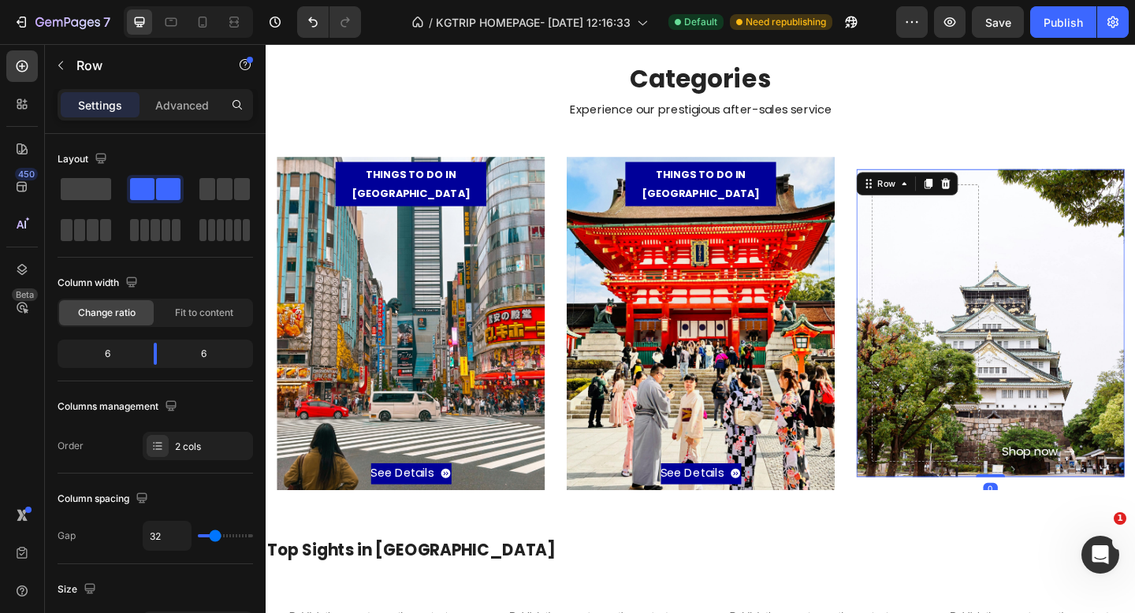
click at [1005, 198] on icon at bounding box center [1006, 195] width 10 height 11
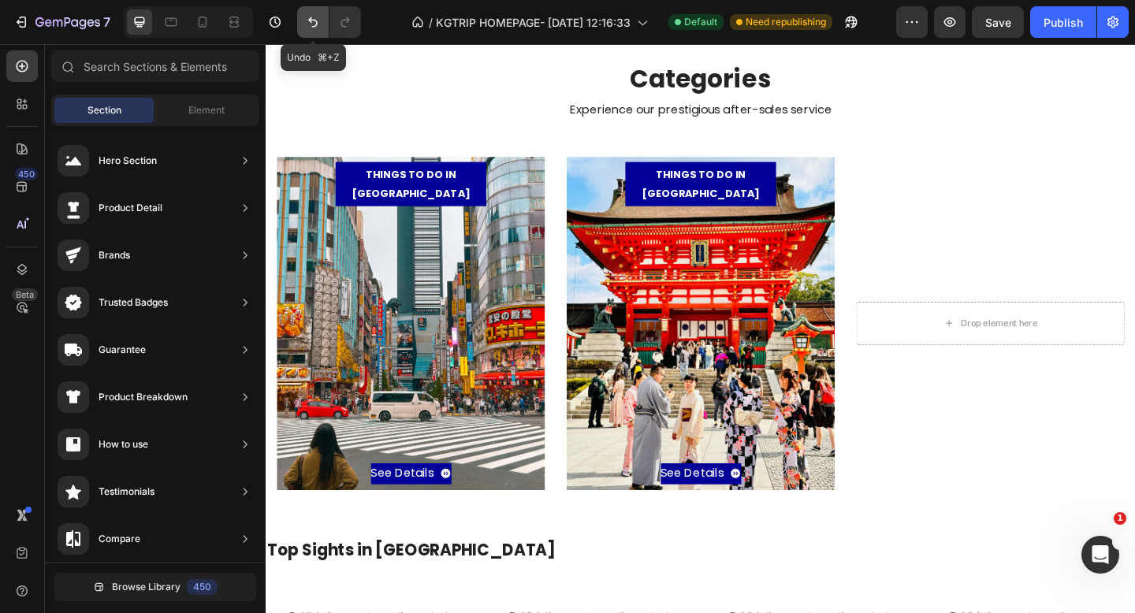
click at [306, 21] on icon "Undo/Redo" at bounding box center [313, 22] width 16 height 16
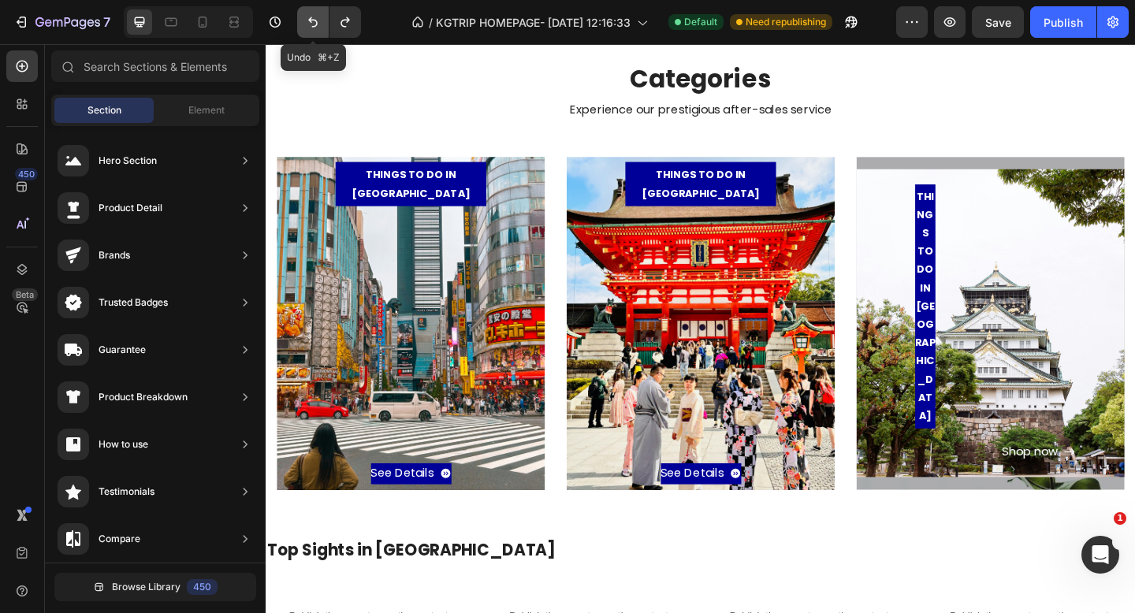
click at [306, 21] on icon "Undo/Redo" at bounding box center [313, 22] width 16 height 16
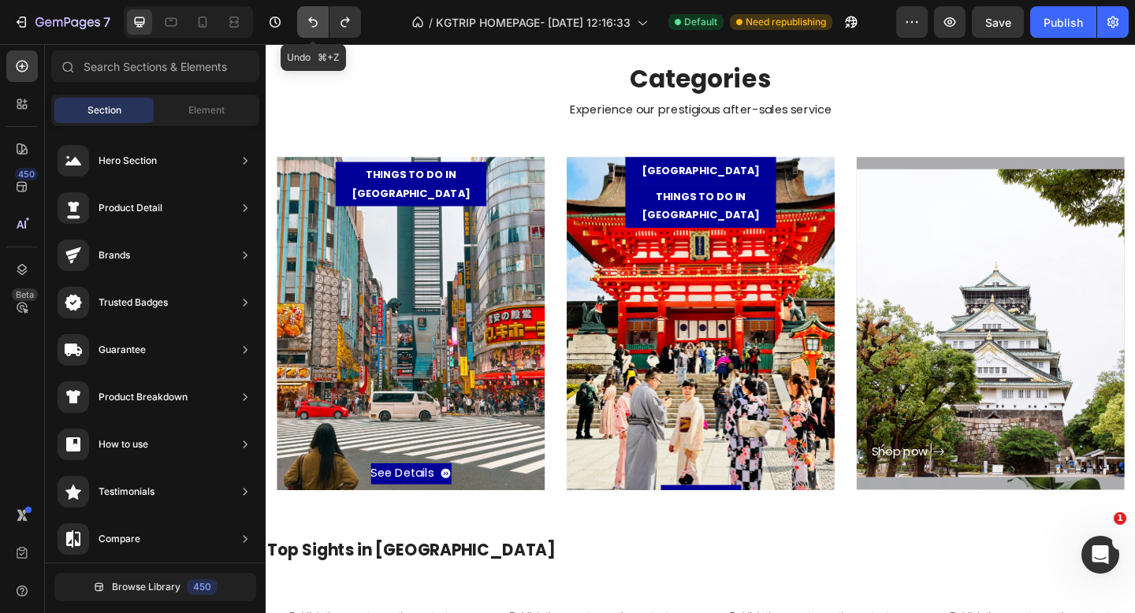
click at [306, 21] on icon "Undo/Redo" at bounding box center [313, 22] width 16 height 16
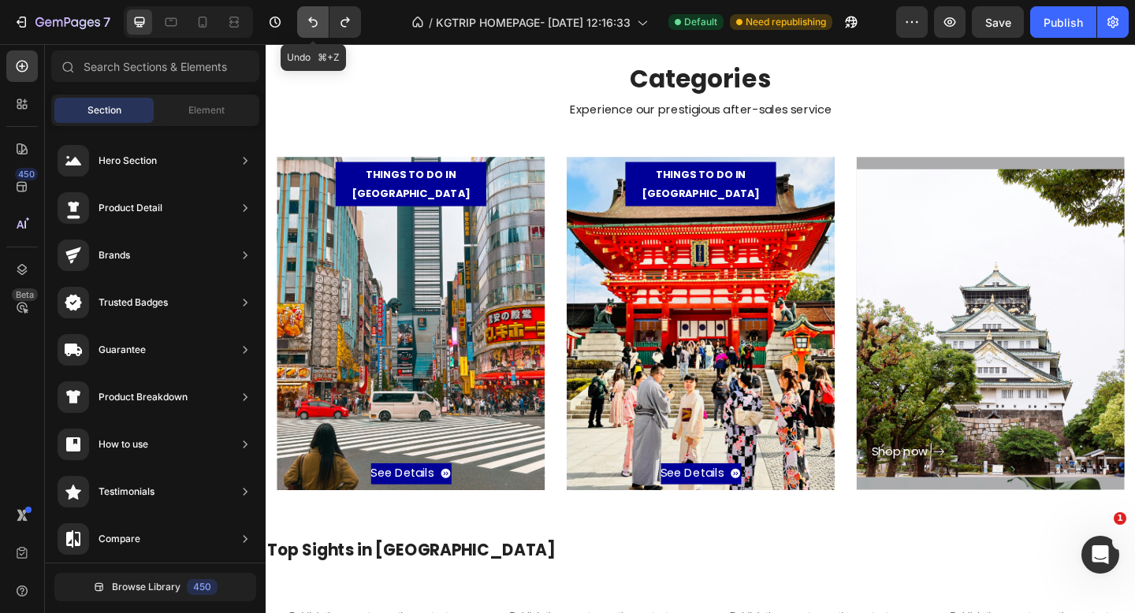
click at [306, 21] on icon "Undo/Redo" at bounding box center [313, 22] width 16 height 16
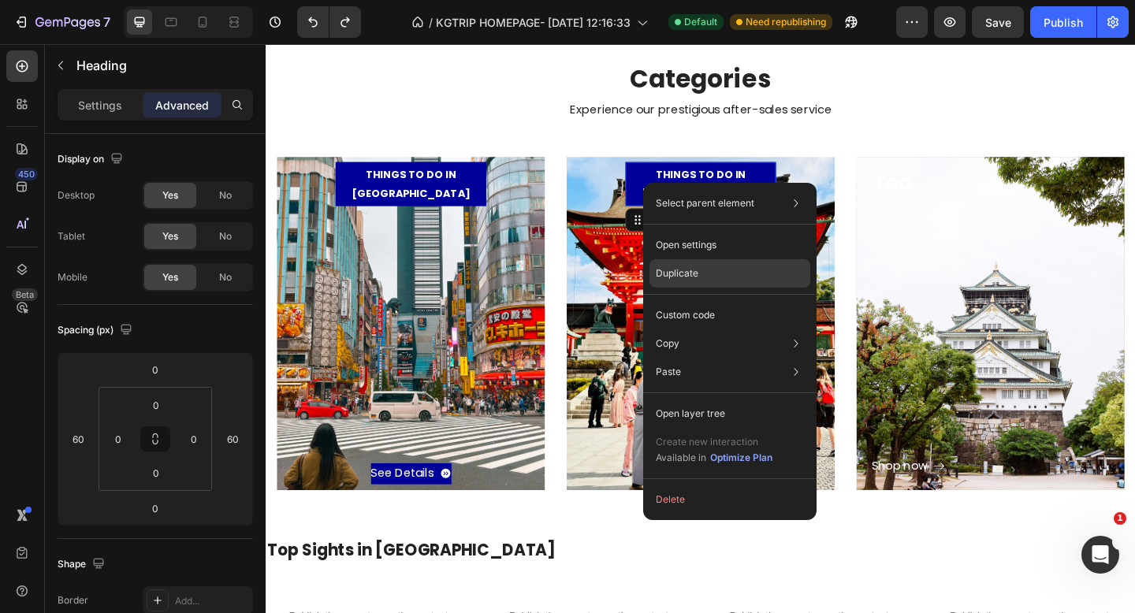
drag, startPoint x: 700, startPoint y: 271, endPoint x: 415, endPoint y: 176, distance: 300.9
click at [700, 301] on div "Duplicate" at bounding box center [730, 315] width 161 height 28
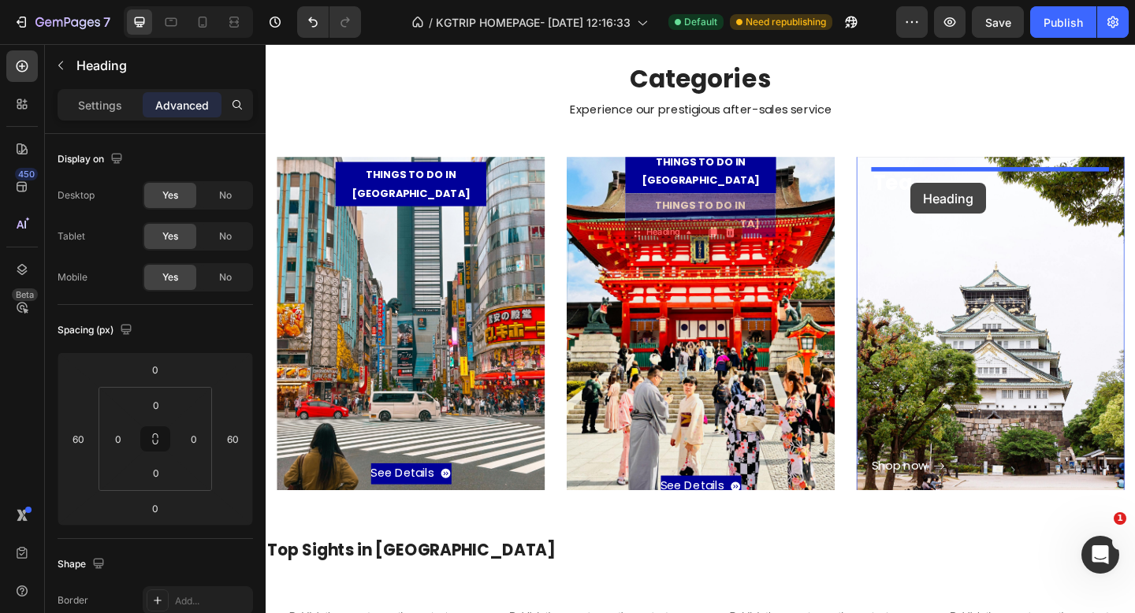
drag, startPoint x: 672, startPoint y: 245, endPoint x: 967, endPoint y: 196, distance: 299.7
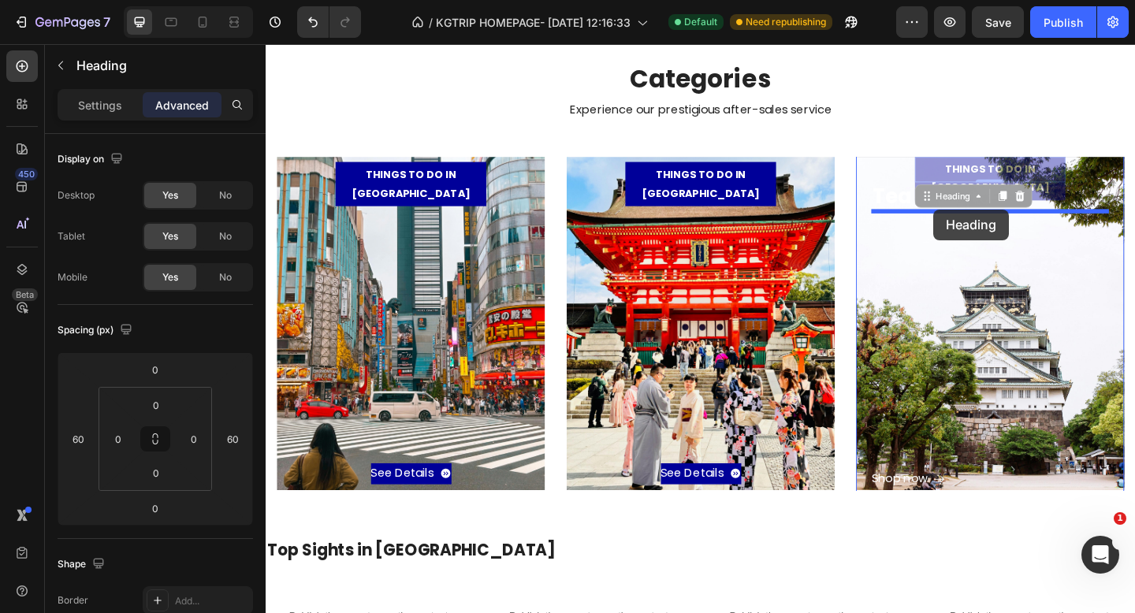
drag, startPoint x: 992, startPoint y: 214, endPoint x: 992, endPoint y: 224, distance: 10.3
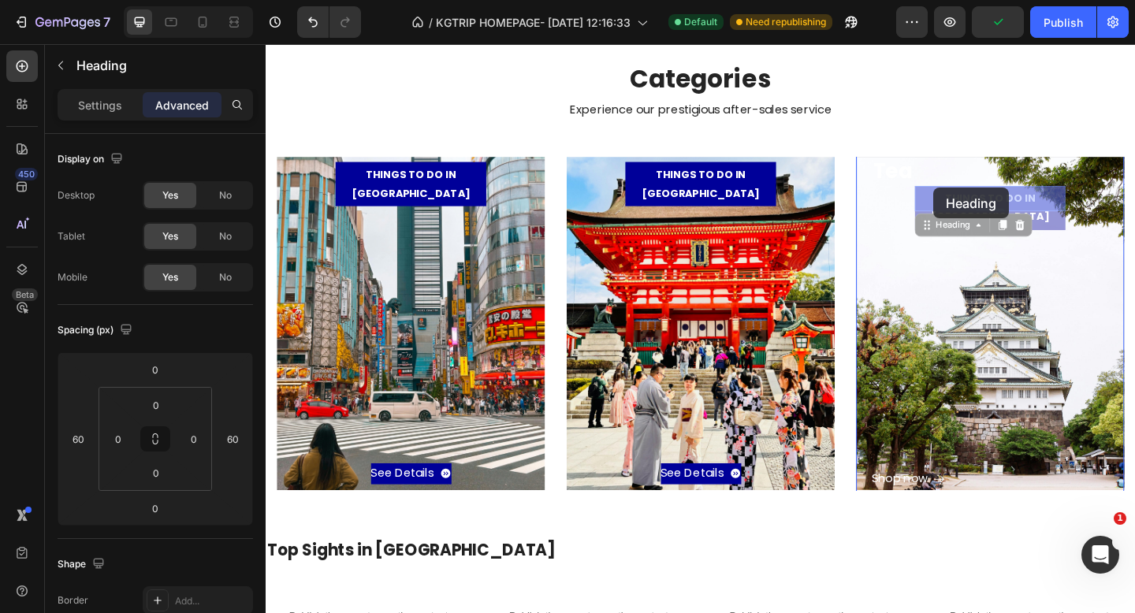
drag, startPoint x: 987, startPoint y: 244, endPoint x: 992, endPoint y: 200, distance: 44.4
drag, startPoint x: 985, startPoint y: 249, endPoint x: 1034, endPoint y: 202, distance: 68.6
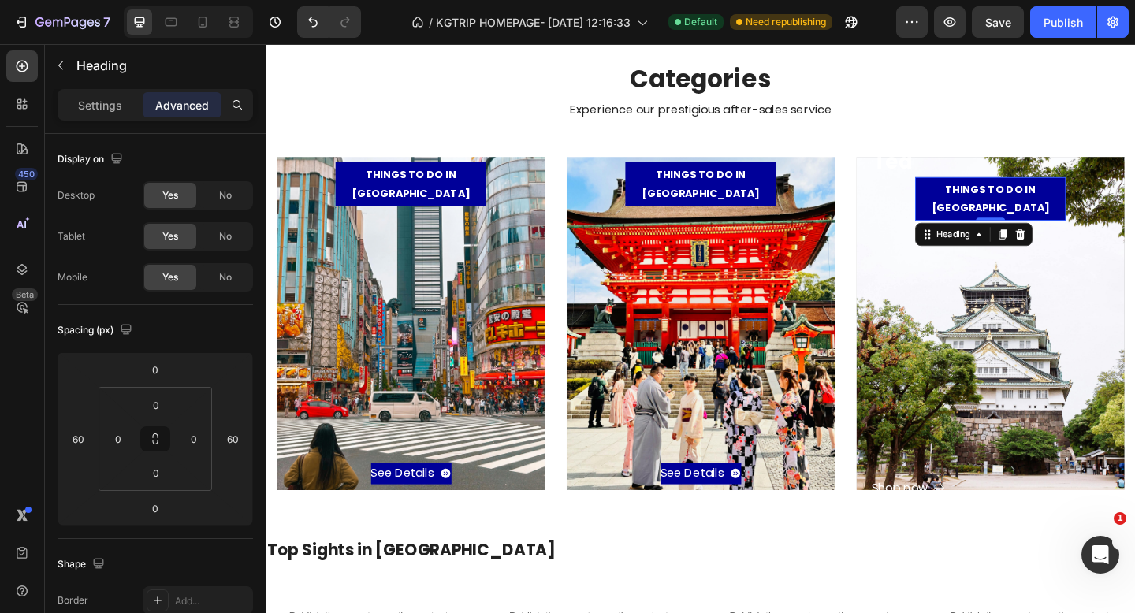
click at [1011, 215] on h3 "THINGS TO DO IN [GEOGRAPHIC_DATA]" at bounding box center [1054, 212] width 164 height 47
click at [964, 242] on div "Shop now Button" at bounding box center [1054, 388] width 259 height 303
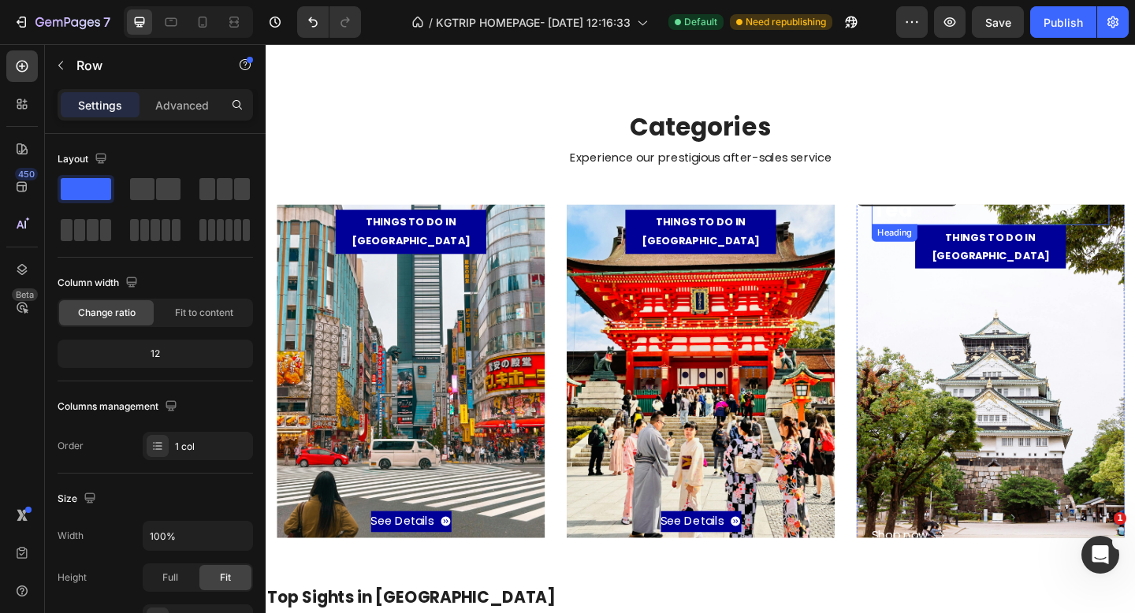
scroll to position [278, 0]
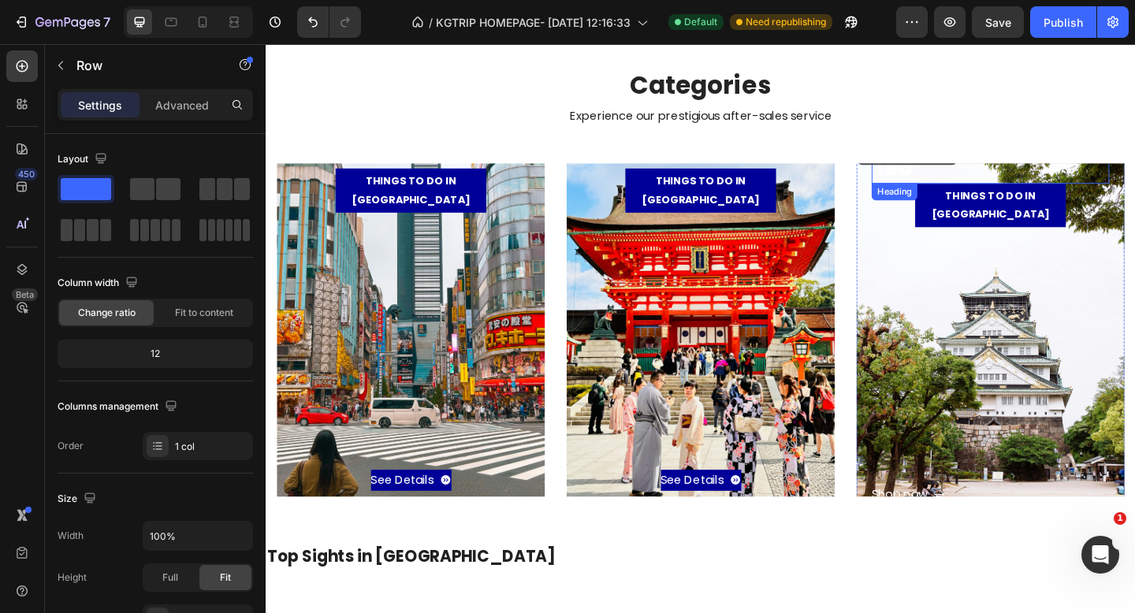
click at [1020, 192] on p "Tea" at bounding box center [1053, 180] width 255 height 28
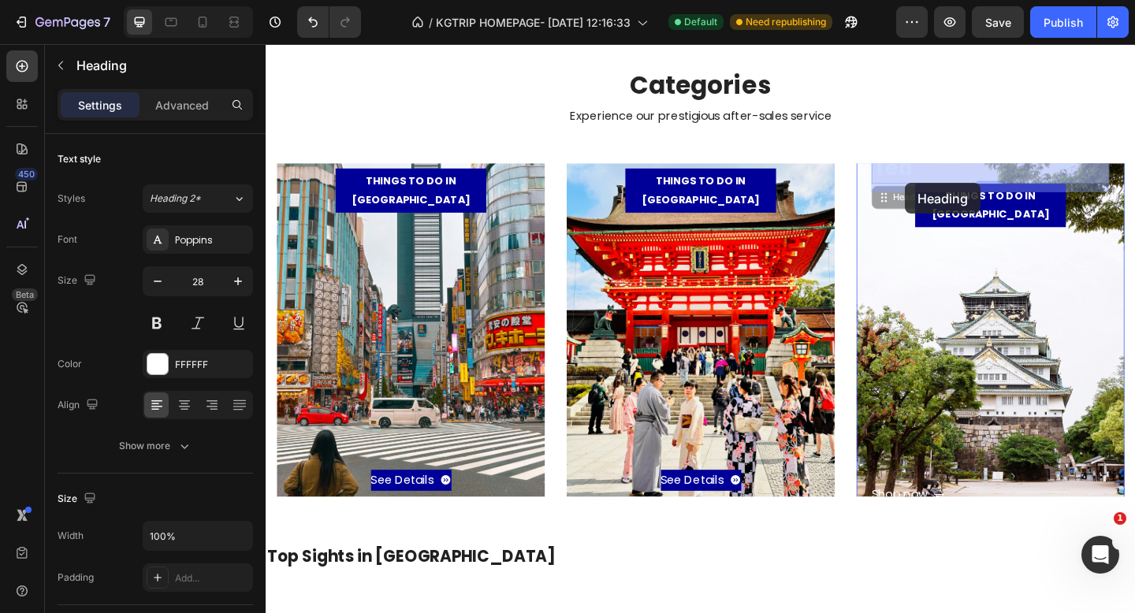
drag, startPoint x: 943, startPoint y: 226, endPoint x: 961, endPoint y: 196, distance: 35.7
drag, startPoint x: 941, startPoint y: 224, endPoint x: 987, endPoint y: 194, distance: 54.7
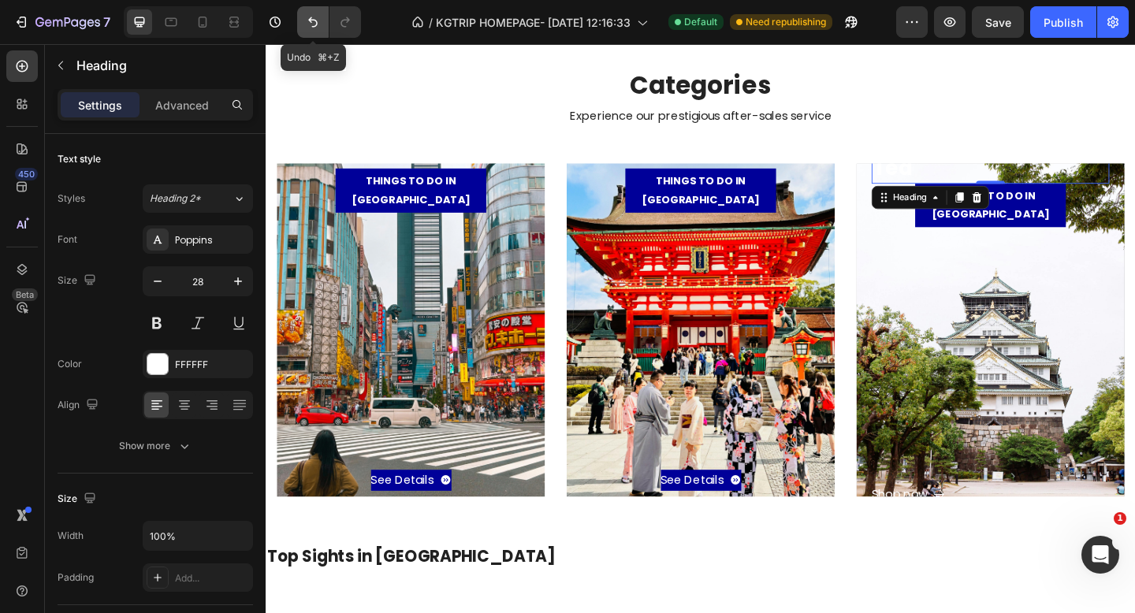
click at [305, 20] on icon "Undo/Redo" at bounding box center [313, 22] width 16 height 16
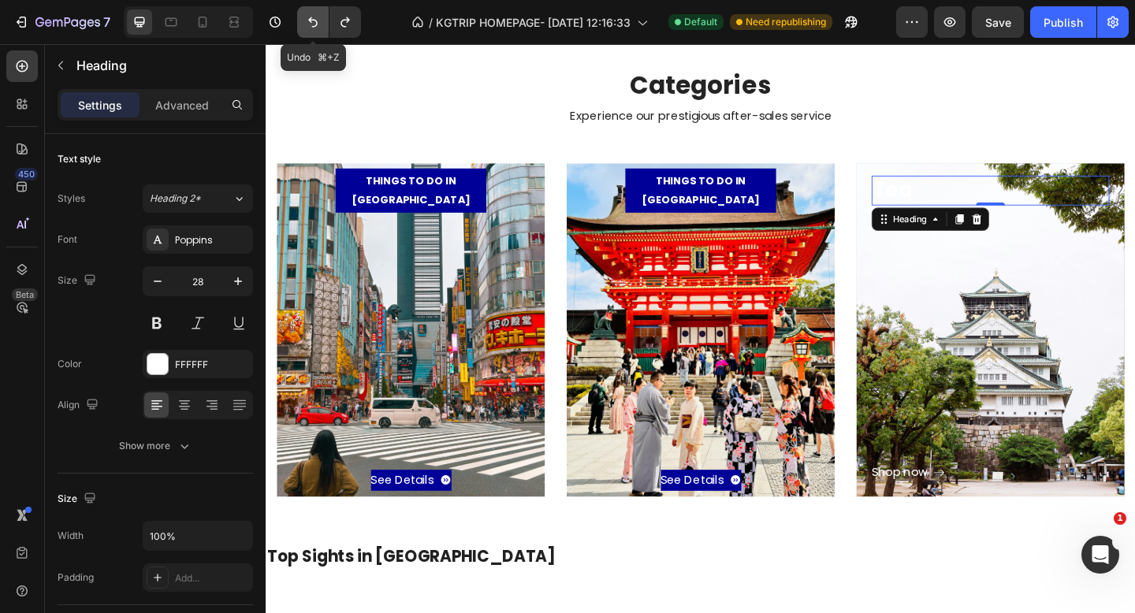
click at [305, 20] on icon "Undo/Redo" at bounding box center [313, 22] width 16 height 16
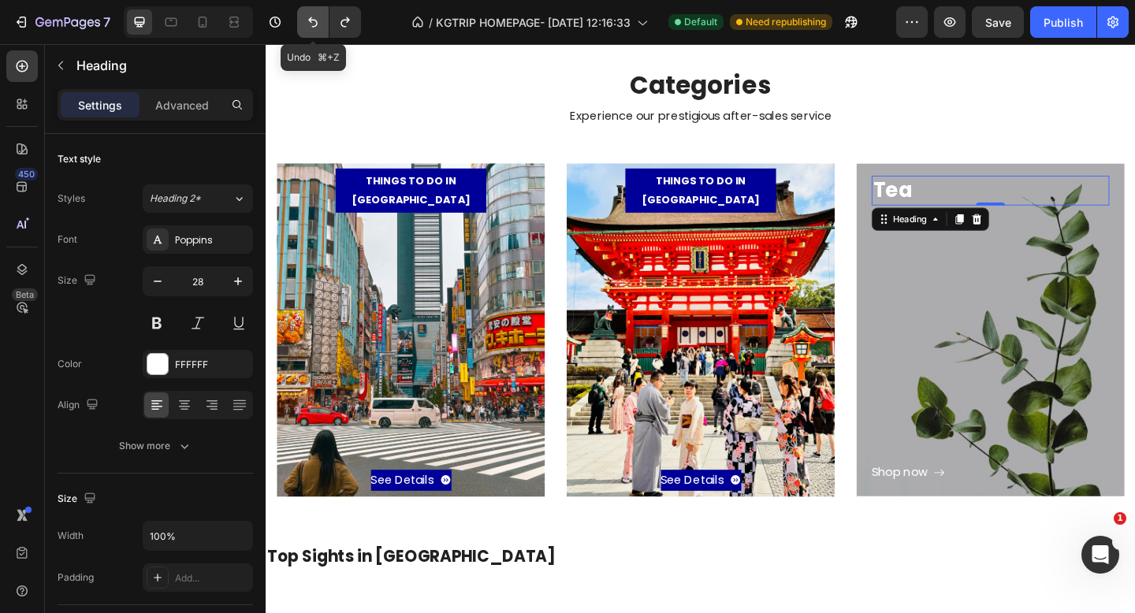
click at [305, 20] on icon "Undo/Redo" at bounding box center [313, 22] width 16 height 16
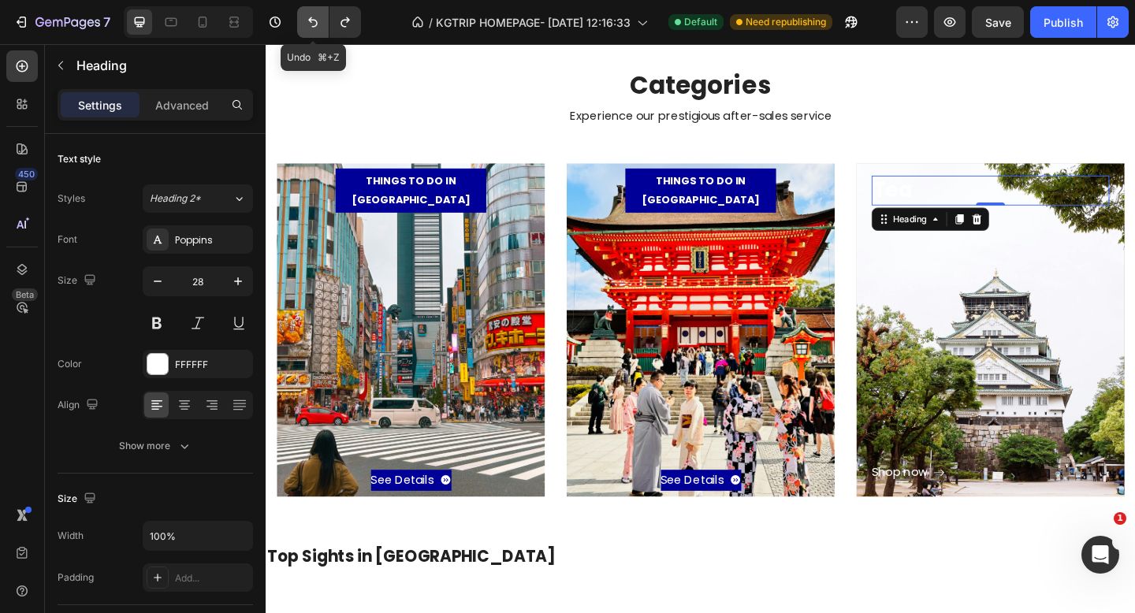
click at [305, 20] on icon "Undo/Redo" at bounding box center [313, 22] width 16 height 16
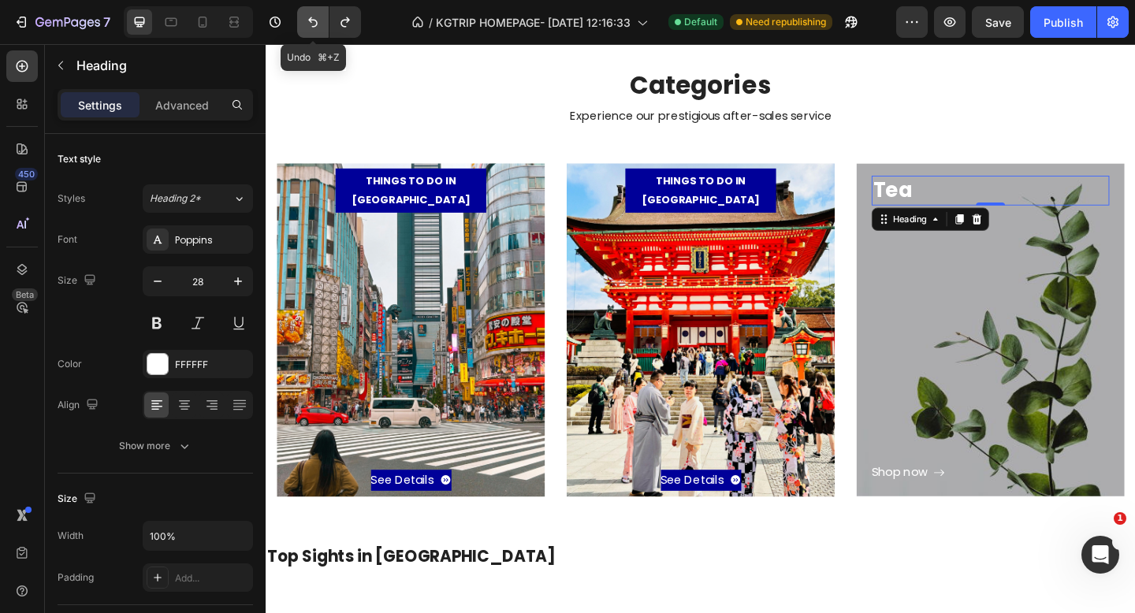
click at [305, 20] on icon "Undo/Redo" at bounding box center [313, 22] width 16 height 16
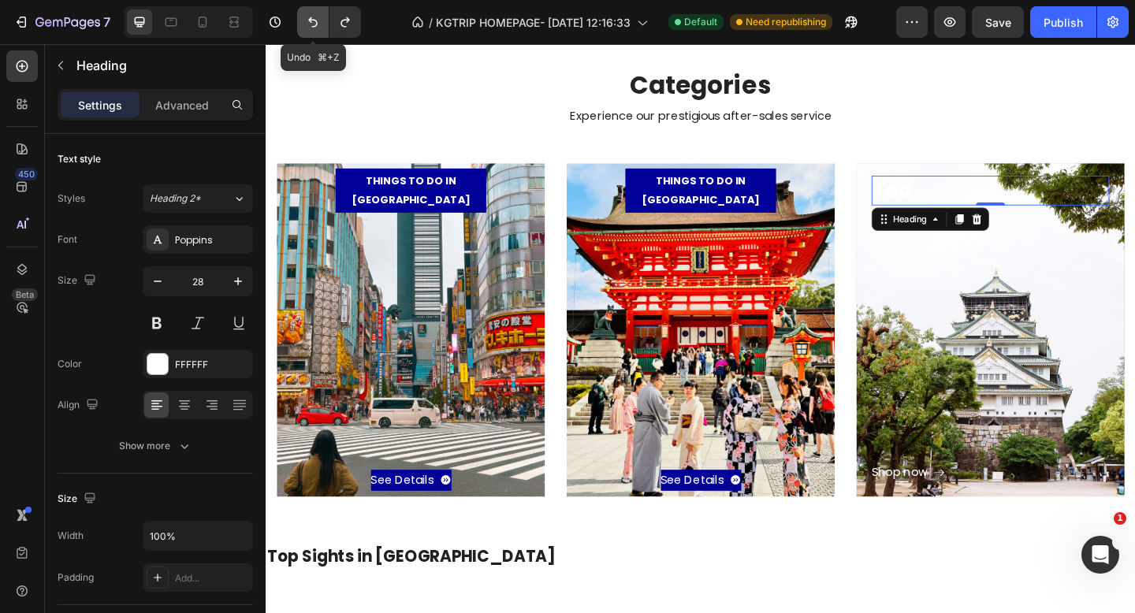
click at [305, 20] on icon "Undo/Redo" at bounding box center [313, 22] width 16 height 16
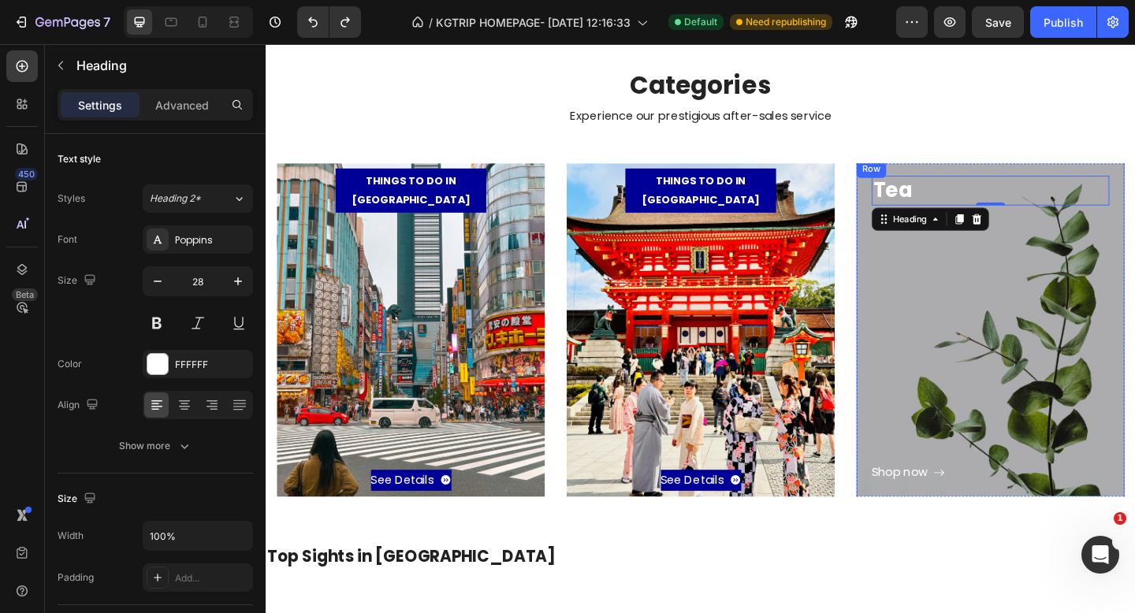
click at [1091, 382] on div "Shop now Button" at bounding box center [1054, 371] width 259 height 303
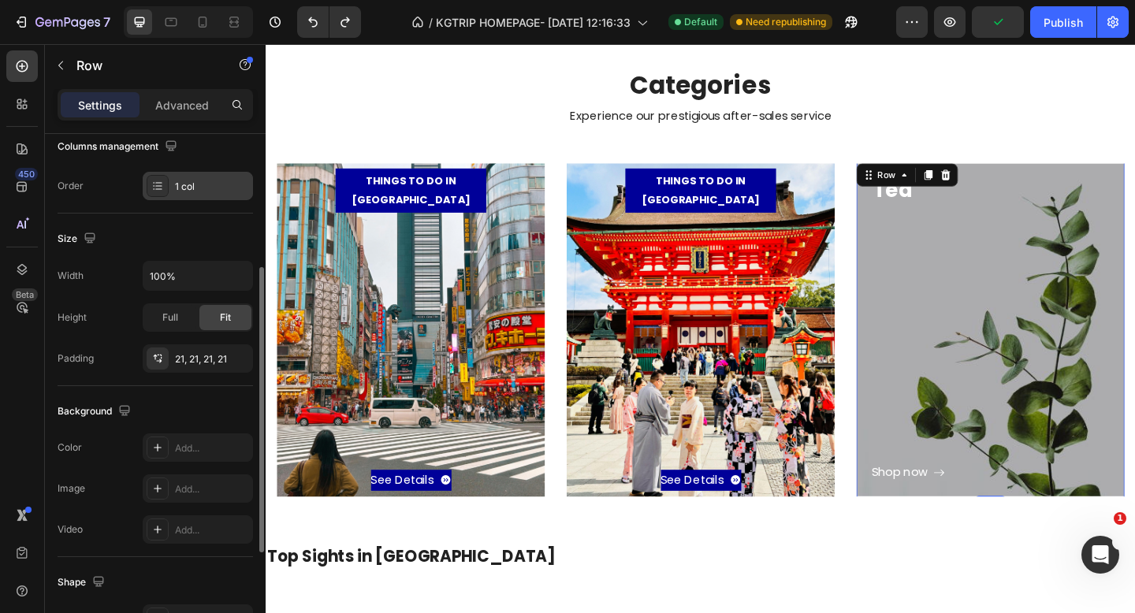
scroll to position [271, 0]
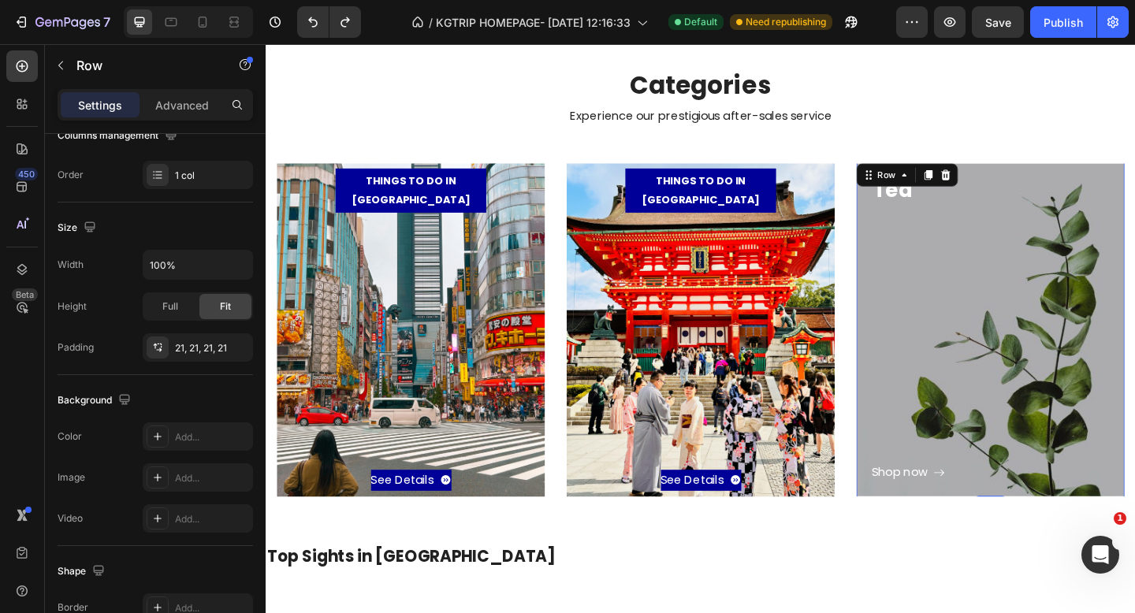
click at [1135, 307] on div "Shop now Button" at bounding box center [1054, 371] width 259 height 303
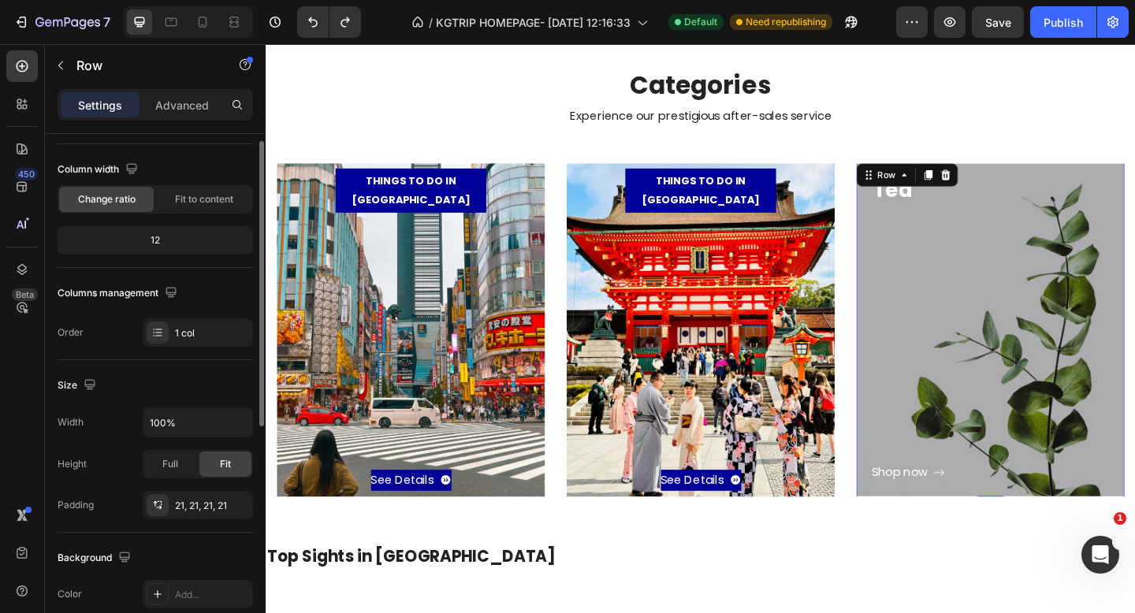
scroll to position [125, 0]
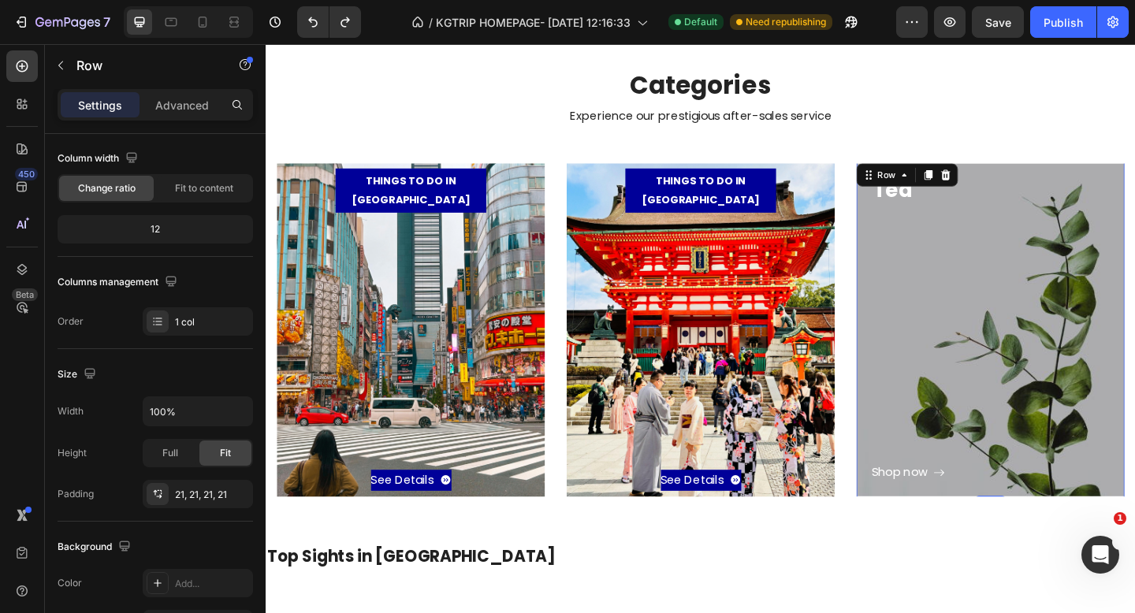
click at [1064, 313] on div "Shop now Button" at bounding box center [1054, 371] width 259 height 303
click at [1004, 187] on icon at bounding box center [1006, 186] width 10 height 11
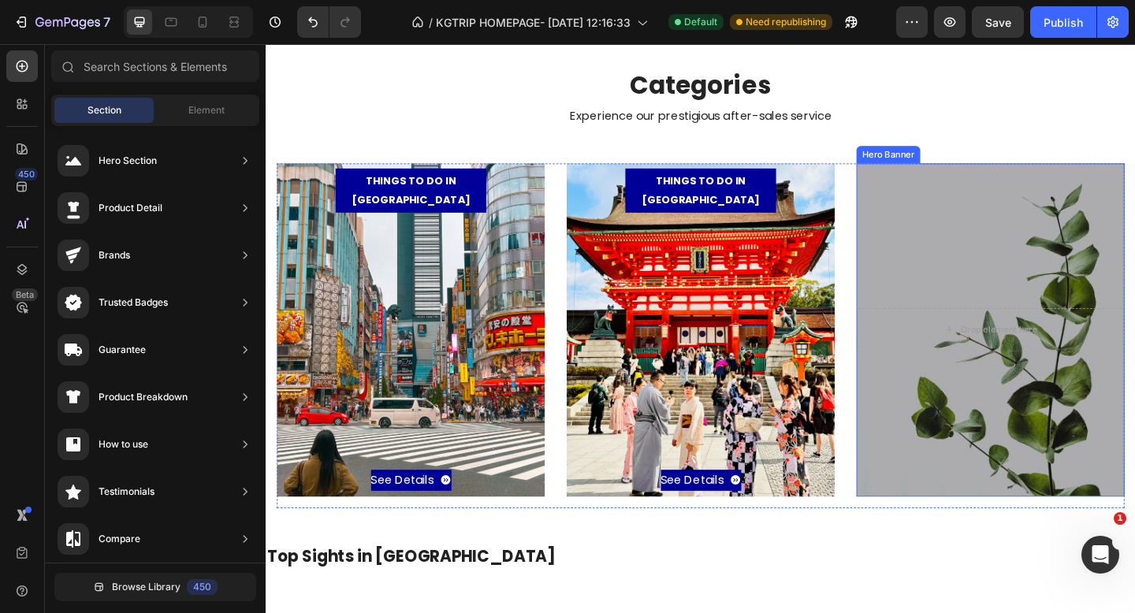
click at [1021, 304] on div "Overlay" at bounding box center [1054, 355] width 292 height 363
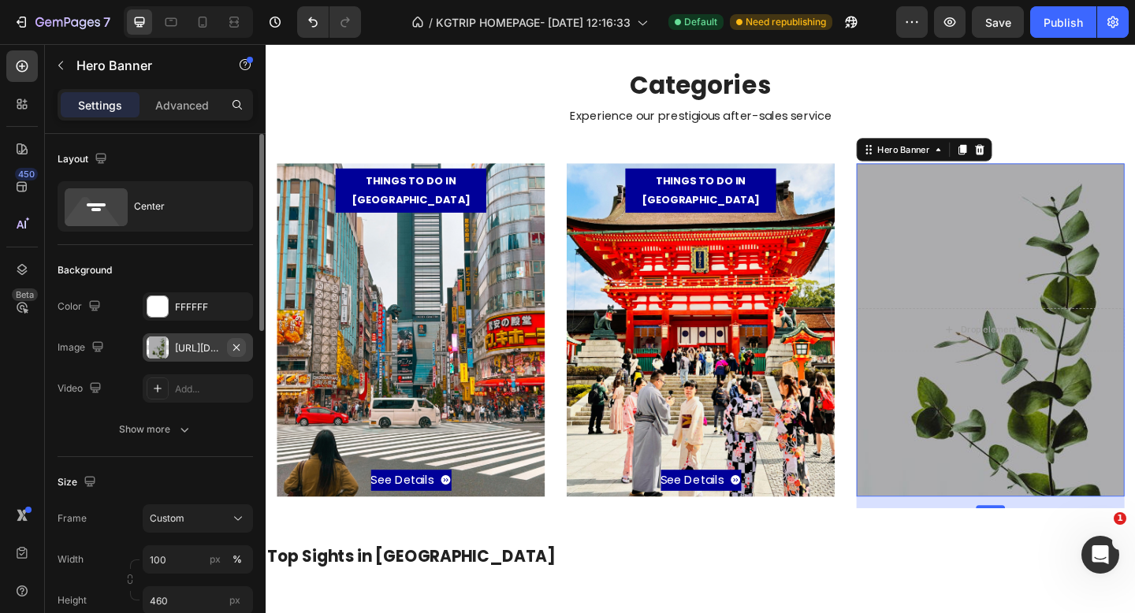
click at [233, 349] on icon "button" at bounding box center [236, 347] width 13 height 13
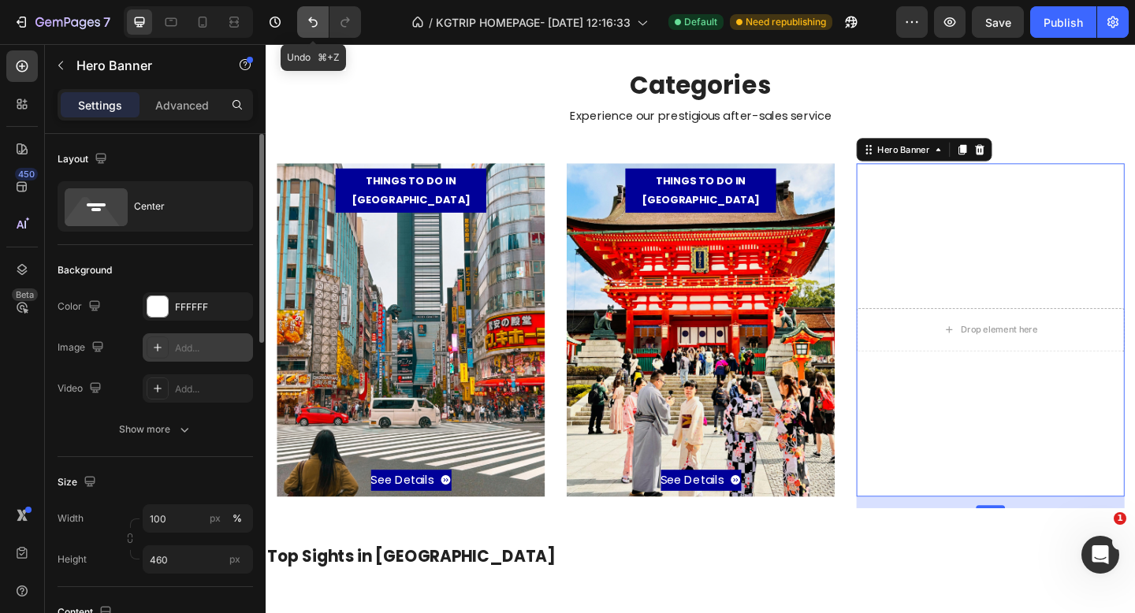
click at [310, 26] on icon "Undo/Redo" at bounding box center [313, 22] width 16 height 16
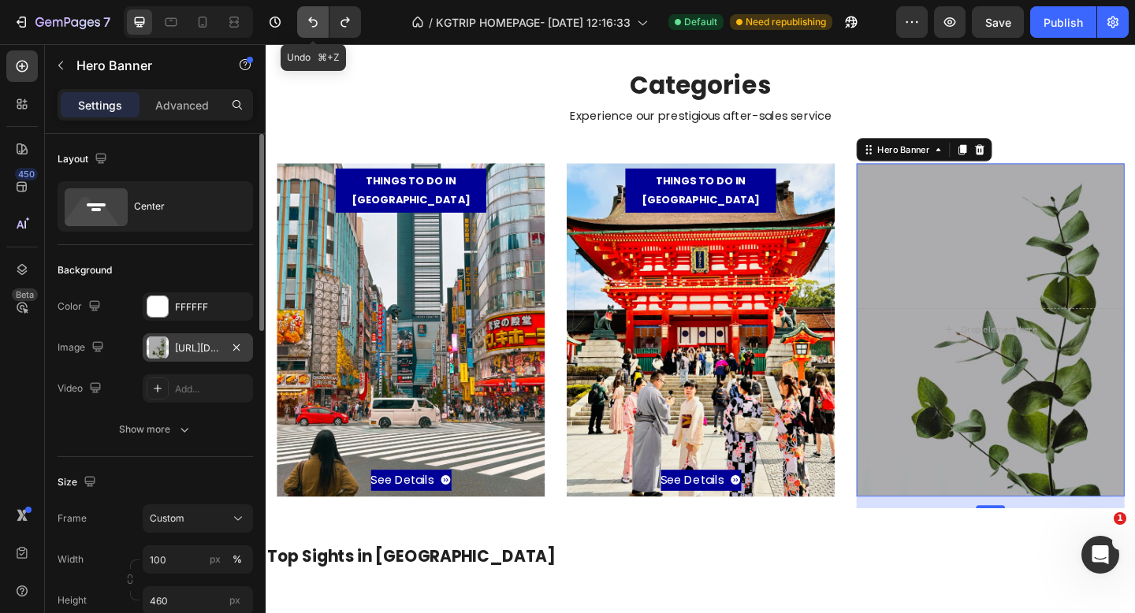
click at [310, 26] on icon "Undo/Redo" at bounding box center [313, 22] width 16 height 16
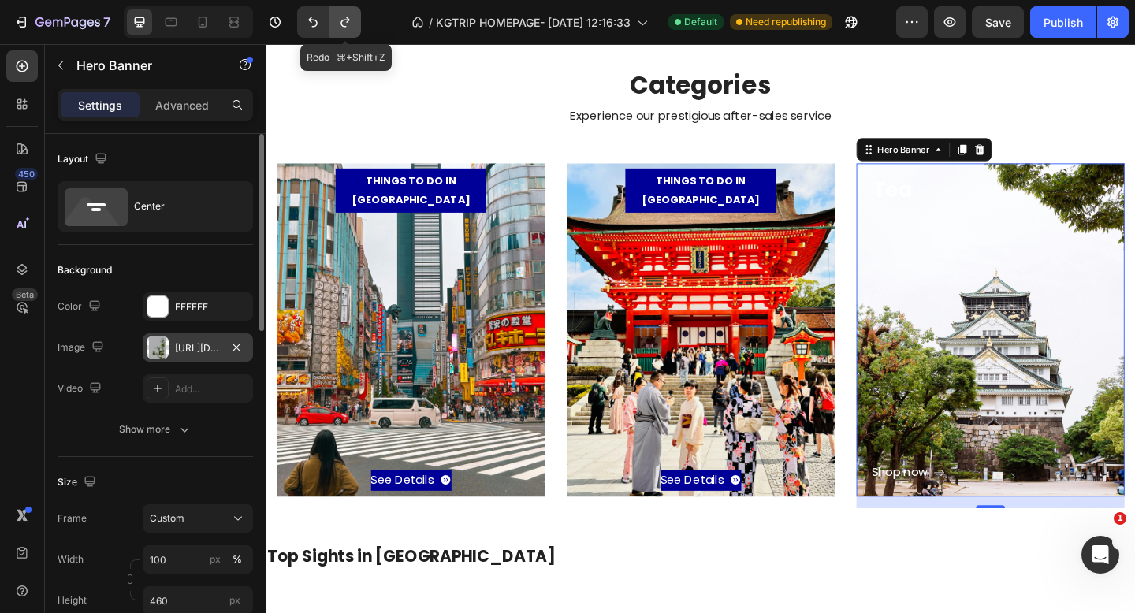
click at [338, 28] on icon "Undo/Redo" at bounding box center [345, 22] width 16 height 16
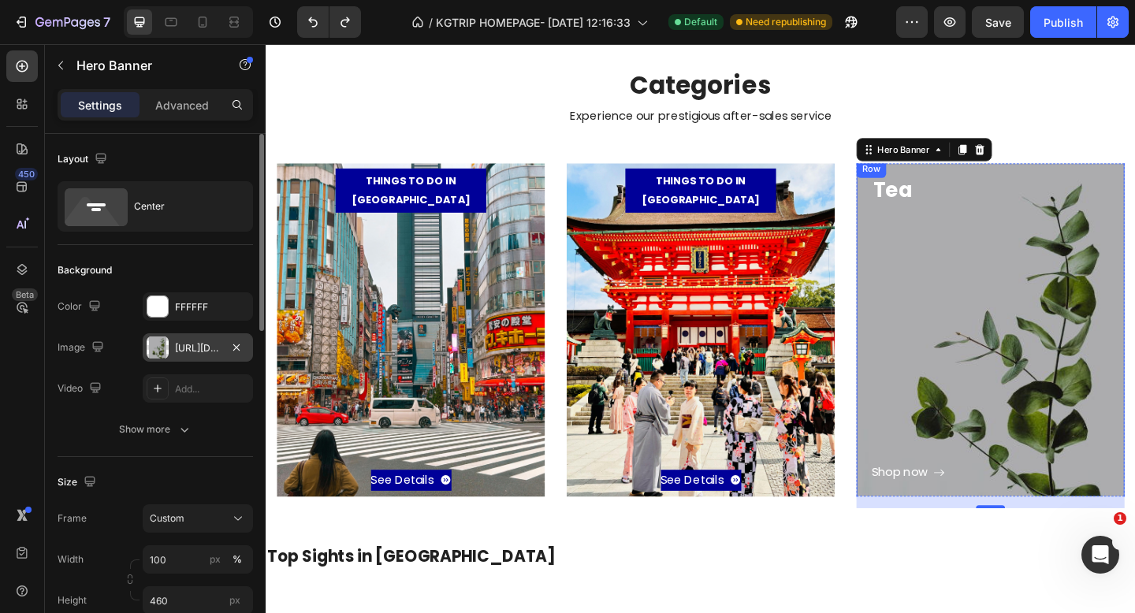
click at [949, 335] on div "Shop now Button" at bounding box center [1054, 371] width 259 height 303
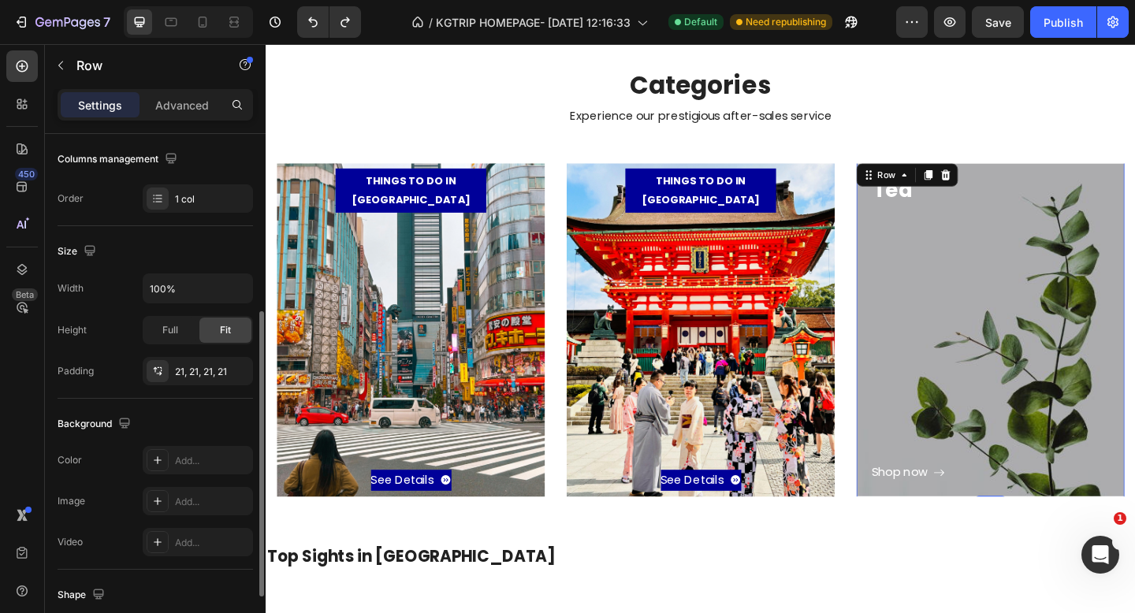
scroll to position [346, 0]
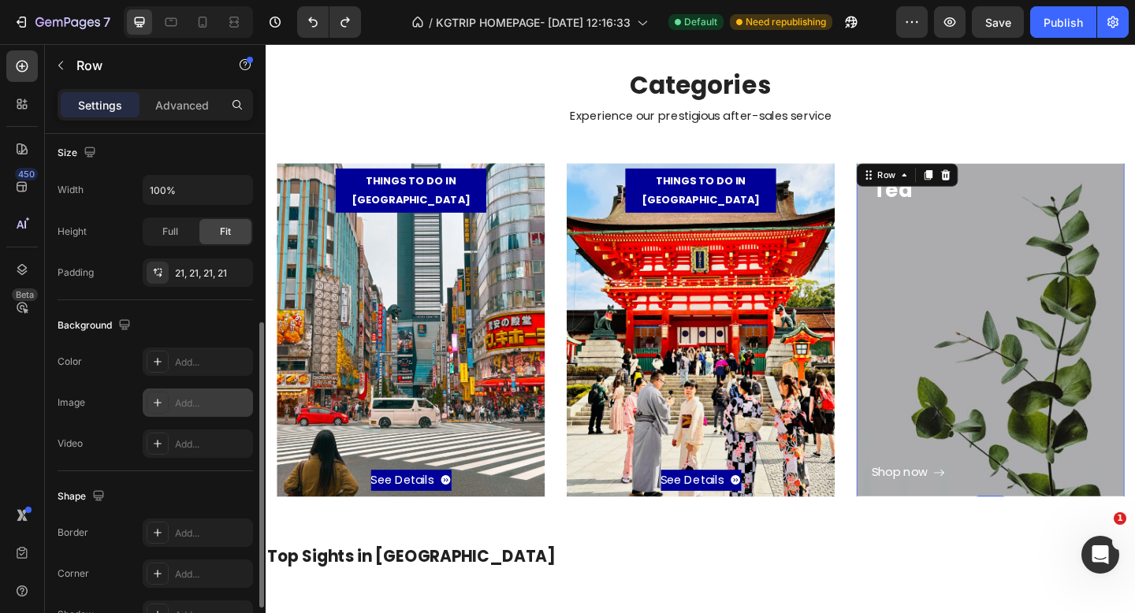
click at [162, 395] on div at bounding box center [158, 403] width 22 height 22
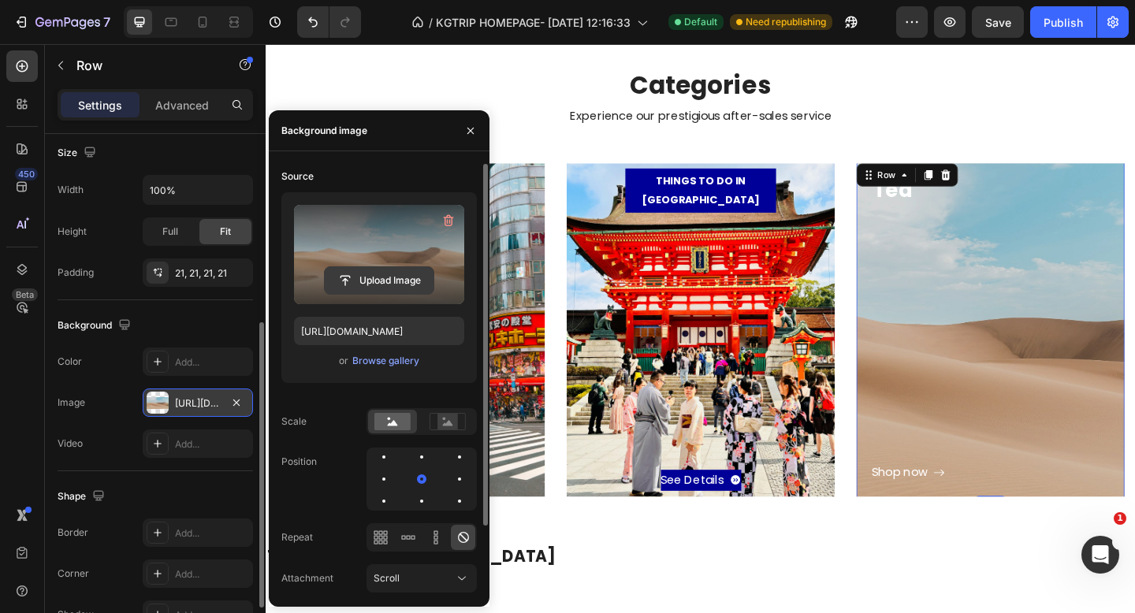
click at [374, 281] on input "file" at bounding box center [379, 280] width 109 height 27
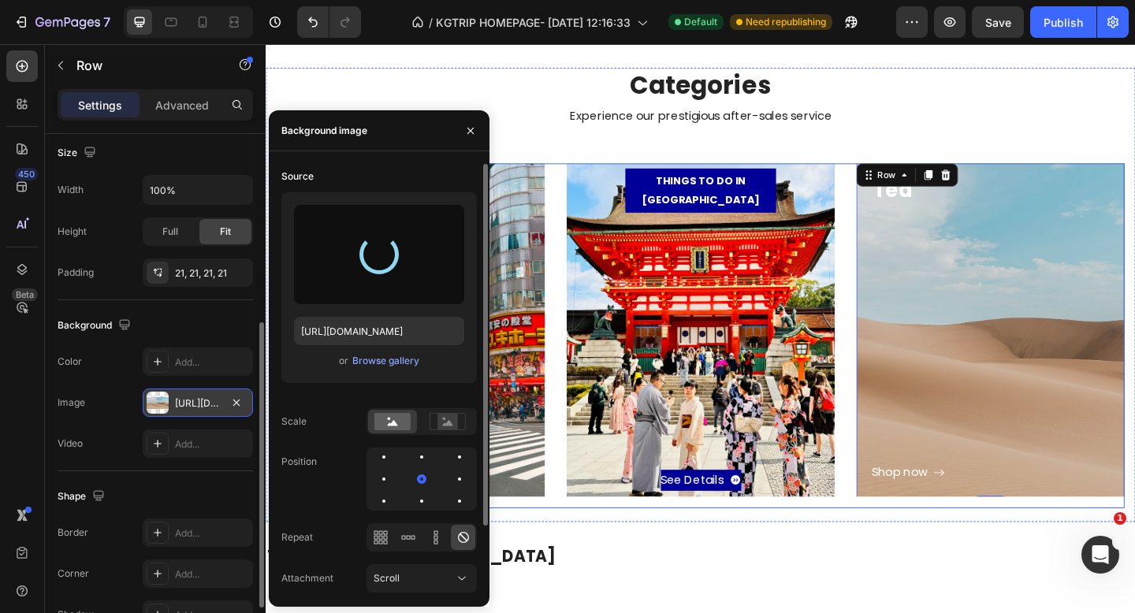
type input "[URL][DOMAIN_NAME]"
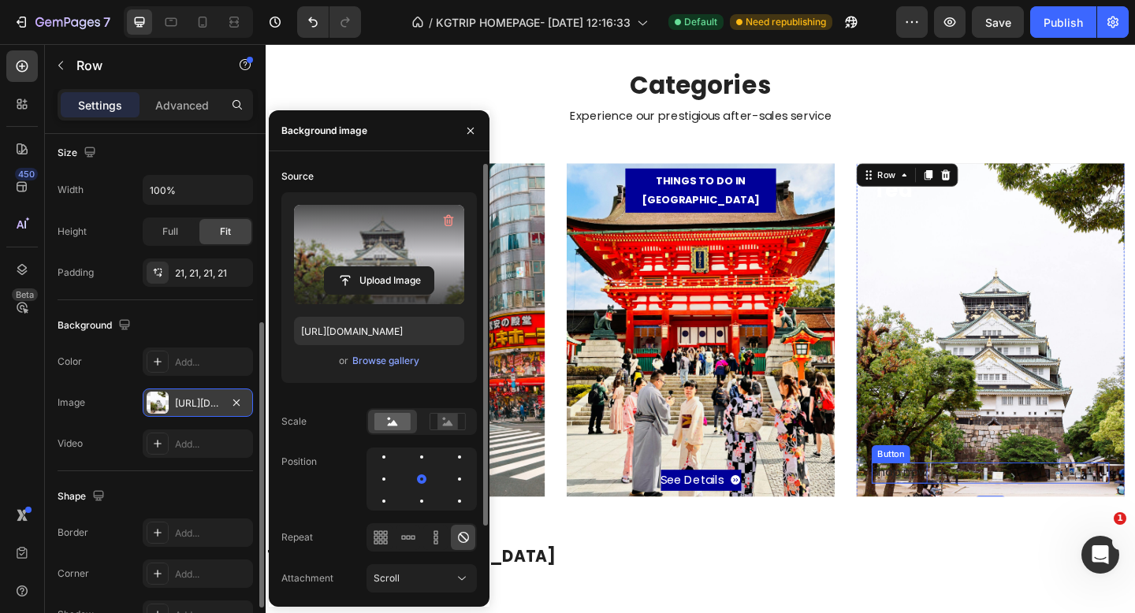
click at [979, 509] on div "Shop now" at bounding box center [955, 511] width 61 height 23
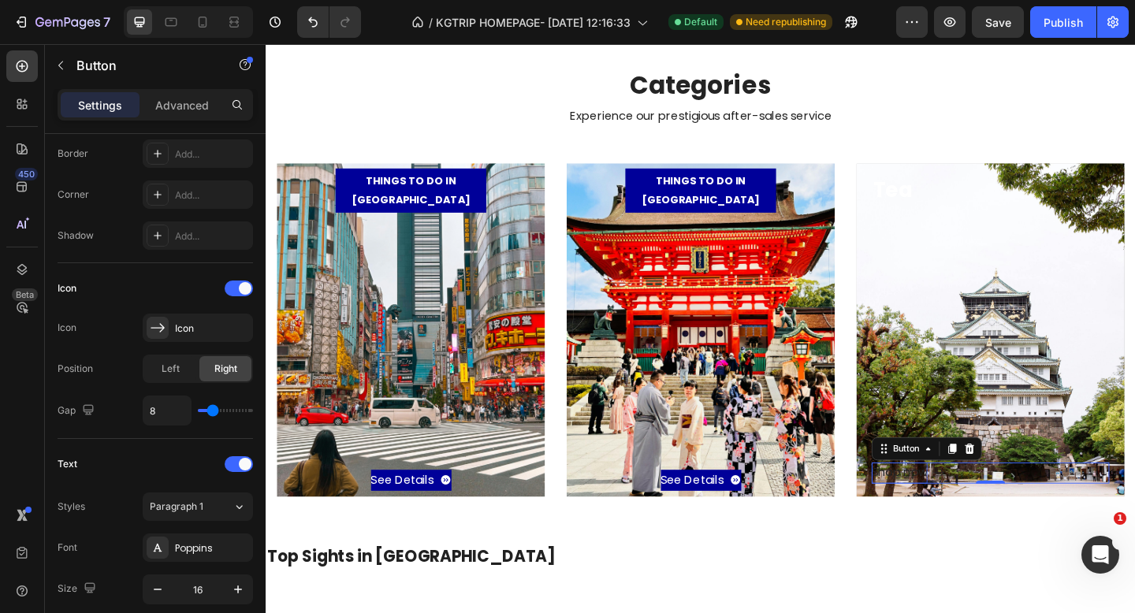
scroll to position [0, 0]
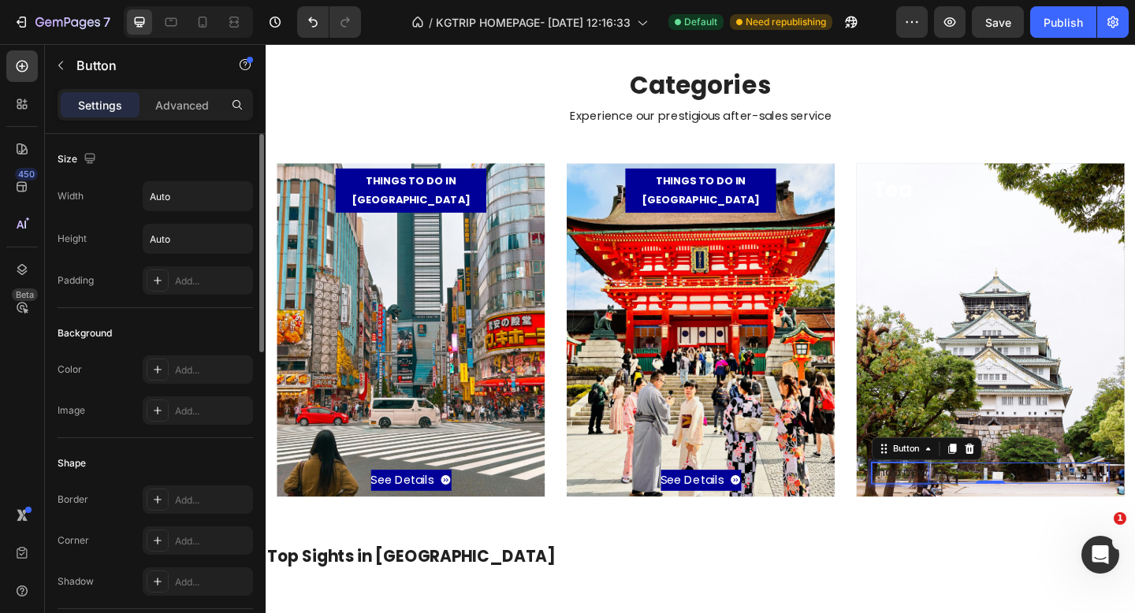
click at [978, 510] on div "Shop now" at bounding box center [955, 511] width 61 height 23
click at [978, 510] on p "Shop now" at bounding box center [955, 511] width 61 height 23
click at [940, 513] on p "Sw" at bounding box center [933, 511] width 17 height 23
click at [925, 500] on button "See" at bounding box center [946, 511] width 42 height 23
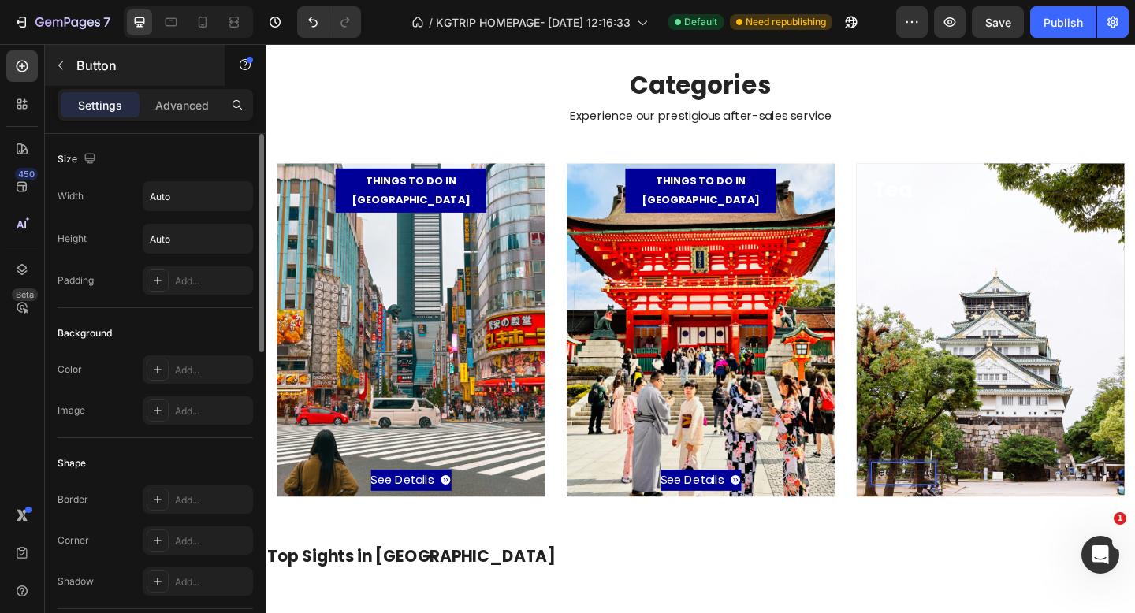
click at [63, 74] on button "button" at bounding box center [60, 65] width 25 height 25
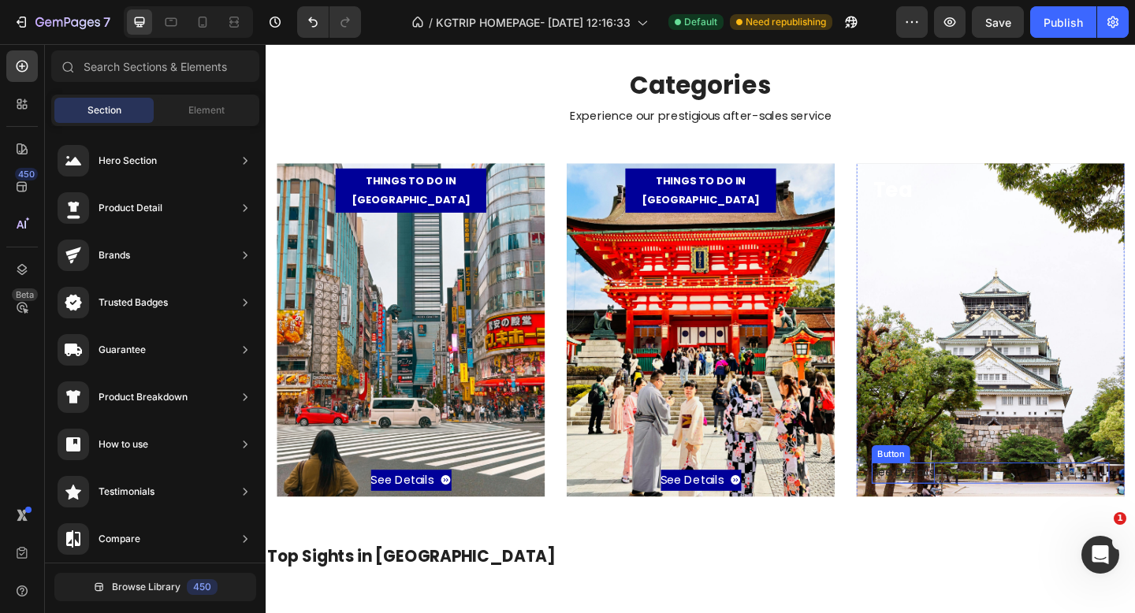
click at [984, 513] on p "See Details" at bounding box center [959, 511] width 69 height 23
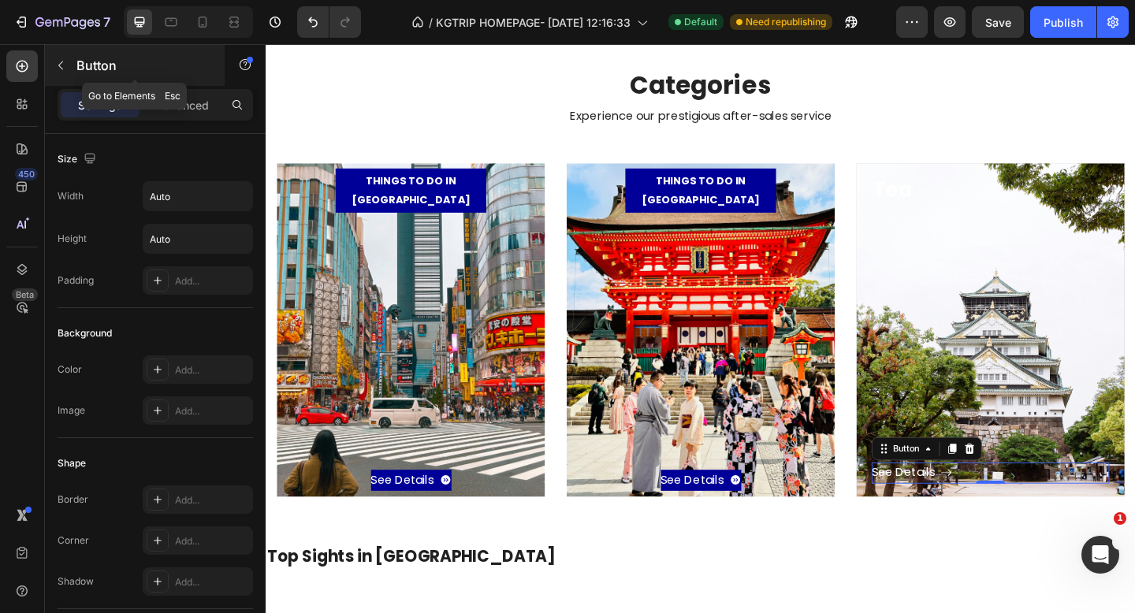
click at [66, 62] on icon "button" at bounding box center [60, 65] width 13 height 13
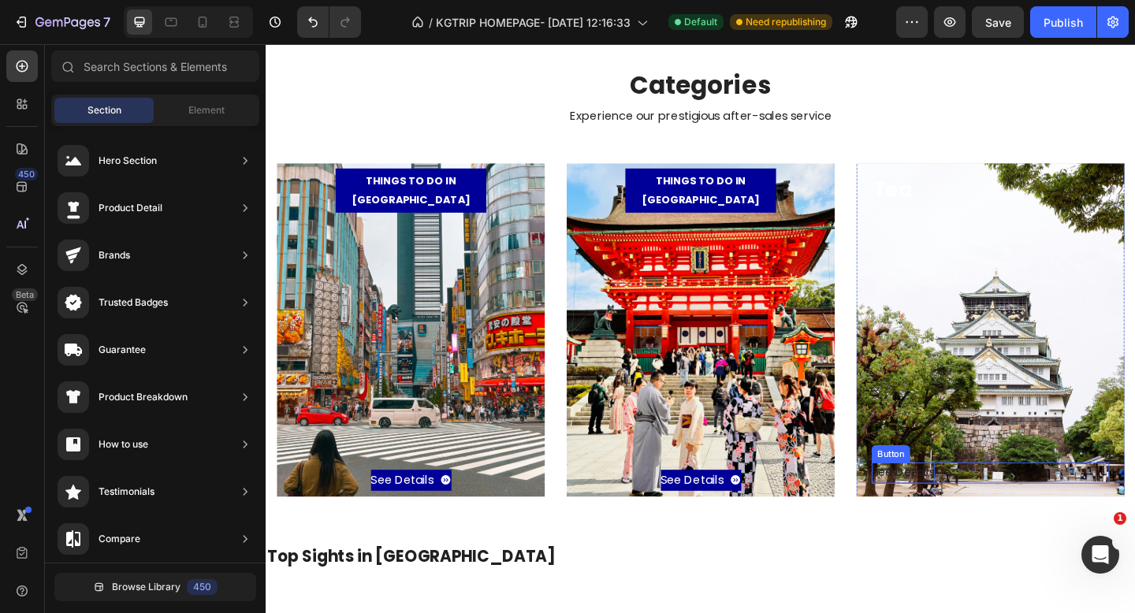
click at [991, 508] on p "See Details" at bounding box center [959, 511] width 69 height 23
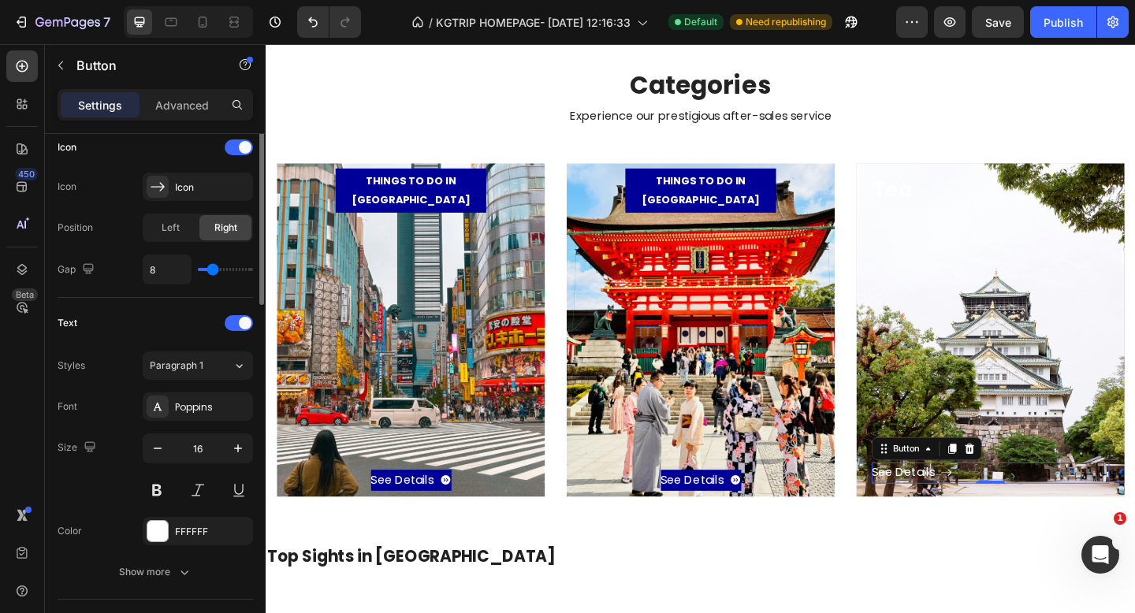
scroll to position [731, 0]
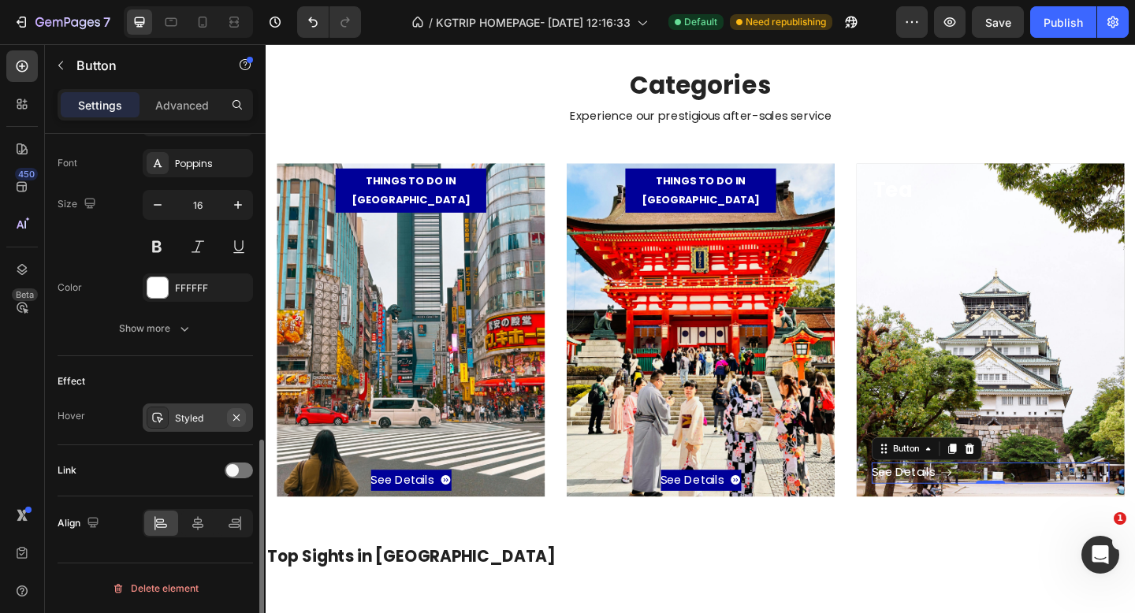
click at [236, 418] on icon "button" at bounding box center [236, 417] width 6 height 6
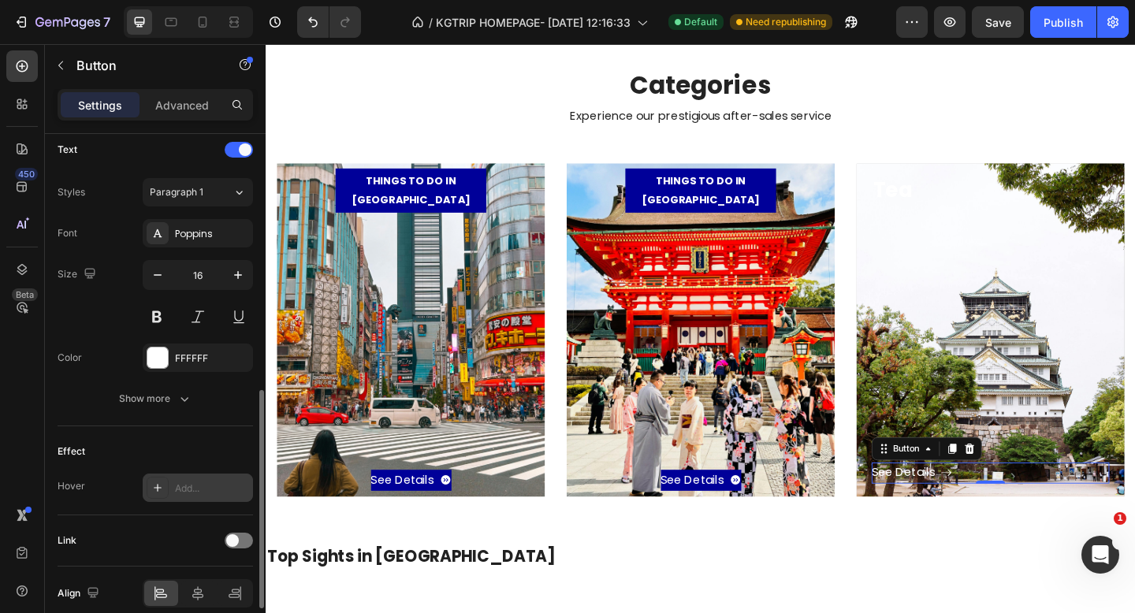
scroll to position [623, 0]
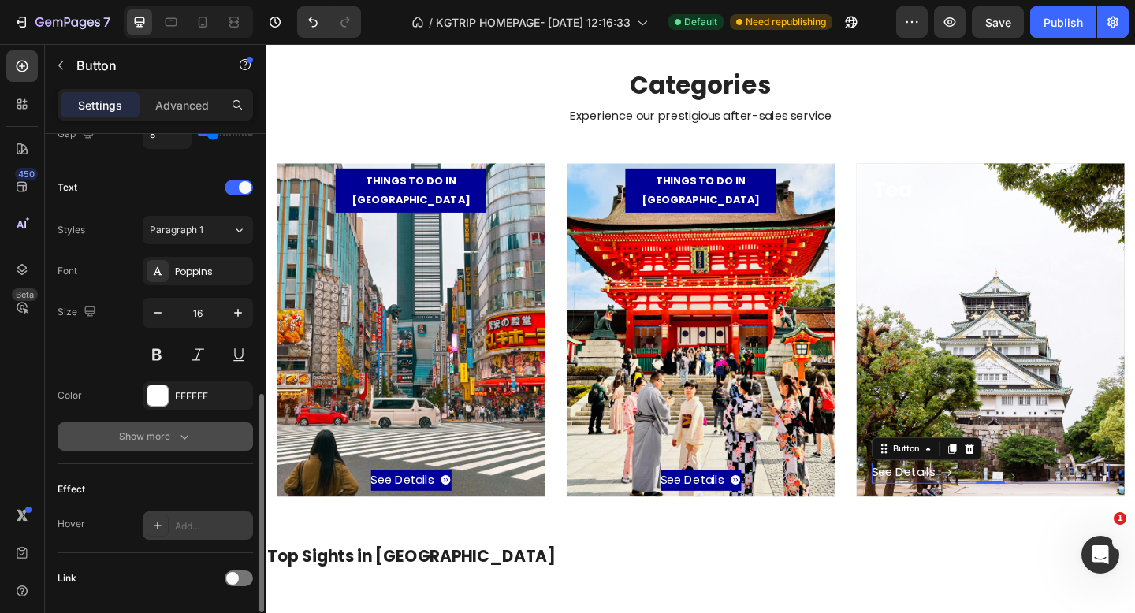
click at [171, 442] on div "Show more" at bounding box center [155, 437] width 73 height 16
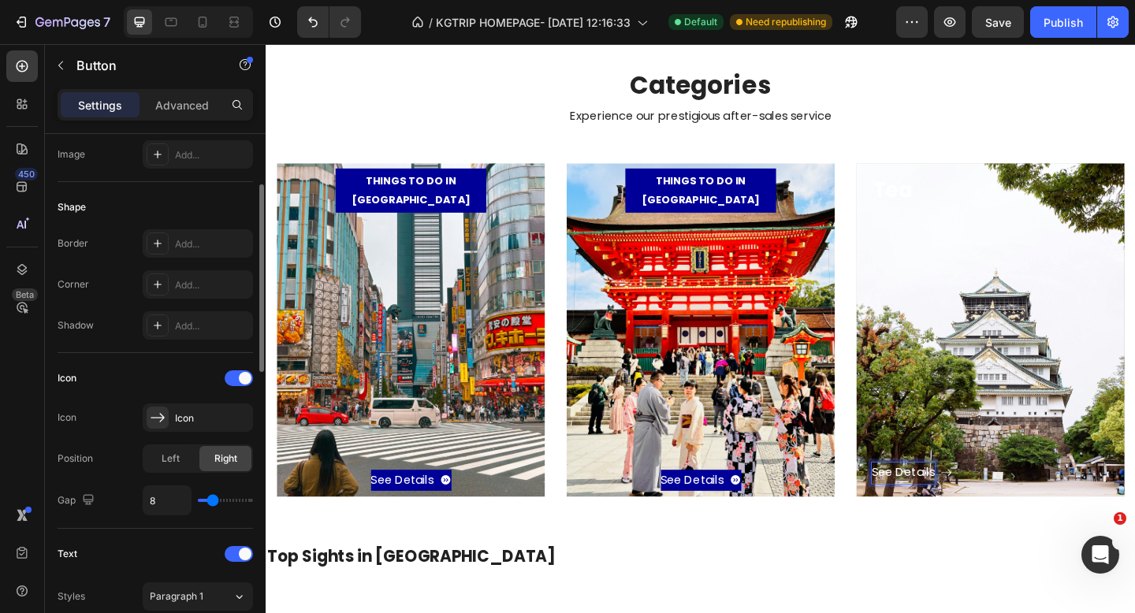
scroll to position [297, 0]
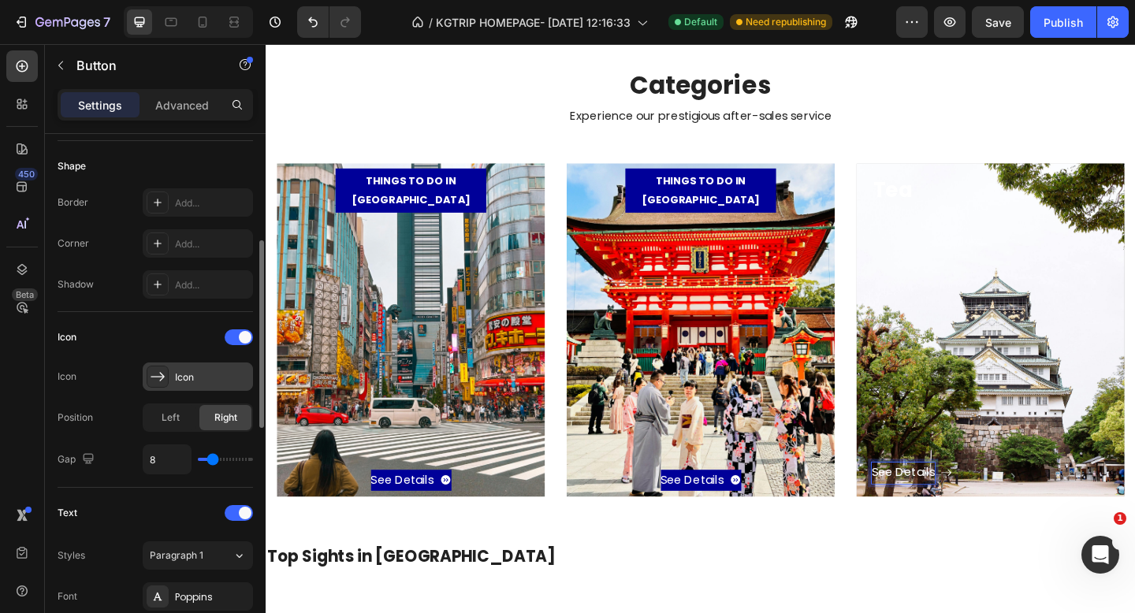
click at [178, 378] on div "Icon" at bounding box center [212, 378] width 74 height 14
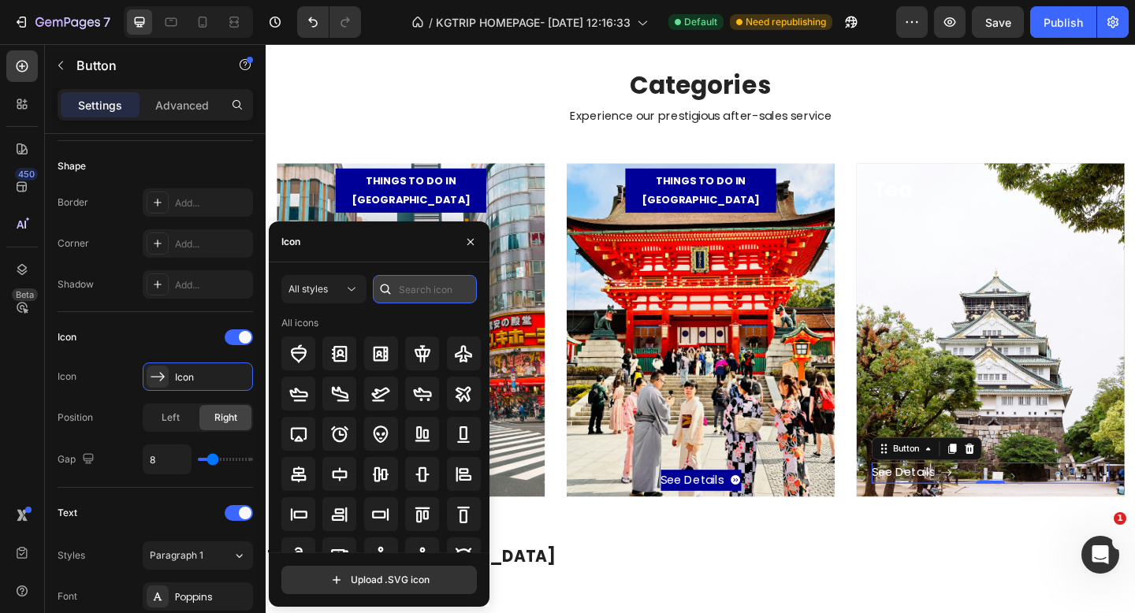
click at [406, 287] on input "text" at bounding box center [425, 289] width 104 height 28
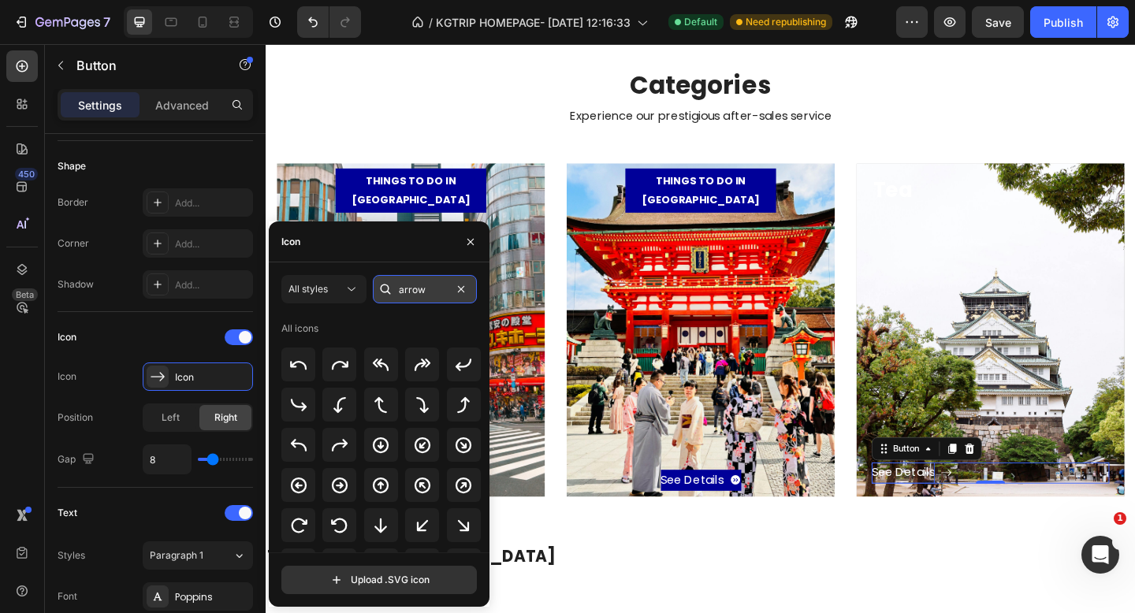
type input "arrow"
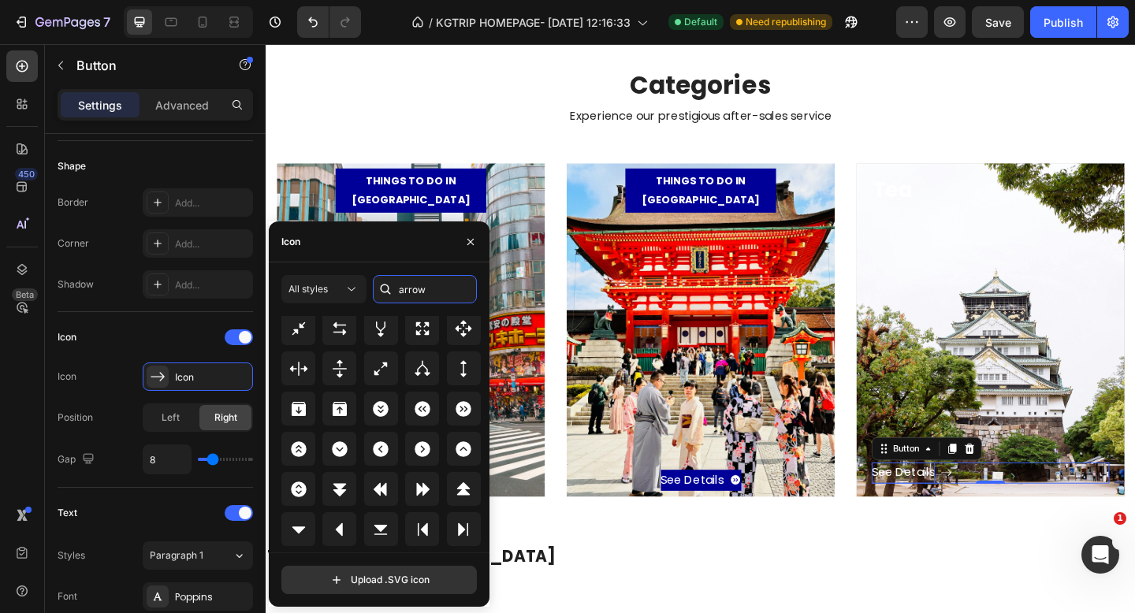
scroll to position [3685, 0]
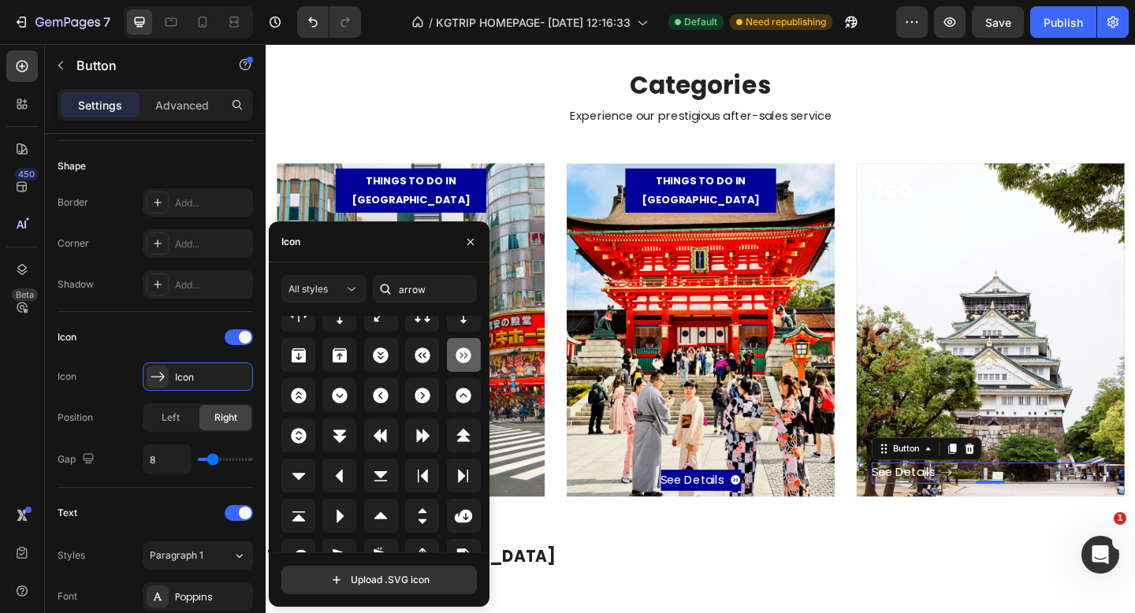
click at [454, 346] on icon at bounding box center [463, 355] width 19 height 19
click at [90, 434] on div "Icon Icon Caret circle double right filled Position Left Right Gap 8" at bounding box center [156, 400] width 196 height 150
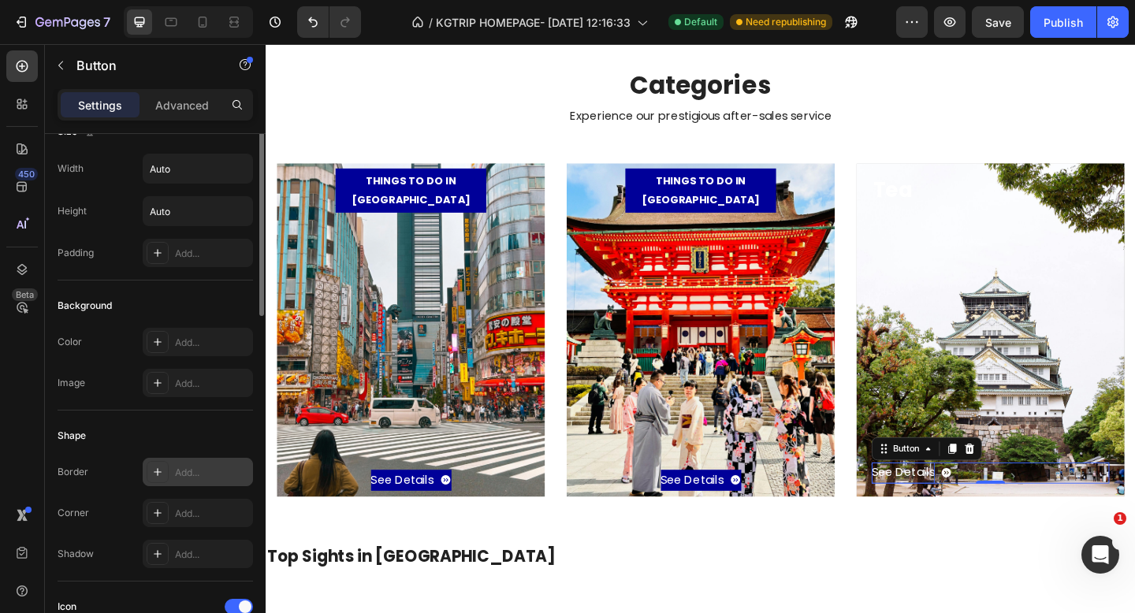
scroll to position [17, 0]
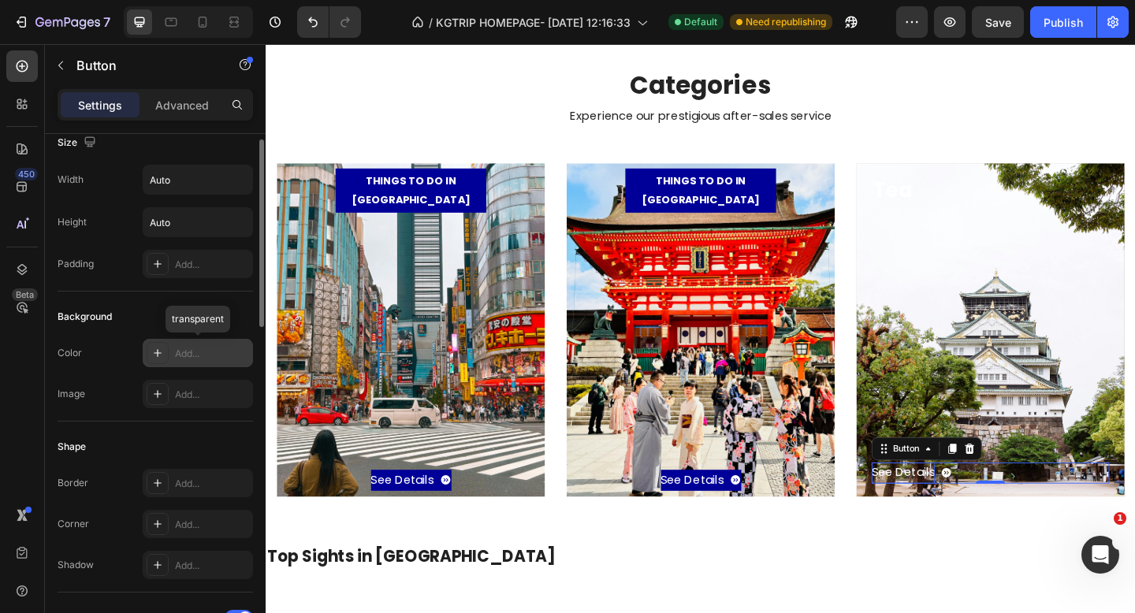
click at [158, 356] on icon at bounding box center [157, 353] width 13 height 13
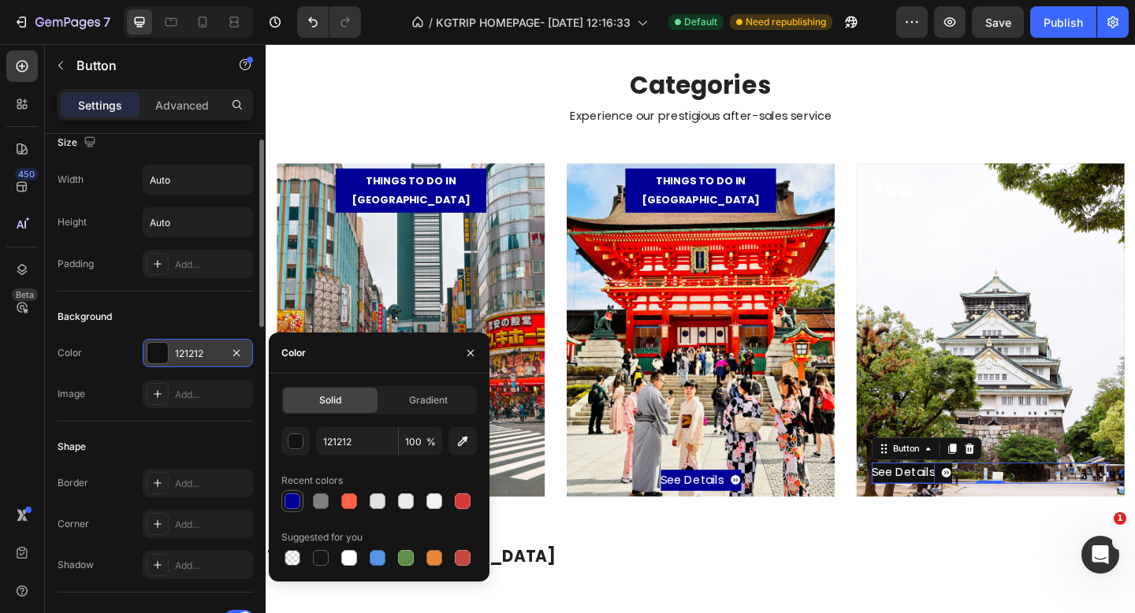
click at [288, 496] on div at bounding box center [293, 502] width 16 height 16
type input "000099"
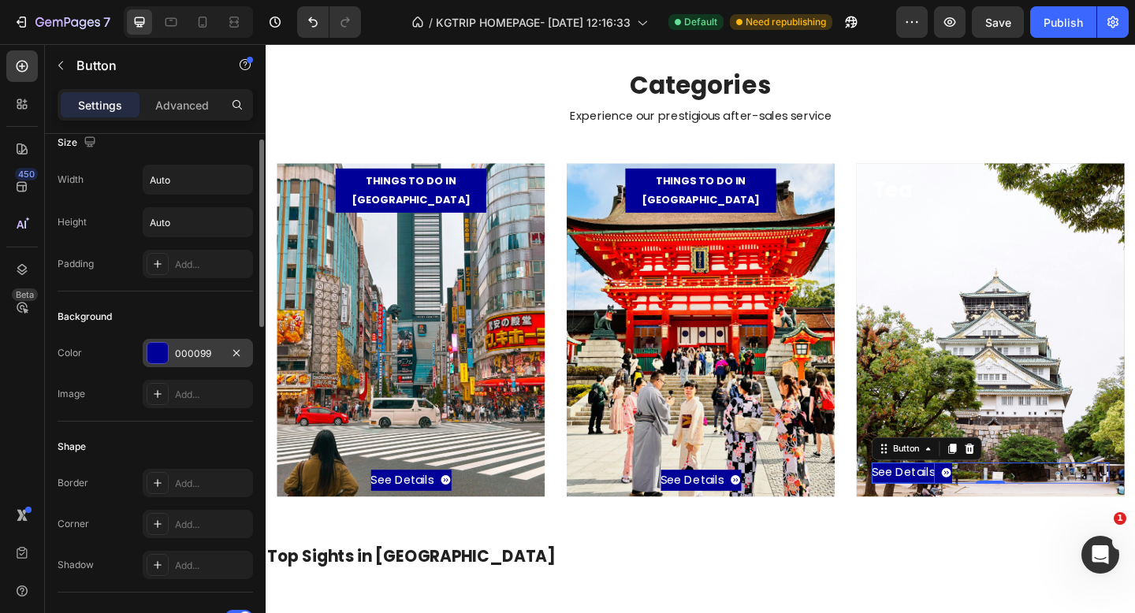
click at [147, 441] on div "Shape" at bounding box center [156, 446] width 196 height 25
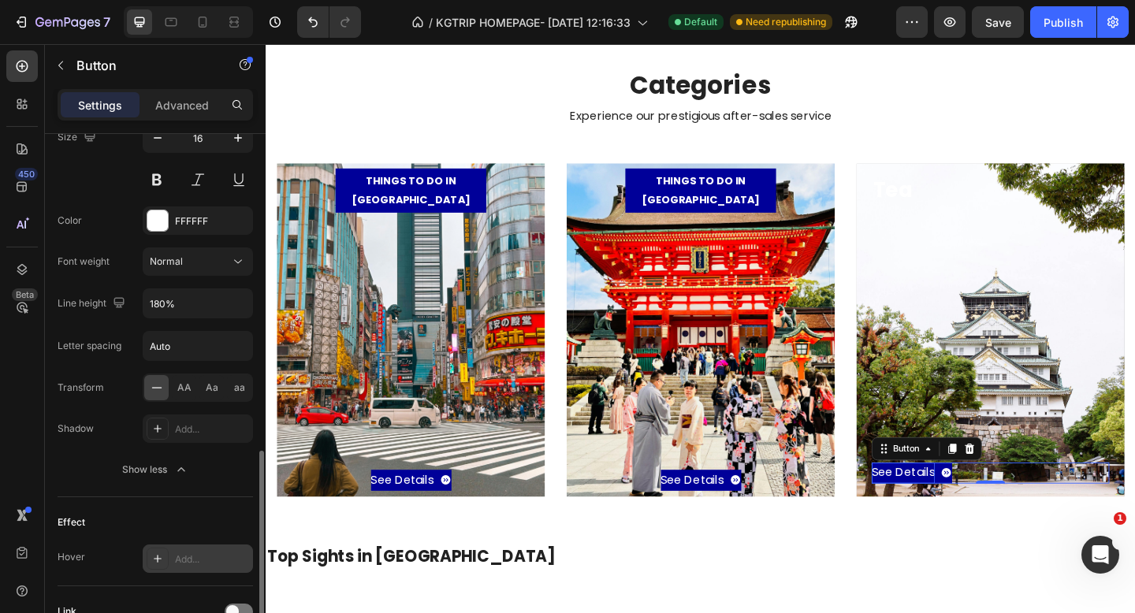
scroll to position [939, 0]
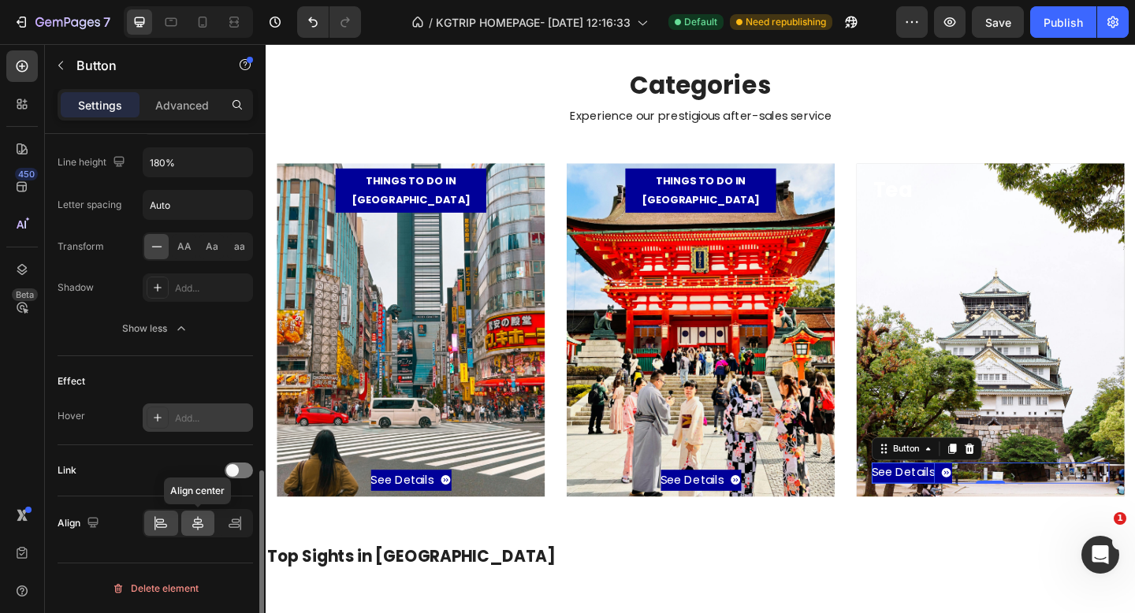
click at [198, 517] on icon at bounding box center [198, 524] width 16 height 16
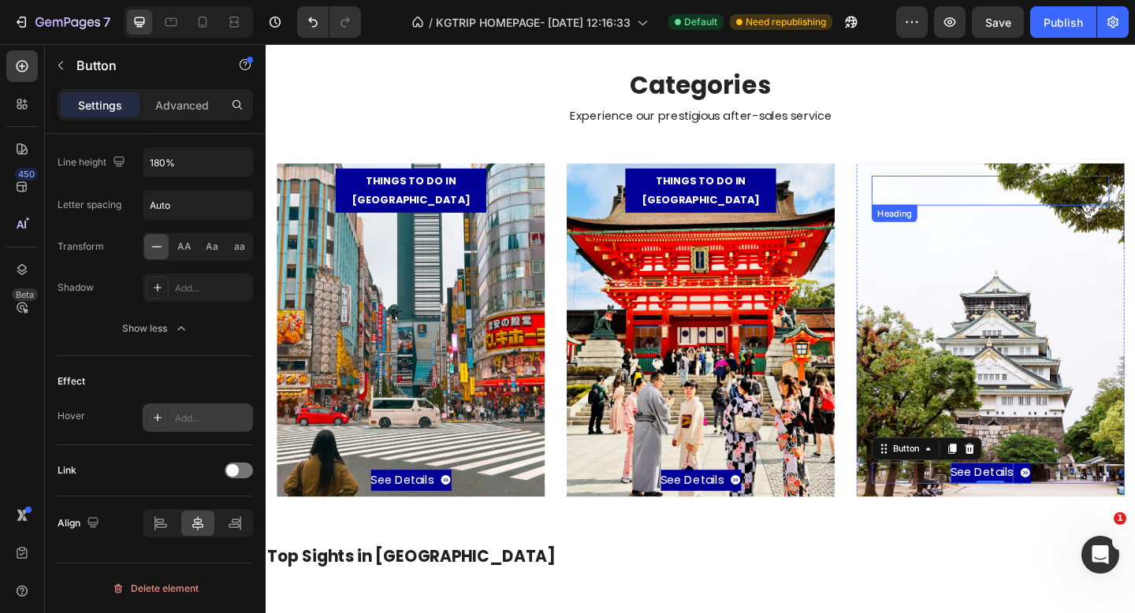
click at [963, 196] on p "Tea" at bounding box center [1053, 203] width 255 height 28
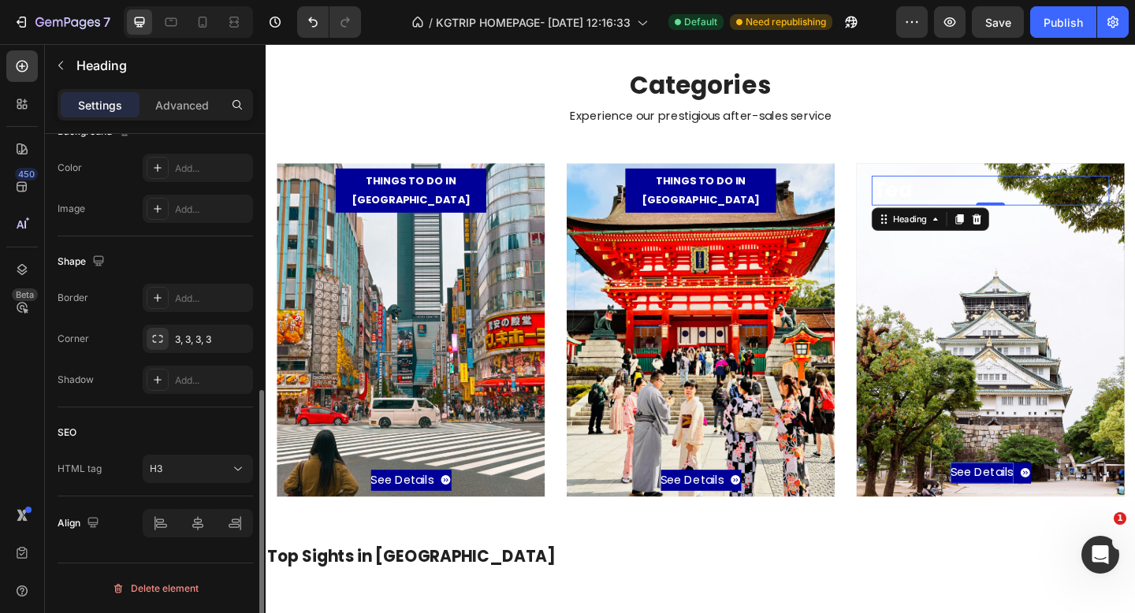
scroll to position [0, 0]
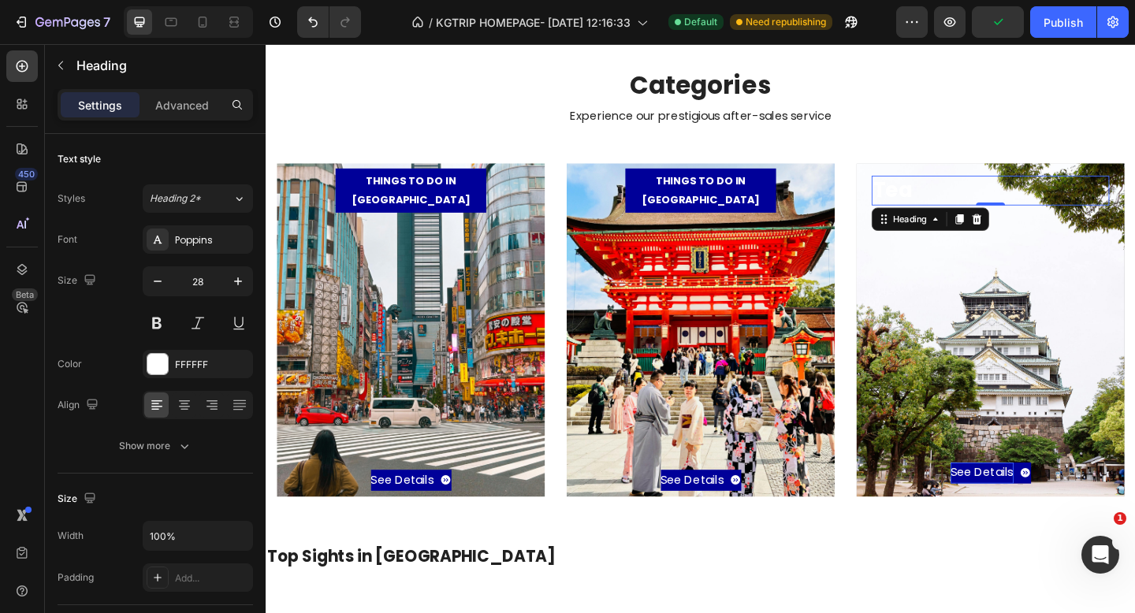
click at [1057, 203] on p "Tea" at bounding box center [1053, 203] width 255 height 28
click at [1096, 210] on p "Tea" at bounding box center [1053, 203] width 255 height 28
click at [173, 106] on p "Advanced" at bounding box center [182, 105] width 54 height 17
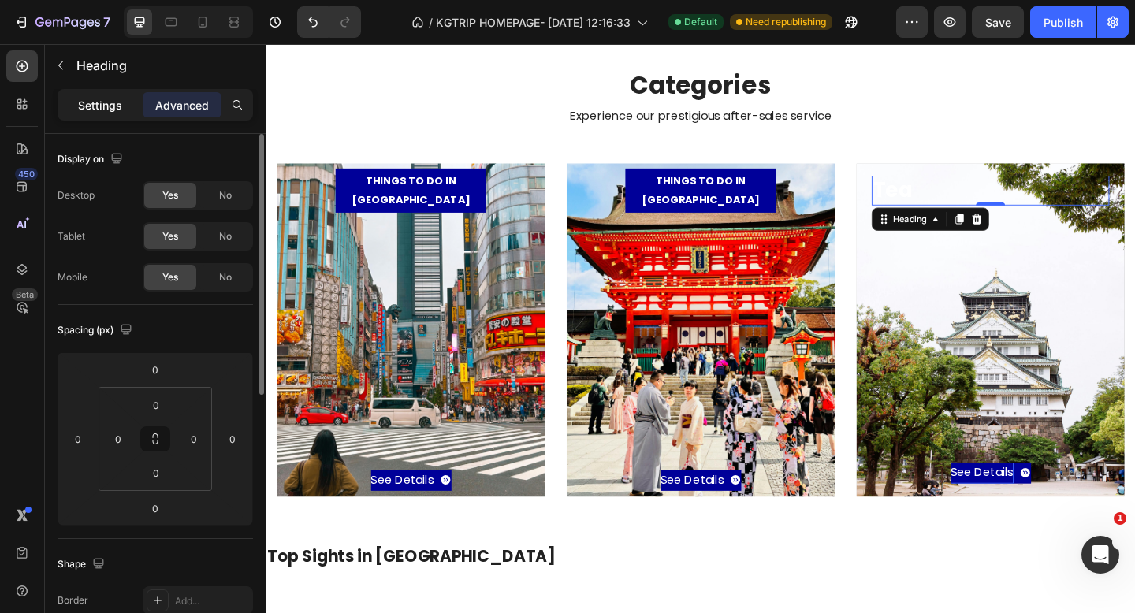
click at [106, 114] on div "Settings" at bounding box center [100, 104] width 79 height 25
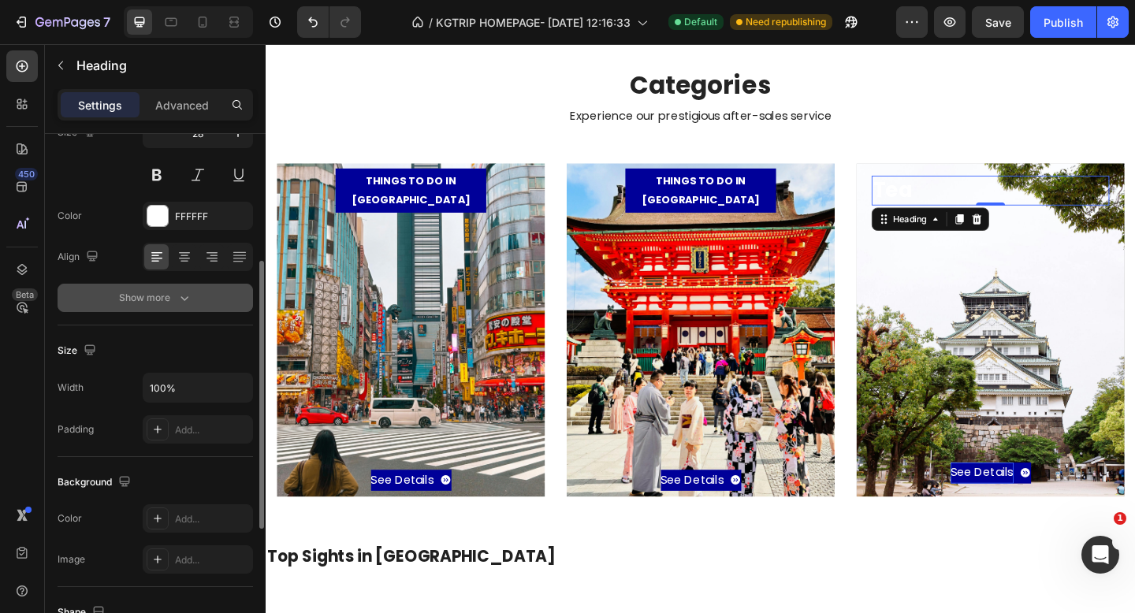
scroll to position [182, 0]
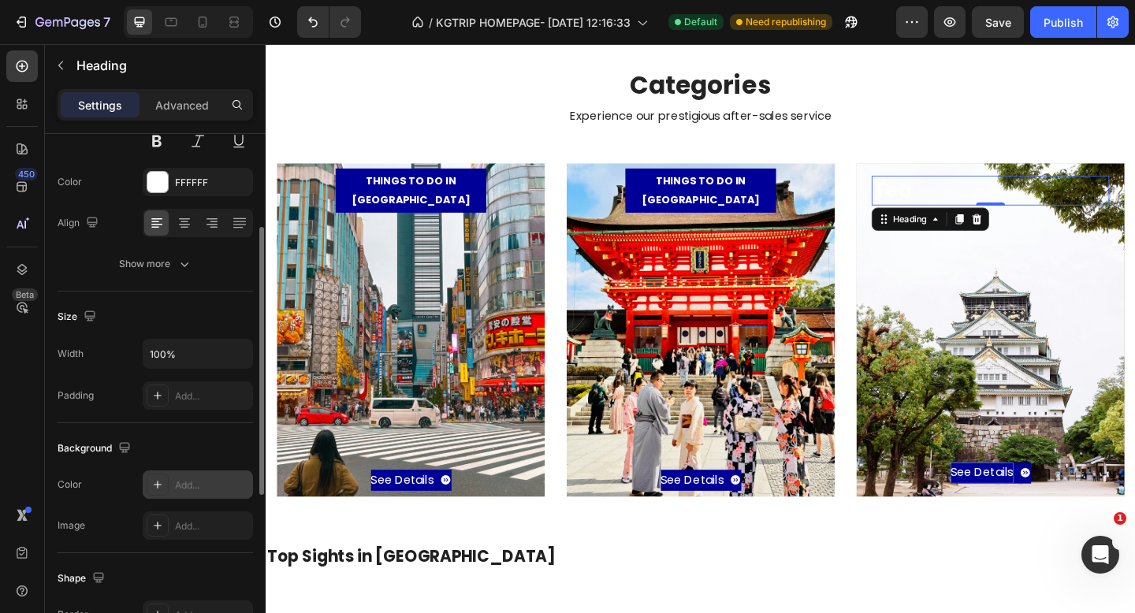
click at [159, 490] on icon at bounding box center [157, 485] width 13 height 13
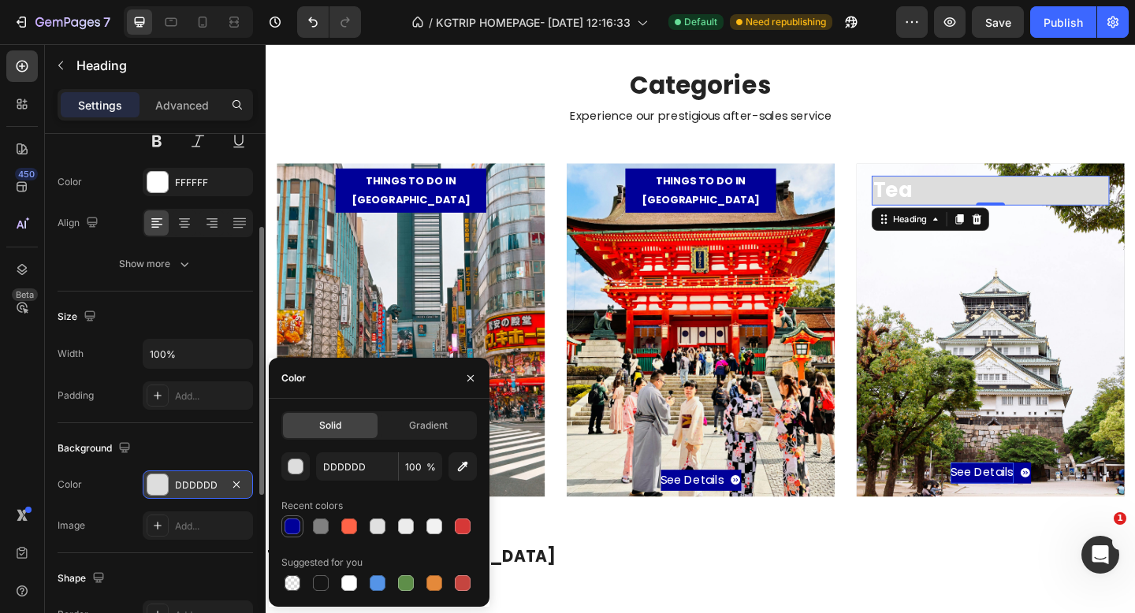
click at [289, 526] on div at bounding box center [293, 527] width 16 height 16
type input "000099"
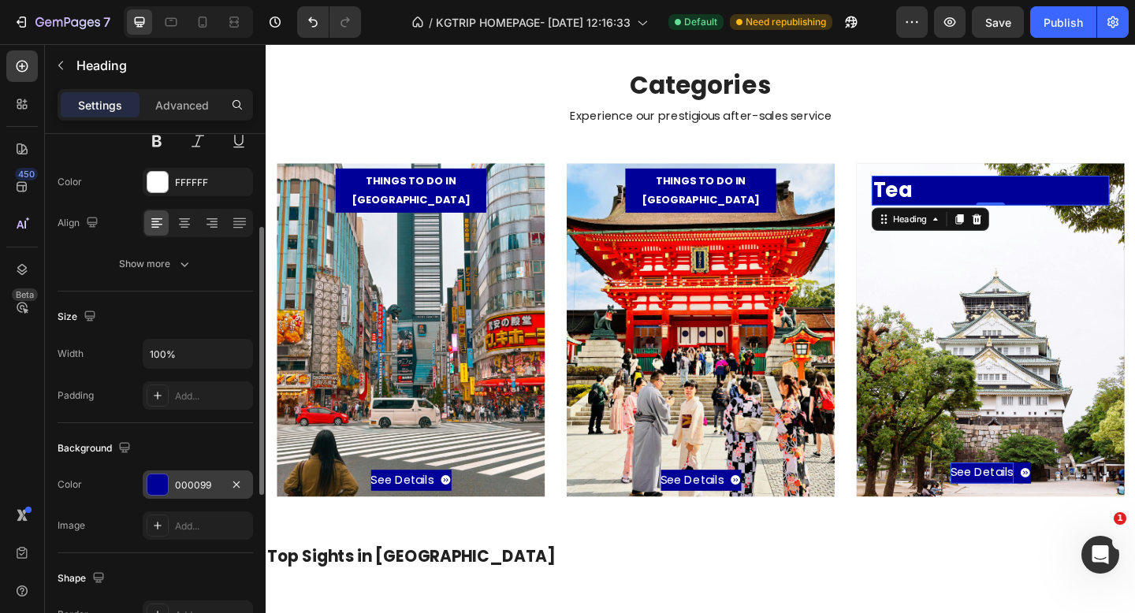
click at [103, 460] on div "Background" at bounding box center [156, 448] width 196 height 25
click at [971, 209] on h3 "Tea" at bounding box center [1054, 204] width 259 height 32
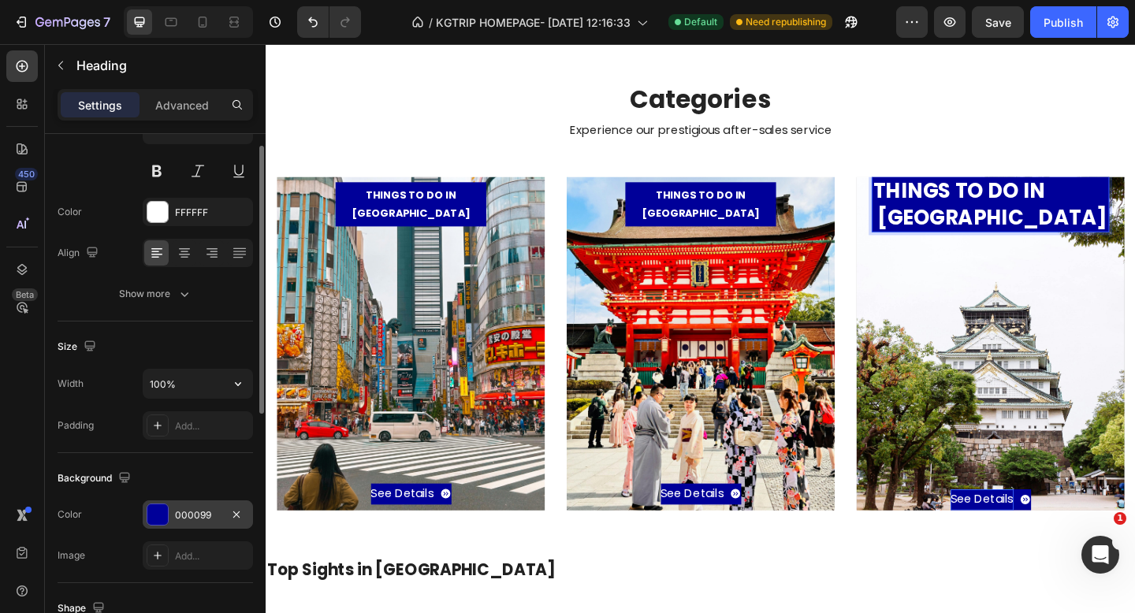
scroll to position [0, 0]
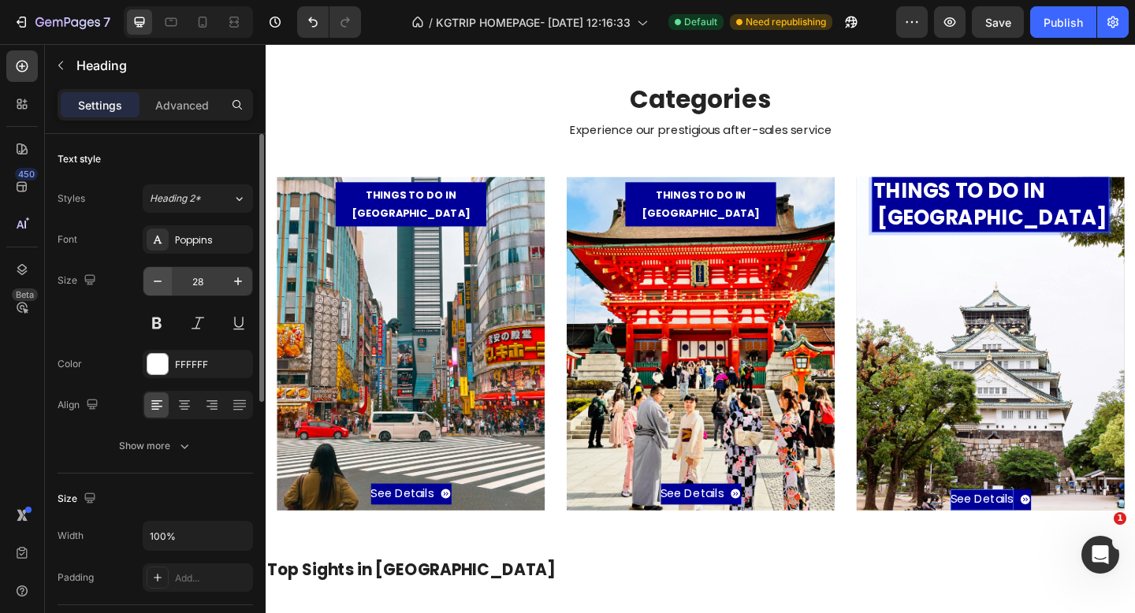
click at [162, 278] on icon "button" at bounding box center [158, 282] width 16 height 16
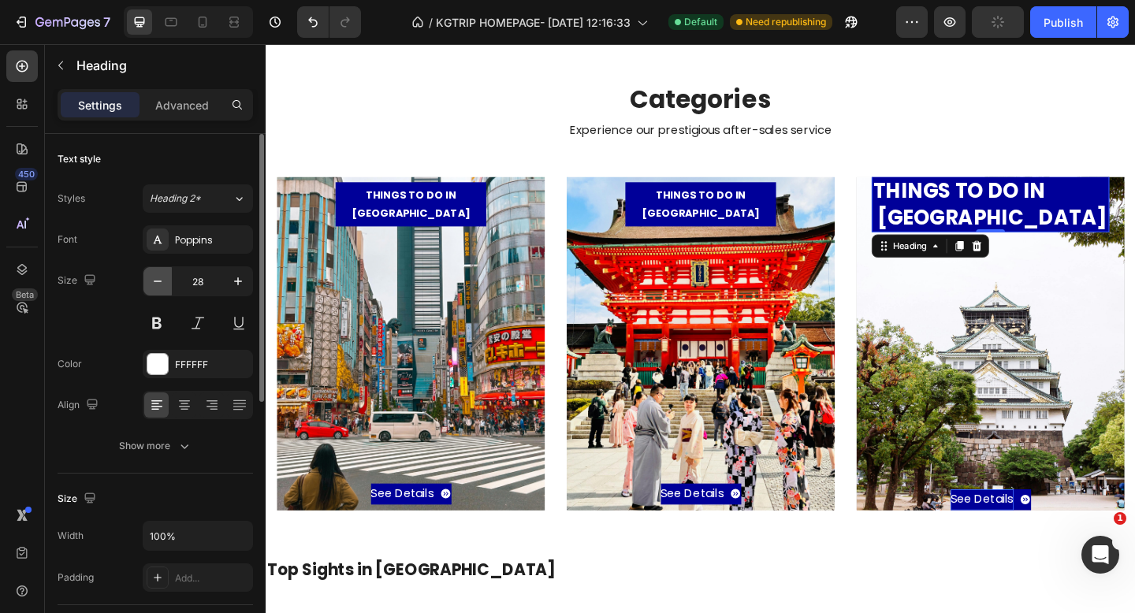
click at [162, 278] on icon "button" at bounding box center [158, 282] width 16 height 16
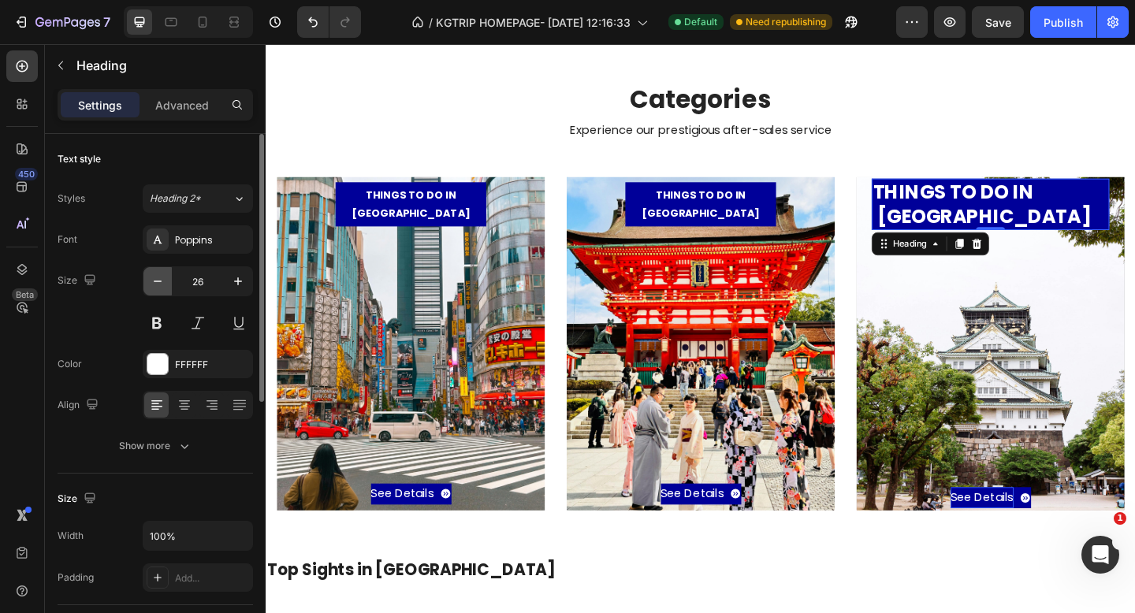
click at [162, 278] on icon "button" at bounding box center [158, 282] width 16 height 16
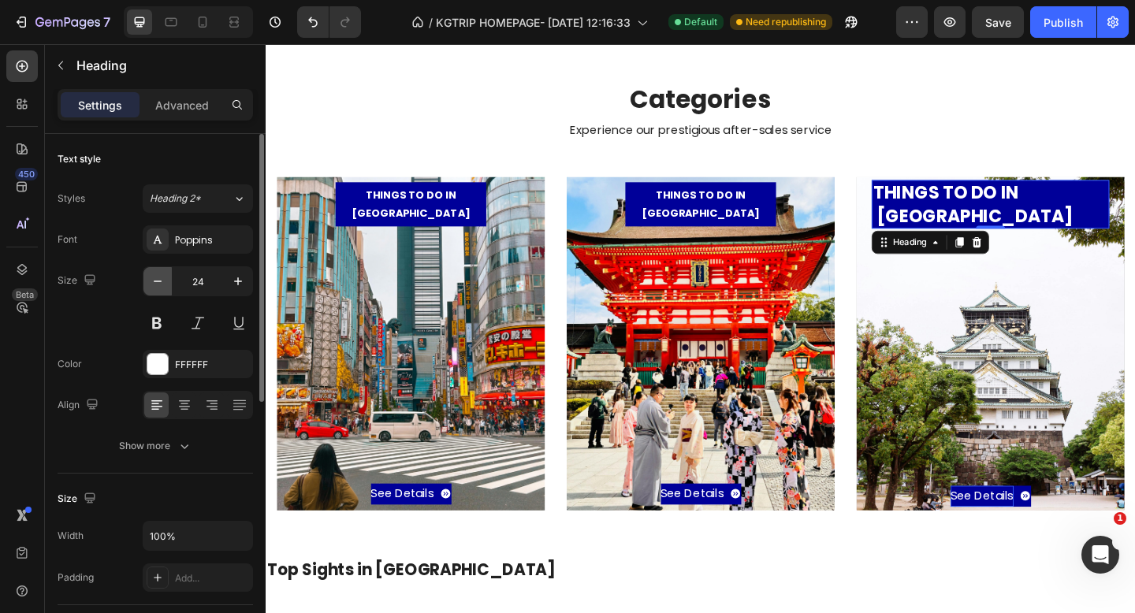
click at [162, 278] on icon "button" at bounding box center [158, 282] width 16 height 16
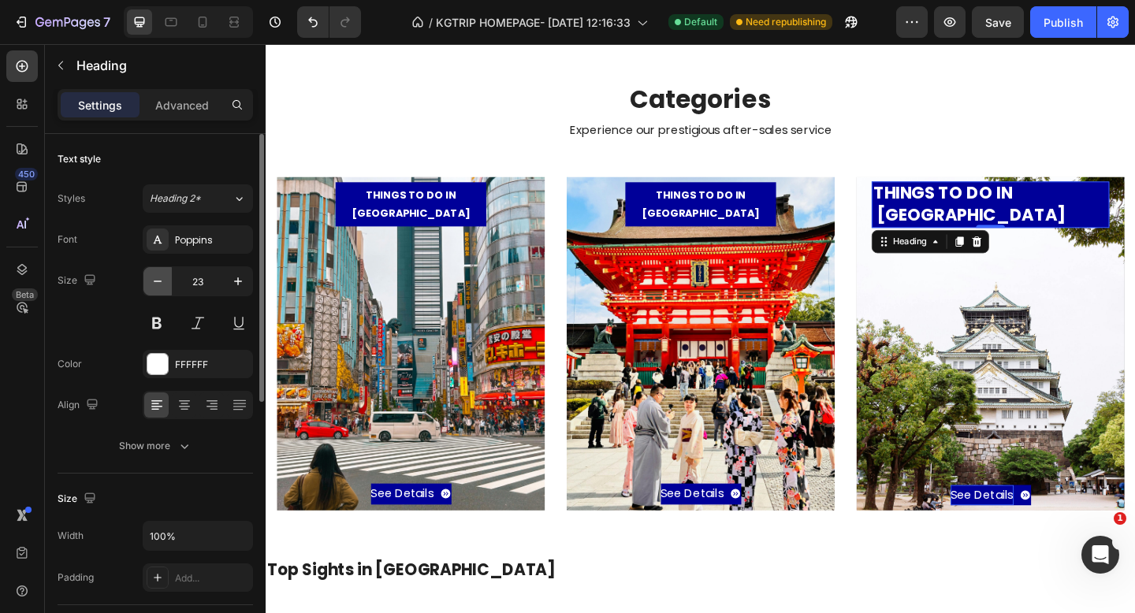
click at [162, 278] on icon "button" at bounding box center [158, 282] width 16 height 16
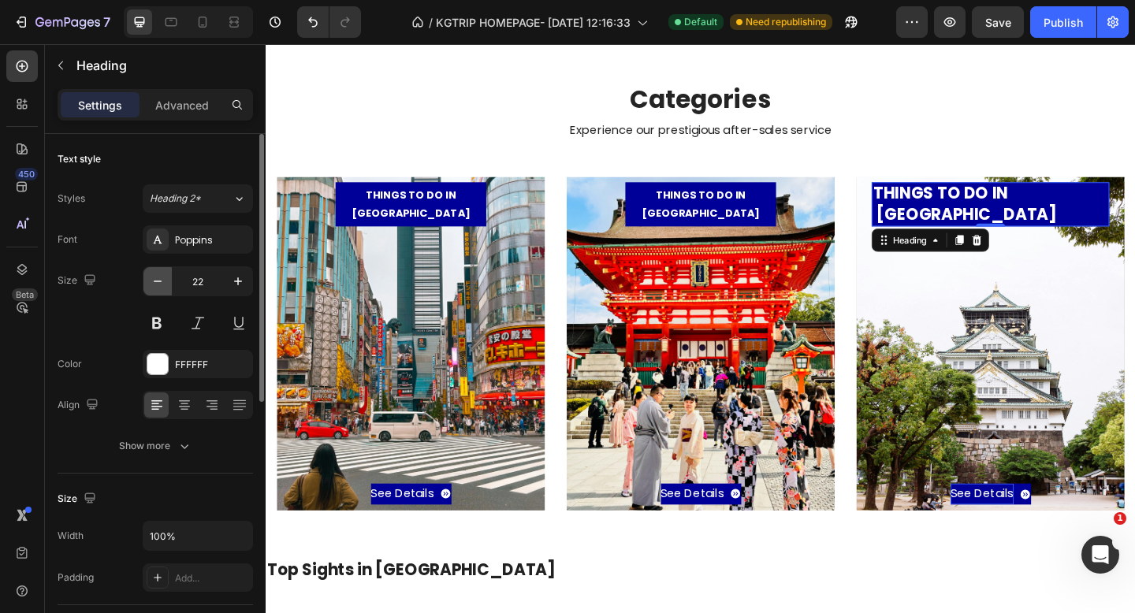
click at [162, 278] on icon "button" at bounding box center [158, 282] width 16 height 16
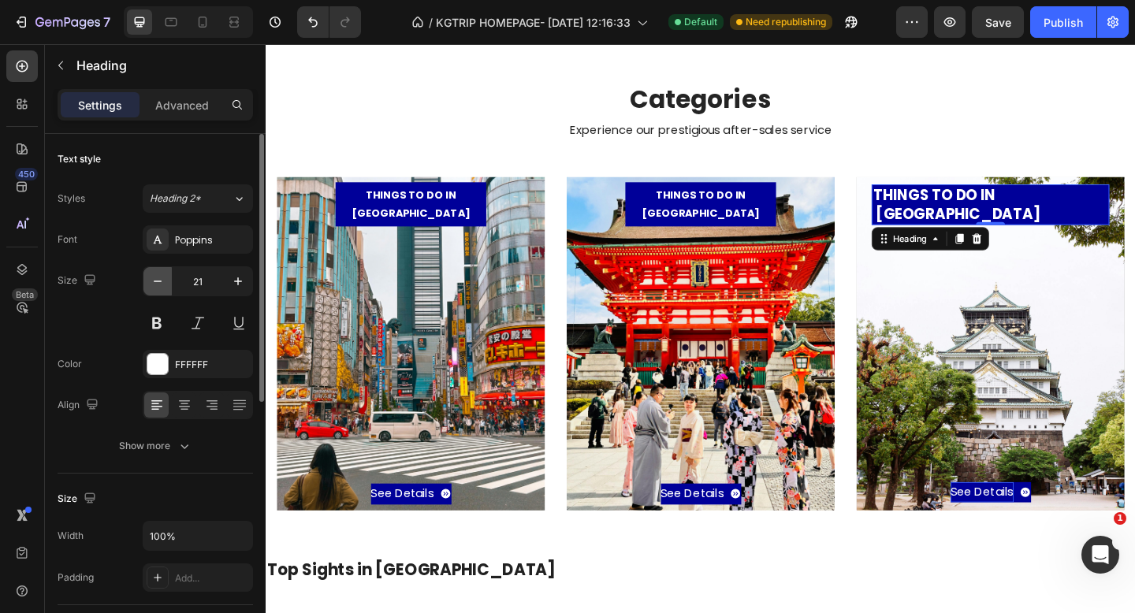
click at [162, 278] on icon "button" at bounding box center [158, 282] width 16 height 16
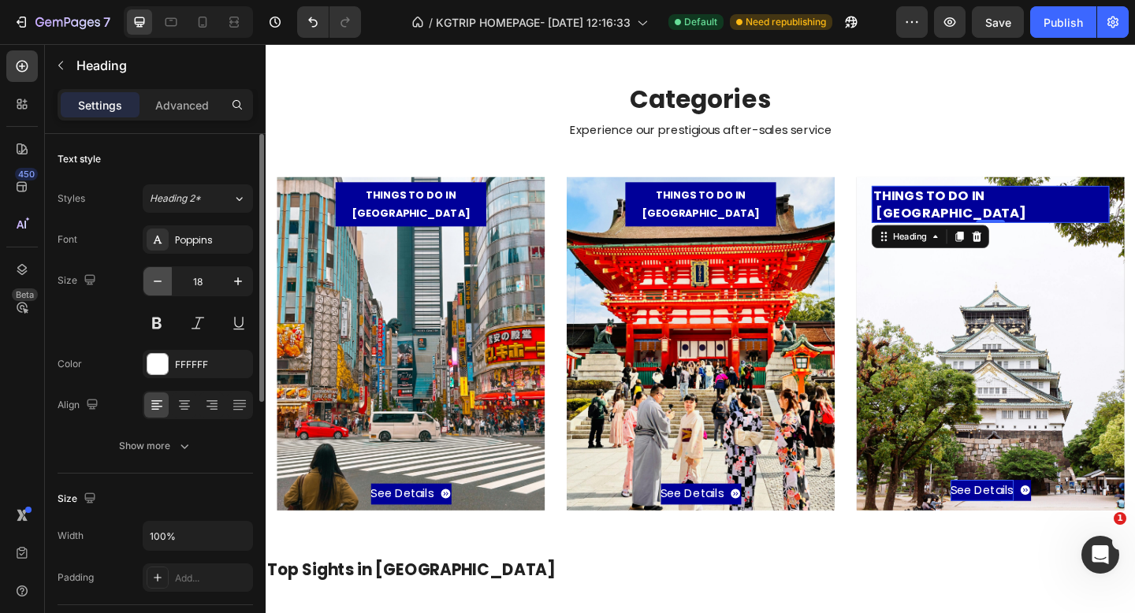
click at [162, 278] on icon "button" at bounding box center [158, 282] width 16 height 16
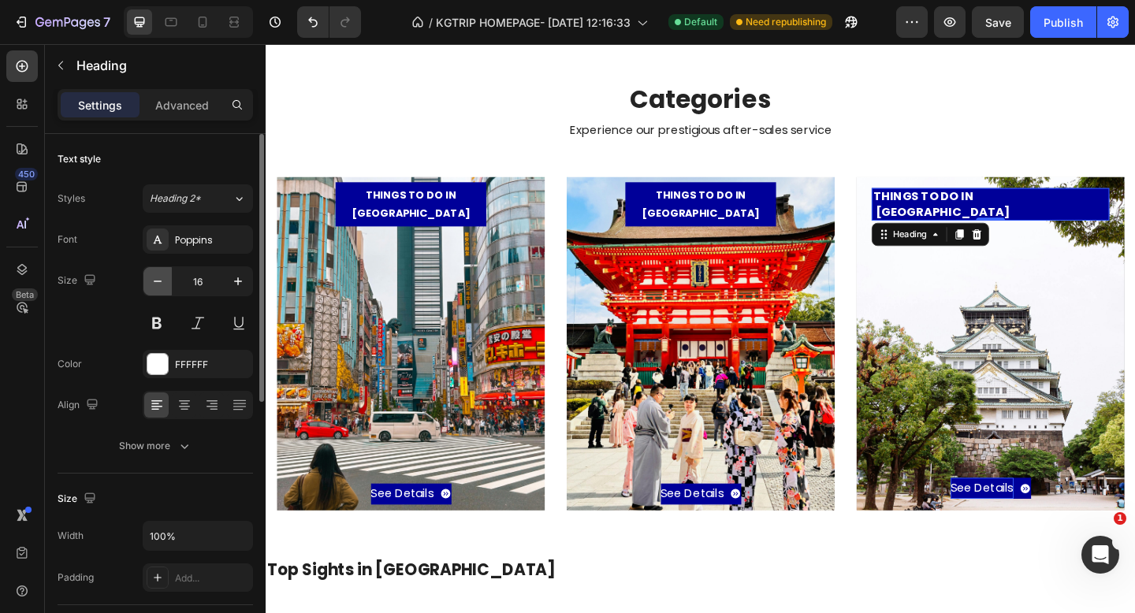
click at [162, 278] on icon "button" at bounding box center [158, 282] width 16 height 16
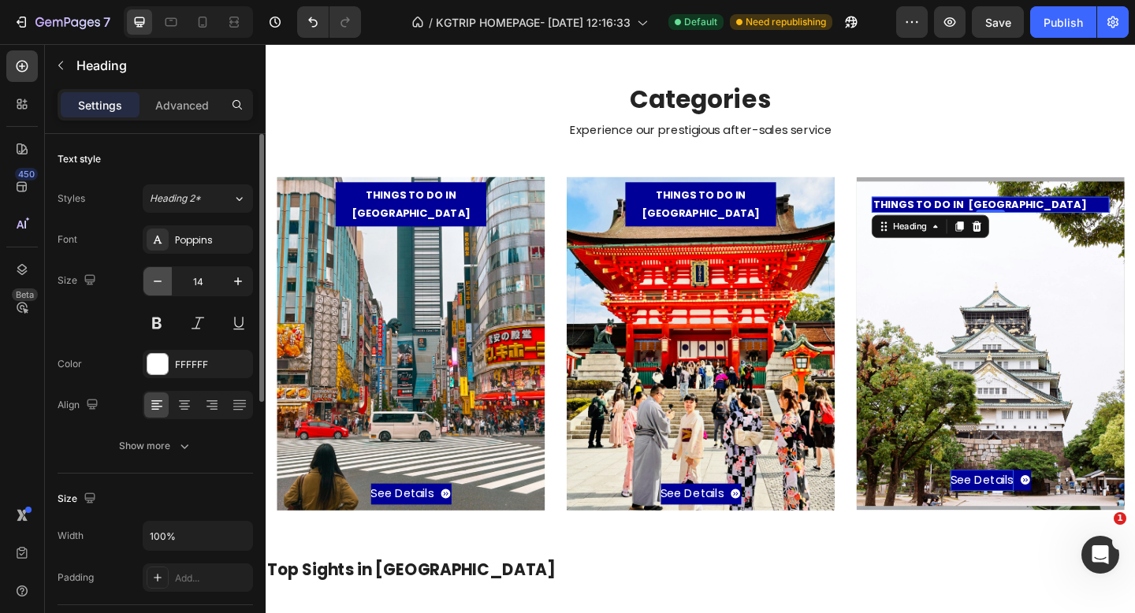
click at [162, 278] on icon "button" at bounding box center [158, 282] width 16 height 16
click at [231, 281] on icon "button" at bounding box center [238, 282] width 16 height 16
click at [238, 281] on icon "button" at bounding box center [238, 282] width 8 height 8
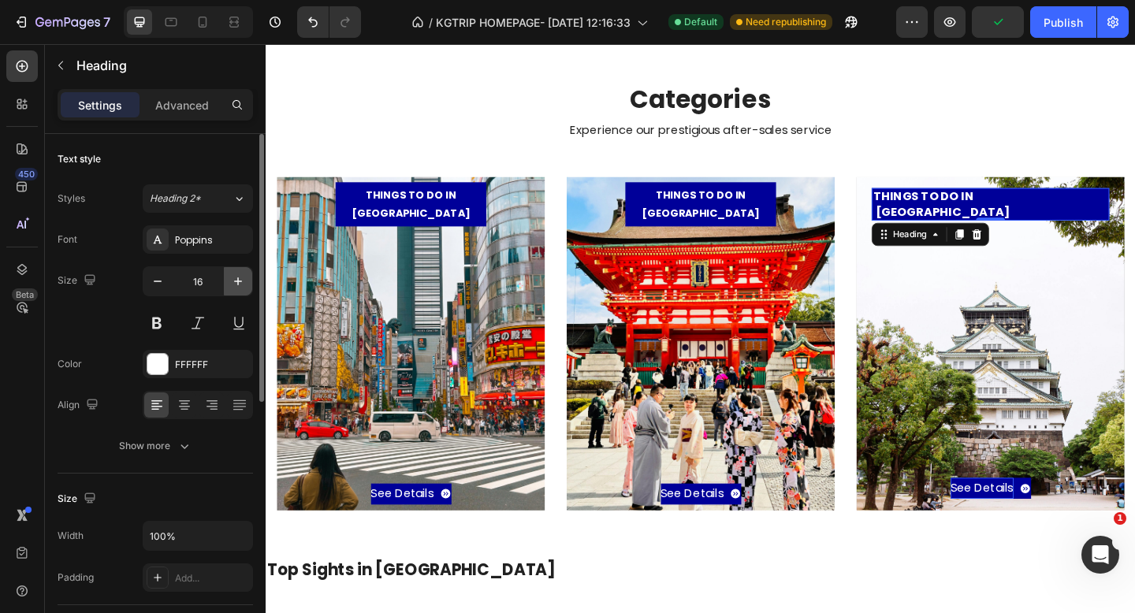
click at [238, 281] on icon "button" at bounding box center [238, 282] width 8 height 8
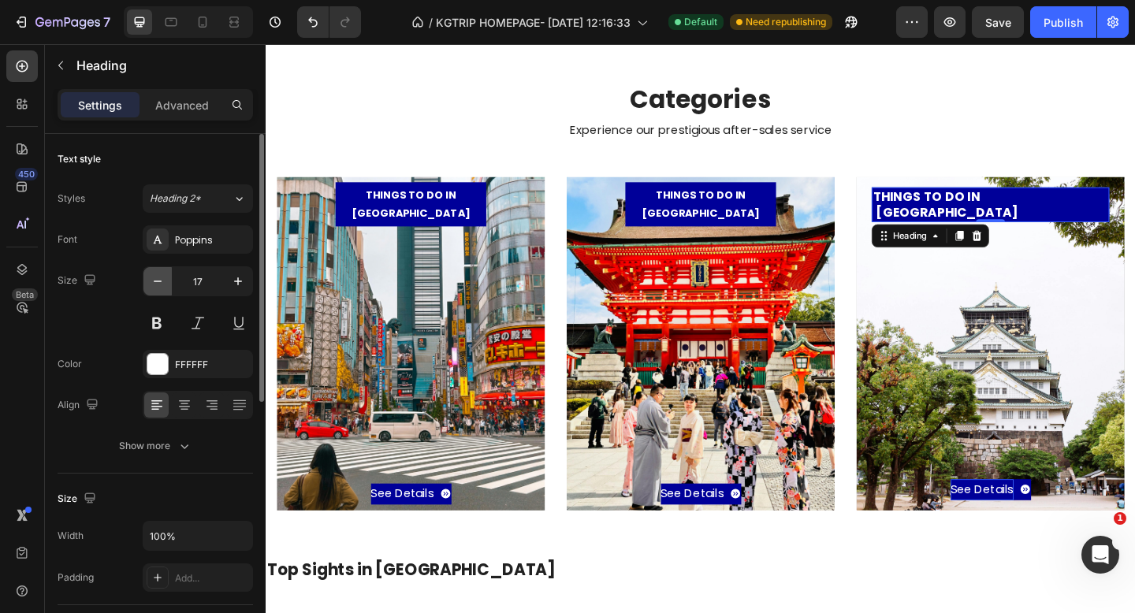
click at [162, 285] on icon "button" at bounding box center [158, 282] width 16 height 16
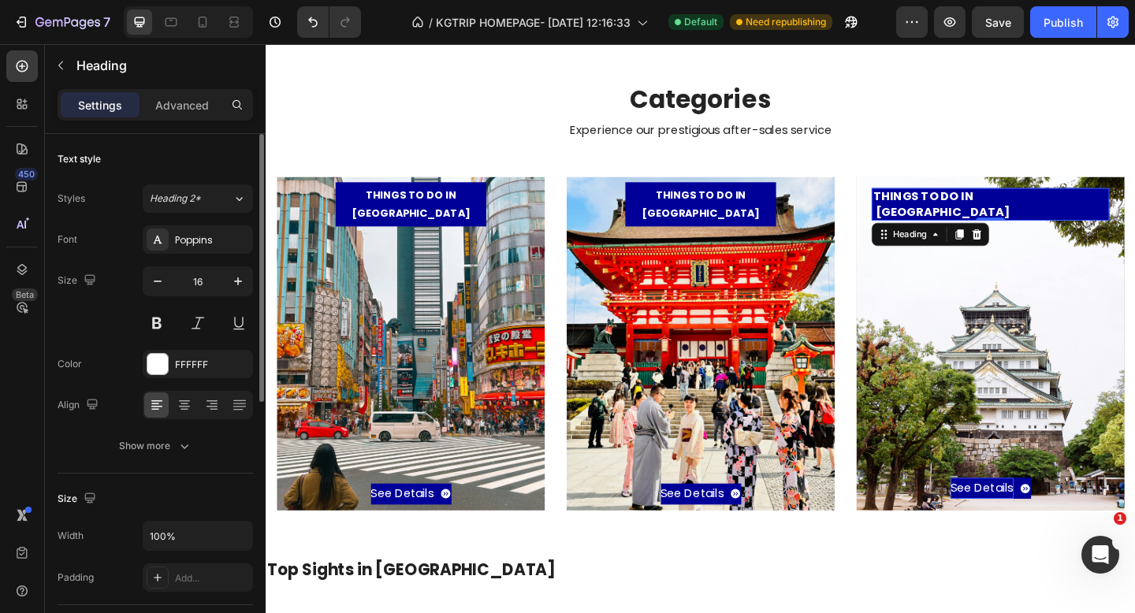
type input "15"
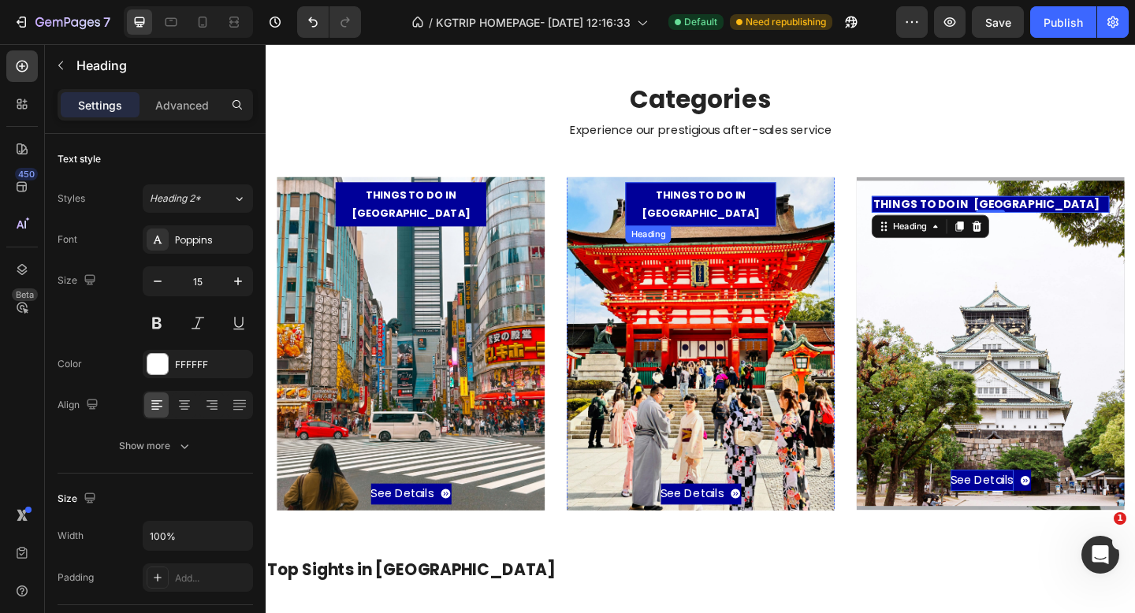
click at [684, 214] on h3 "THINGS TO DO IN [GEOGRAPHIC_DATA]" at bounding box center [739, 218] width 164 height 47
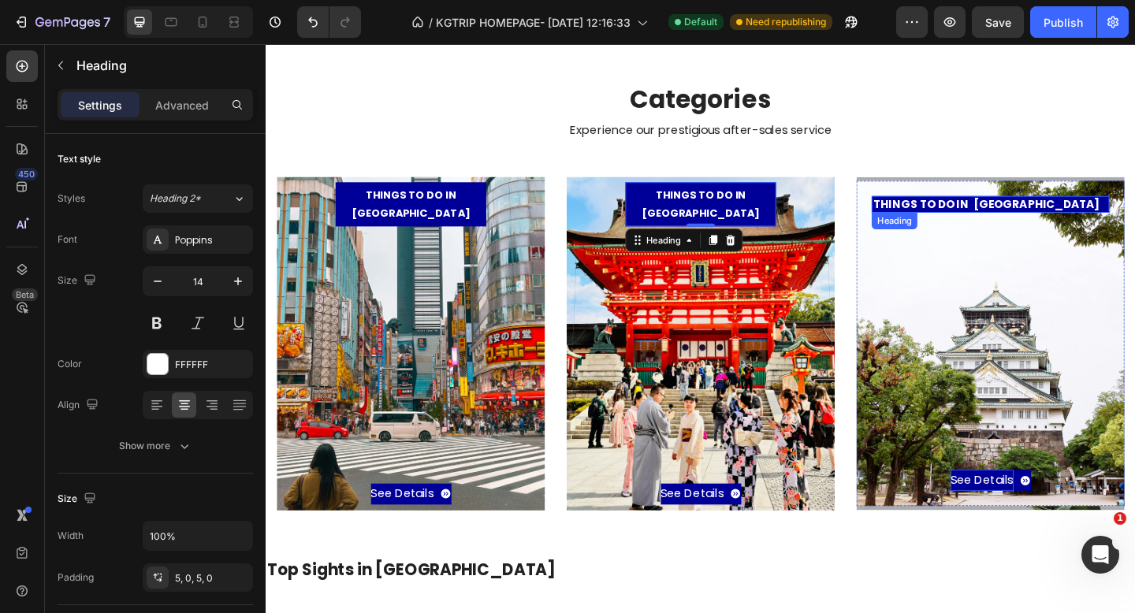
click at [960, 221] on p "THINGS TO DO IN [GEOGRAPHIC_DATA]" at bounding box center [1053, 219] width 255 height 16
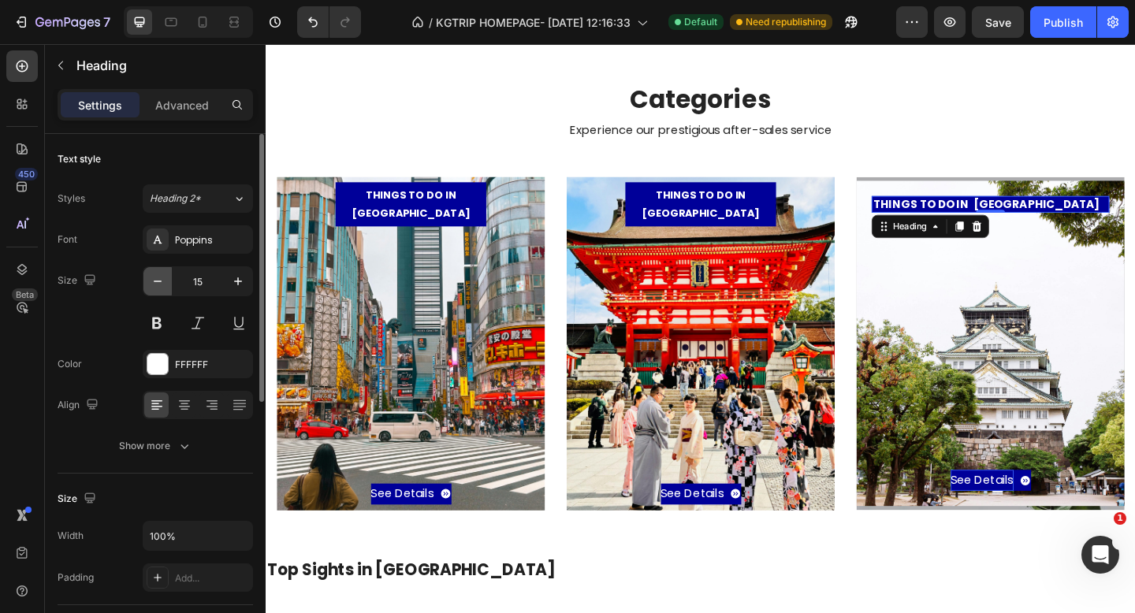
click at [151, 276] on icon "button" at bounding box center [158, 282] width 16 height 16
type input "14"
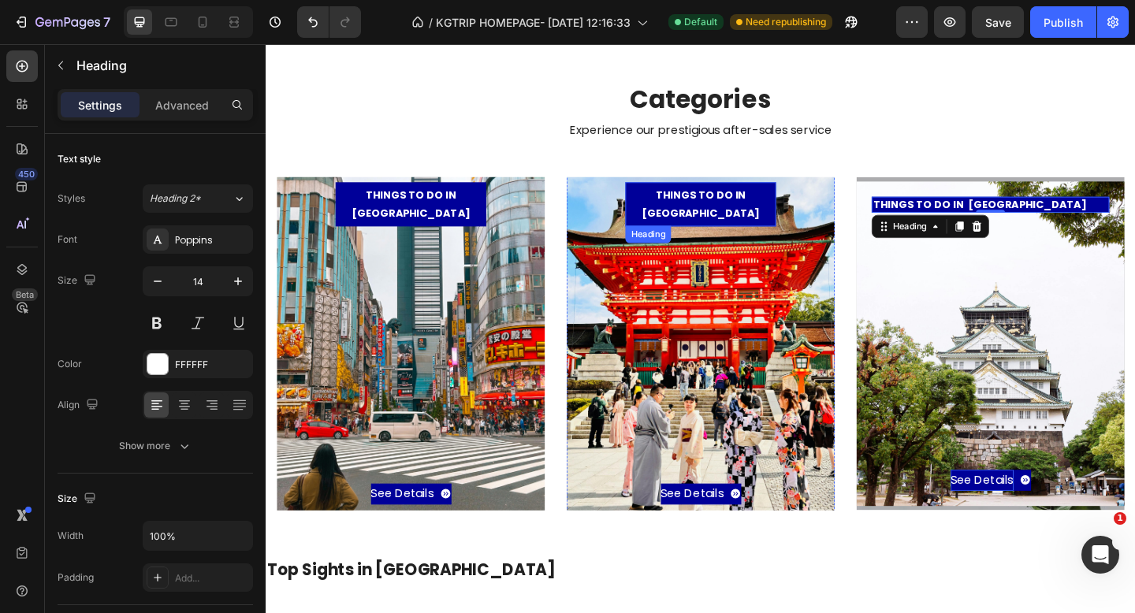
click at [693, 216] on h3 "THINGS TO DO IN [GEOGRAPHIC_DATA]" at bounding box center [739, 218] width 164 height 47
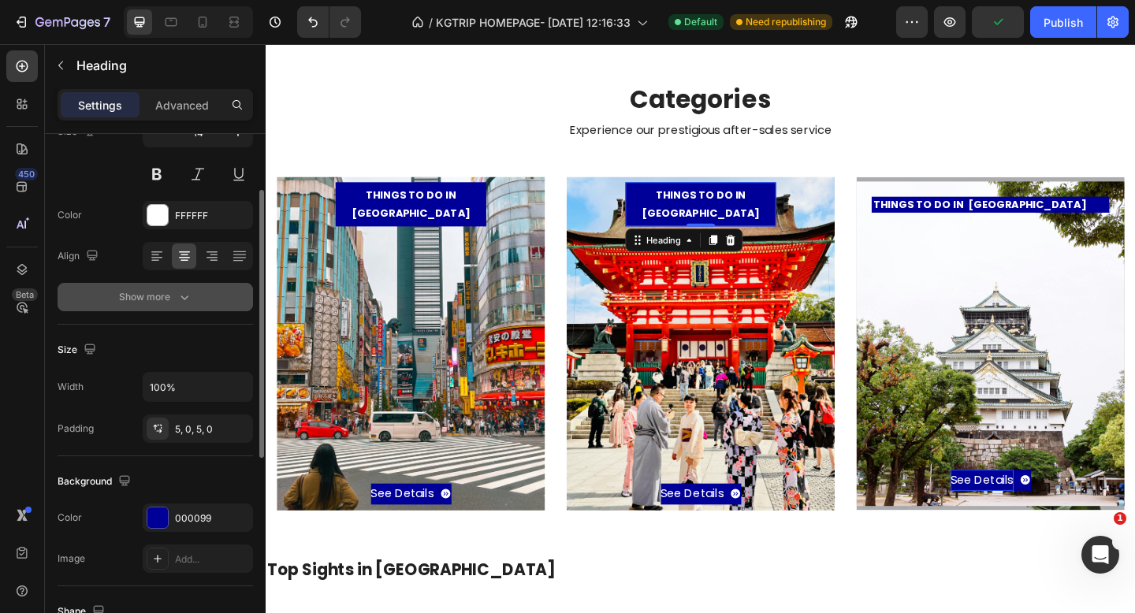
scroll to position [160, 0]
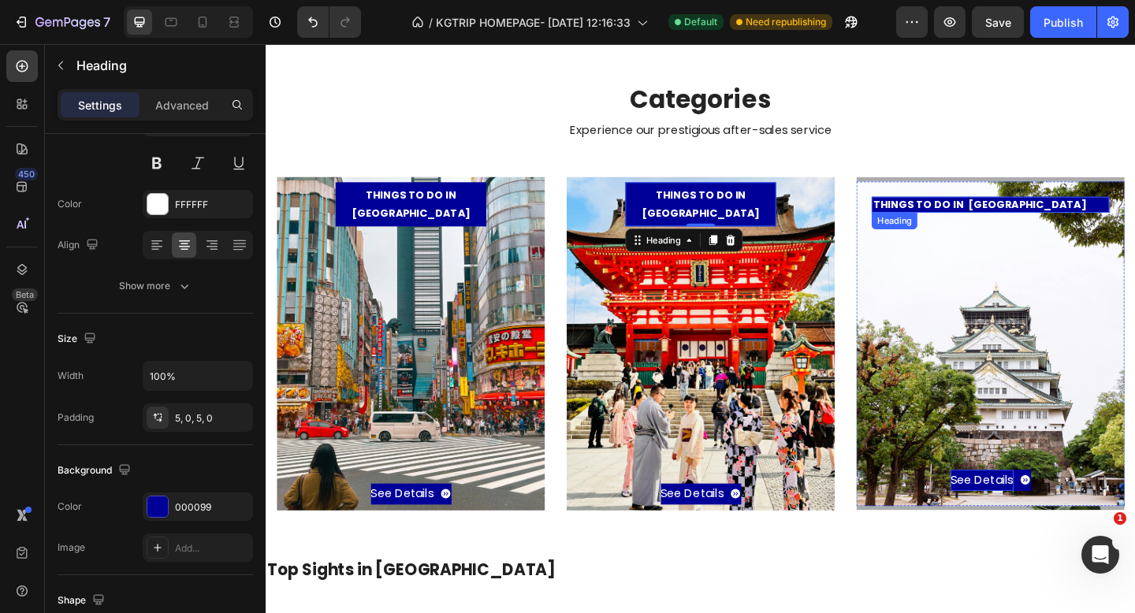
click at [991, 216] on p "THINGS TO DO IN [GEOGRAPHIC_DATA]" at bounding box center [1053, 219] width 255 height 14
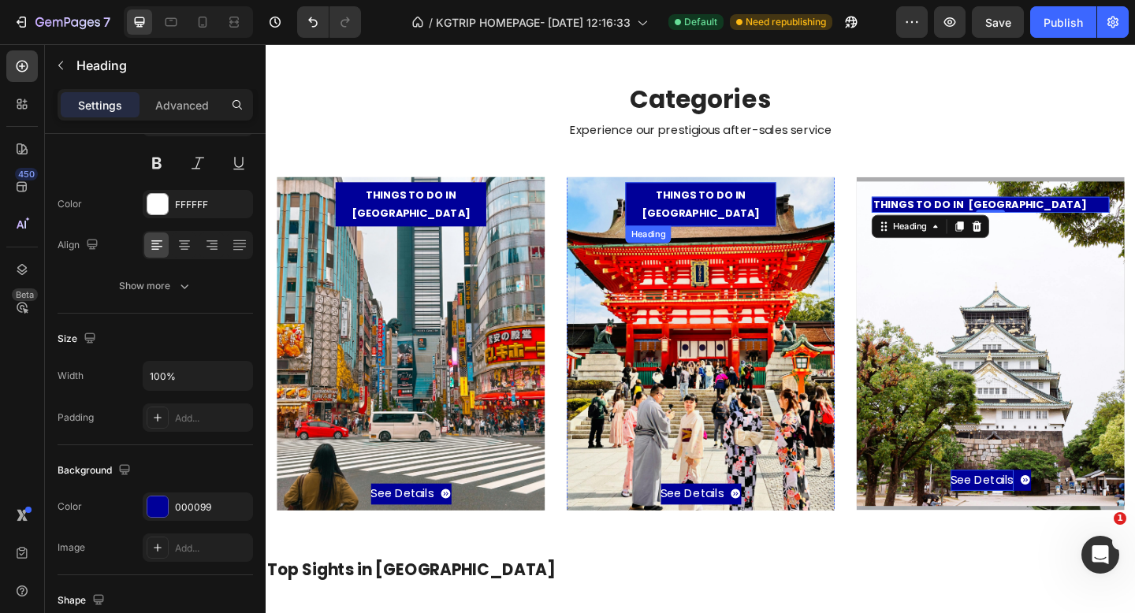
click at [796, 222] on h3 "THINGS TO DO IN [GEOGRAPHIC_DATA]" at bounding box center [739, 218] width 164 height 47
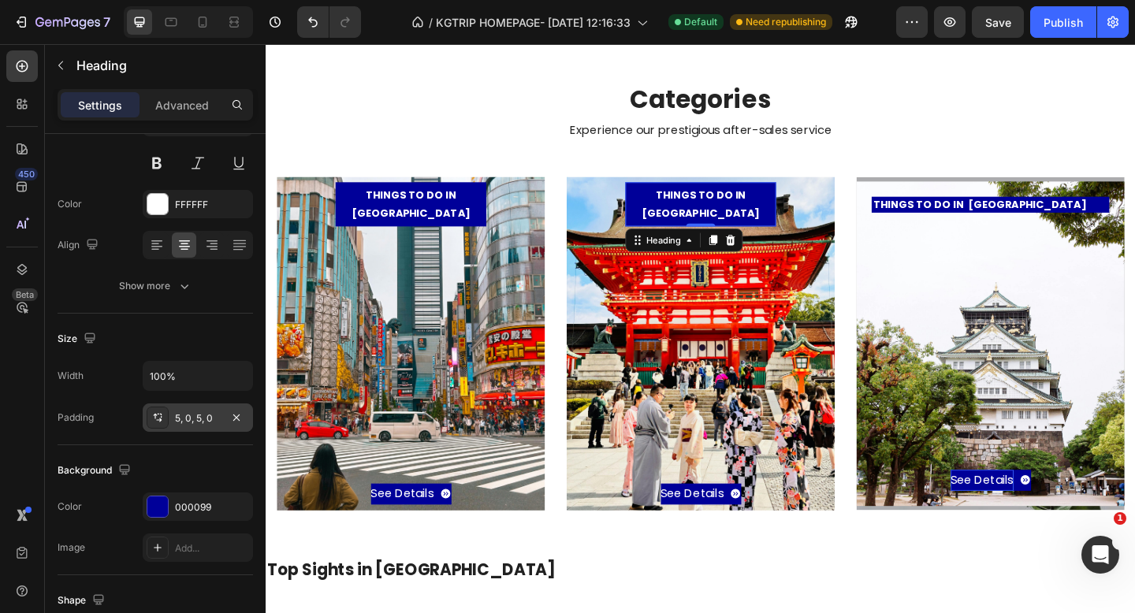
click at [201, 424] on div "5, 0, 5, 0" at bounding box center [198, 419] width 46 height 14
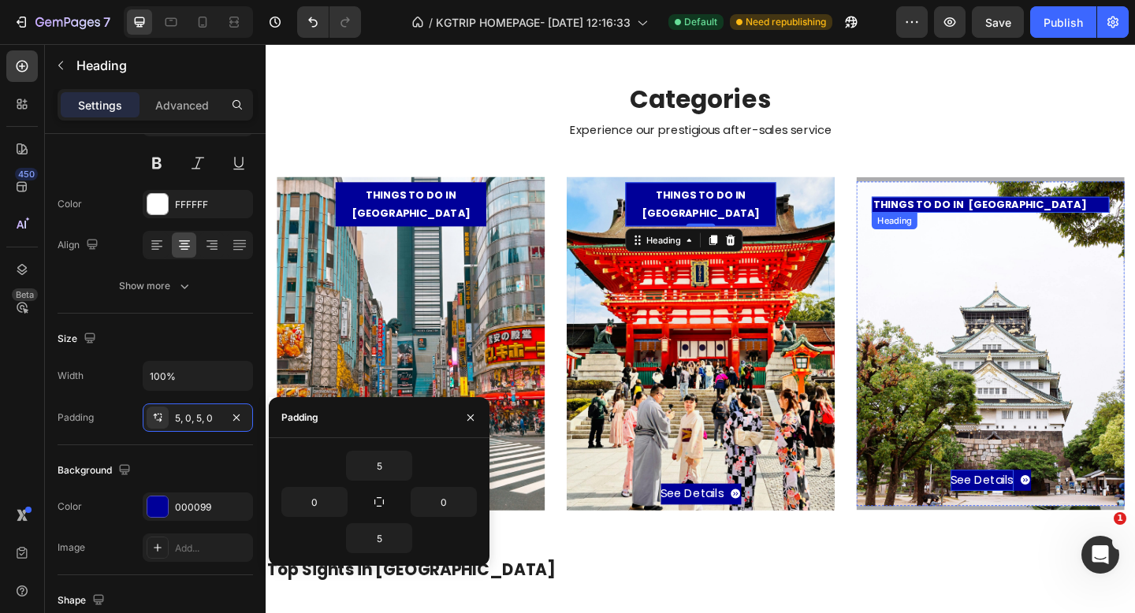
click at [1084, 222] on p "THINGS TO DO IN [GEOGRAPHIC_DATA]" at bounding box center [1053, 219] width 255 height 14
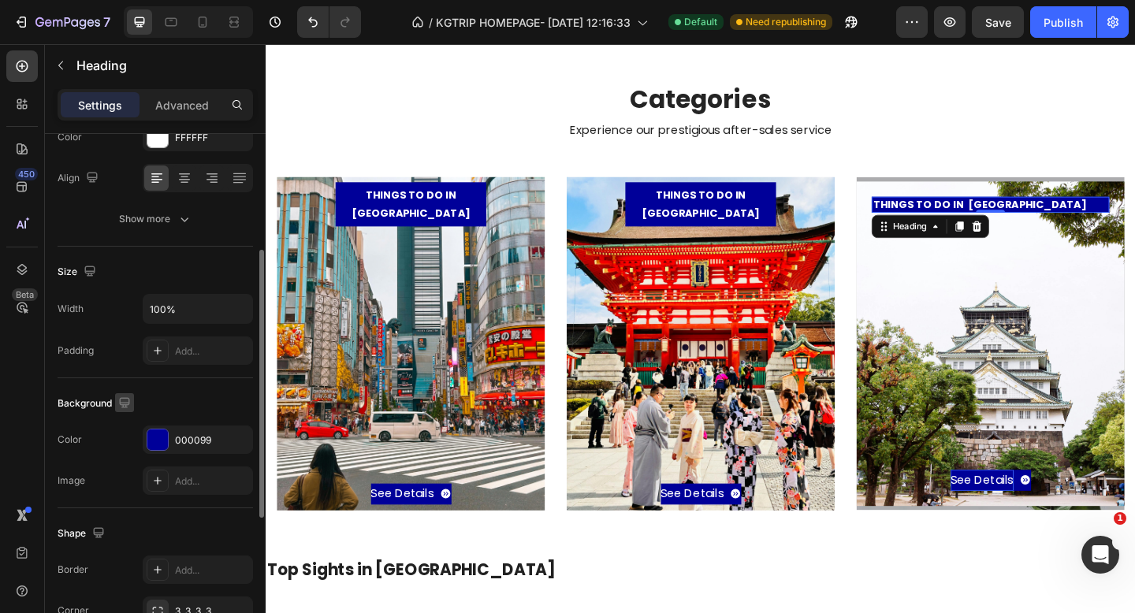
scroll to position [229, 0]
click at [160, 337] on div at bounding box center [158, 348] width 22 height 22
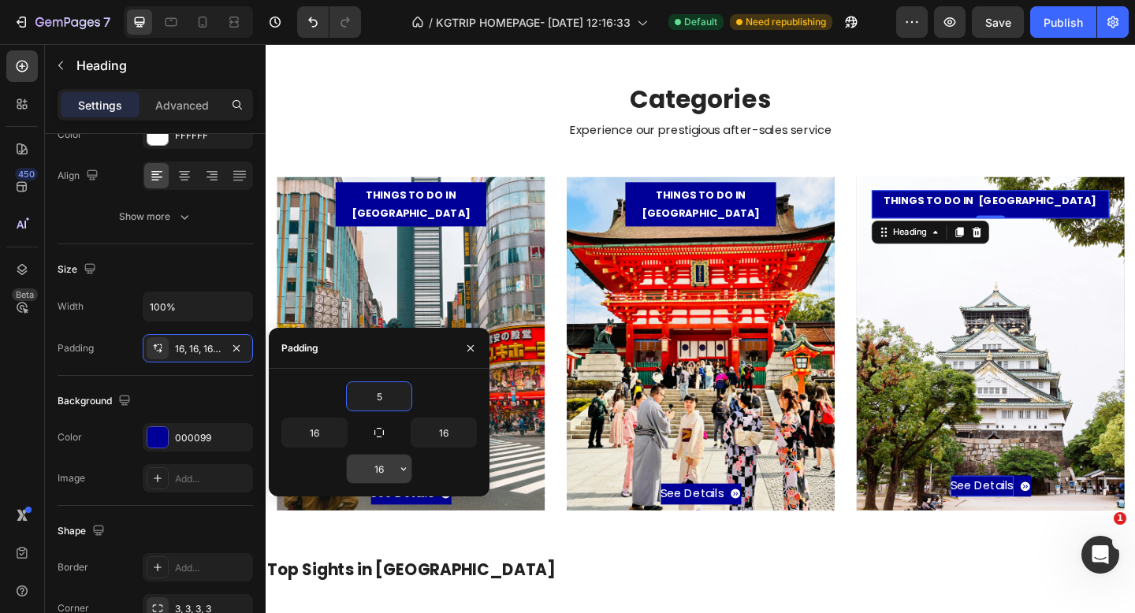
type input "5"
click at [382, 464] on input "16" at bounding box center [379, 469] width 65 height 28
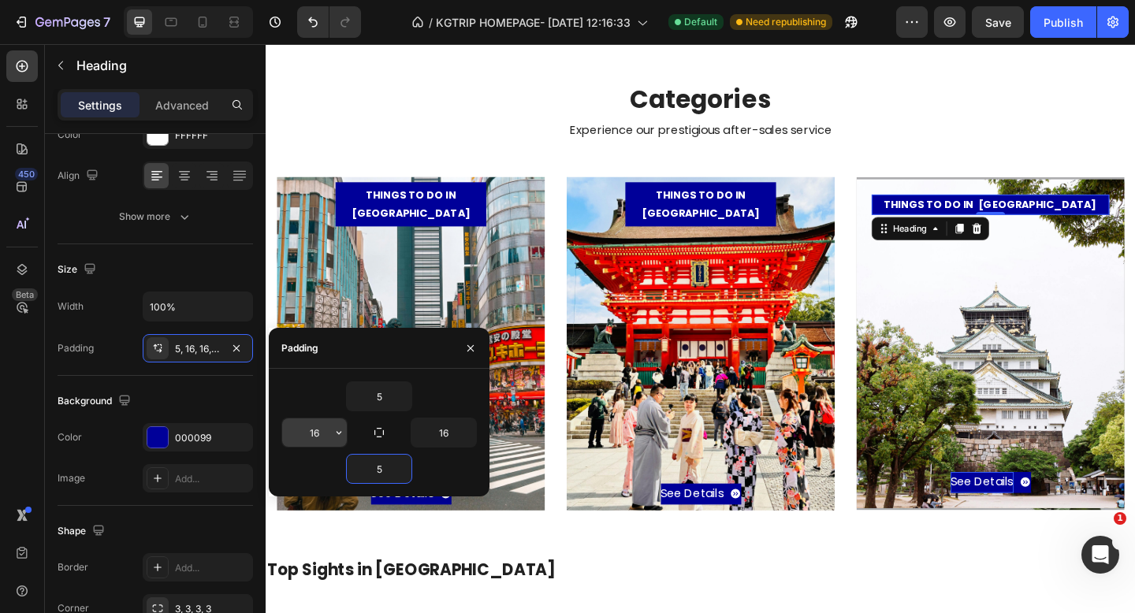
type input "5"
click at [318, 436] on input "16" at bounding box center [314, 433] width 65 height 28
type input "0"
click at [449, 431] on input "16" at bounding box center [444, 433] width 65 height 28
type input "0"
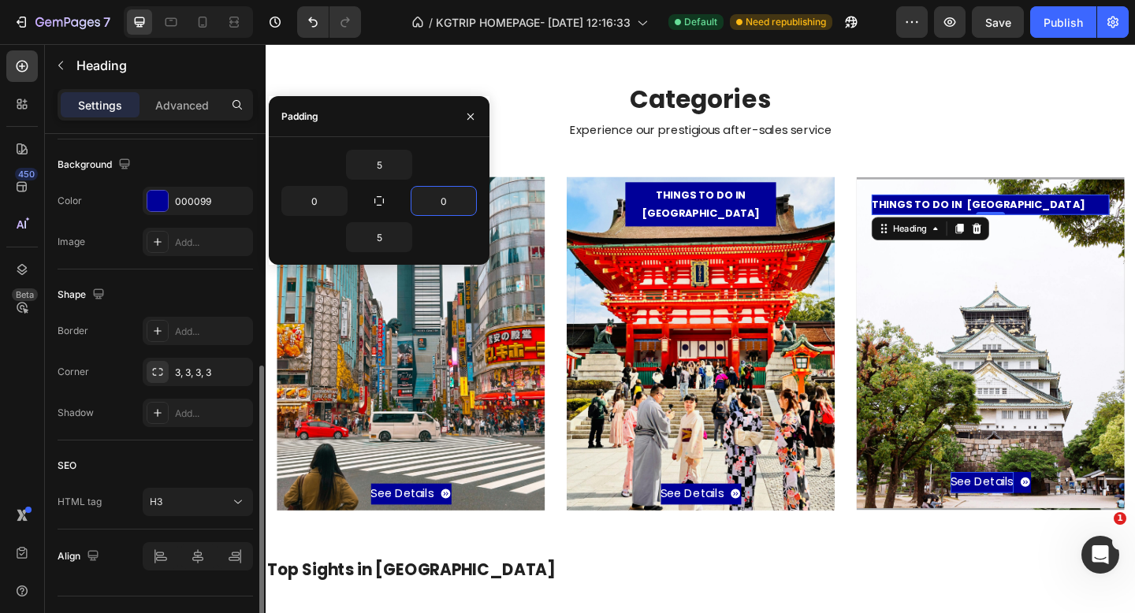
scroll to position [475, 0]
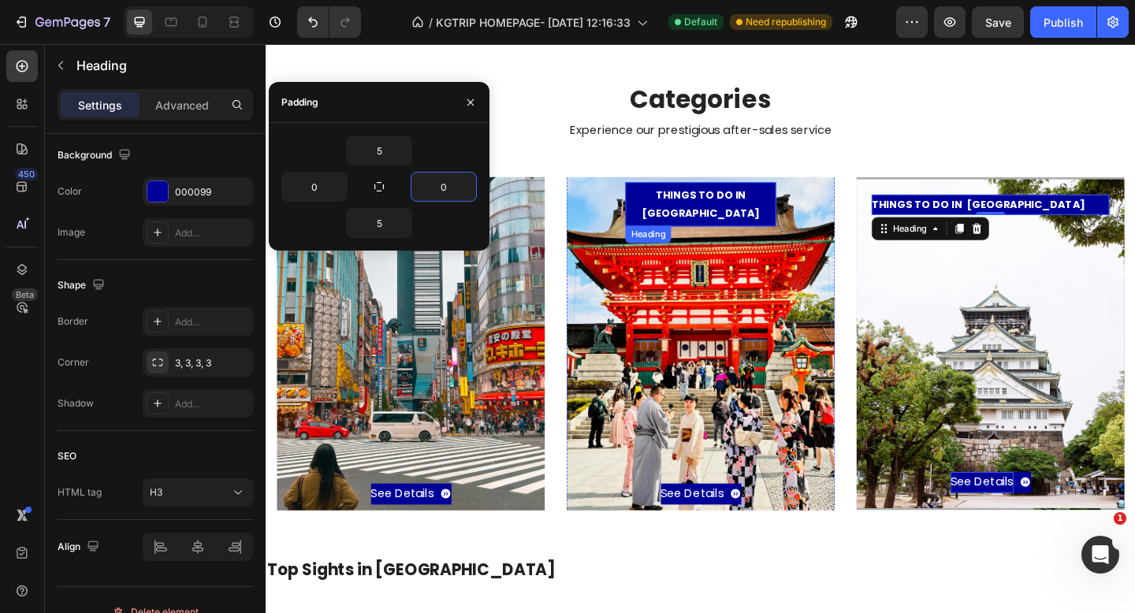
click at [669, 224] on h3 "THINGS TO DO IN [GEOGRAPHIC_DATA]" at bounding box center [739, 218] width 164 height 47
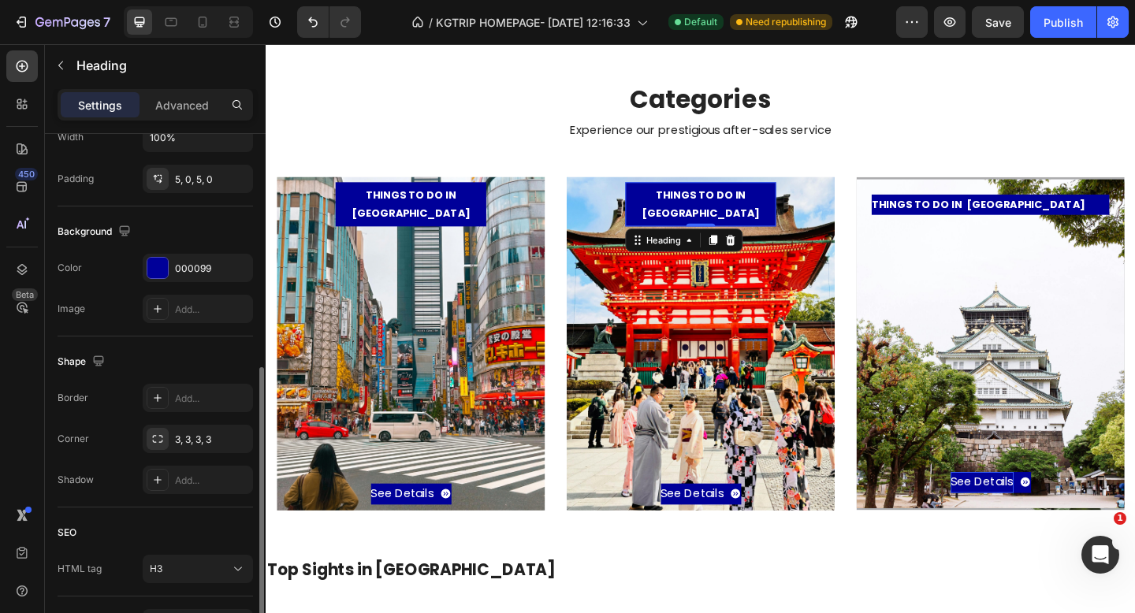
scroll to position [383, 0]
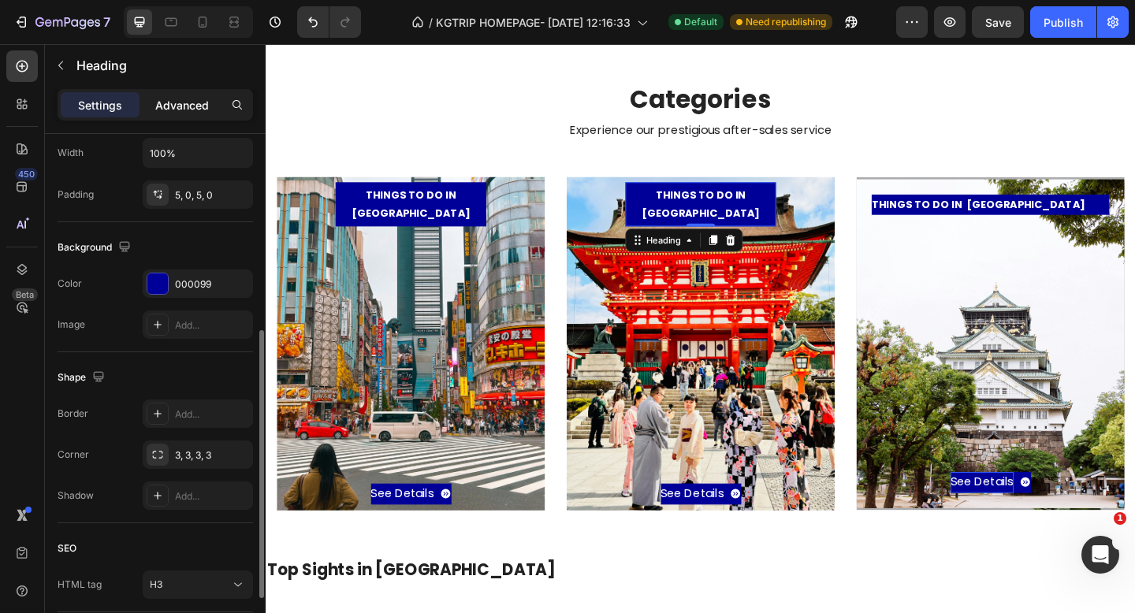
click at [167, 99] on p "Advanced" at bounding box center [182, 105] width 54 height 17
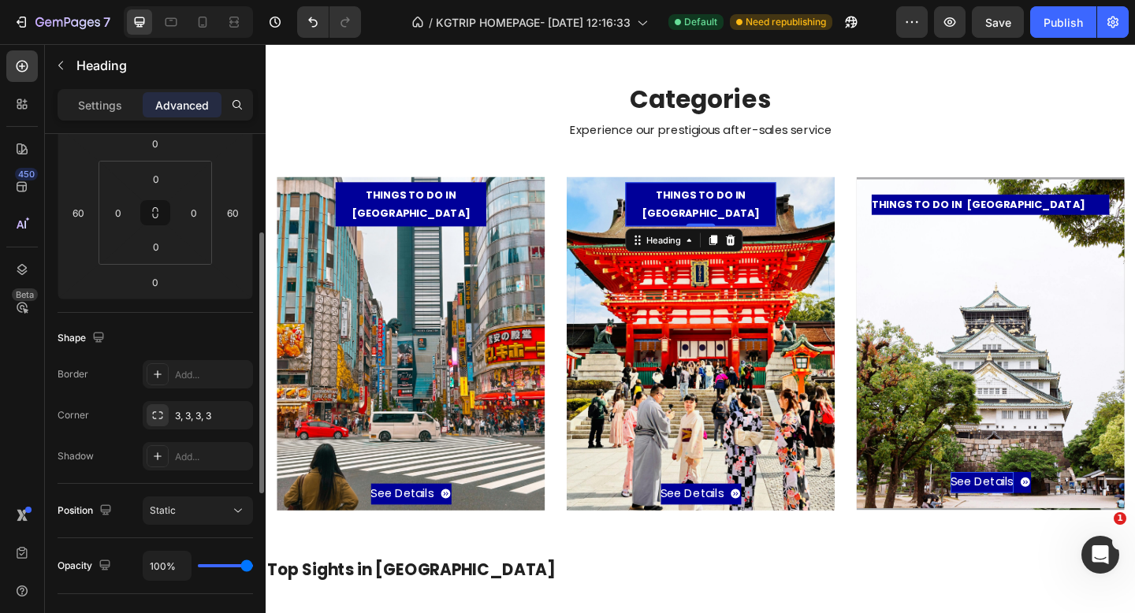
scroll to position [205, 0]
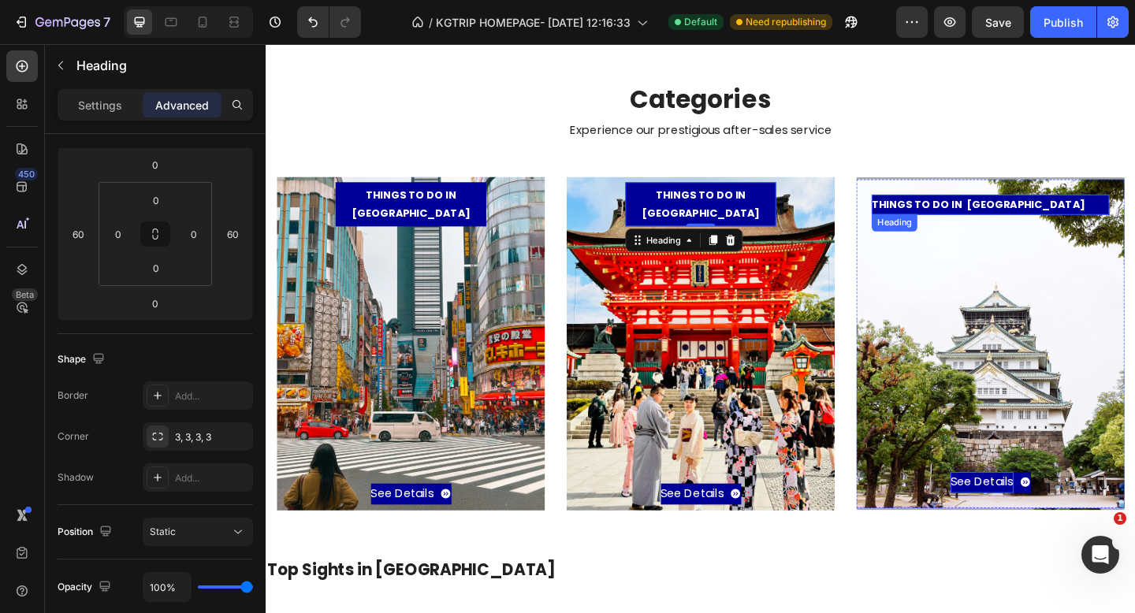
click at [1085, 218] on p "THINGS TO DO IN [GEOGRAPHIC_DATA]" at bounding box center [1054, 219] width 259 height 14
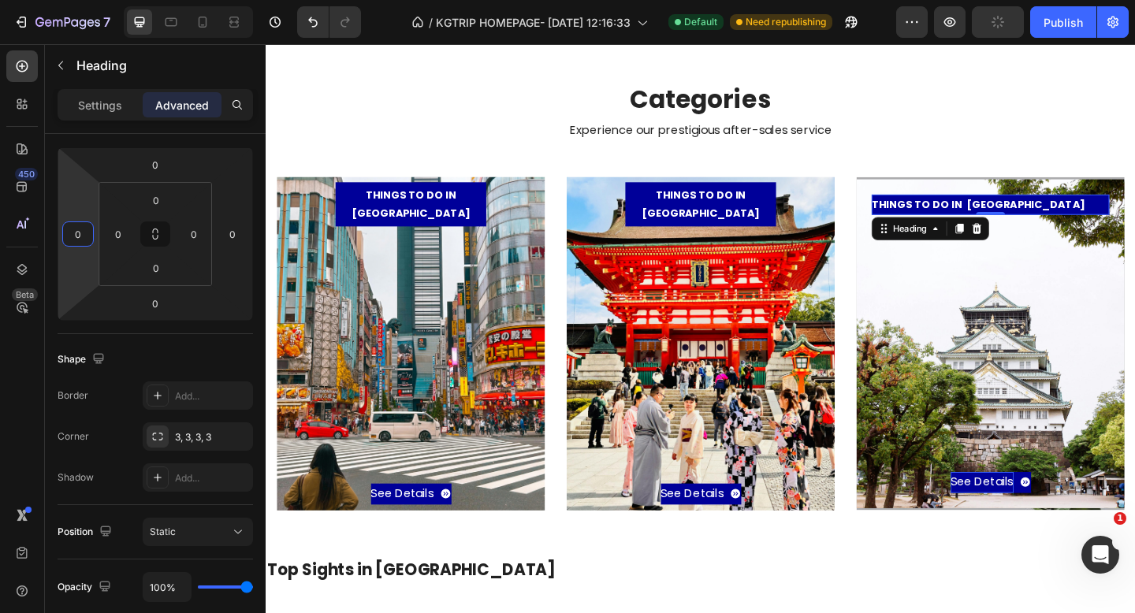
click at [84, 237] on input "0" at bounding box center [78, 234] width 24 height 24
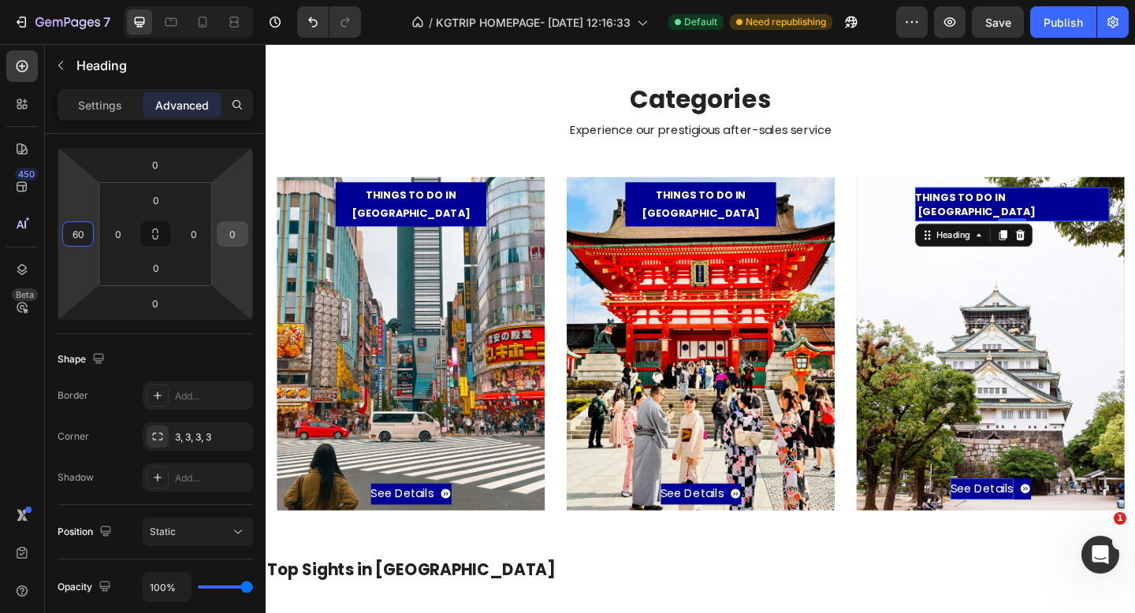
type input "60"
click at [234, 234] on input "0" at bounding box center [233, 234] width 24 height 24
type input "60"
click at [745, 203] on div "THINGS TO DO IN [GEOGRAPHIC_DATA] Heading See Details Button Row" at bounding box center [739, 369] width 292 height 383
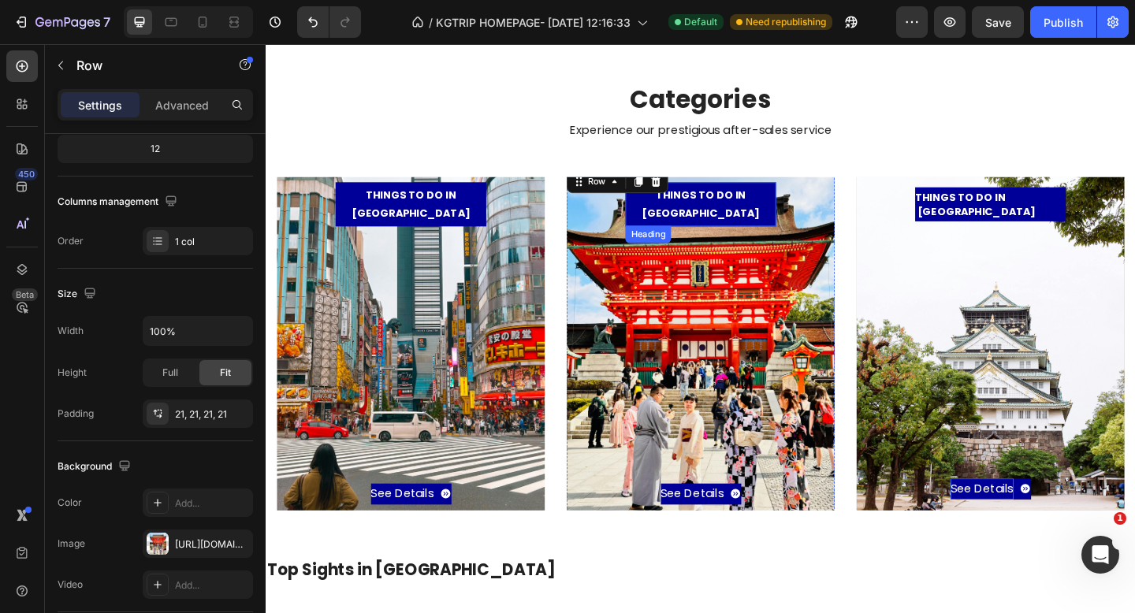
scroll to position [0, 0]
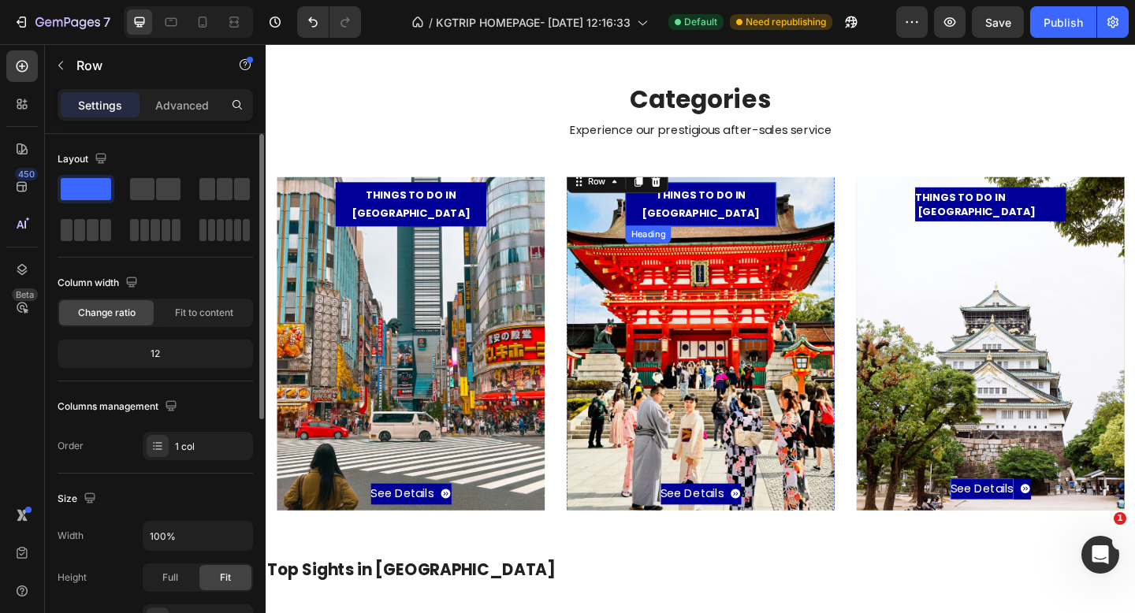
click at [745, 213] on h3 "THINGS TO DO IN [GEOGRAPHIC_DATA]" at bounding box center [739, 218] width 164 height 47
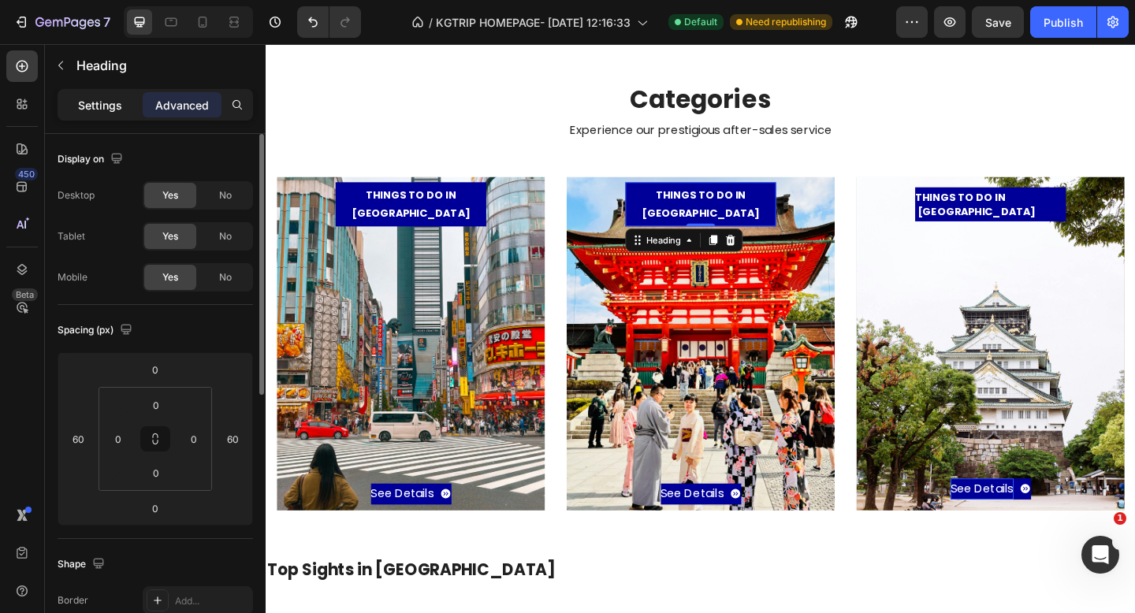
click at [82, 103] on p "Settings" at bounding box center [100, 105] width 44 height 17
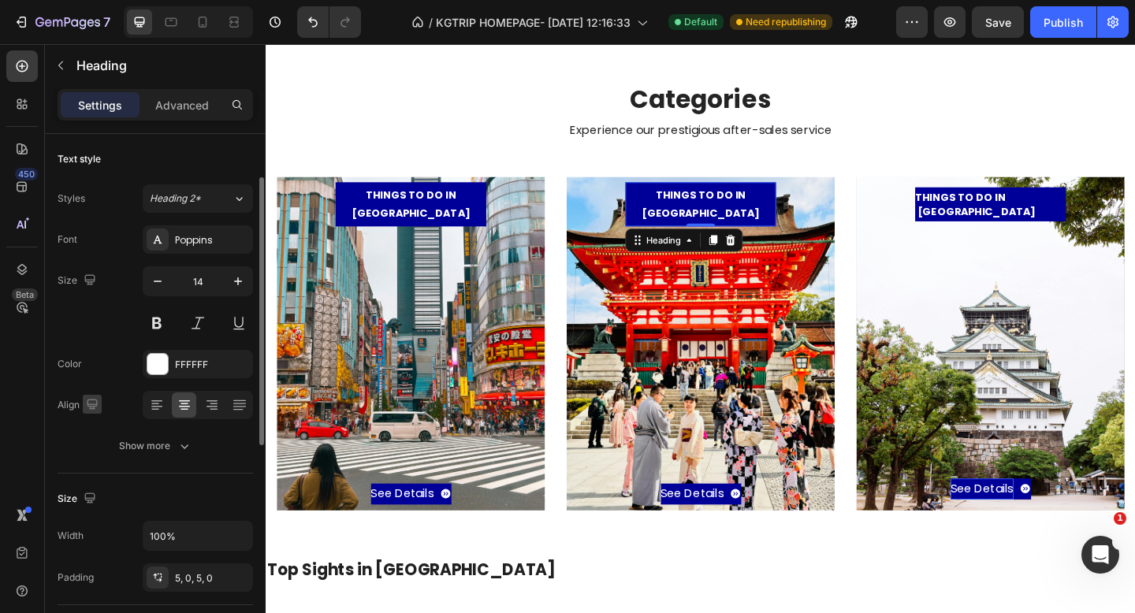
scroll to position [199, 0]
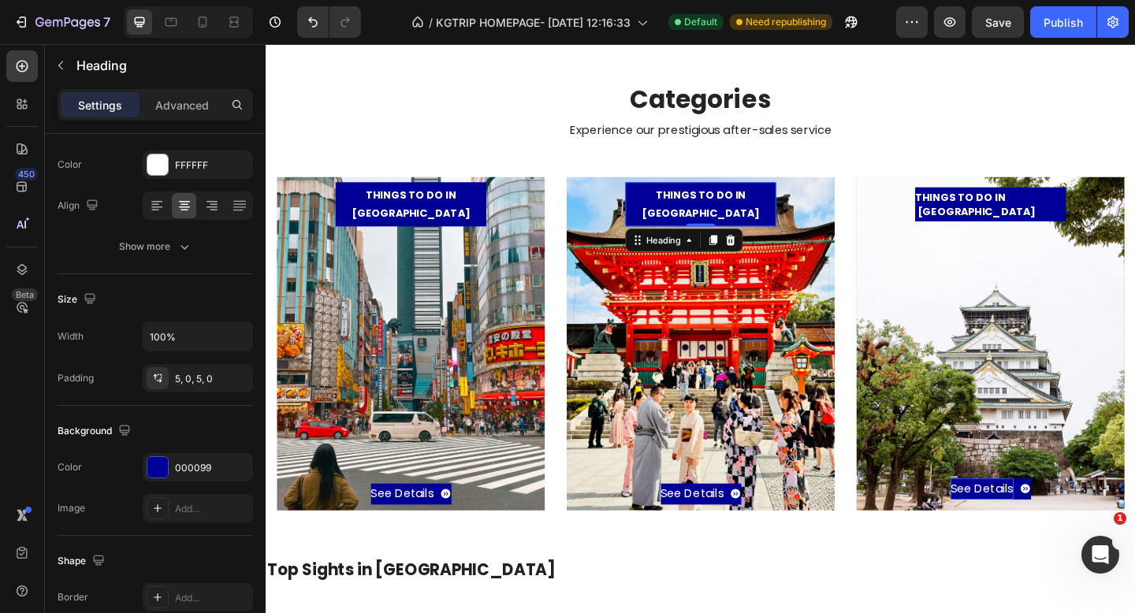
click at [717, 213] on h3 "THINGS TO DO IN [GEOGRAPHIC_DATA]" at bounding box center [739, 218] width 164 height 47
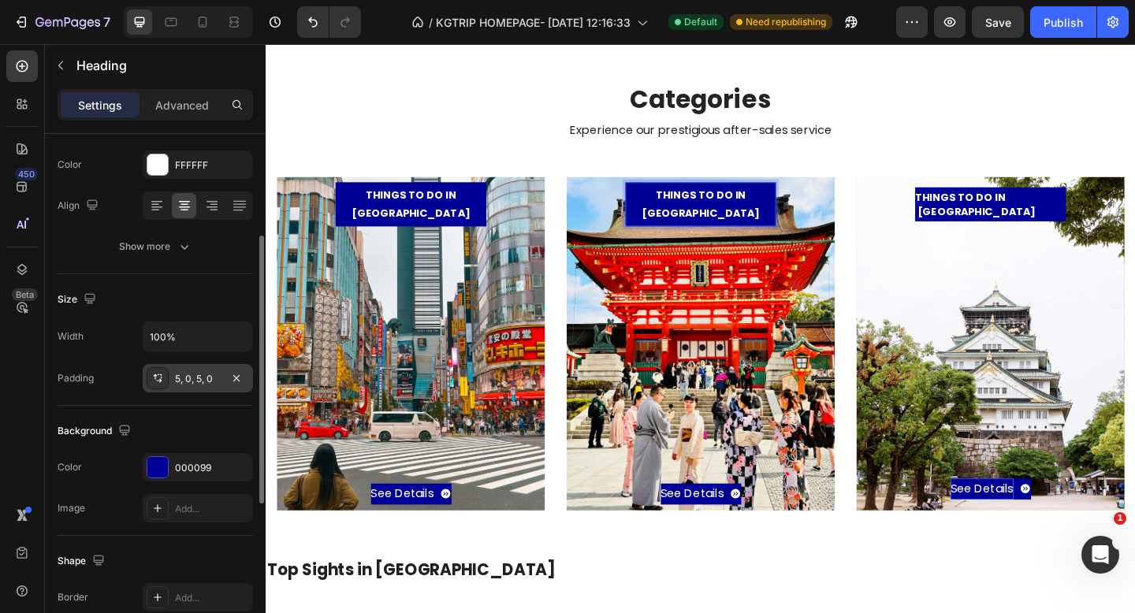
click at [182, 384] on div "5, 0, 5, 0" at bounding box center [198, 379] width 46 height 14
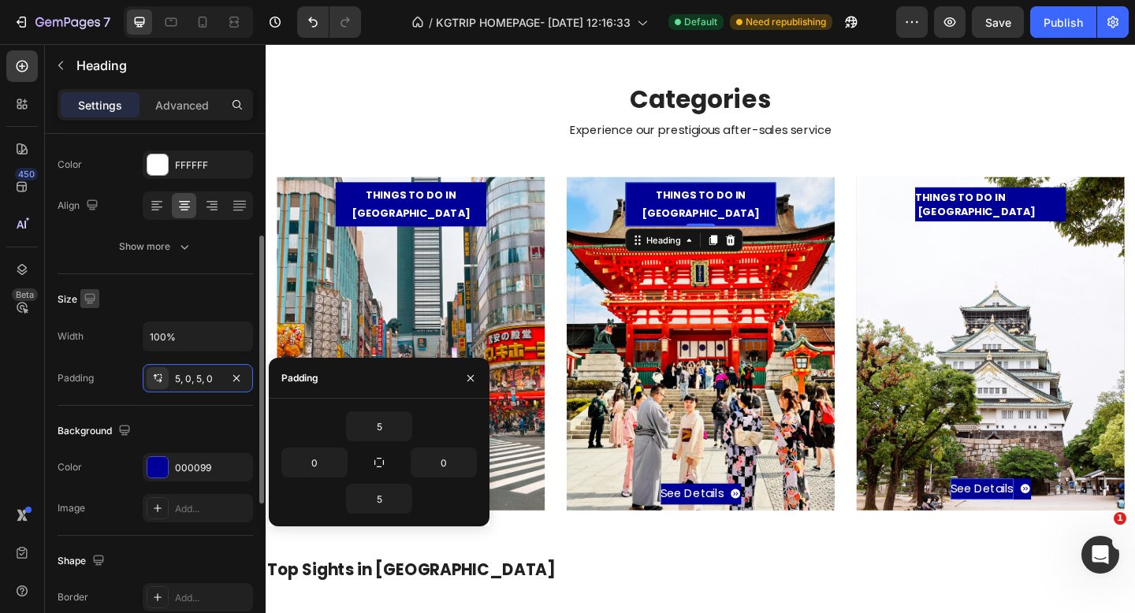
click at [84, 308] on button "button" at bounding box center [89, 298] width 19 height 19
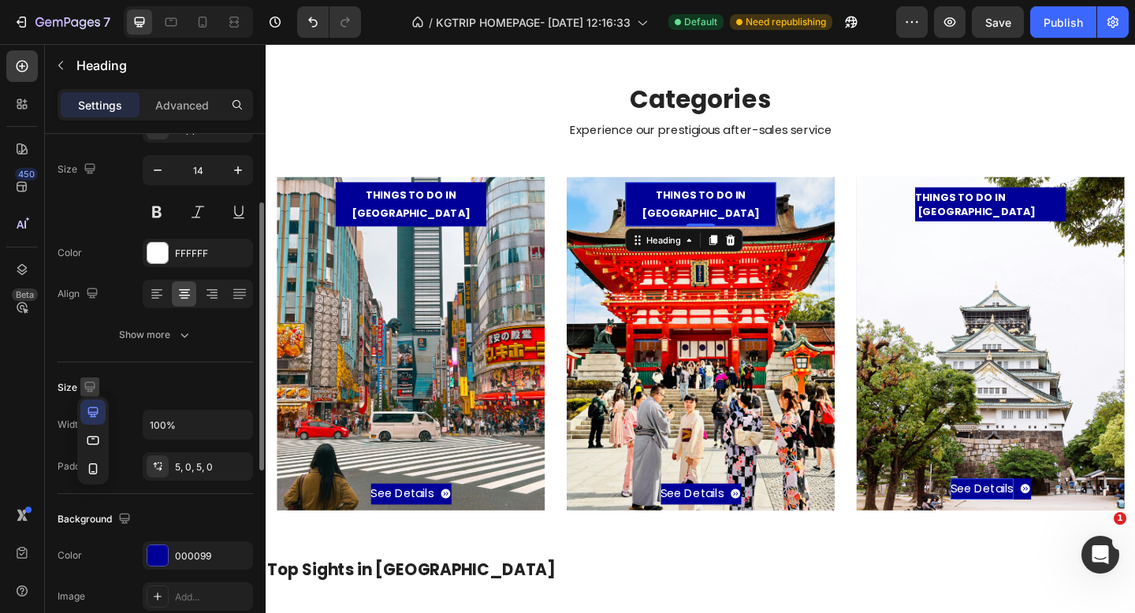
scroll to position [105, 0]
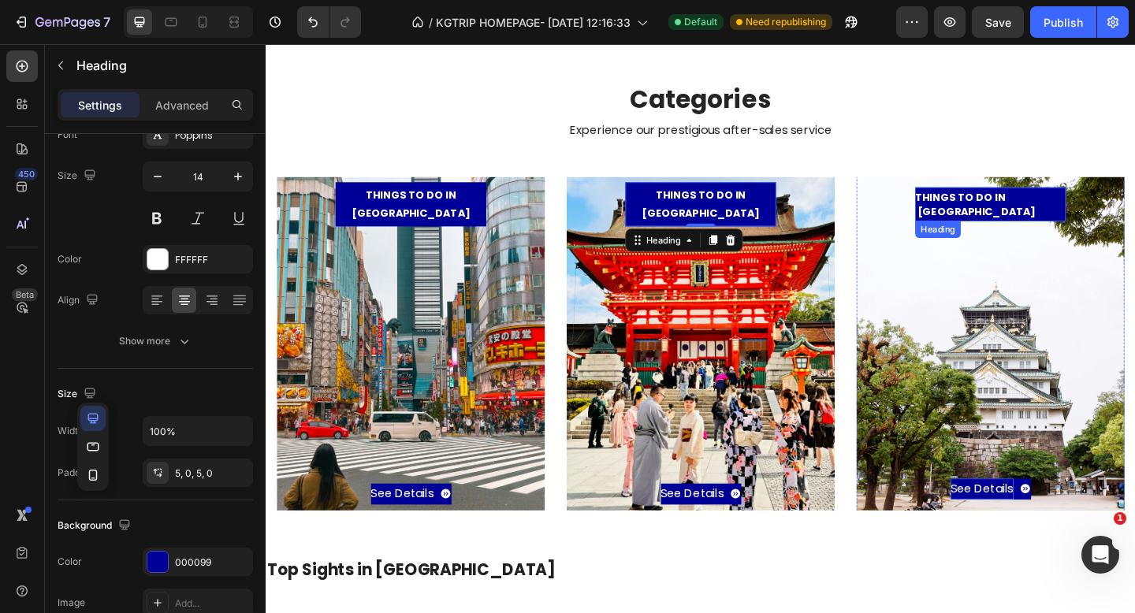
click at [1016, 220] on p "THINGS TO DO IN [GEOGRAPHIC_DATA]" at bounding box center [1054, 218] width 164 height 28
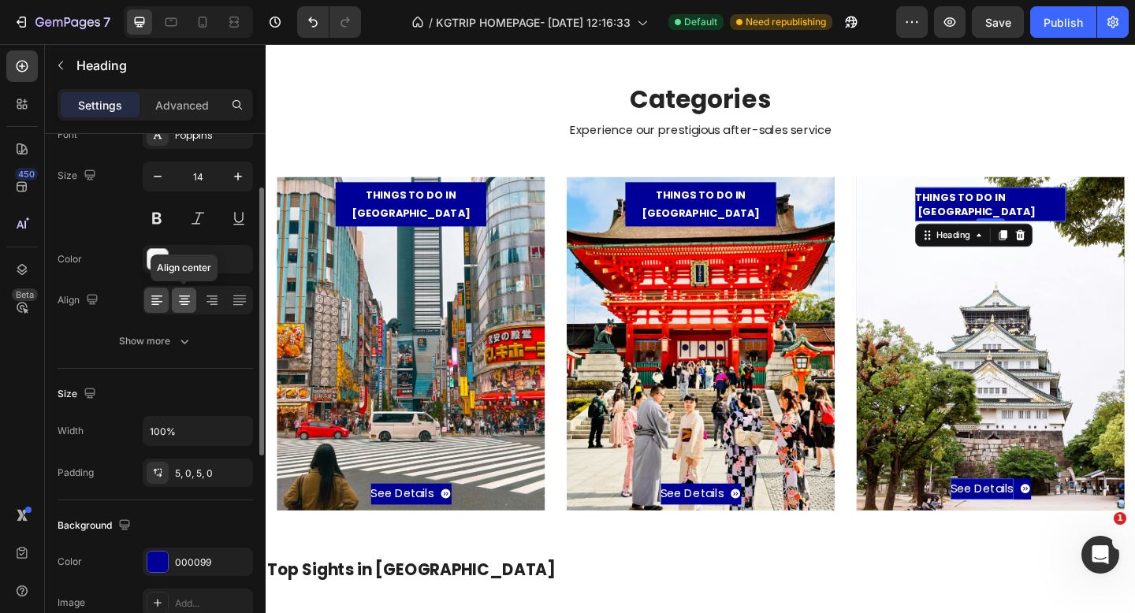
click at [189, 299] on icon at bounding box center [185, 301] width 16 height 16
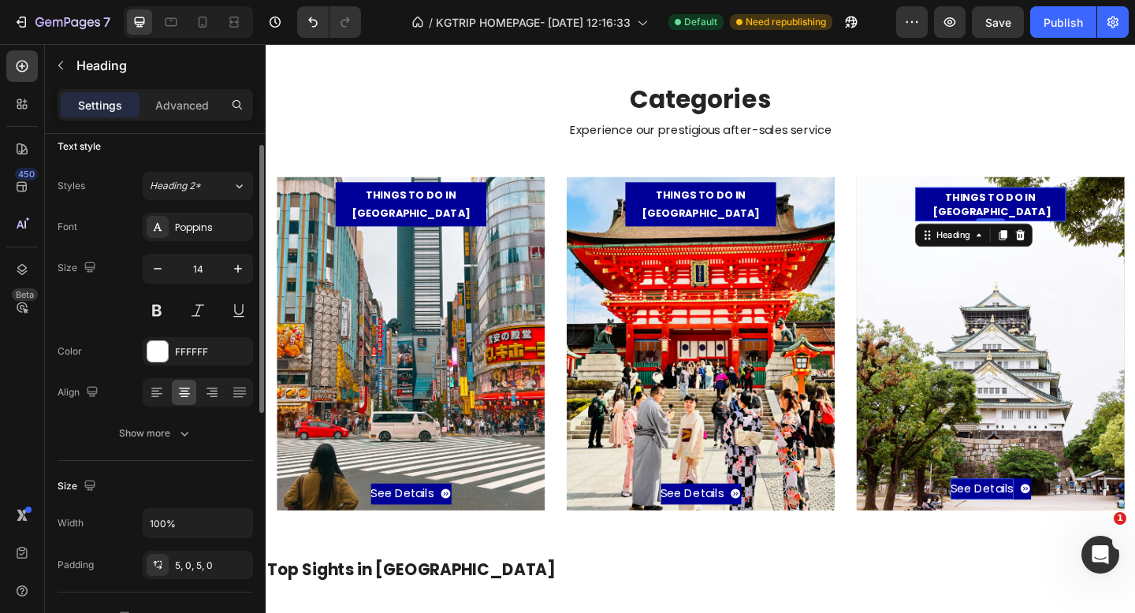
scroll to position [12, 0]
click at [151, 448] on button "Show more" at bounding box center [156, 434] width 196 height 28
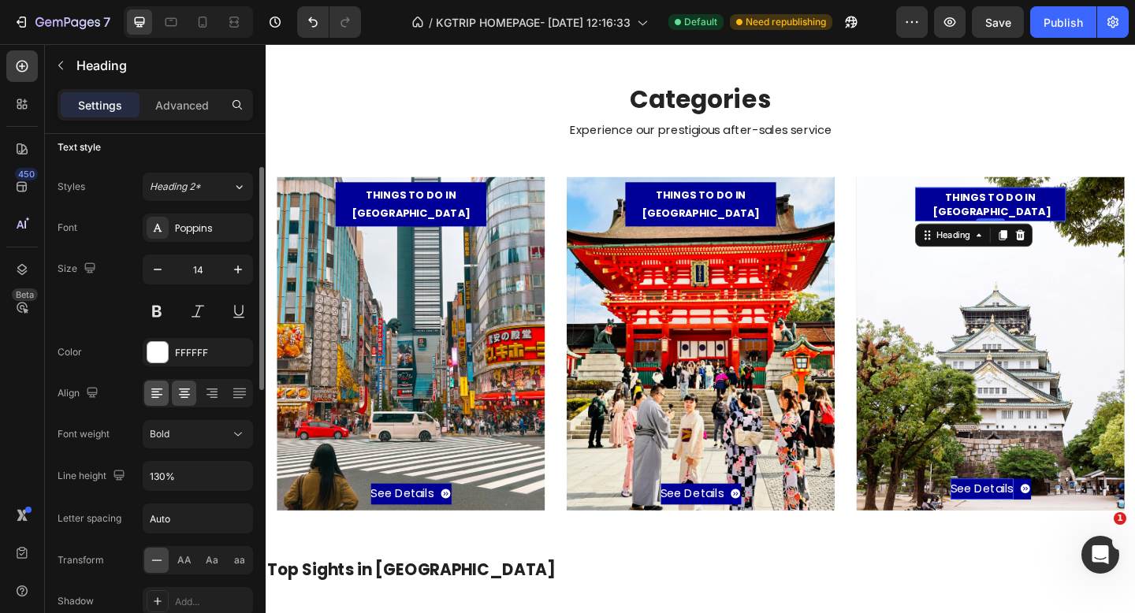
scroll to position [199, 0]
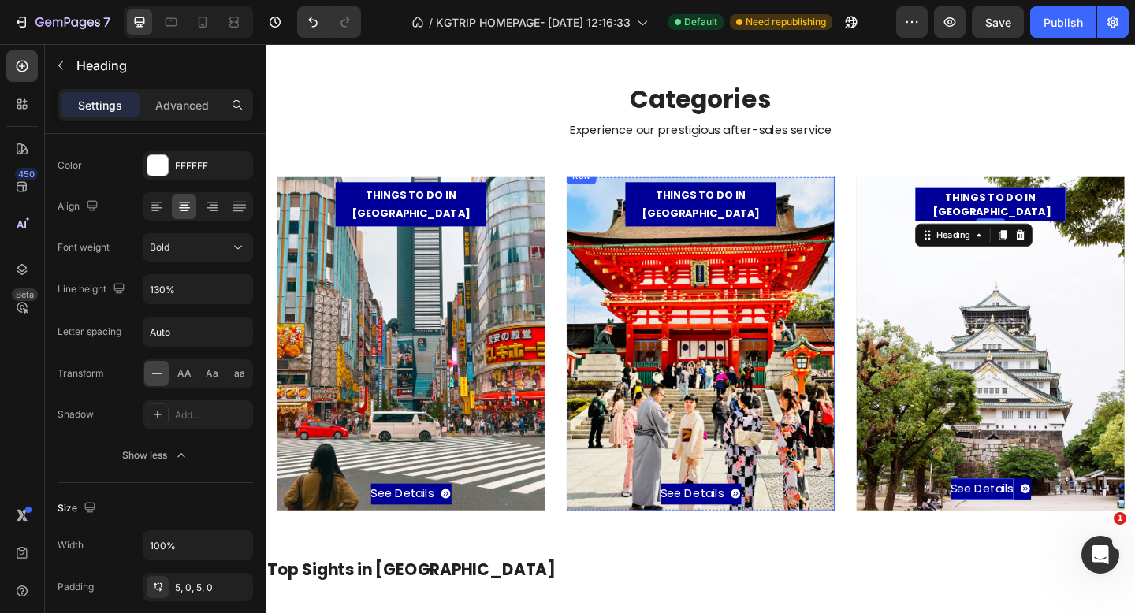
click at [703, 243] on div "See Details Button" at bounding box center [738, 394] width 259 height 303
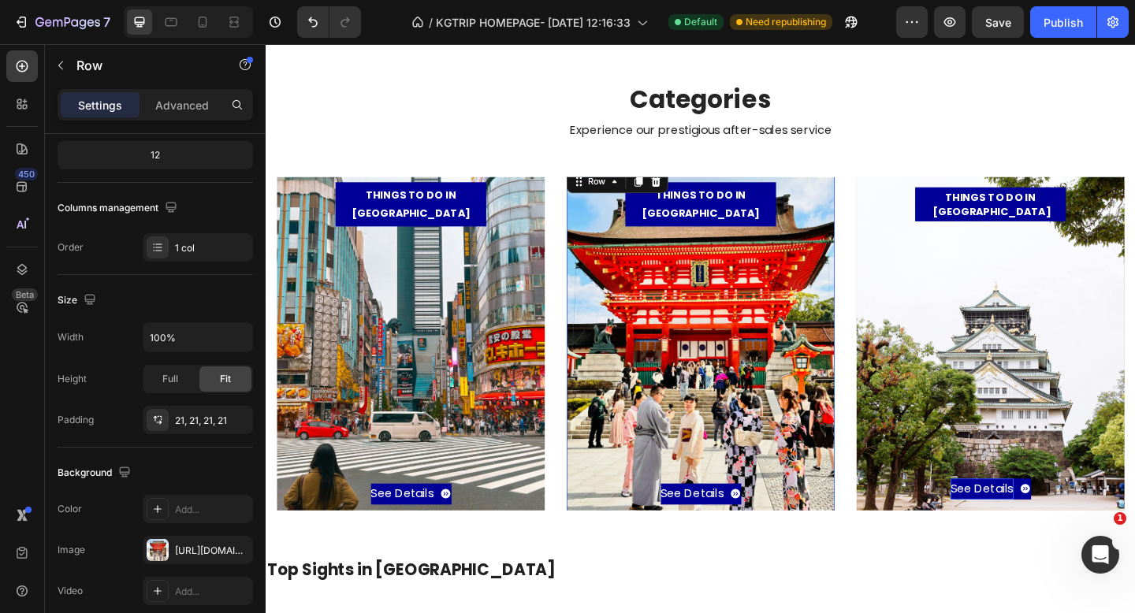
click at [706, 219] on p "THINGS TO DO IN [GEOGRAPHIC_DATA]" at bounding box center [739, 218] width 164 height 39
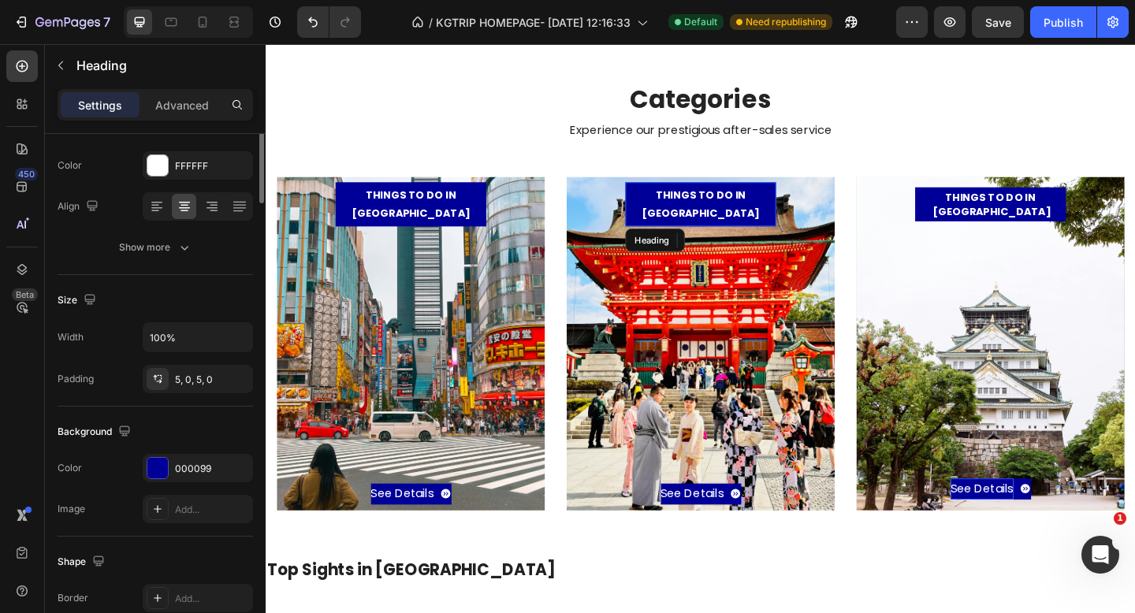
scroll to position [0, 0]
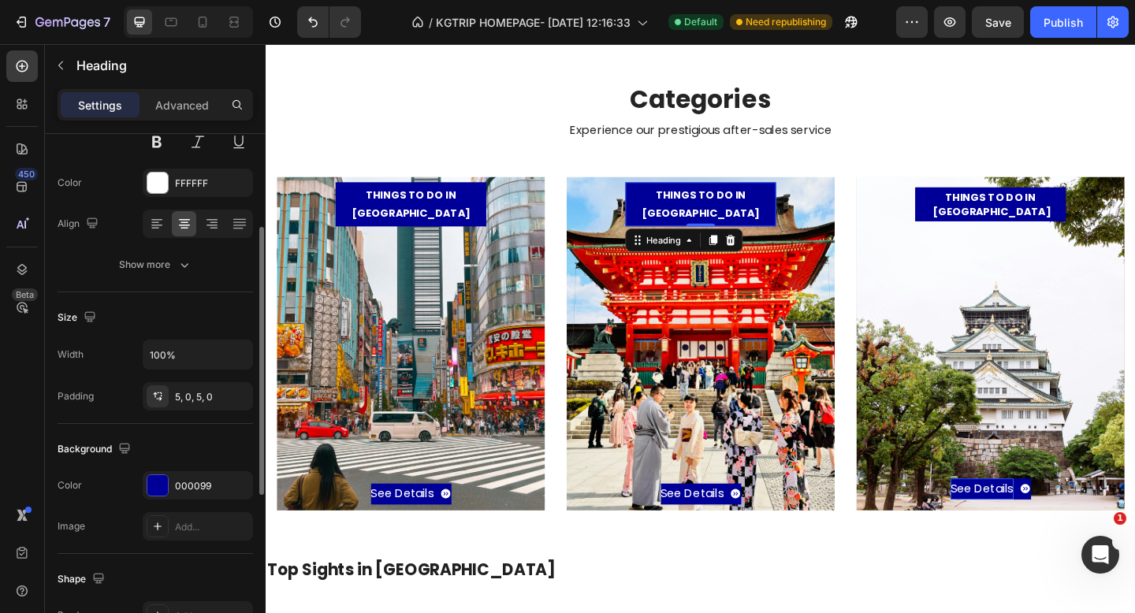
click at [97, 344] on div "Width 100%" at bounding box center [156, 355] width 196 height 30
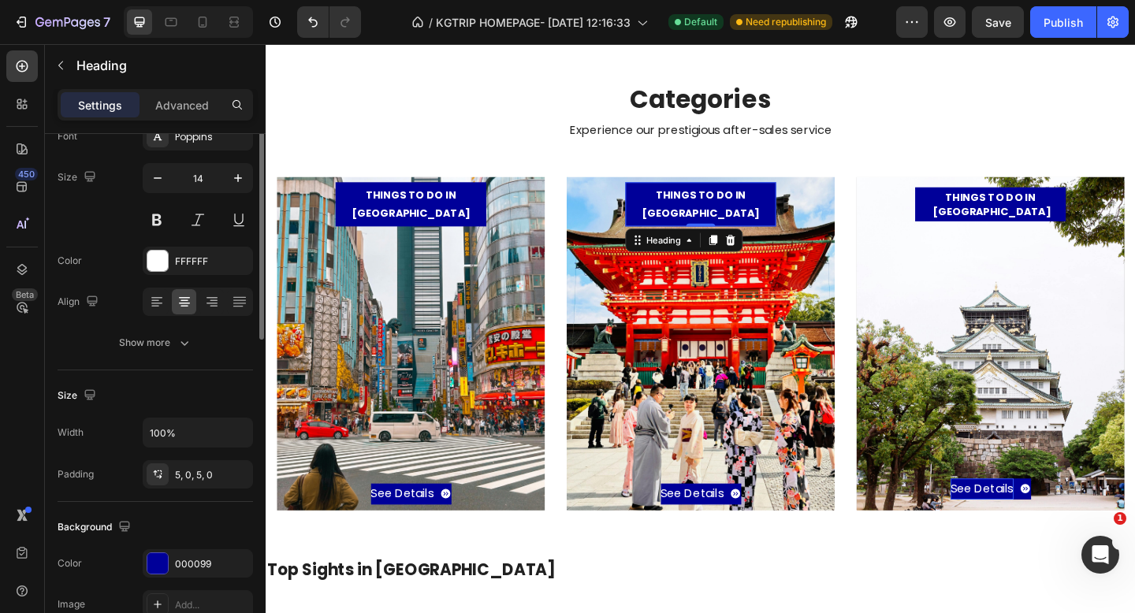
scroll to position [28, 0]
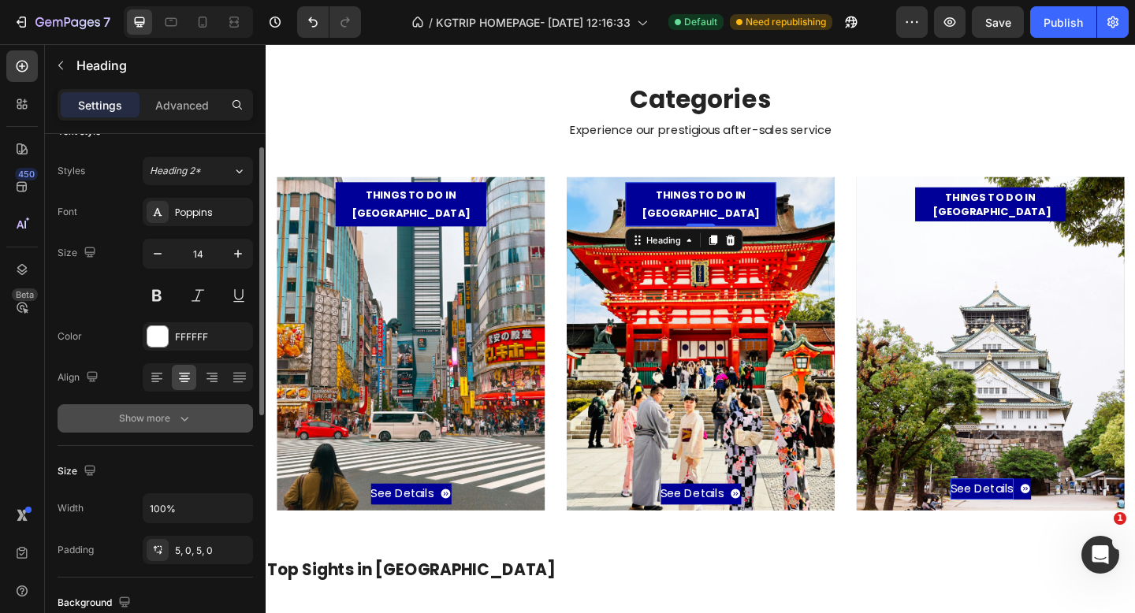
click at [140, 423] on div "Show more" at bounding box center [155, 419] width 73 height 16
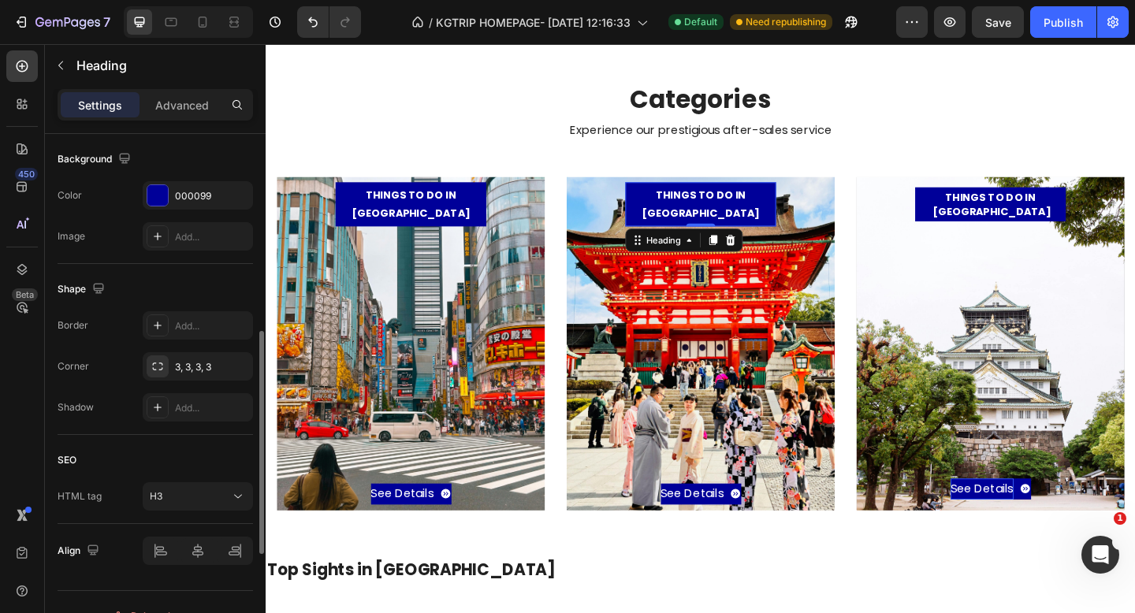
scroll to position [698, 0]
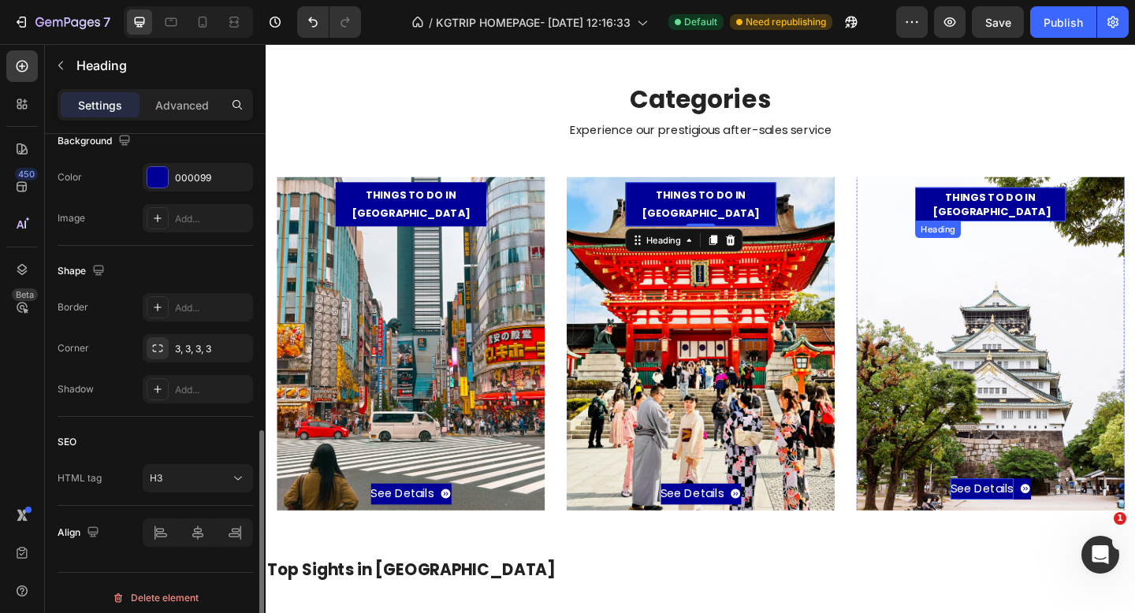
click at [1019, 217] on p "THINGS TO DO IN [GEOGRAPHIC_DATA]" at bounding box center [1054, 218] width 164 height 28
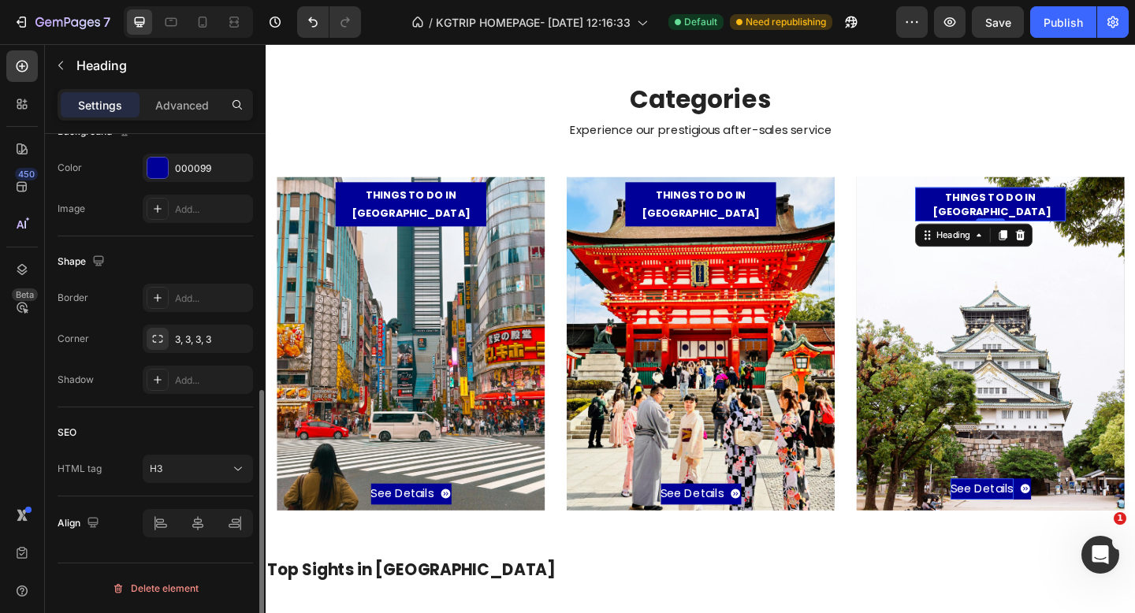
scroll to position [499, 0]
click at [185, 101] on p "Advanced" at bounding box center [182, 105] width 54 height 17
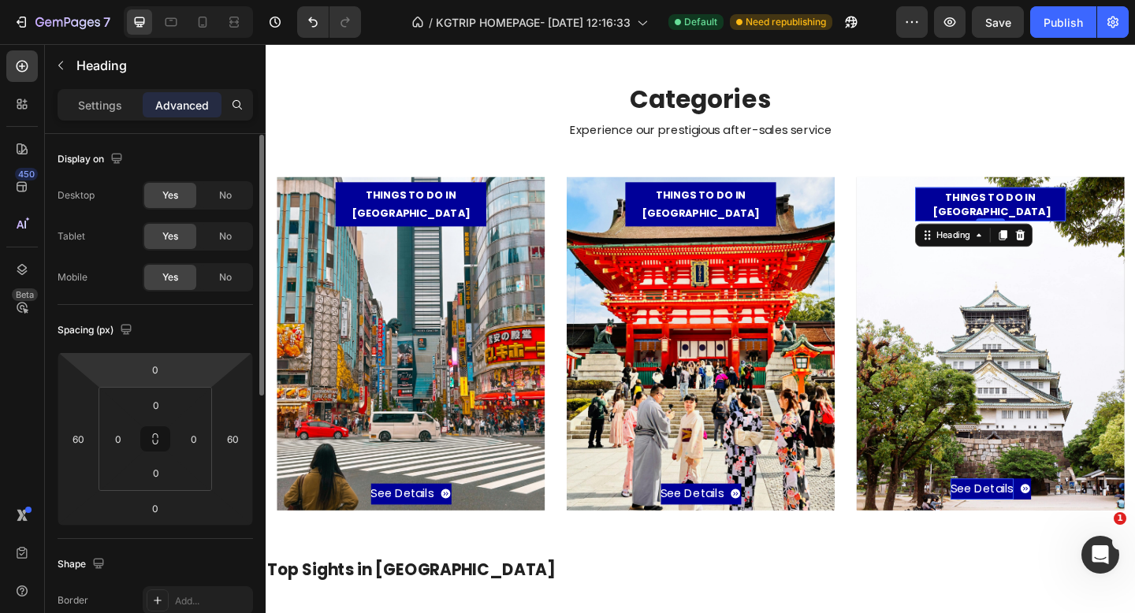
scroll to position [1, 0]
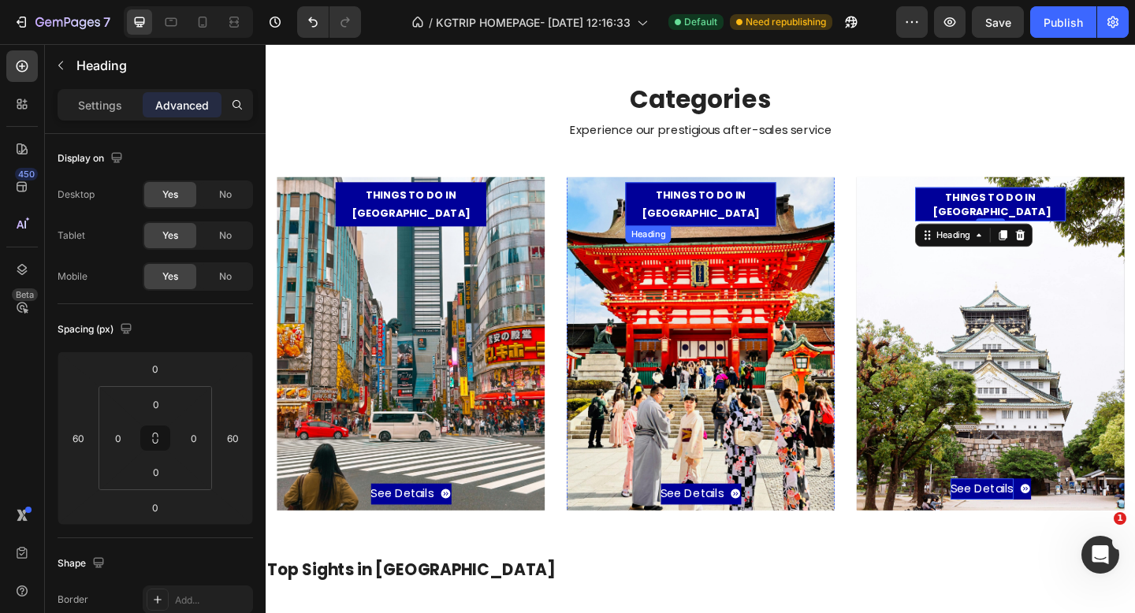
click at [710, 218] on p "THINGS TO DO IN [GEOGRAPHIC_DATA]" at bounding box center [739, 218] width 164 height 39
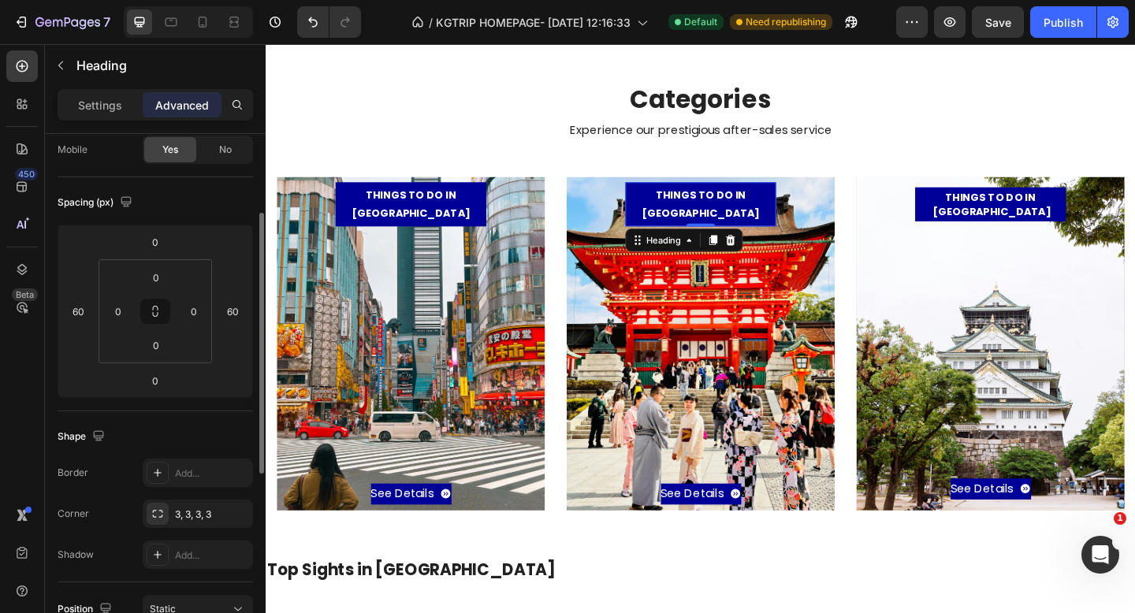
scroll to position [179, 0]
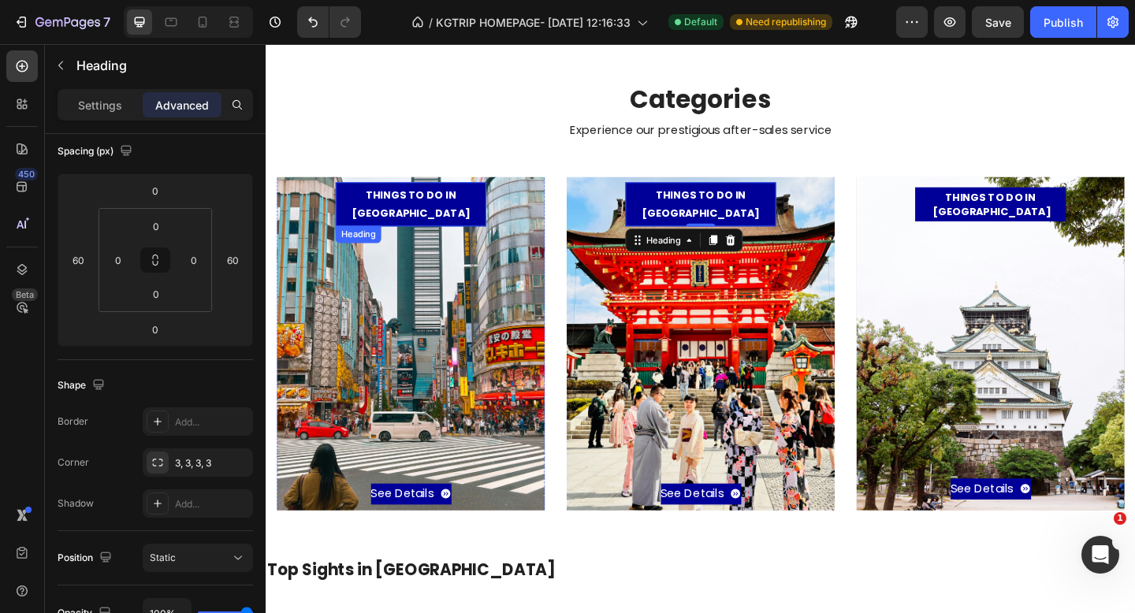
click at [414, 223] on h3 "THINGS TO DO IN [GEOGRAPHIC_DATA]" at bounding box center [423, 218] width 164 height 47
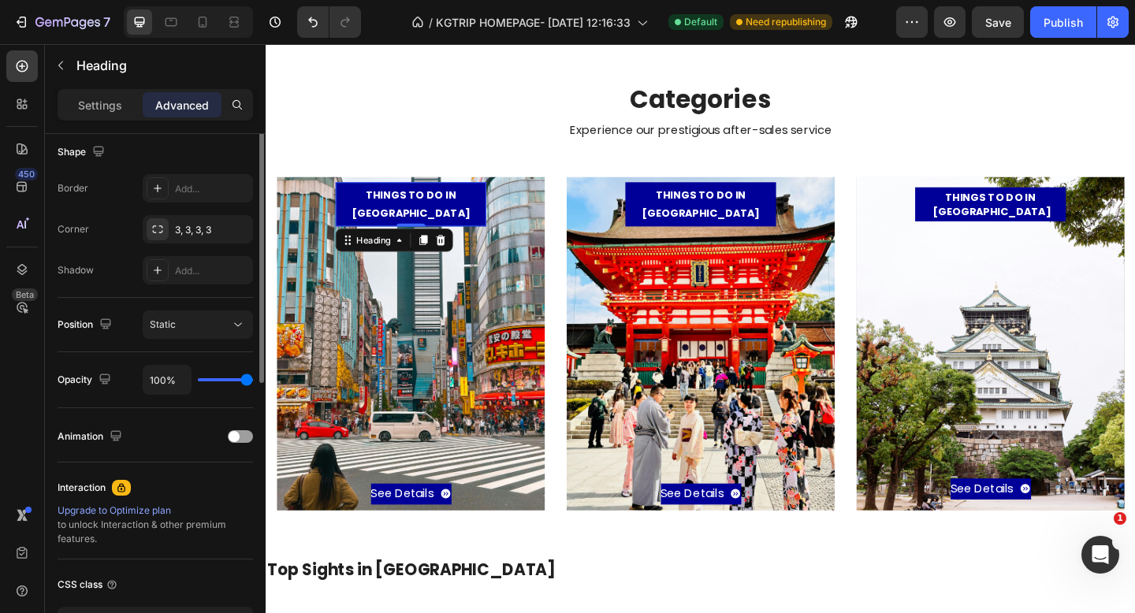
scroll to position [267, 0]
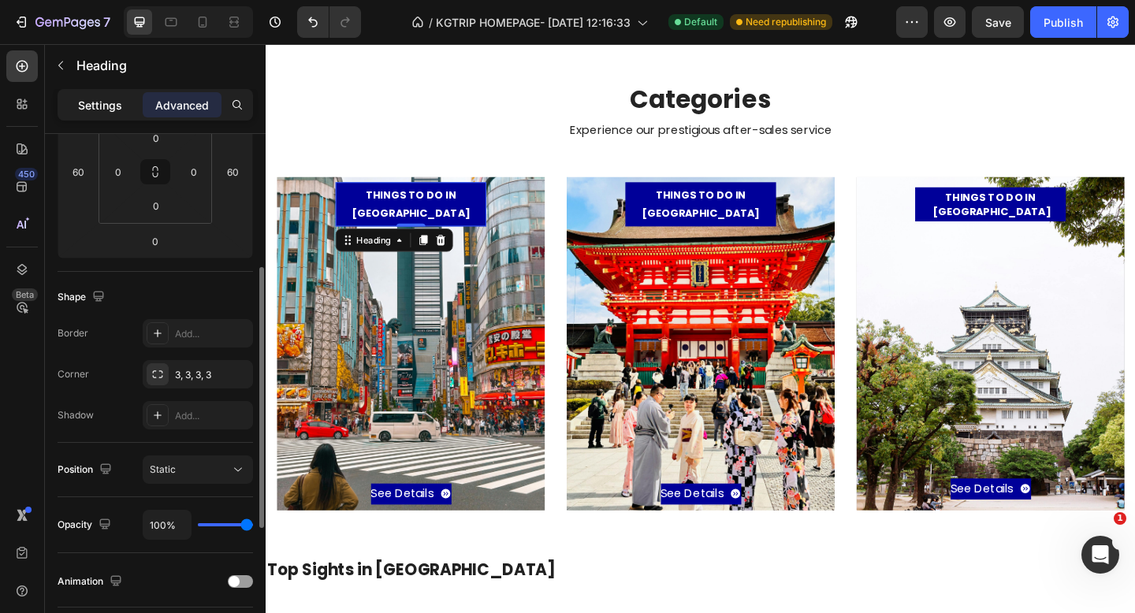
click at [97, 106] on p "Settings" at bounding box center [100, 105] width 44 height 17
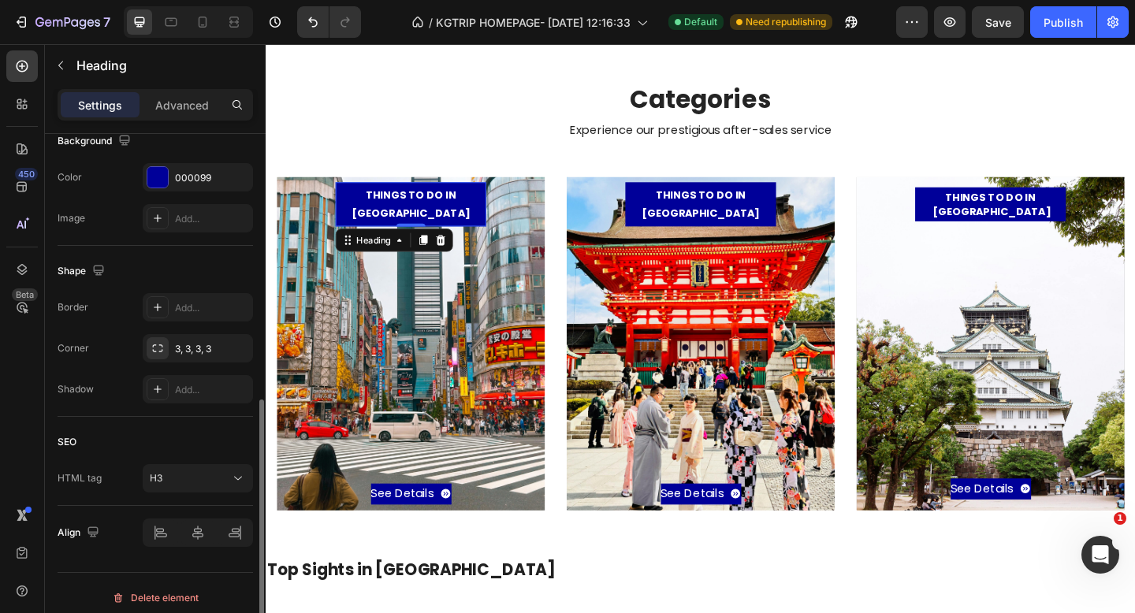
scroll to position [499, 0]
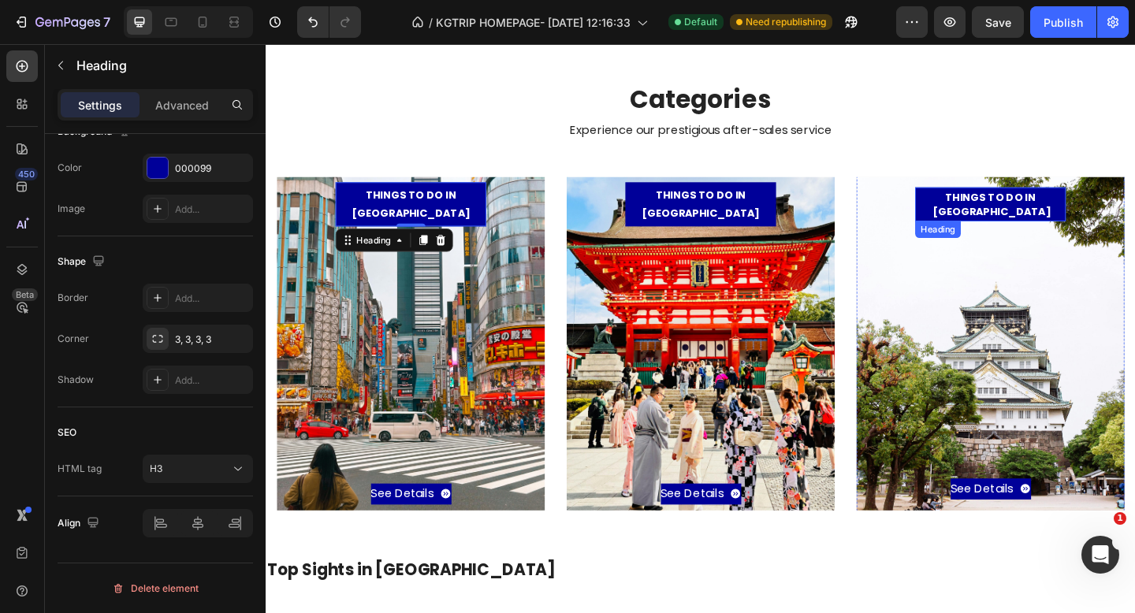
click at [990, 218] on p "THINGS TO DO IN [GEOGRAPHIC_DATA]" at bounding box center [1054, 218] width 164 height 28
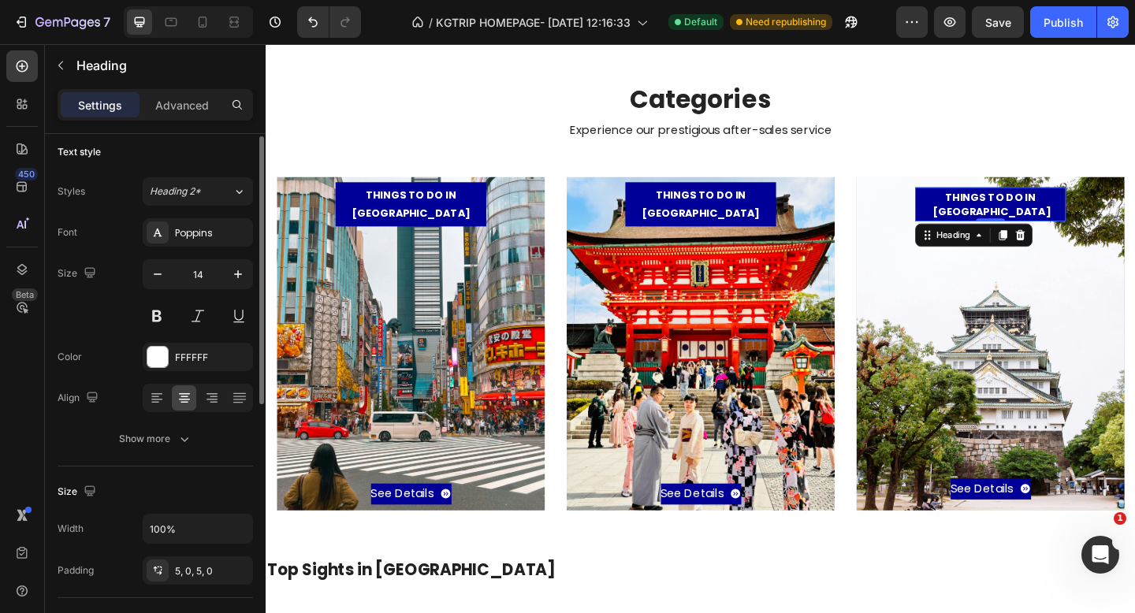
scroll to position [0, 0]
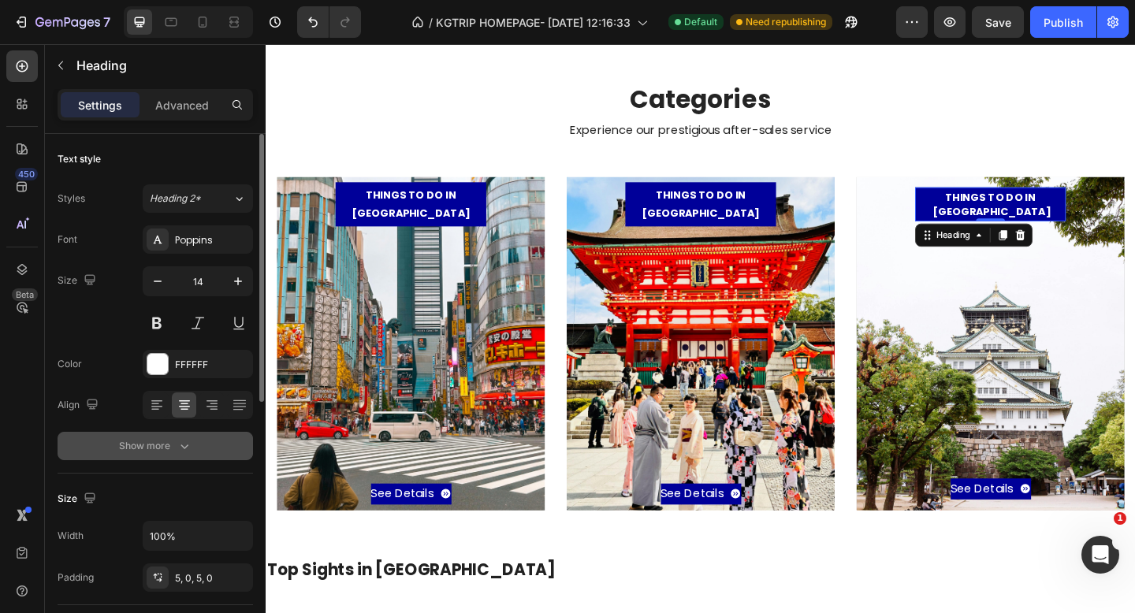
click at [121, 443] on div "Show more" at bounding box center [155, 446] width 73 height 16
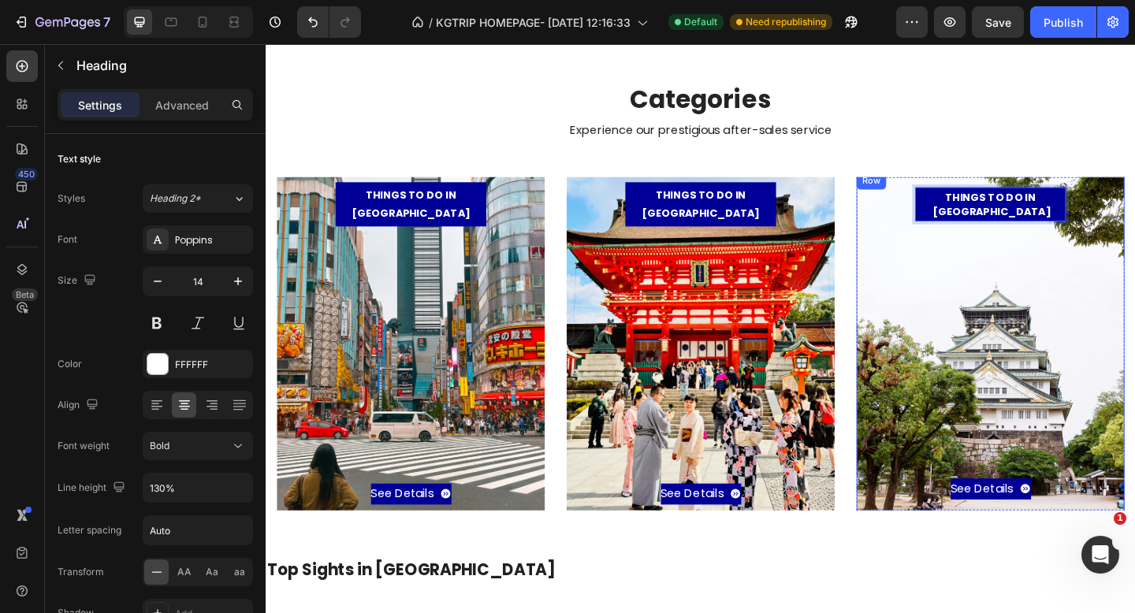
click at [1094, 245] on div "See Details Button" at bounding box center [1054, 388] width 259 height 303
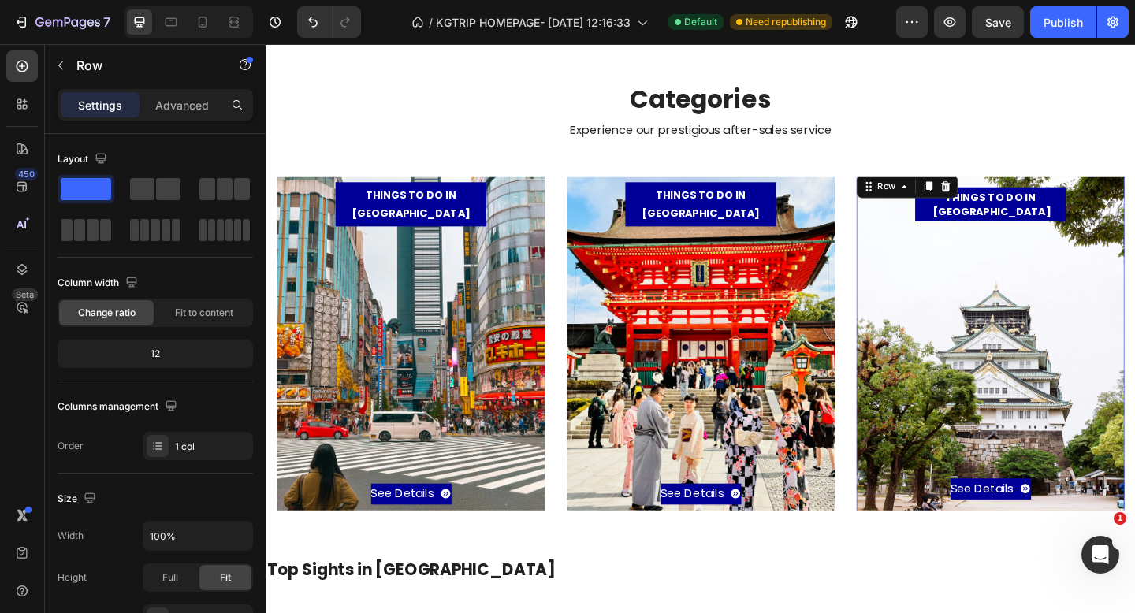
click at [1068, 263] on div "See Details Button" at bounding box center [1054, 388] width 259 height 303
click at [1098, 220] on p "THINGS TO DO IN [GEOGRAPHIC_DATA]" at bounding box center [1054, 218] width 164 height 28
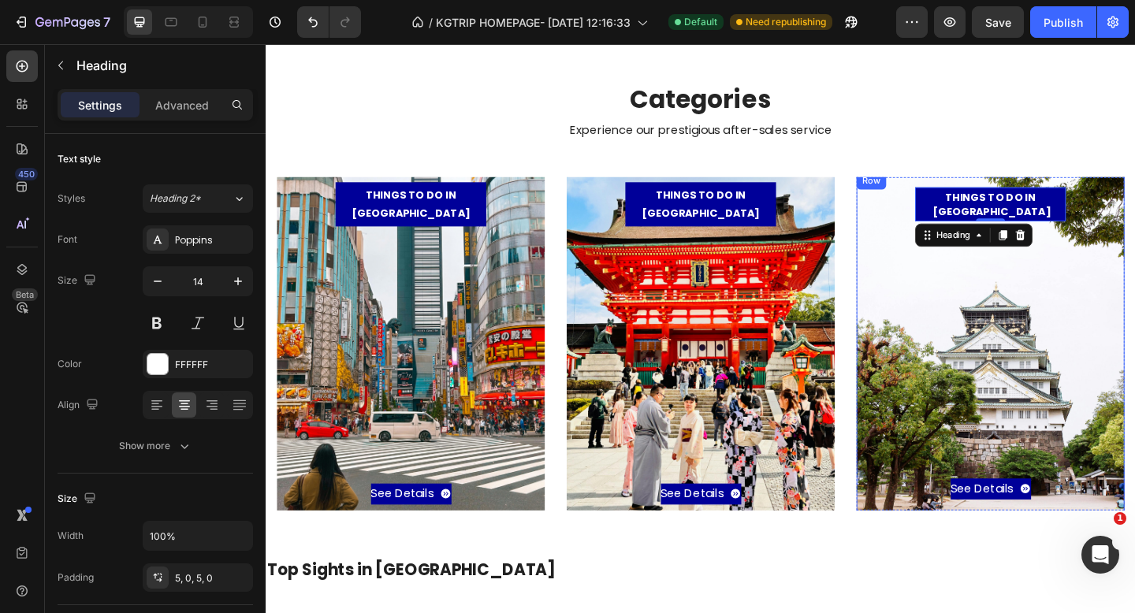
click at [1031, 304] on div "See Details Button" at bounding box center [1054, 388] width 259 height 303
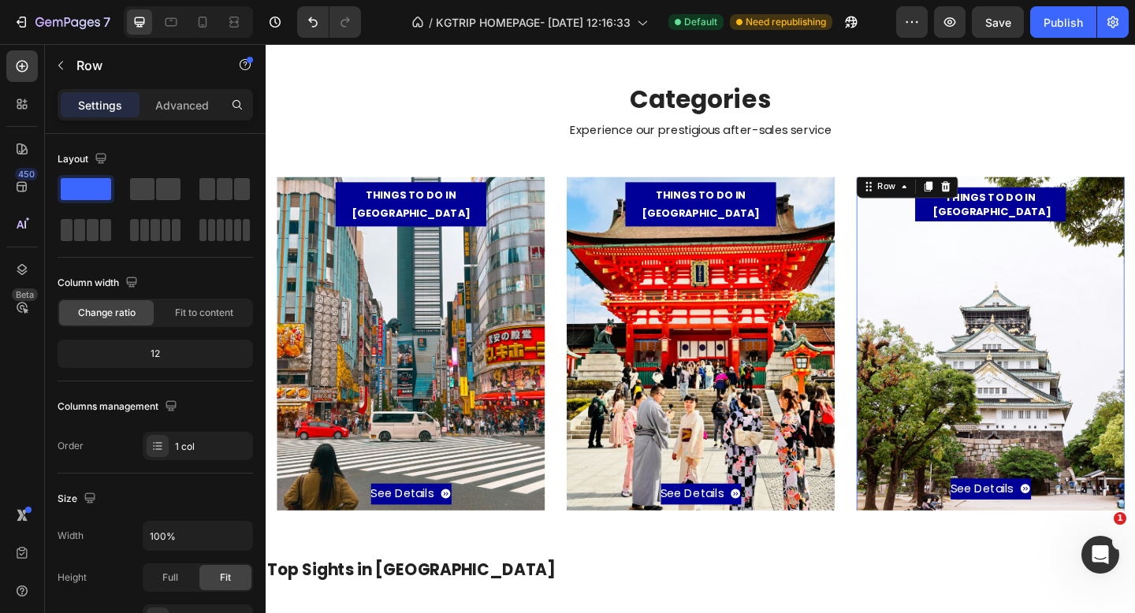
click at [1135, 225] on div "THINGS TO DO IN OSAKA Heading See Details Button" at bounding box center [1054, 369] width 259 height 339
click at [1104, 224] on p "THINGS TO DO IN [GEOGRAPHIC_DATA]" at bounding box center [1054, 218] width 164 height 28
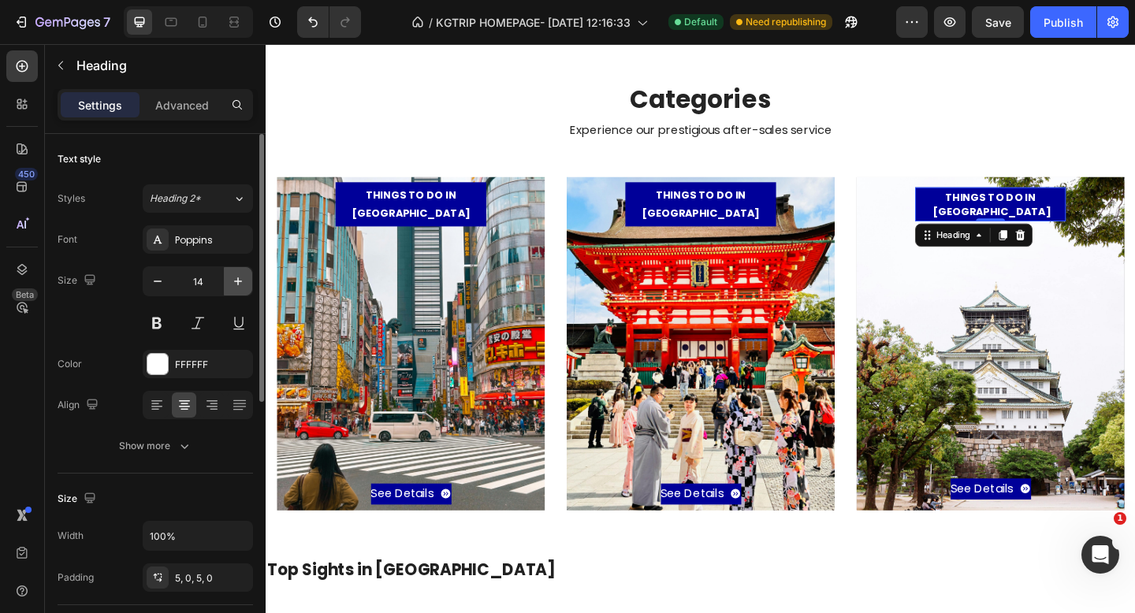
click at [237, 285] on icon "button" at bounding box center [238, 282] width 16 height 16
type input "15"
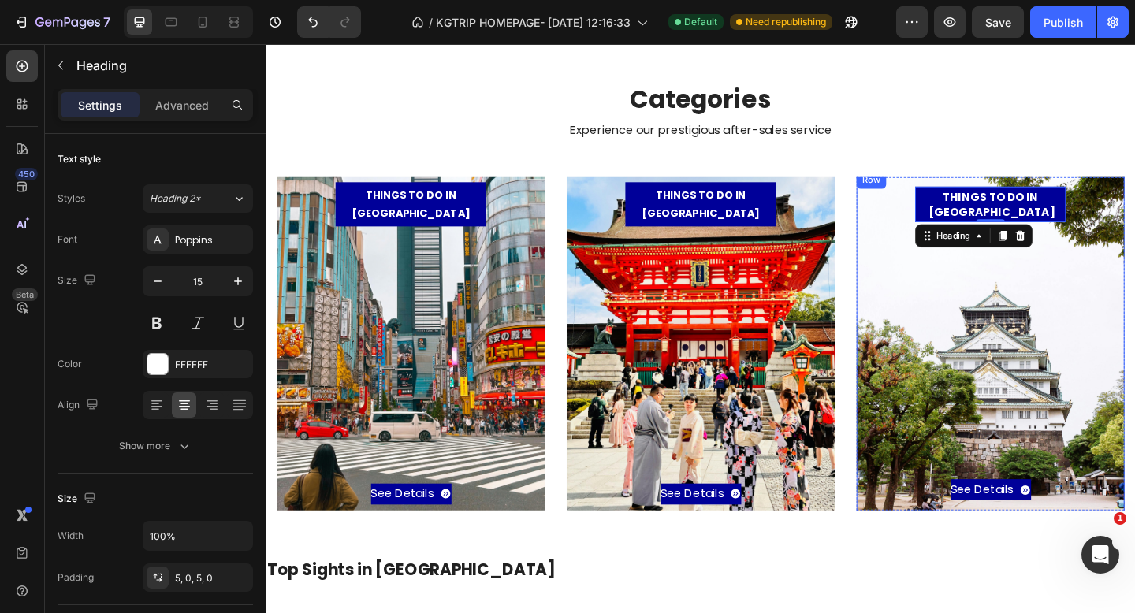
click at [975, 441] on div "See Details Button" at bounding box center [1054, 389] width 259 height 303
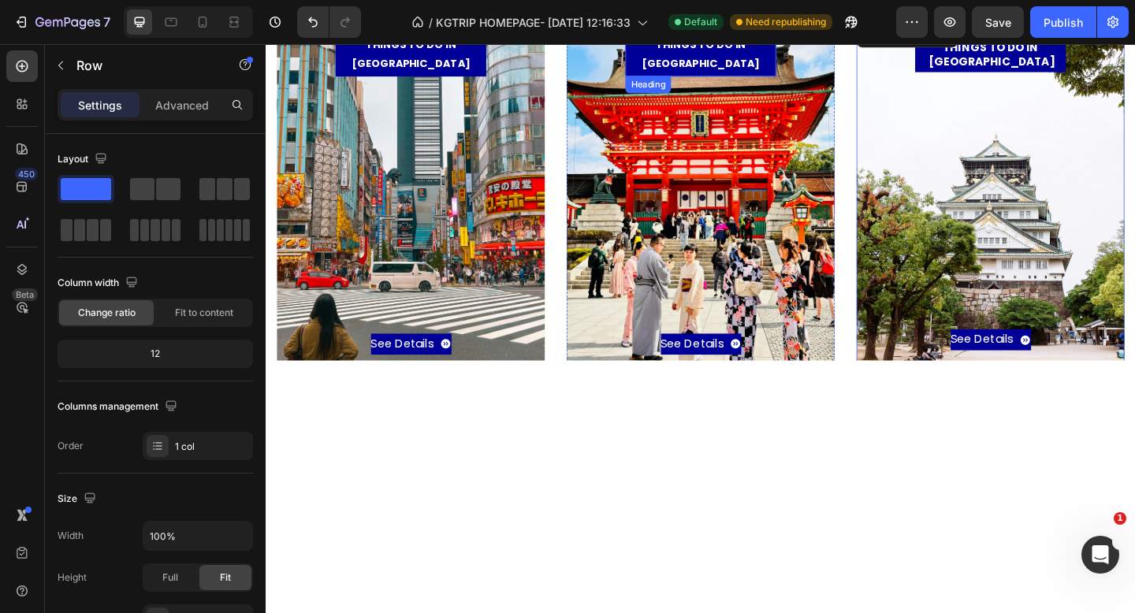
scroll to position [158, 0]
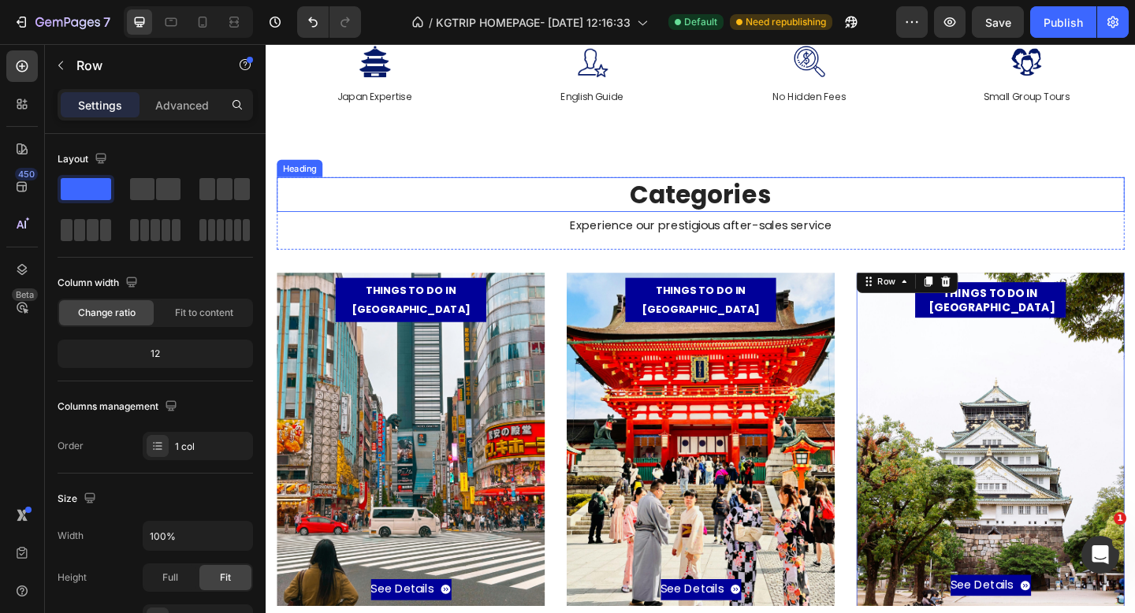
click at [716, 218] on p "Categories" at bounding box center [738, 208] width 919 height 35
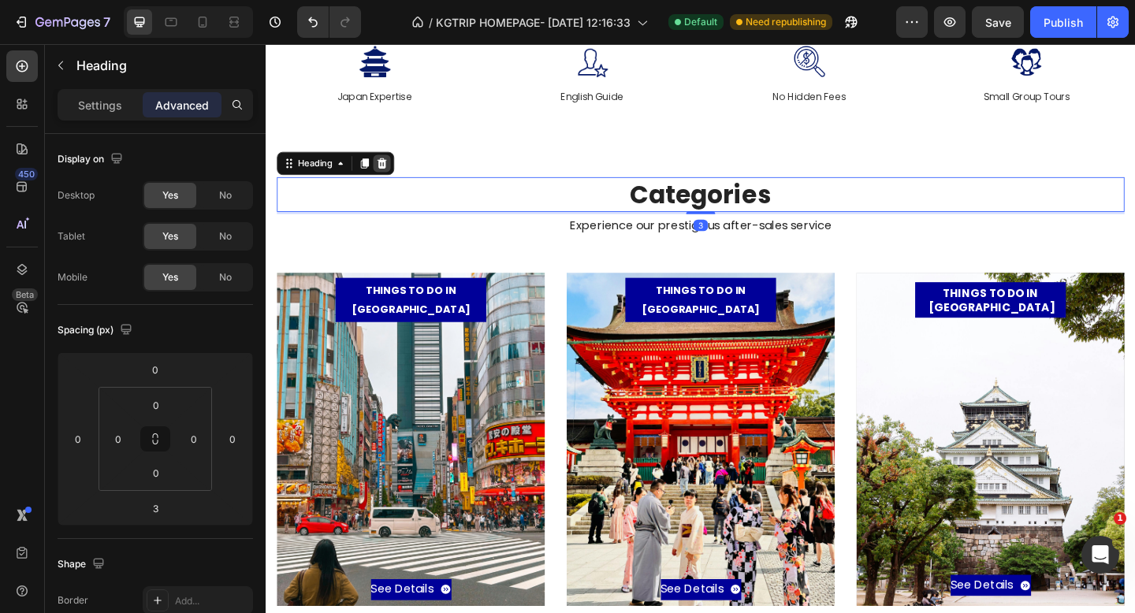
click at [391, 171] on icon at bounding box center [392, 173] width 10 height 11
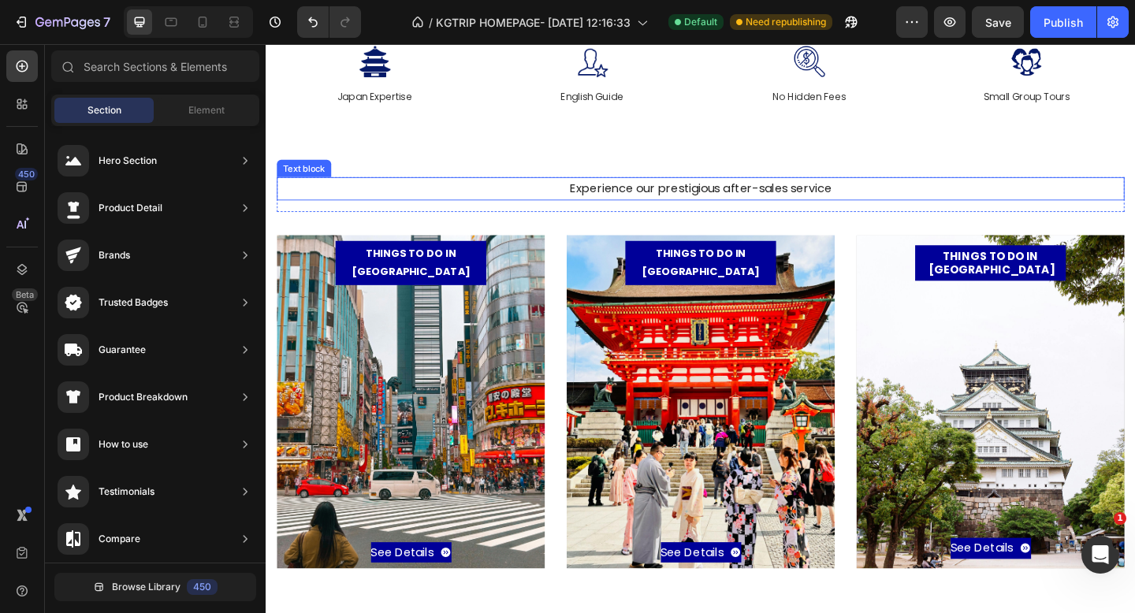
click at [647, 203] on p "Experience our prestigious after-sales service" at bounding box center [738, 202] width 919 height 23
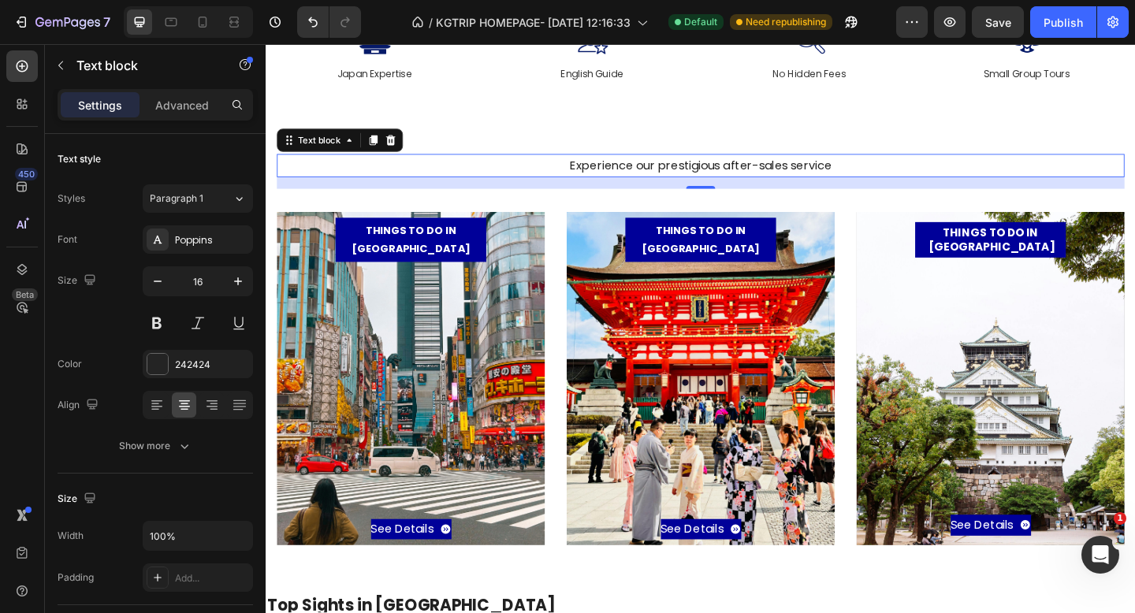
scroll to position [176, 0]
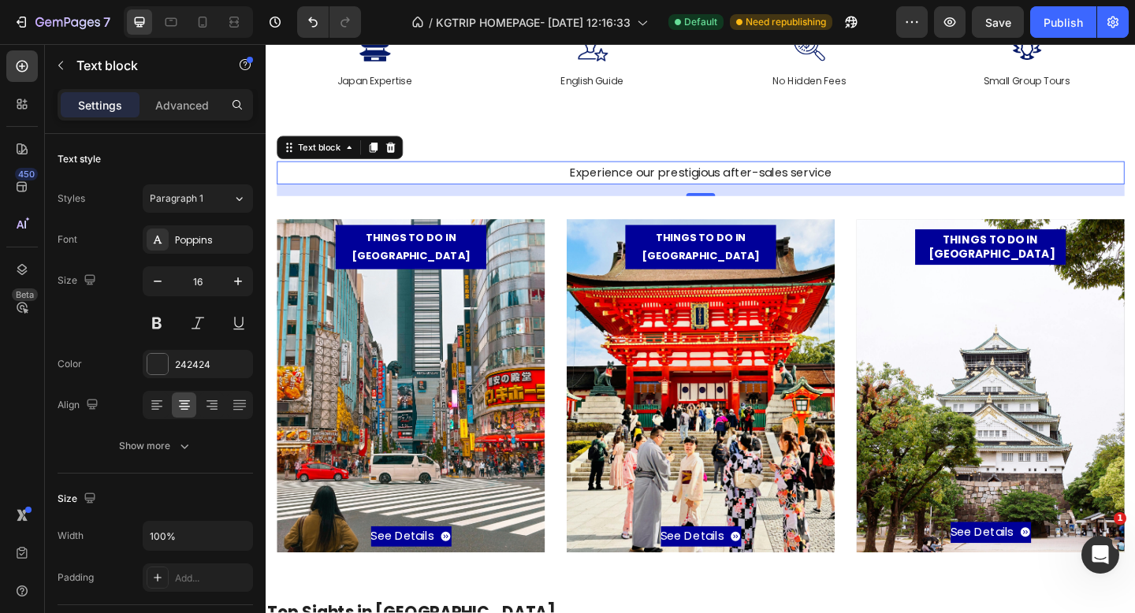
click at [729, 185] on p "Experience our prestigious after-sales service" at bounding box center [738, 184] width 919 height 23
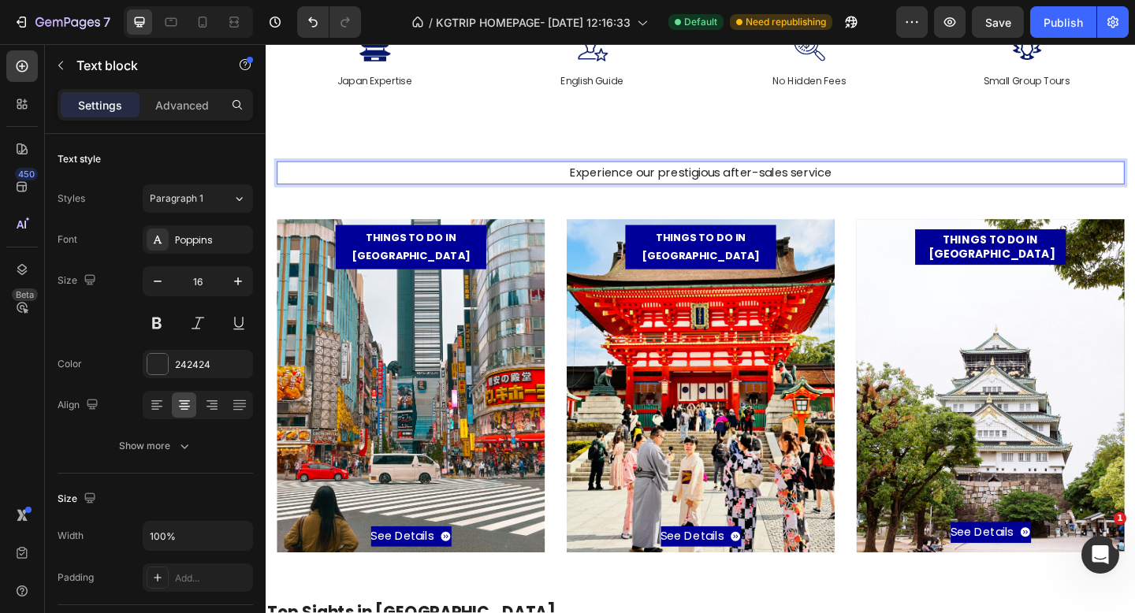
click at [889, 183] on p "Experience our prestigious after-sales service" at bounding box center [738, 184] width 919 height 23
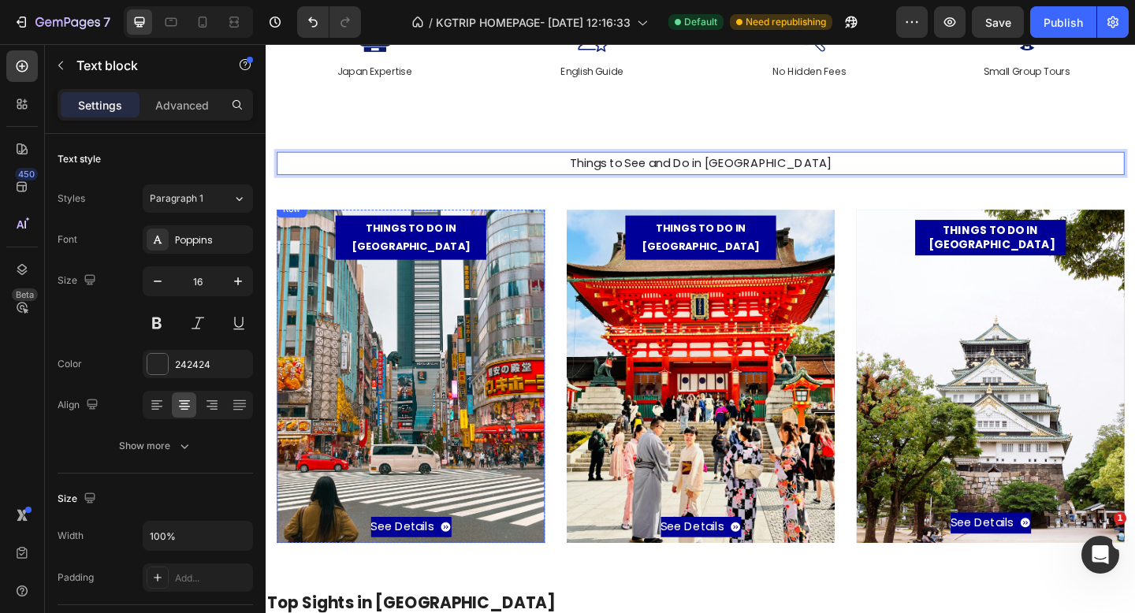
scroll to position [251, 0]
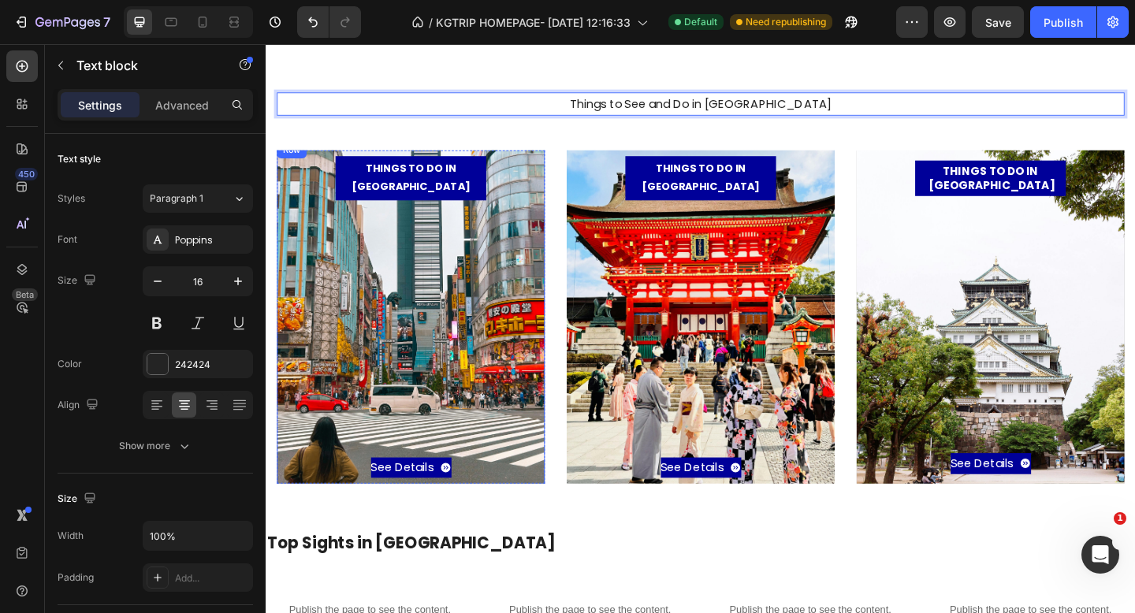
click at [384, 576] on h2 "Top Sights in [GEOGRAPHIC_DATA]" at bounding box center [739, 589] width 946 height 26
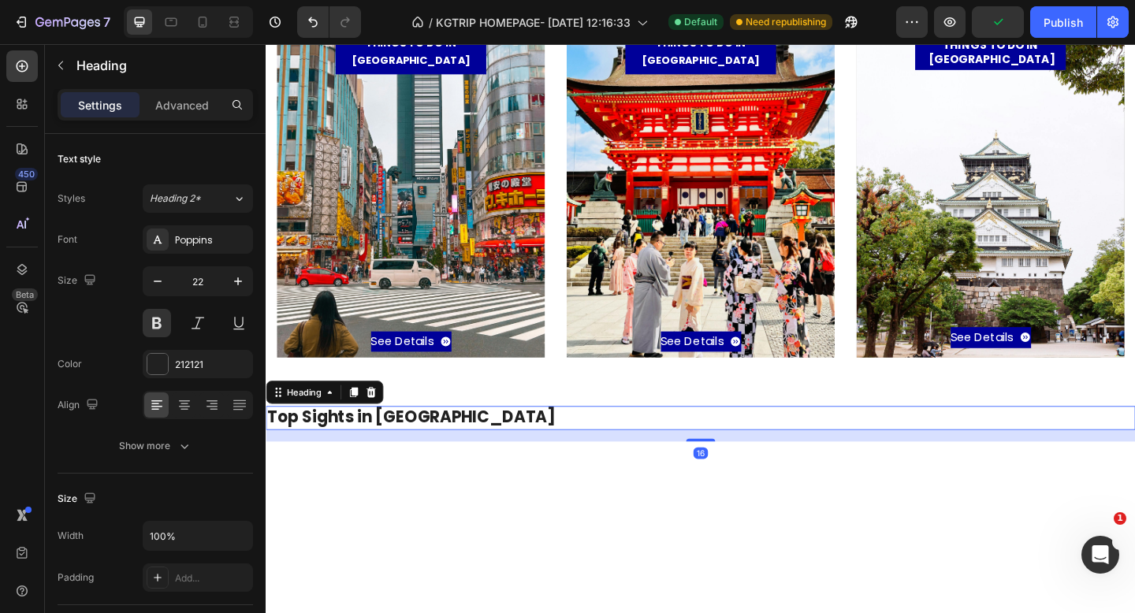
scroll to position [16, 0]
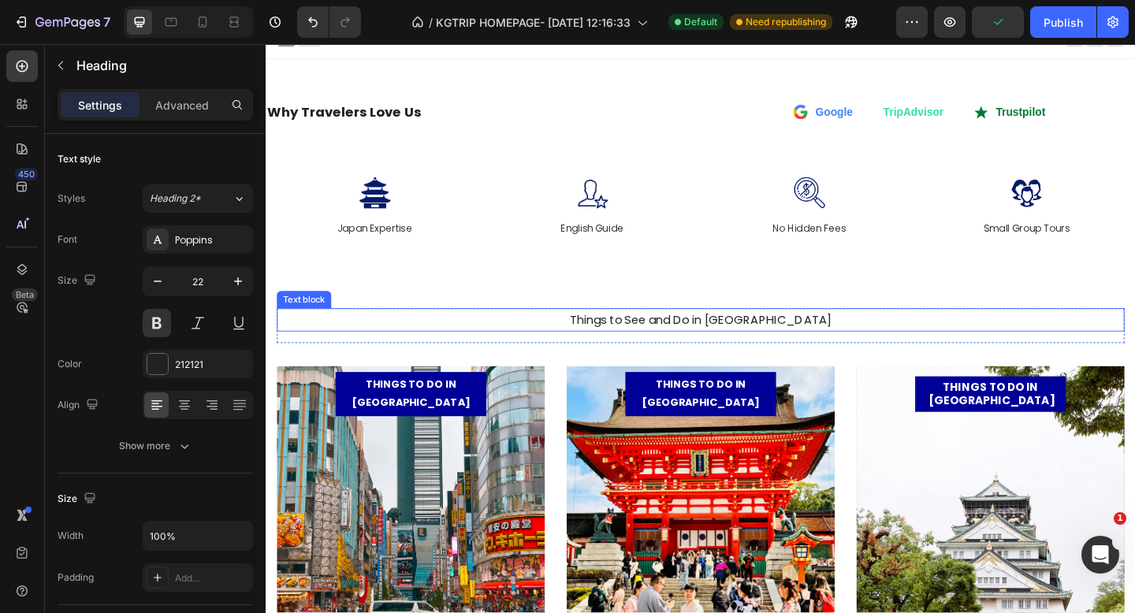
click at [712, 348] on p "Things to See and Do in Japan" at bounding box center [738, 345] width 919 height 23
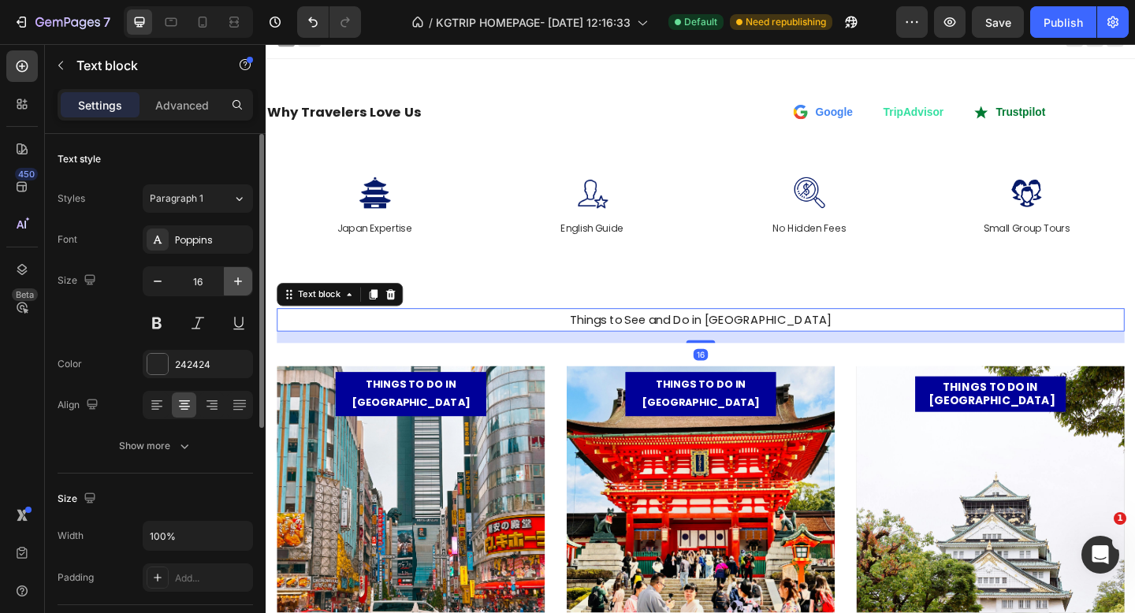
click at [234, 282] on icon "button" at bounding box center [238, 282] width 16 height 16
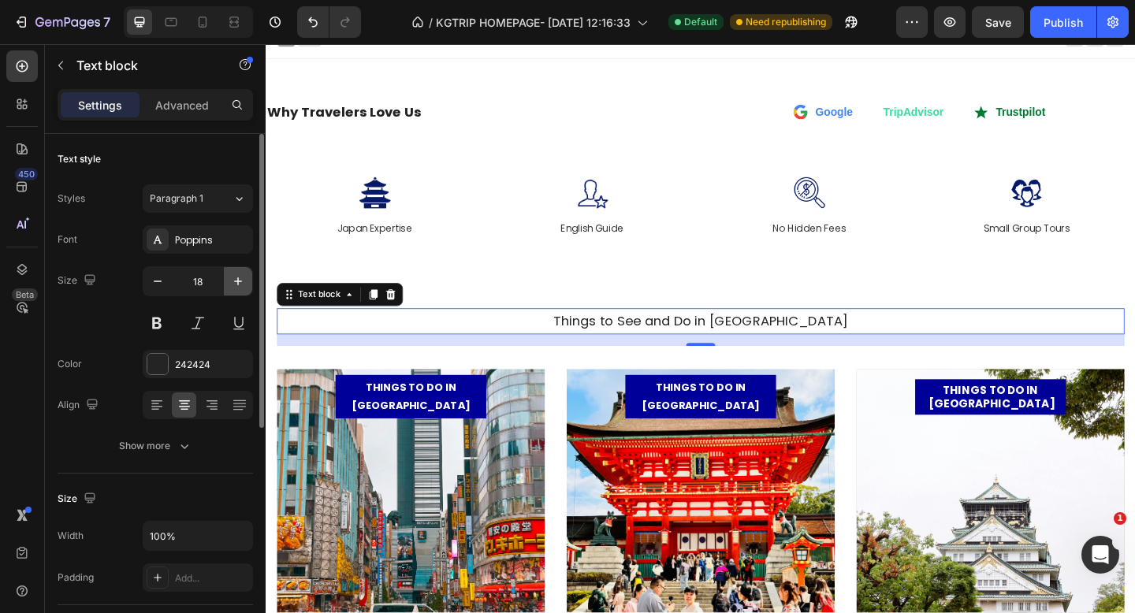
click at [234, 282] on icon "button" at bounding box center [238, 282] width 16 height 16
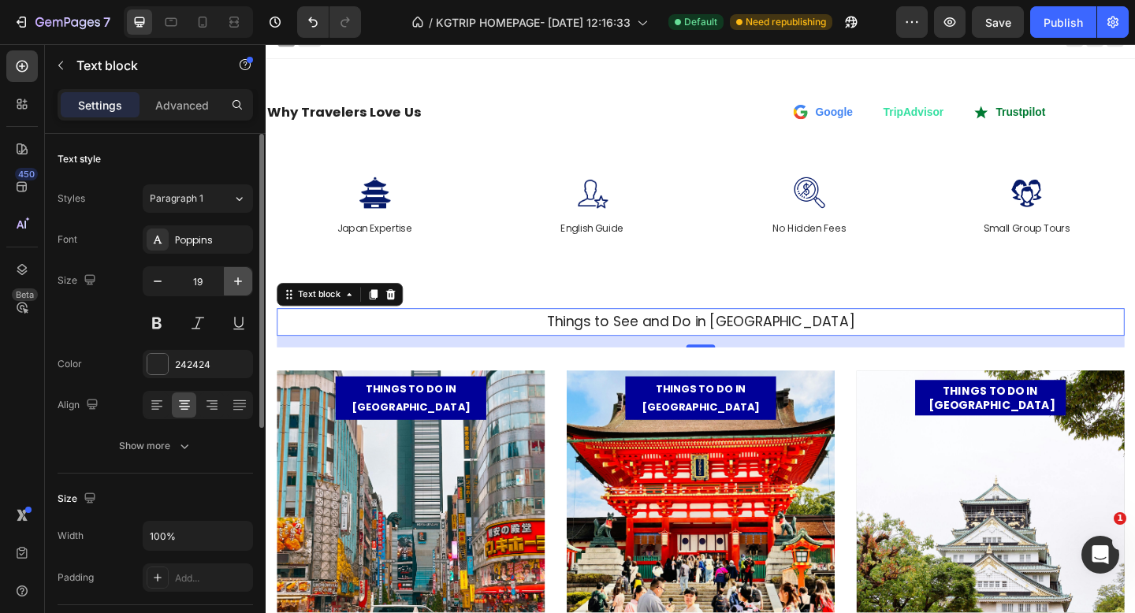
click at [234, 282] on icon "button" at bounding box center [238, 282] width 16 height 16
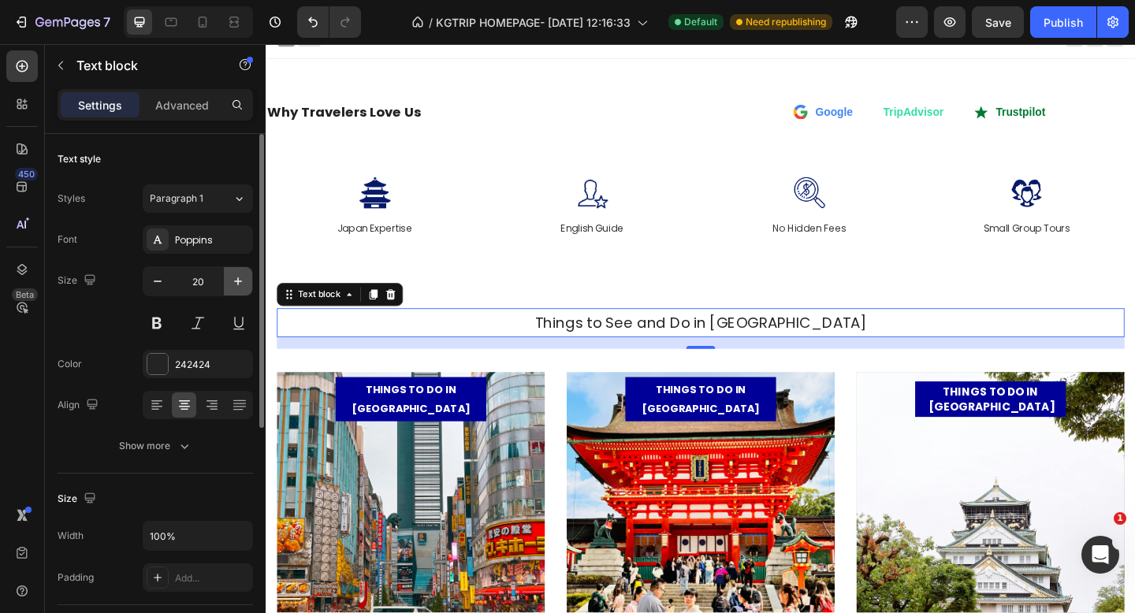
click at [234, 282] on icon "button" at bounding box center [238, 282] width 16 height 16
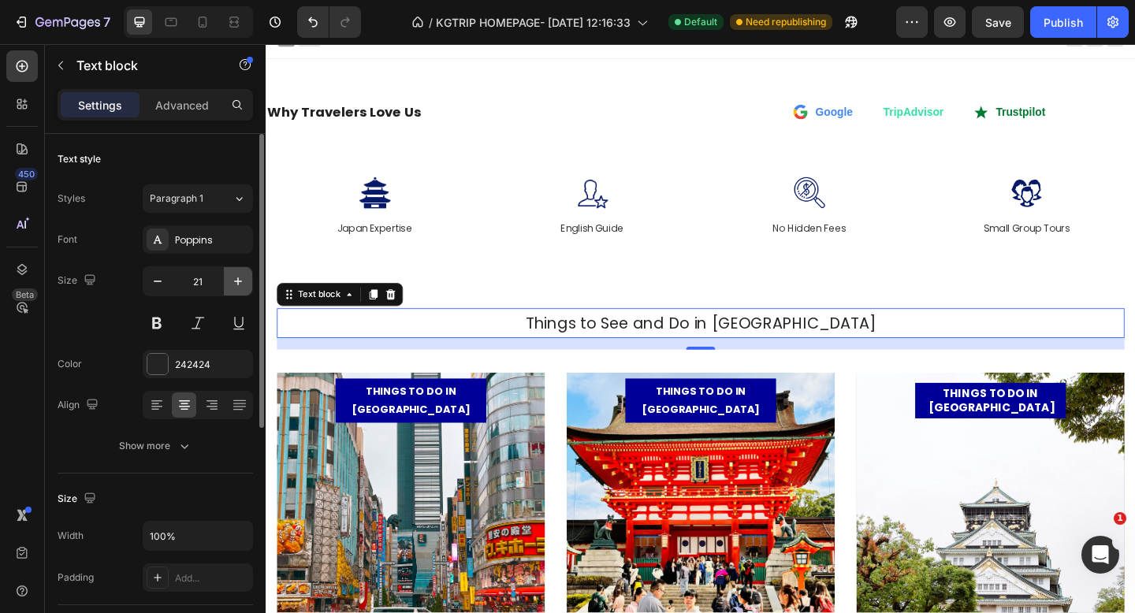
click at [234, 282] on icon "button" at bounding box center [238, 282] width 16 height 16
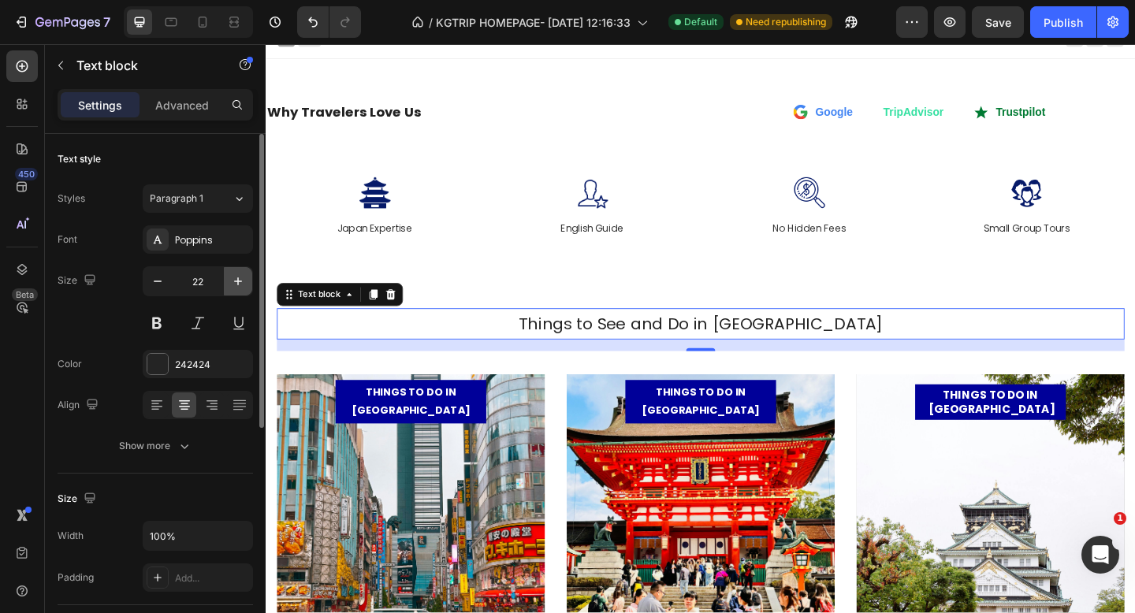
click at [234, 282] on icon "button" at bounding box center [238, 282] width 16 height 16
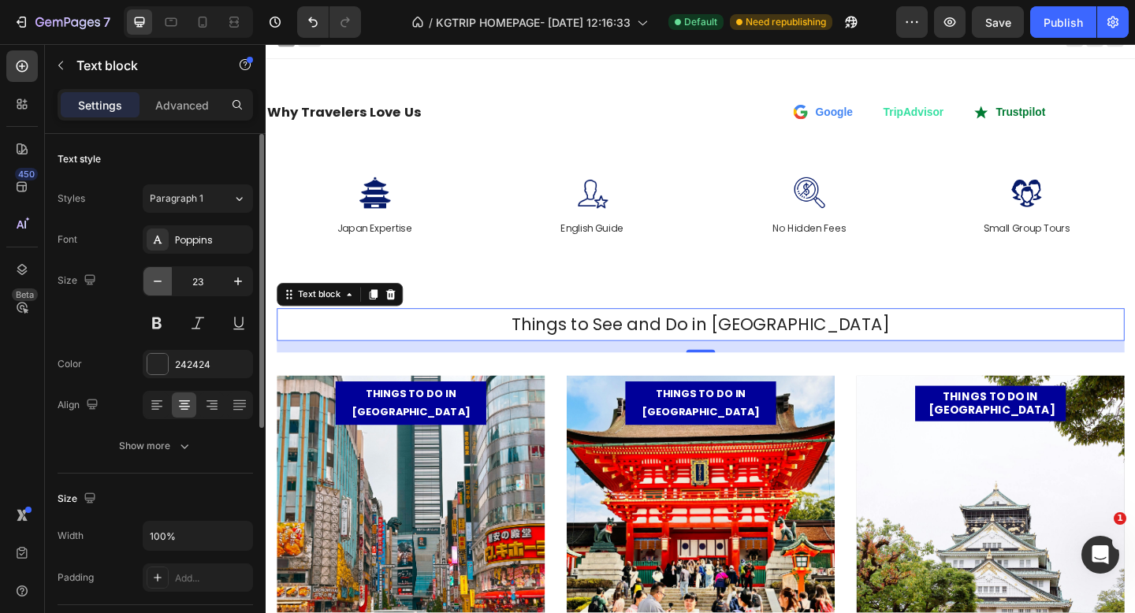
click at [160, 282] on icon "button" at bounding box center [158, 282] width 16 height 16
type input "22"
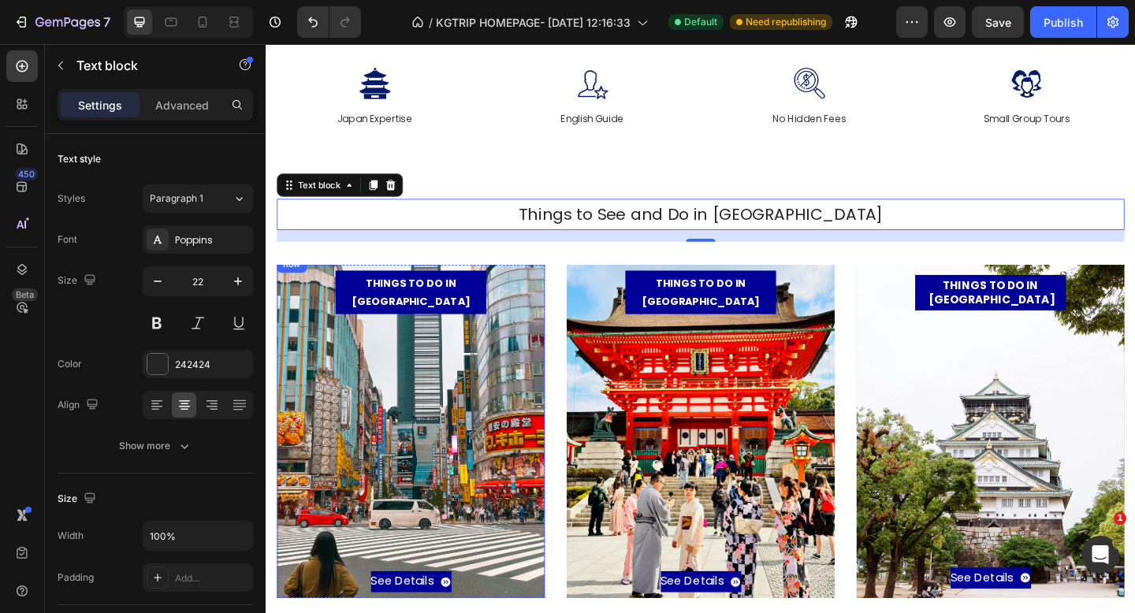
scroll to position [421, 0]
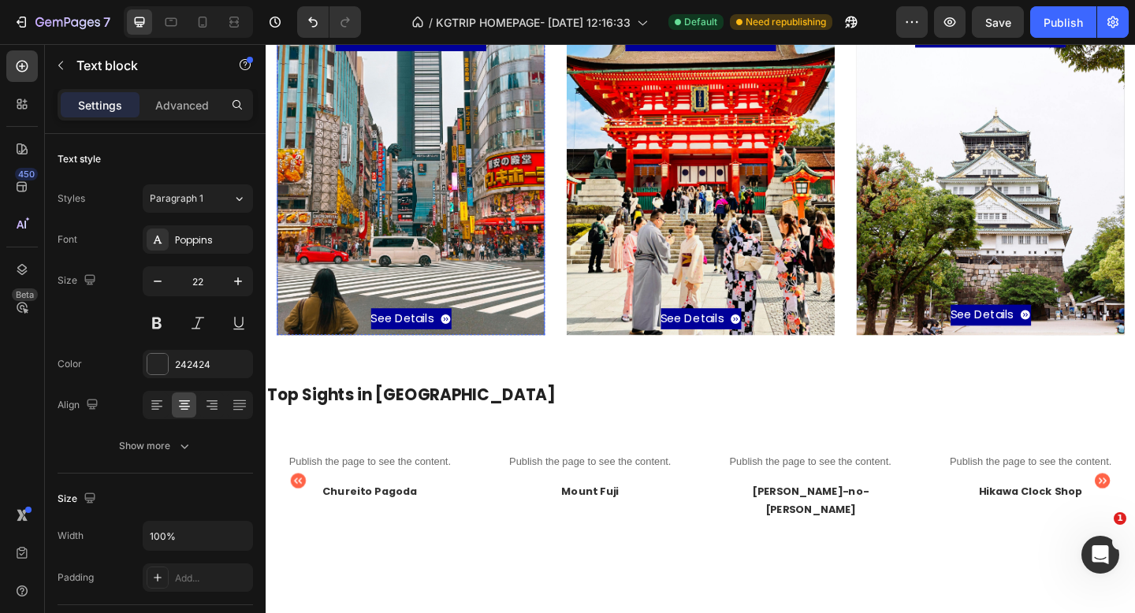
click at [414, 427] on h2 "Top Sights in [GEOGRAPHIC_DATA]" at bounding box center [739, 427] width 946 height 26
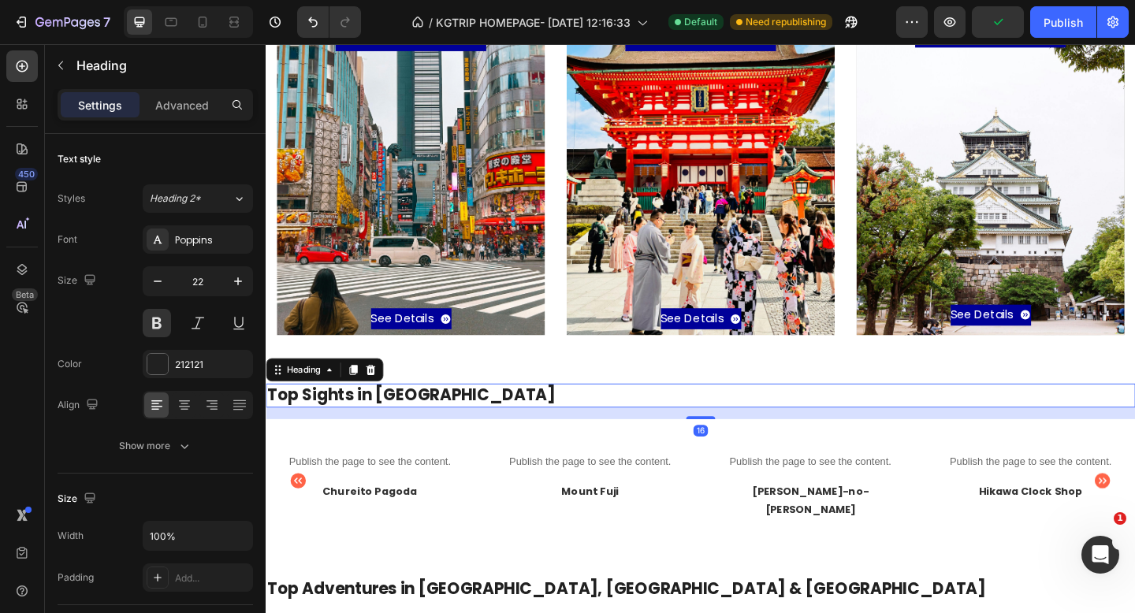
click at [414, 427] on h2 "Top Sights in [GEOGRAPHIC_DATA]" at bounding box center [739, 427] width 946 height 26
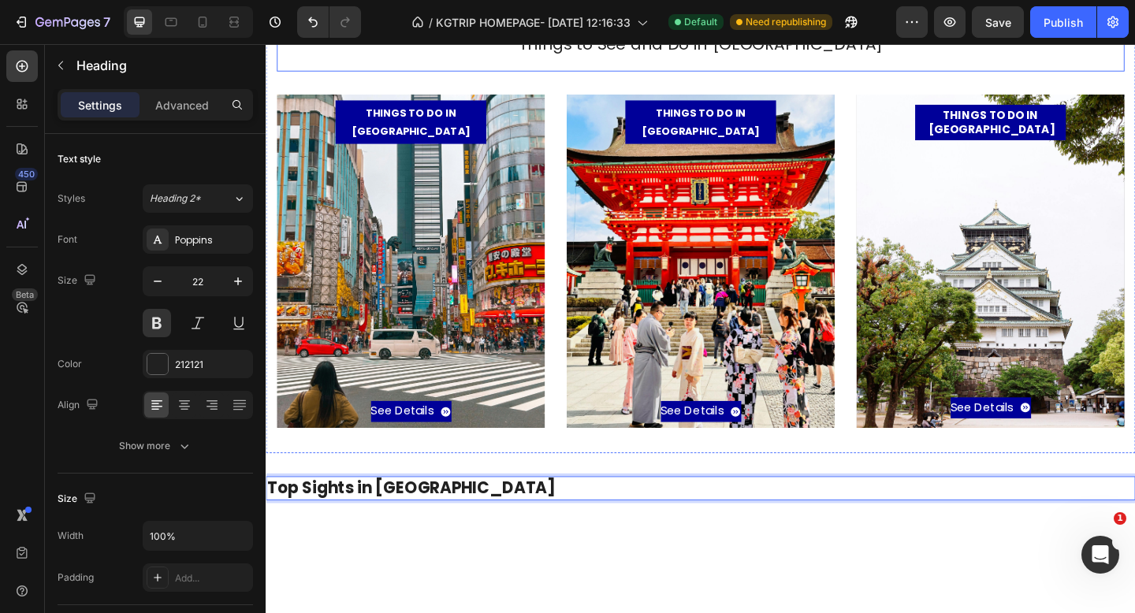
scroll to position [147, 0]
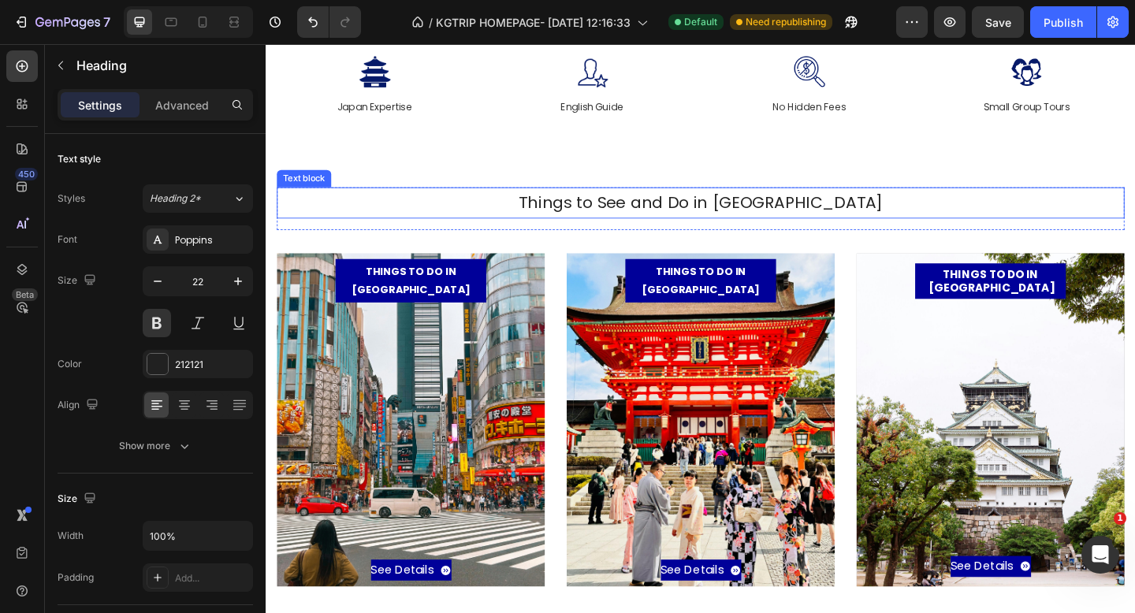
click at [650, 216] on p "Things to See and Do in Japan" at bounding box center [738, 218] width 919 height 32
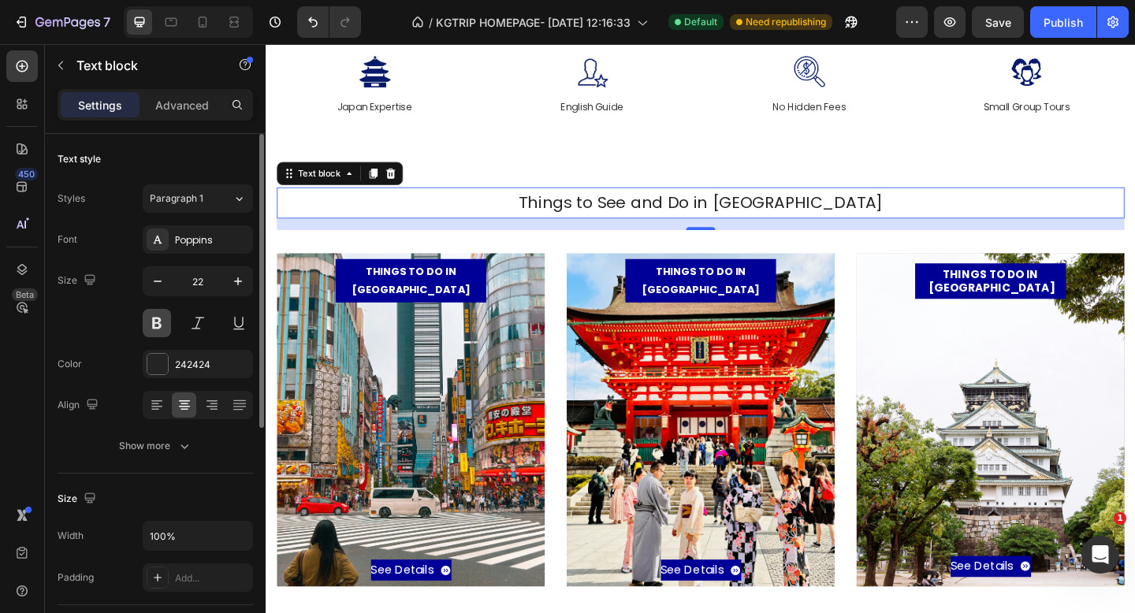
click at [160, 326] on button at bounding box center [157, 323] width 28 height 28
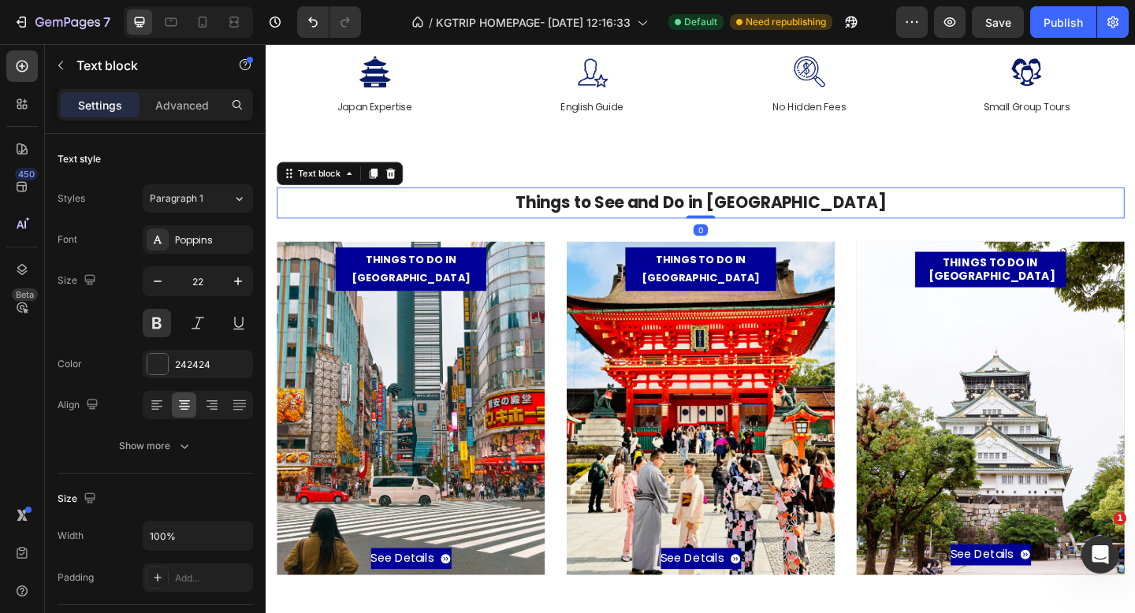
drag, startPoint x: 733, startPoint y: 243, endPoint x: 736, endPoint y: 224, distance: 19.1
click at [736, 224] on div "Things to See and Do in Japan Text block 0" at bounding box center [739, 217] width 923 height 35
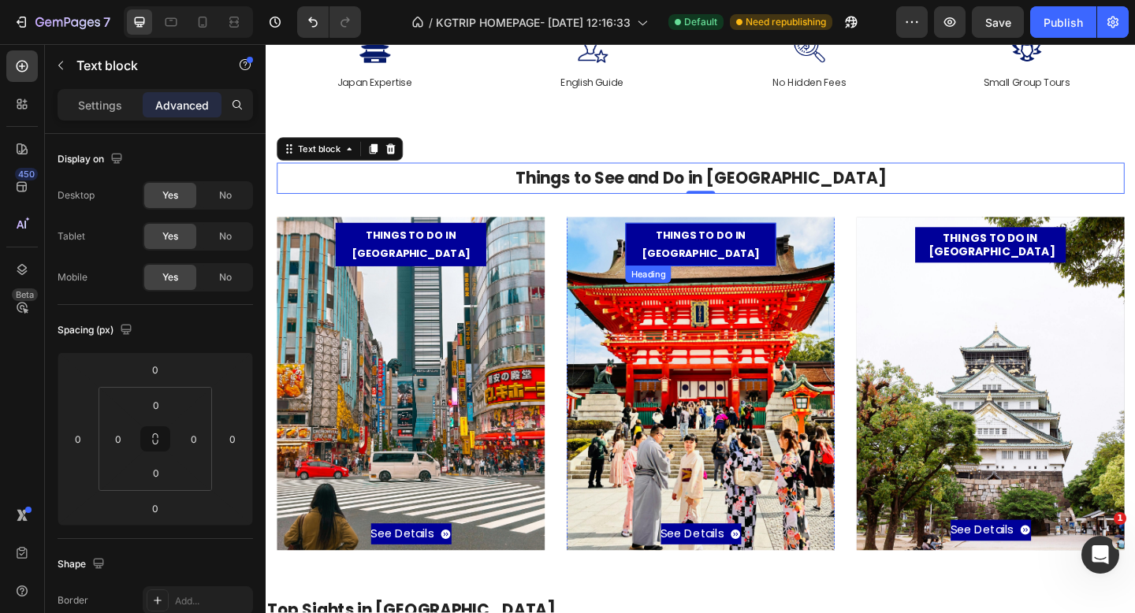
scroll to position [242, 0]
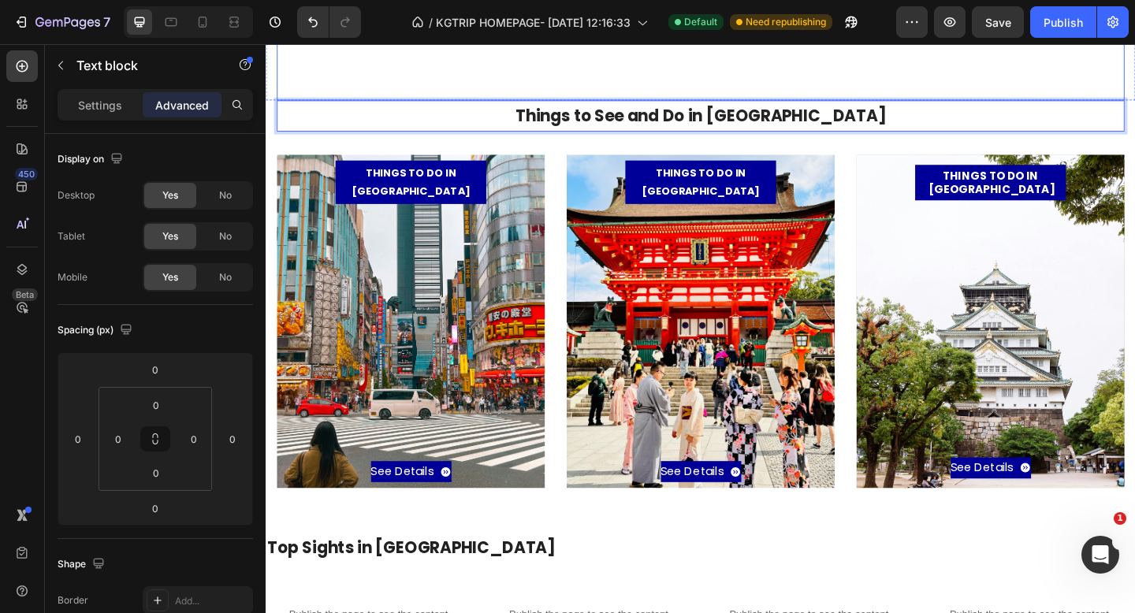
click at [990, 85] on div "Image Japan Expertise Text Block Image English Guide Text Block Image No Hidden…" at bounding box center [739, 22] width 923 height 168
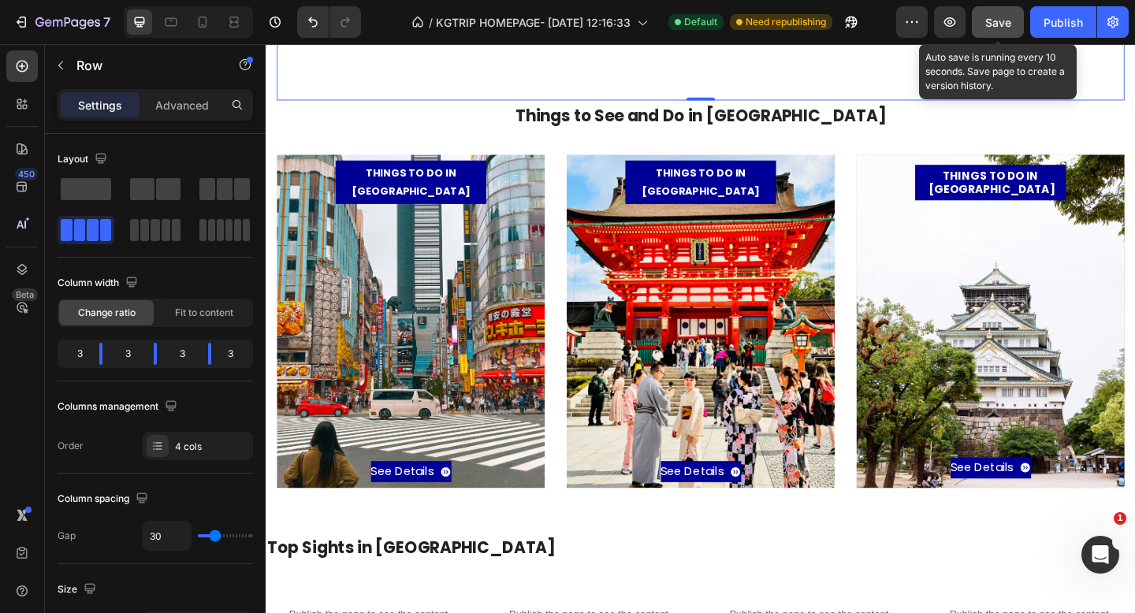
click at [1008, 30] on button "Save" at bounding box center [998, 22] width 52 height 32
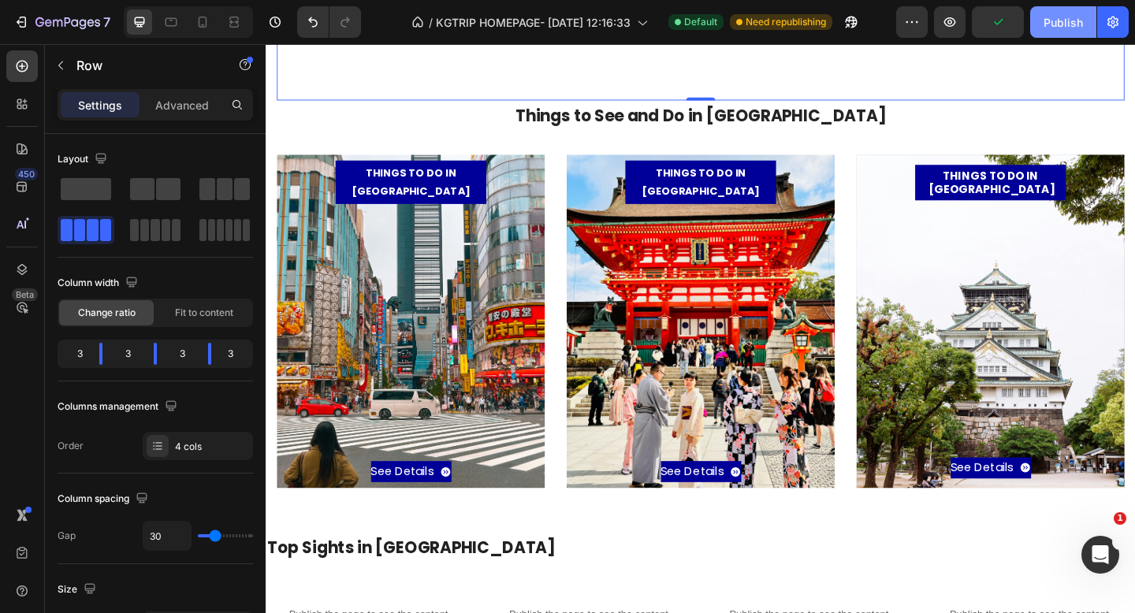
click at [1043, 26] on button "Publish" at bounding box center [1064, 22] width 66 height 32
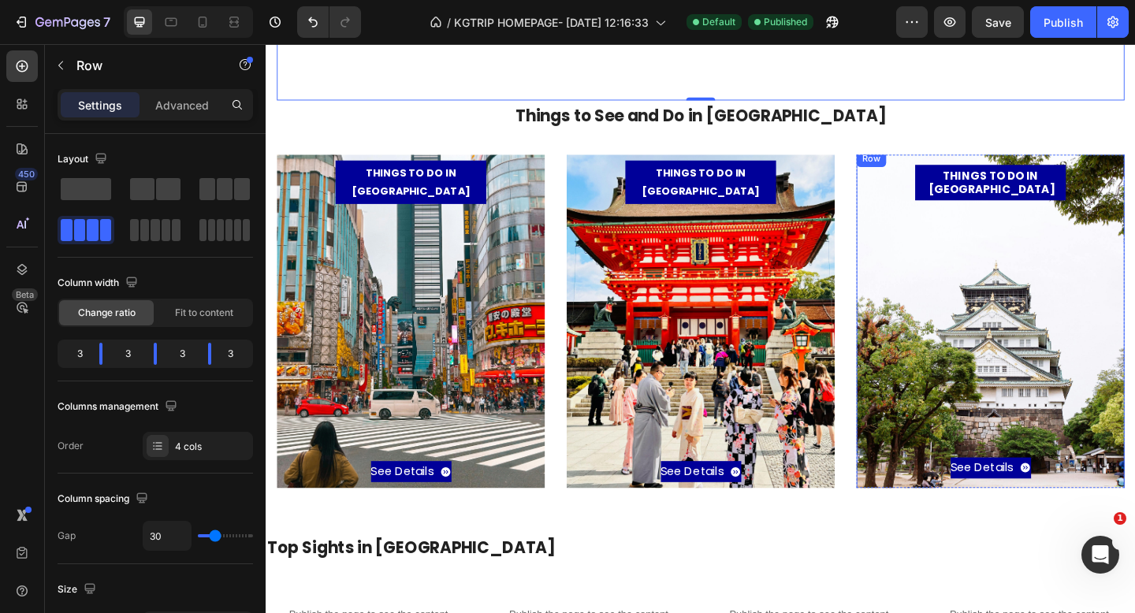
click at [1135, 249] on div "See Details Button" at bounding box center [1054, 365] width 259 height 303
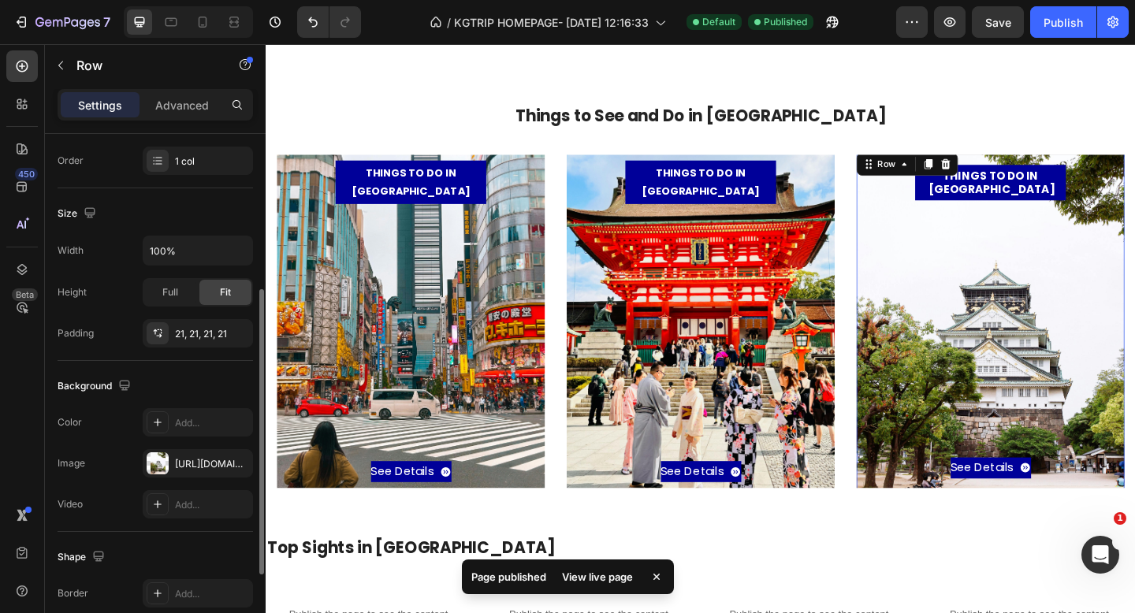
scroll to position [288, 0]
click at [953, 298] on div "See Details Button" at bounding box center [1054, 365] width 259 height 303
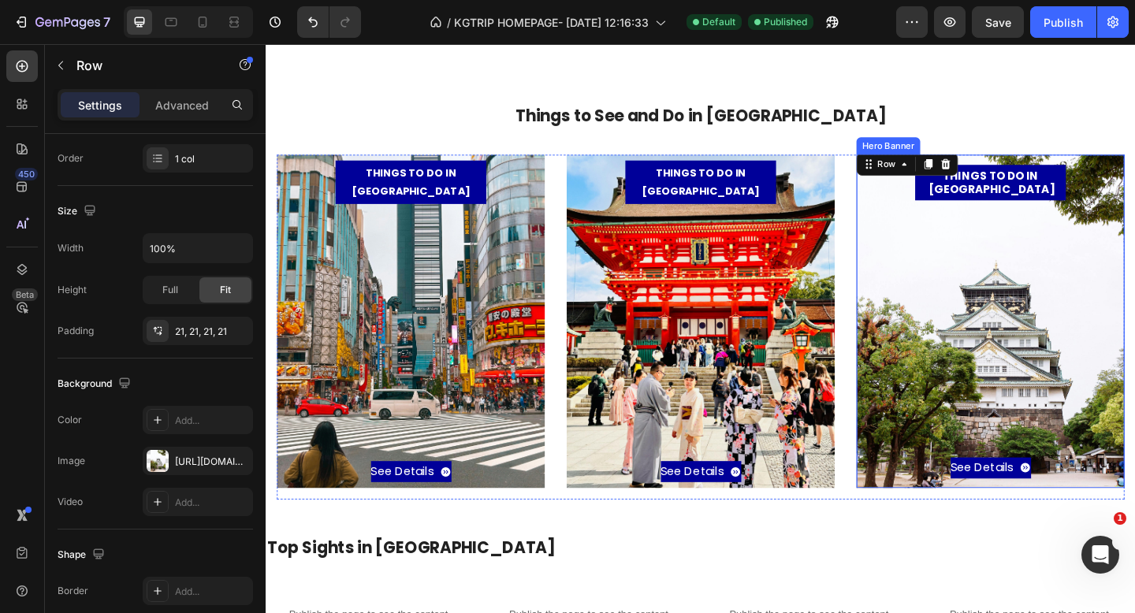
click at [922, 165] on div "Overlay" at bounding box center [1054, 346] width 292 height 363
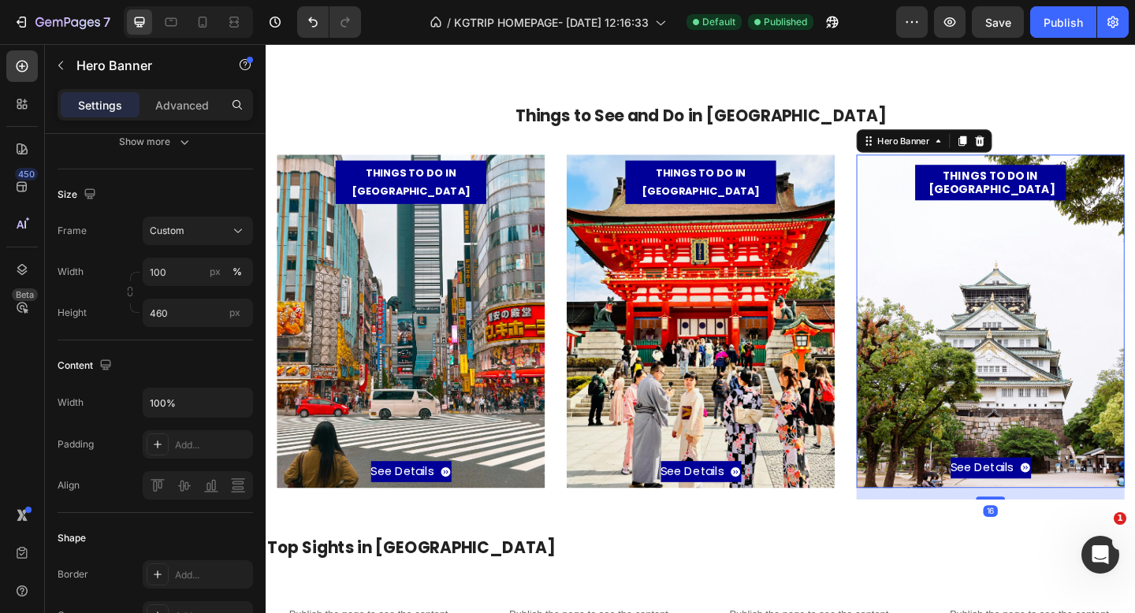
scroll to position [0, 0]
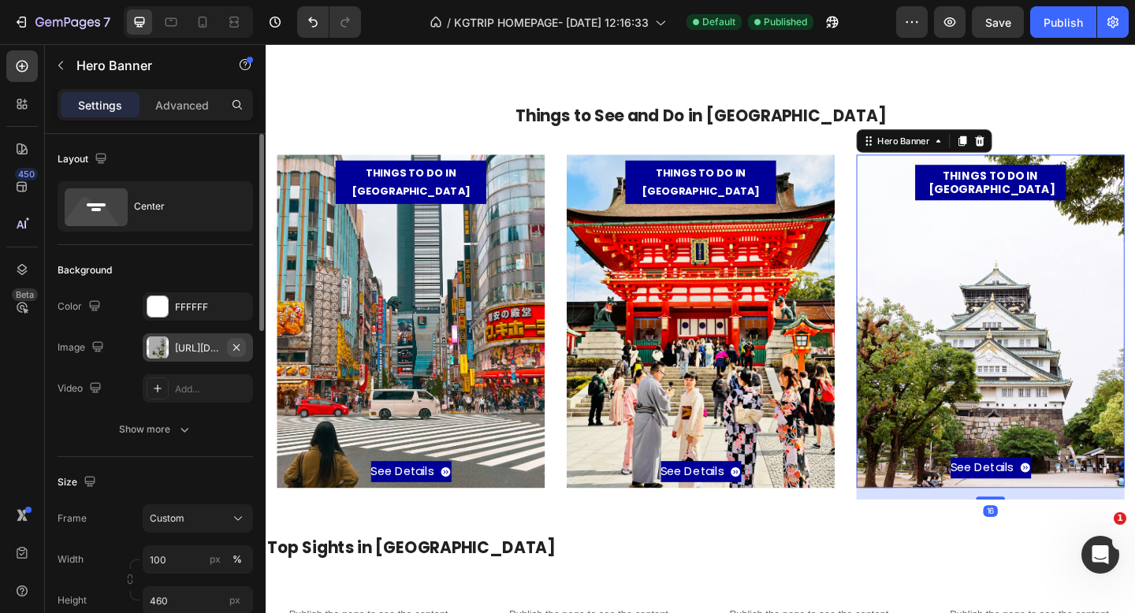
click at [235, 346] on icon "button" at bounding box center [236, 347] width 6 height 6
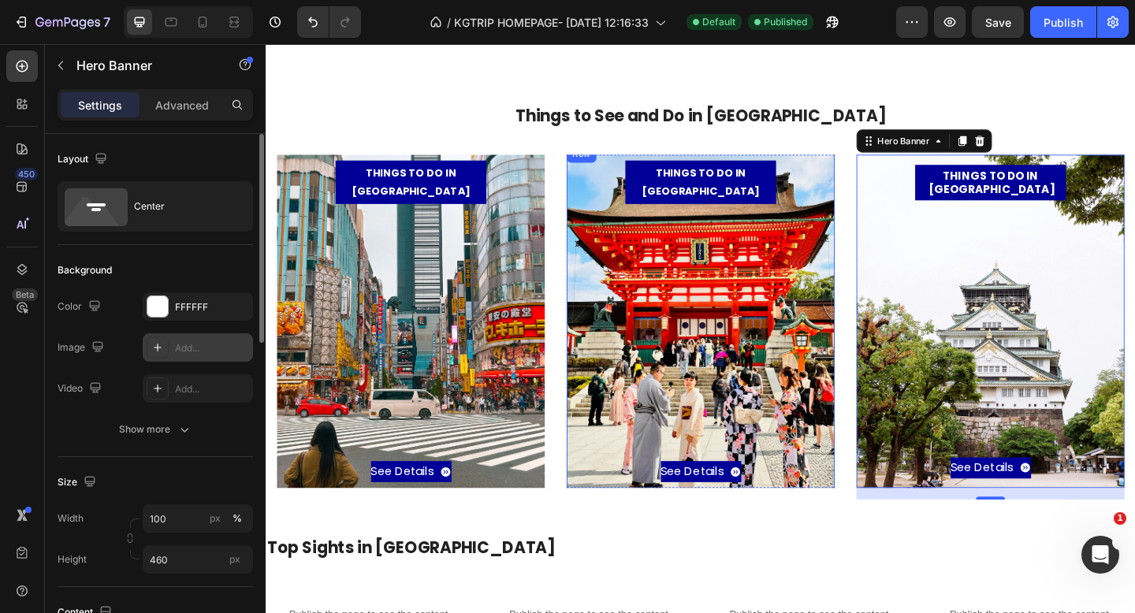
click at [712, 315] on div "See Details Button" at bounding box center [738, 369] width 259 height 303
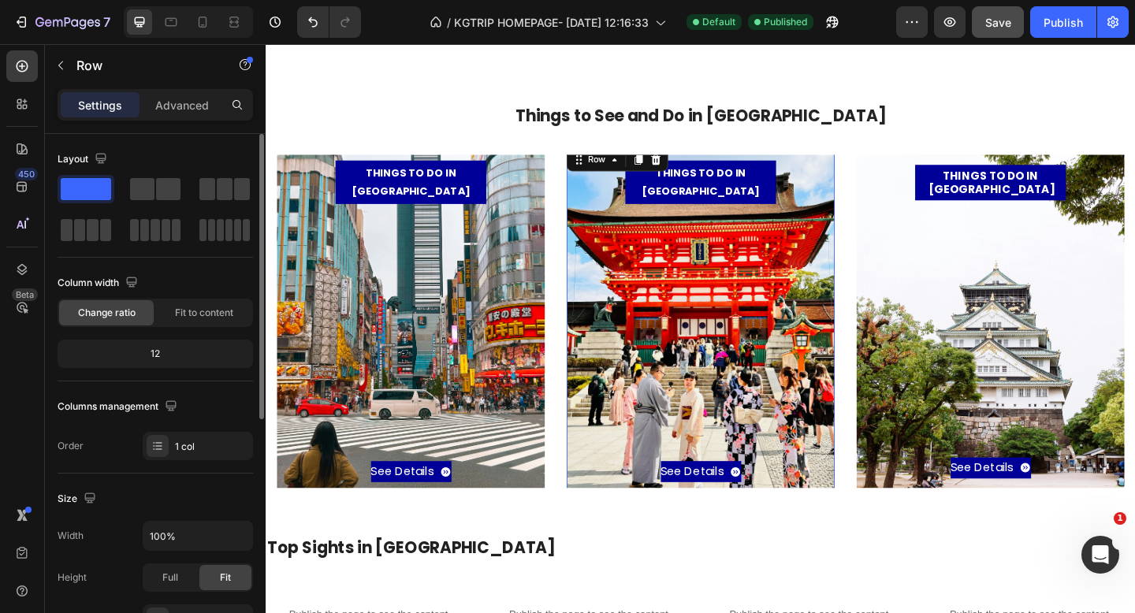
click at [984, 27] on button "Save" at bounding box center [998, 22] width 52 height 32
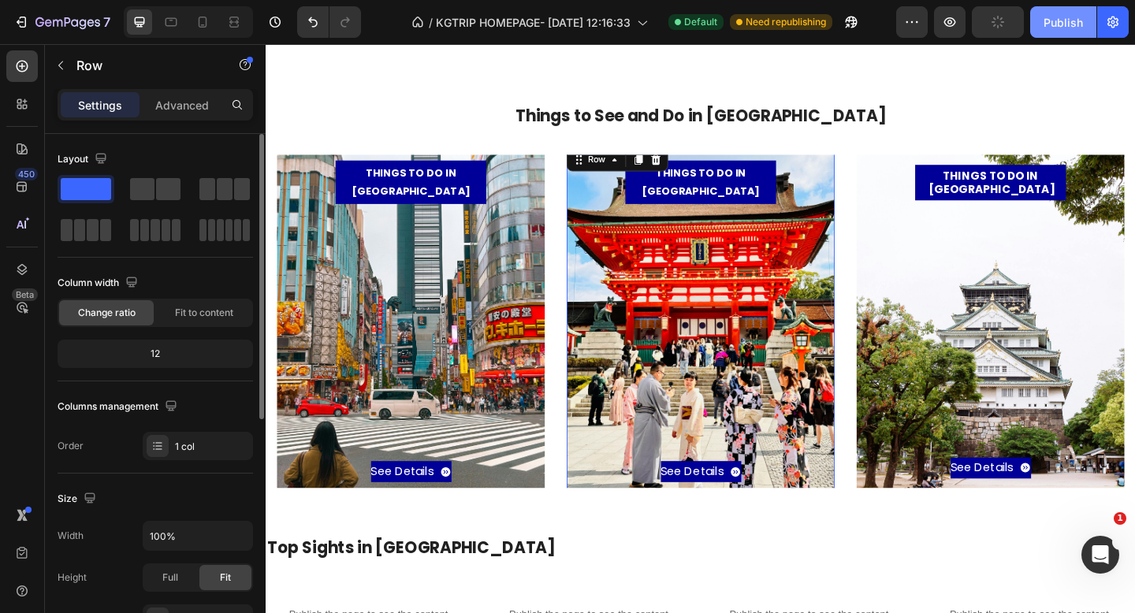
click at [1047, 30] on button "Publish" at bounding box center [1064, 22] width 66 height 32
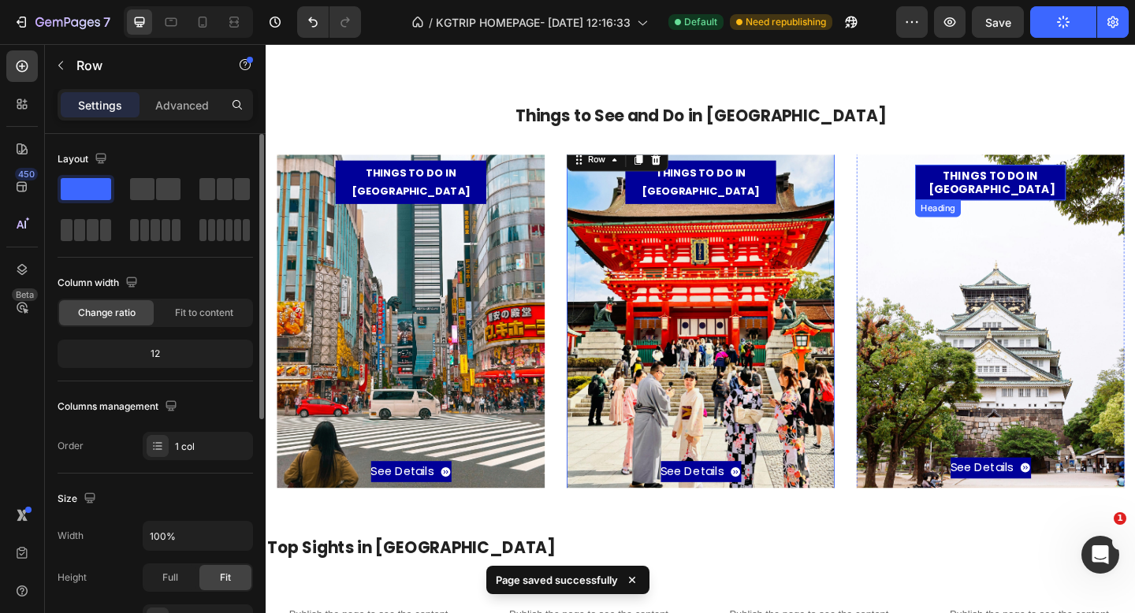
click at [1001, 195] on p "THINGS TO DO IN [GEOGRAPHIC_DATA]" at bounding box center [1054, 195] width 164 height 31
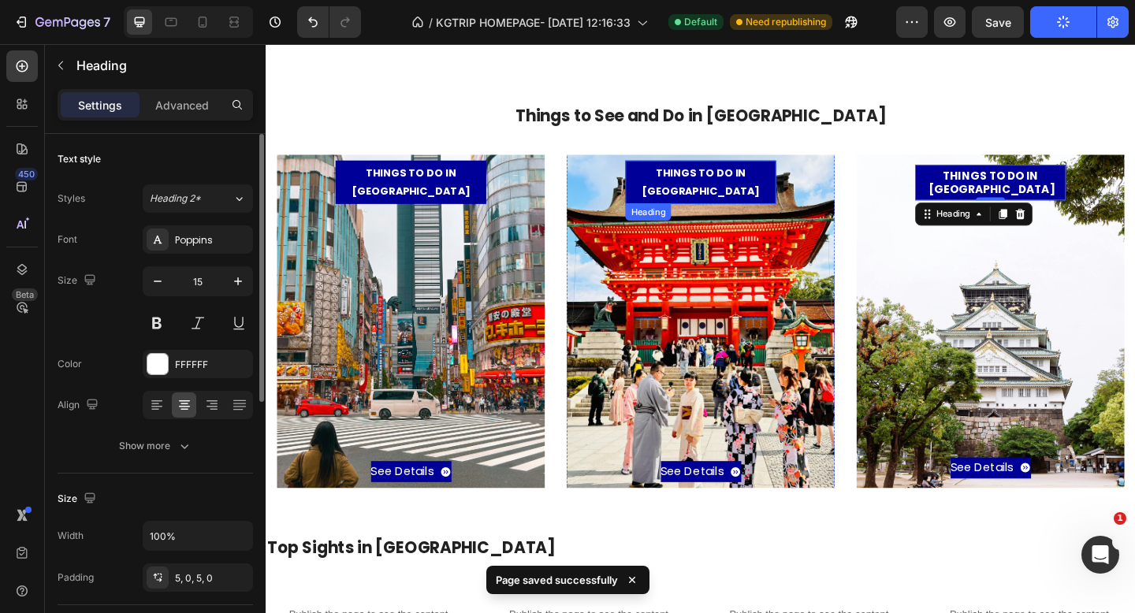
click at [787, 199] on p "THINGS TO DO IN [GEOGRAPHIC_DATA]" at bounding box center [739, 194] width 164 height 39
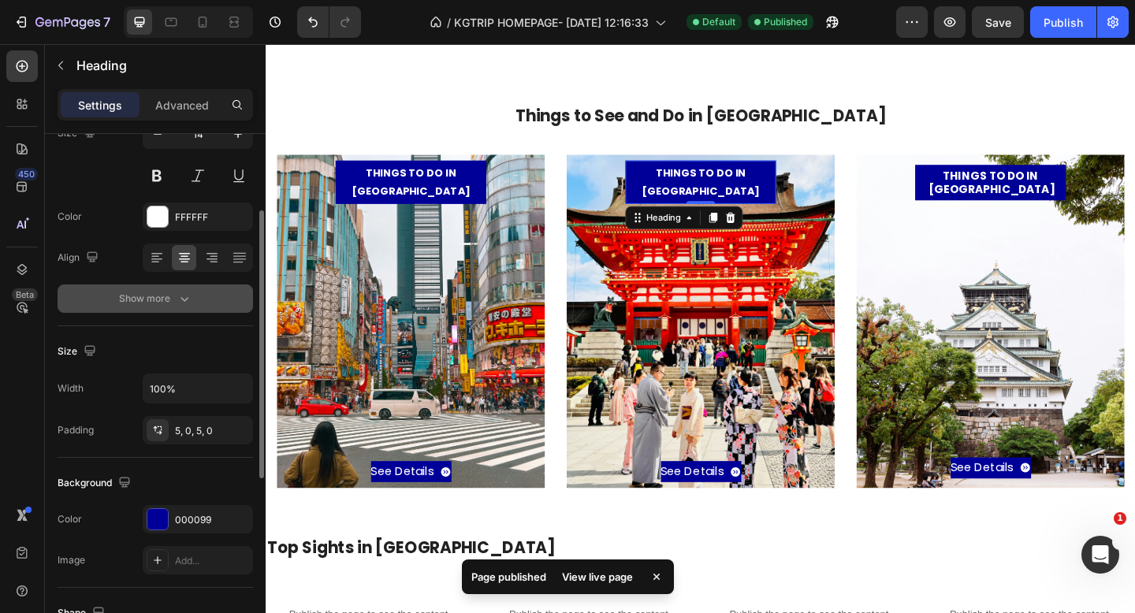
scroll to position [148, 0]
click at [160, 294] on div "Show more" at bounding box center [155, 298] width 73 height 16
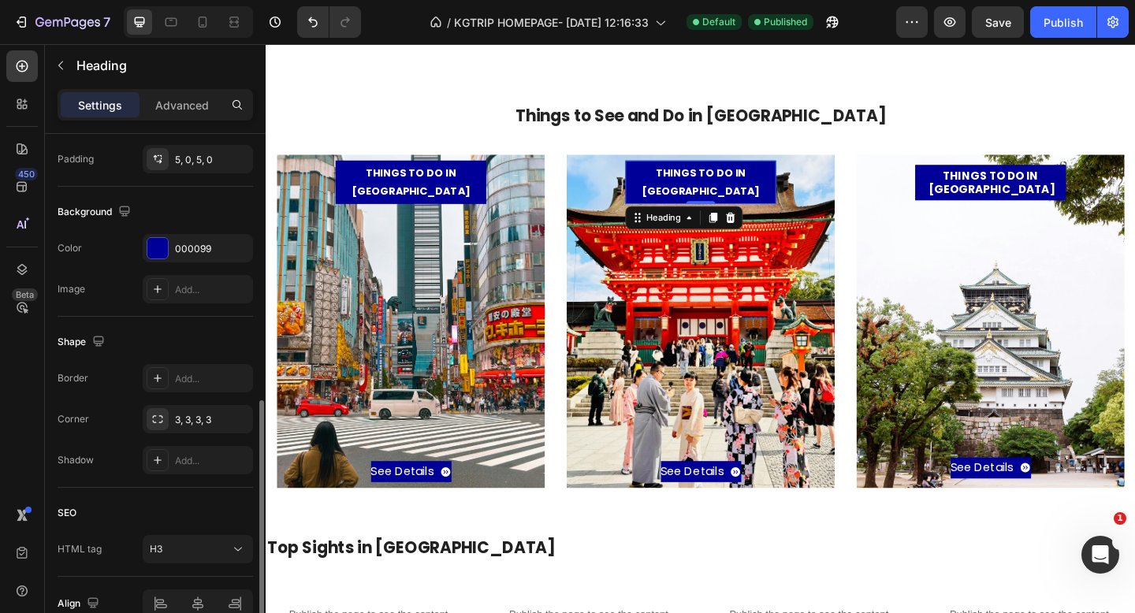
scroll to position [707, 0]
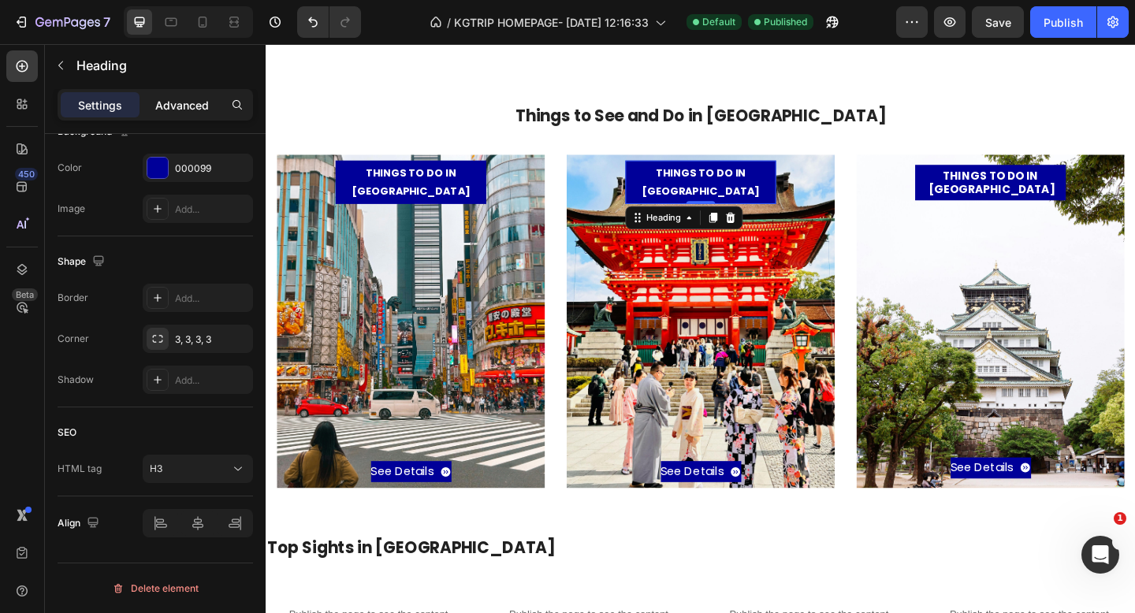
click at [159, 103] on p "Advanced" at bounding box center [182, 105] width 54 height 17
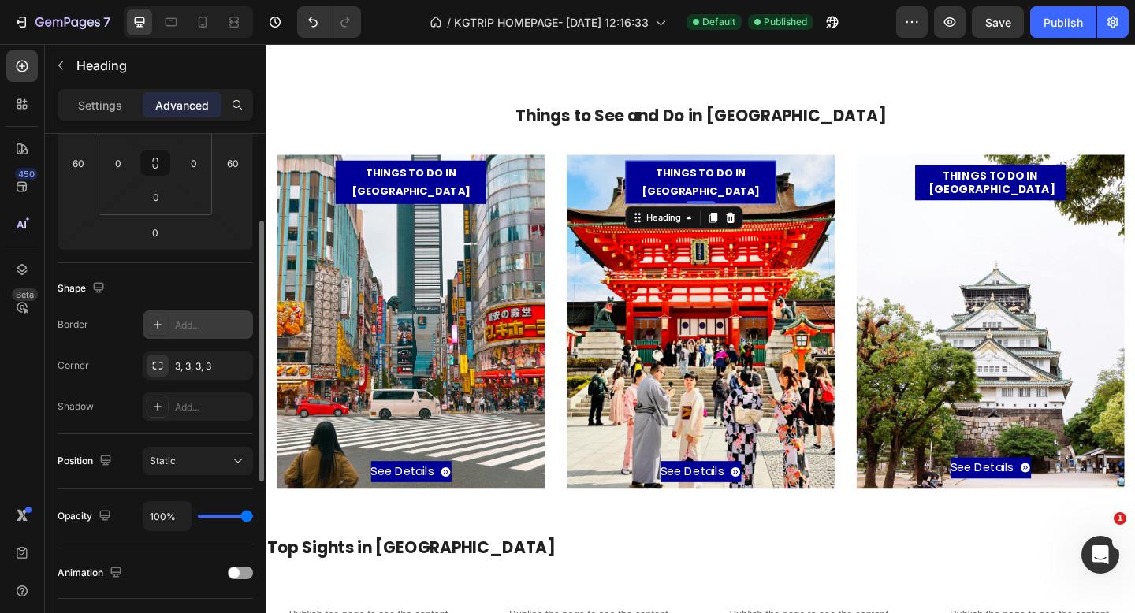
scroll to position [242, 0]
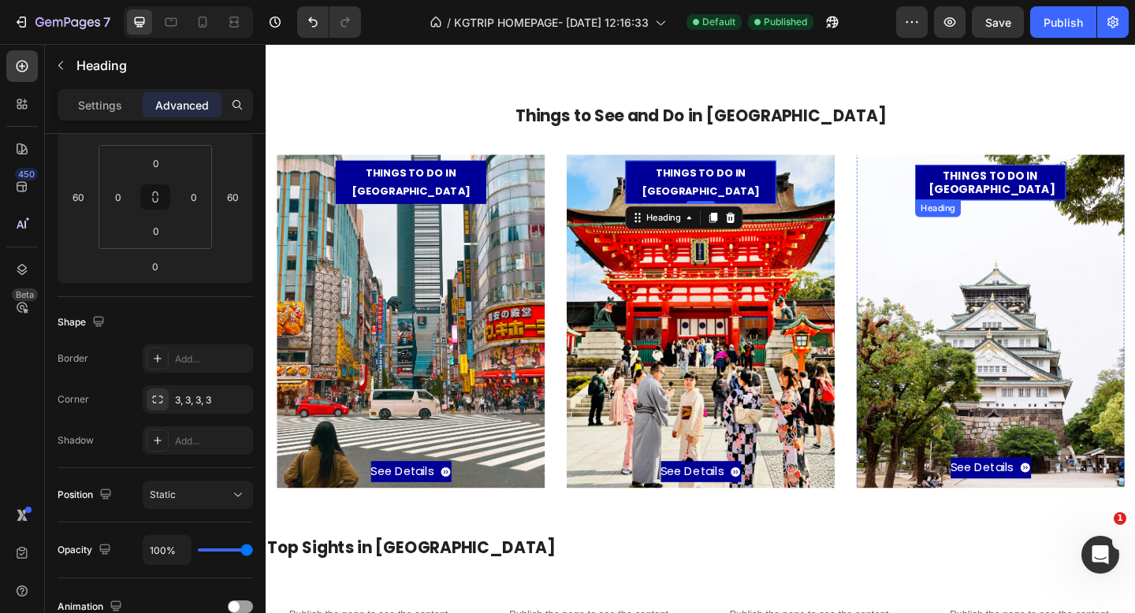
click at [982, 200] on p "THINGS TO DO IN [GEOGRAPHIC_DATA]" at bounding box center [1054, 195] width 164 height 31
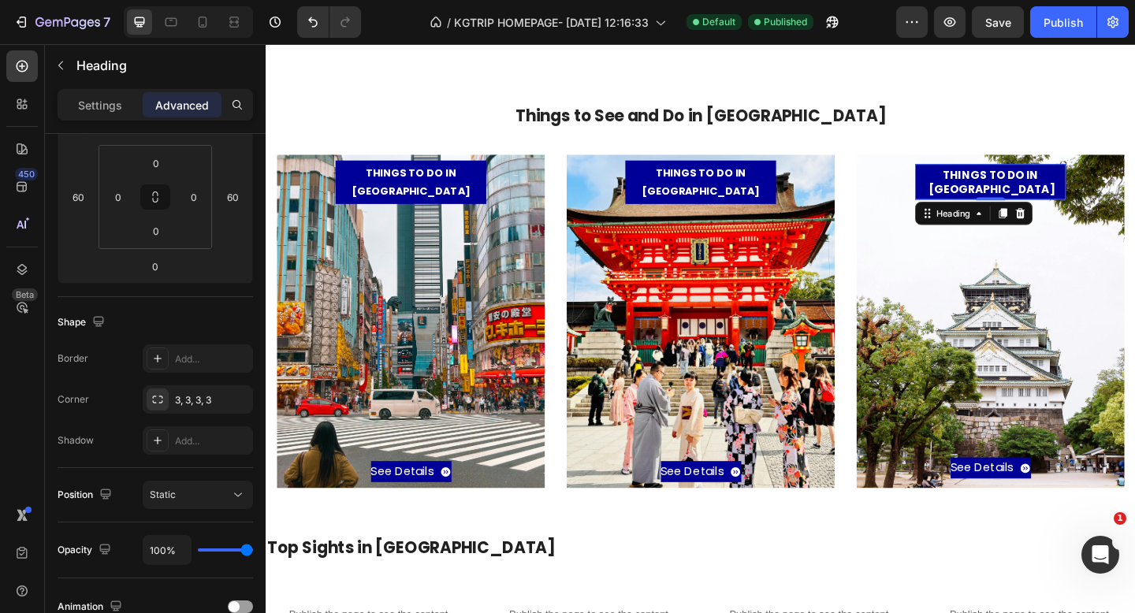
click at [1057, 207] on div "THINGS TO DO IN OSAKA Heading 1 See Details Button" at bounding box center [1054, 346] width 259 height 342
type input "1"
click at [688, 190] on p "THINGS TO DO IN [GEOGRAPHIC_DATA]" at bounding box center [739, 194] width 164 height 39
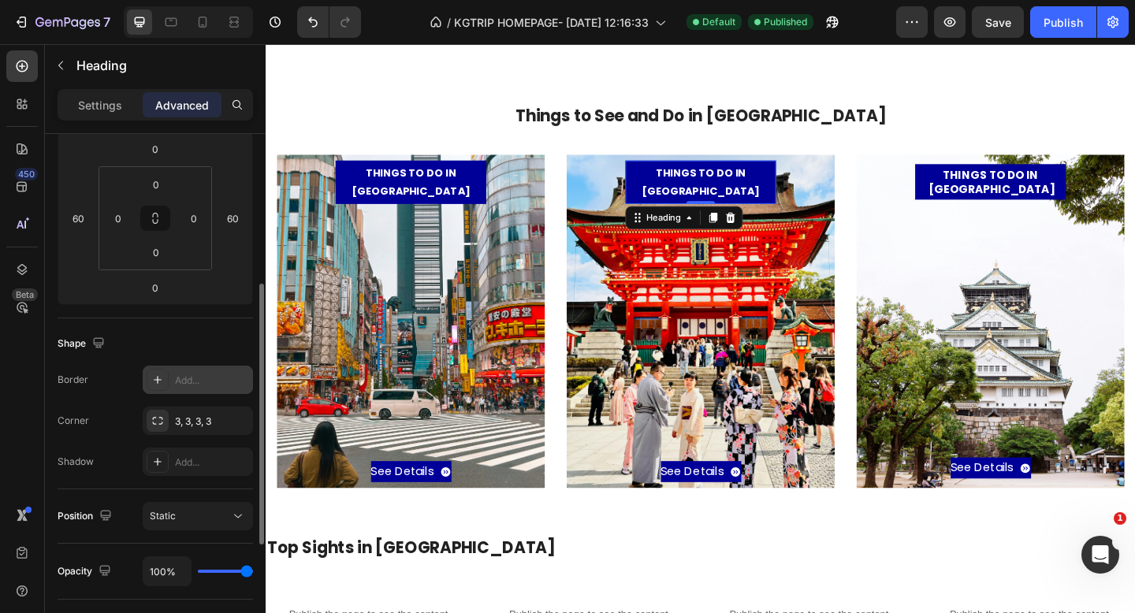
scroll to position [248, 0]
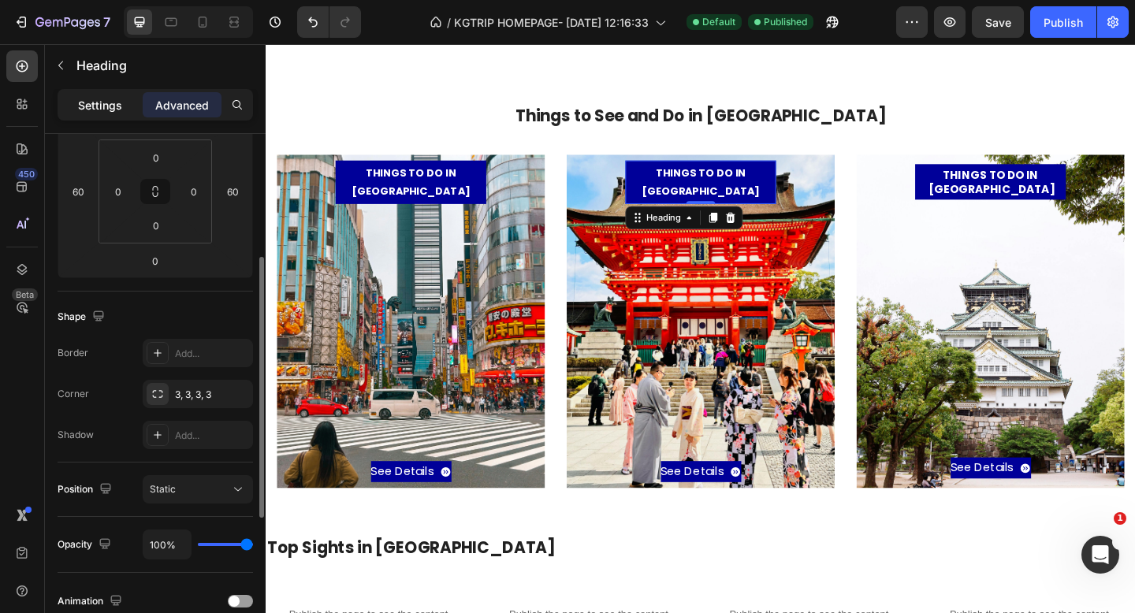
click at [91, 105] on p "Settings" at bounding box center [100, 105] width 44 height 17
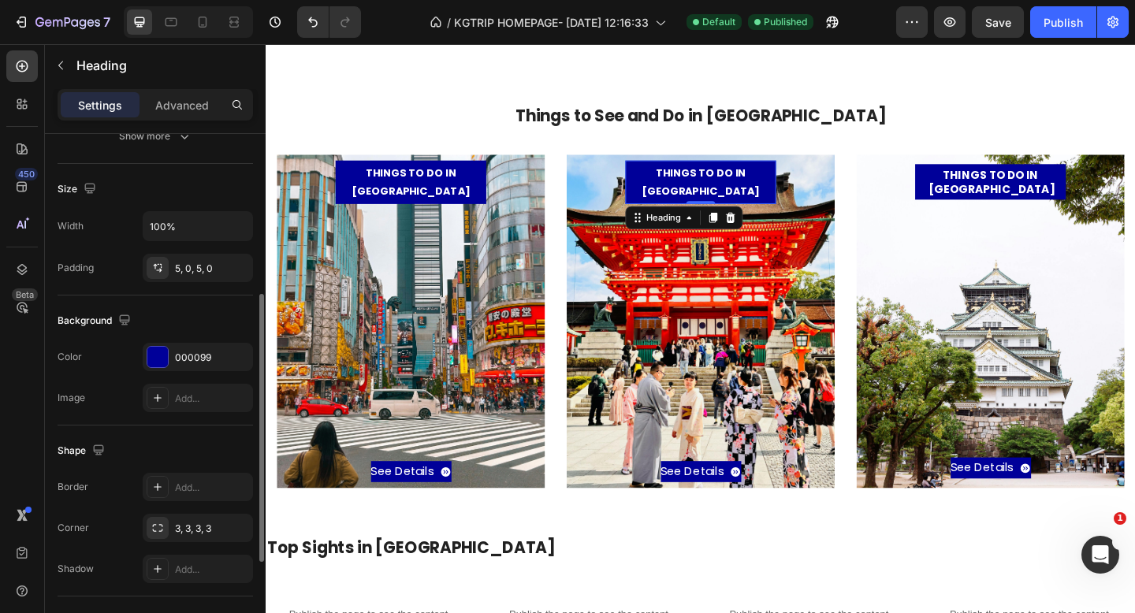
scroll to position [313, 0]
click at [189, 525] on div "3, 3, 3, 3" at bounding box center [198, 526] width 46 height 14
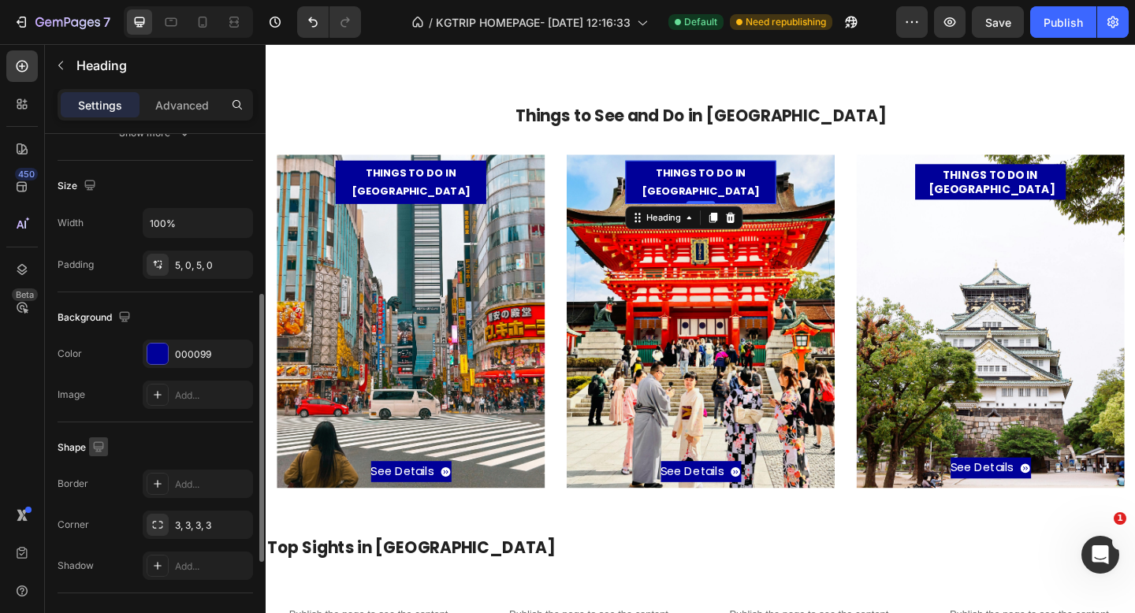
click at [104, 455] on button "button" at bounding box center [98, 447] width 19 height 19
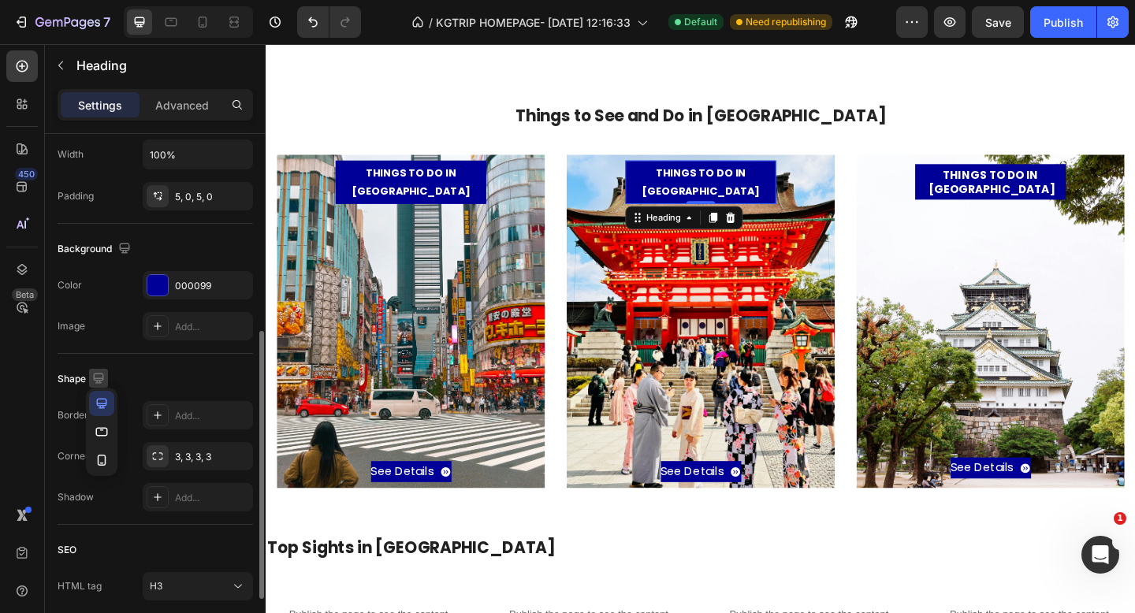
scroll to position [382, 0]
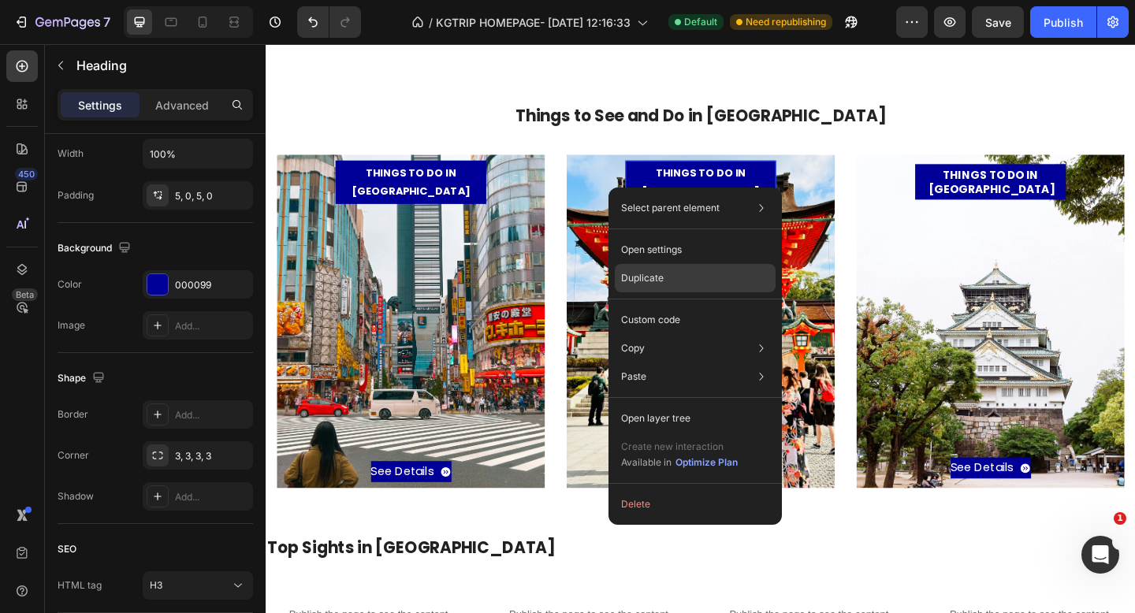
click at [642, 275] on p "Duplicate" at bounding box center [642, 278] width 43 height 14
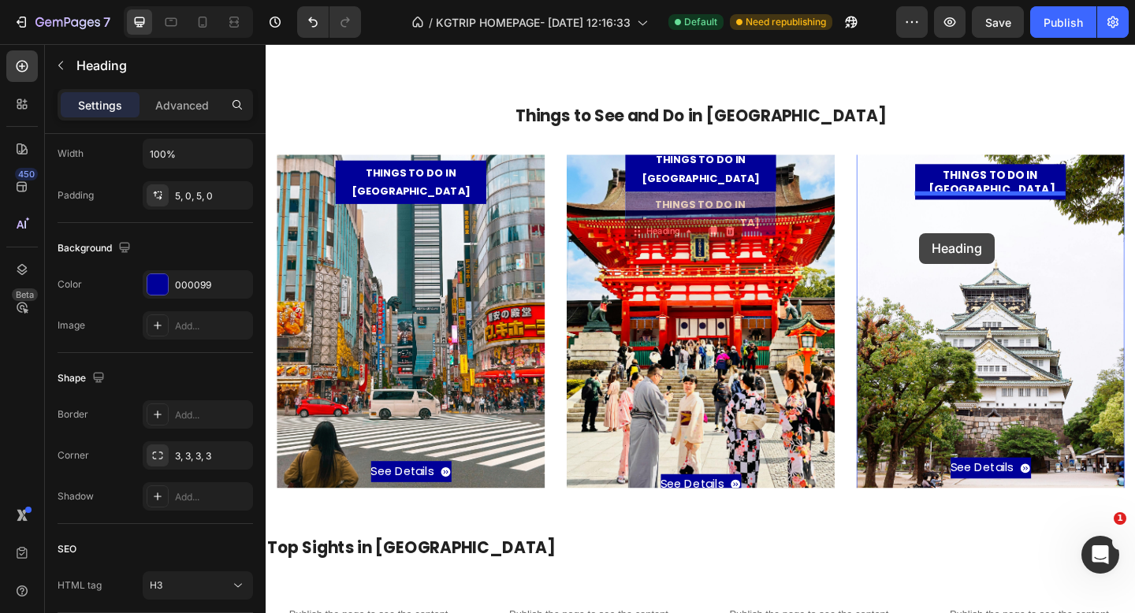
drag, startPoint x: 672, startPoint y: 240, endPoint x: 977, endPoint y: 250, distance: 305.3
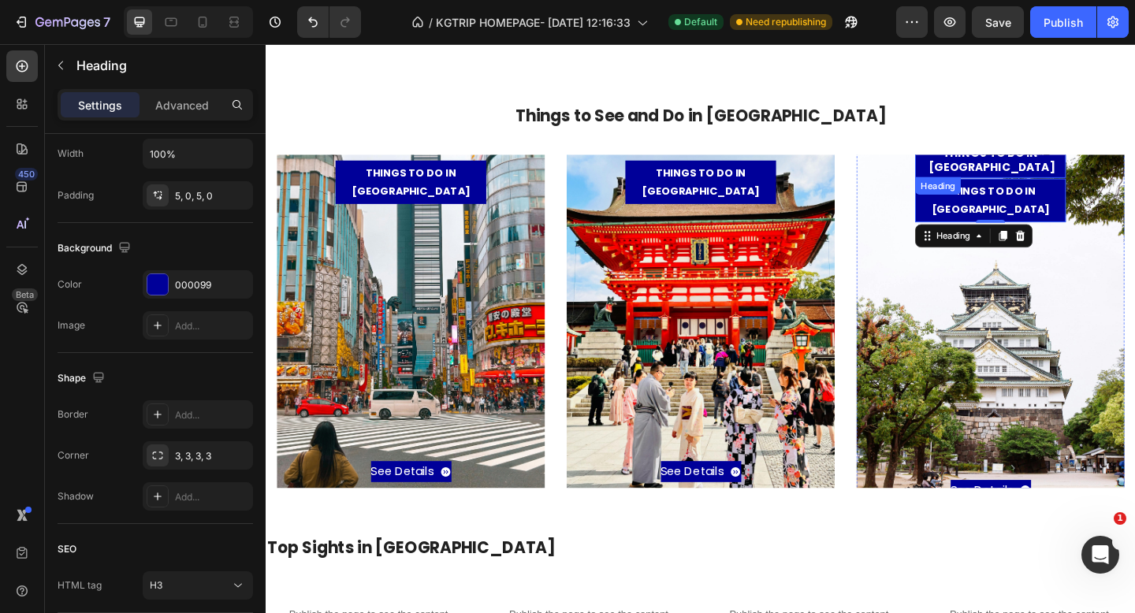
click at [985, 180] on p "THINGS TO DO IN [GEOGRAPHIC_DATA]" at bounding box center [1054, 170] width 164 height 31
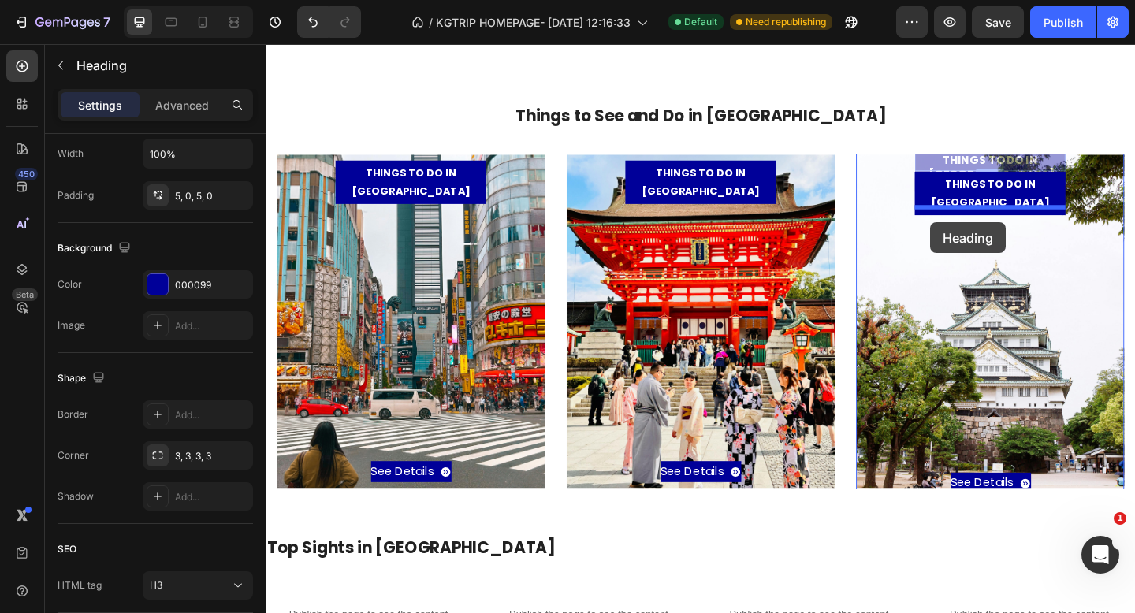
drag, startPoint x: 987, startPoint y: 214, endPoint x: 989, endPoint y: 237, distance: 23.7
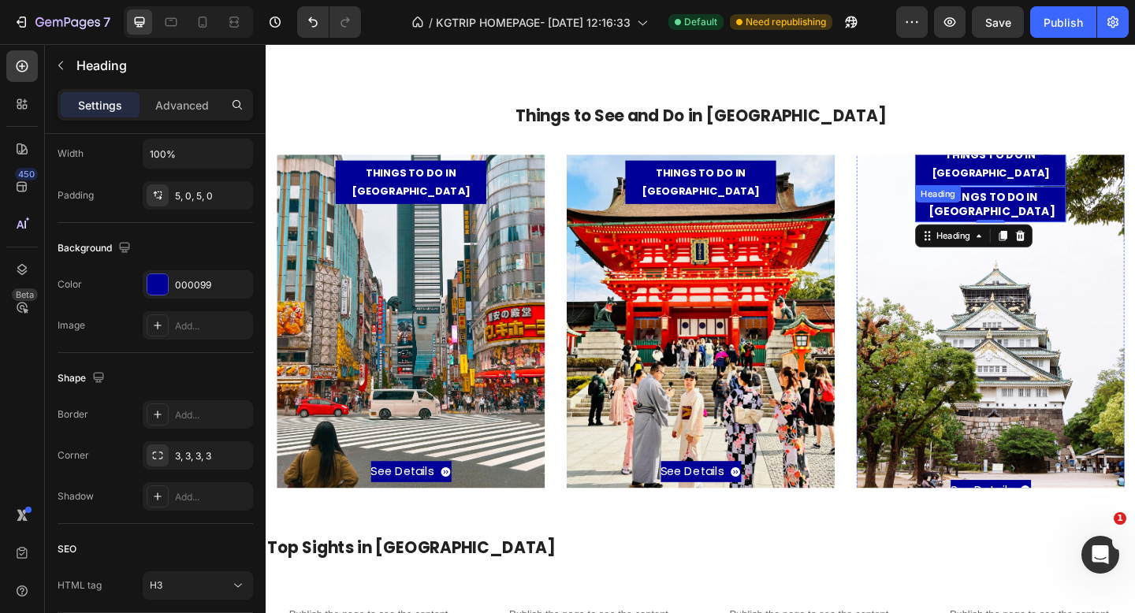
click at [1004, 184] on h3 "THINGS TO DO IN [GEOGRAPHIC_DATA]" at bounding box center [1054, 174] width 164 height 47
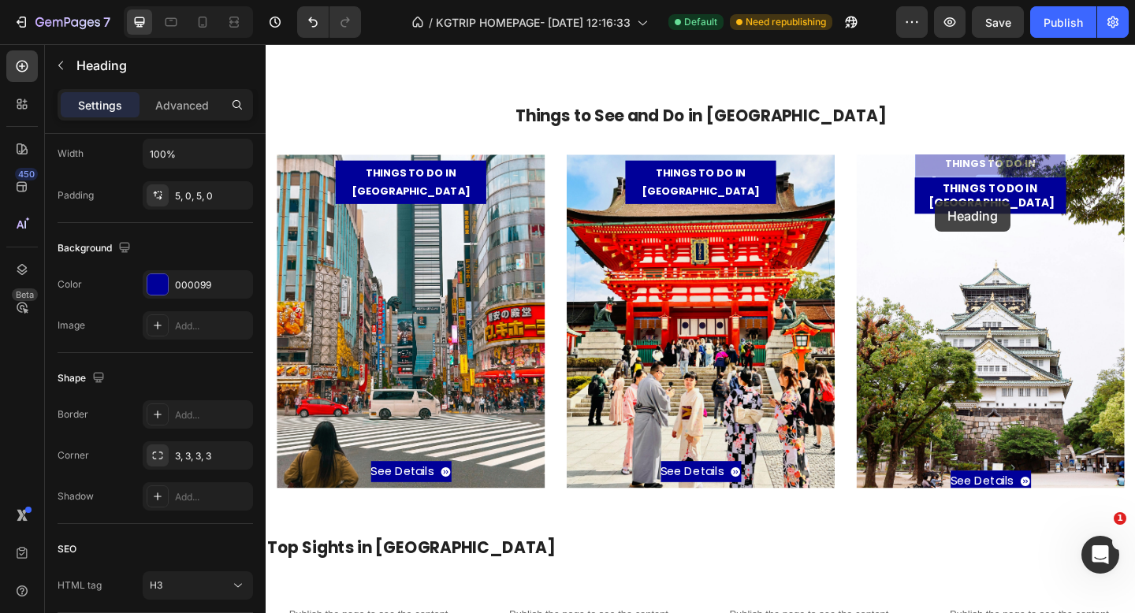
click at [994, 214] on div "THINGS TO DO IN KYOTO Heading 1 THINGS TO DO IN KYOTO Heading 1 THINGS TO DO IN…" at bounding box center [1054, 346] width 259 height 371
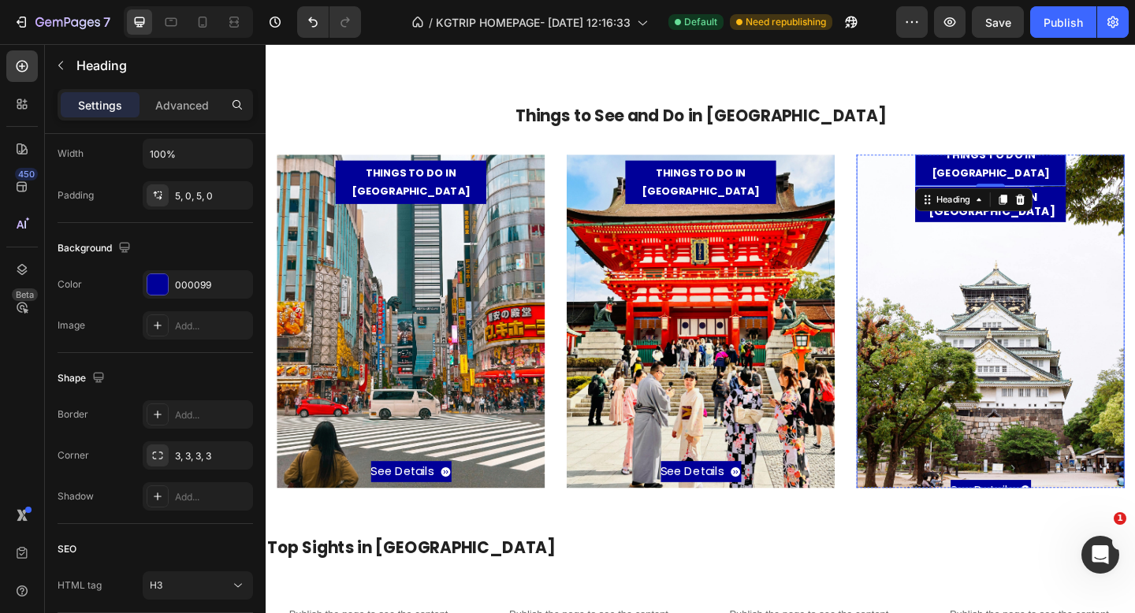
click at [974, 239] on div "See Details Button" at bounding box center [1054, 390] width 259 height 303
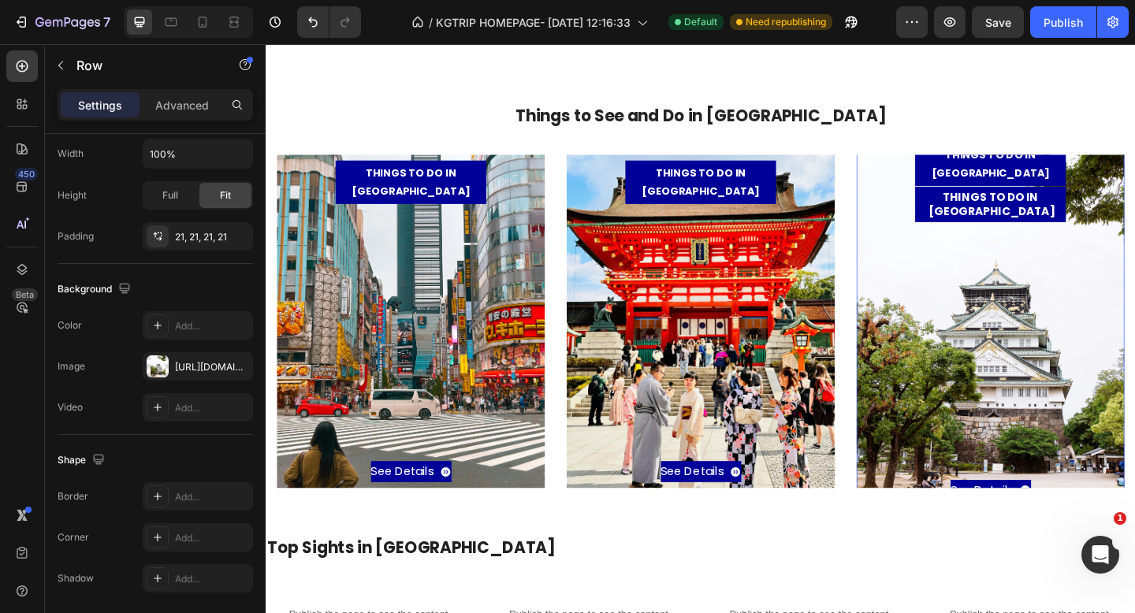
scroll to position [0, 0]
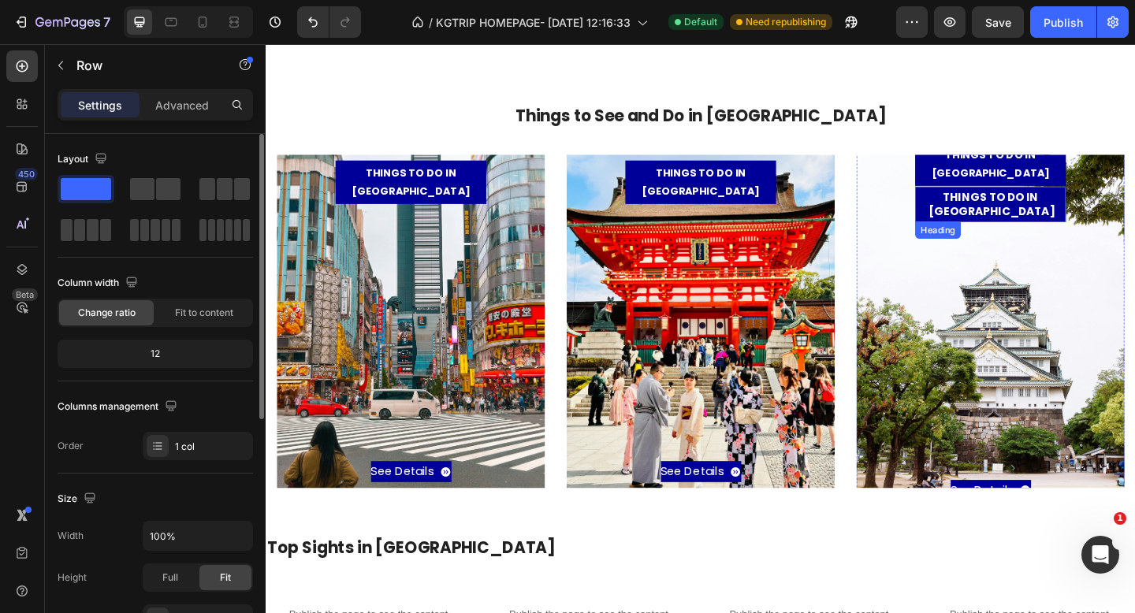
click at [981, 213] on p "THINGS TO DO IN [GEOGRAPHIC_DATA]" at bounding box center [1054, 218] width 164 height 31
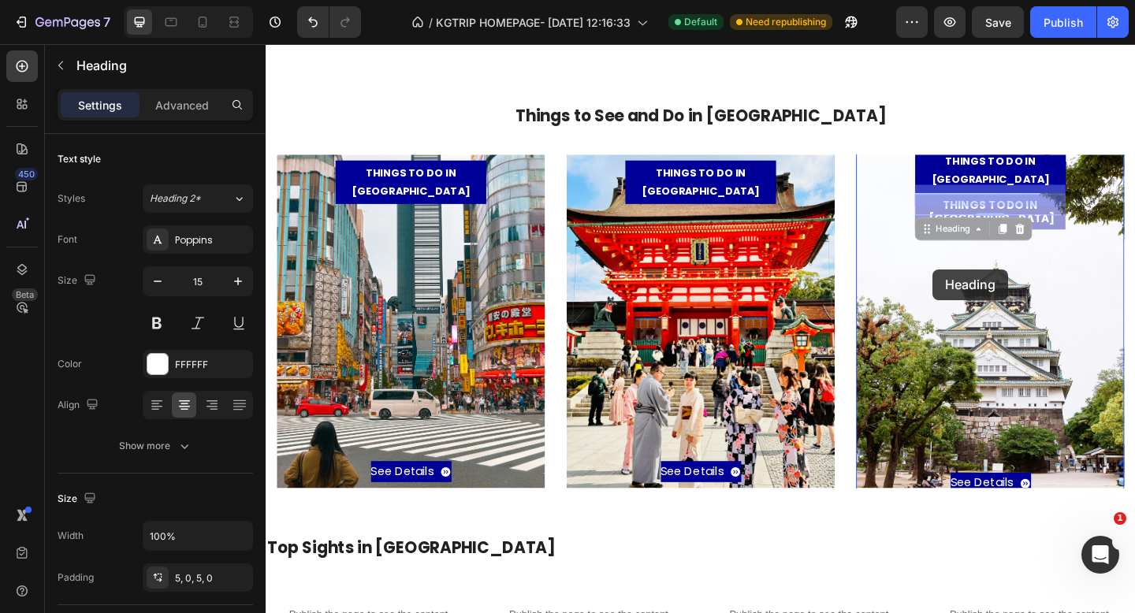
drag, startPoint x: 988, startPoint y: 233, endPoint x: 991, endPoint y: 289, distance: 56.1
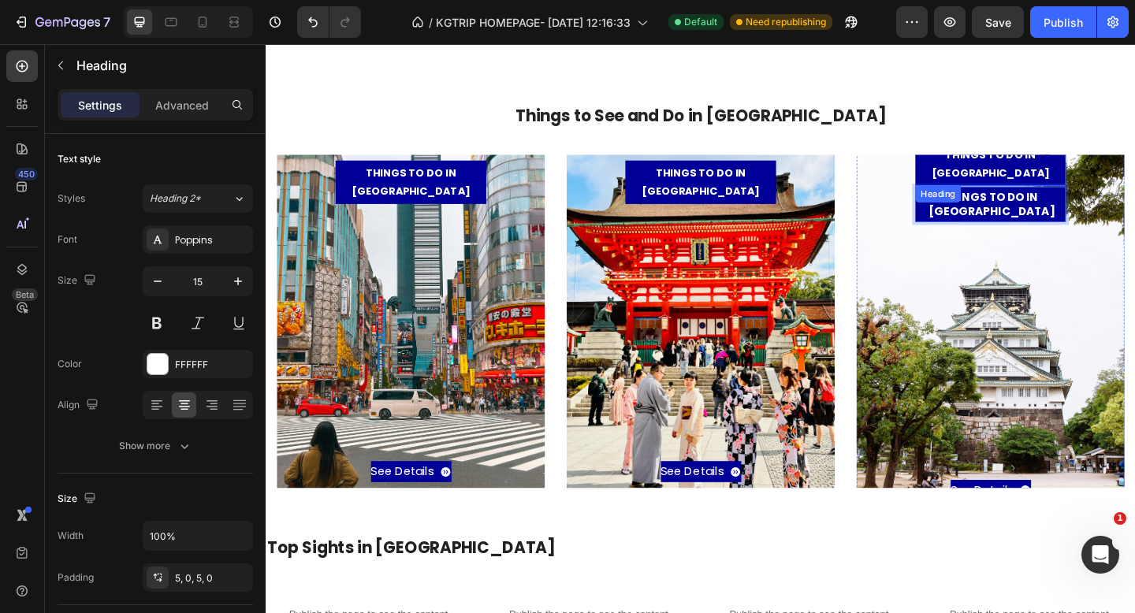
click at [1010, 186] on h3 "THINGS TO DO IN [GEOGRAPHIC_DATA]" at bounding box center [1054, 174] width 164 height 47
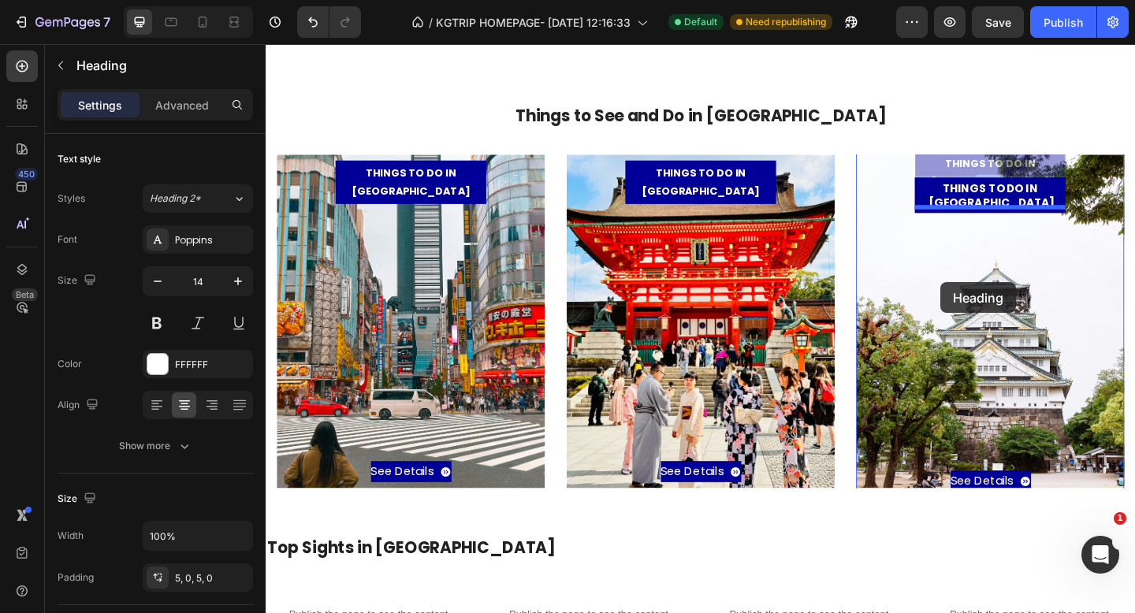
drag, startPoint x: 990, startPoint y: 218, endPoint x: 1000, endPoint y: 303, distance: 85.8
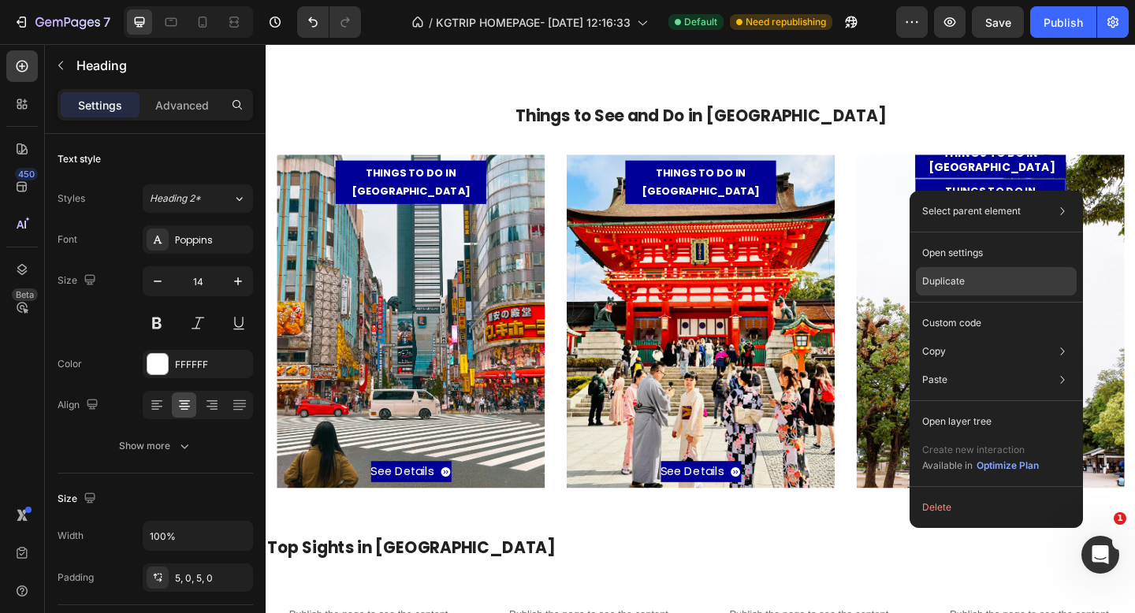
click at [952, 276] on p "Duplicate" at bounding box center [944, 281] width 43 height 14
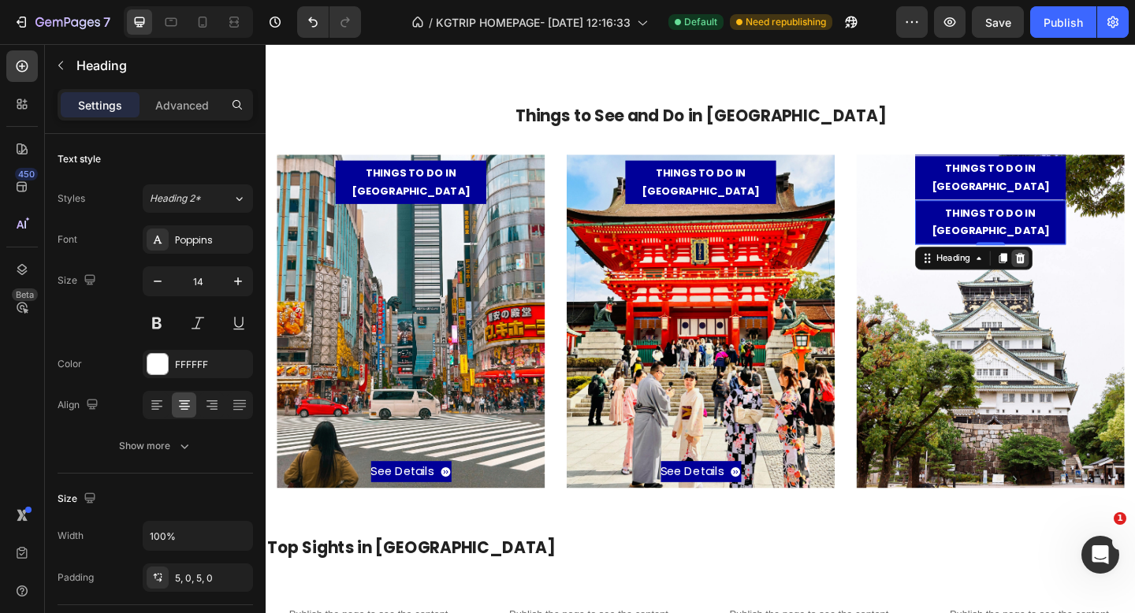
click at [1088, 271] on icon at bounding box center [1086, 277] width 13 height 13
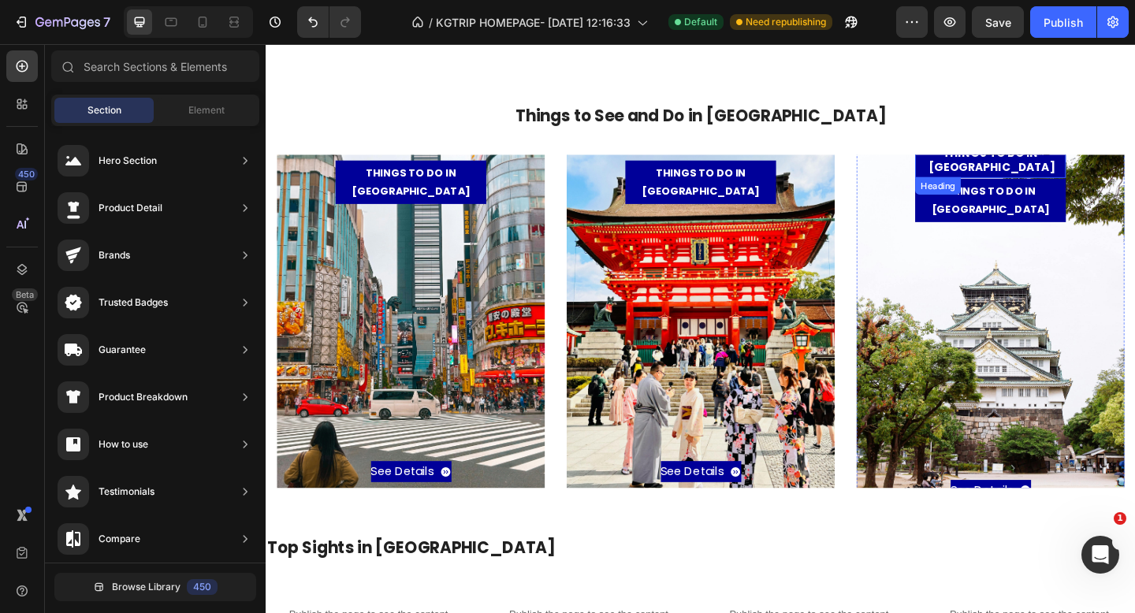
click at [1046, 185] on p "THINGS TO DO IN [GEOGRAPHIC_DATA]" at bounding box center [1054, 170] width 164 height 31
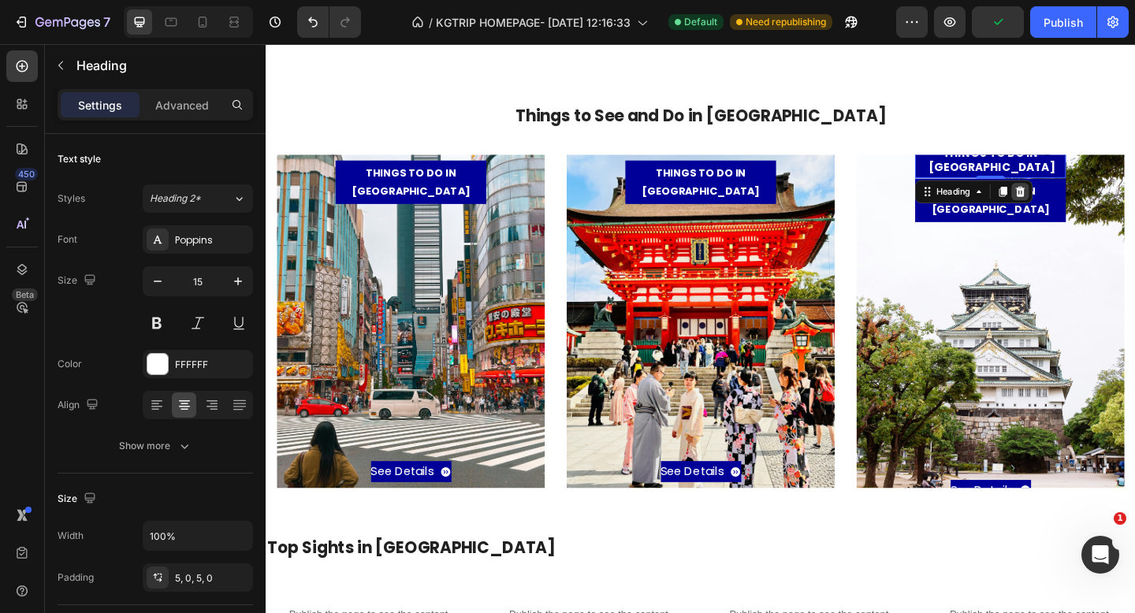
click at [1083, 207] on icon at bounding box center [1086, 205] width 13 height 13
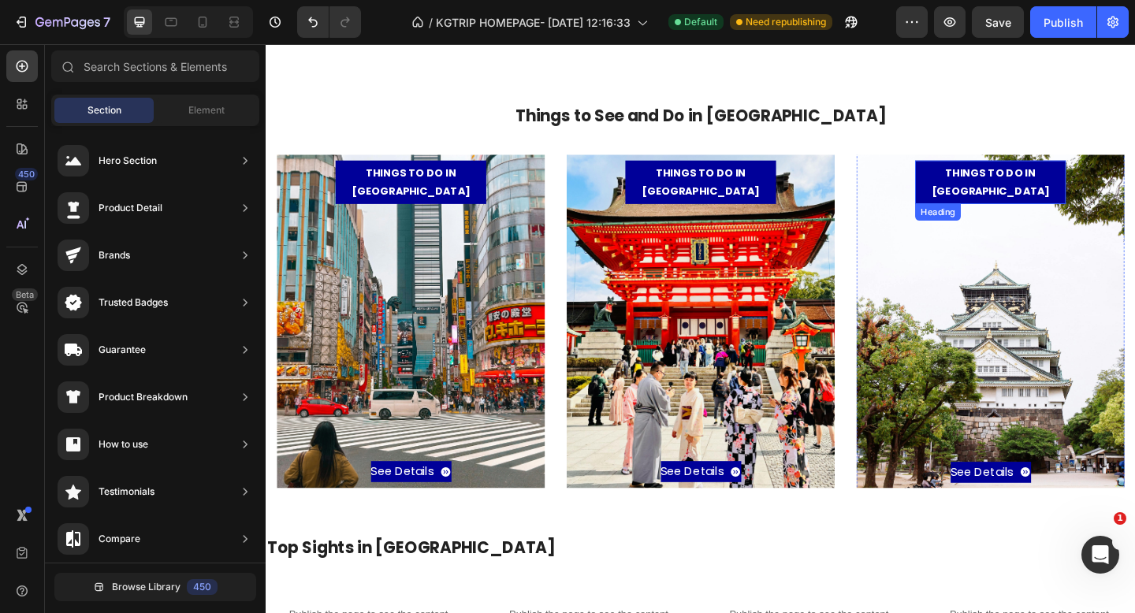
click at [1087, 192] on h3 "THINGS TO DO IN [GEOGRAPHIC_DATA]" at bounding box center [1054, 194] width 164 height 47
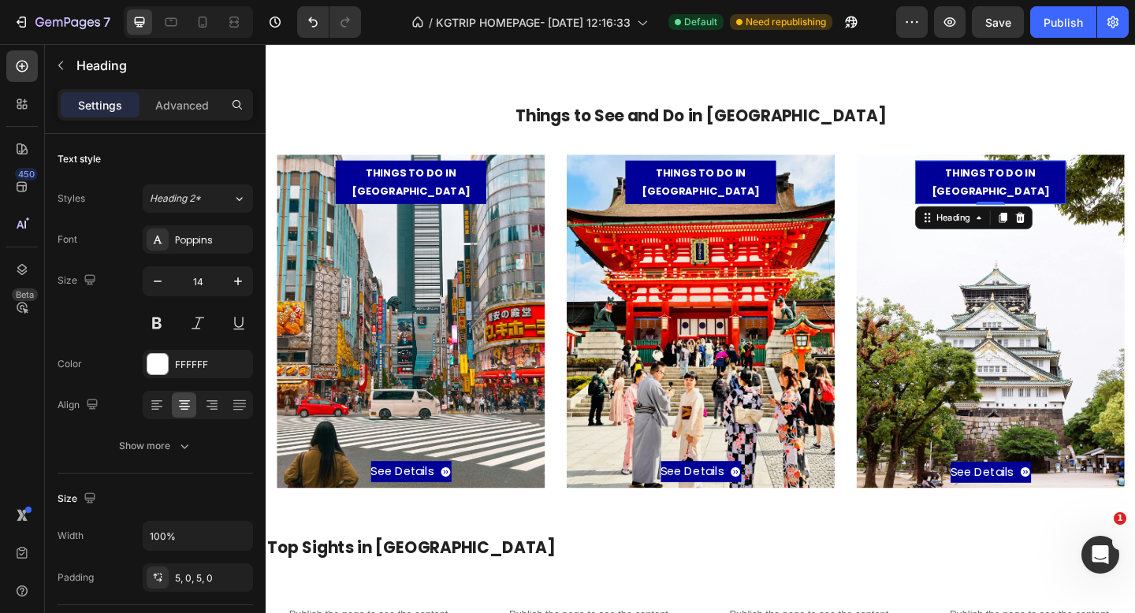
click at [1123, 191] on h3 "THINGS TO DO IN [GEOGRAPHIC_DATA]" at bounding box center [1054, 194] width 164 height 47
click at [1123, 191] on p "THINGS TO DO IN [GEOGRAPHIC_DATA]" at bounding box center [1054, 194] width 164 height 39
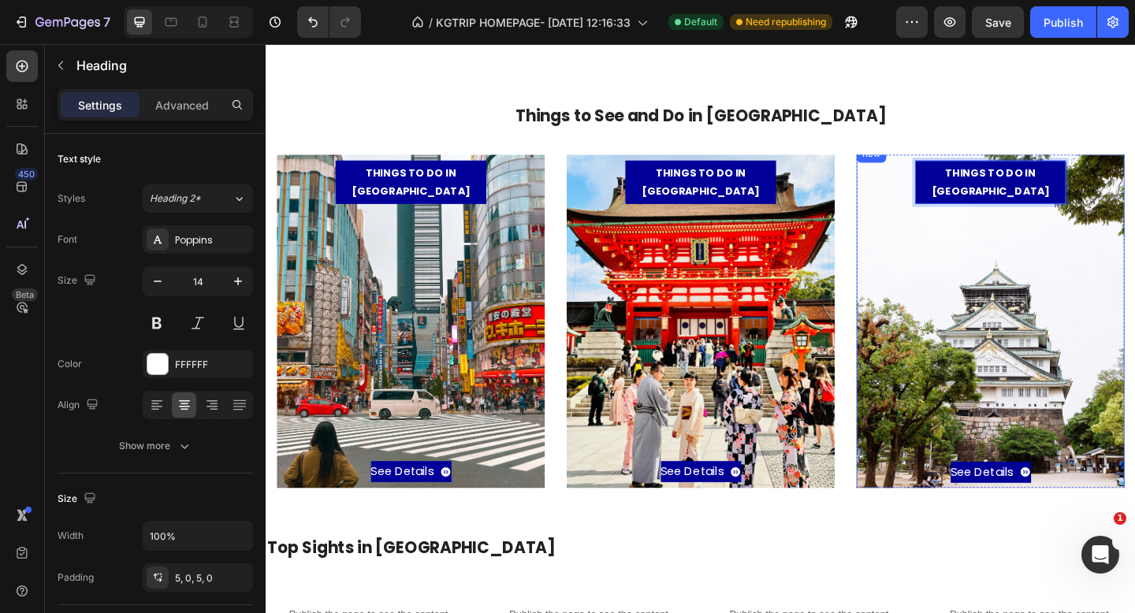
click at [1096, 274] on div "See Details Button" at bounding box center [1054, 370] width 259 height 303
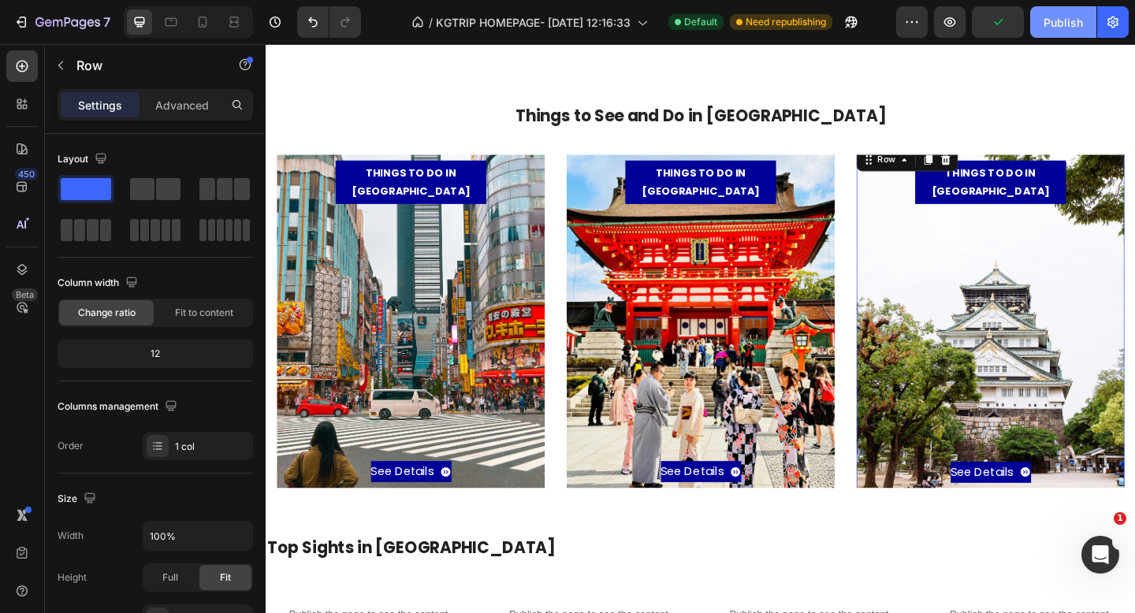
click at [1080, 28] on div "Publish" at bounding box center [1063, 22] width 39 height 17
click at [997, 27] on span "Save" at bounding box center [999, 22] width 26 height 13
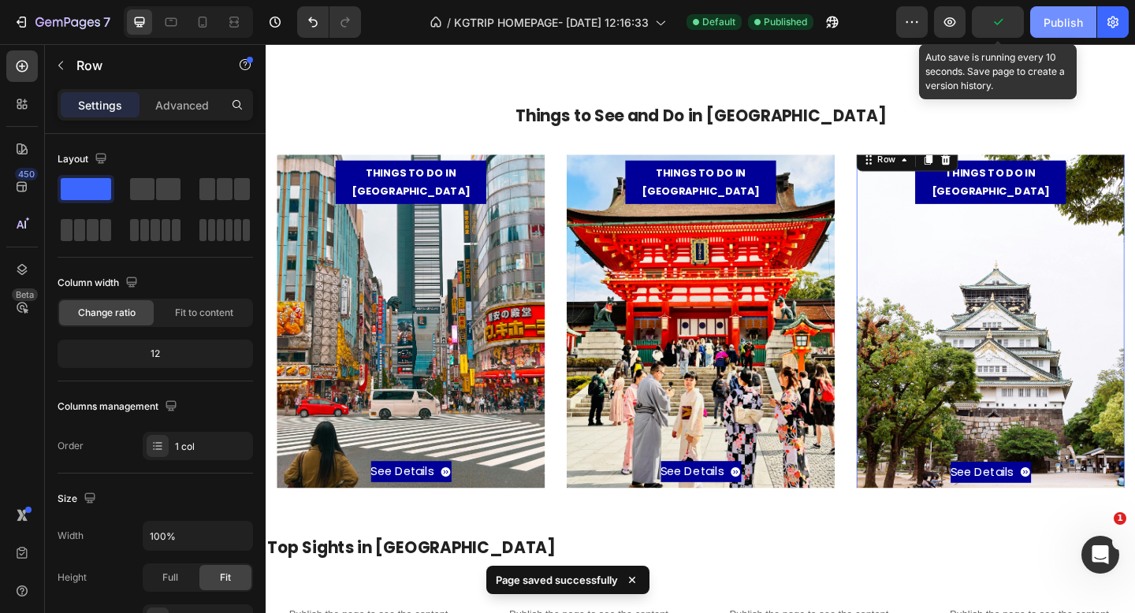
click at [1052, 22] on div "Publish" at bounding box center [1063, 22] width 39 height 17
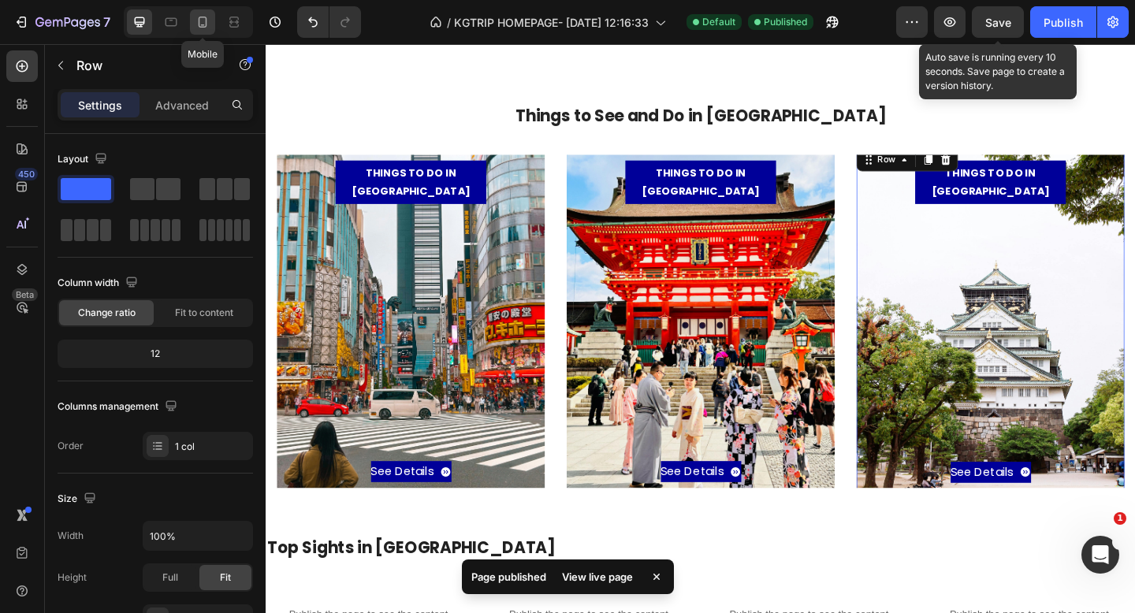
click at [203, 17] on icon at bounding box center [203, 22] width 9 height 11
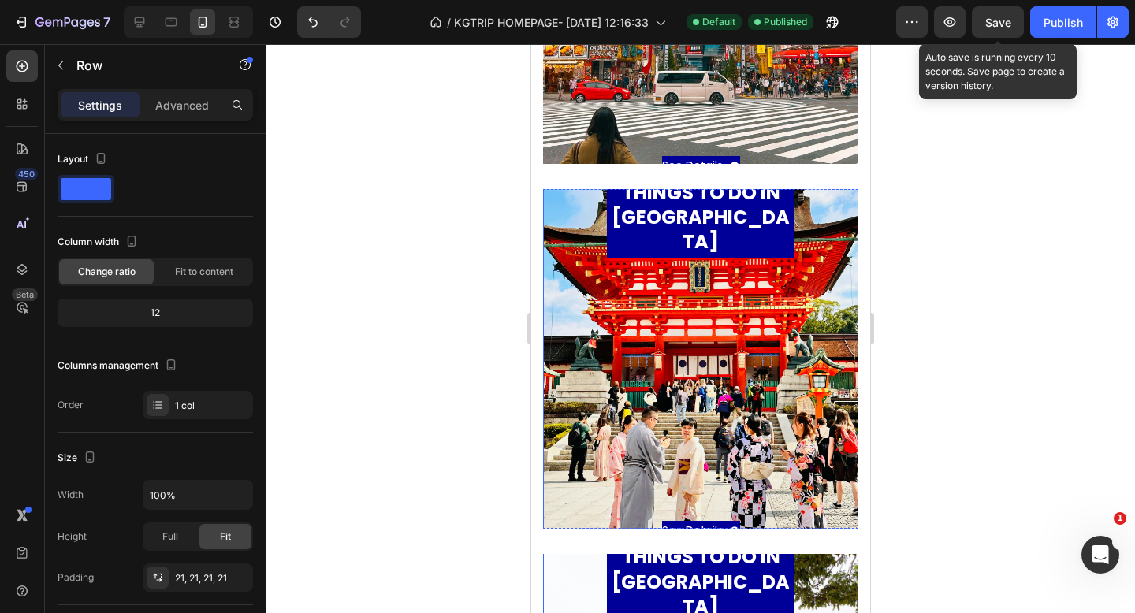
scroll to position [503, 0]
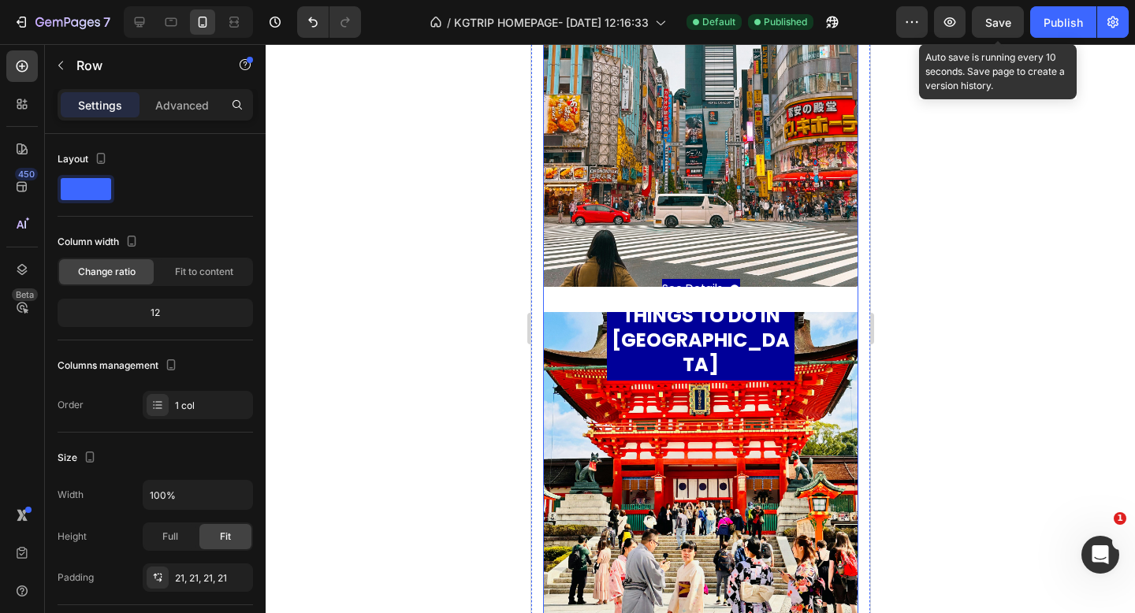
click at [674, 296] on div "THINGS TO DO IN TOKYO Heading See Details Button Row Hero Banner" at bounding box center [699, 129] width 315 height 365
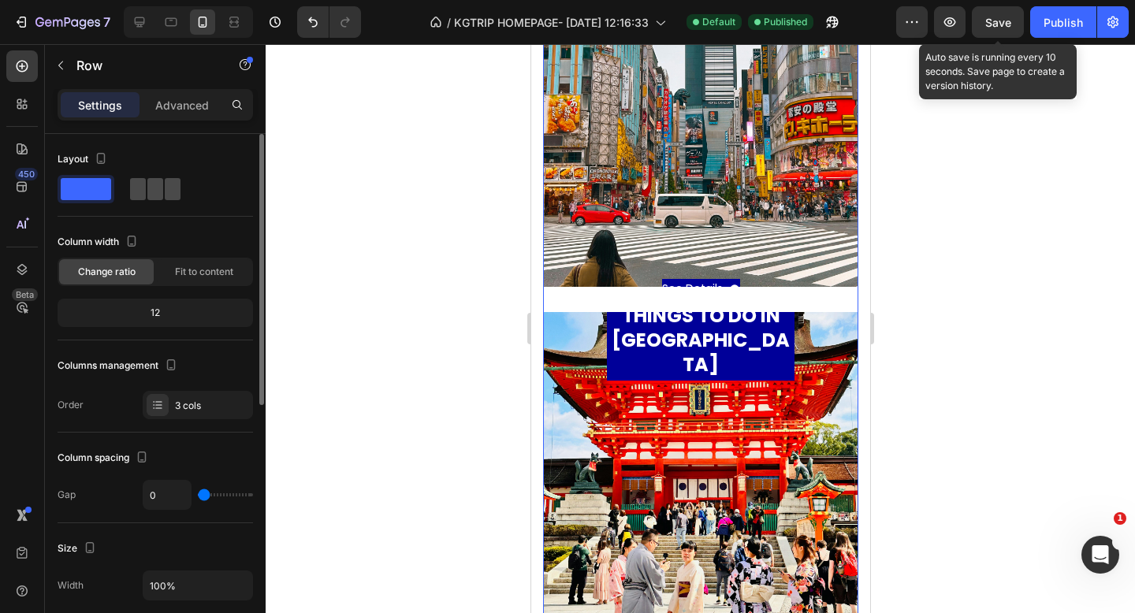
click at [168, 188] on span at bounding box center [173, 189] width 16 height 22
type input "30"
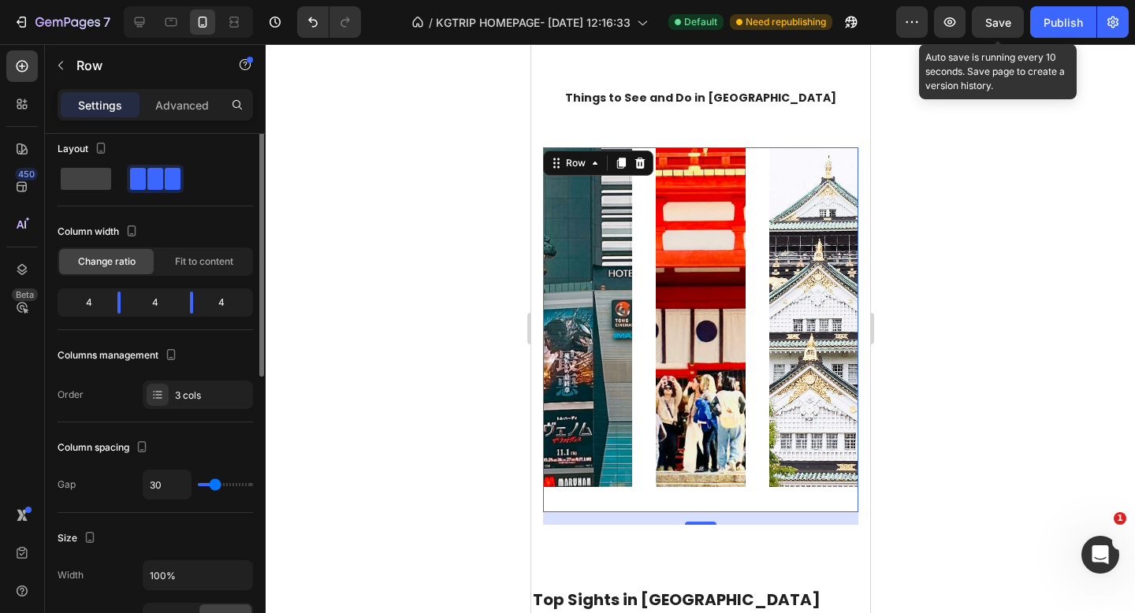
scroll to position [0, 0]
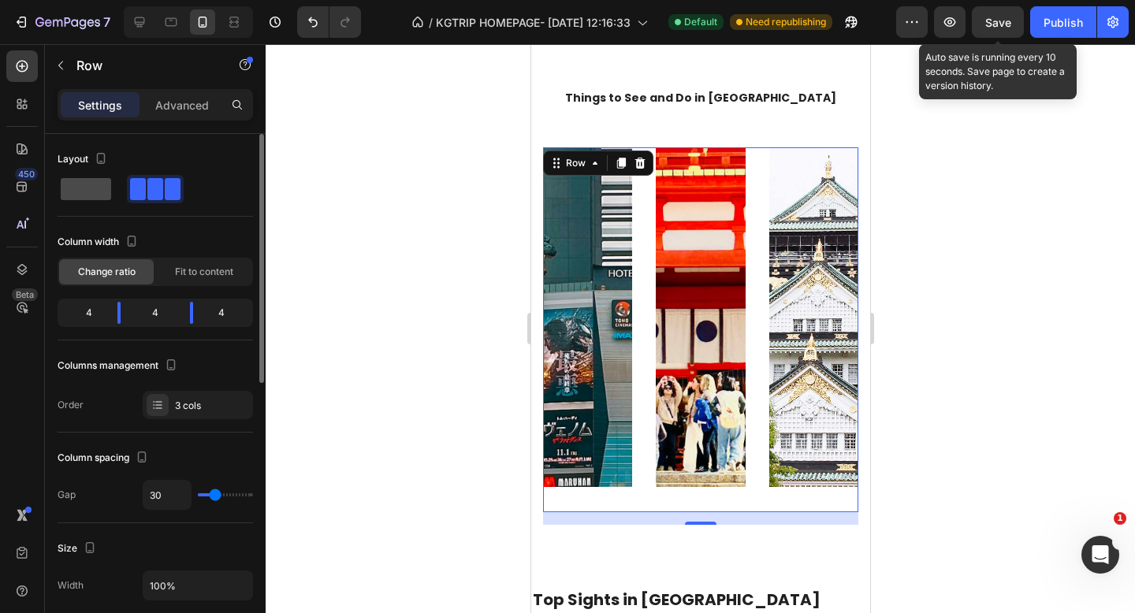
click at [91, 191] on span at bounding box center [86, 189] width 50 height 22
type input "0"
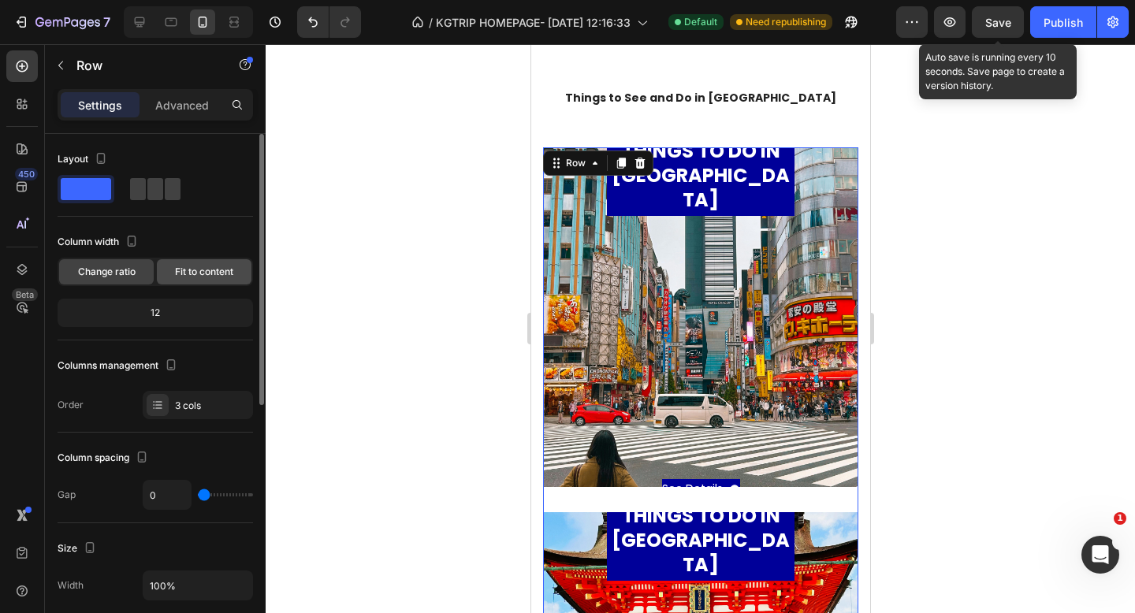
click at [204, 276] on span "Fit to content" at bounding box center [204, 272] width 58 height 14
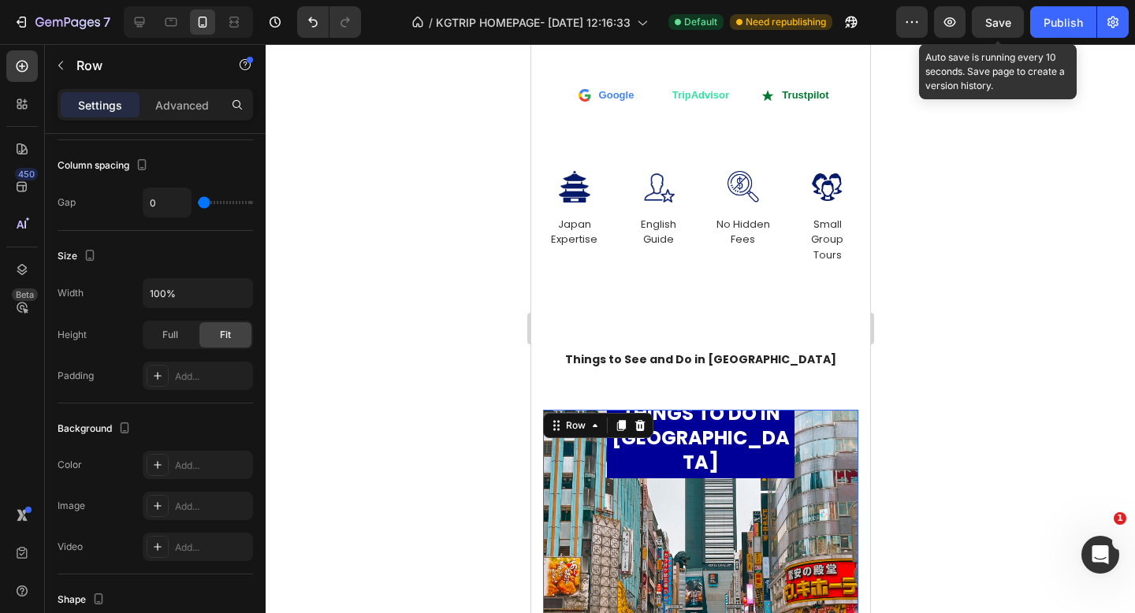
scroll to position [183, 0]
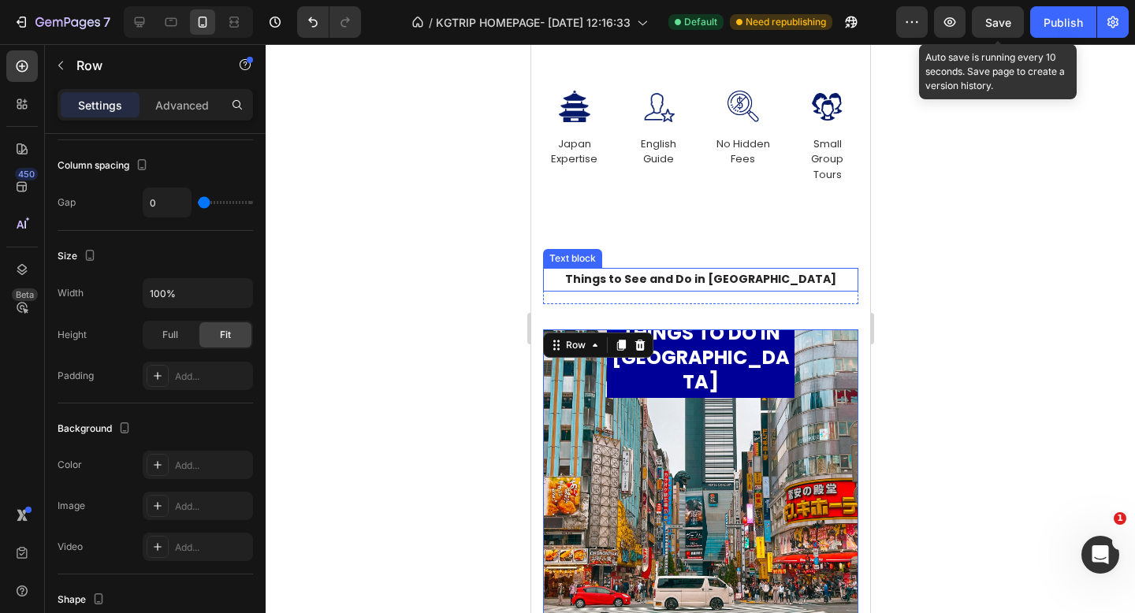
click at [667, 284] on p "Things to See and Do in Japan" at bounding box center [700, 280] width 312 height 20
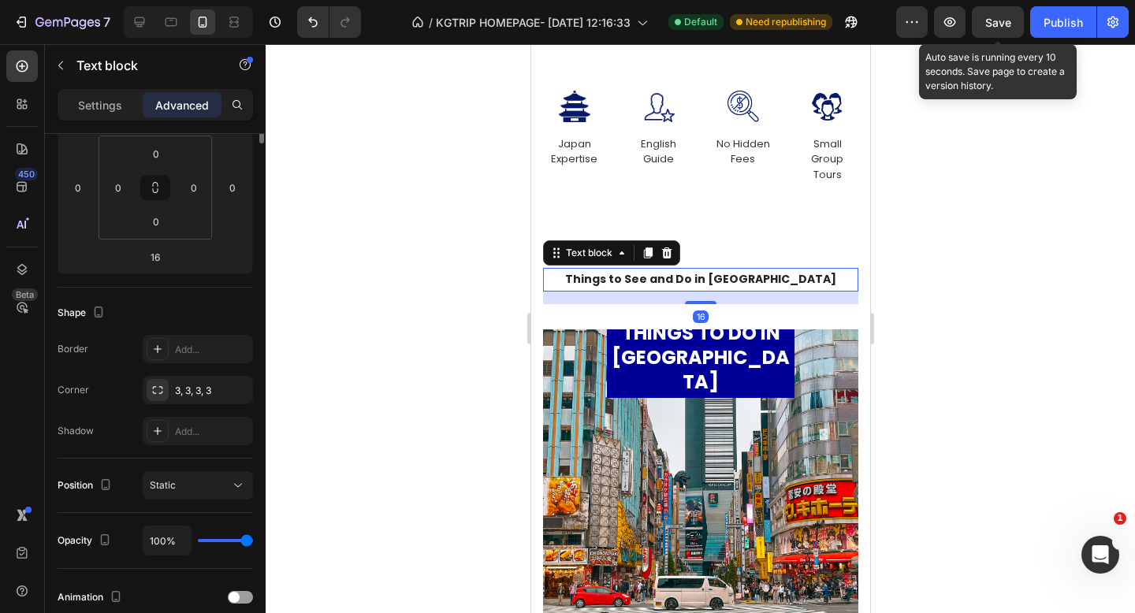
scroll to position [0, 0]
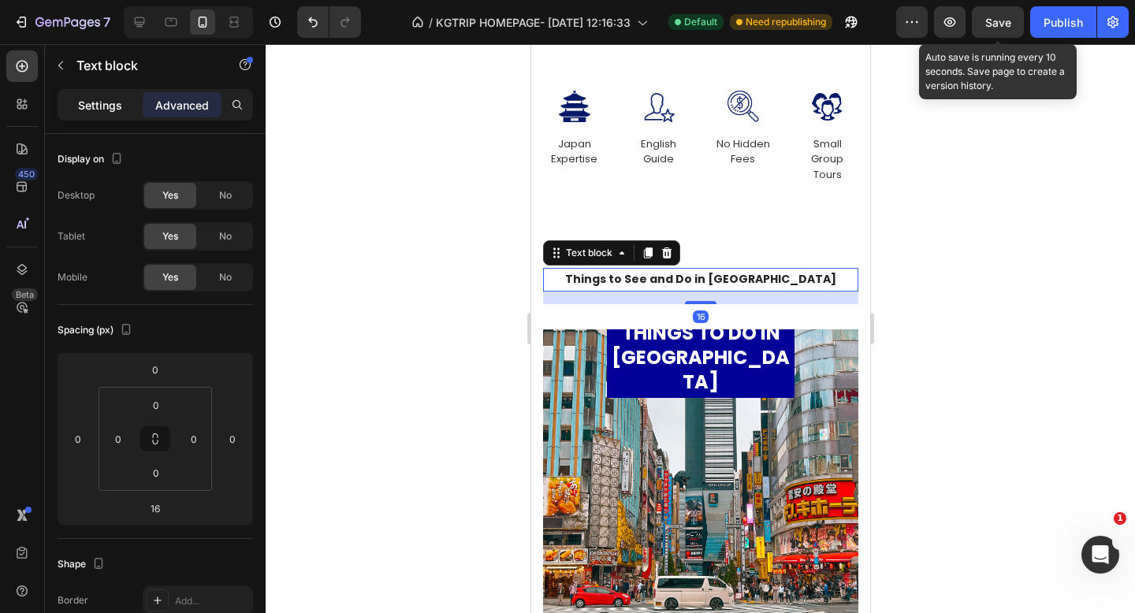
click at [86, 111] on p "Settings" at bounding box center [100, 105] width 44 height 17
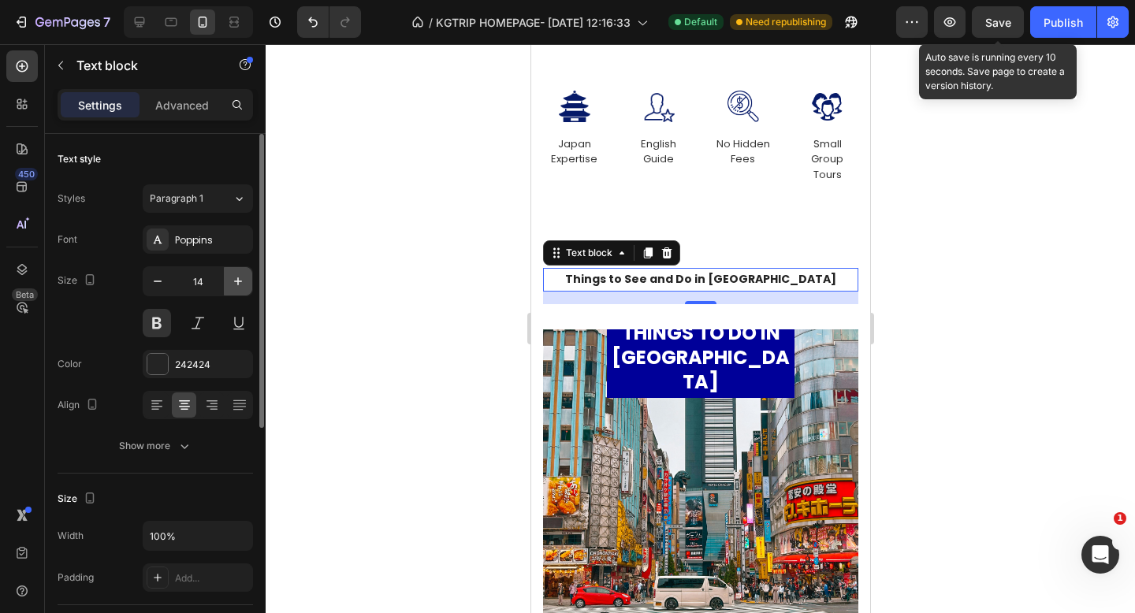
click at [240, 284] on icon "button" at bounding box center [238, 282] width 16 height 16
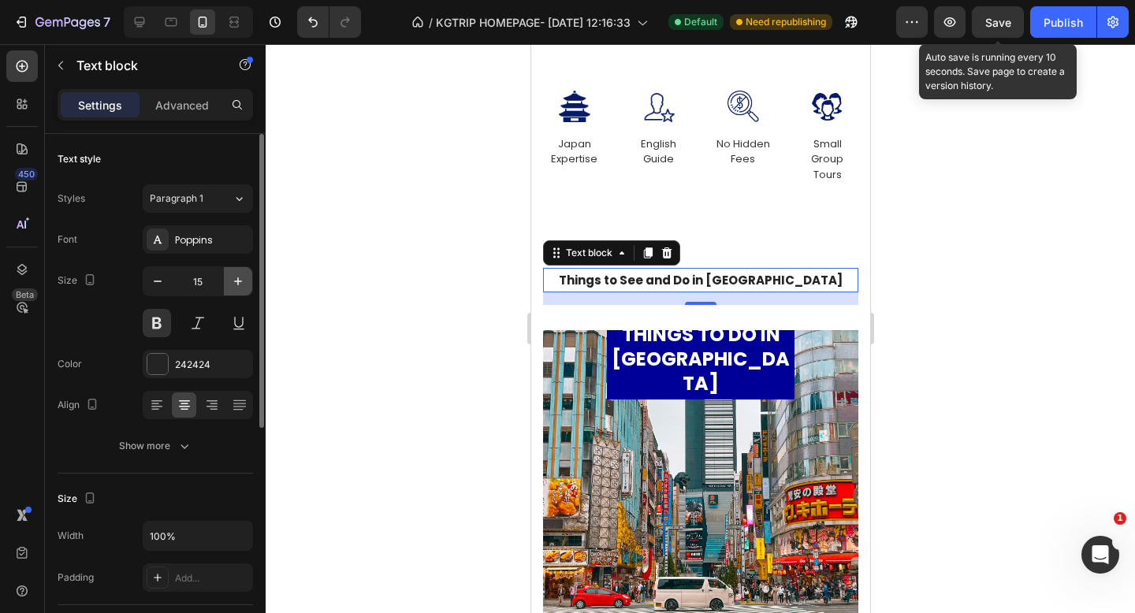
click at [240, 284] on icon "button" at bounding box center [238, 282] width 16 height 16
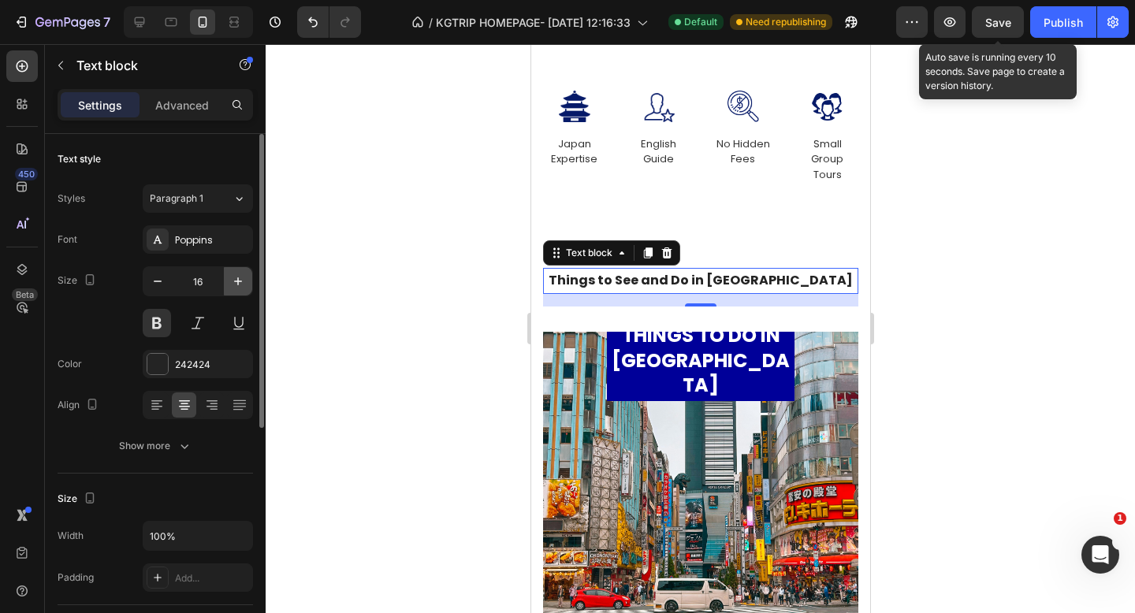
click at [240, 284] on icon "button" at bounding box center [238, 282] width 16 height 16
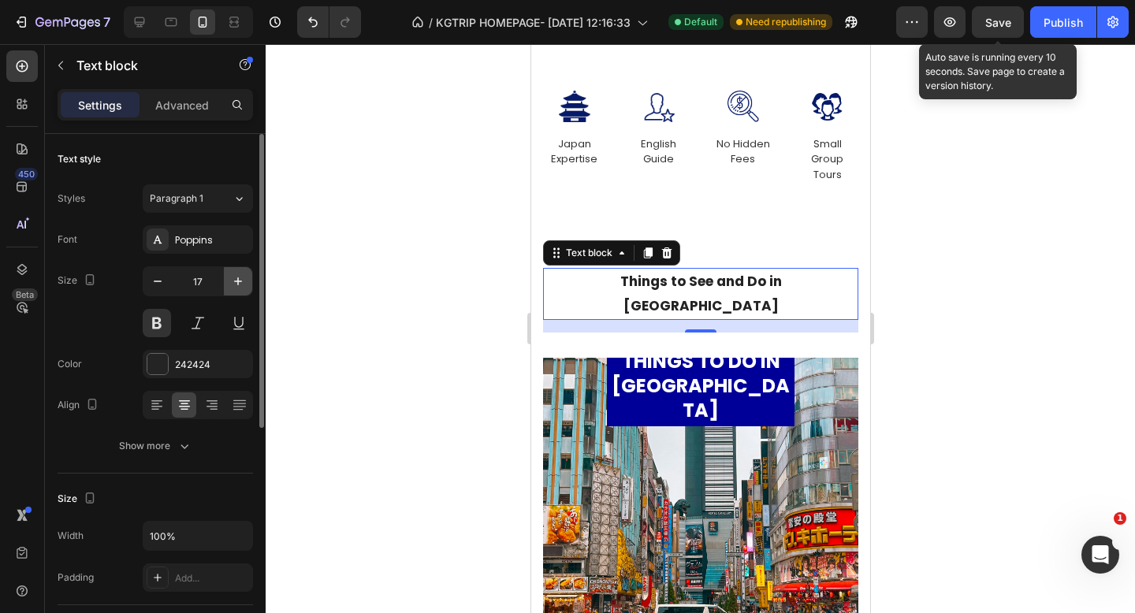
click at [240, 284] on icon "button" at bounding box center [238, 282] width 16 height 16
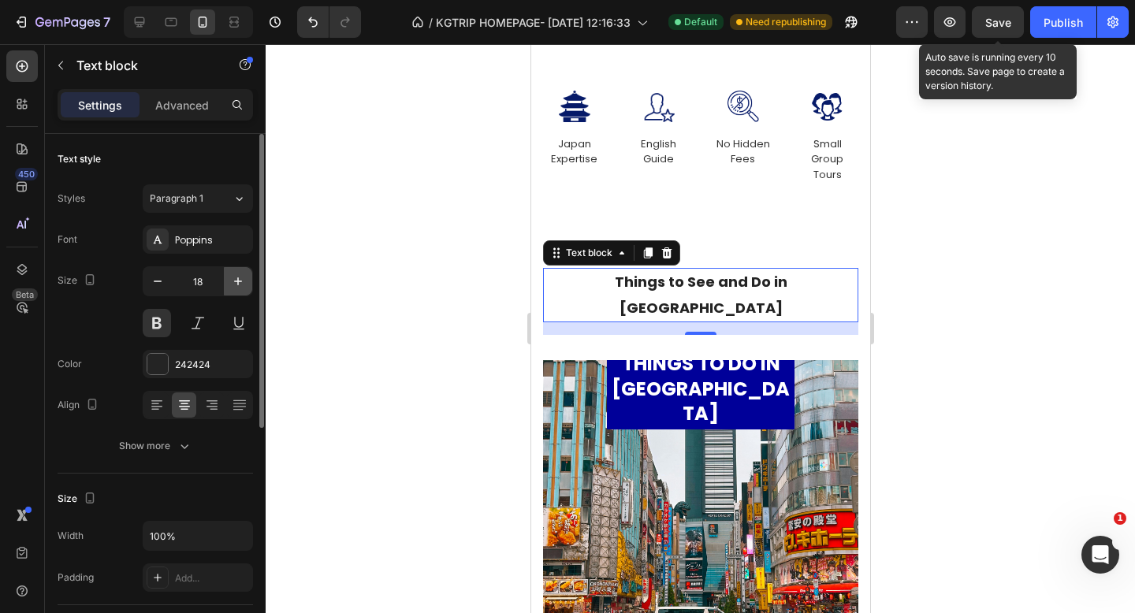
click at [240, 284] on icon "button" at bounding box center [238, 282] width 16 height 16
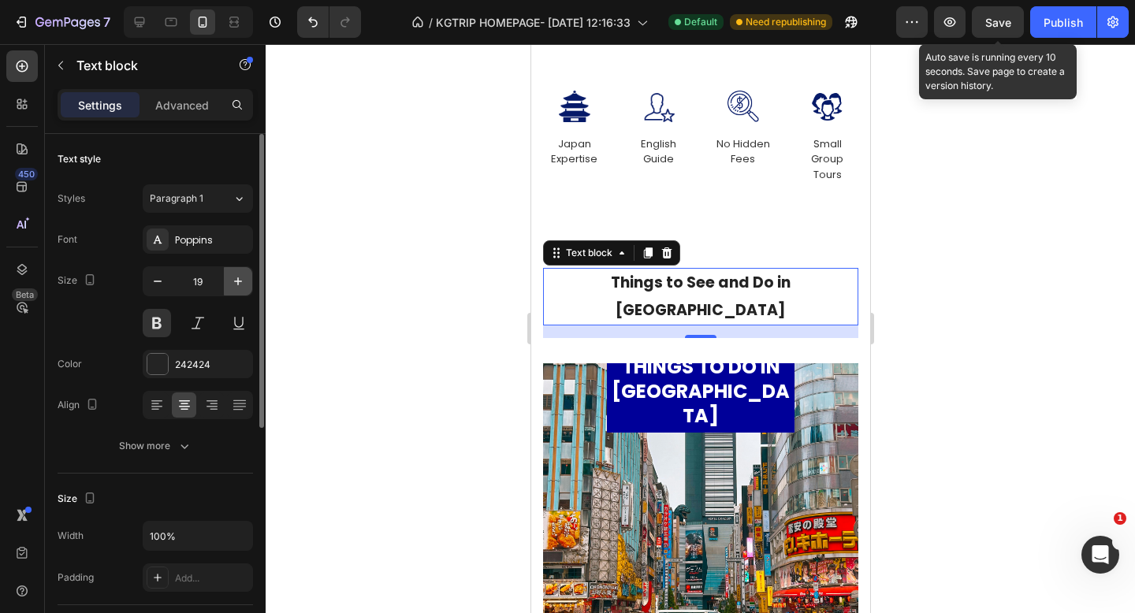
click at [240, 284] on icon "button" at bounding box center [238, 282] width 16 height 16
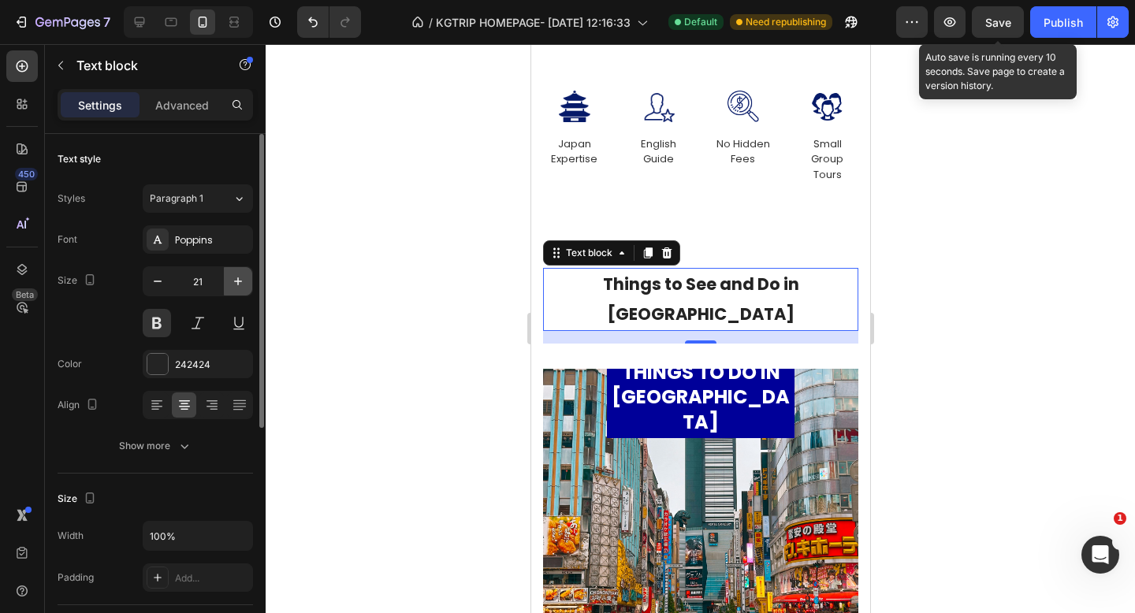
click at [240, 284] on icon "button" at bounding box center [238, 282] width 16 height 16
type input "22"
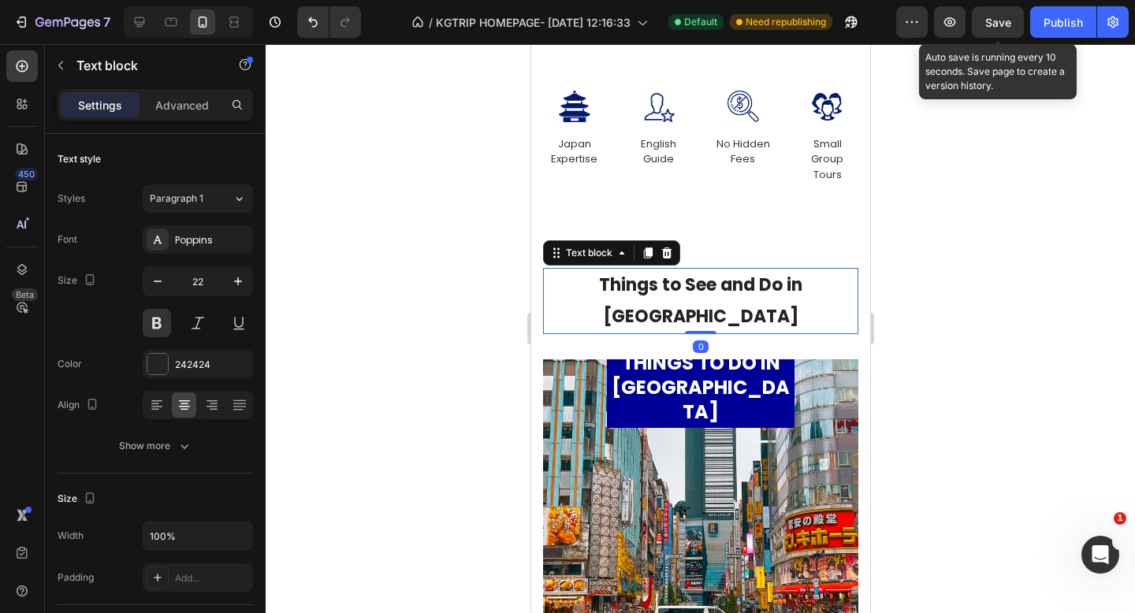
drag, startPoint x: 690, startPoint y: 313, endPoint x: 691, endPoint y: 289, distance: 24.5
click at [691, 289] on div "Things to See and Do in Japan Text block 0" at bounding box center [699, 300] width 315 height 65
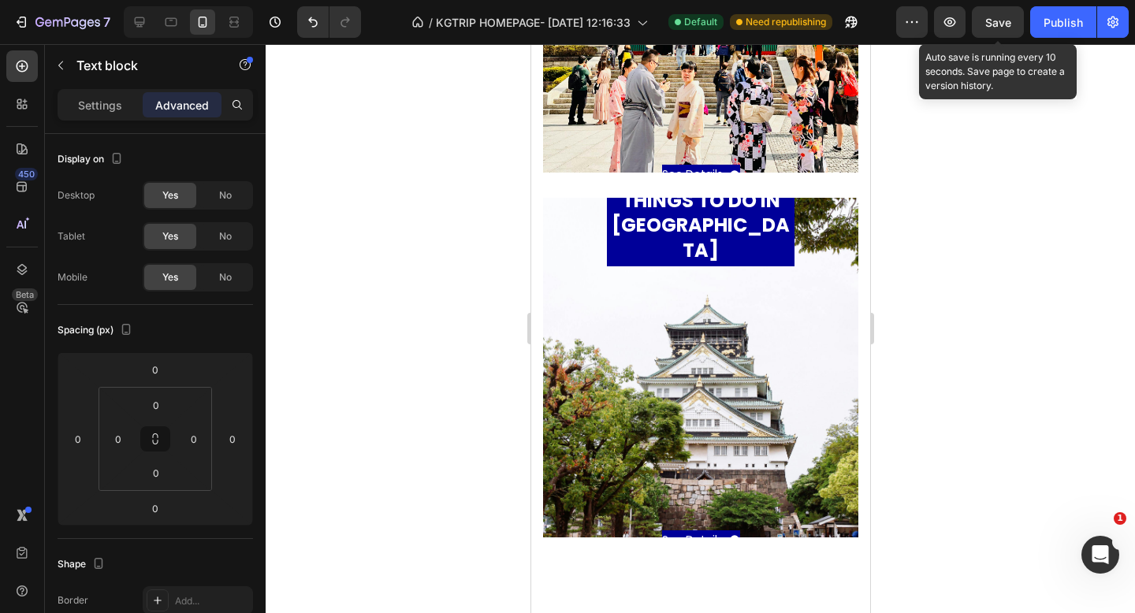
scroll to position [1327, 0]
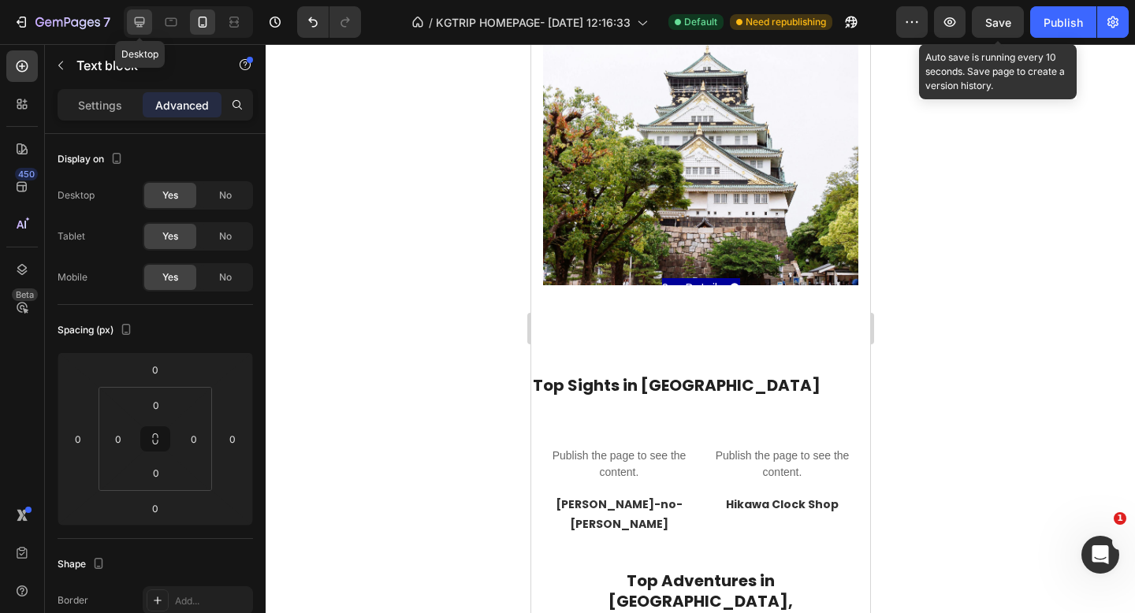
click at [150, 24] on div at bounding box center [139, 21] width 25 height 25
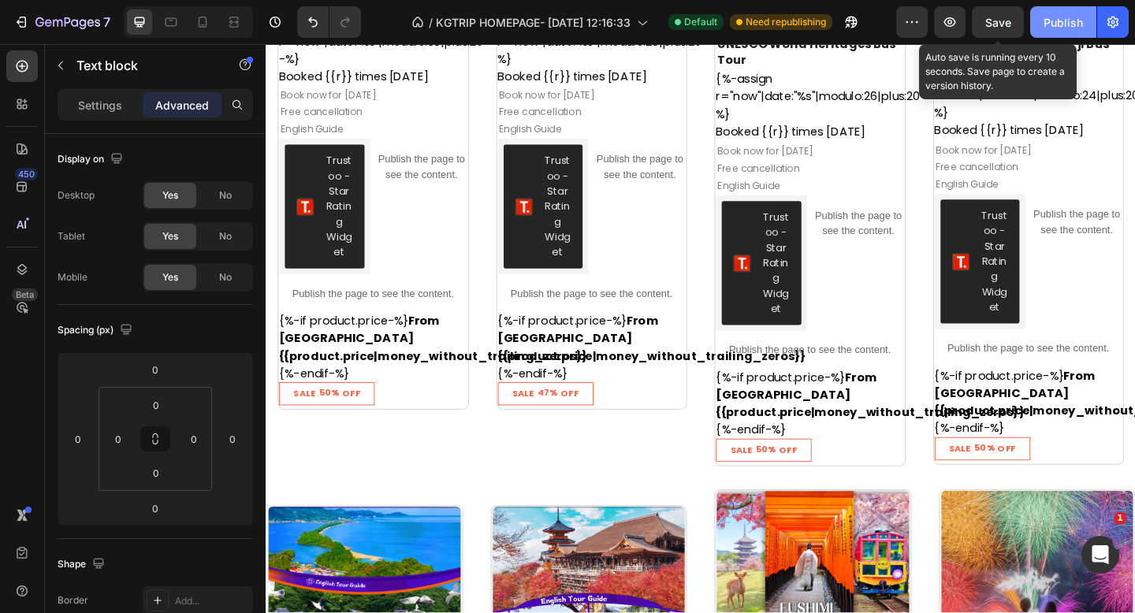
click at [995, 22] on span "Save" at bounding box center [999, 22] width 26 height 13
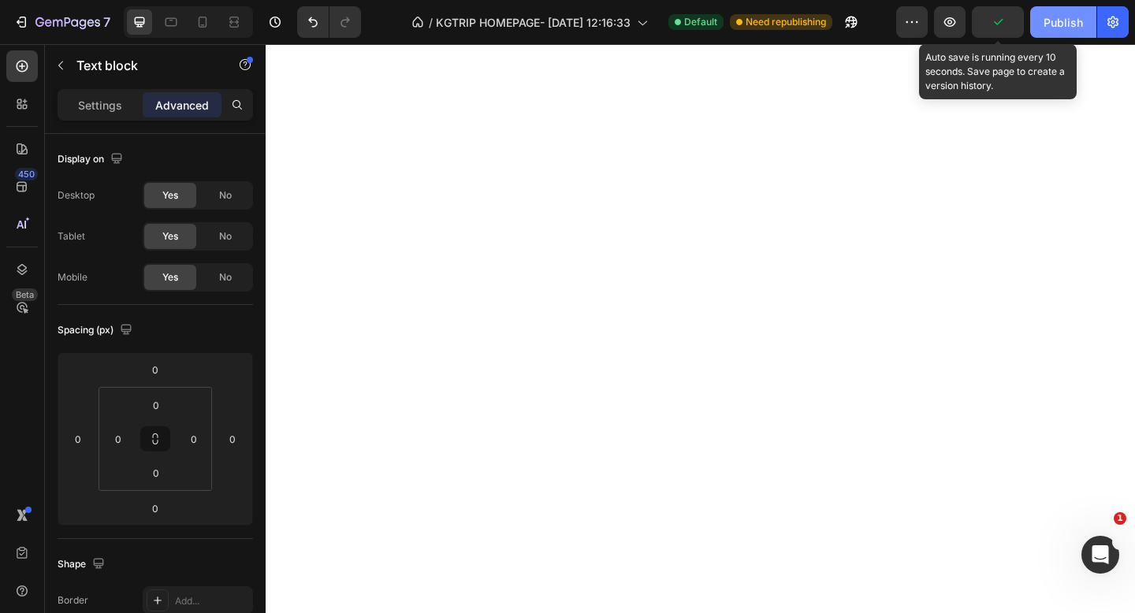
scroll to position [290, 0]
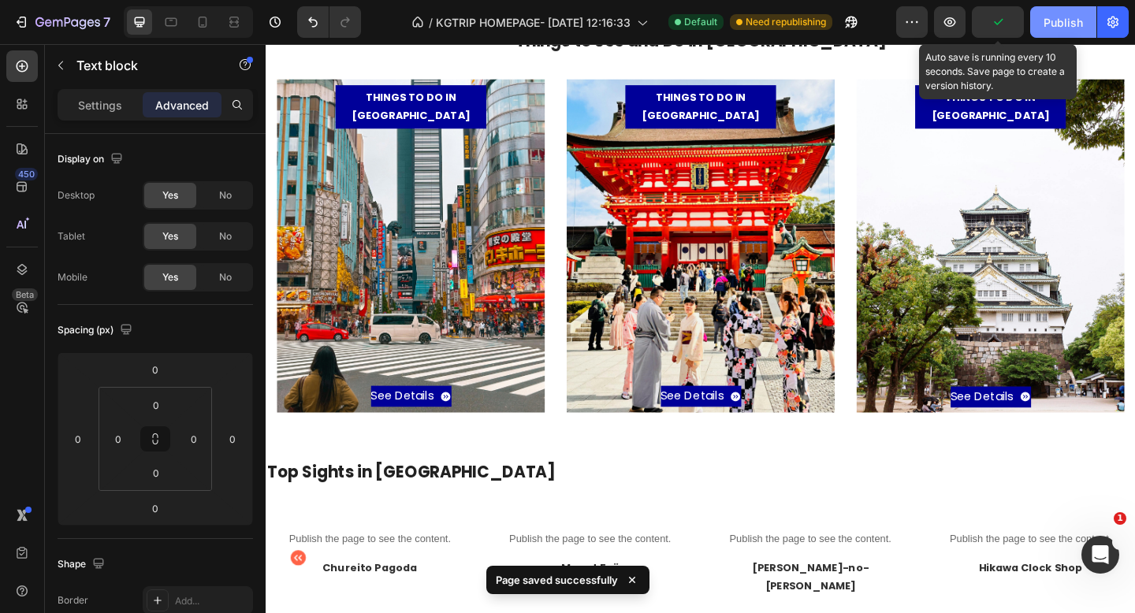
click at [1046, 25] on div "Publish" at bounding box center [1063, 22] width 39 height 17
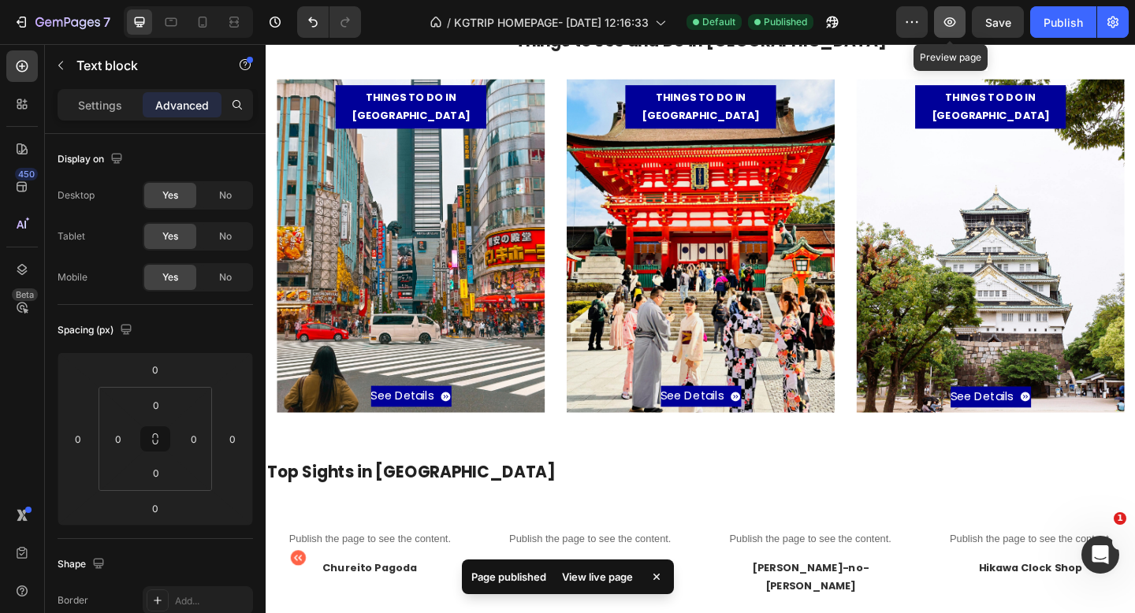
click at [958, 27] on icon "button" at bounding box center [950, 22] width 16 height 16
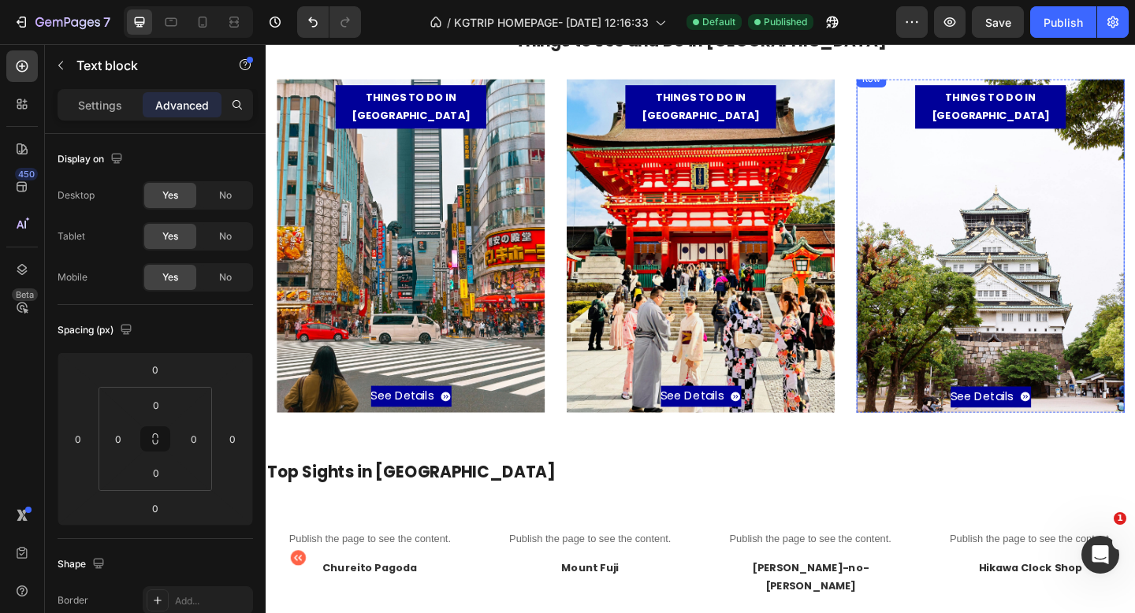
click at [953, 383] on div "See Details Button" at bounding box center [1054, 288] width 259 height 303
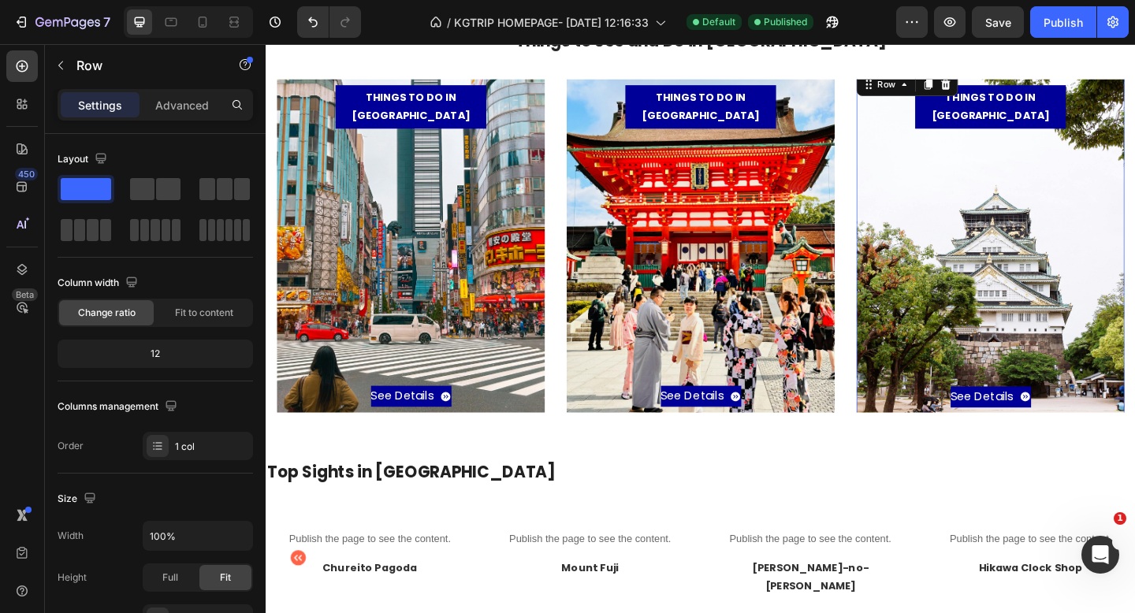
click at [971, 237] on div "See Details Button" at bounding box center [1054, 288] width 259 height 303
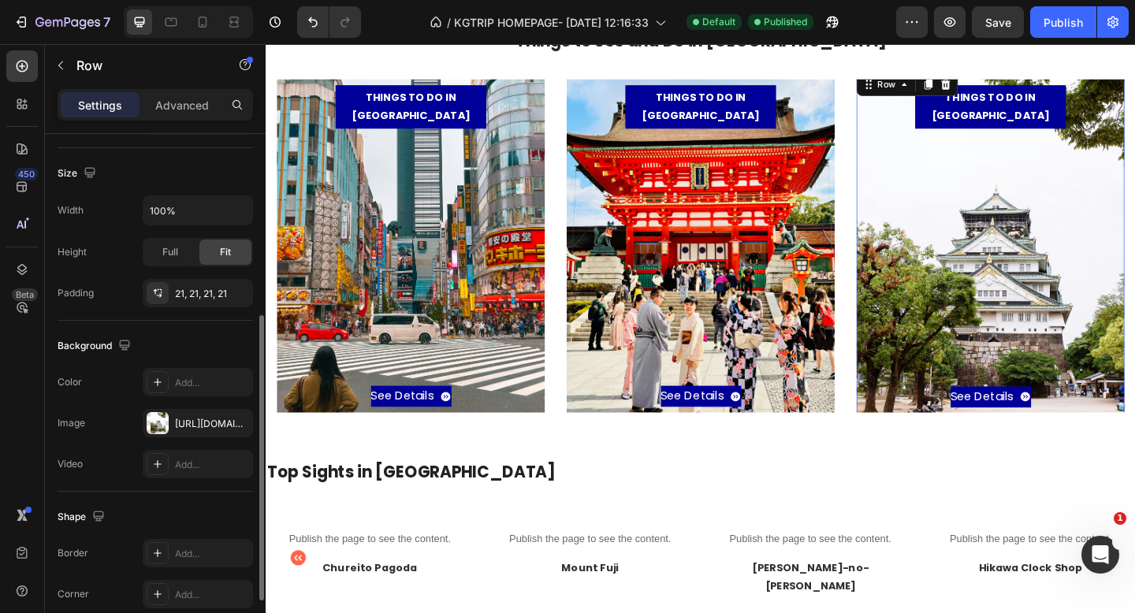
scroll to position [328, 0]
click at [195, 420] on div "[URL][DOMAIN_NAME]" at bounding box center [212, 422] width 74 height 14
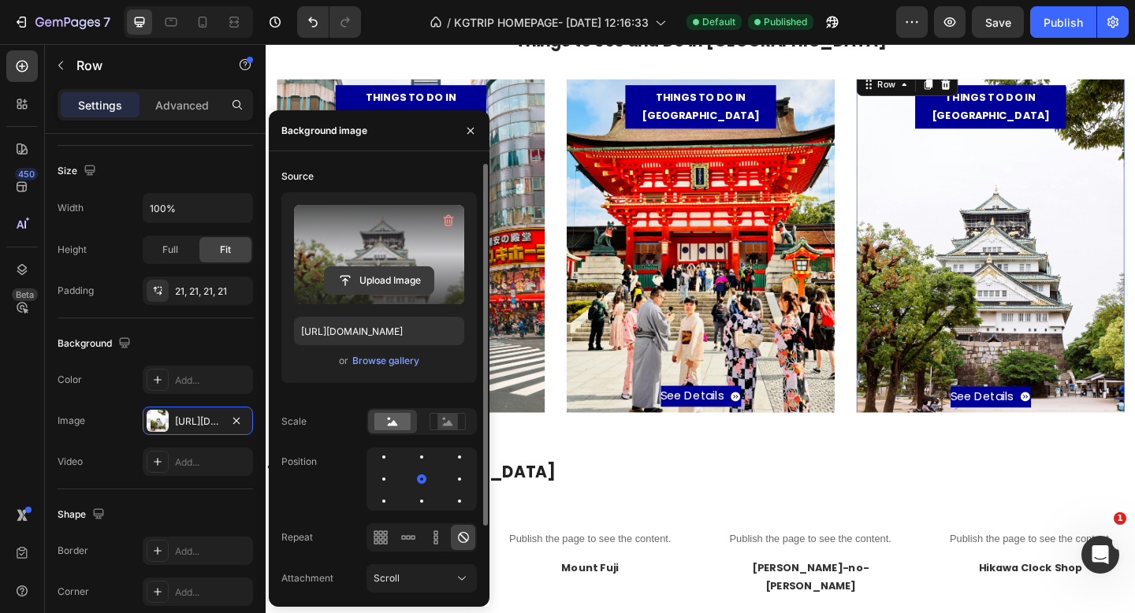
click at [358, 277] on input "file" at bounding box center [379, 280] width 109 height 27
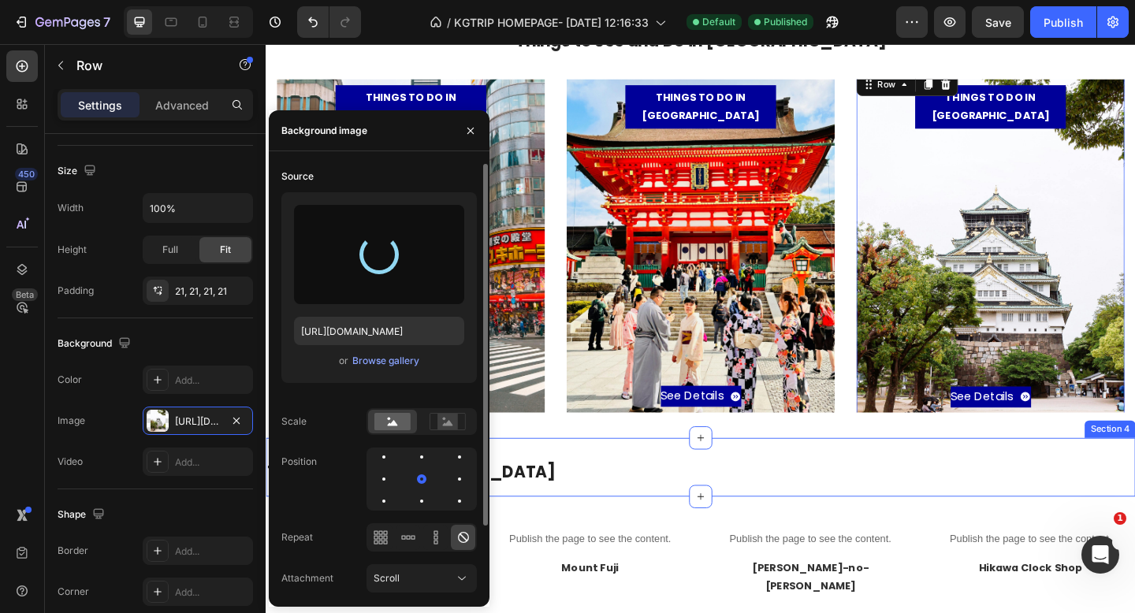
type input "https://cdn.shopify.com/s/files/1/0676/5353/3890/files/gempages_570564447404295…"
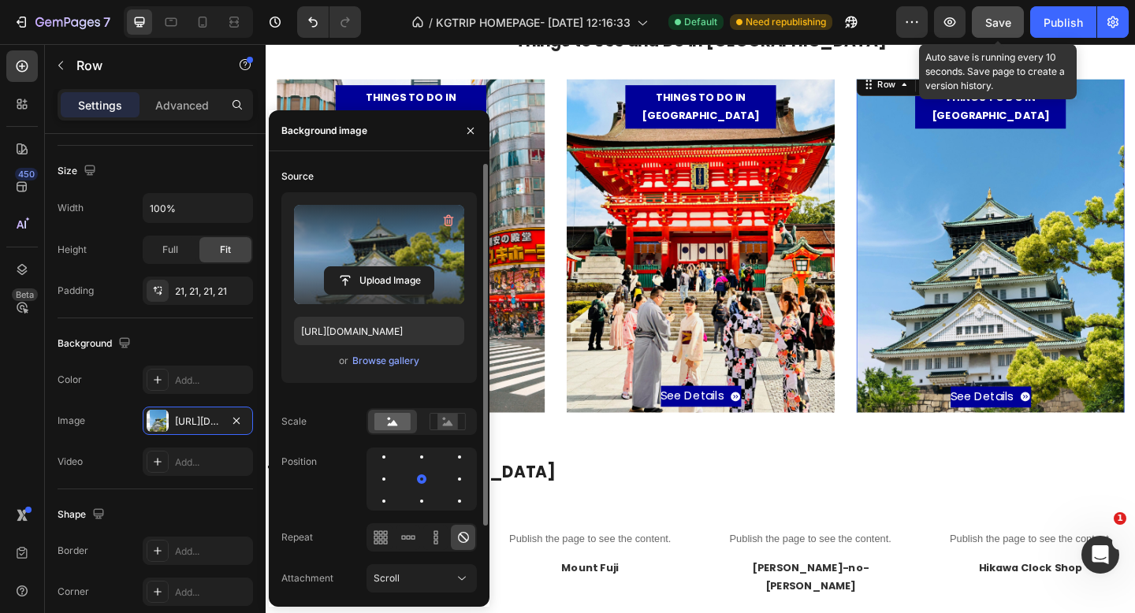
click at [999, 18] on span "Save" at bounding box center [999, 22] width 26 height 13
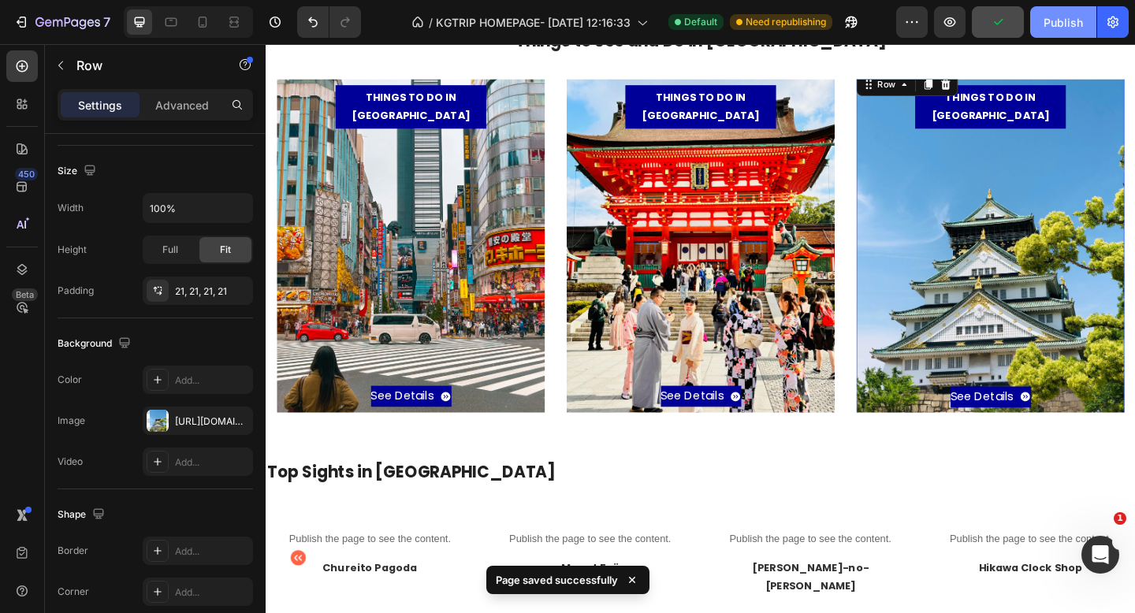
click at [1049, 26] on div "Publish" at bounding box center [1063, 22] width 39 height 17
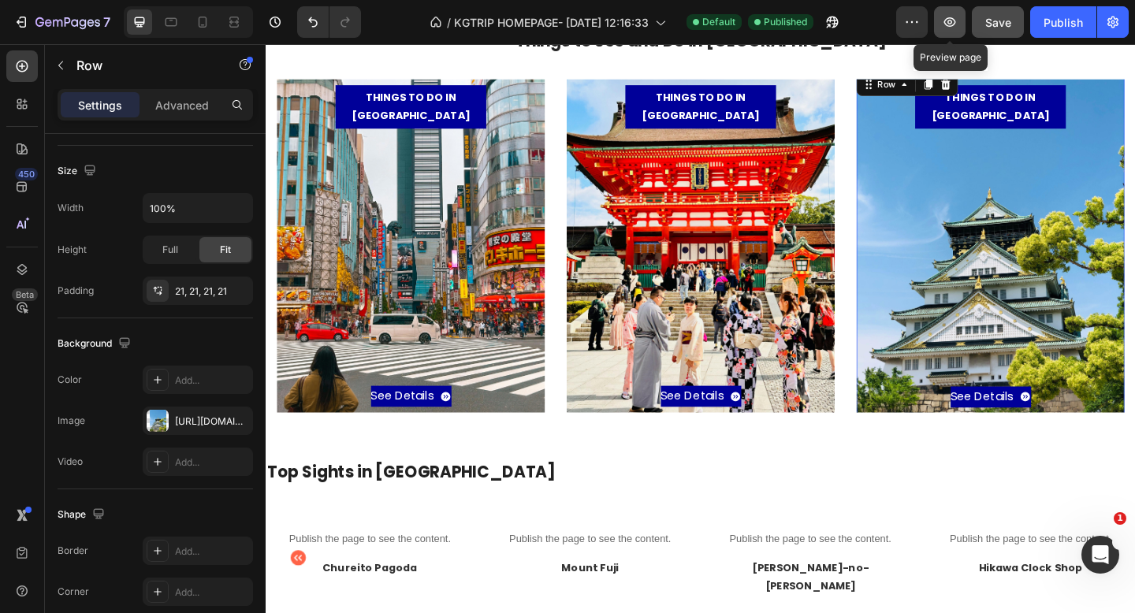
click at [959, 17] on button "button" at bounding box center [950, 22] width 32 height 32
click at [203, 22] on icon at bounding box center [203, 22] width 16 height 16
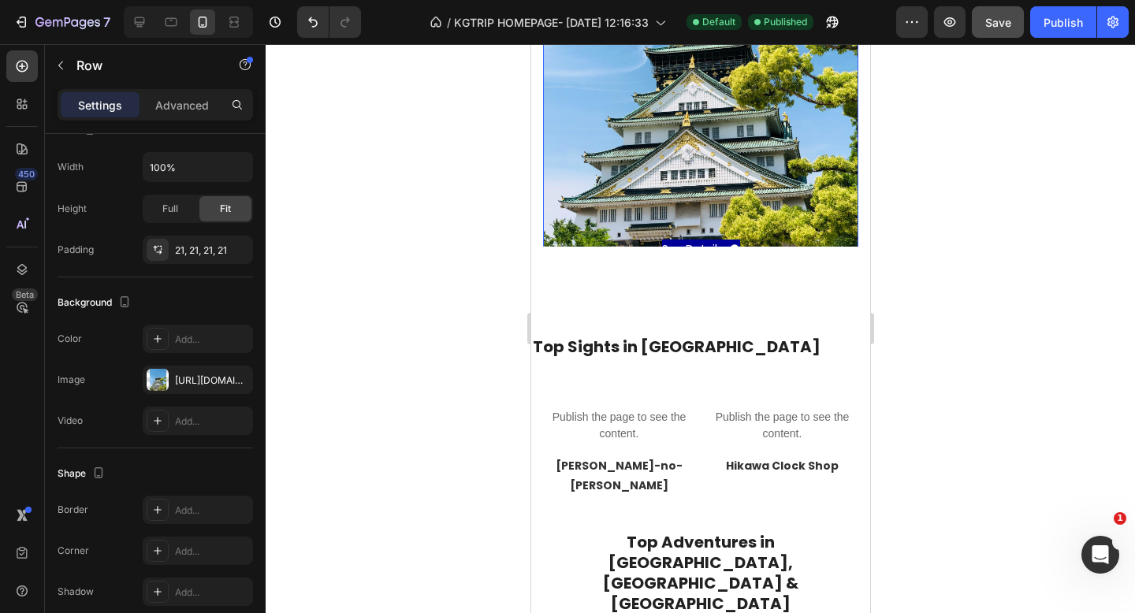
scroll to position [1095, 0]
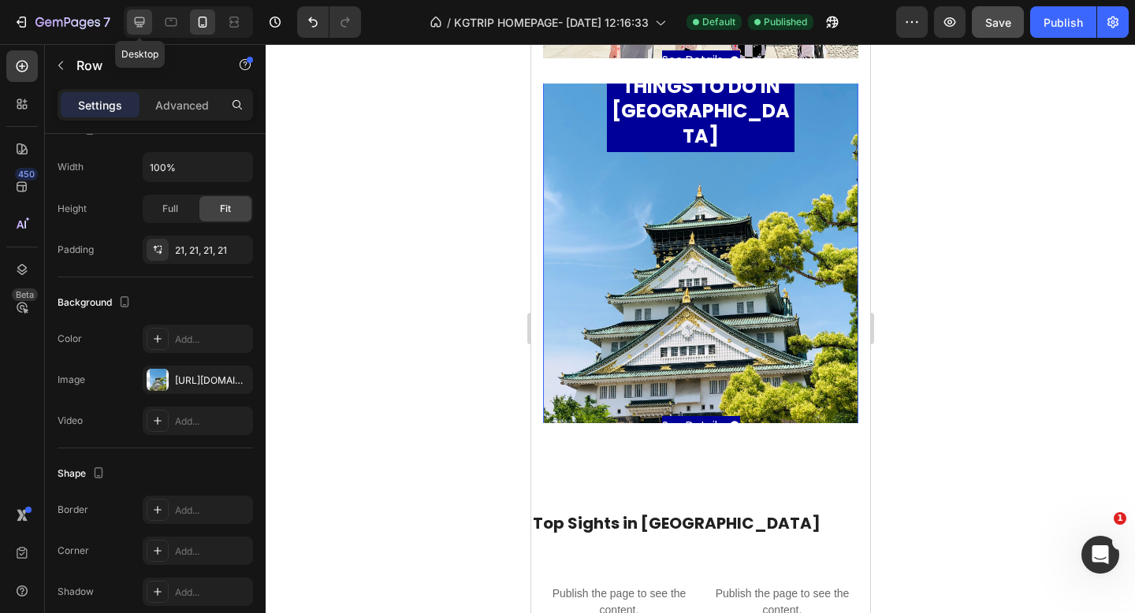
click at [133, 19] on icon at bounding box center [140, 22] width 16 height 16
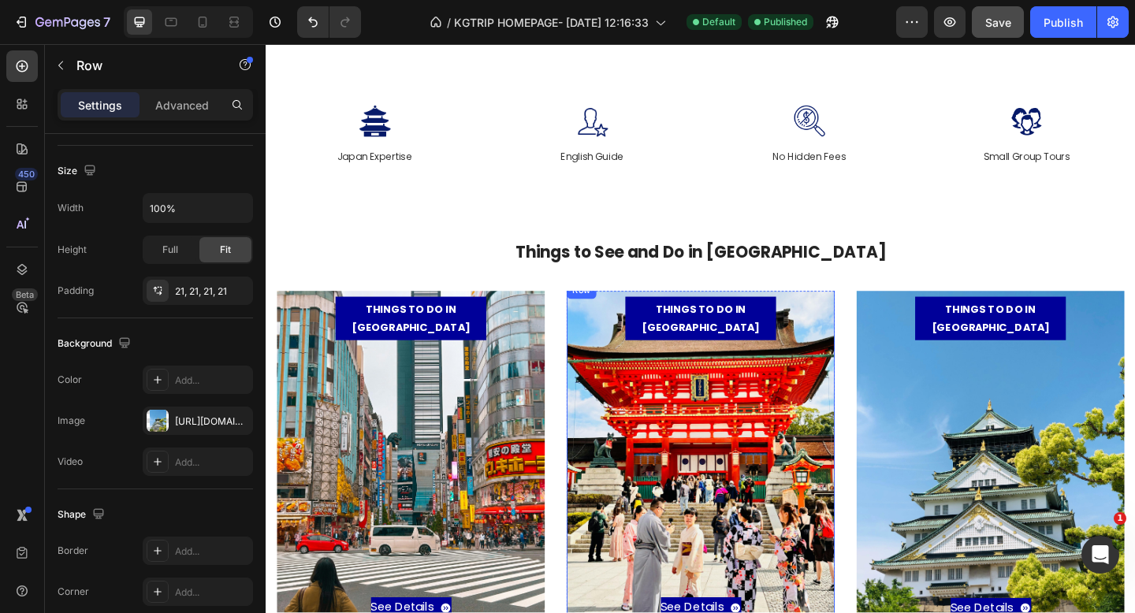
scroll to position [241, 0]
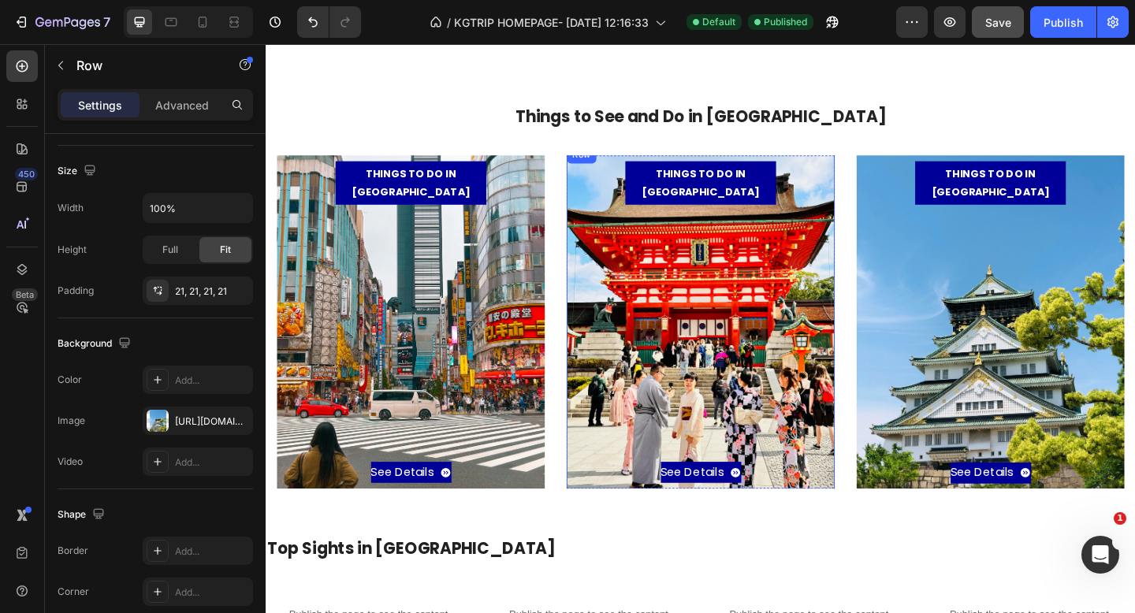
click at [689, 359] on div "See Details Button" at bounding box center [738, 370] width 259 height 303
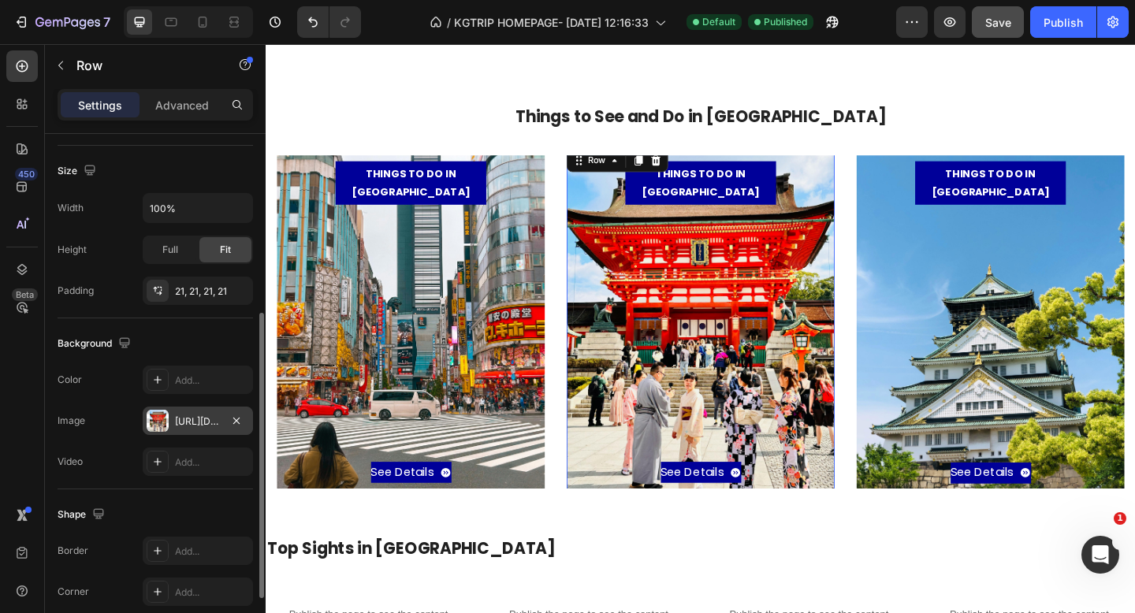
click at [171, 417] on div "[URL][DOMAIN_NAME]" at bounding box center [198, 421] width 110 height 28
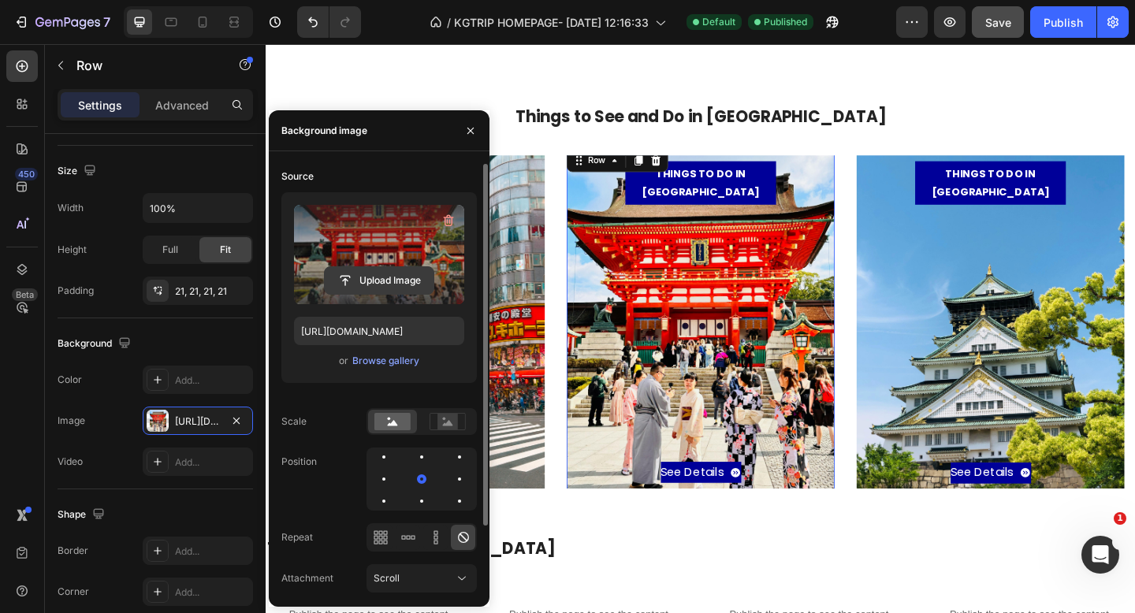
click at [361, 278] on input "file" at bounding box center [379, 280] width 109 height 27
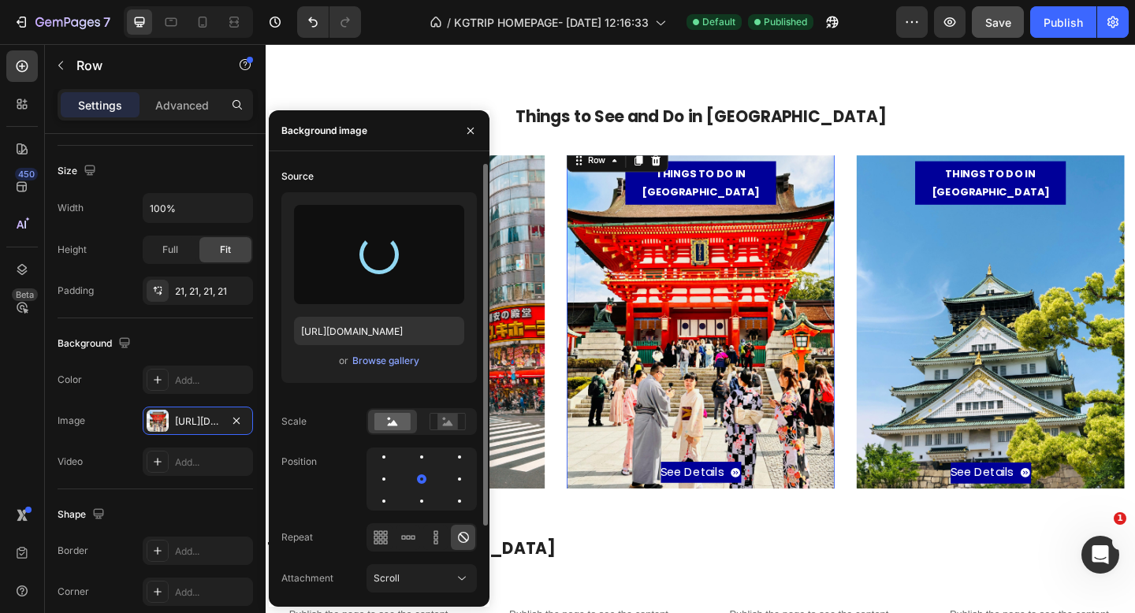
type input "https://cdn.shopify.com/s/files/1/0676/5353/3890/files/gempages_570564447404295…"
